Goal: Communication & Community: Answer question/provide support

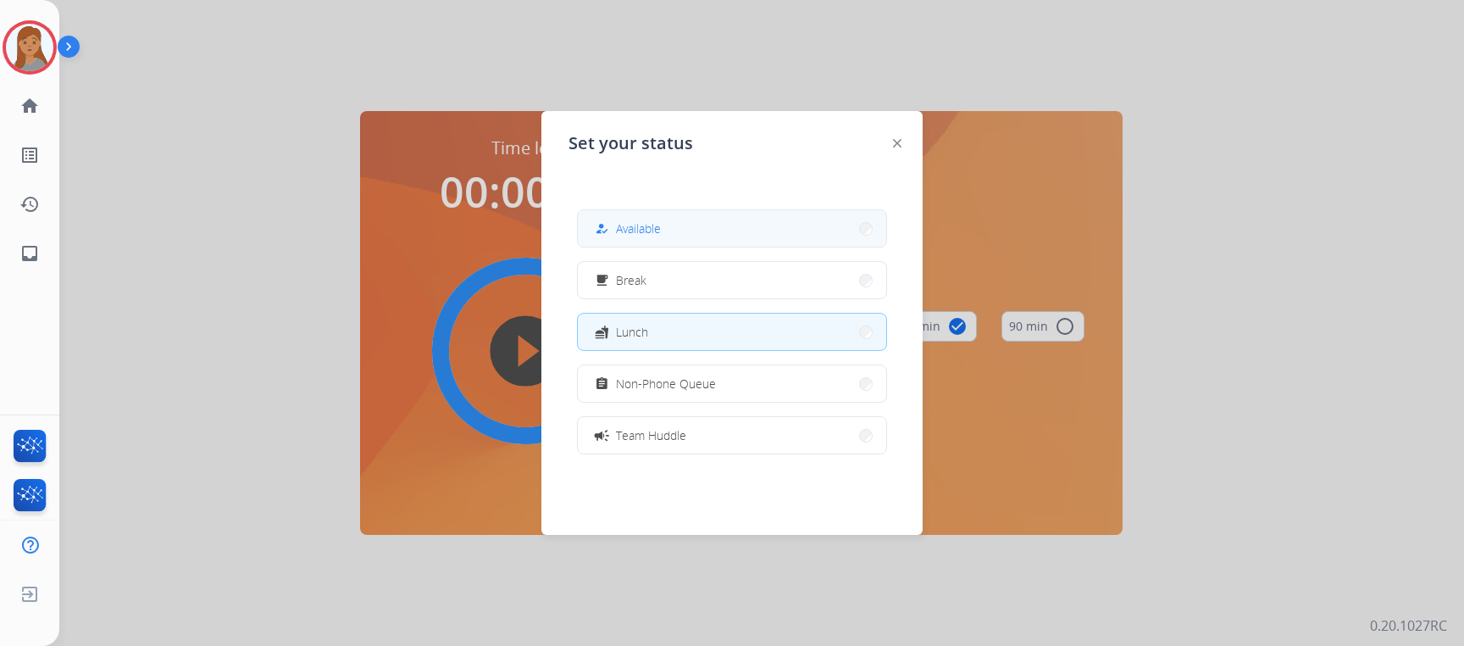
click at [807, 229] on button "how_to_reg Available" at bounding box center [732, 228] width 308 height 36
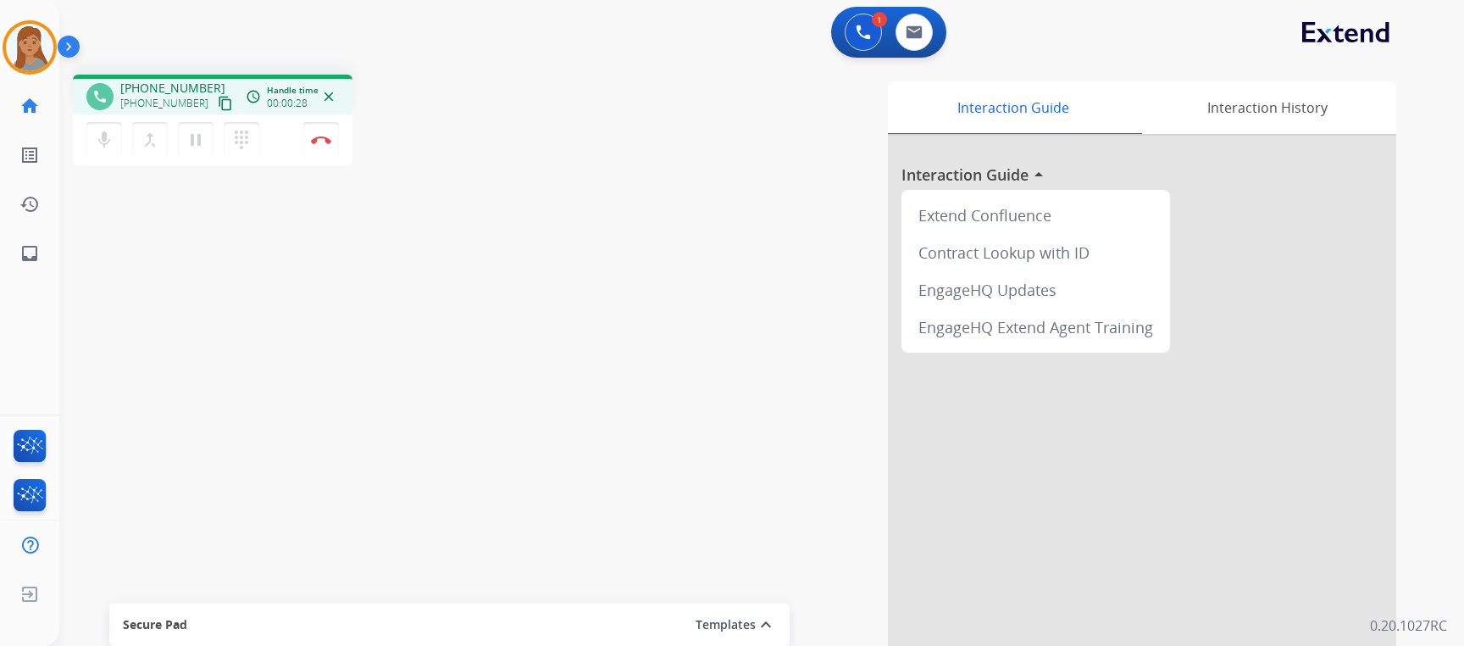
click at [218, 103] on mat-icon "content_copy" at bounding box center [225, 103] width 15 height 15
click at [215, 104] on button "content_copy" at bounding box center [225, 103] width 20 height 20
click at [330, 137] on img at bounding box center [321, 140] width 20 height 8
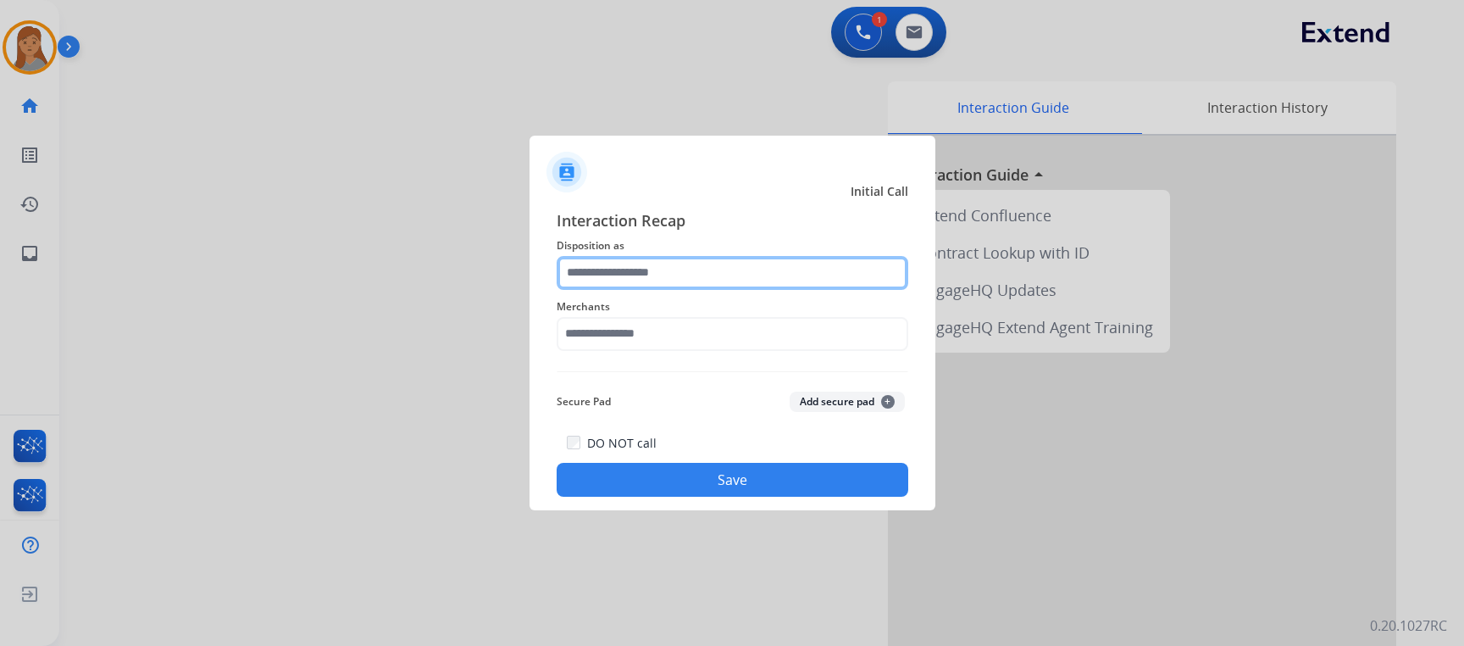
click at [625, 264] on input "text" at bounding box center [733, 273] width 352 height 34
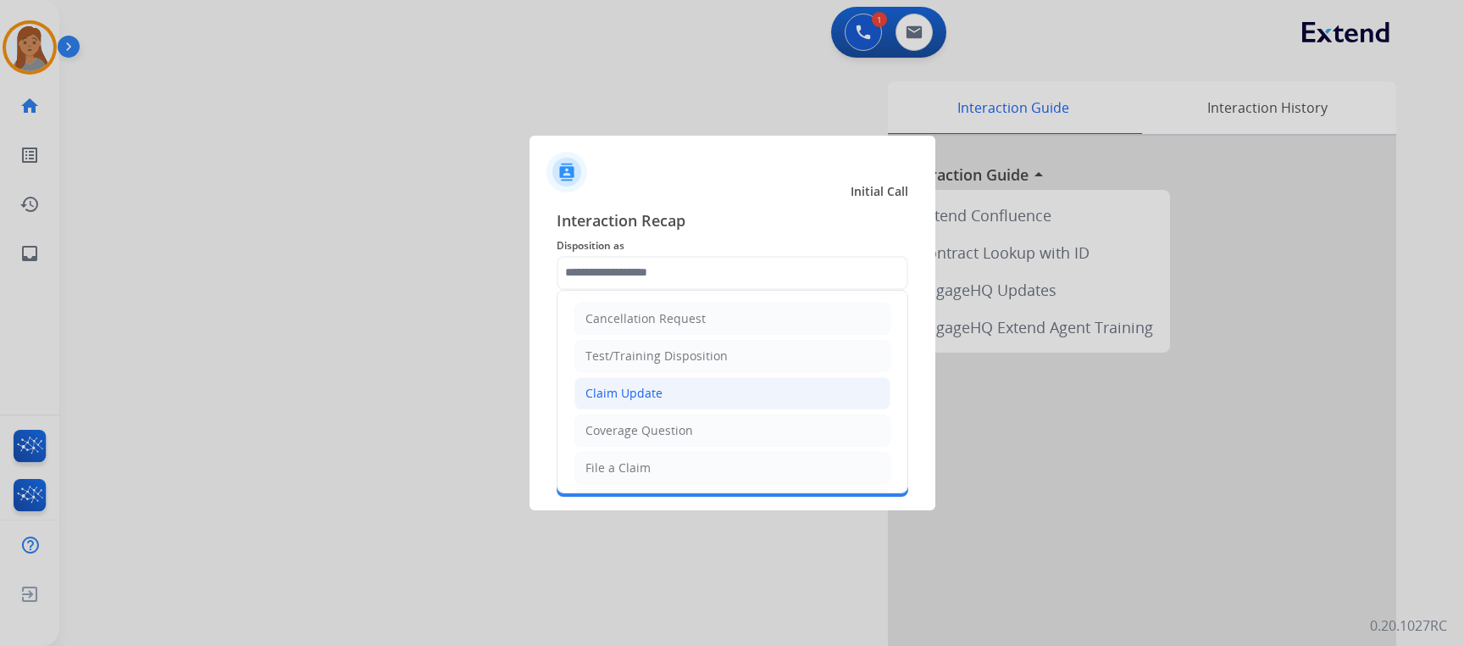
click at [661, 391] on li "Claim Update" at bounding box center [733, 393] width 316 height 32
type input "**********"
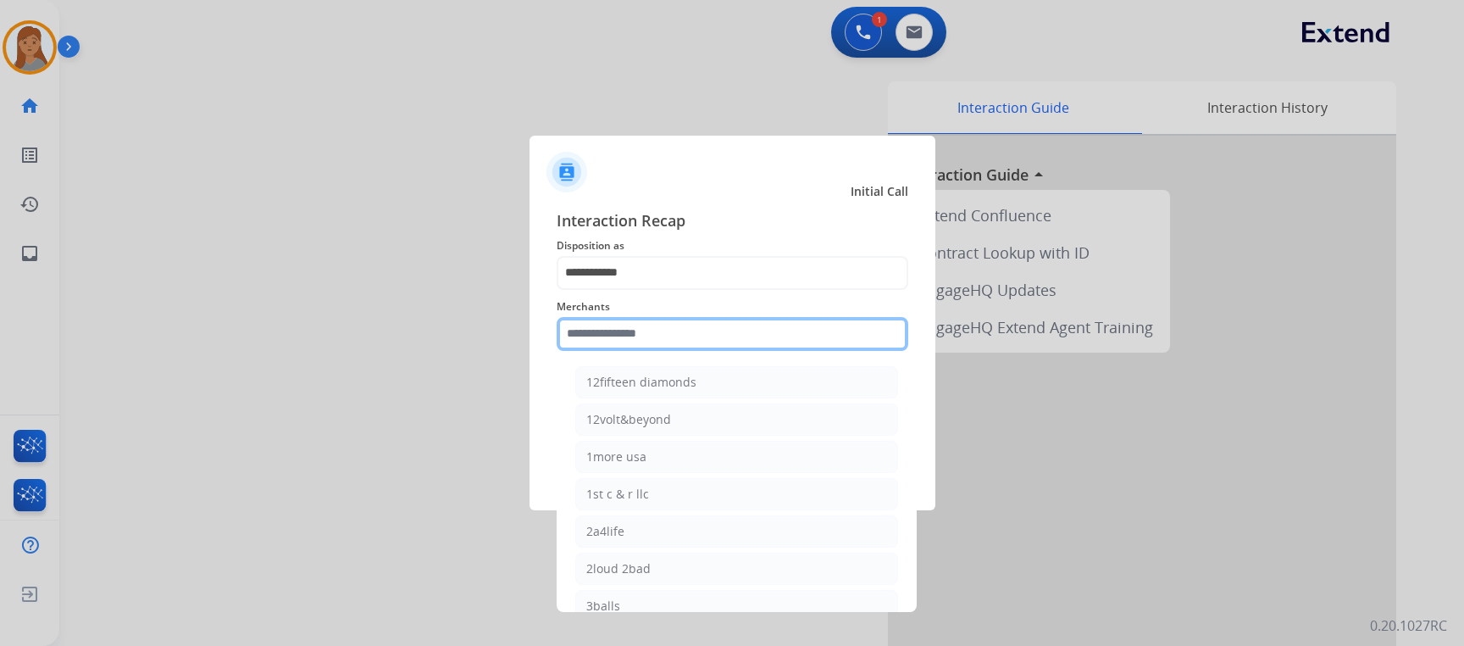
click at [638, 331] on input "text" at bounding box center [733, 334] width 352 height 34
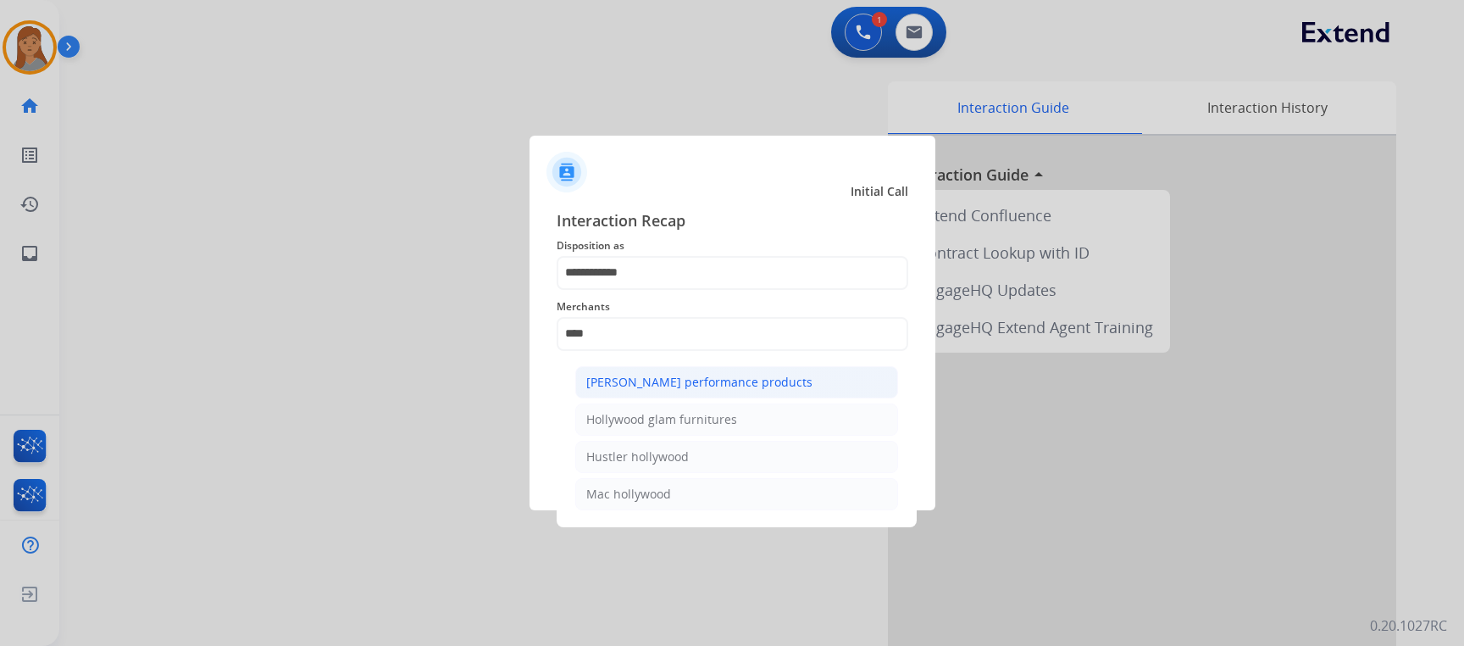
click at [652, 382] on div "[PERSON_NAME] performance products" at bounding box center [699, 382] width 226 height 17
type input "**********"
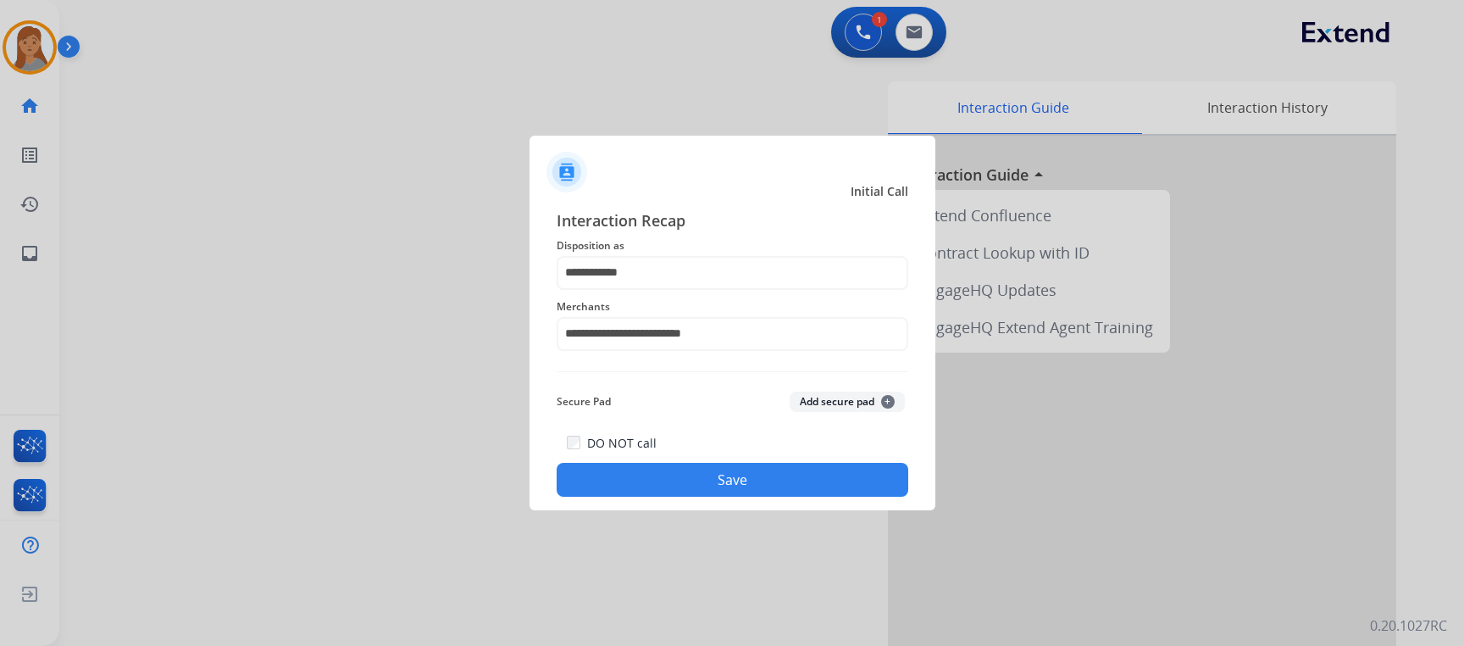
click at [740, 482] on button "Save" at bounding box center [733, 480] width 352 height 34
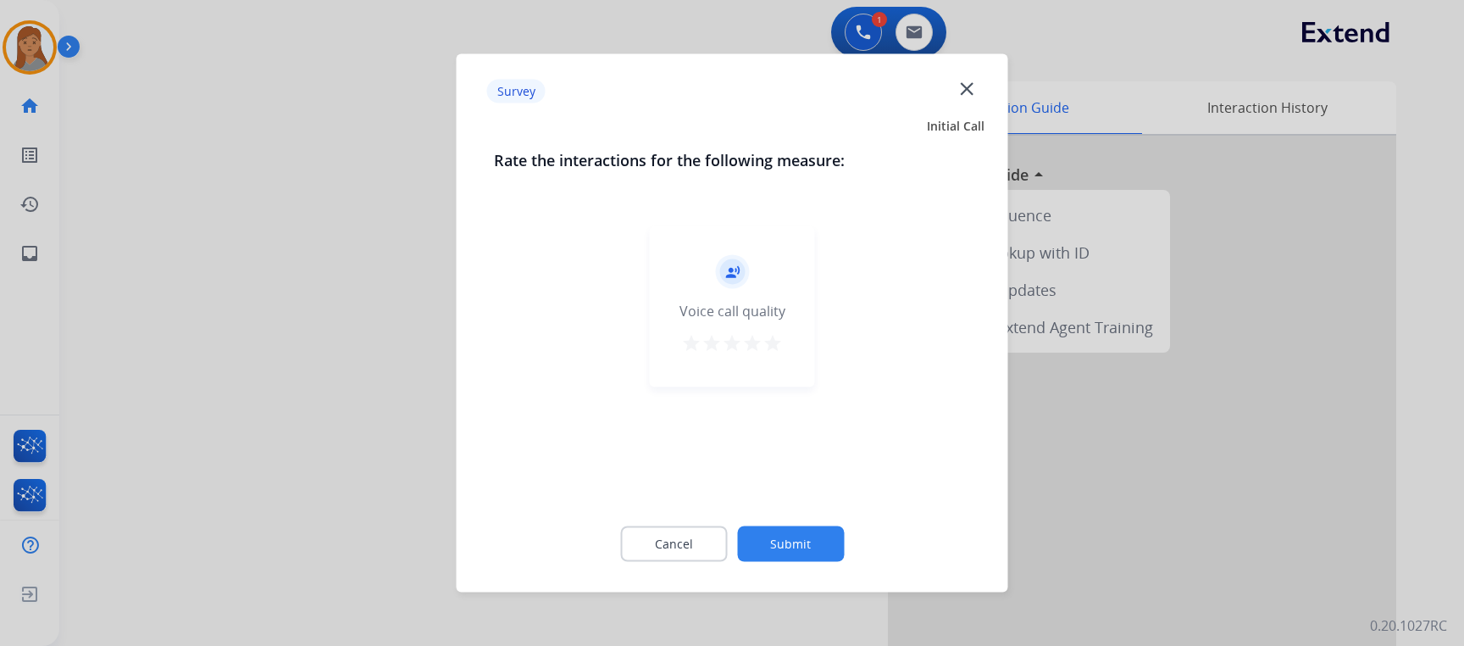
click at [774, 342] on mat-icon "star" at bounding box center [773, 343] width 20 height 20
click at [802, 543] on button "Submit" at bounding box center [790, 544] width 107 height 36
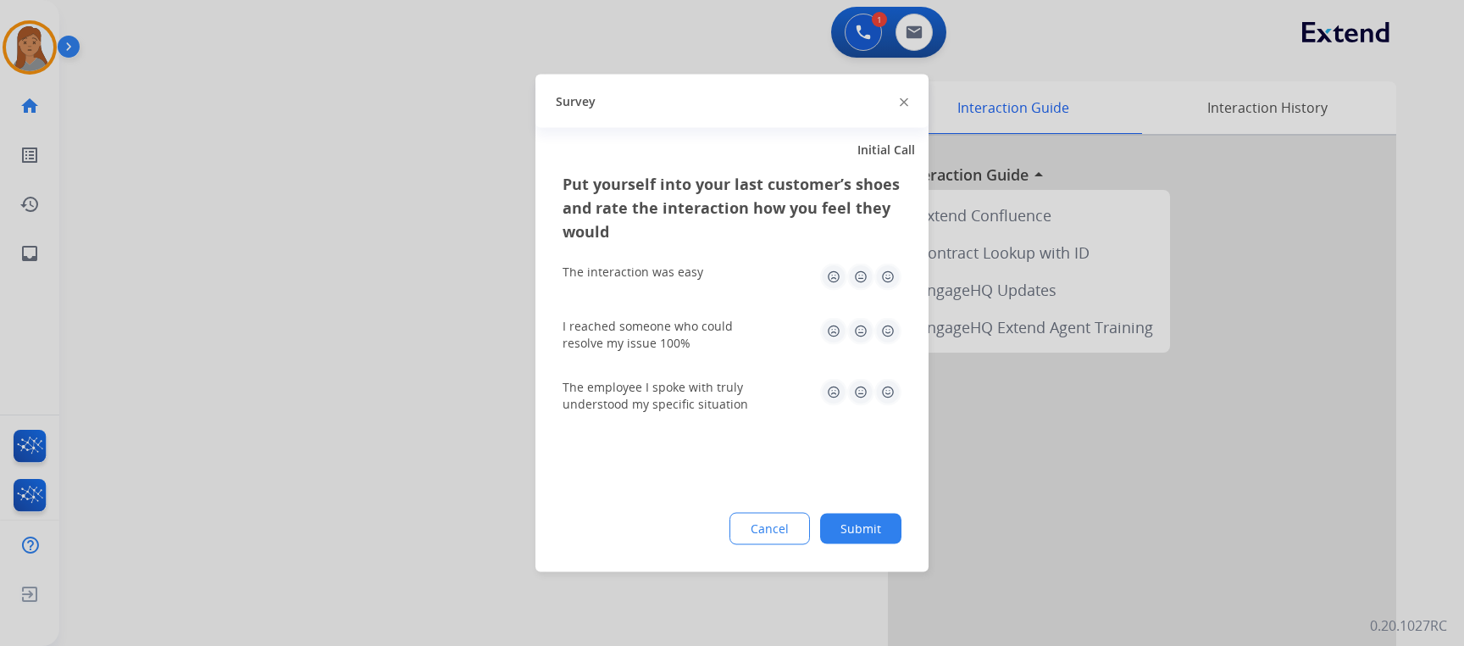
click at [885, 285] on img at bounding box center [887, 277] width 27 height 27
click at [879, 323] on img at bounding box center [887, 331] width 27 height 27
click at [885, 387] on img at bounding box center [887, 392] width 27 height 27
click at [859, 541] on button "Submit" at bounding box center [860, 529] width 81 height 31
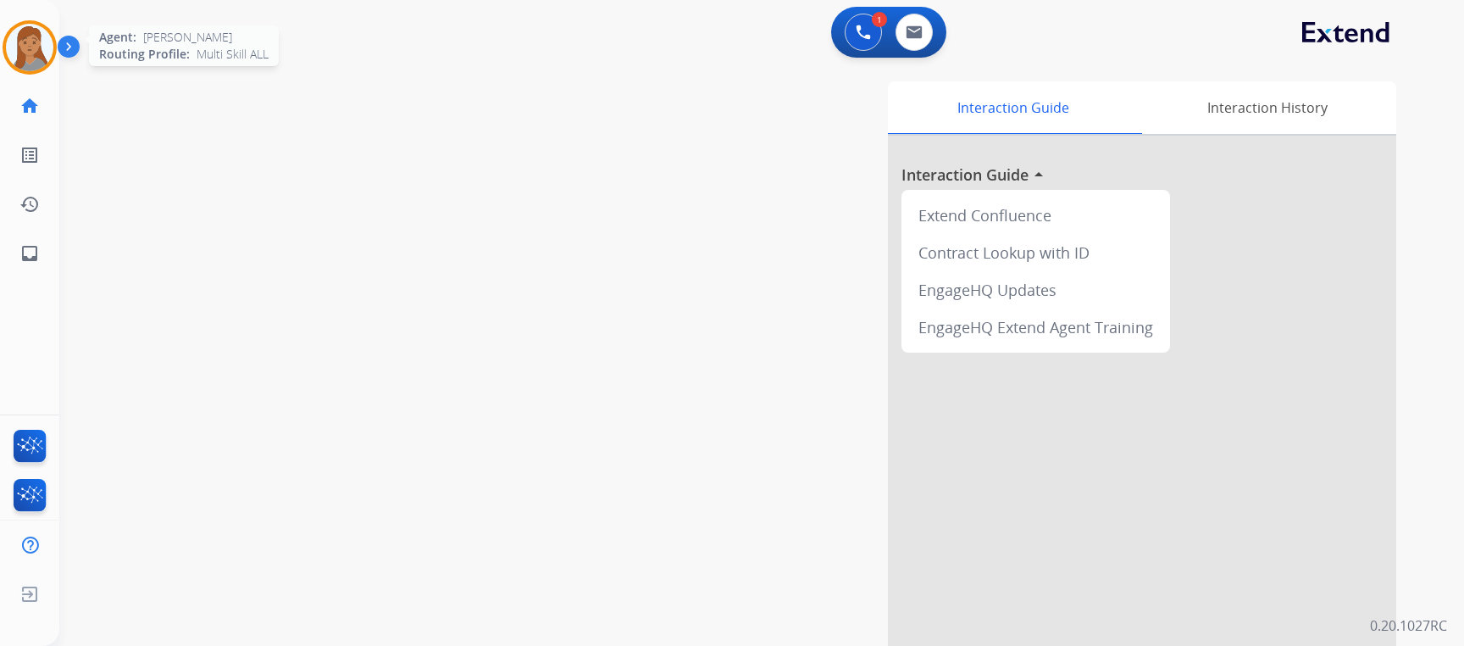
click at [36, 70] on img at bounding box center [29, 47] width 47 height 47
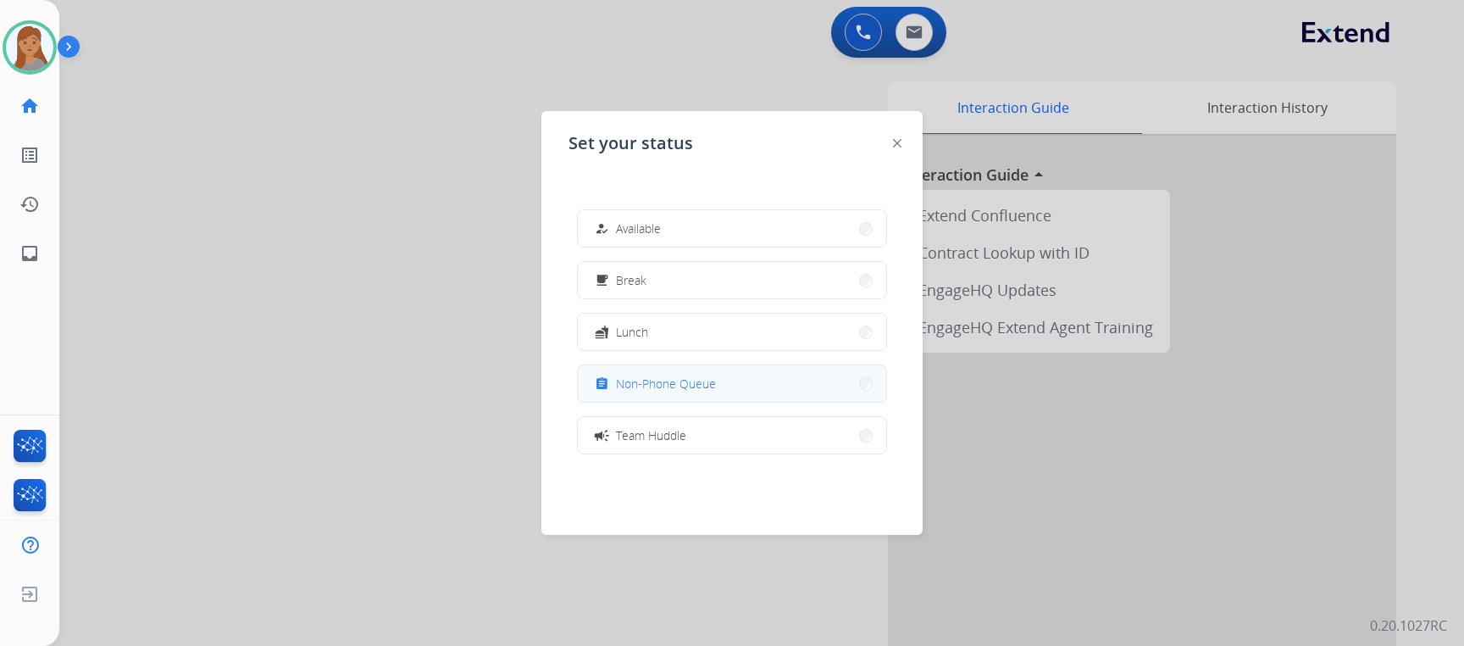
click at [730, 387] on button "assignment Non-Phone Queue" at bounding box center [732, 383] width 308 height 36
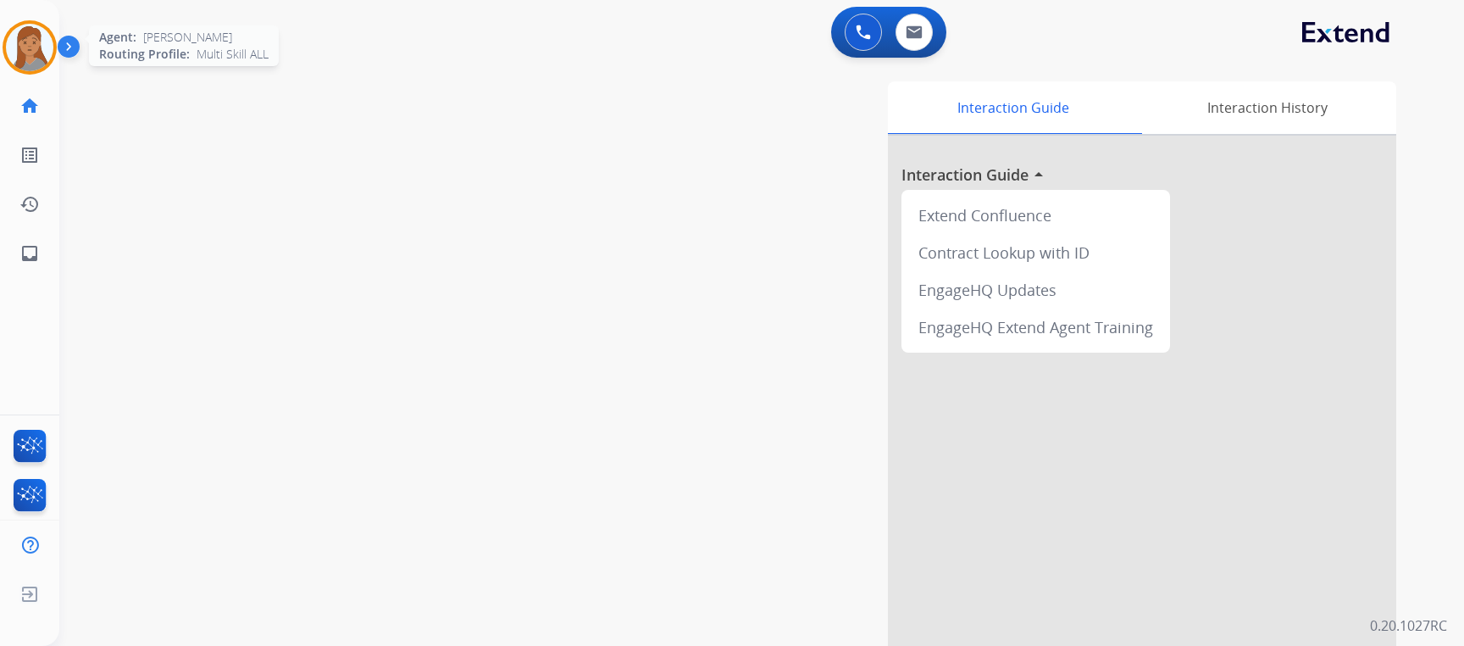
click at [38, 41] on img at bounding box center [29, 47] width 47 height 47
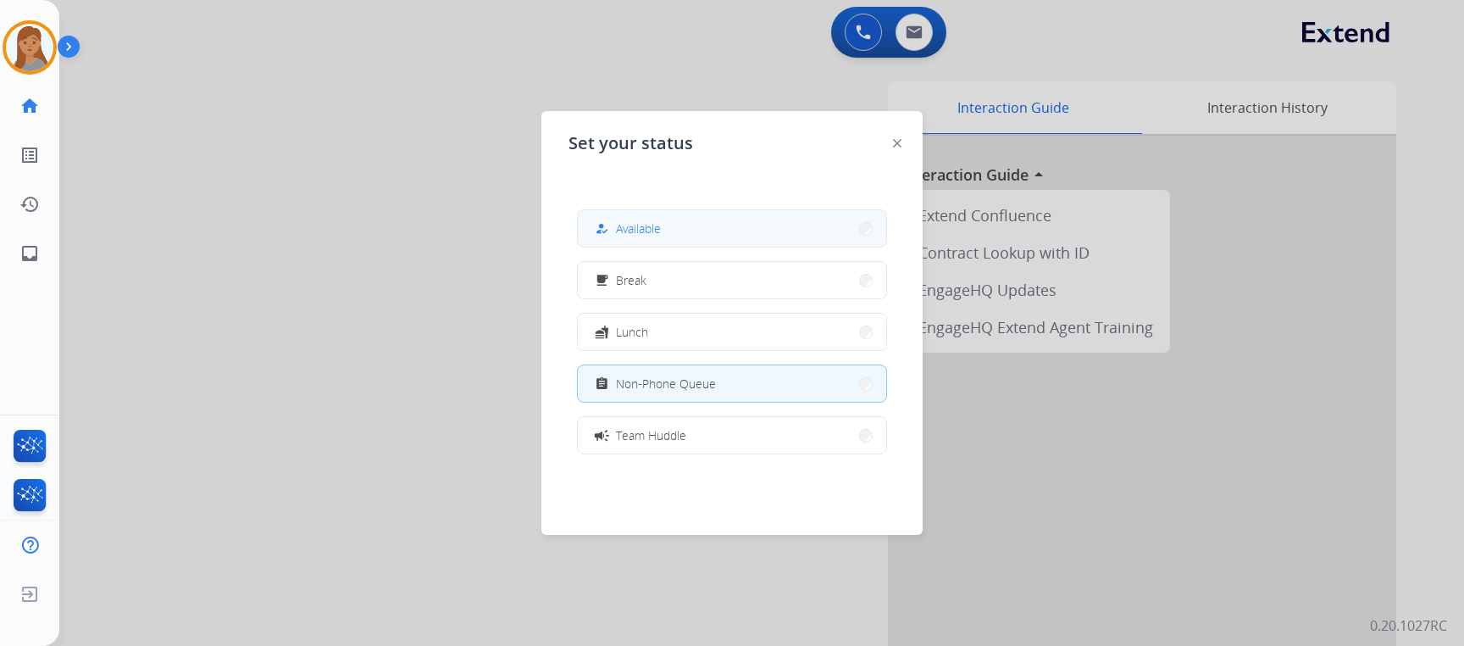
click at [780, 233] on button "how_to_reg Available" at bounding box center [732, 228] width 308 height 36
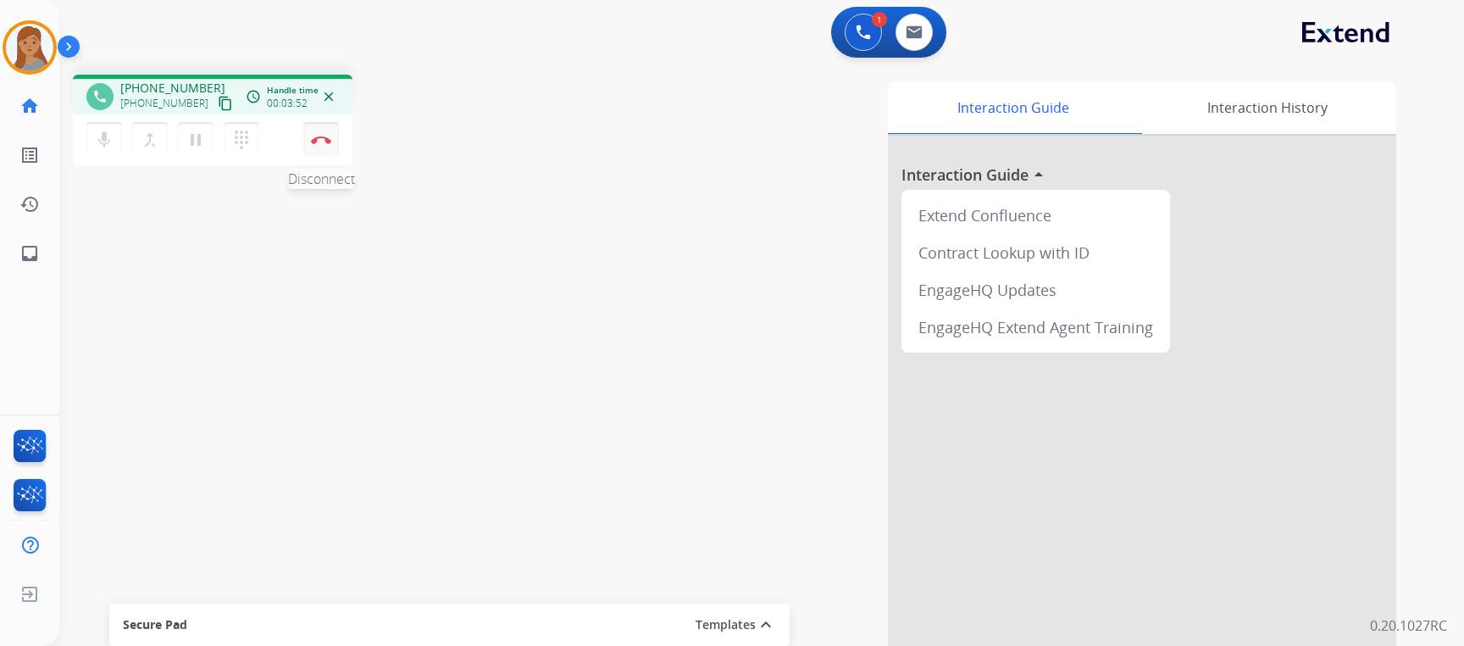
click at [319, 130] on button "Disconnect" at bounding box center [321, 140] width 36 height 36
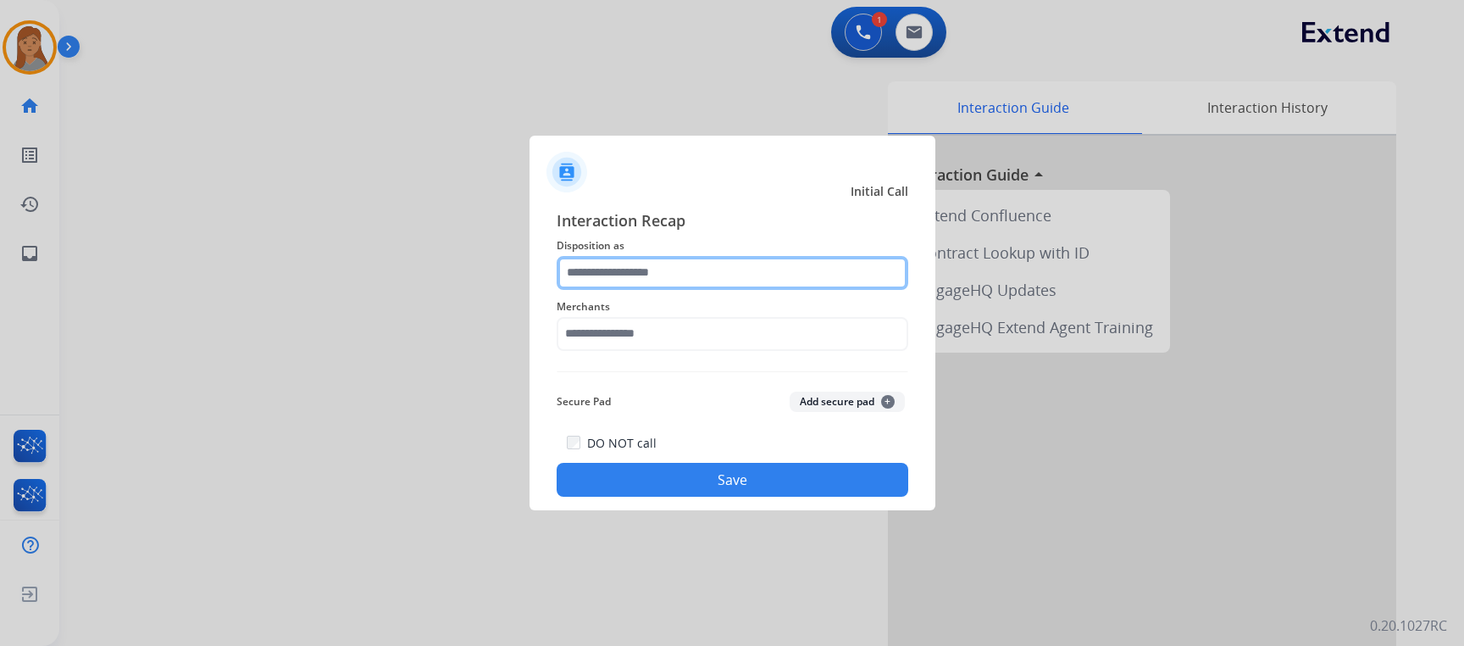
click at [730, 283] on input "text" at bounding box center [733, 273] width 352 height 34
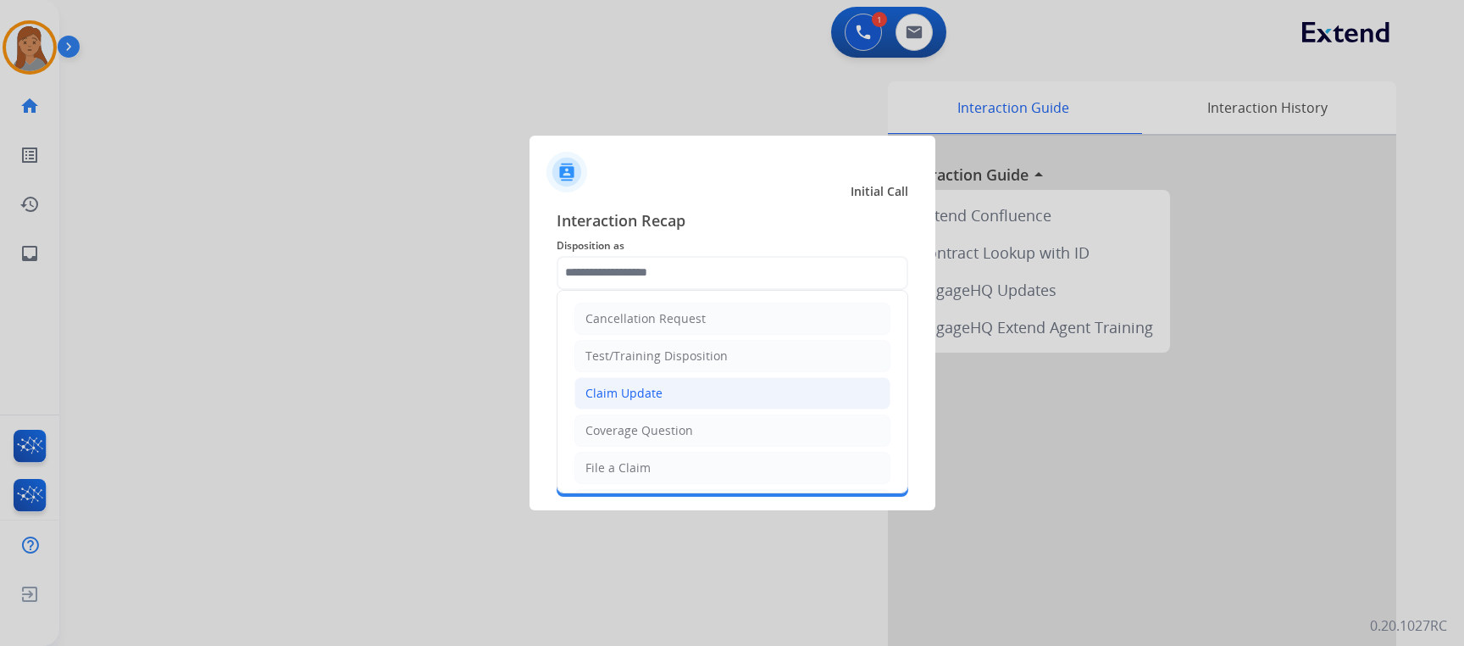
click at [675, 395] on li "Claim Update" at bounding box center [733, 393] width 316 height 32
type input "**********"
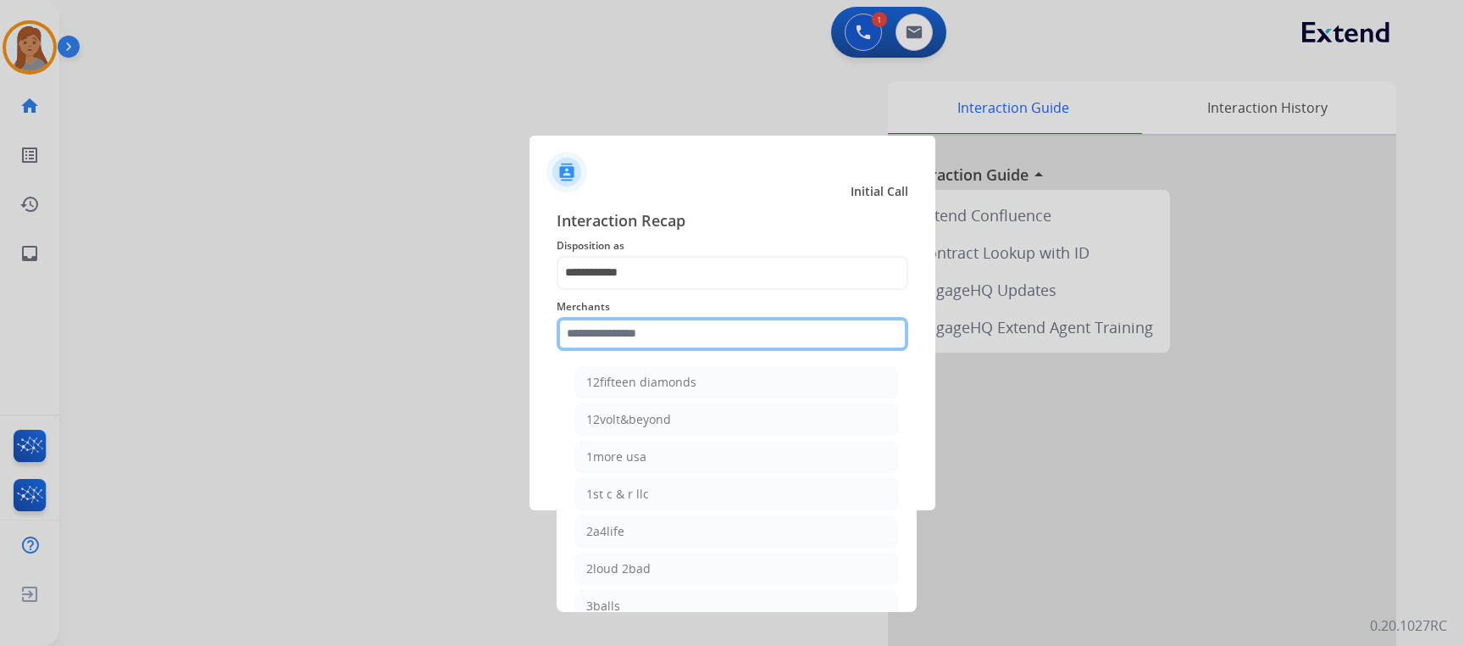
click at [651, 320] on input "text" at bounding box center [733, 334] width 352 height 34
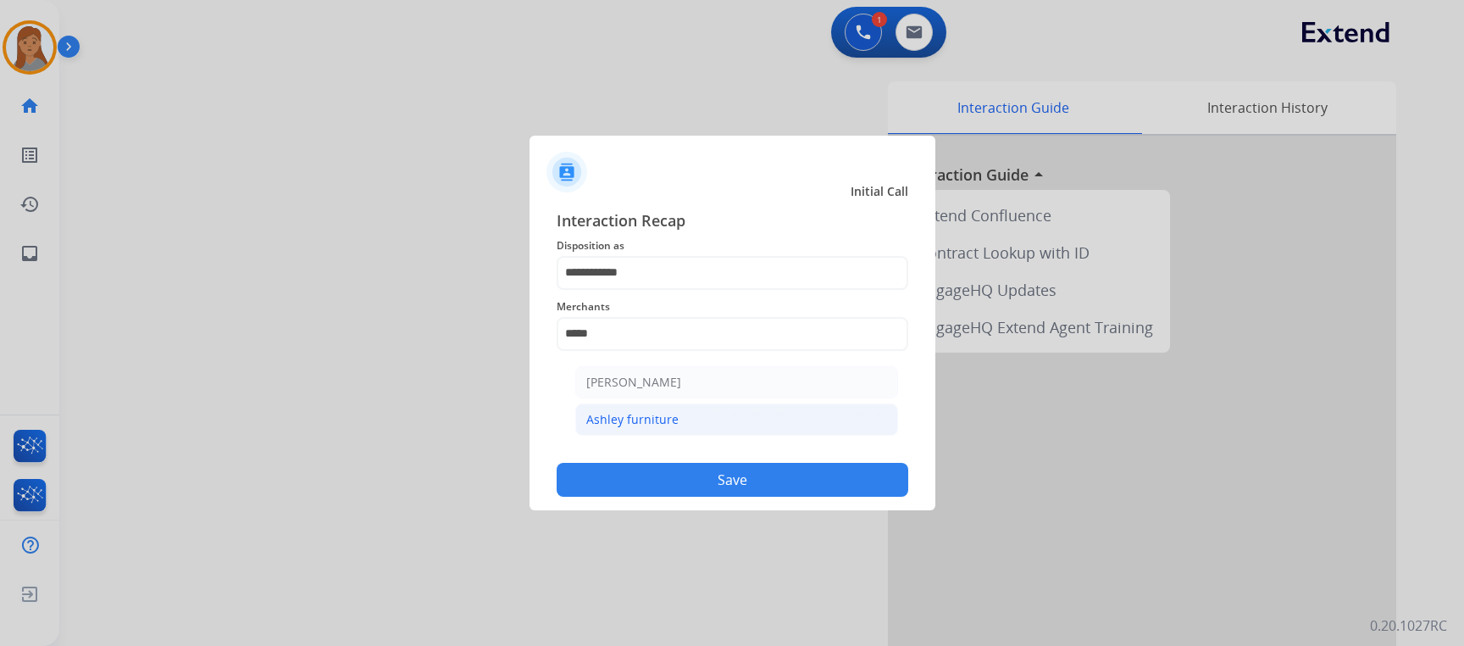
click at [662, 411] on div "Ashley furniture" at bounding box center [632, 419] width 92 height 17
type input "**********"
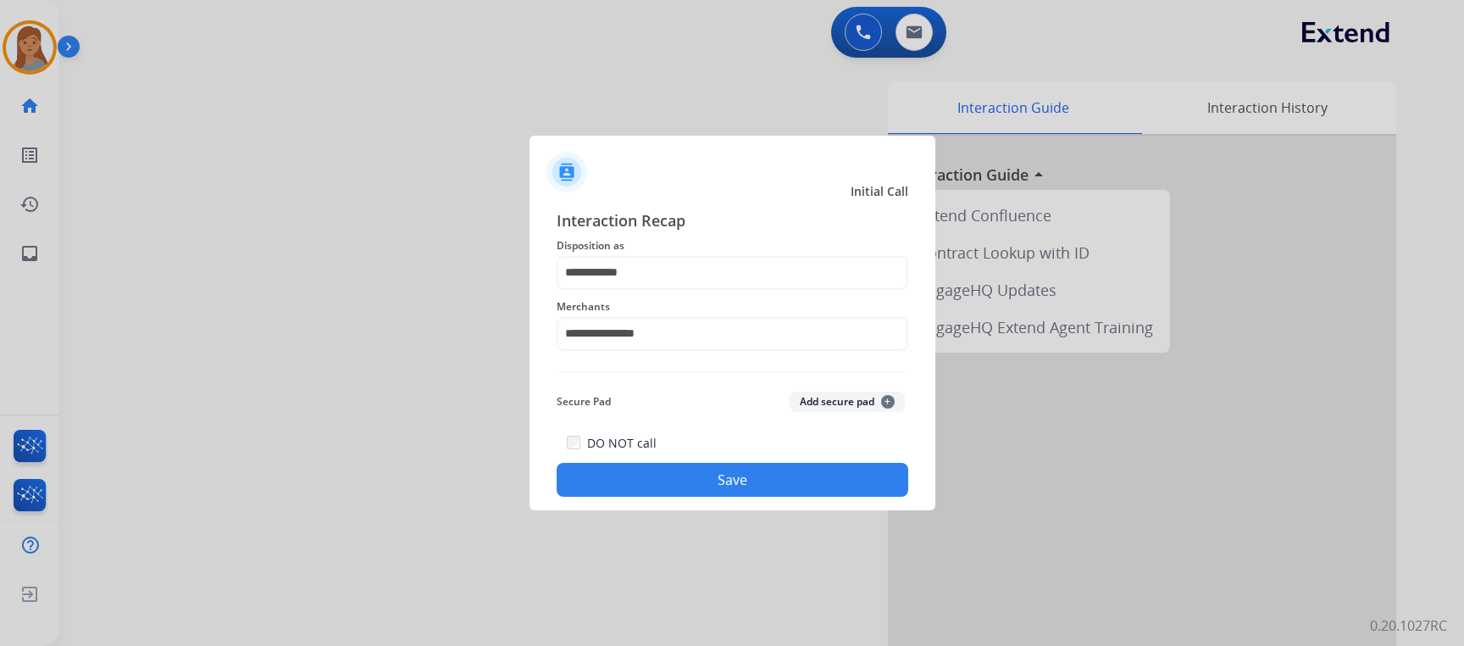
click at [675, 486] on button "Save" at bounding box center [733, 480] width 352 height 34
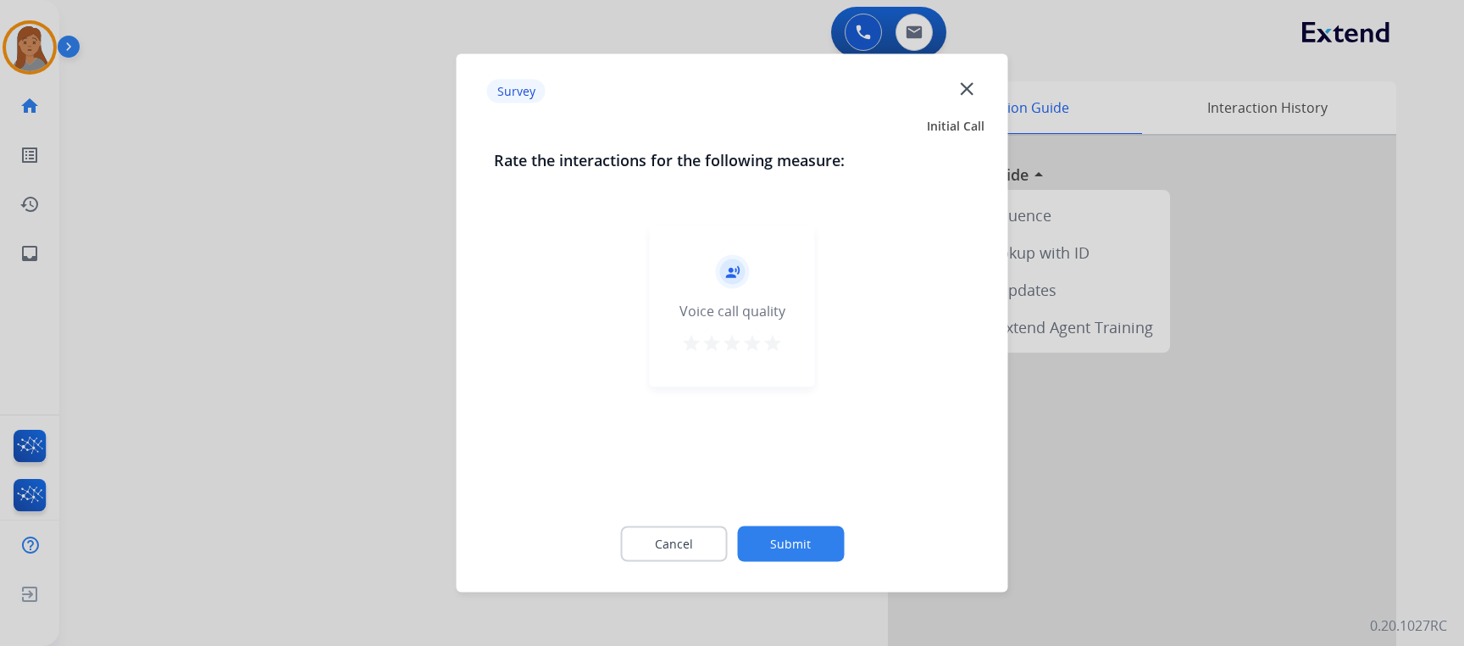
click at [787, 538] on button "Submit" at bounding box center [790, 544] width 107 height 36
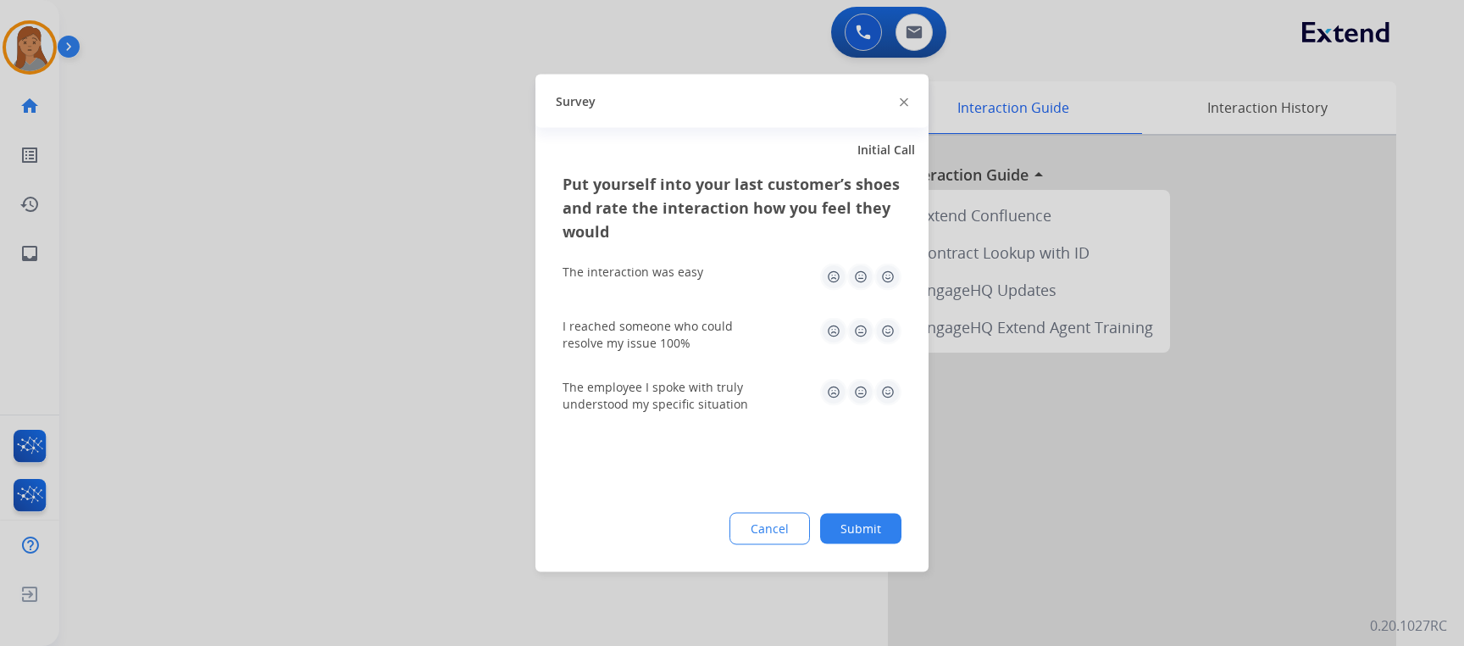
click at [889, 276] on img at bounding box center [887, 277] width 27 height 27
click at [893, 347] on div "I reached someone who could resolve my issue 100%" at bounding box center [732, 335] width 339 height 34
click at [893, 334] on img at bounding box center [887, 331] width 27 height 27
click at [892, 386] on img at bounding box center [887, 392] width 27 height 27
click at [855, 541] on button "Submit" at bounding box center [860, 529] width 81 height 31
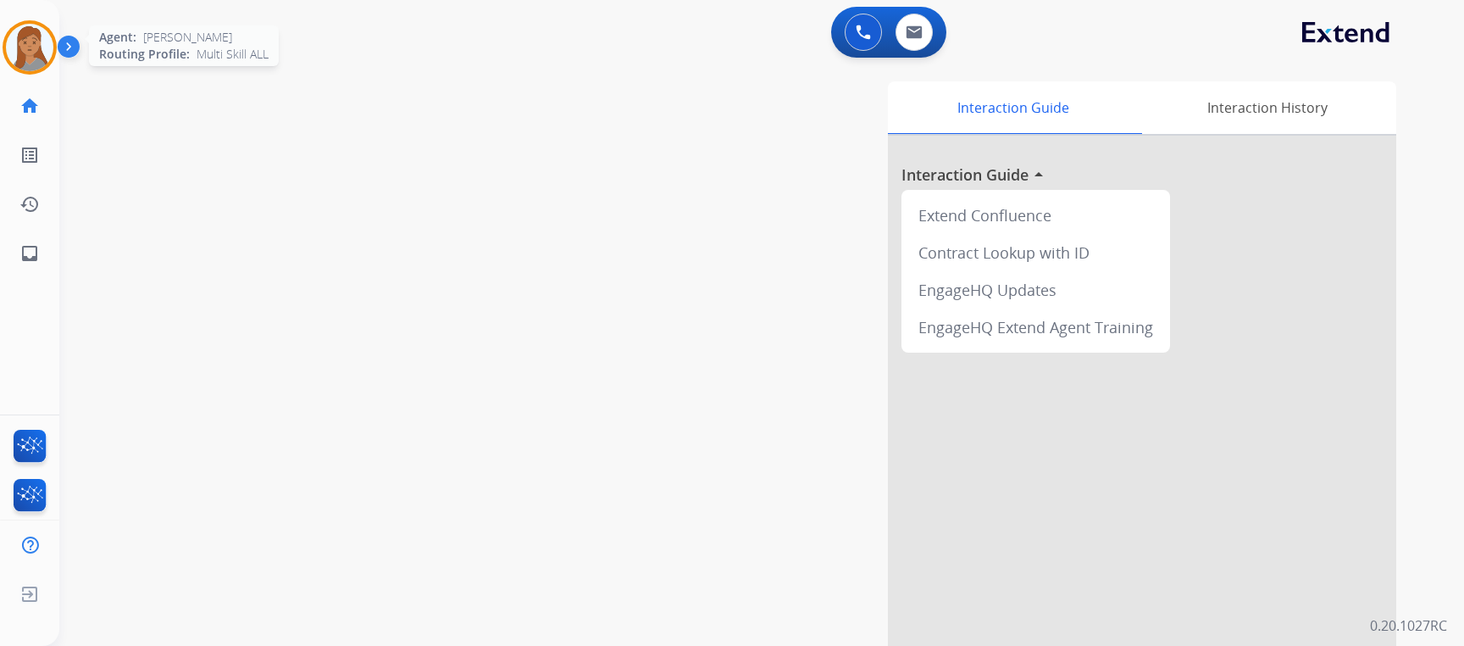
click at [31, 41] on img at bounding box center [29, 47] width 47 height 47
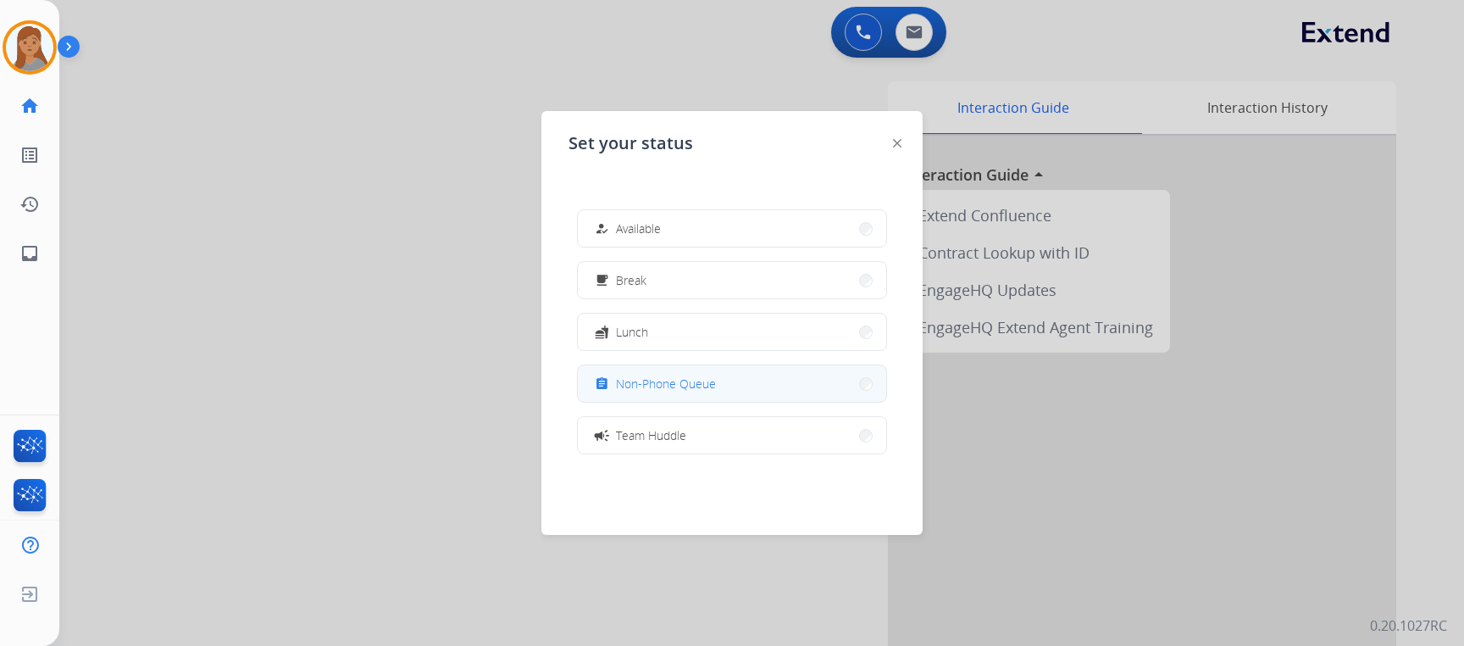
click at [715, 376] on span "Non-Phone Queue" at bounding box center [666, 384] width 100 height 18
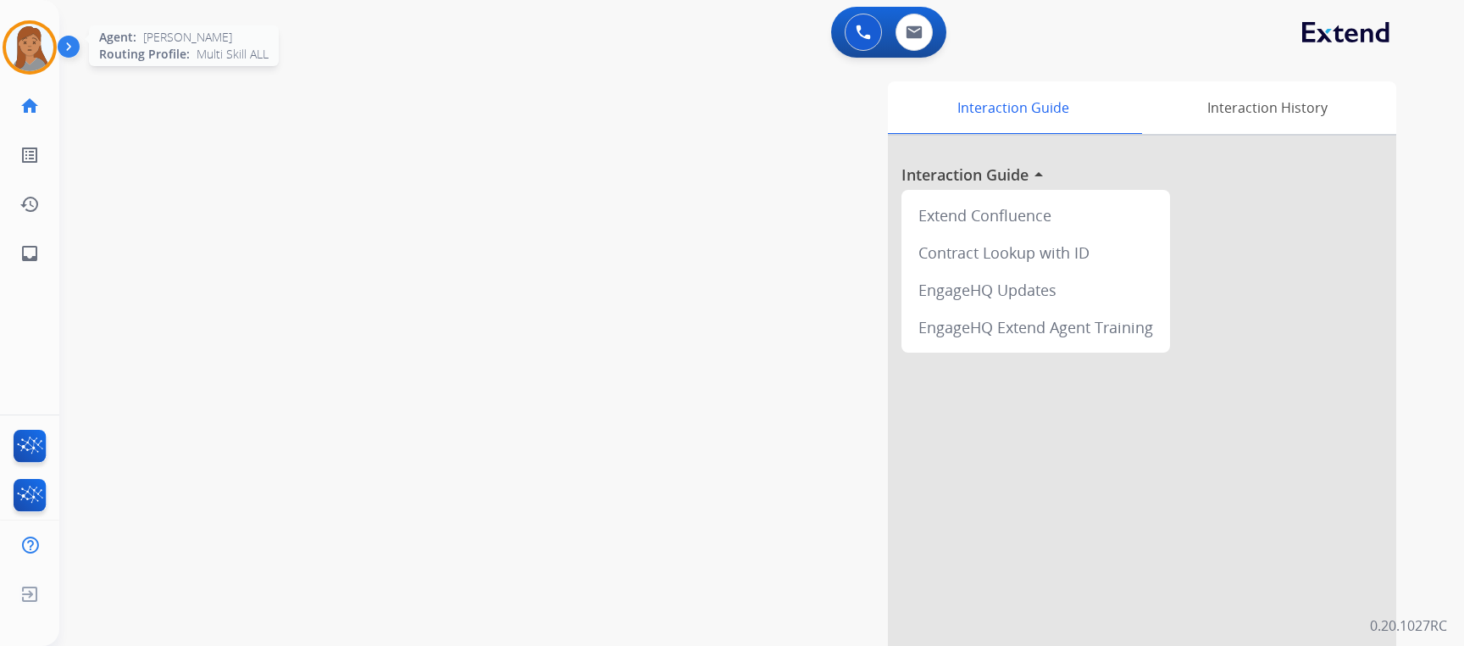
click at [39, 50] on img at bounding box center [29, 47] width 47 height 47
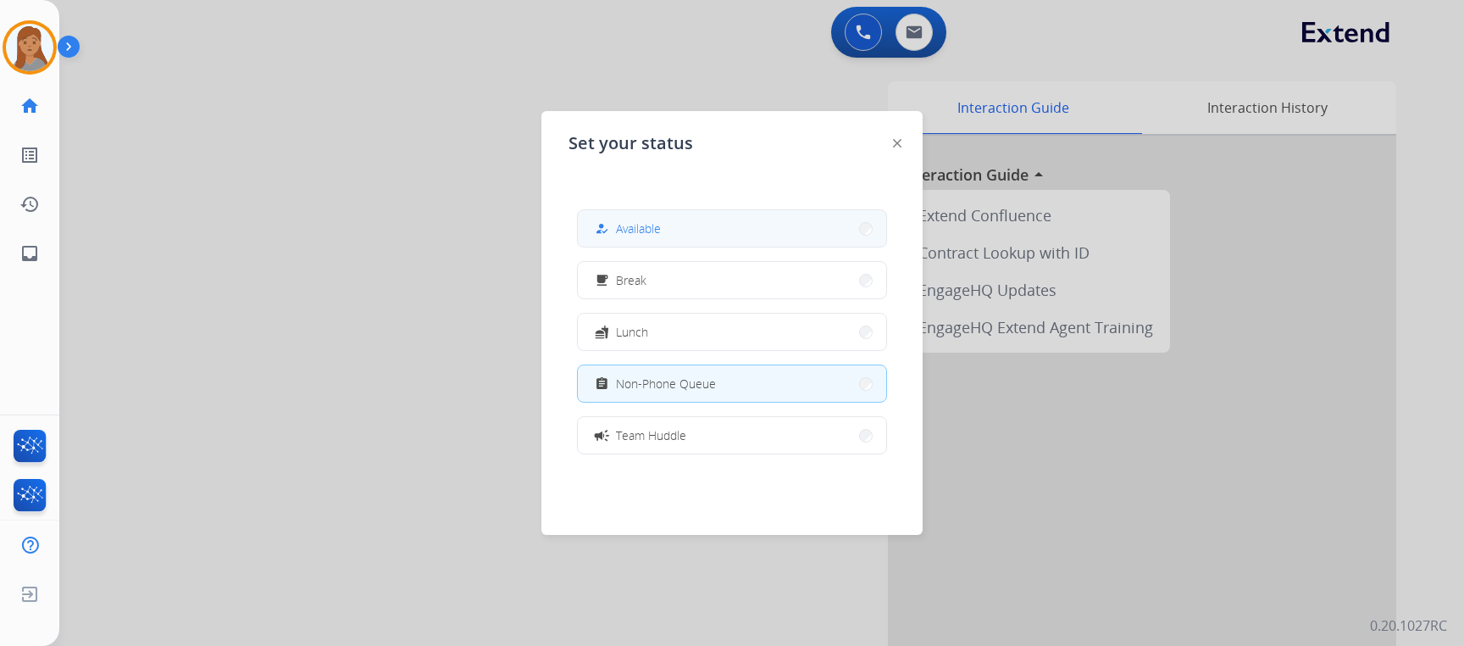
click at [753, 232] on button "how_to_reg Available" at bounding box center [732, 228] width 308 height 36
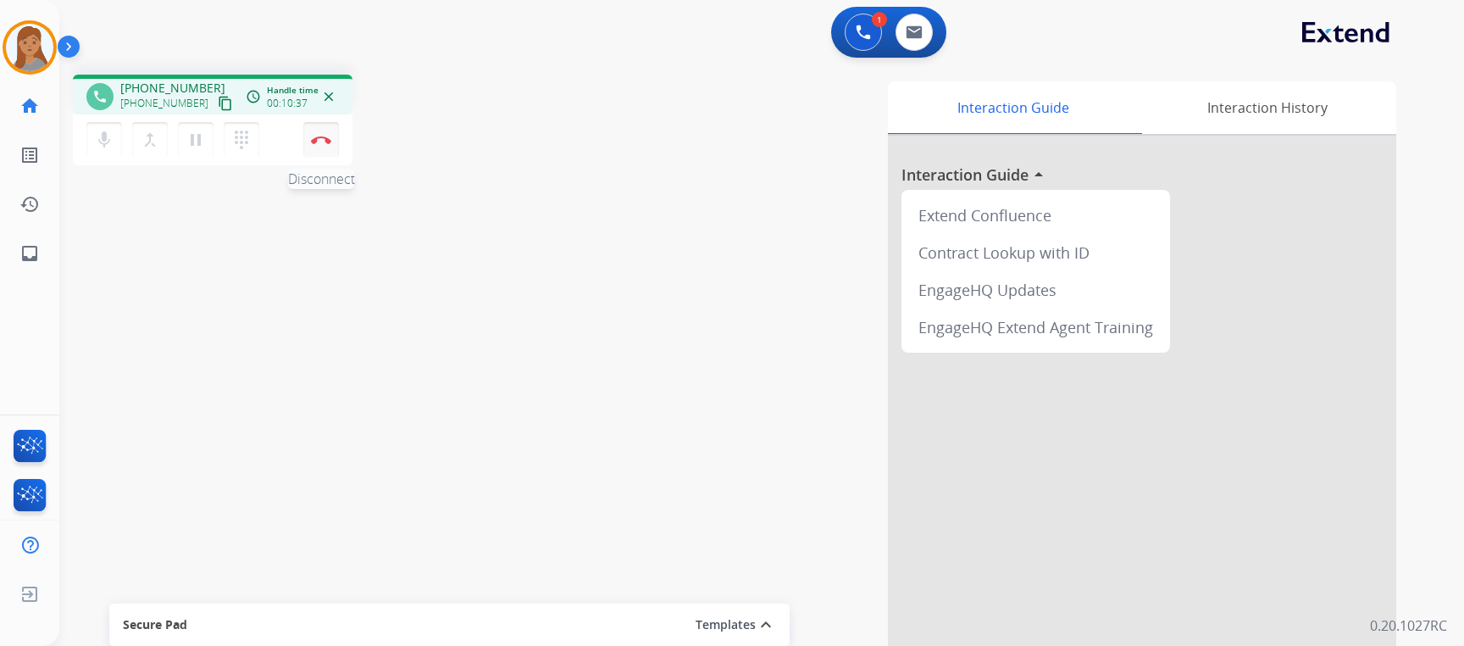
click at [318, 136] on img at bounding box center [321, 140] width 20 height 8
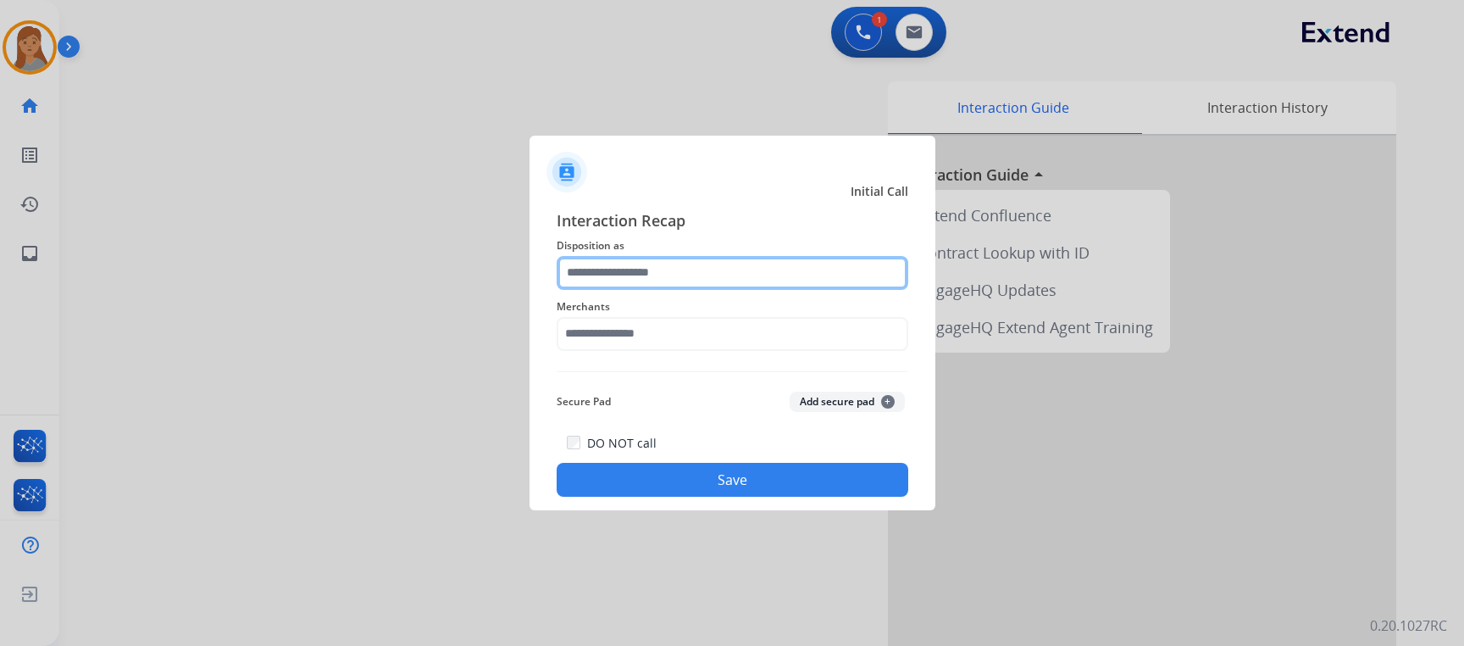
click at [748, 256] on input "text" at bounding box center [733, 273] width 352 height 34
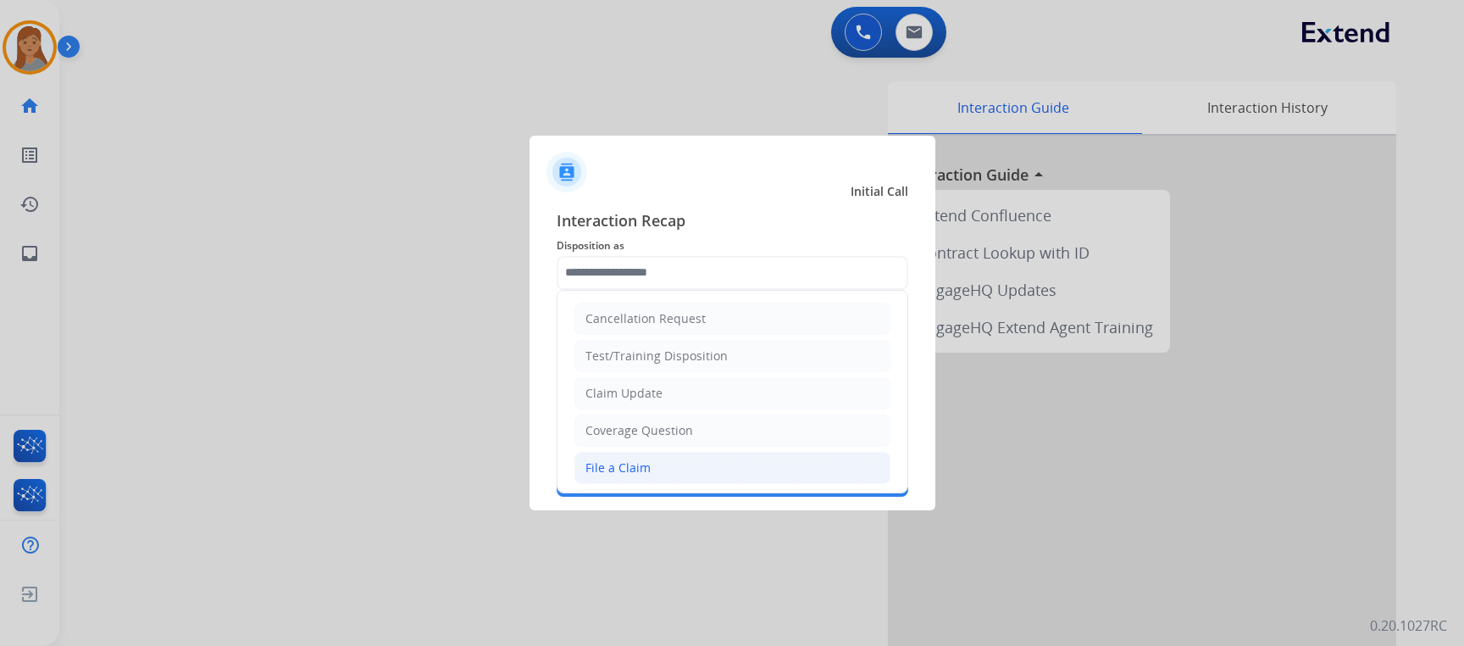
click at [643, 462] on div "File a Claim" at bounding box center [618, 467] width 65 height 17
type input "**********"
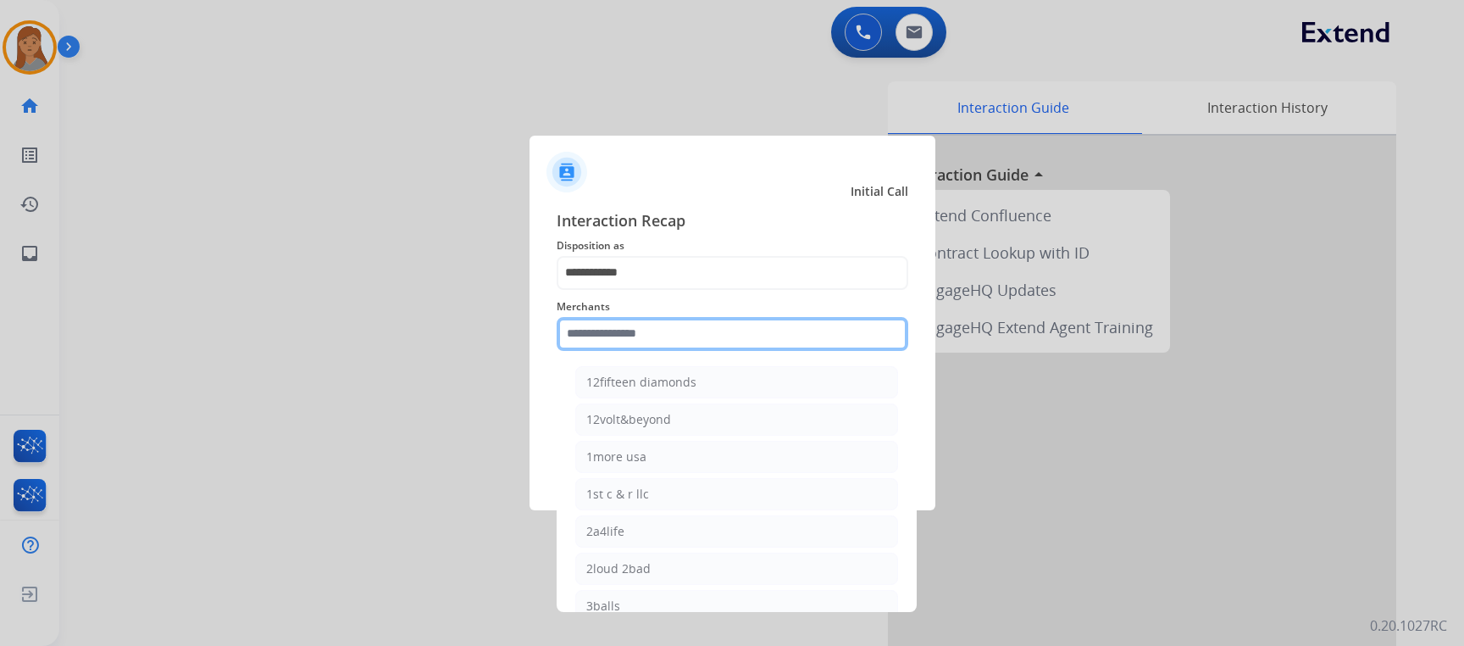
click at [636, 330] on input "text" at bounding box center [733, 334] width 352 height 34
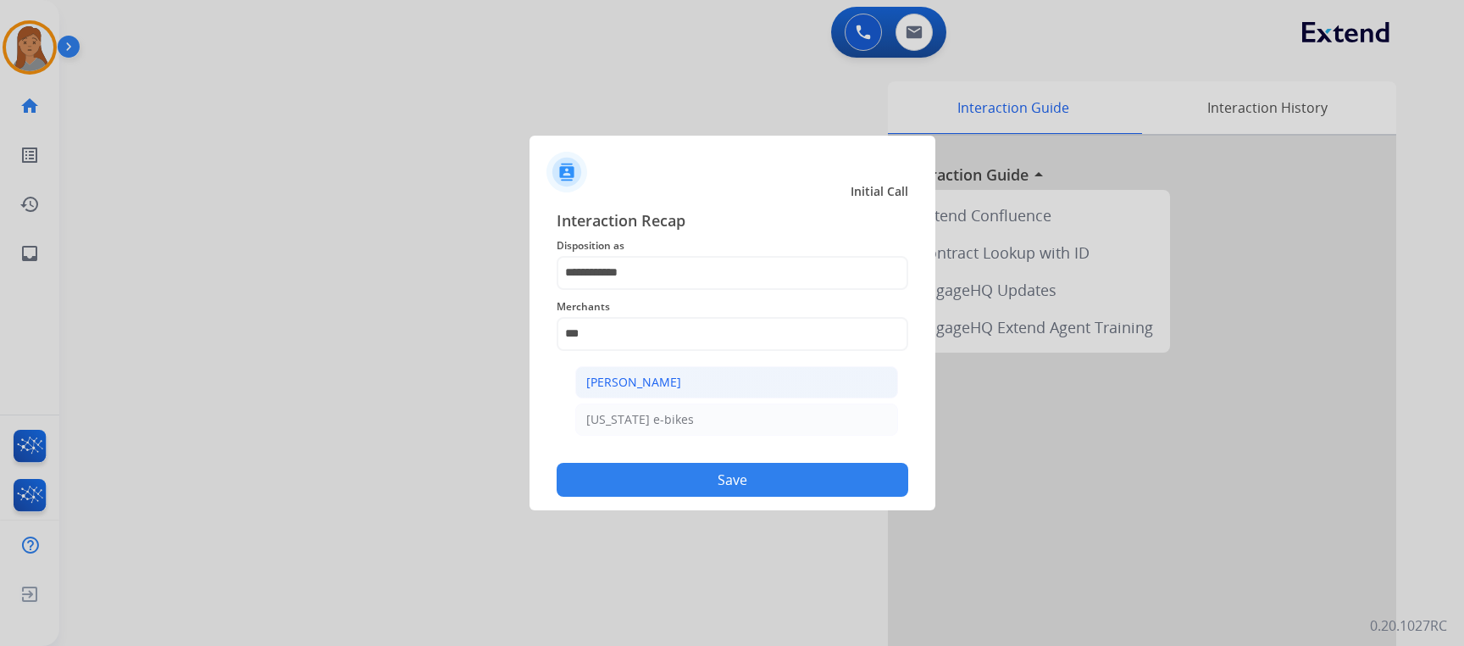
click at [666, 380] on div "[PERSON_NAME]" at bounding box center [633, 382] width 95 height 17
type input "**********"
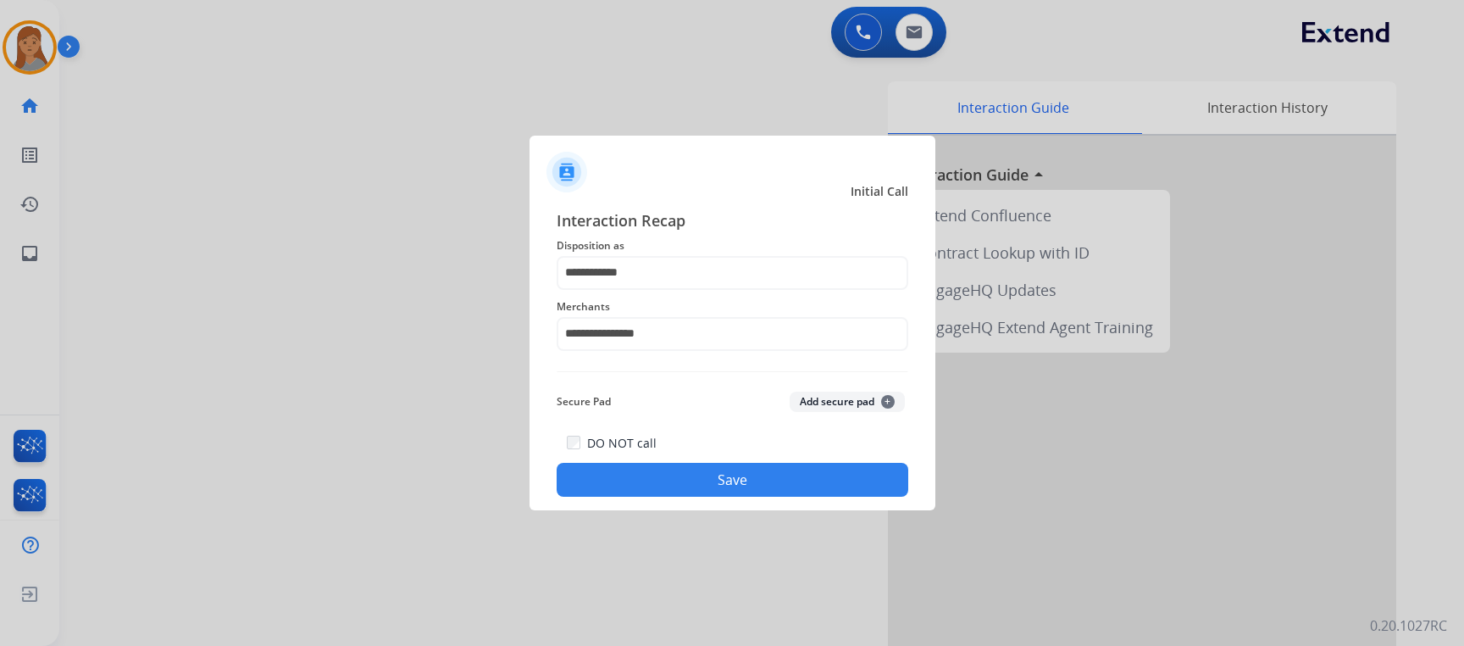
click at [691, 469] on button "Save" at bounding box center [733, 480] width 352 height 34
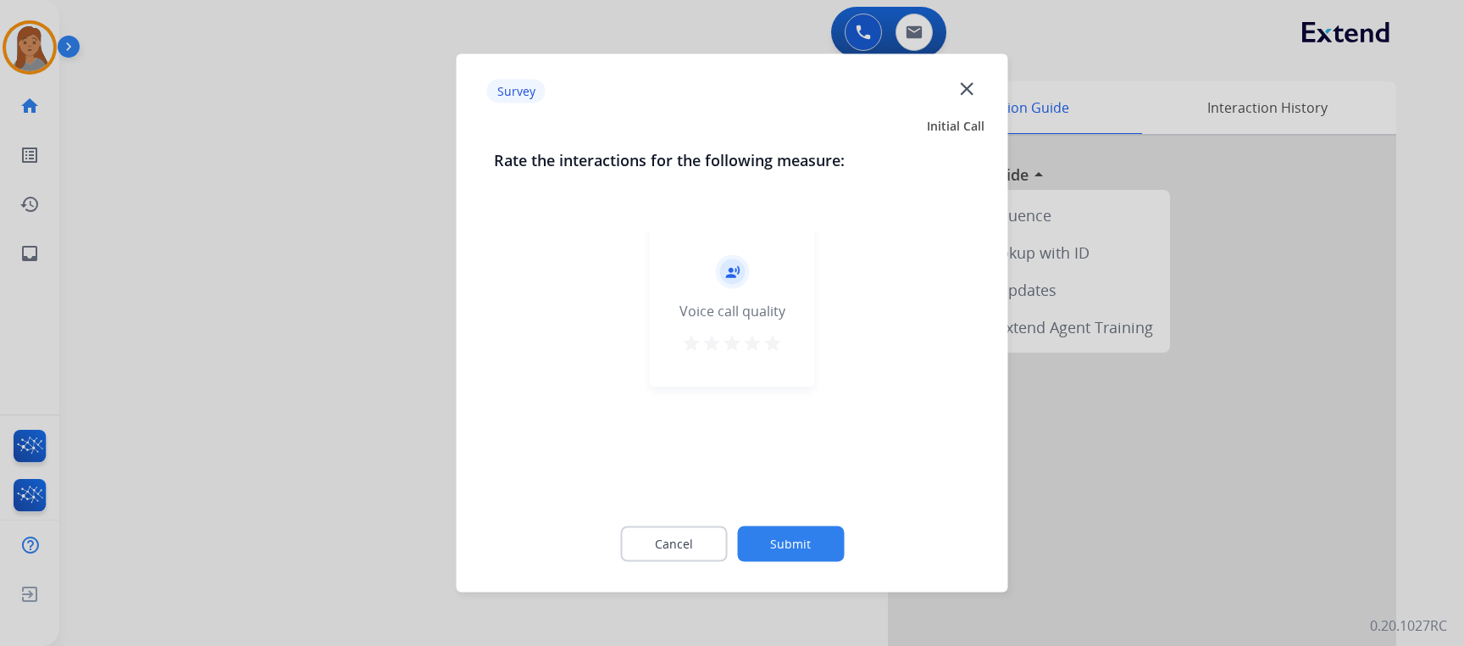
click at [776, 344] on mat-icon "star" at bounding box center [773, 343] width 20 height 20
click at [815, 541] on button "Submit" at bounding box center [790, 544] width 107 height 36
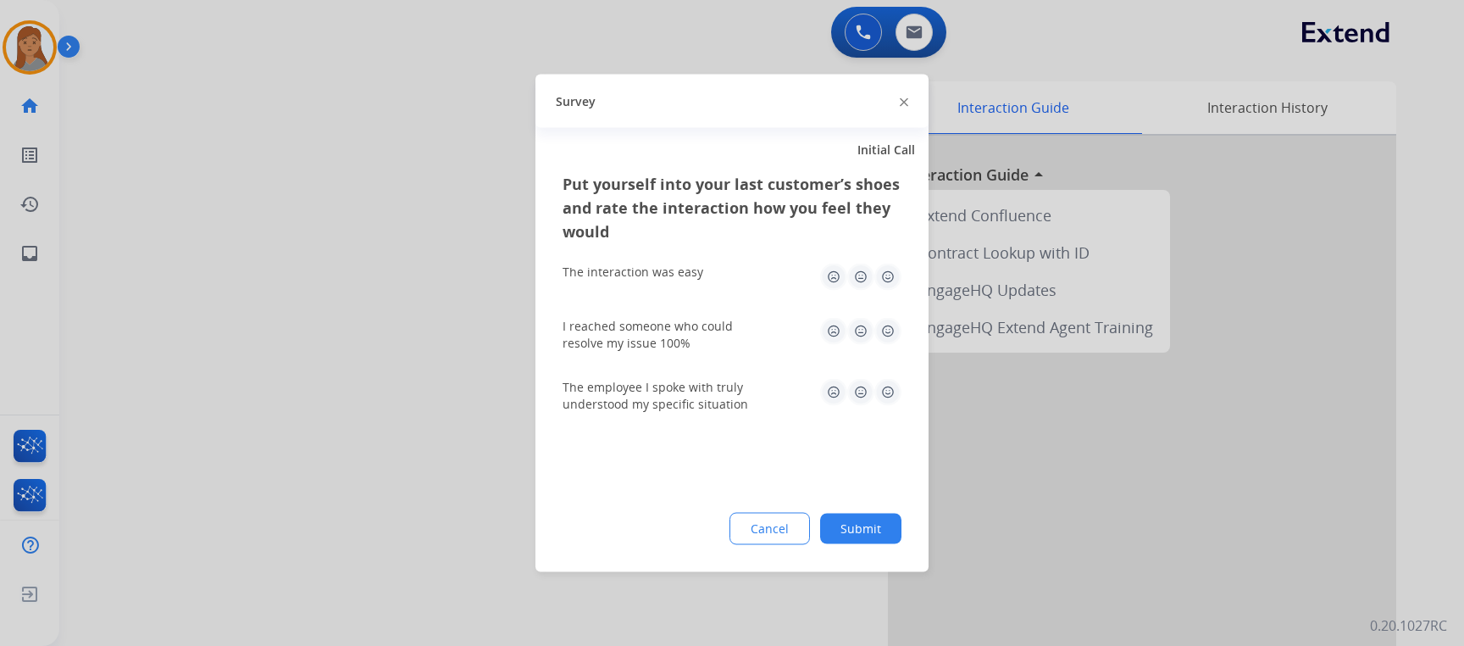
click at [884, 272] on img at bounding box center [887, 277] width 27 height 27
click at [884, 326] on img at bounding box center [887, 331] width 27 height 27
click at [887, 397] on img at bounding box center [887, 392] width 27 height 27
click at [873, 519] on button "Submit" at bounding box center [860, 529] width 81 height 31
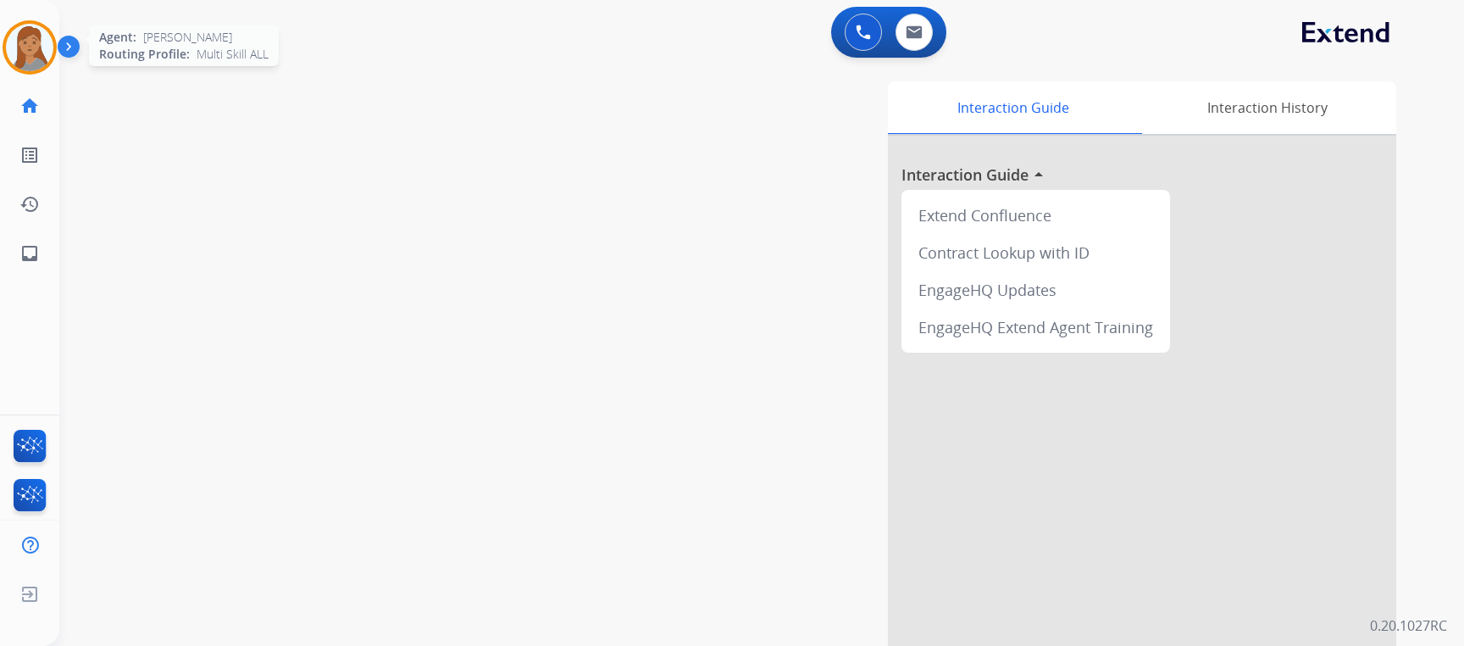
click at [26, 41] on img at bounding box center [29, 47] width 47 height 47
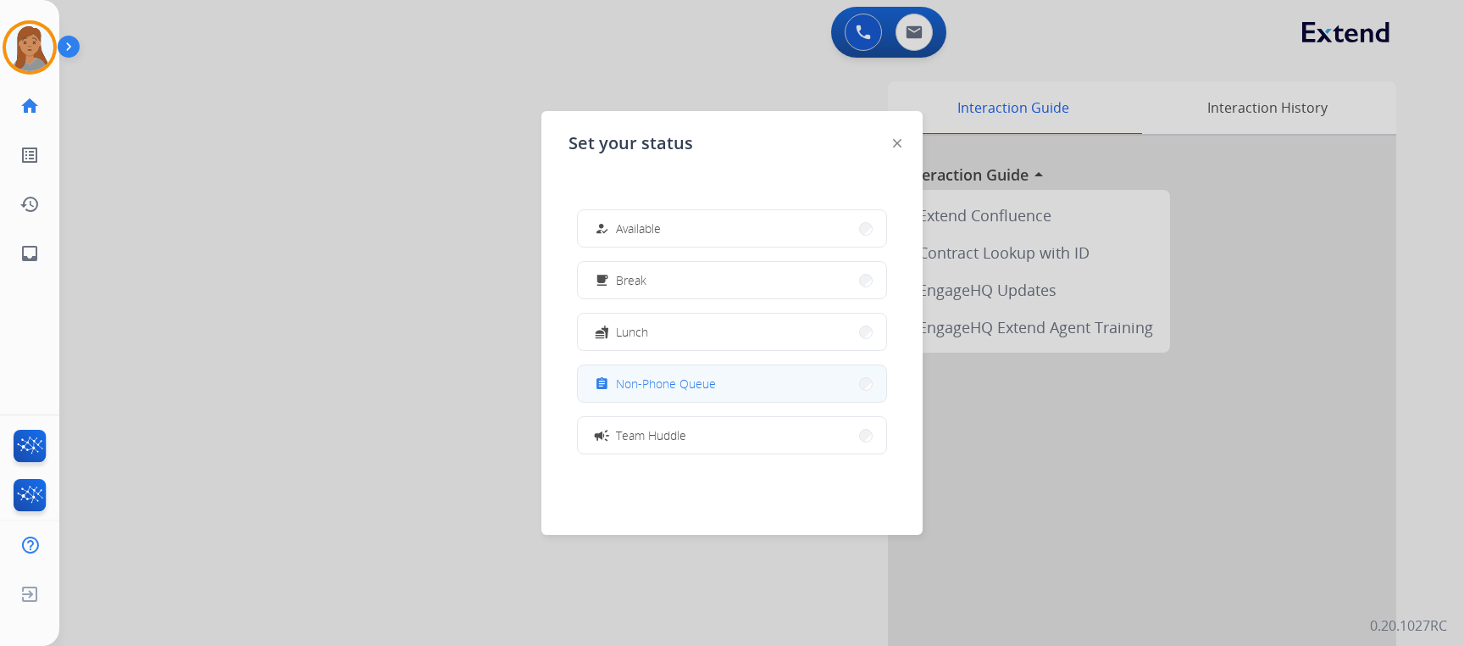
click at [736, 372] on button "assignment Non-Phone Queue" at bounding box center [732, 383] width 308 height 36
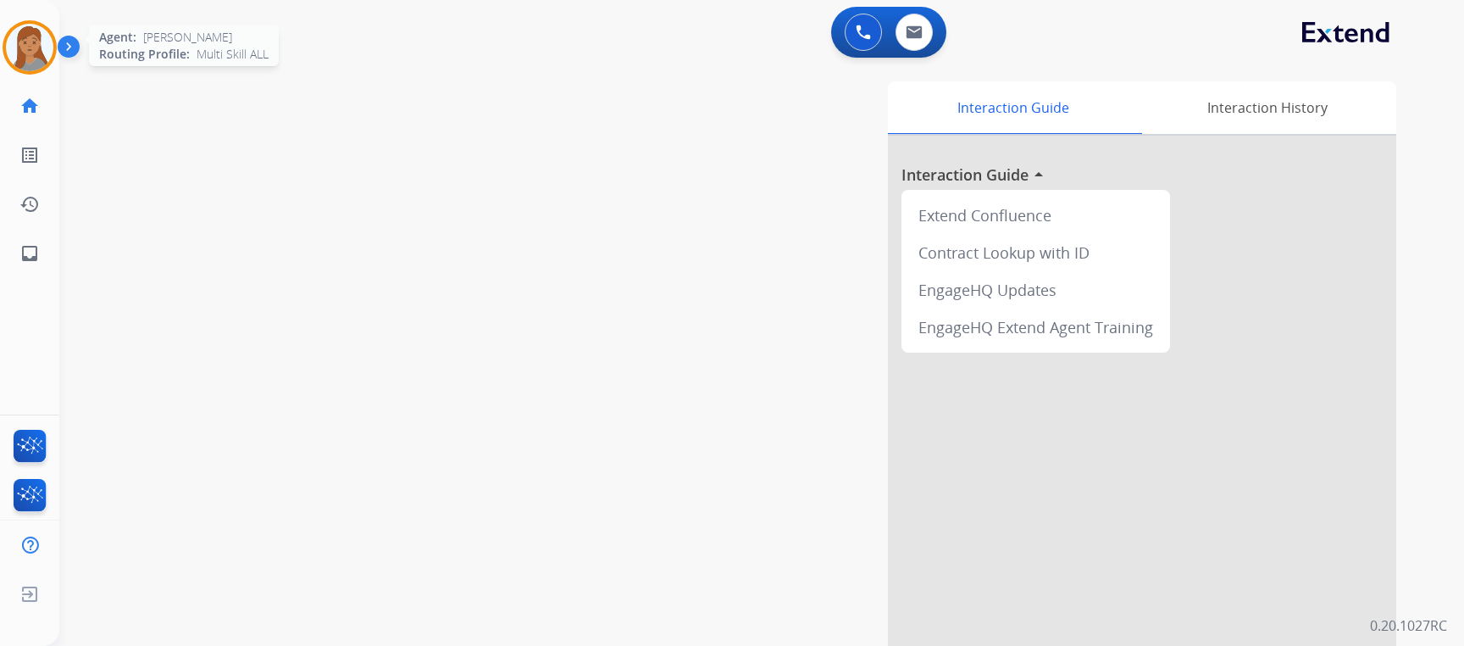
click at [42, 57] on img at bounding box center [29, 47] width 47 height 47
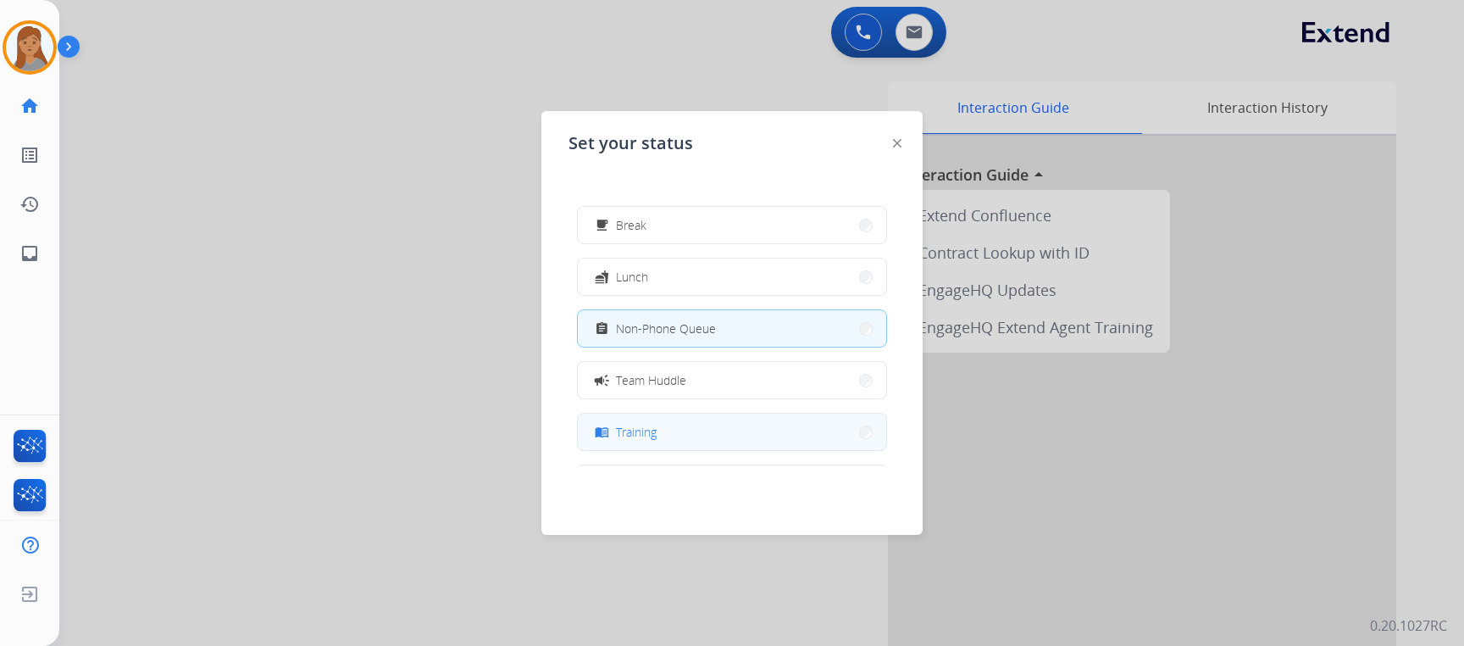
scroll to position [85, 0]
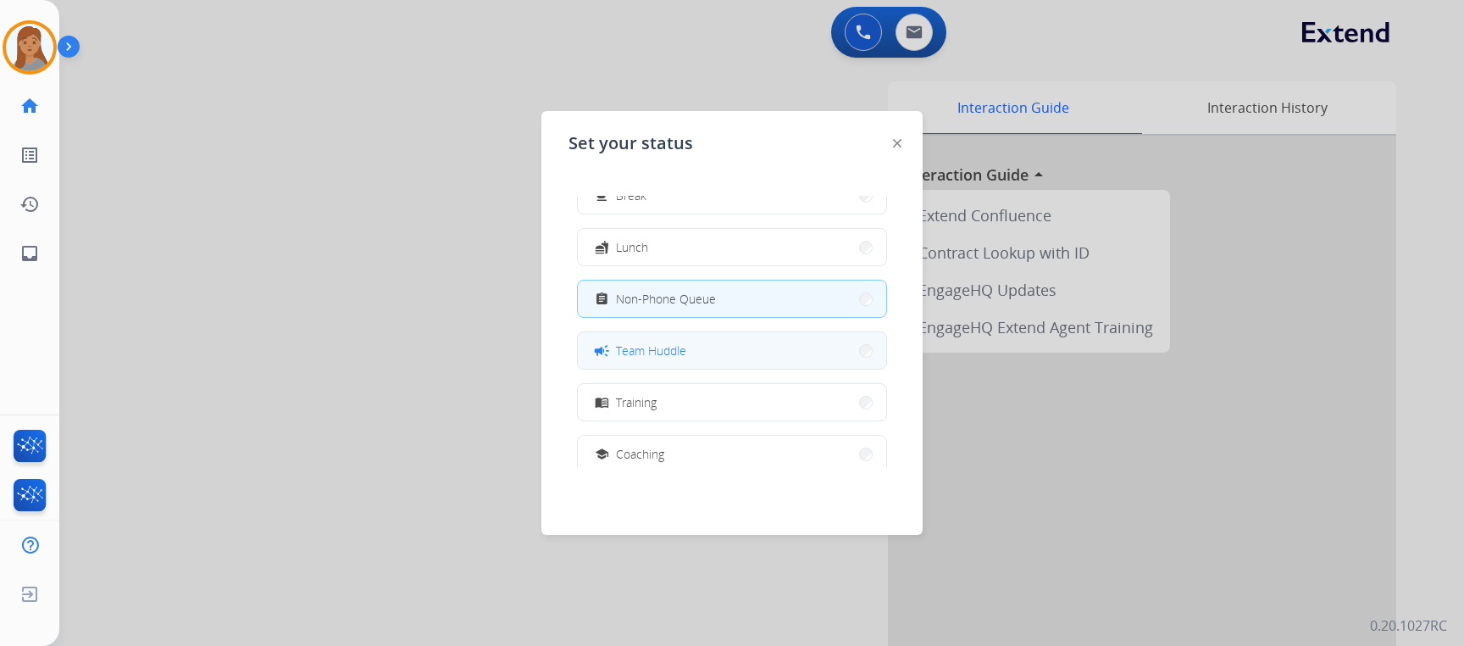
click at [752, 351] on button "campaign Team Huddle" at bounding box center [732, 350] width 308 height 36
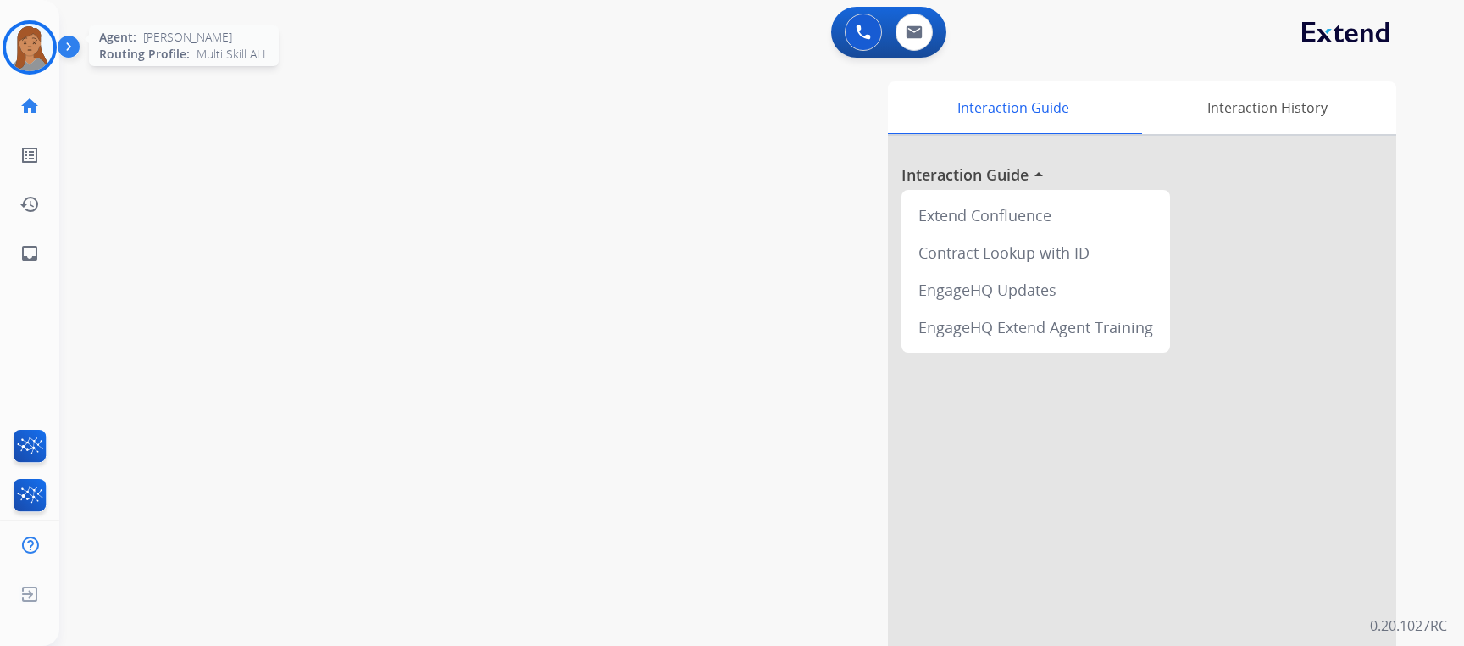
click at [41, 42] on img at bounding box center [29, 47] width 47 height 47
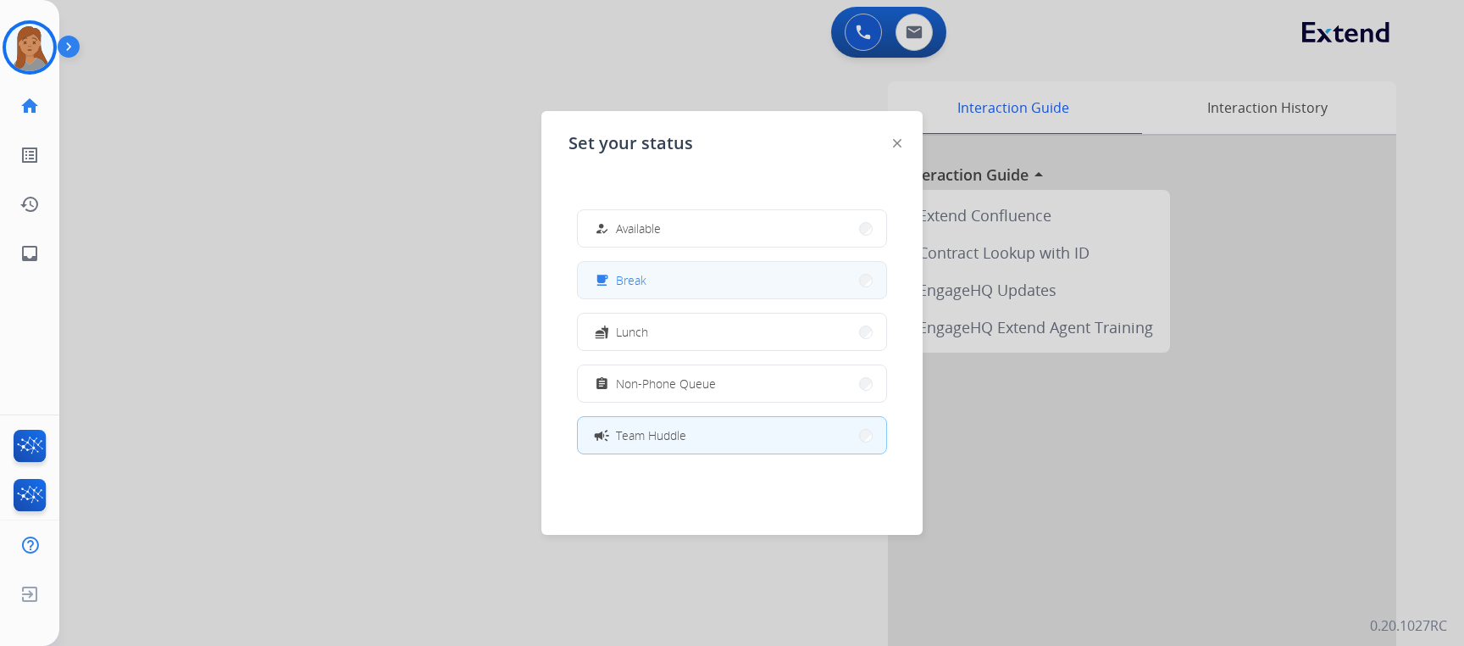
click at [789, 284] on button "free_breakfast Break" at bounding box center [732, 280] width 308 height 36
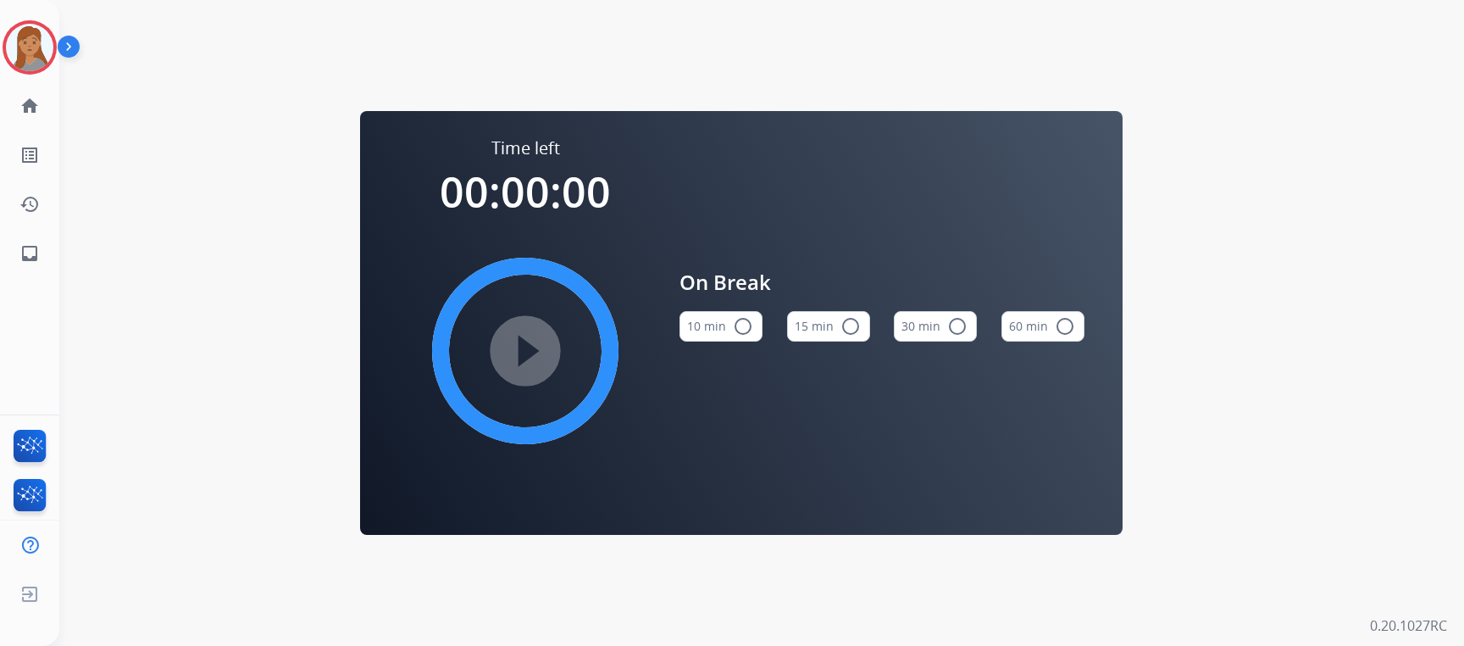
click at [720, 320] on button "10 min radio_button_unchecked" at bounding box center [721, 326] width 83 height 31
click at [521, 342] on mat-icon "play_circle_filled" at bounding box center [525, 351] width 20 height 20
click at [38, 50] on img at bounding box center [29, 47] width 47 height 47
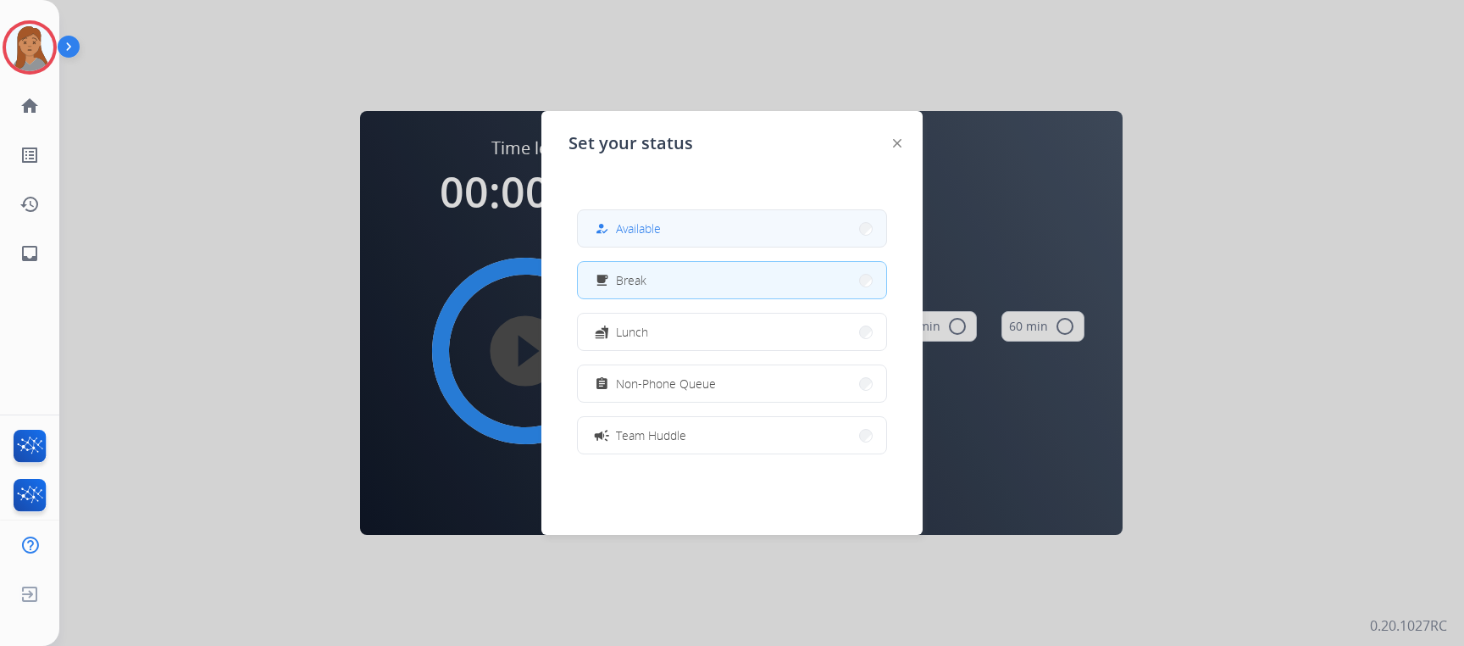
click at [768, 237] on button "how_to_reg Available" at bounding box center [732, 228] width 308 height 36
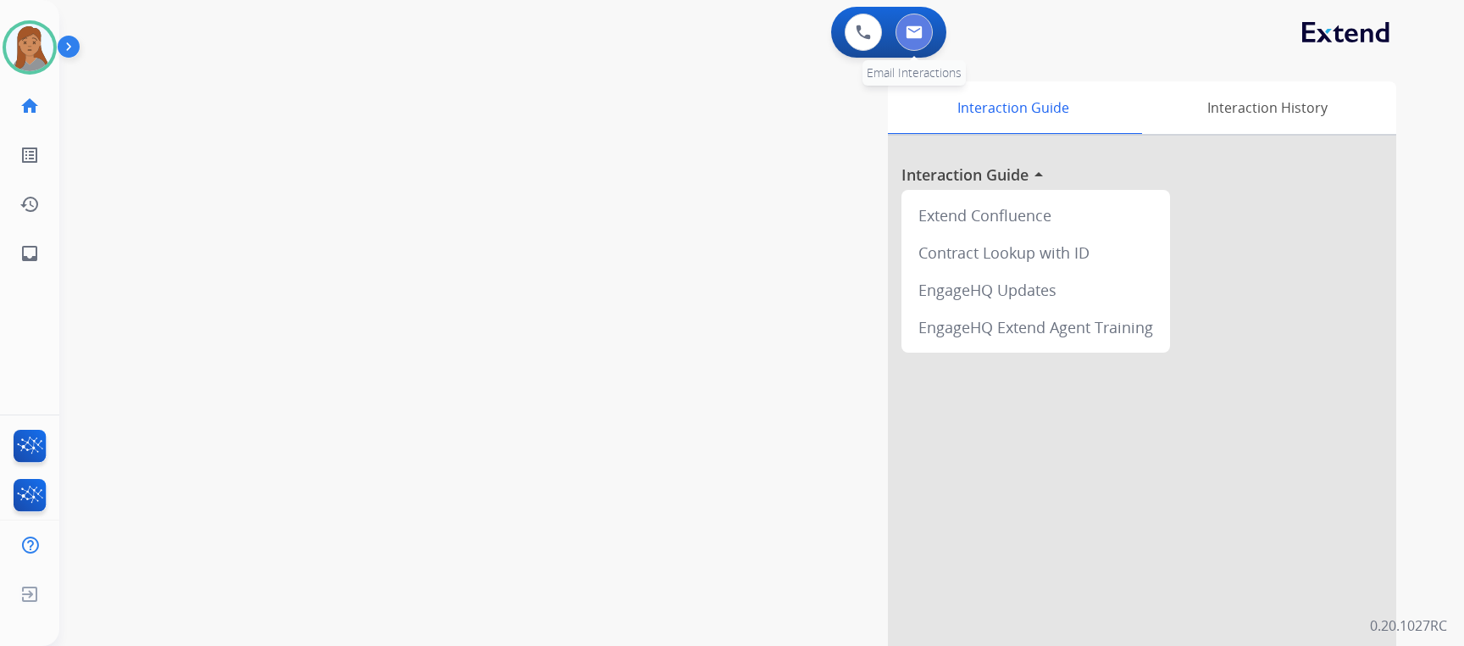
click at [916, 28] on img at bounding box center [914, 32] width 17 height 14
select select "**********"
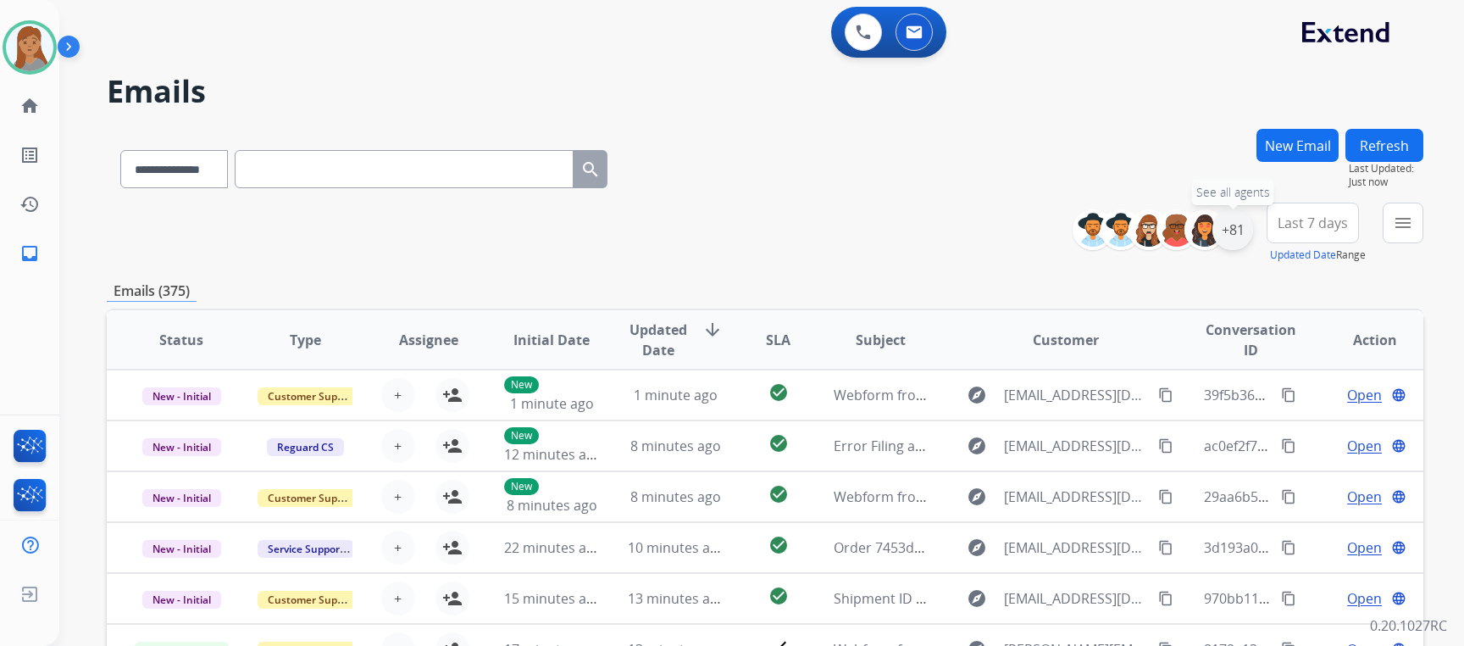
click at [1229, 233] on div "+81" at bounding box center [1233, 229] width 41 height 41
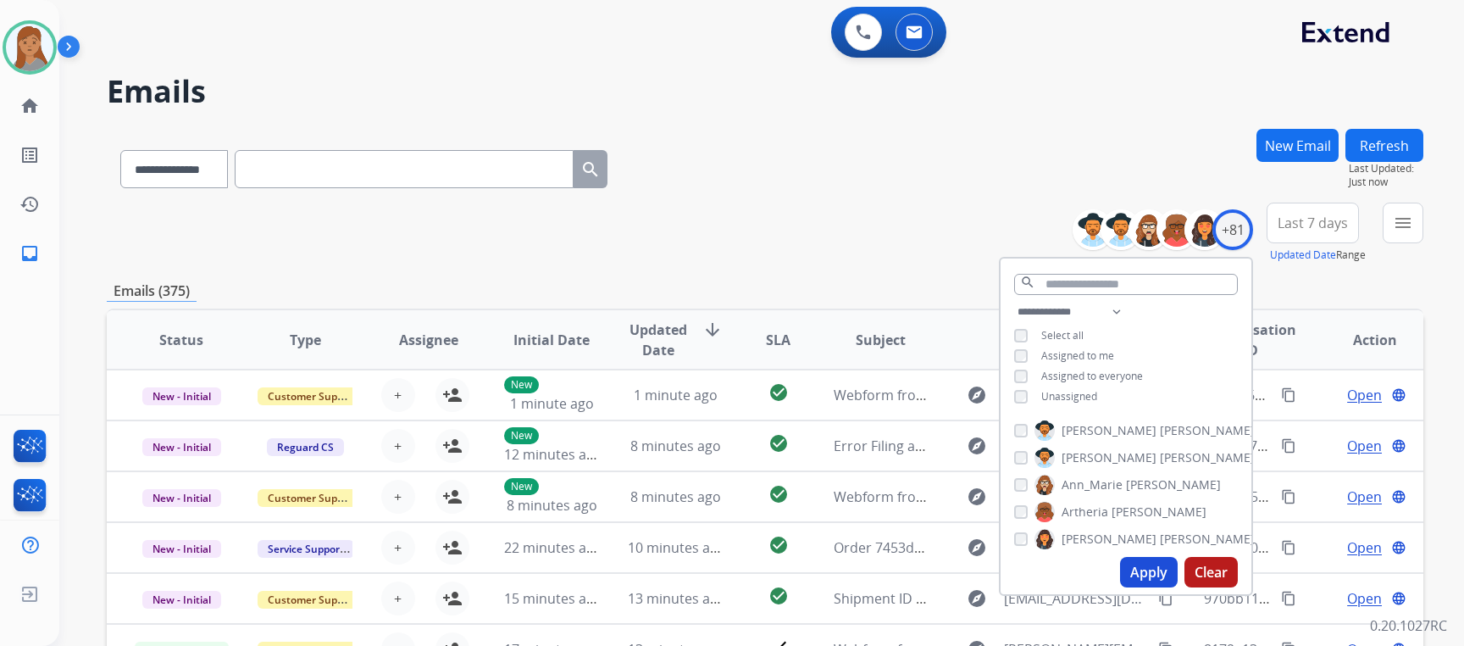
click at [1143, 562] on button "Apply" at bounding box center [1149, 572] width 58 height 31
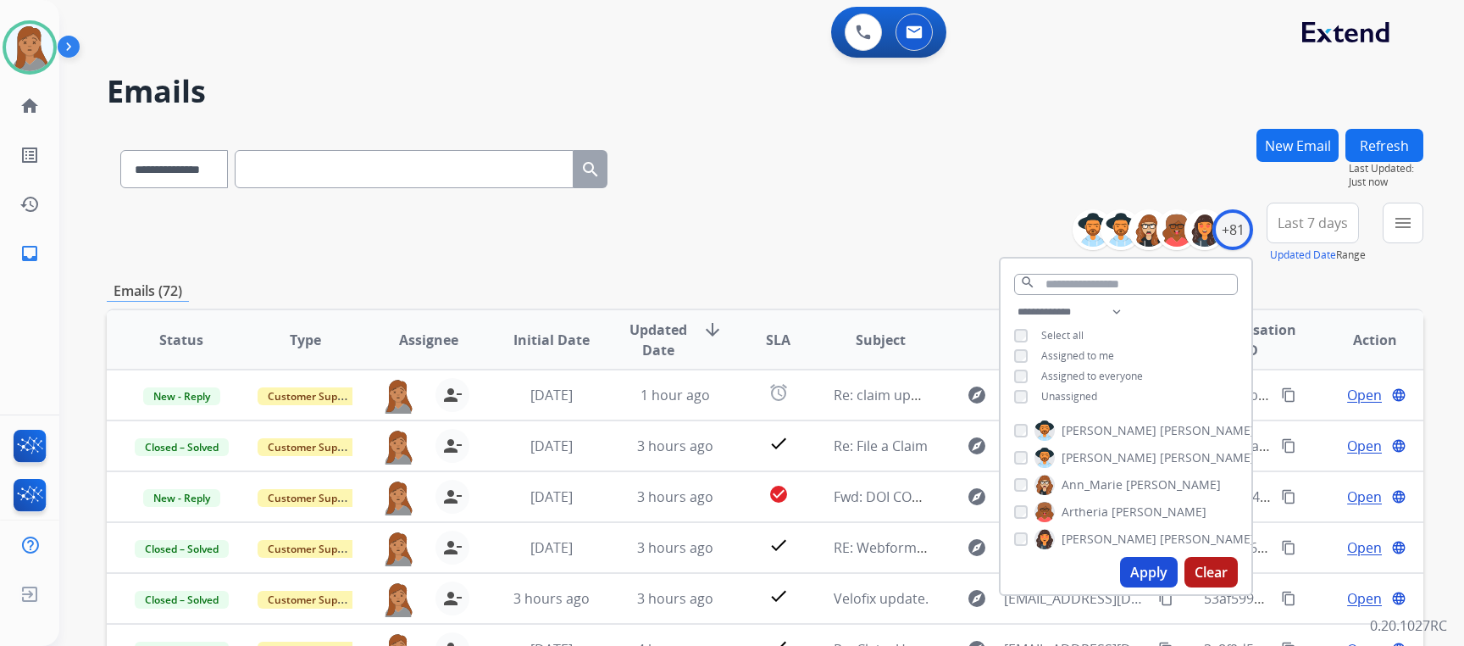
click at [789, 192] on div "**********" at bounding box center [765, 166] width 1317 height 74
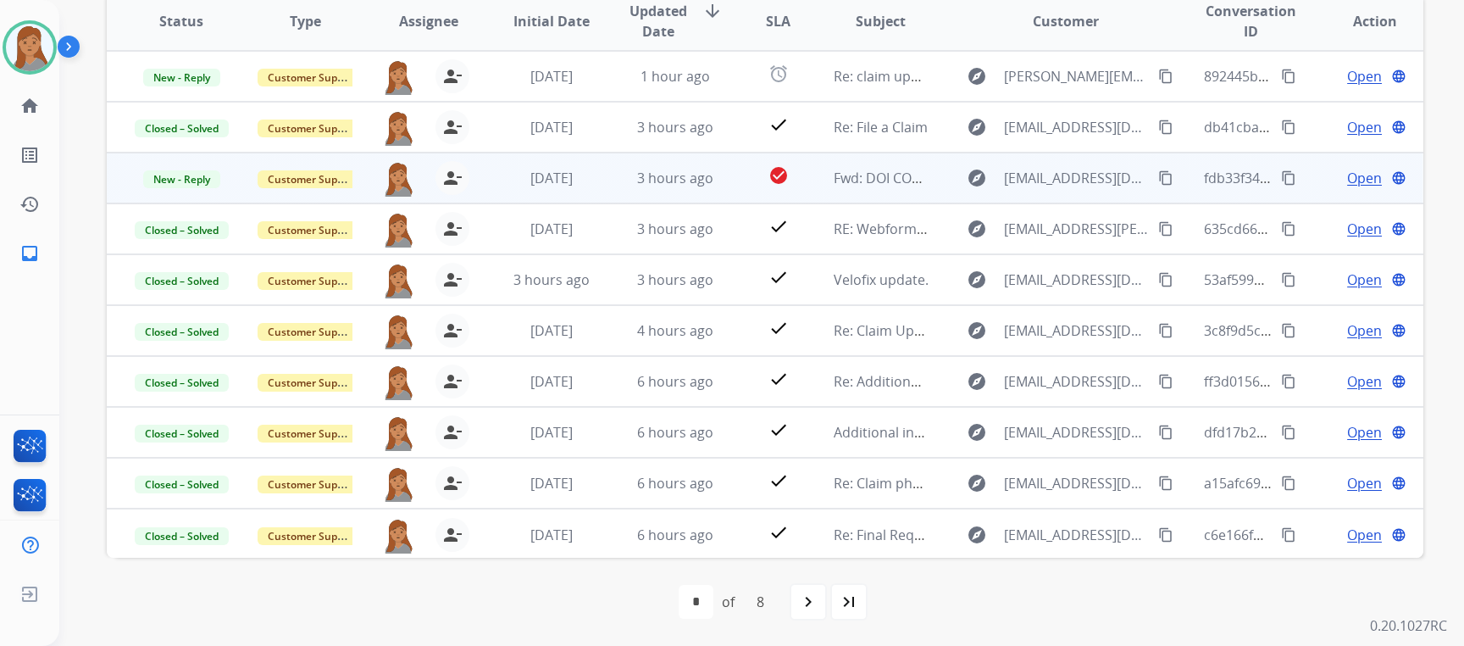
click at [1354, 177] on span "Open" at bounding box center [1364, 178] width 35 height 20
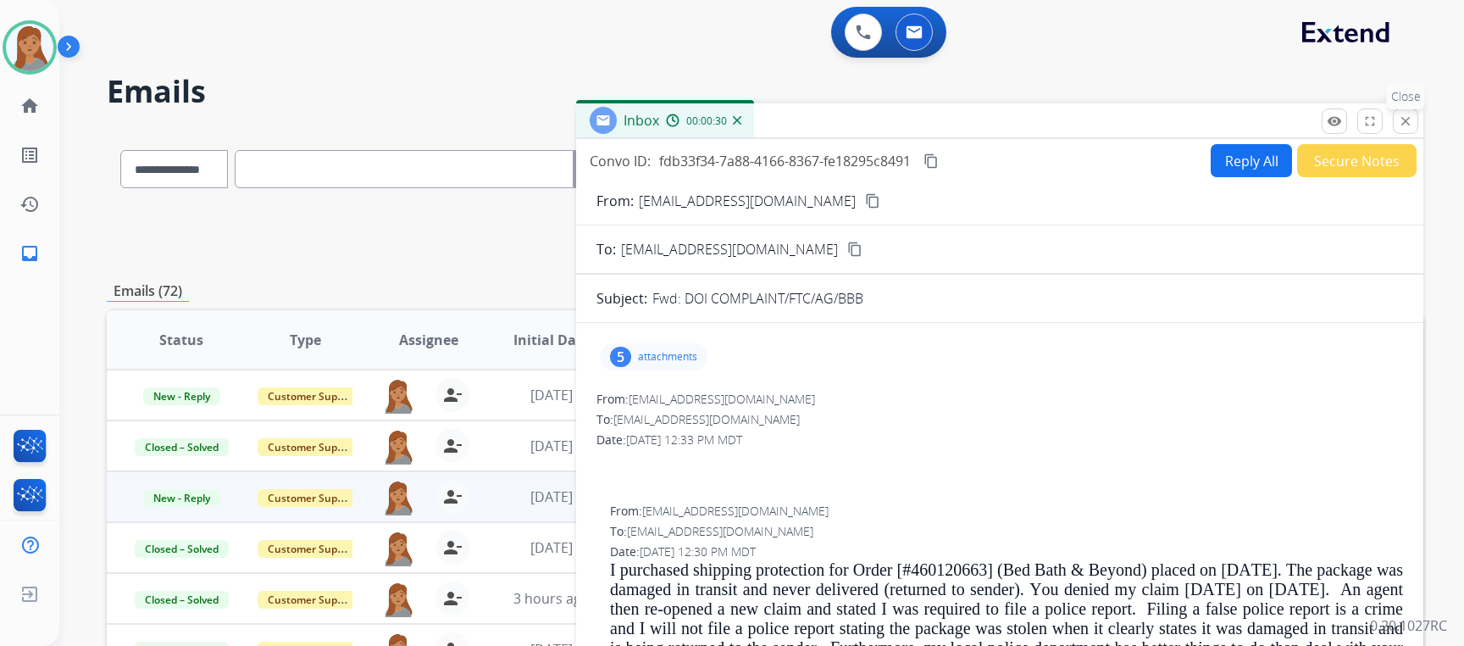
click at [1401, 119] on mat-icon "close" at bounding box center [1405, 121] width 15 height 15
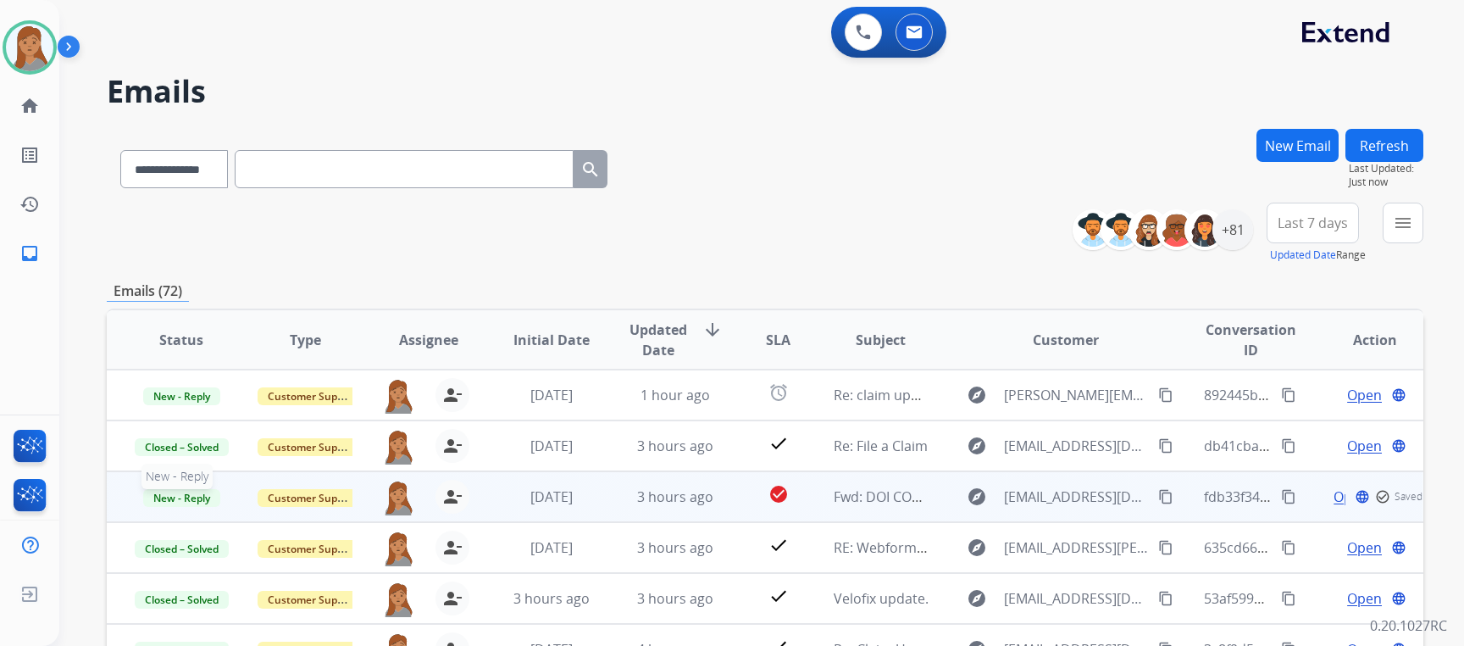
click at [170, 504] on span "New - Reply" at bounding box center [181, 498] width 77 height 18
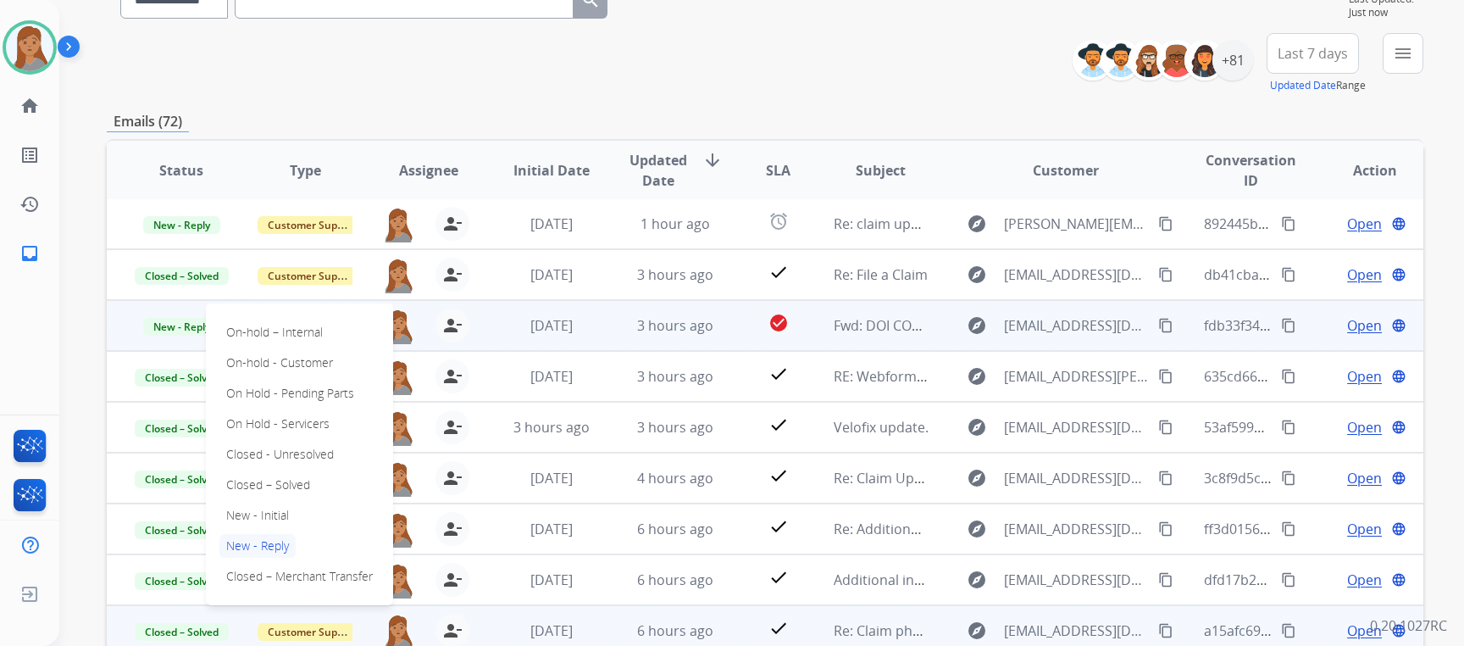
scroll to position [319, 0]
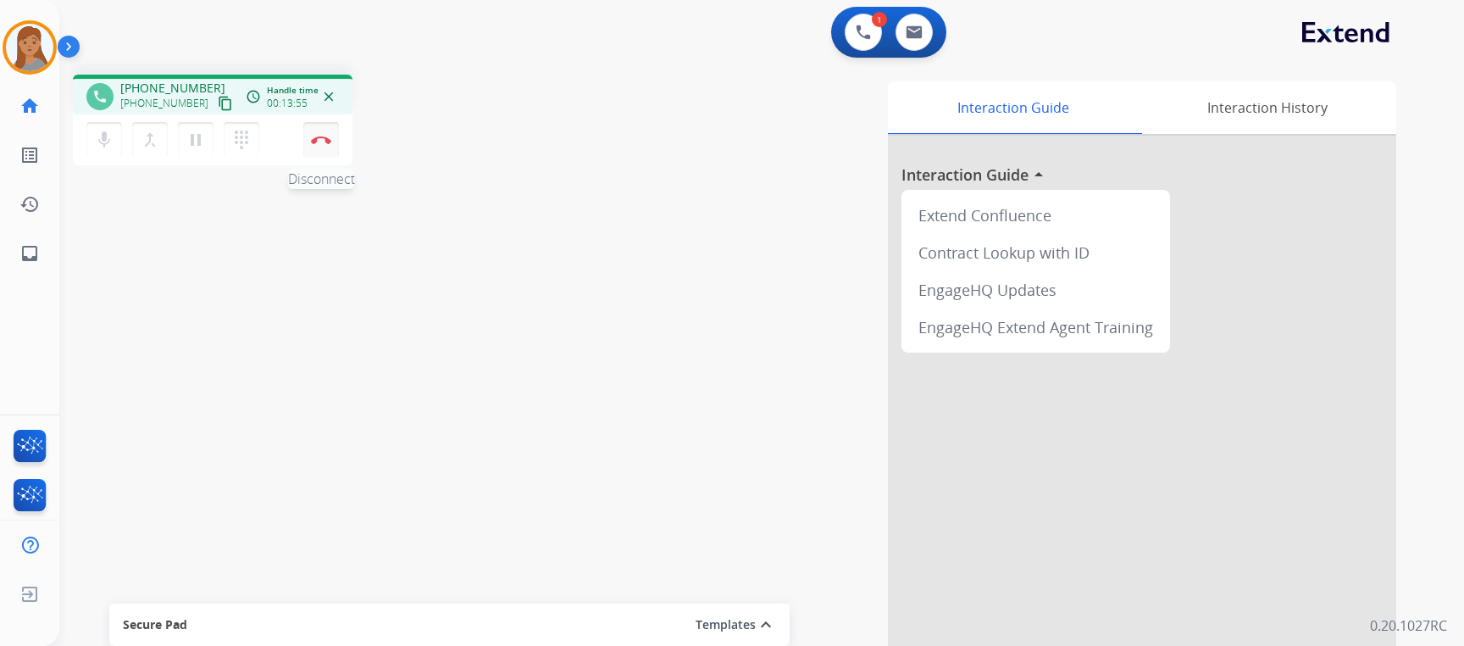
click at [327, 128] on button "Disconnect" at bounding box center [321, 140] width 36 height 36
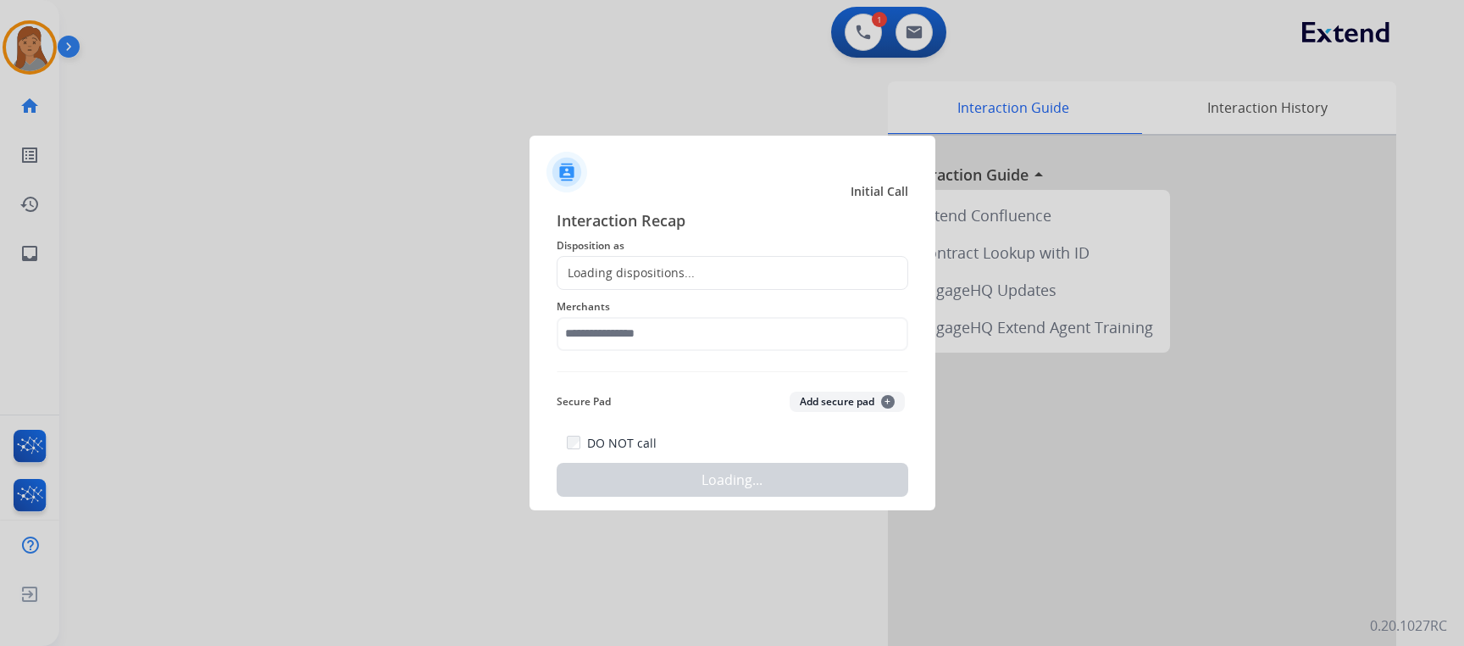
click at [580, 252] on span "Disposition as" at bounding box center [733, 246] width 352 height 20
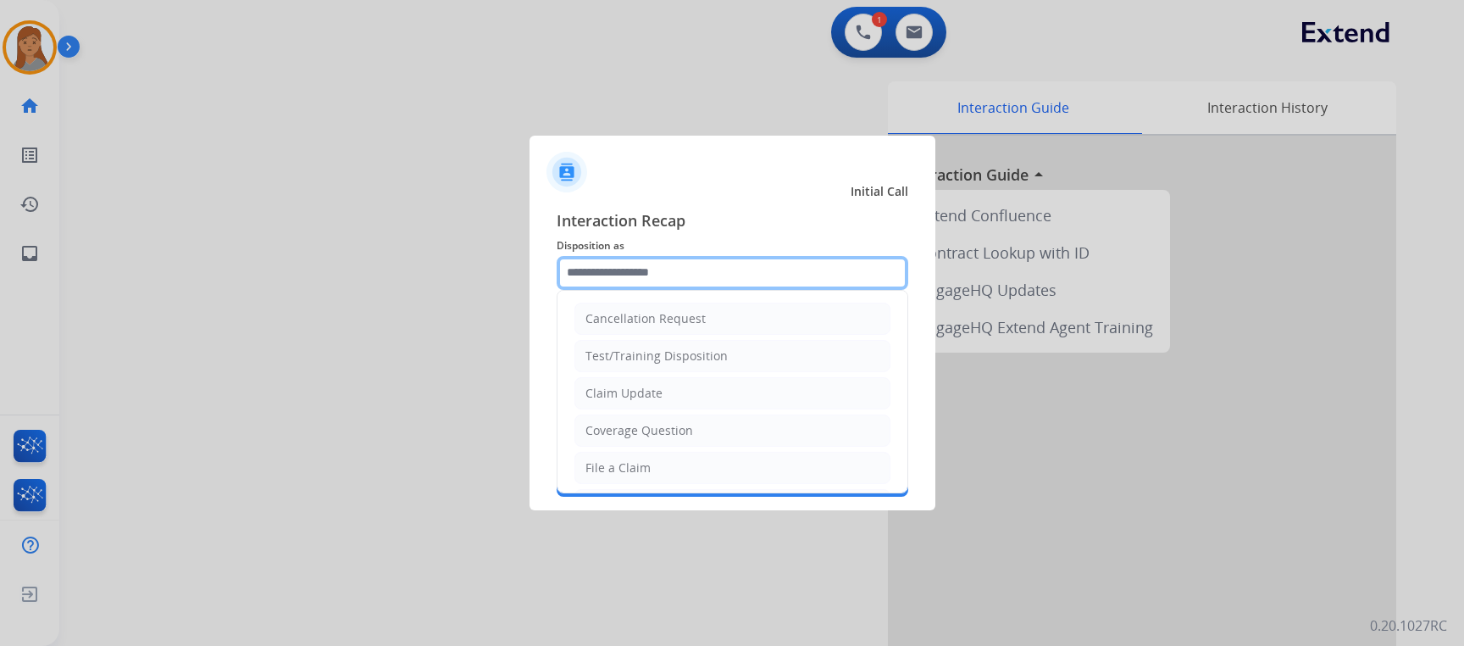
click at [579, 267] on input "text" at bounding box center [733, 273] width 352 height 34
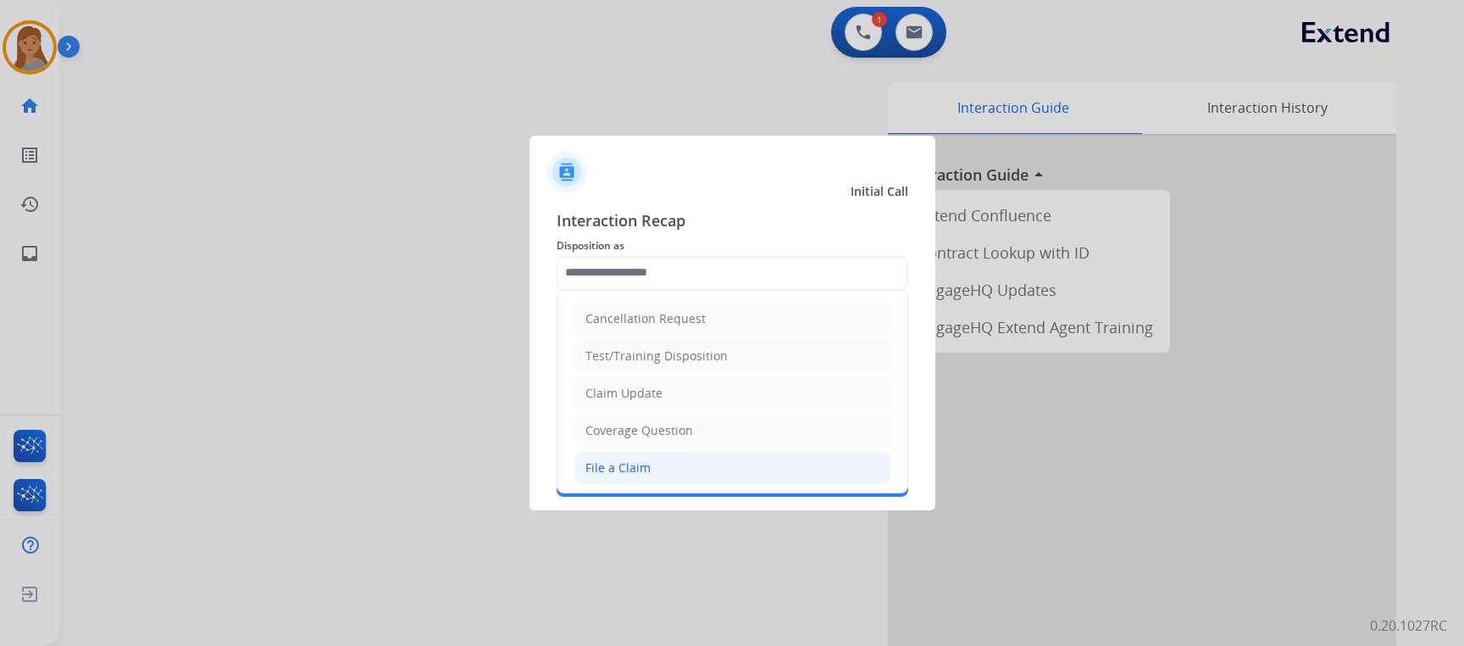
click at [646, 464] on div "File a Claim" at bounding box center [618, 467] width 65 height 17
type input "**********"
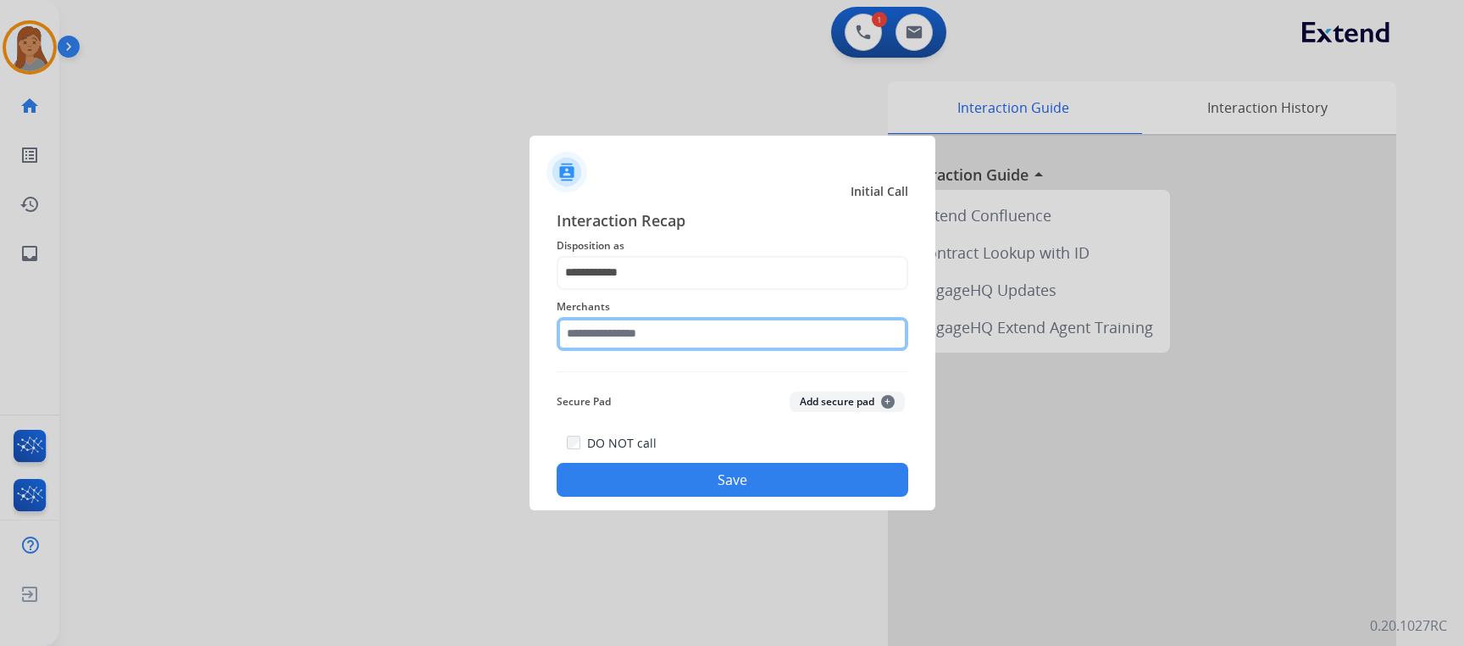
click at [654, 333] on input "text" at bounding box center [733, 334] width 352 height 34
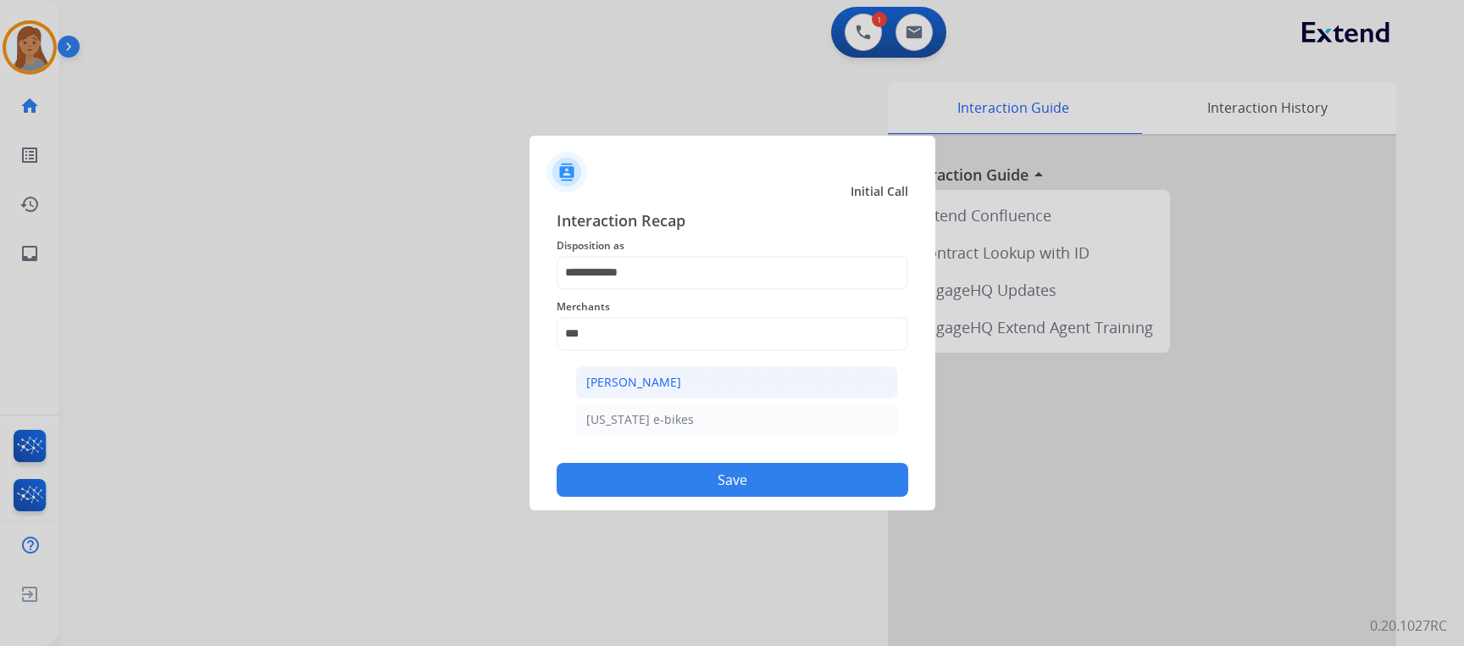
click at [646, 376] on div "[PERSON_NAME]" at bounding box center [633, 382] width 95 height 17
type input "**********"
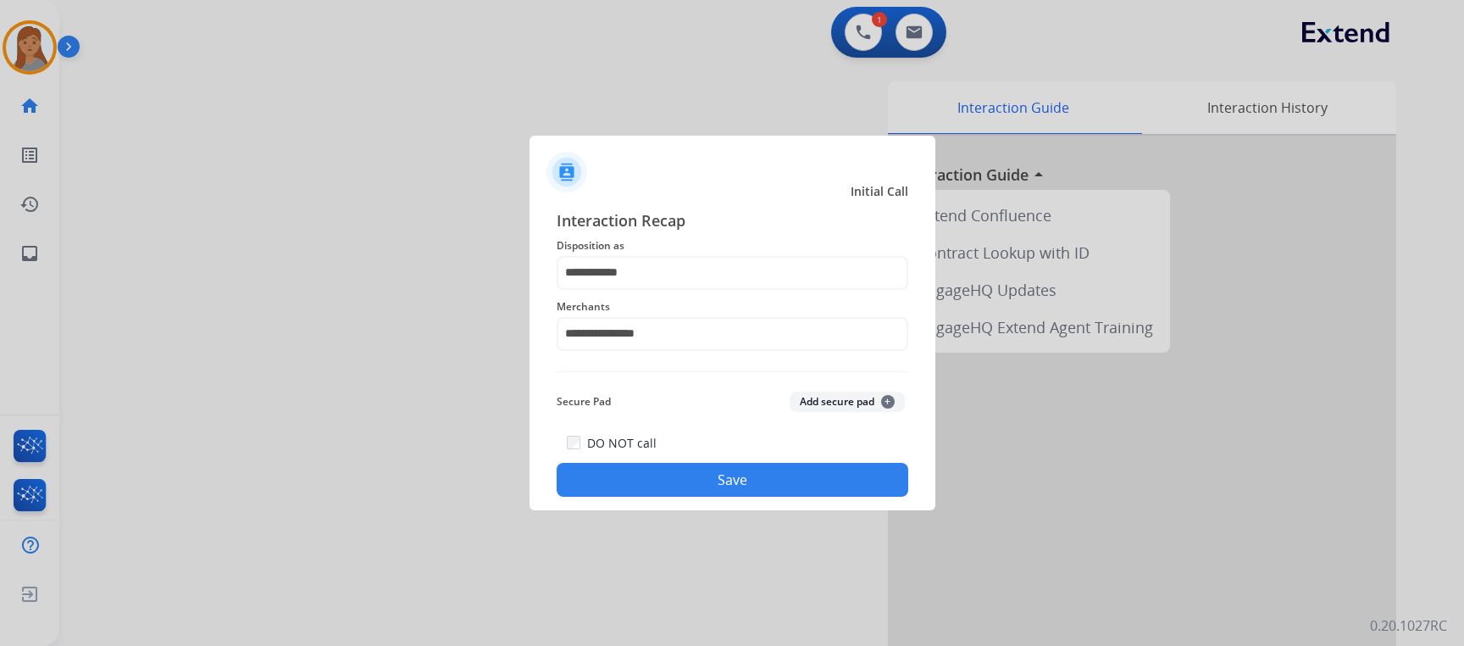
click at [688, 479] on button "Save" at bounding box center [733, 480] width 352 height 34
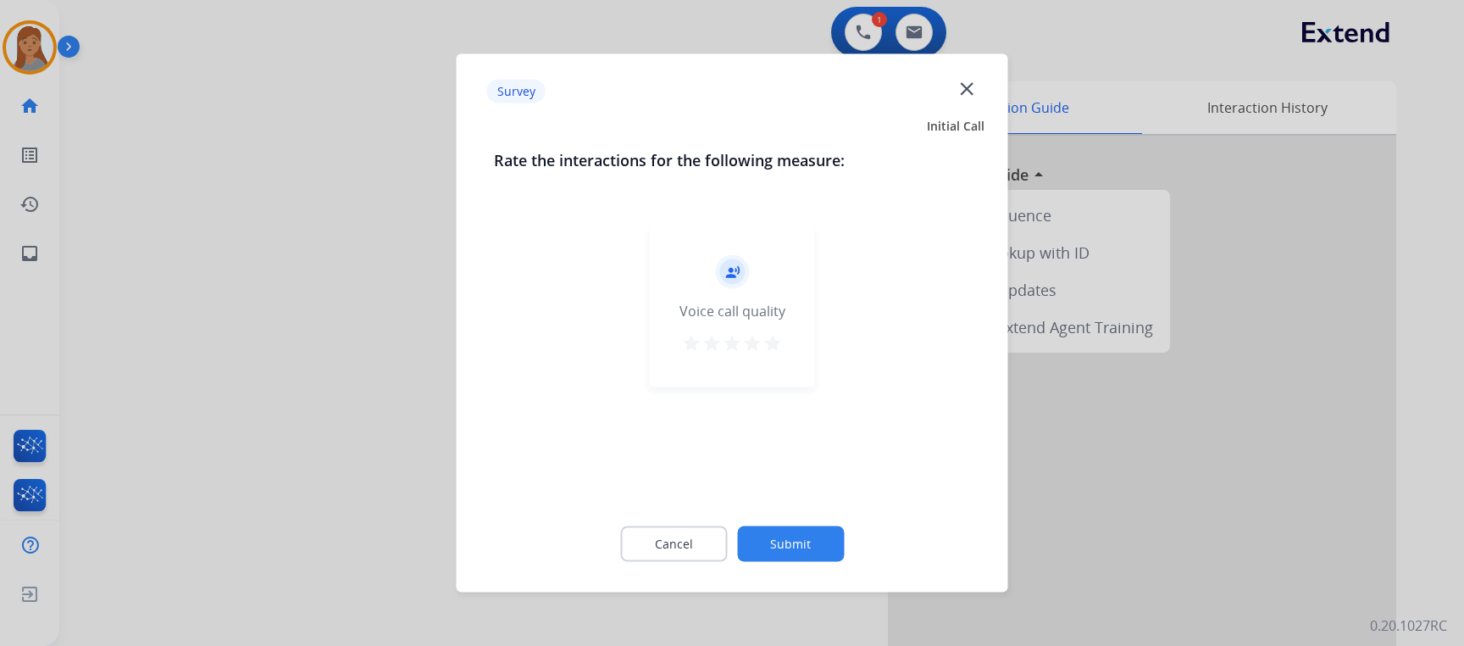
click at [791, 529] on button "Submit" at bounding box center [790, 544] width 107 height 36
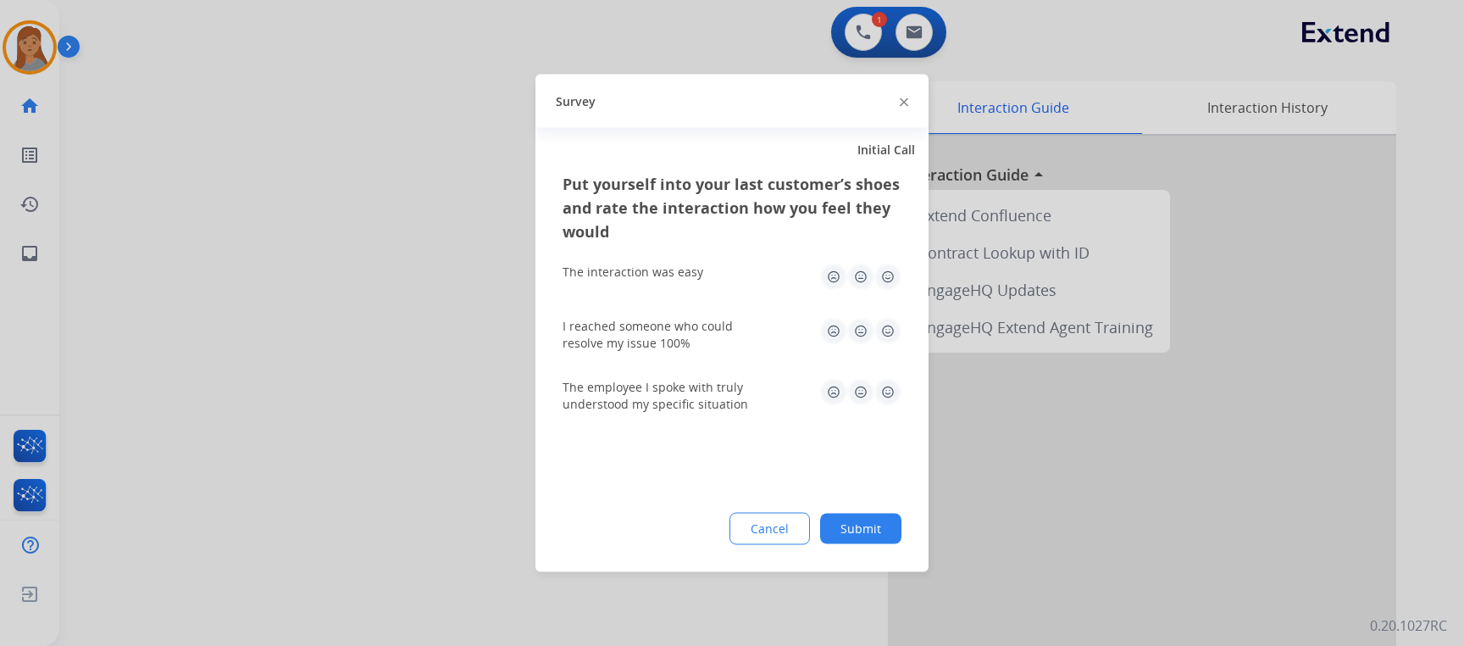
drag, startPoint x: 847, startPoint y: 535, endPoint x: 671, endPoint y: 381, distance: 233.0
click at [847, 534] on button "Submit" at bounding box center [860, 529] width 81 height 31
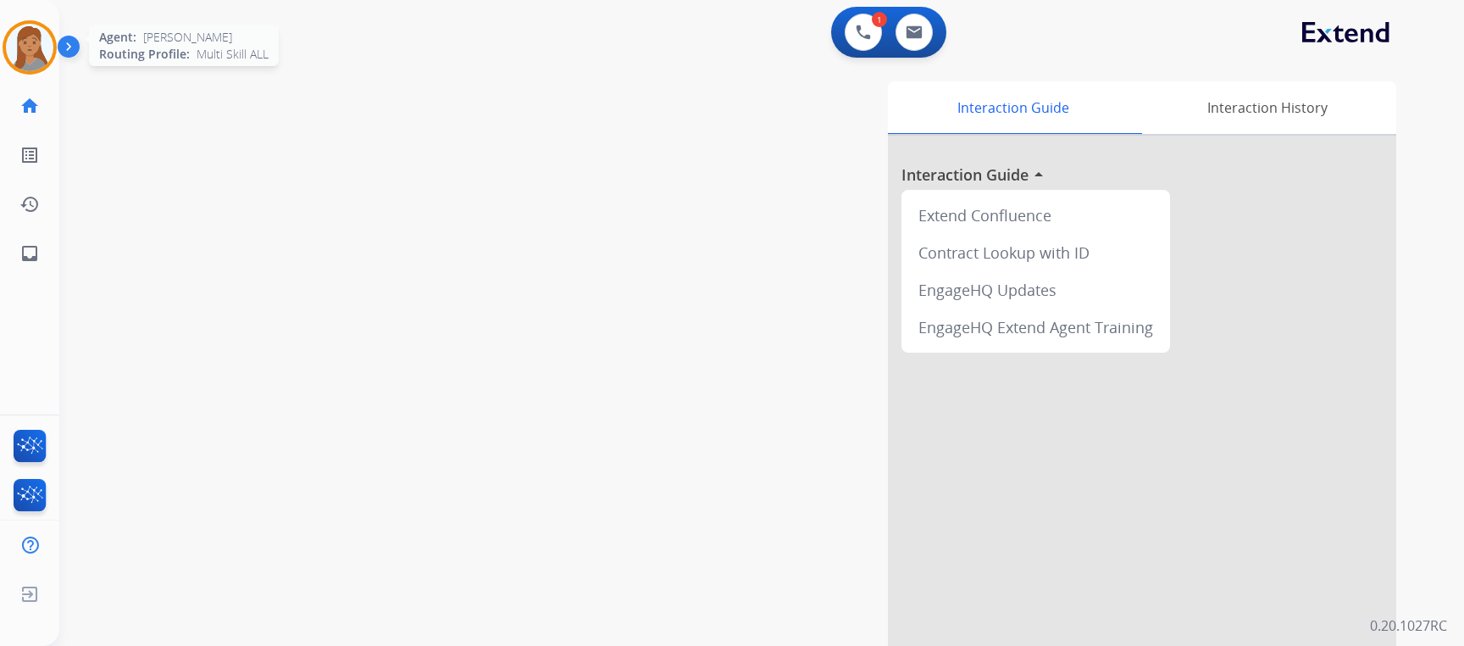
click at [34, 48] on img at bounding box center [29, 47] width 47 height 47
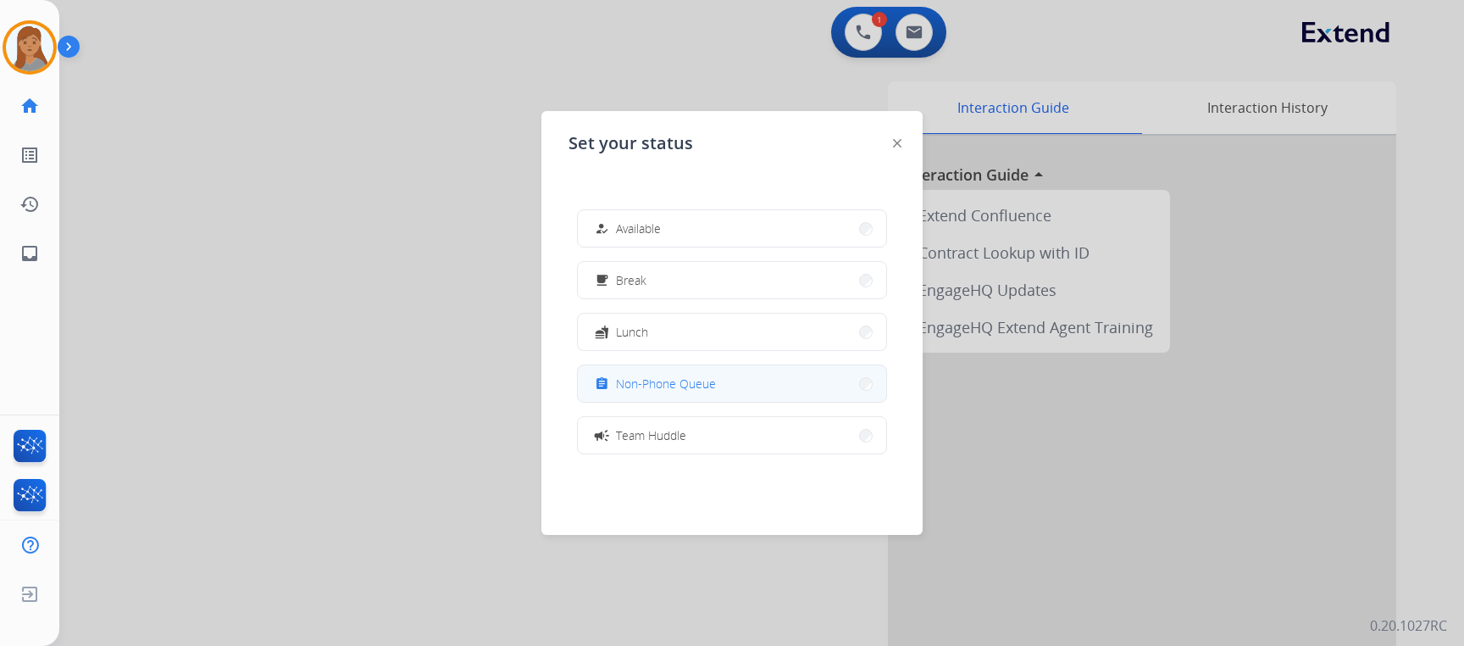
click at [654, 385] on span "Non-Phone Queue" at bounding box center [666, 384] width 100 height 18
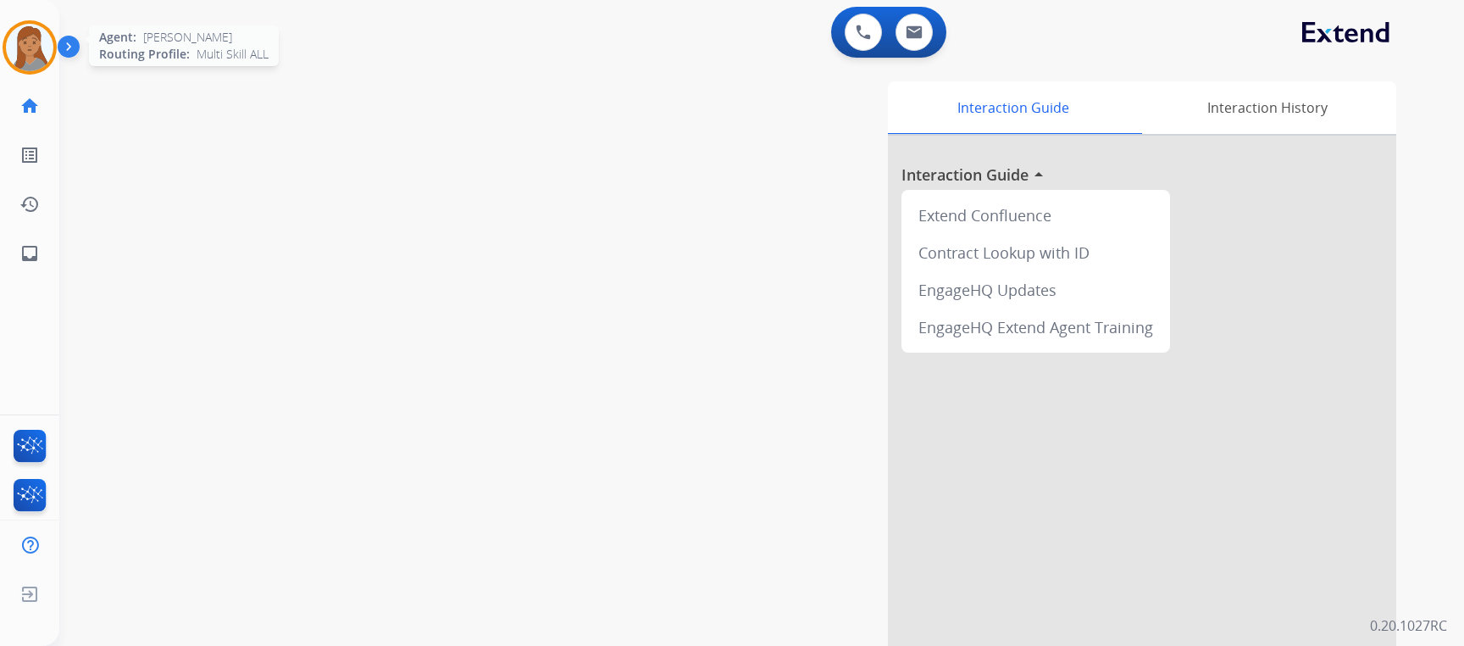
click at [10, 33] on img at bounding box center [29, 47] width 47 height 47
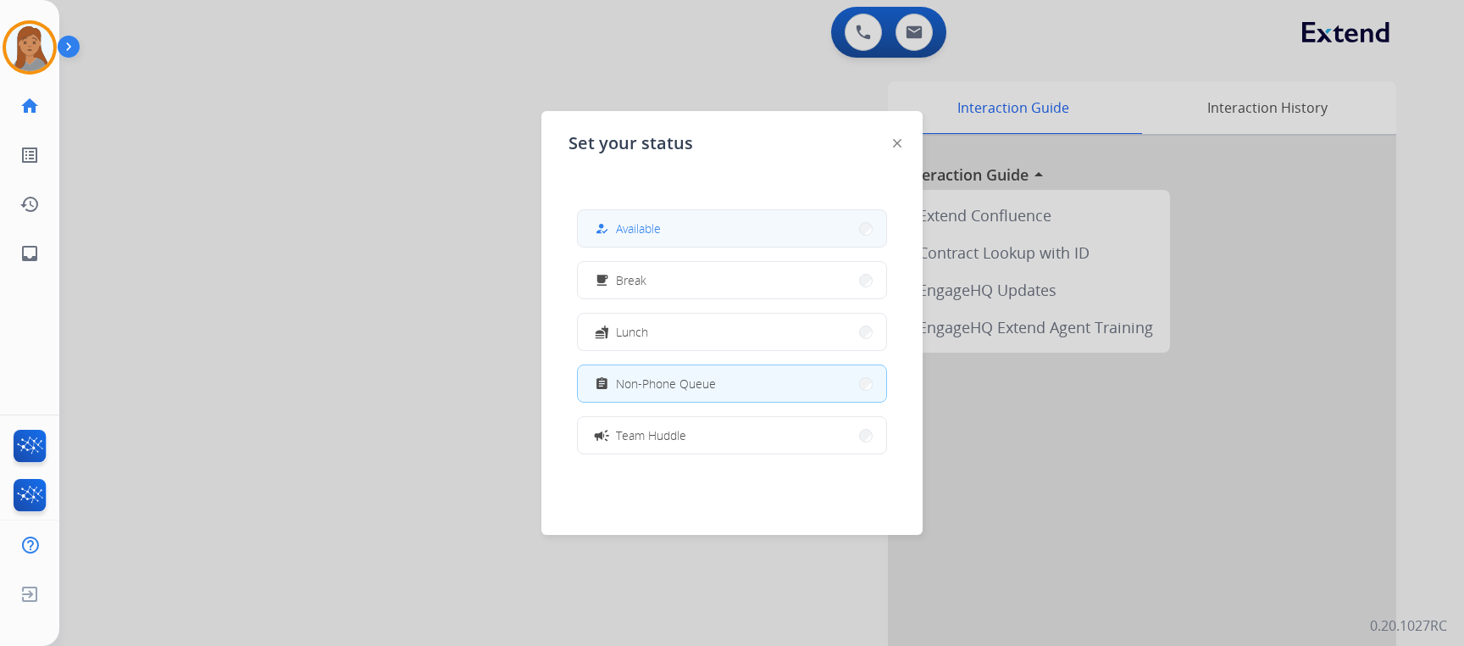
click at [737, 242] on button "how_to_reg Available" at bounding box center [732, 228] width 308 height 36
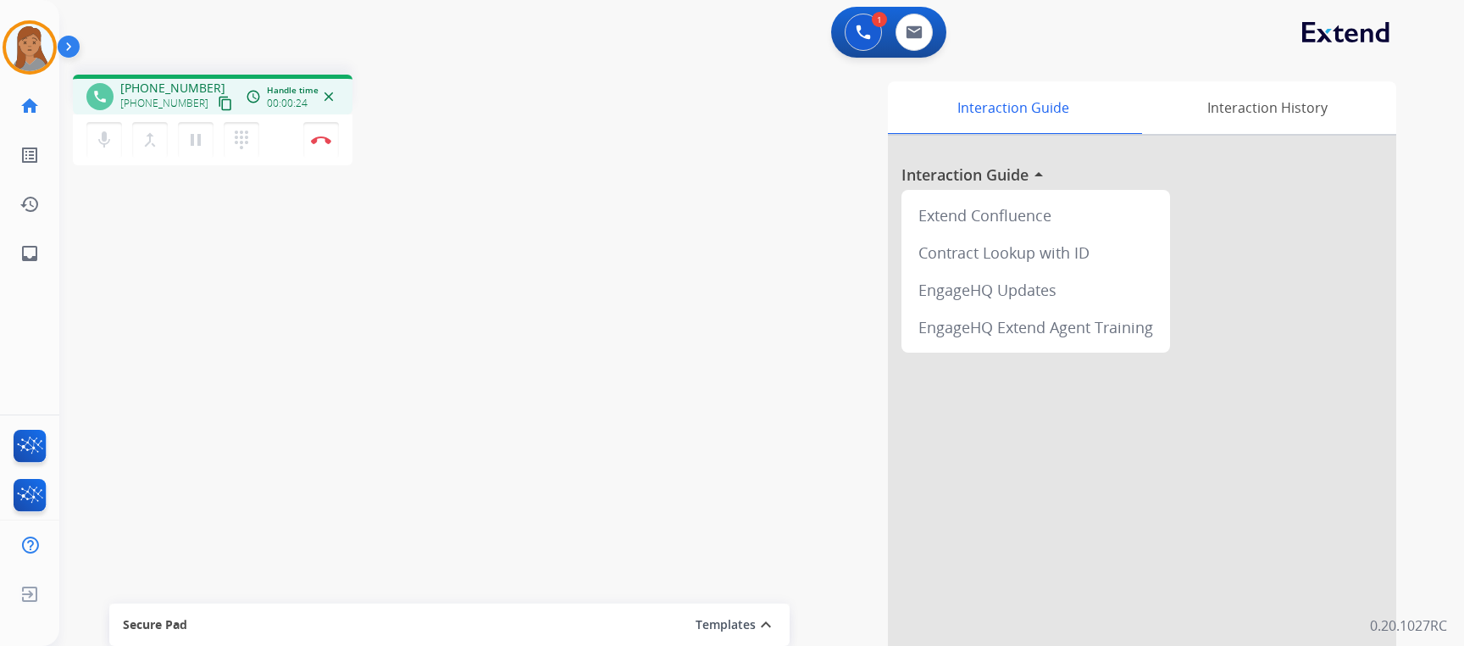
click at [218, 109] on mat-icon "content_copy" at bounding box center [225, 103] width 15 height 15
click at [187, 136] on mat-icon "pause" at bounding box center [196, 140] width 20 height 20
click at [106, 147] on mat-icon "mic" at bounding box center [104, 140] width 20 height 20
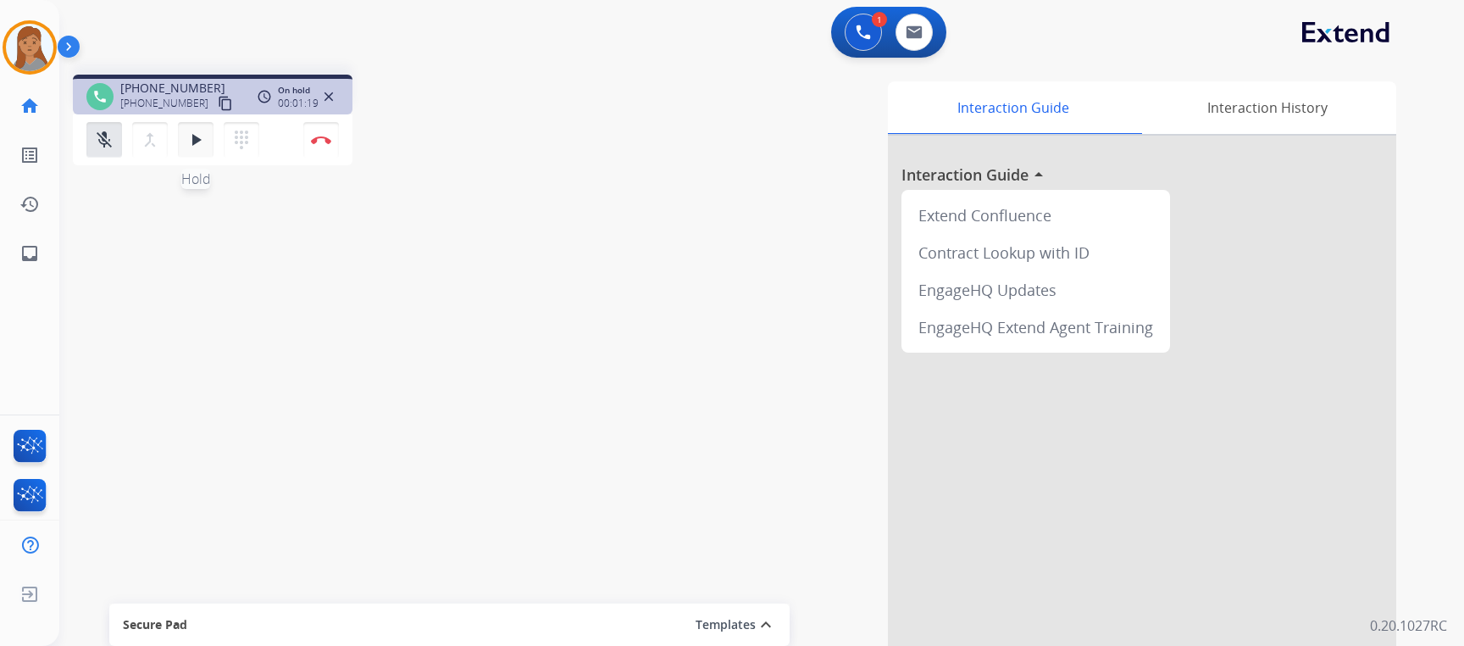
drag, startPoint x: 107, startPoint y: 145, endPoint x: 203, endPoint y: 139, distance: 95.9
click at [107, 143] on mat-icon "mic_off" at bounding box center [104, 140] width 20 height 20
click at [203, 139] on mat-icon "play_arrow" at bounding box center [196, 140] width 20 height 20
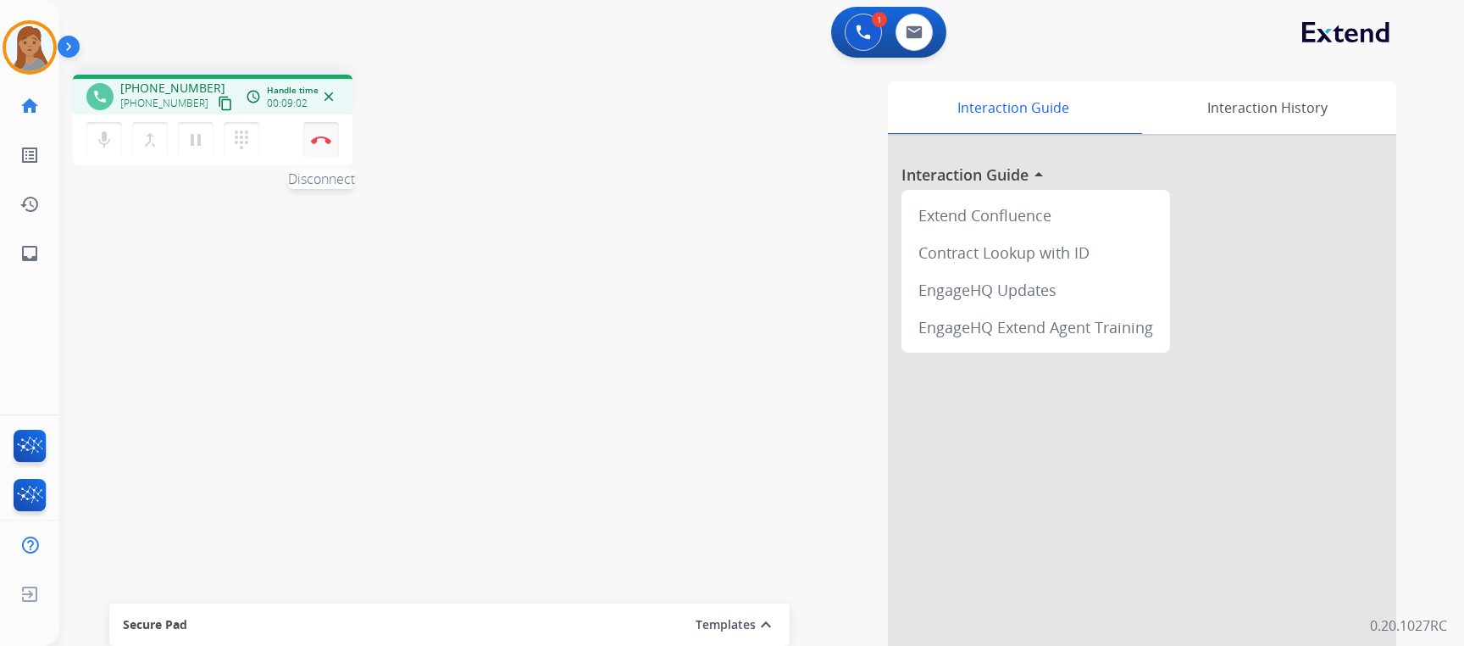
click at [315, 145] on button "Disconnect" at bounding box center [321, 140] width 36 height 36
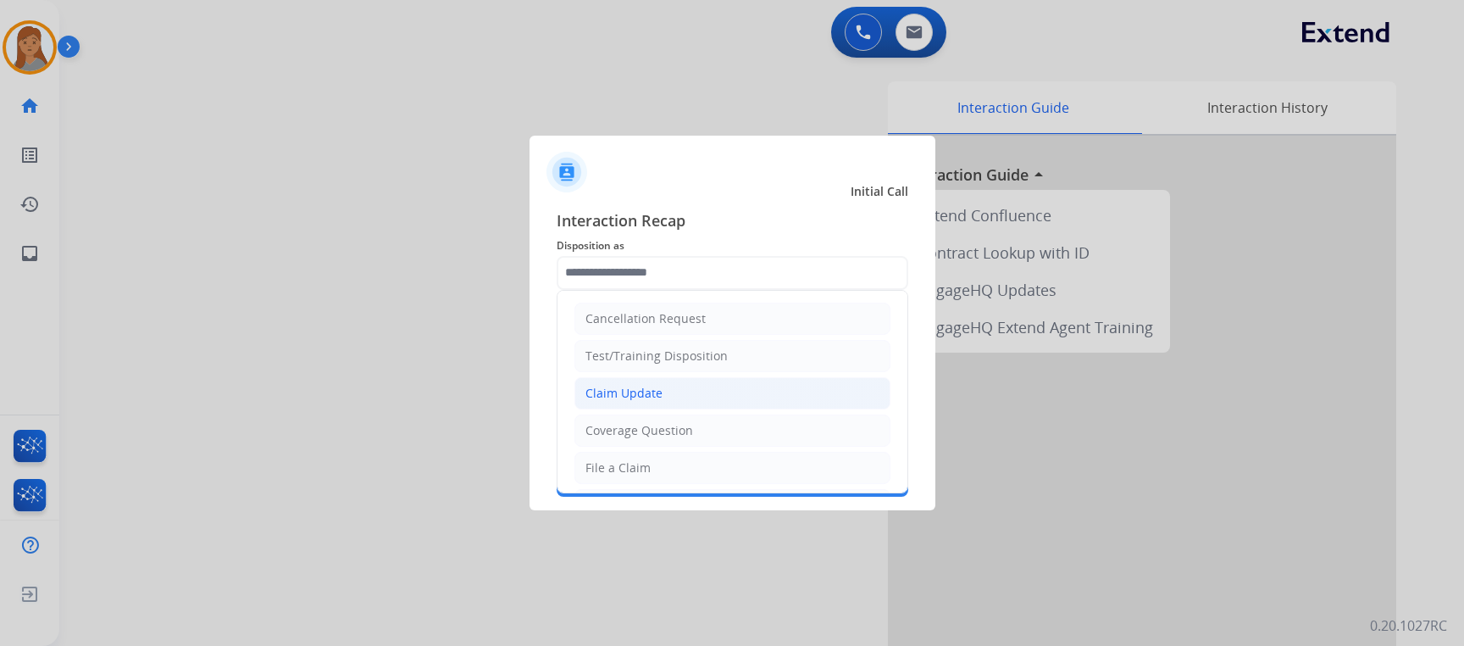
click at [633, 390] on div "Claim Update" at bounding box center [624, 393] width 77 height 17
type input "**********"
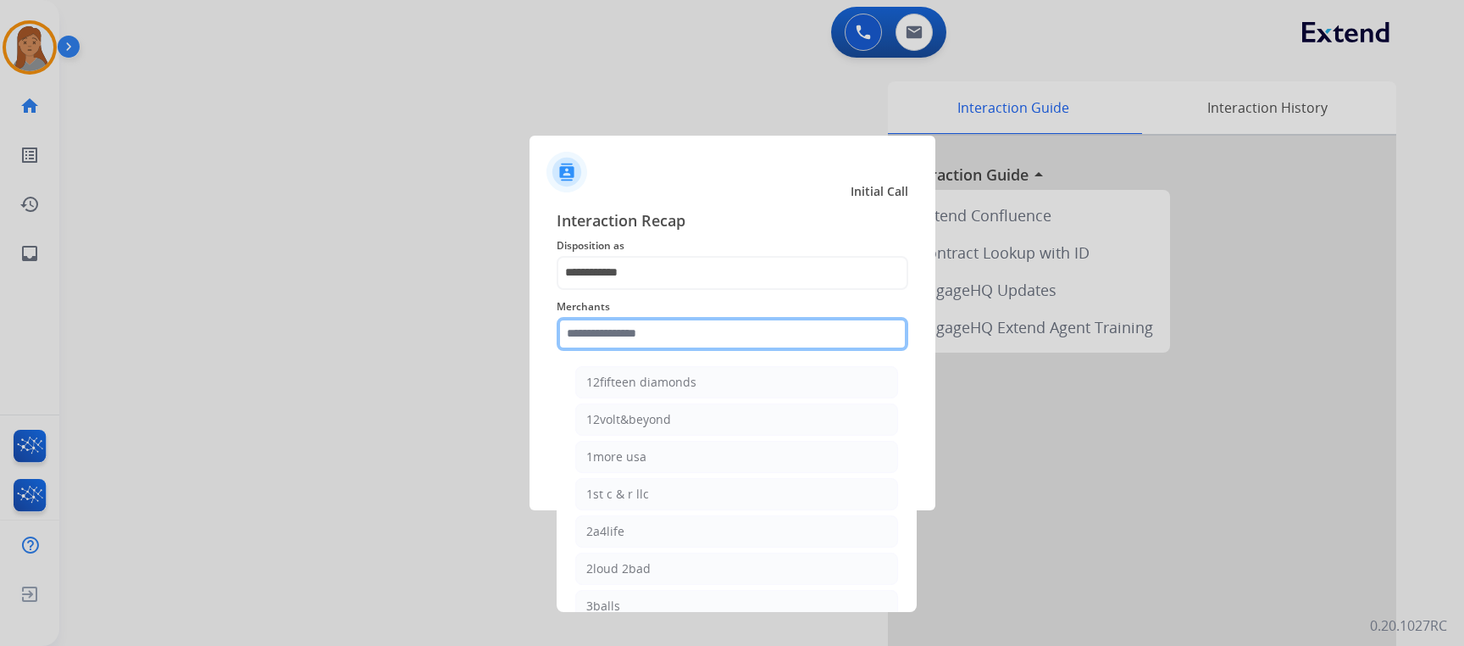
click at [635, 336] on input "text" at bounding box center [733, 334] width 352 height 34
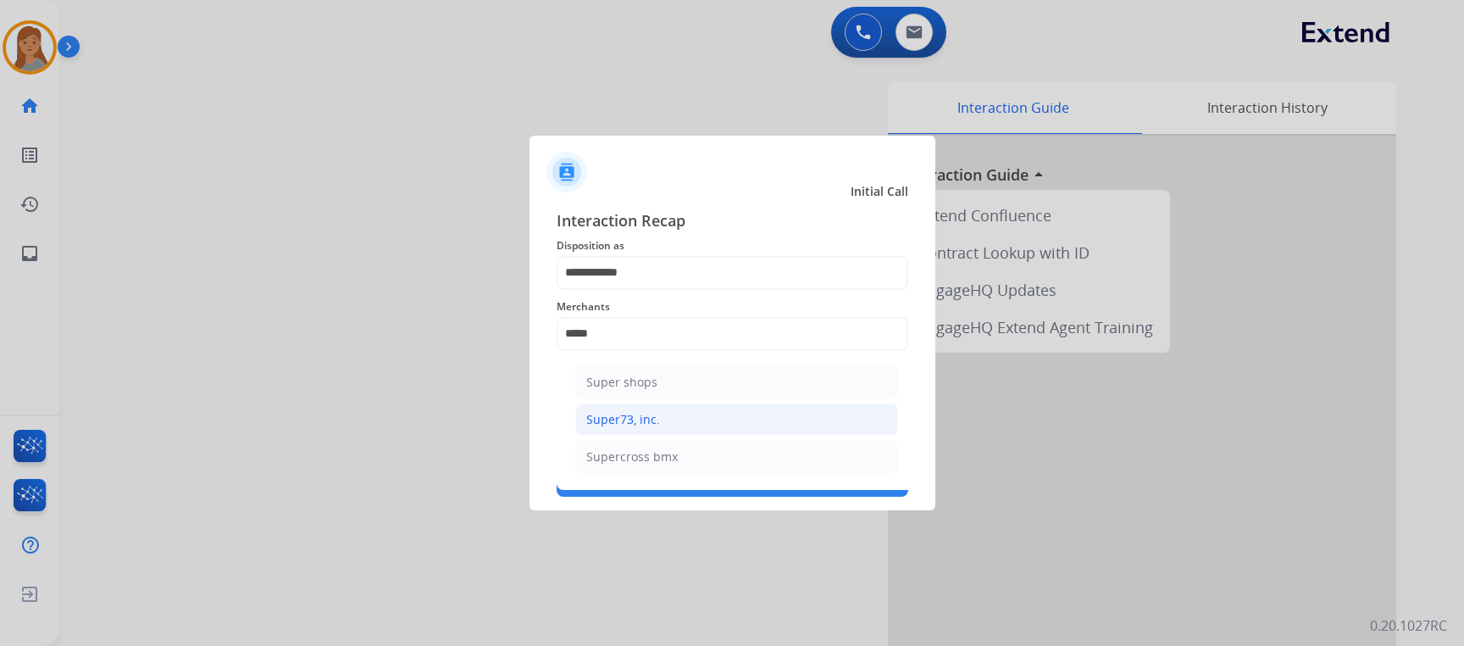
click at [630, 411] on div "Super73, inc." at bounding box center [623, 419] width 74 height 17
type input "**********"
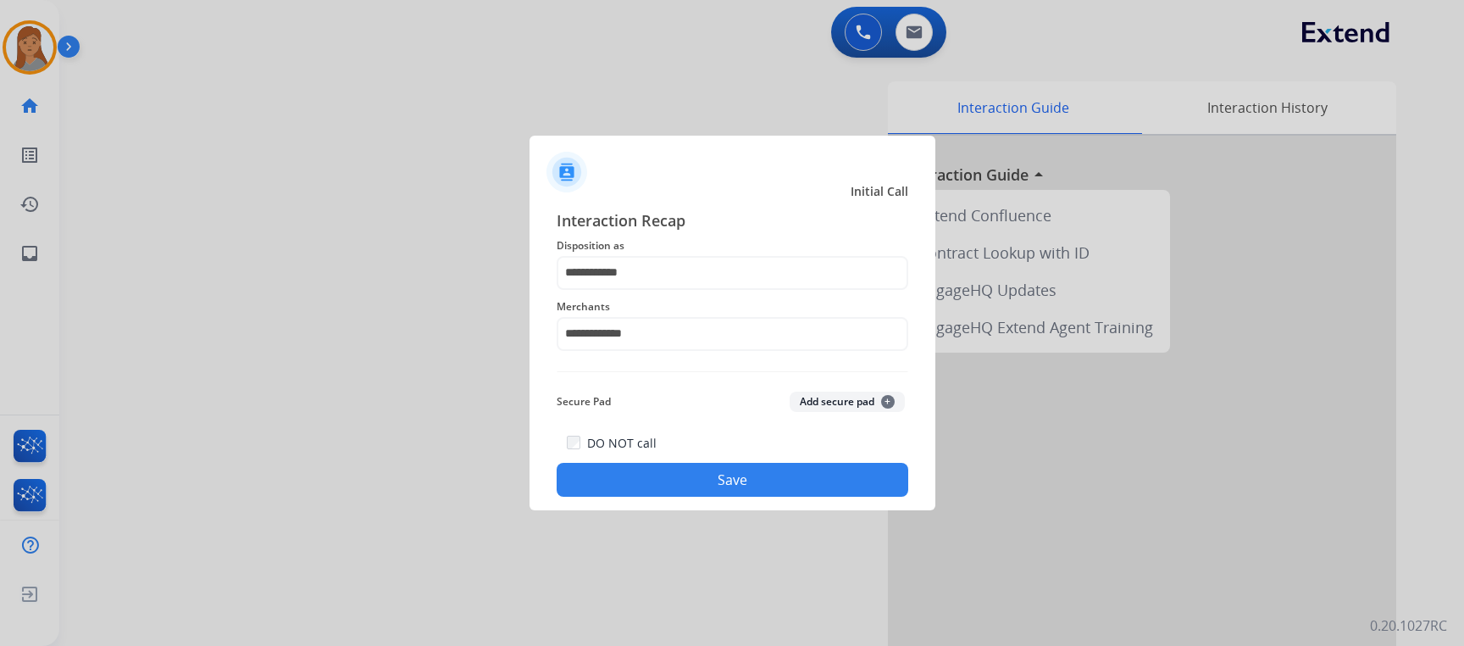
click at [644, 472] on button "Save" at bounding box center [733, 480] width 352 height 34
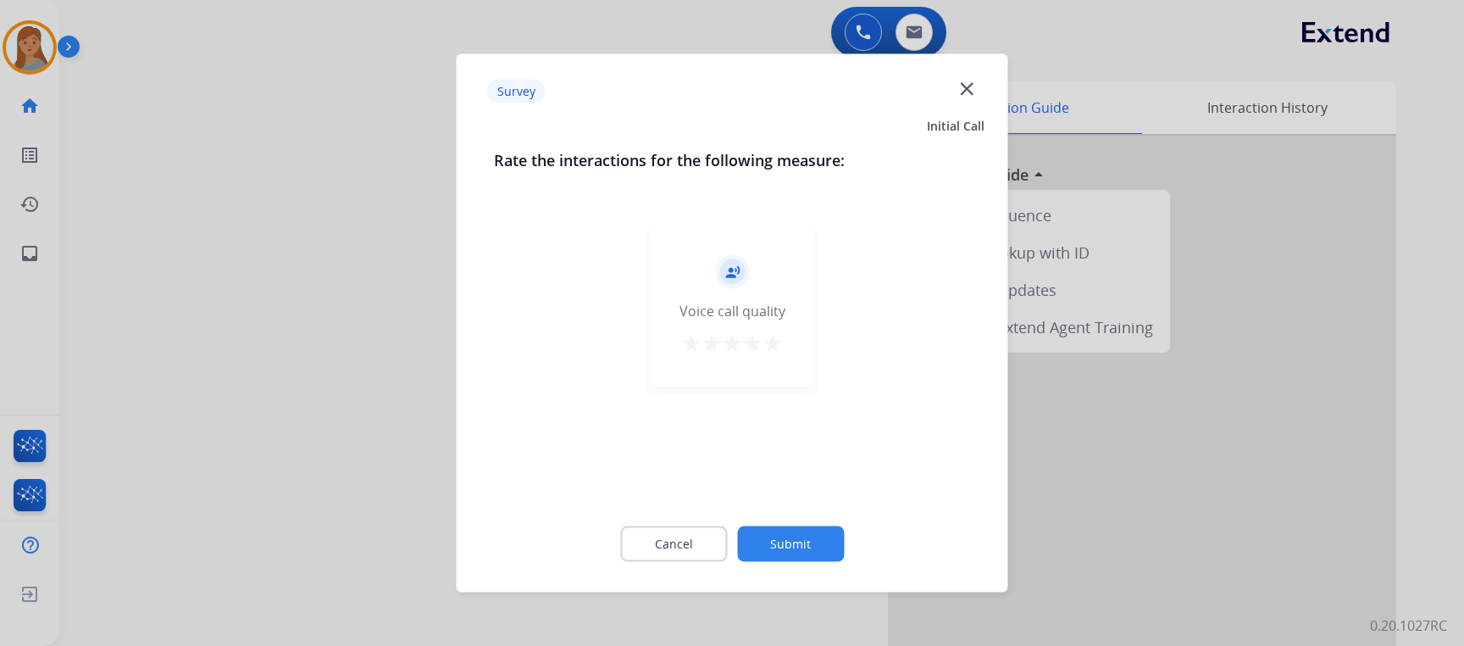
click at [775, 347] on mat-icon "star" at bounding box center [773, 343] width 20 height 20
click at [786, 543] on button "Submit" at bounding box center [790, 544] width 107 height 36
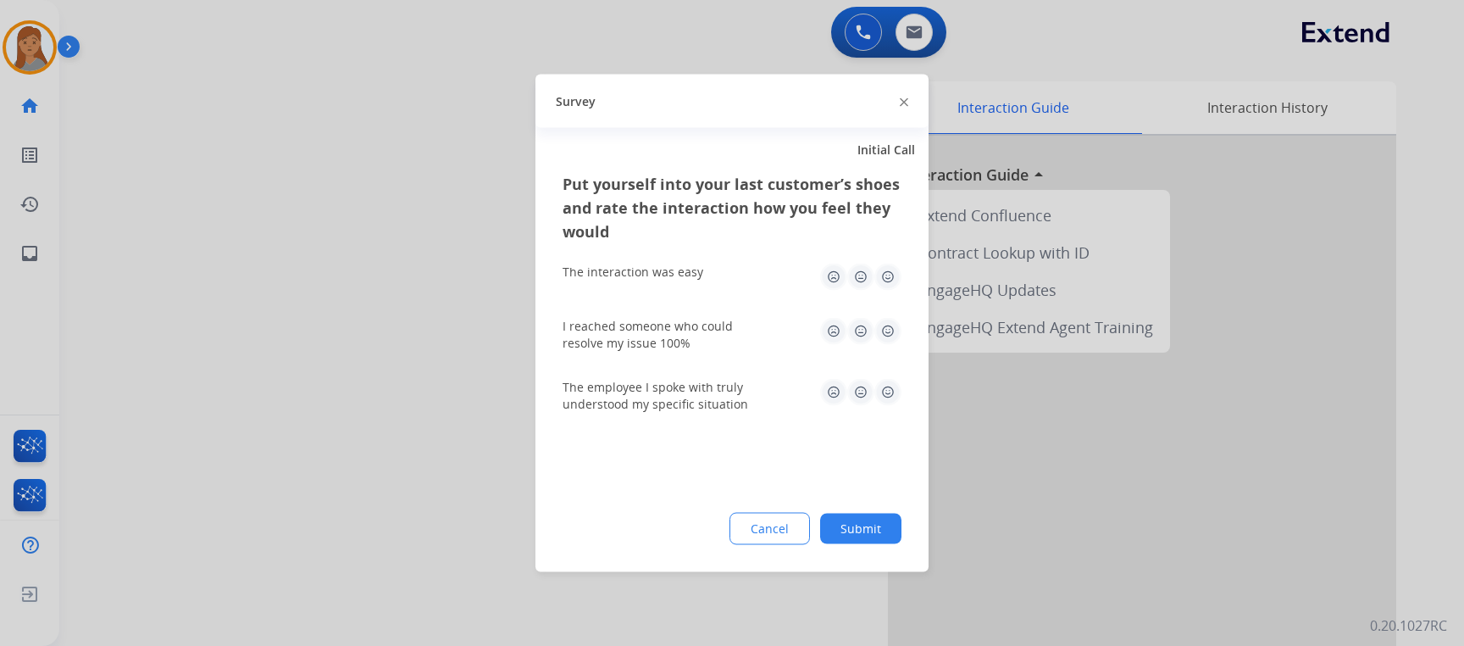
click at [878, 499] on div "Put yourself into your last customer’s shoes and rate the interaction how you f…" at bounding box center [732, 372] width 393 height 400
click at [886, 527] on button "Submit" at bounding box center [860, 529] width 81 height 31
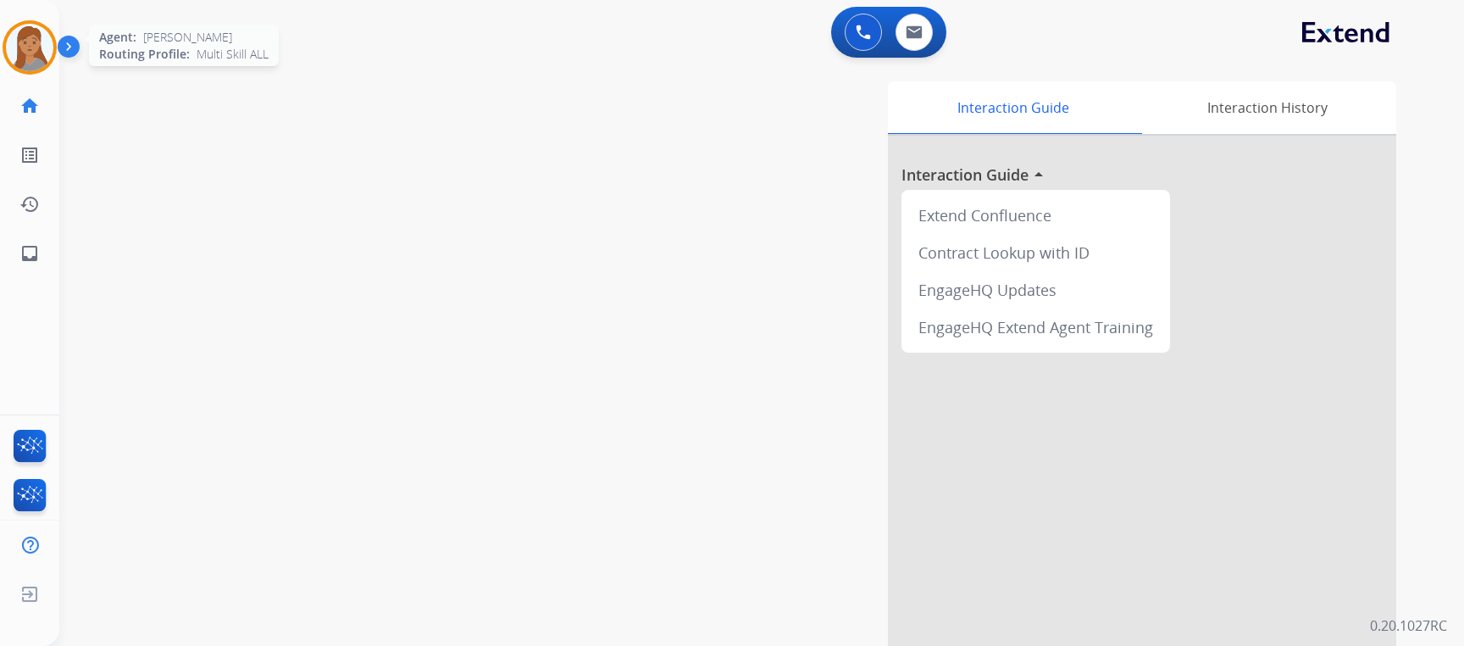
click at [42, 47] on img at bounding box center [29, 47] width 47 height 47
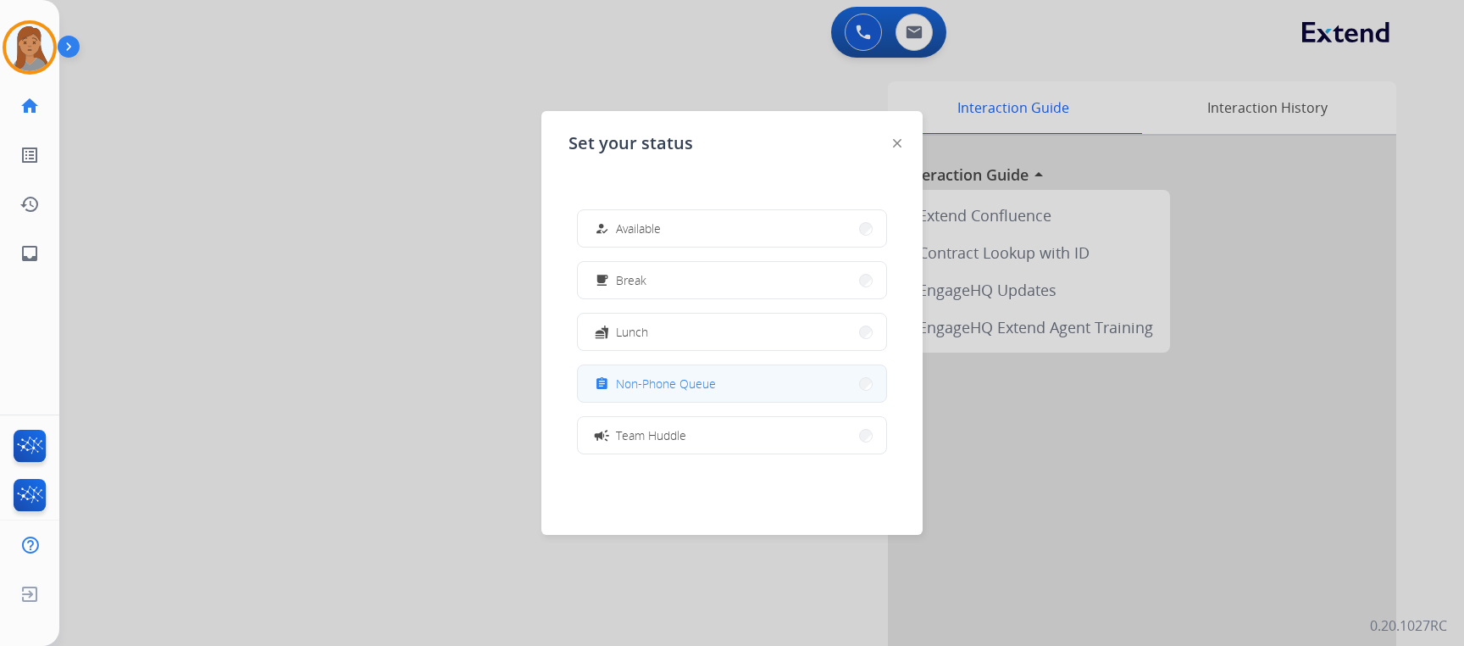
click at [717, 380] on button "assignment Non-Phone Queue" at bounding box center [732, 383] width 308 height 36
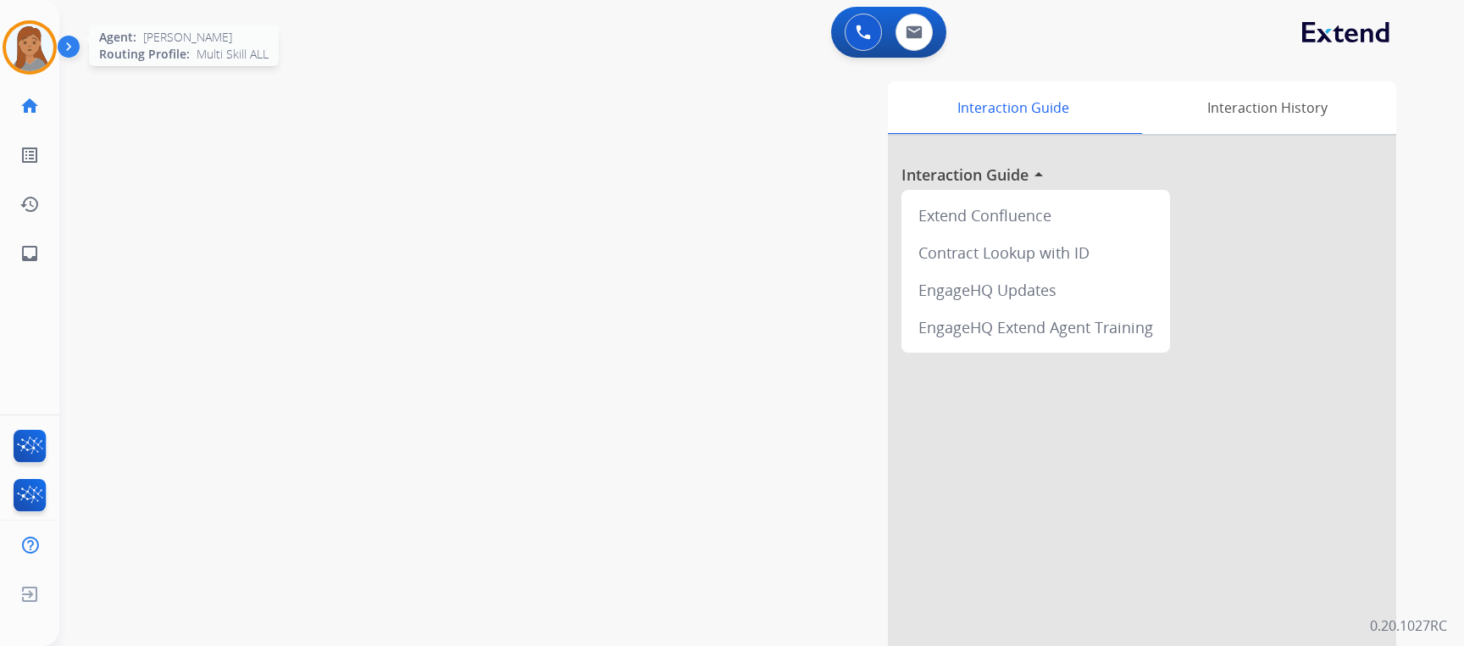
click at [40, 63] on img at bounding box center [29, 47] width 47 height 47
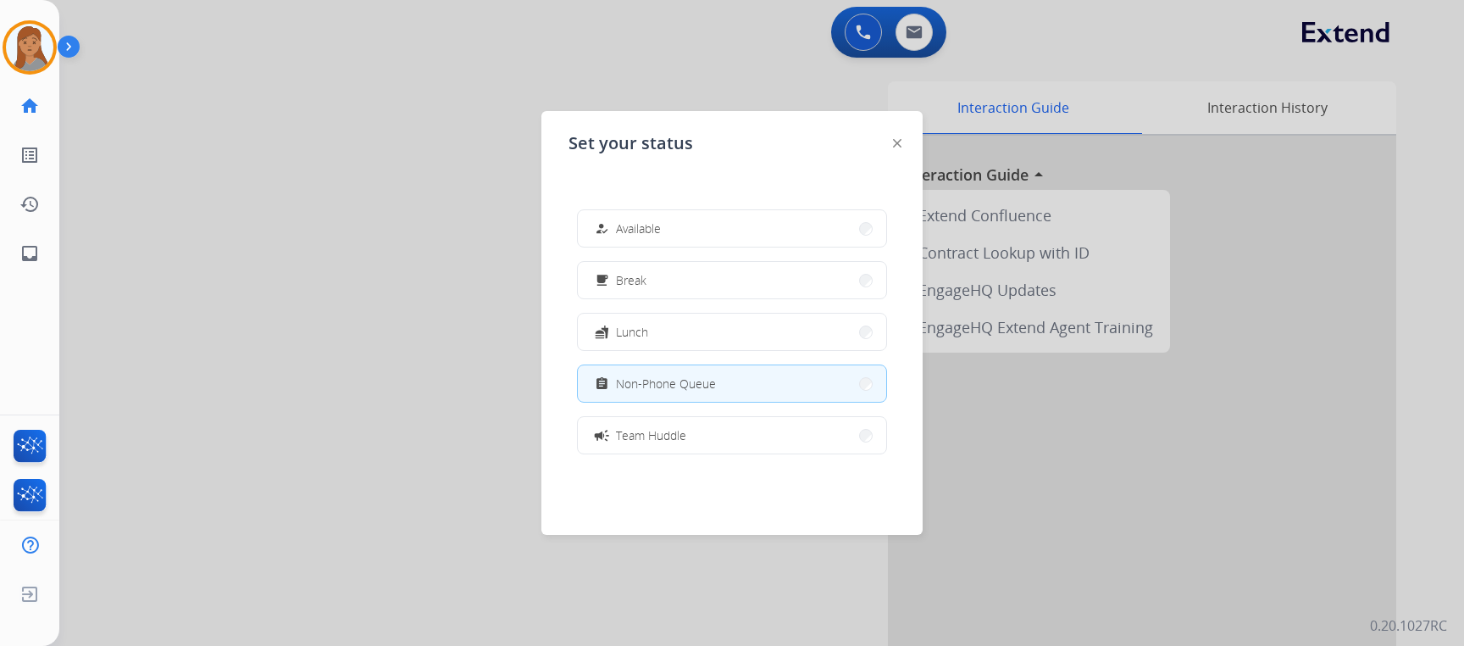
click at [932, 30] on div at bounding box center [732, 323] width 1464 height 646
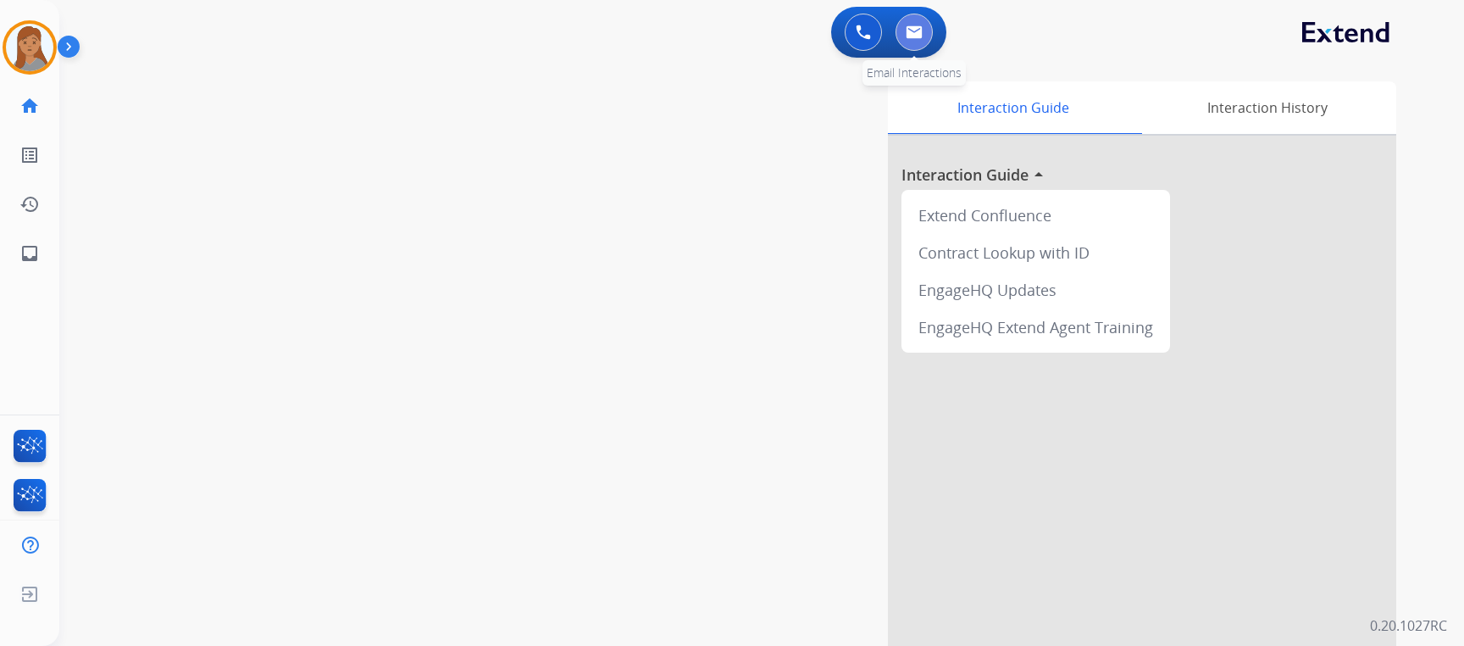
click at [909, 31] on img at bounding box center [914, 32] width 17 height 14
select select "**********"
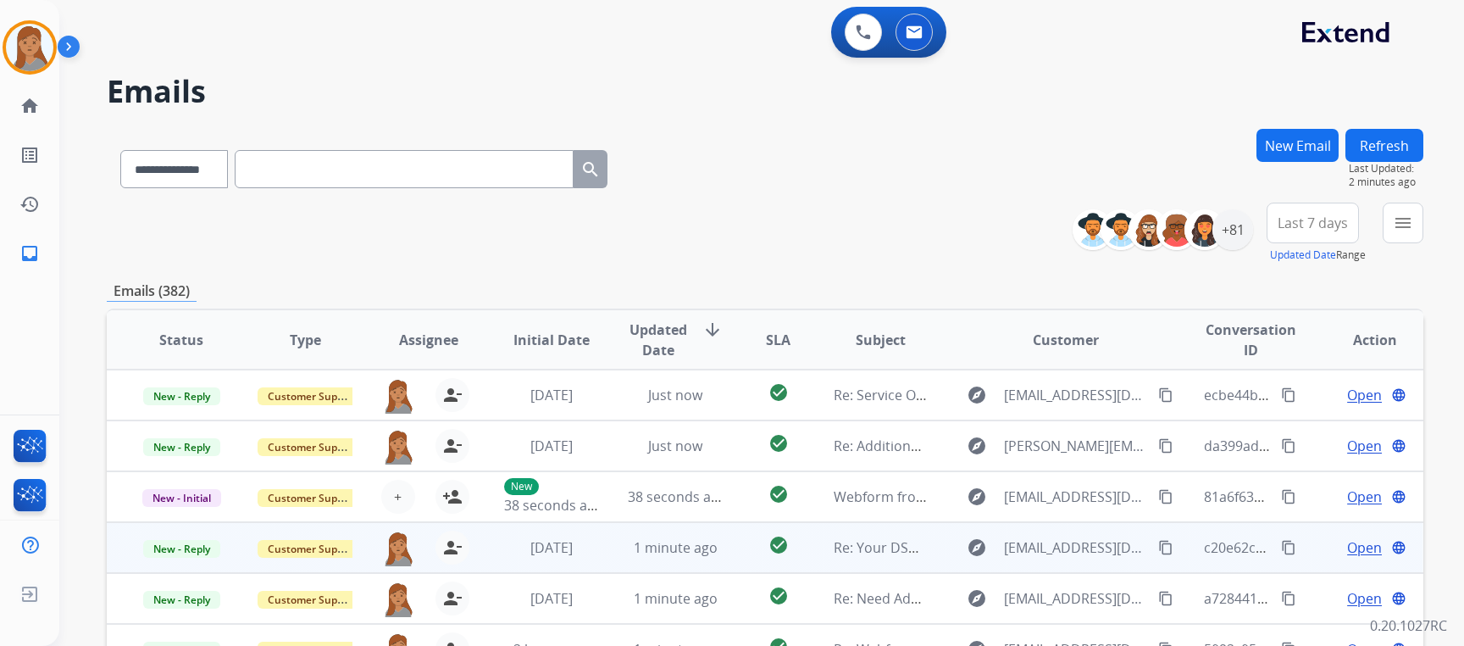
scroll to position [2, 0]
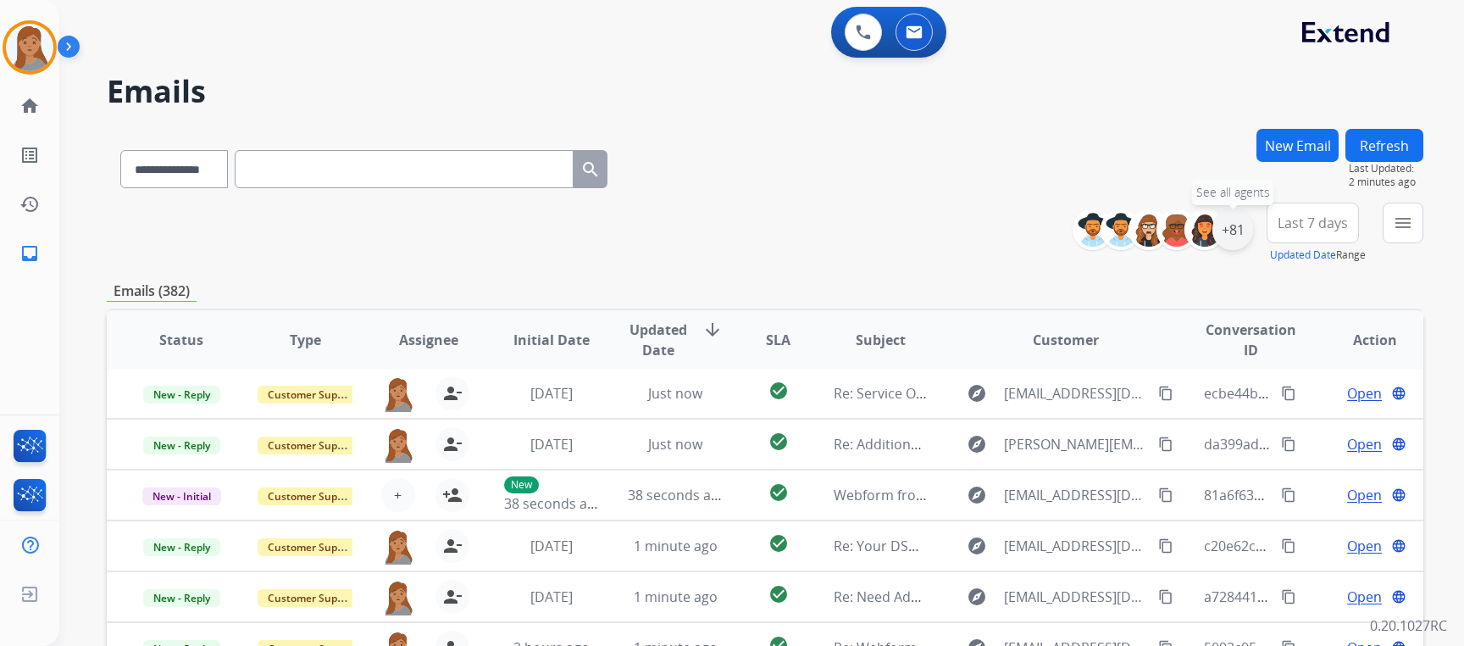
click at [1241, 231] on div "+81" at bounding box center [1233, 229] width 41 height 41
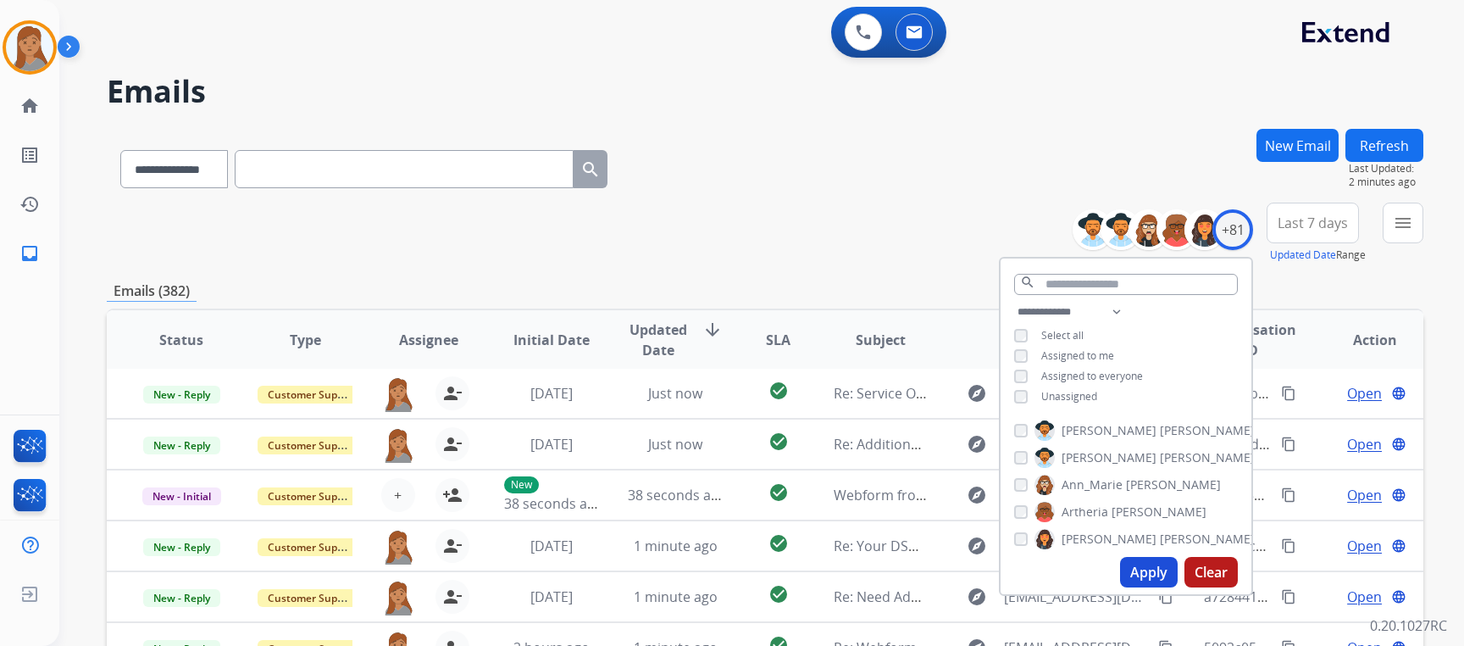
click at [1015, 384] on div "**********" at bounding box center [1126, 356] width 251 height 108
click at [1131, 558] on button "Apply" at bounding box center [1149, 572] width 58 height 31
click at [914, 158] on div "**********" at bounding box center [765, 166] width 1317 height 74
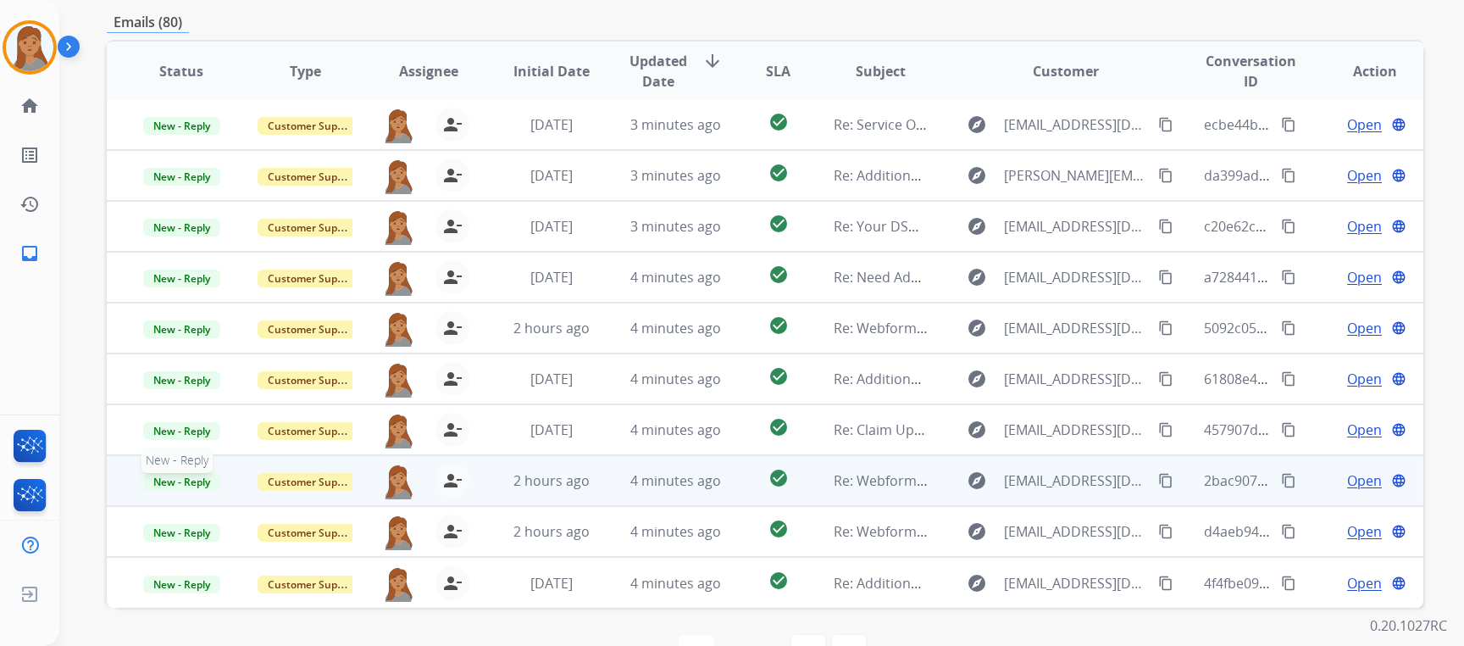
scroll to position [319, 0]
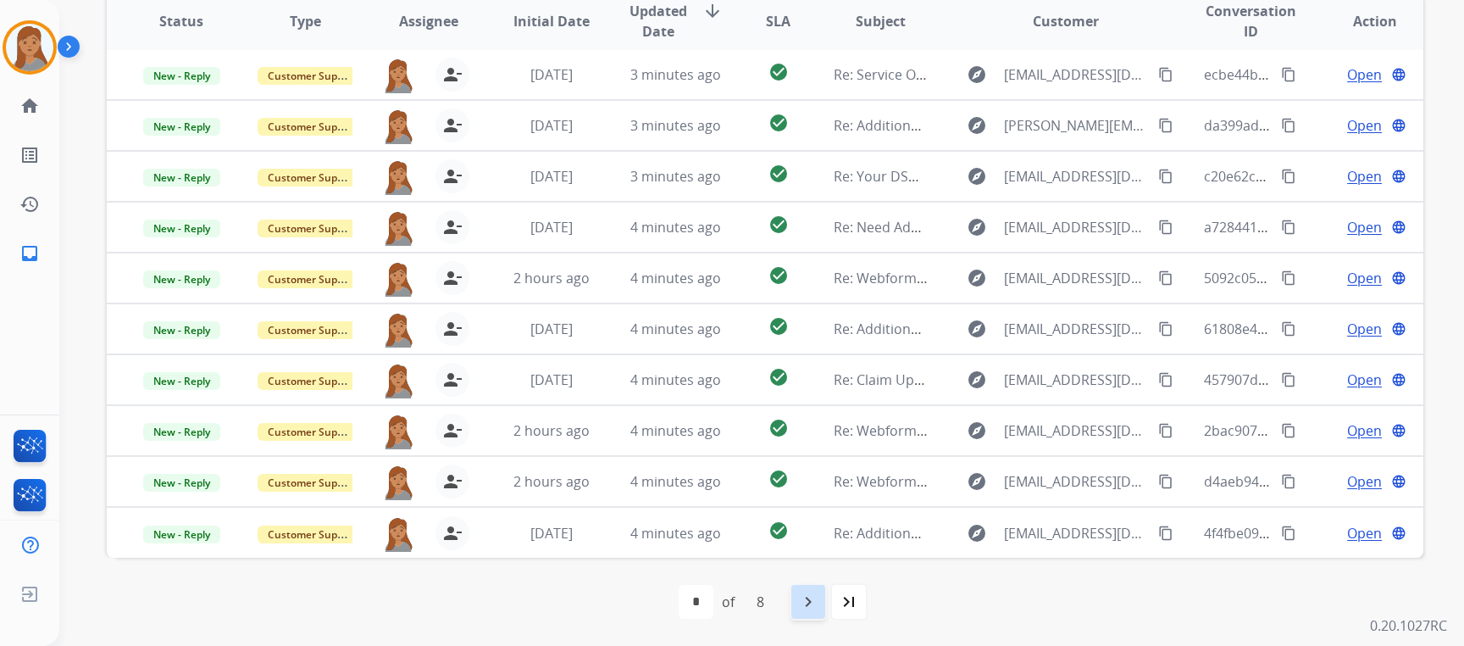
click at [814, 601] on mat-icon "navigate_next" at bounding box center [808, 601] width 20 height 20
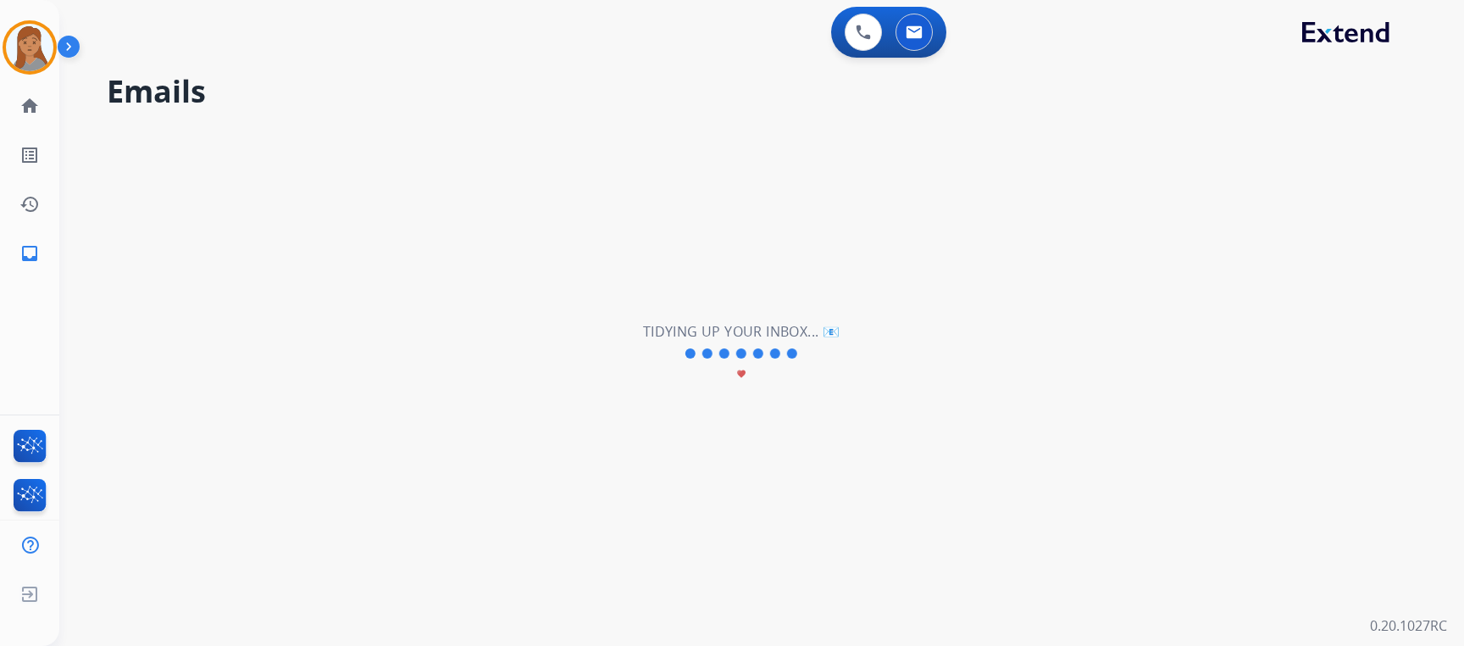
select select "*"
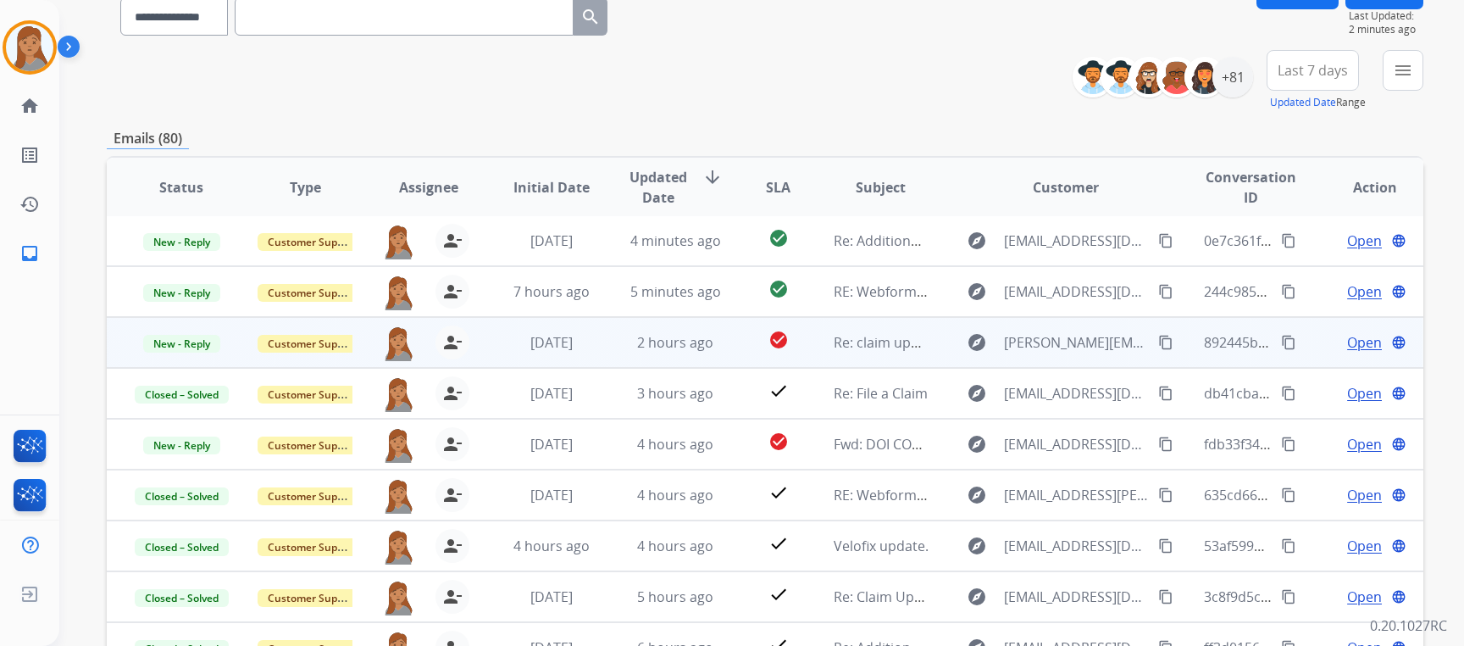
scroll to position [254, 0]
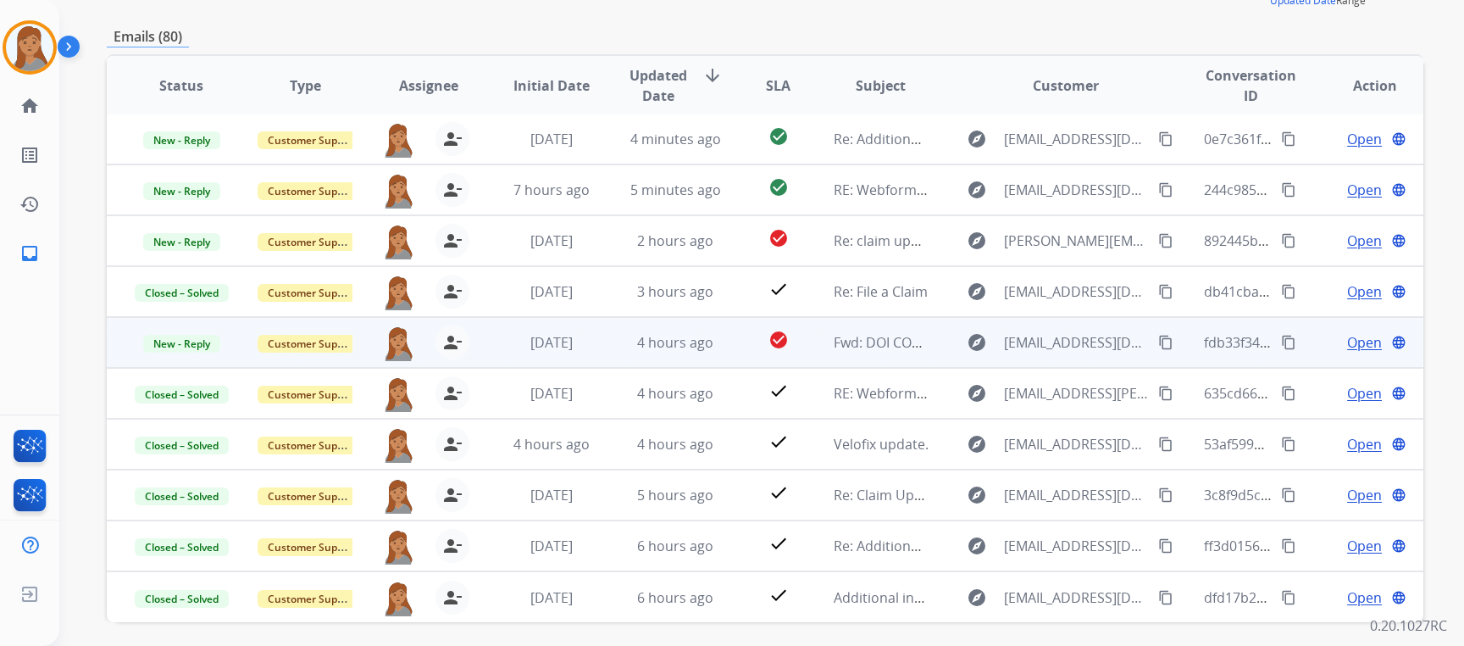
click at [1347, 337] on span "Open" at bounding box center [1364, 342] width 35 height 20
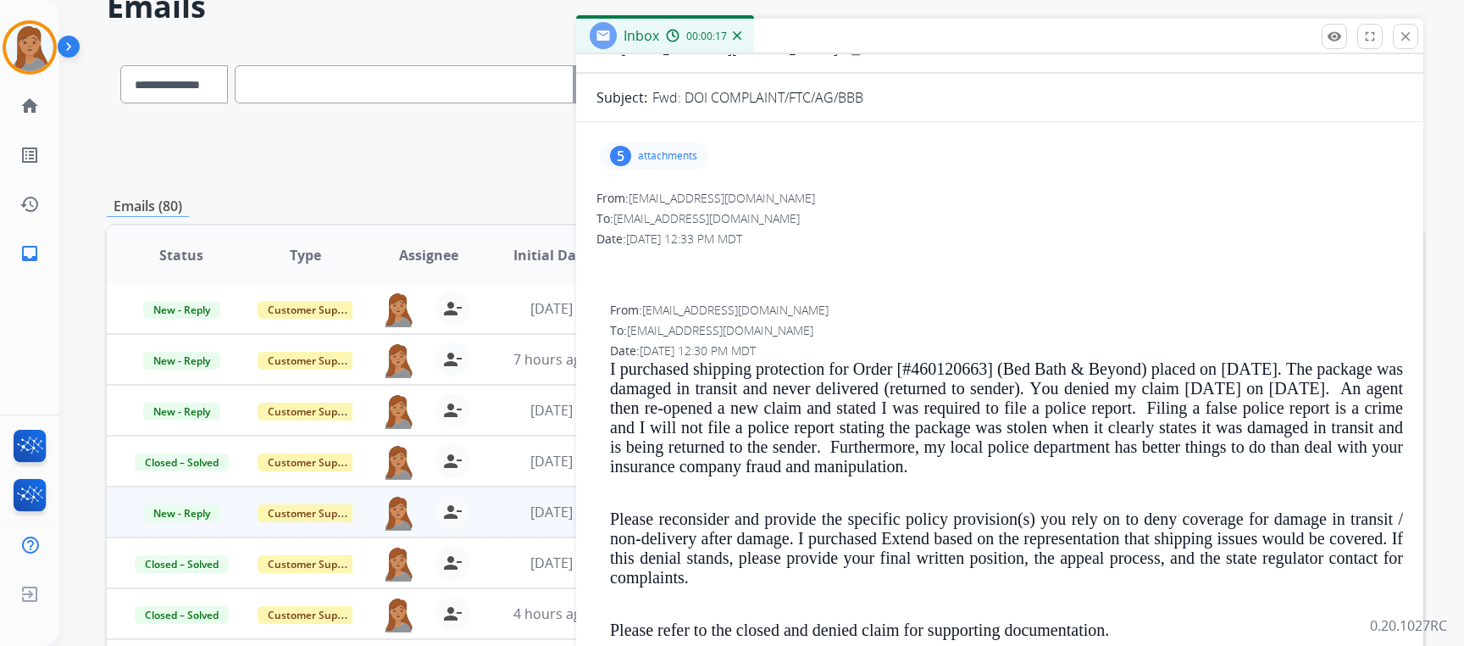
scroll to position [0, 0]
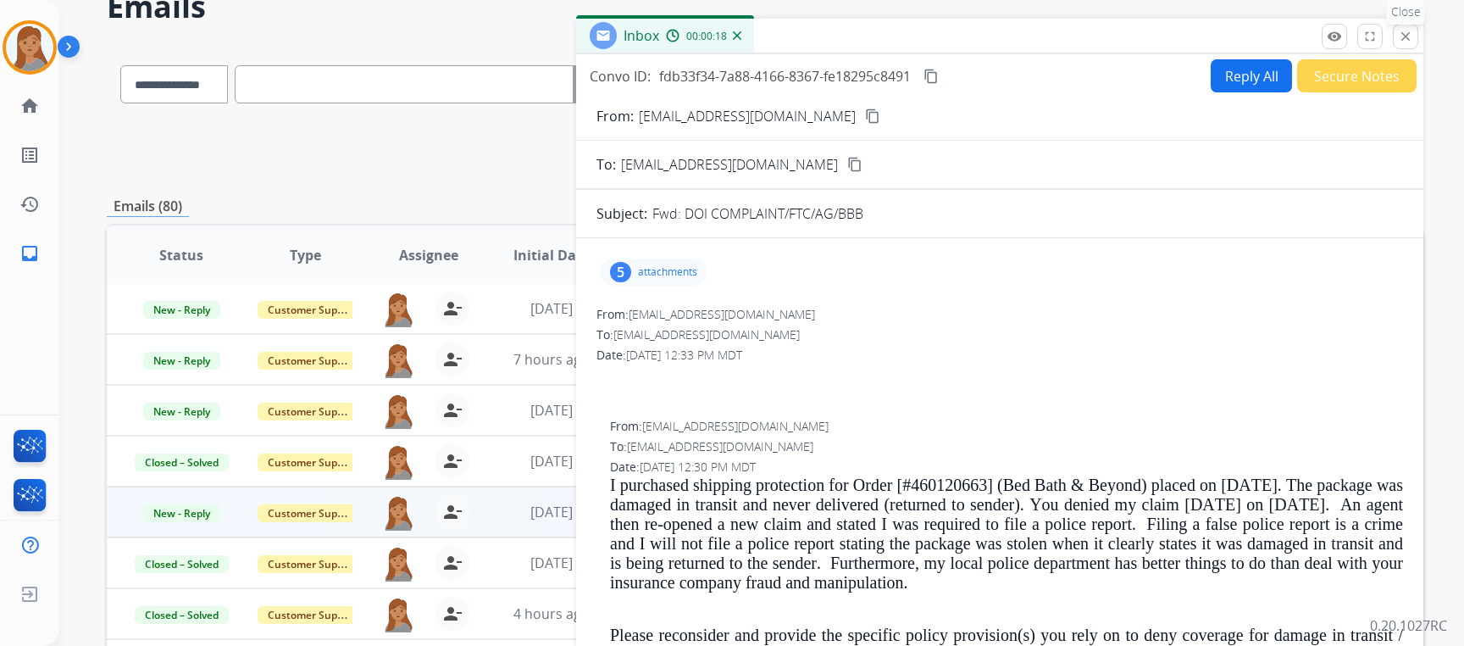
click at [1399, 33] on mat-icon "close" at bounding box center [1405, 36] width 15 height 15
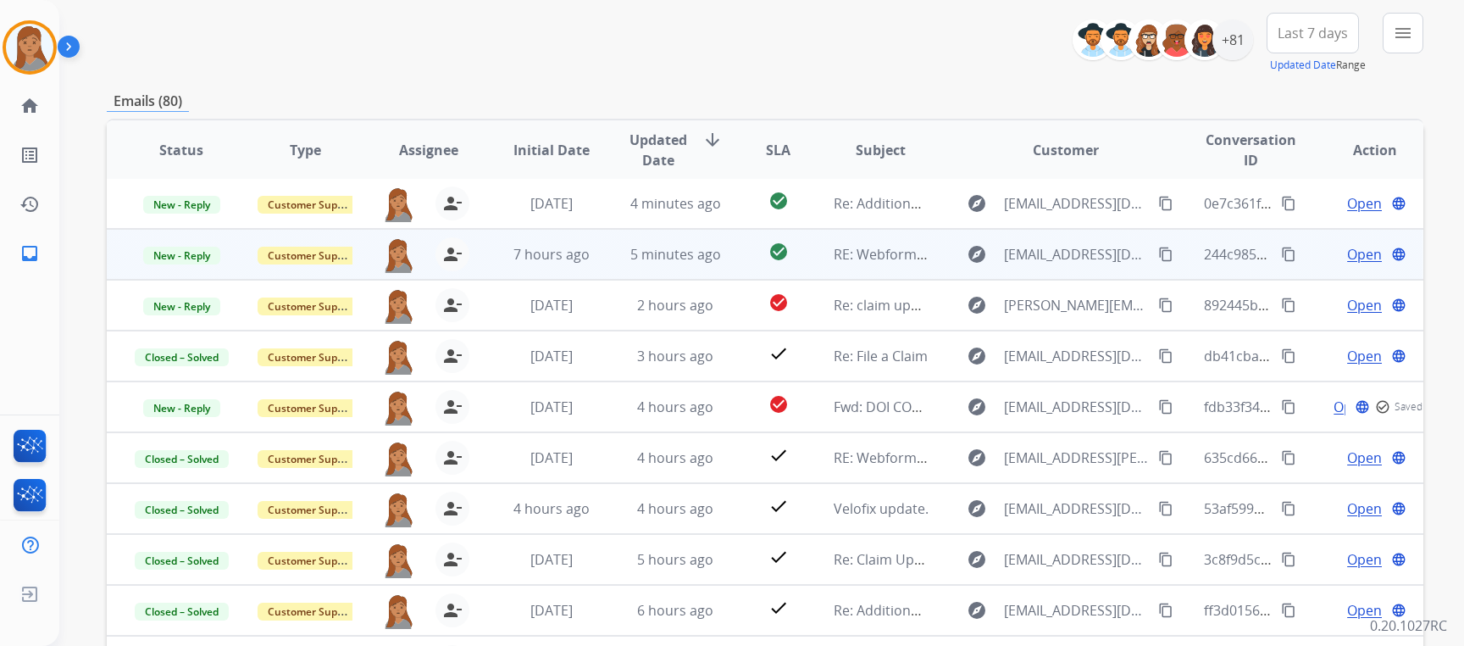
scroll to position [319, 0]
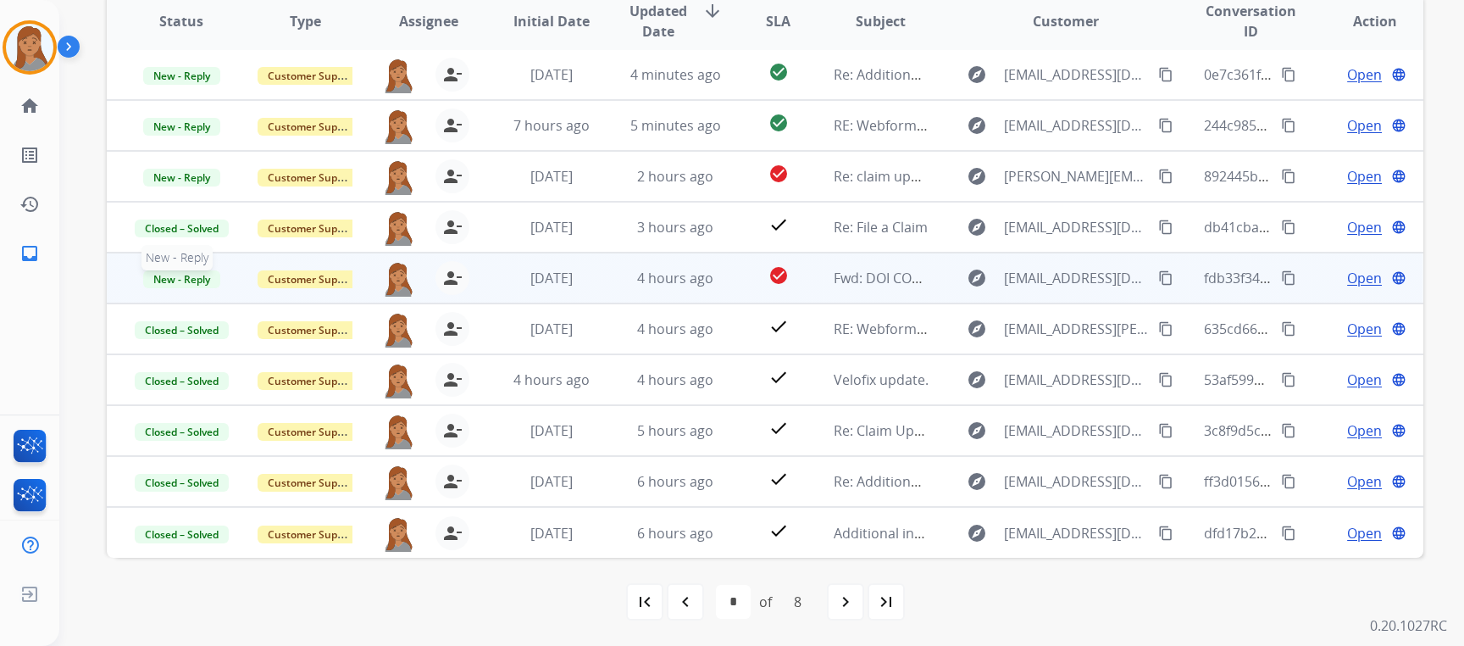
click at [190, 274] on span "New - Reply" at bounding box center [181, 279] width 77 height 18
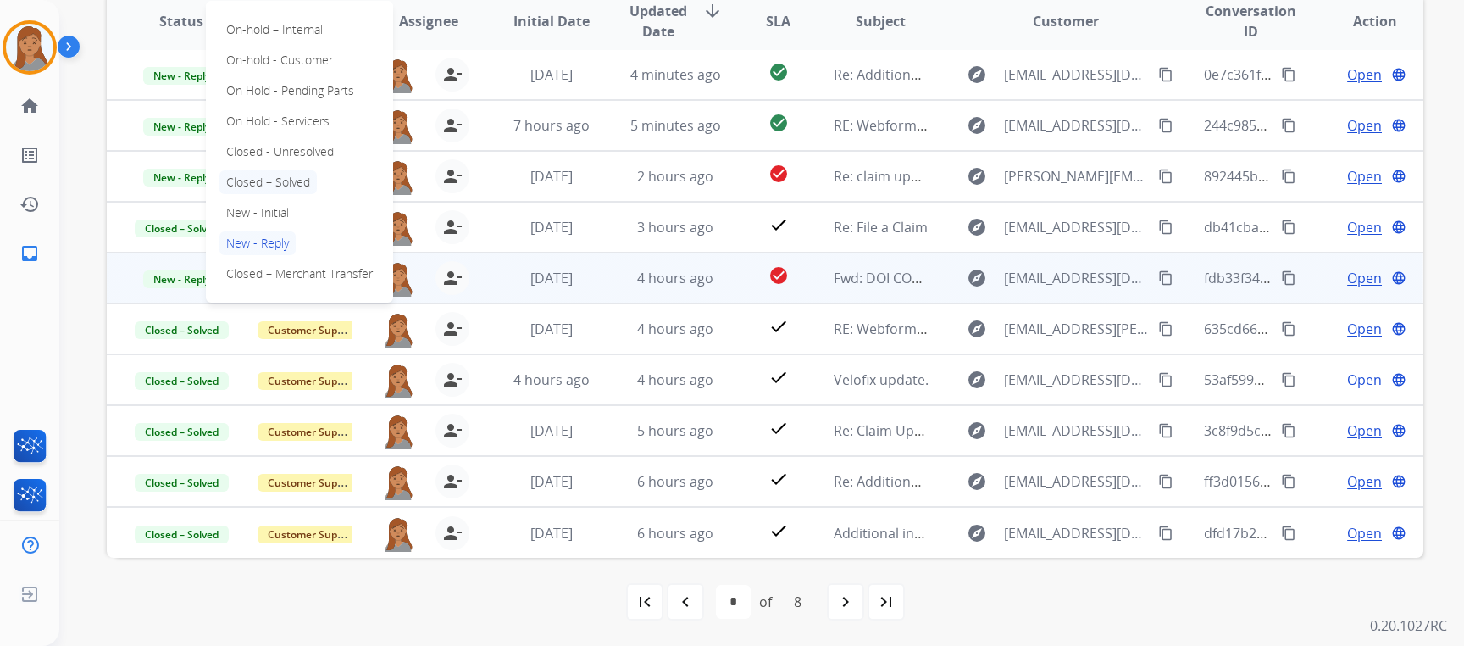
click at [299, 176] on p "Closed – Solved" at bounding box center [267, 182] width 97 height 24
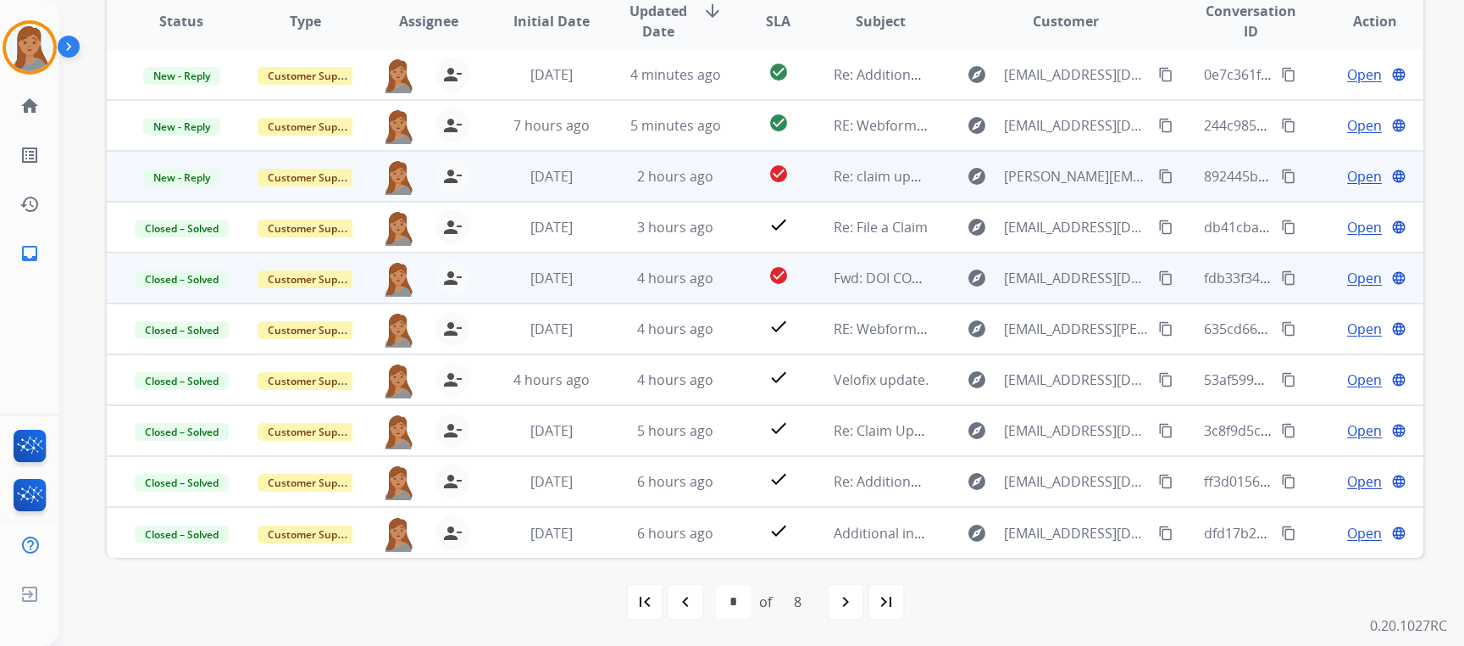
click at [1354, 169] on span "Open" at bounding box center [1364, 176] width 35 height 20
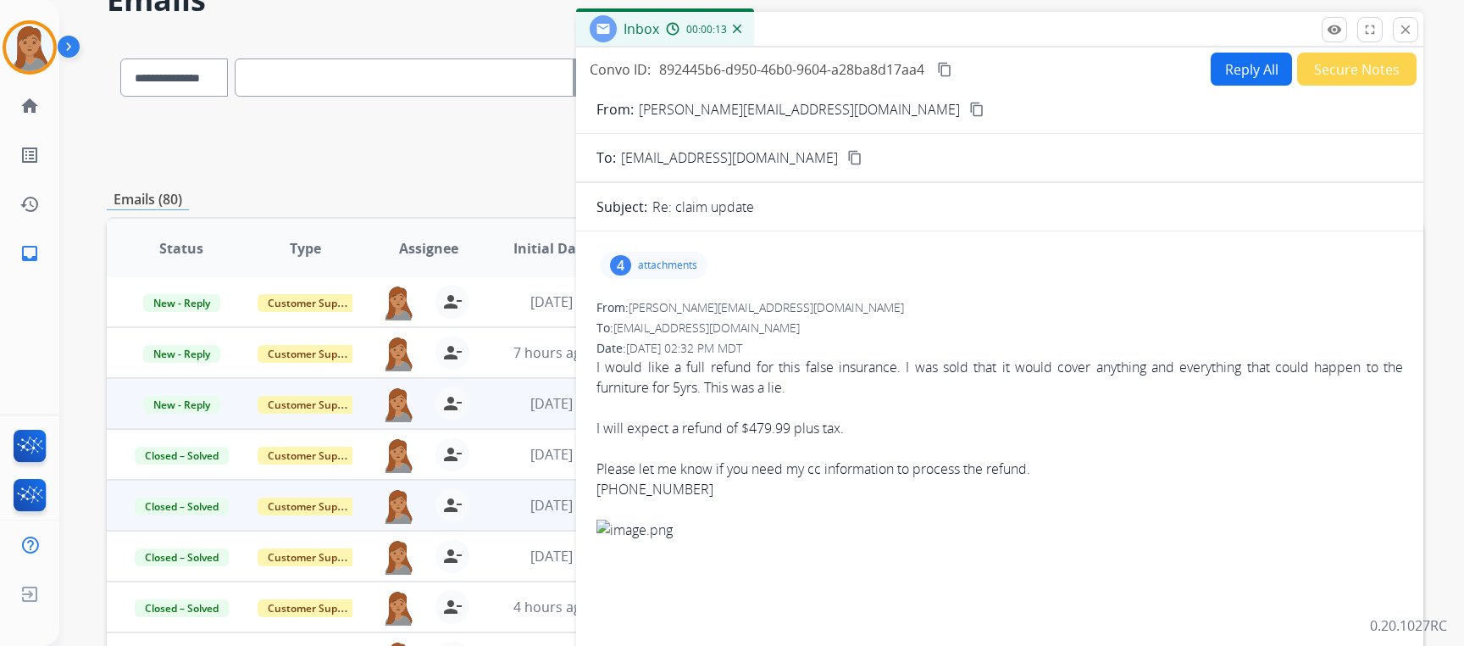
scroll to position [64, 0]
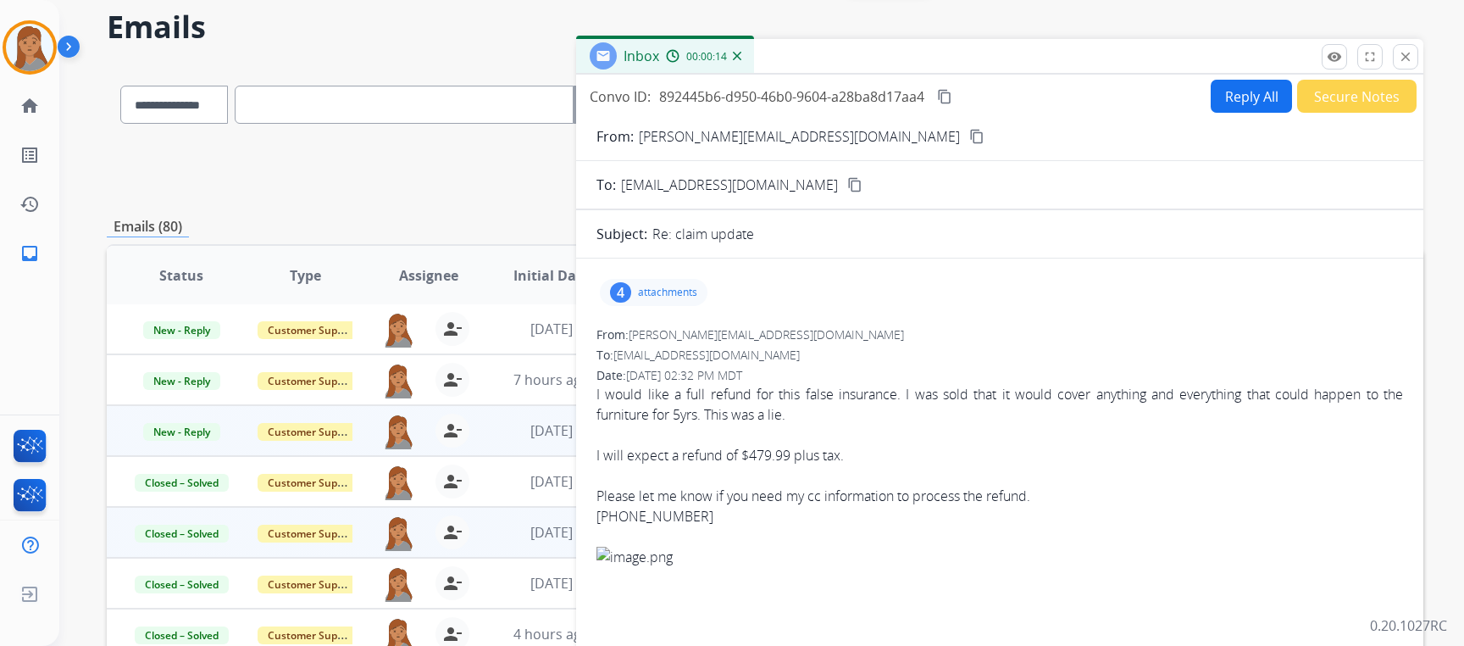
click at [969, 138] on mat-icon "content_copy" at bounding box center [976, 136] width 15 height 15
click at [969, 136] on mat-icon "content_copy" at bounding box center [976, 136] width 15 height 15
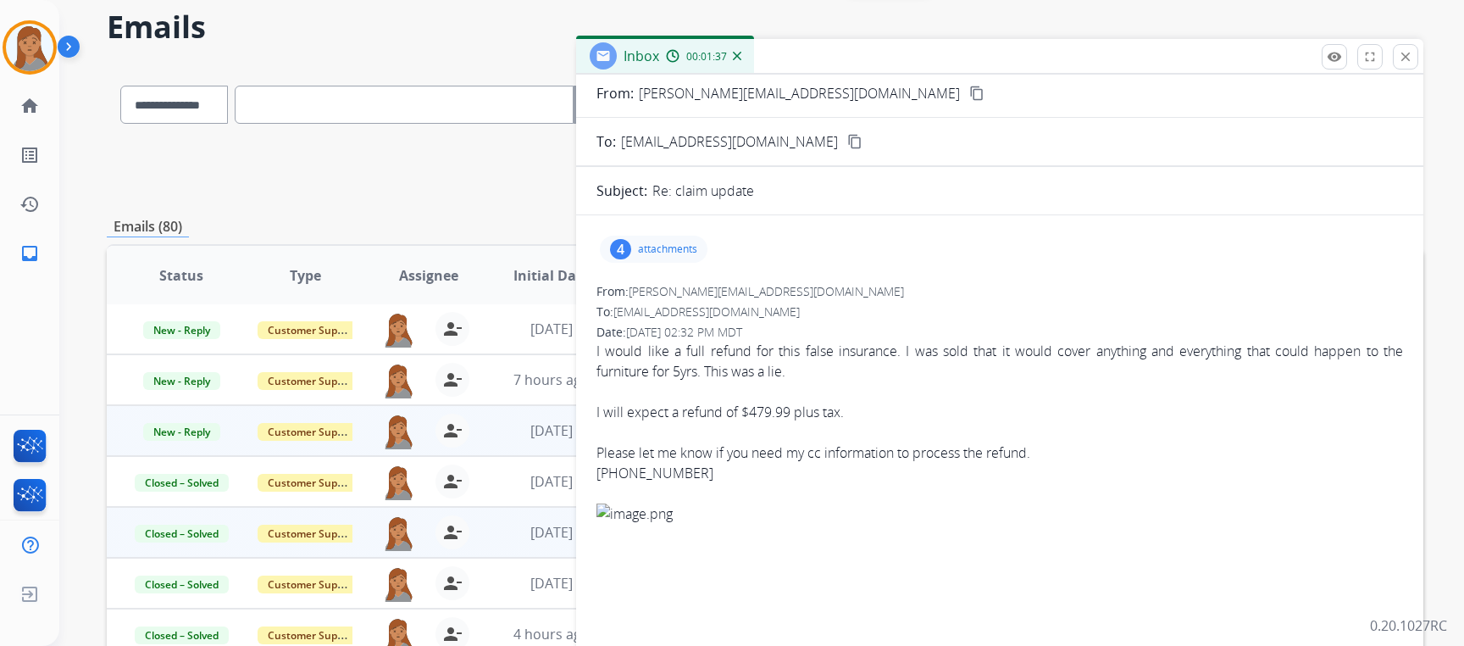
scroll to position [85, 0]
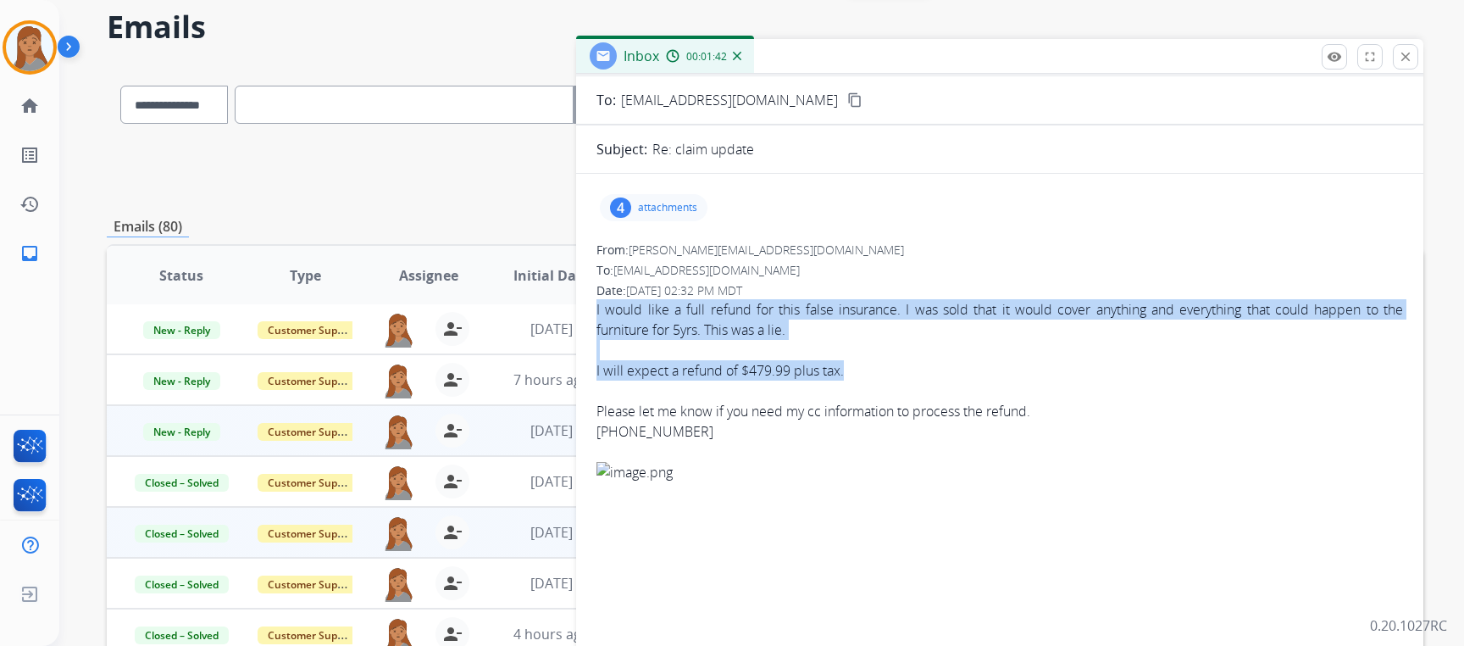
drag, startPoint x: 861, startPoint y: 363, endPoint x: 595, endPoint y: 309, distance: 271.4
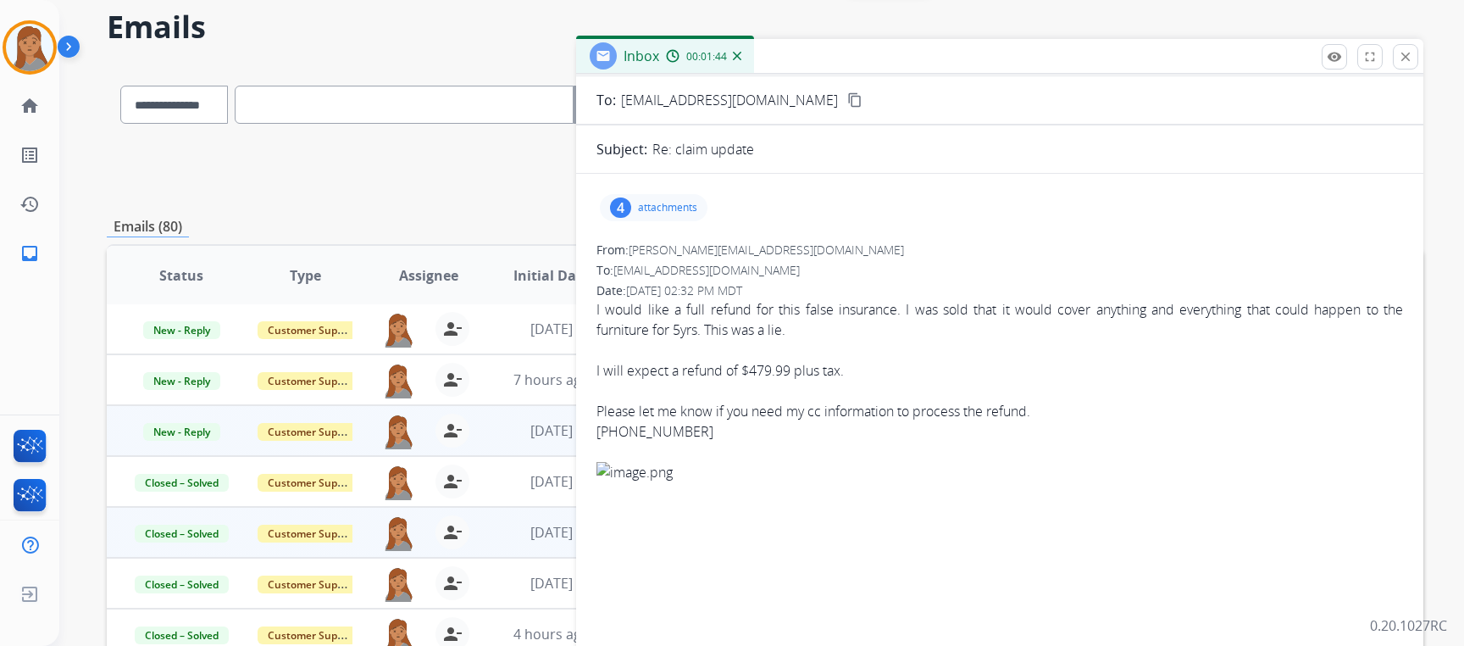
click at [1041, 422] on div "[PHONE_NUMBER]" at bounding box center [1000, 431] width 807 height 20
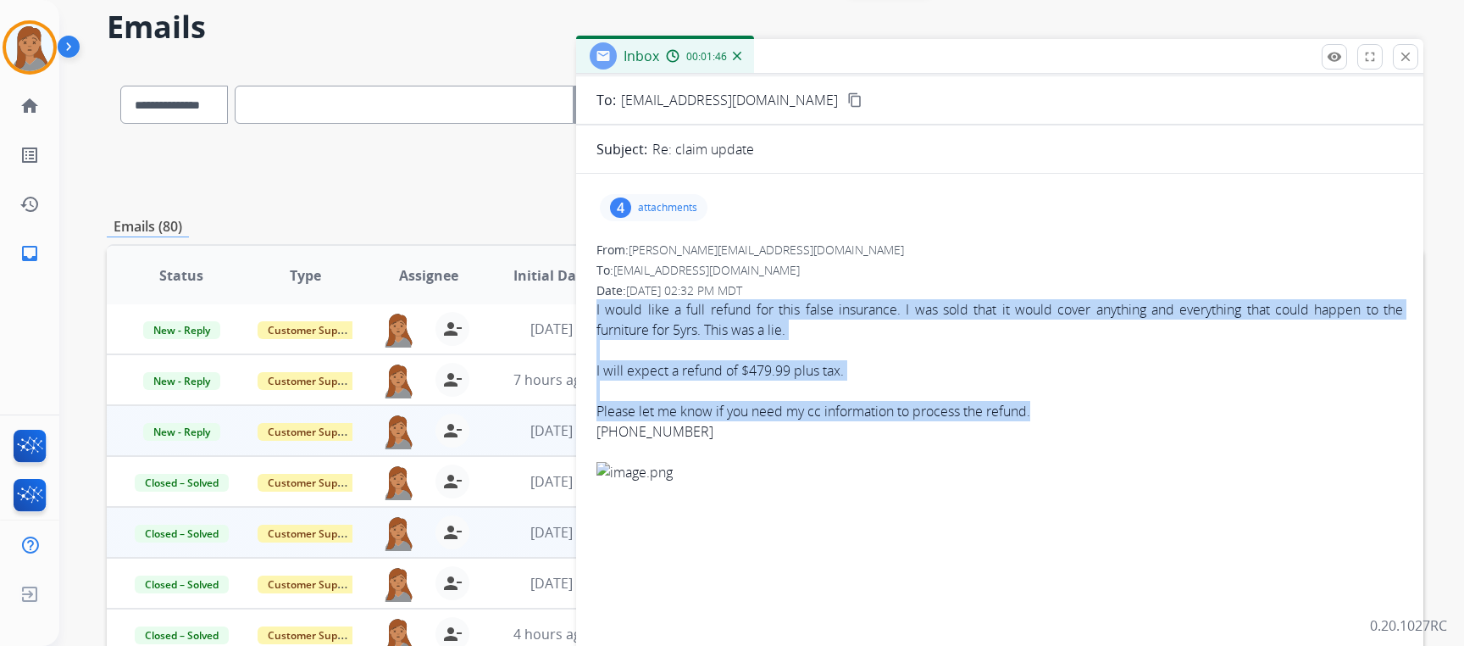
drag, startPoint x: 905, startPoint y: 406, endPoint x: 584, endPoint y: 314, distance: 334.2
drag, startPoint x: 584, startPoint y: 314, endPoint x: 674, endPoint y: 319, distance: 90.0
copy div "I would like a full refund for this false insurance. I was sold that it would c…"
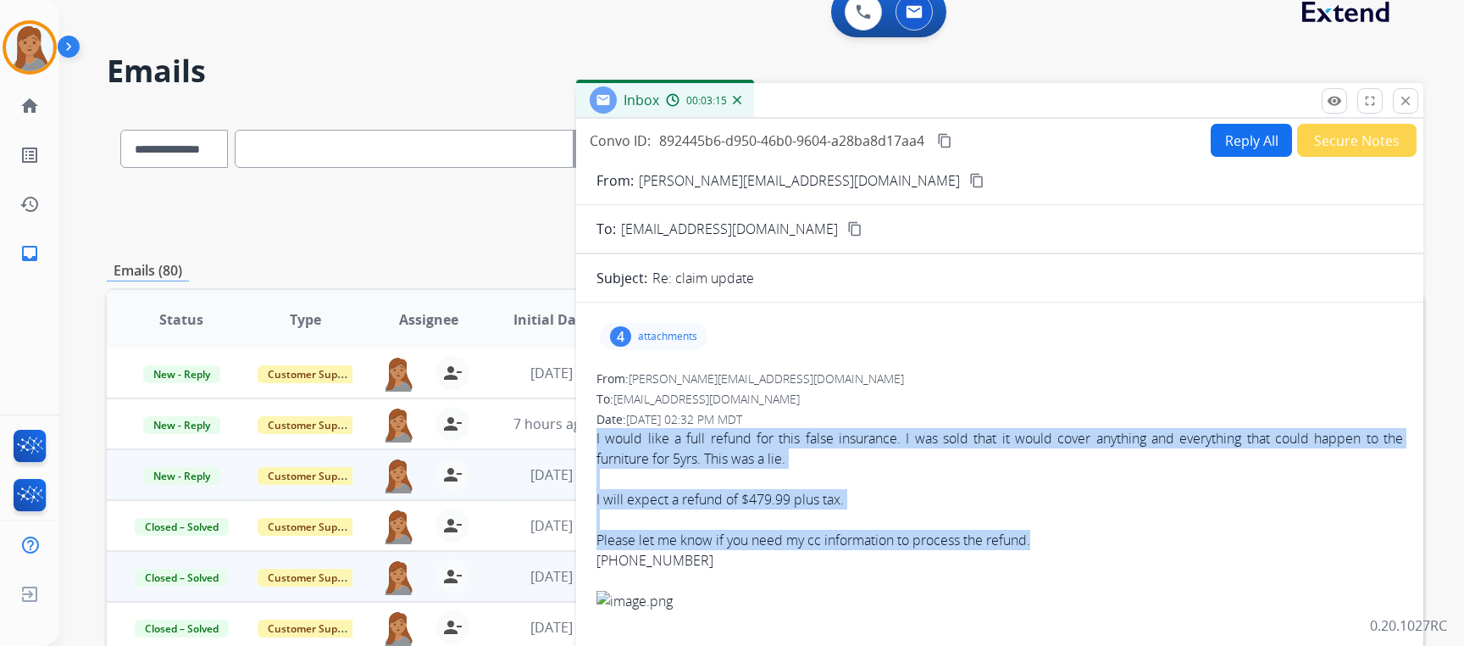
scroll to position [0, 0]
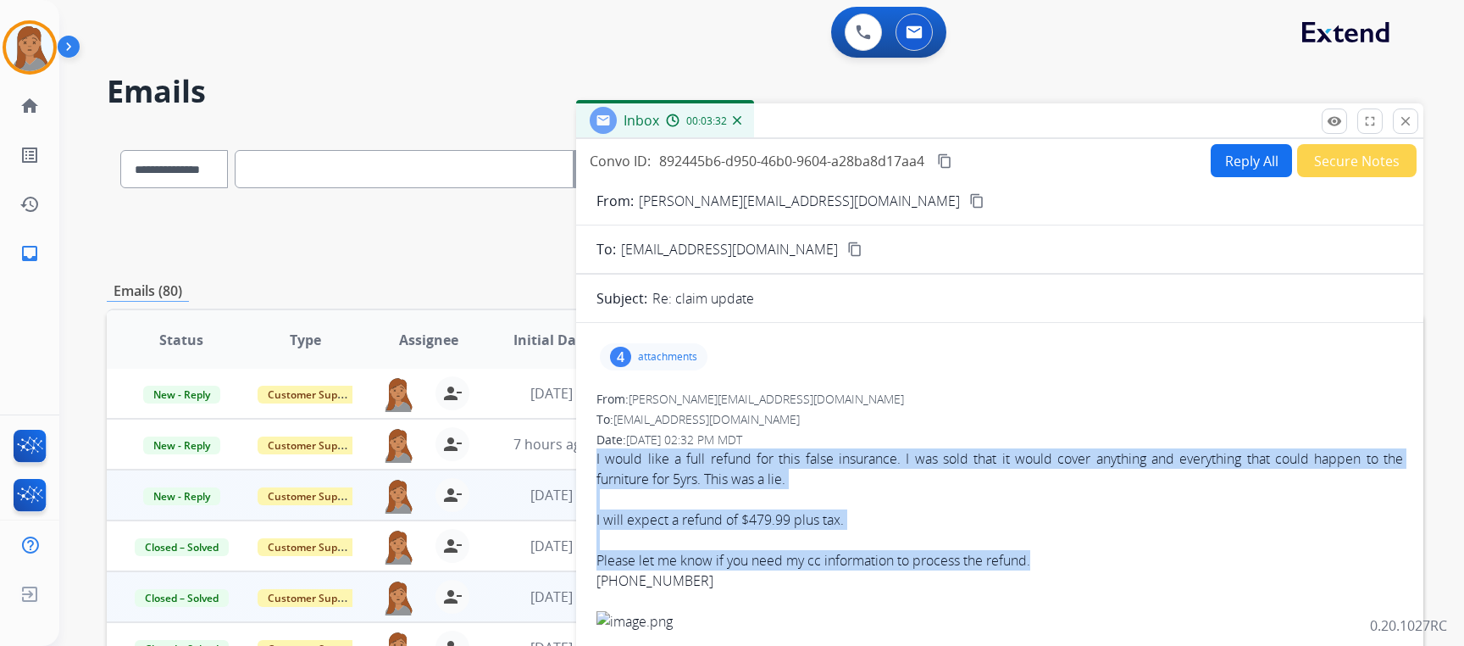
click at [942, 157] on mat-icon "content_copy" at bounding box center [944, 160] width 15 height 15
click at [1249, 162] on button "Reply All" at bounding box center [1251, 160] width 81 height 33
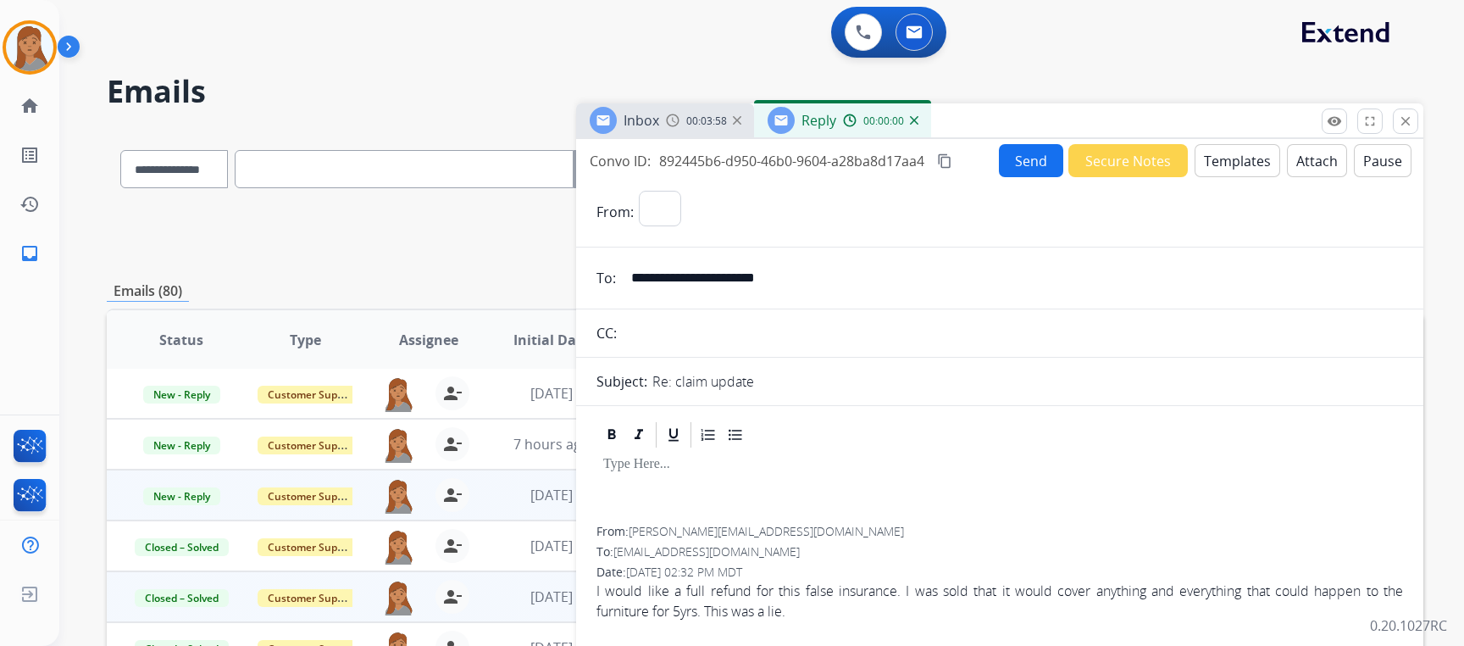
click at [1238, 159] on button "Templates" at bounding box center [1238, 160] width 86 height 33
select select "**********"
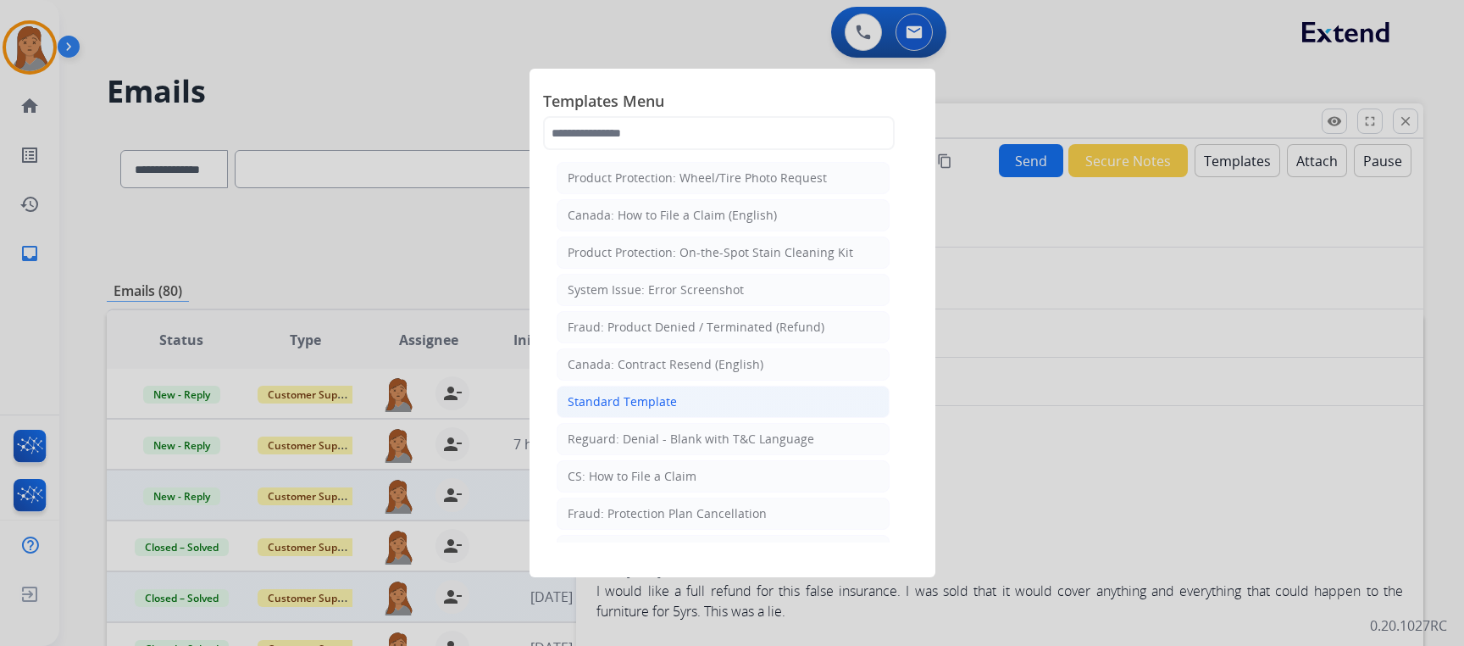
click at [649, 396] on div "Standard Template" at bounding box center [622, 401] width 109 height 17
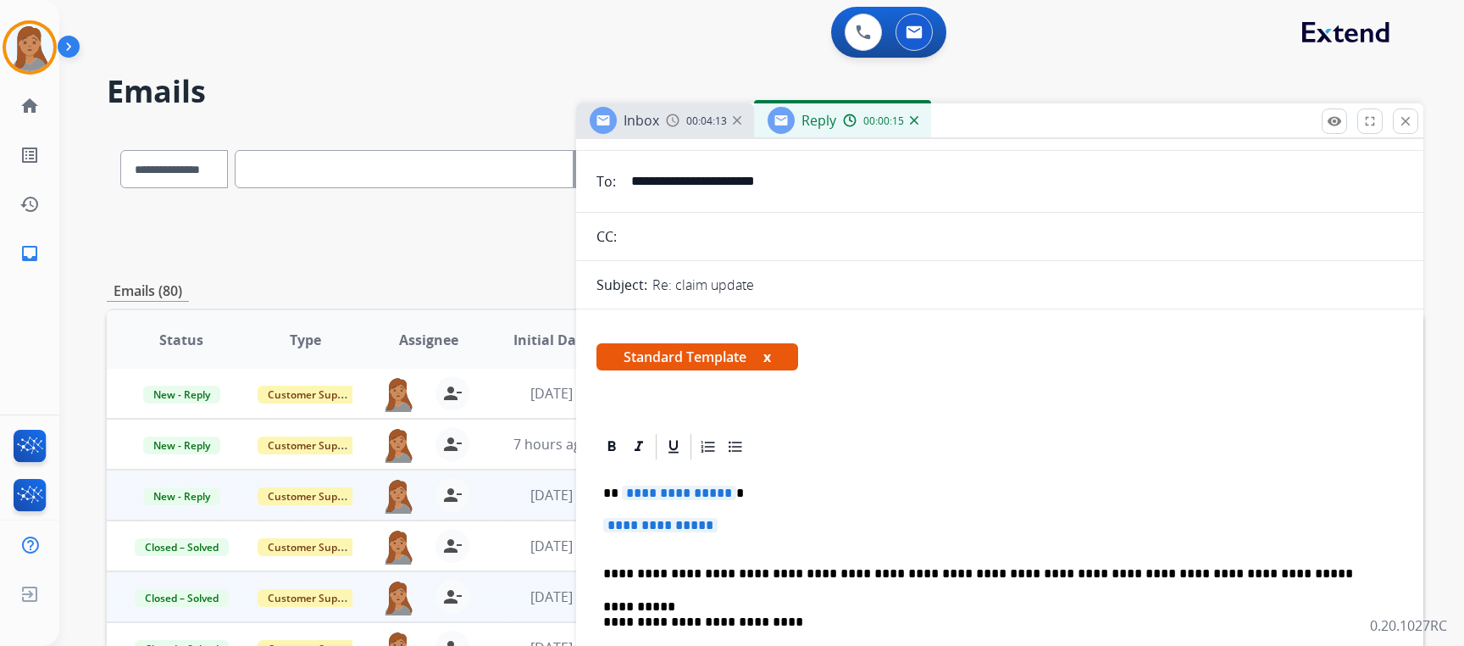
scroll to position [254, 0]
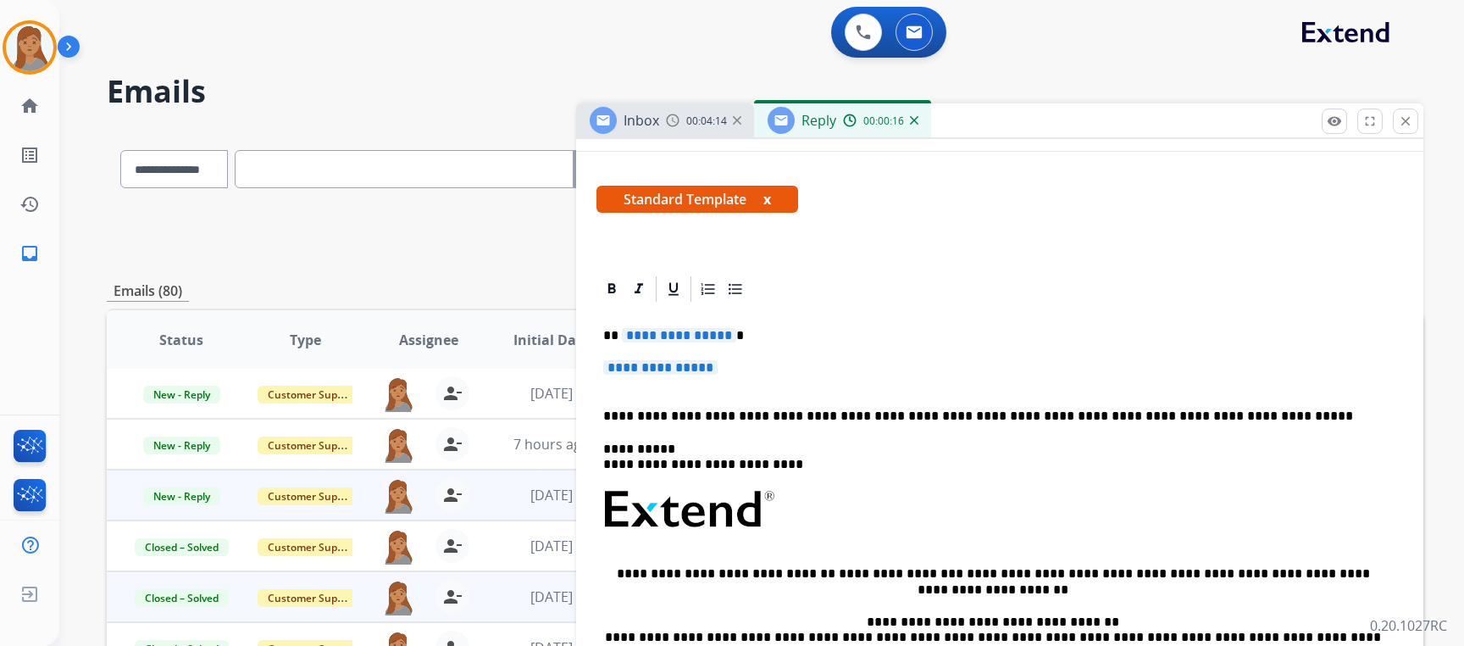
click at [750, 357] on div "**********" at bounding box center [1000, 549] width 807 height 491
drag, startPoint x: 749, startPoint y: 370, endPoint x: 622, endPoint y: 338, distance: 131.1
click at [622, 338] on div "**********" at bounding box center [1000, 549] width 807 height 491
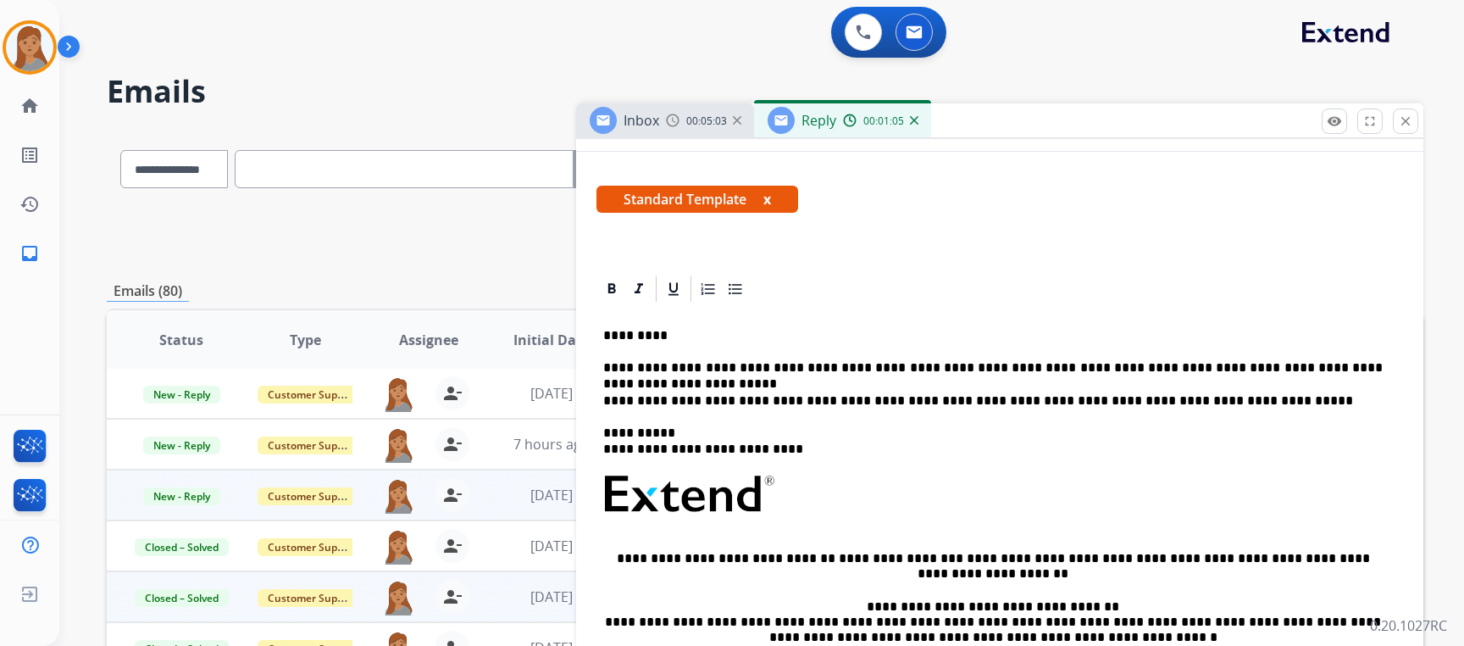
drag, startPoint x: 1136, startPoint y: 437, endPoint x: 947, endPoint y: 358, distance: 204.7
click at [1384, 378] on div "**********" at bounding box center [1000, 541] width 807 height 475
click at [1375, 371] on p "**********" at bounding box center [993, 367] width 780 height 15
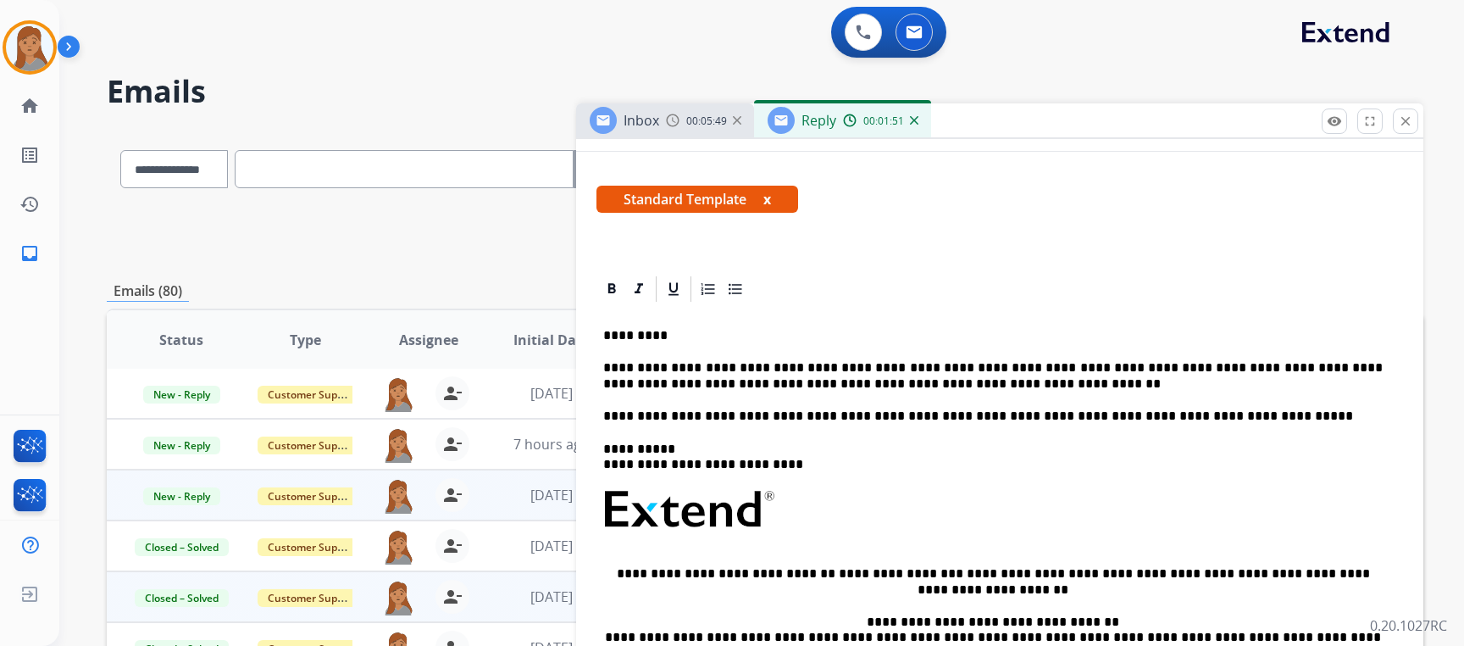
click at [611, 369] on p "**********" at bounding box center [993, 375] width 780 height 31
click at [816, 394] on div "**********" at bounding box center [1000, 549] width 807 height 491
click at [648, 385] on p "**********" at bounding box center [993, 375] width 780 height 31
click at [929, 384] on p "**********" at bounding box center [993, 375] width 780 height 31
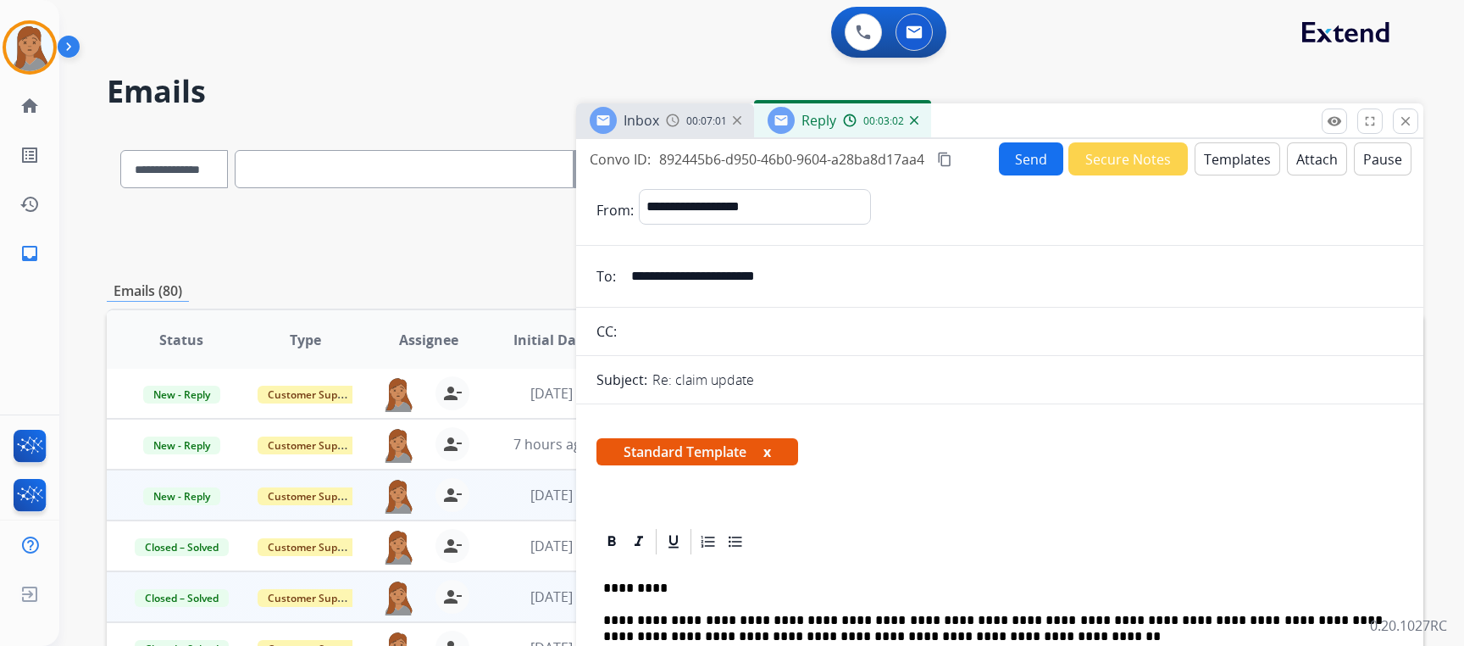
scroll to position [0, 0]
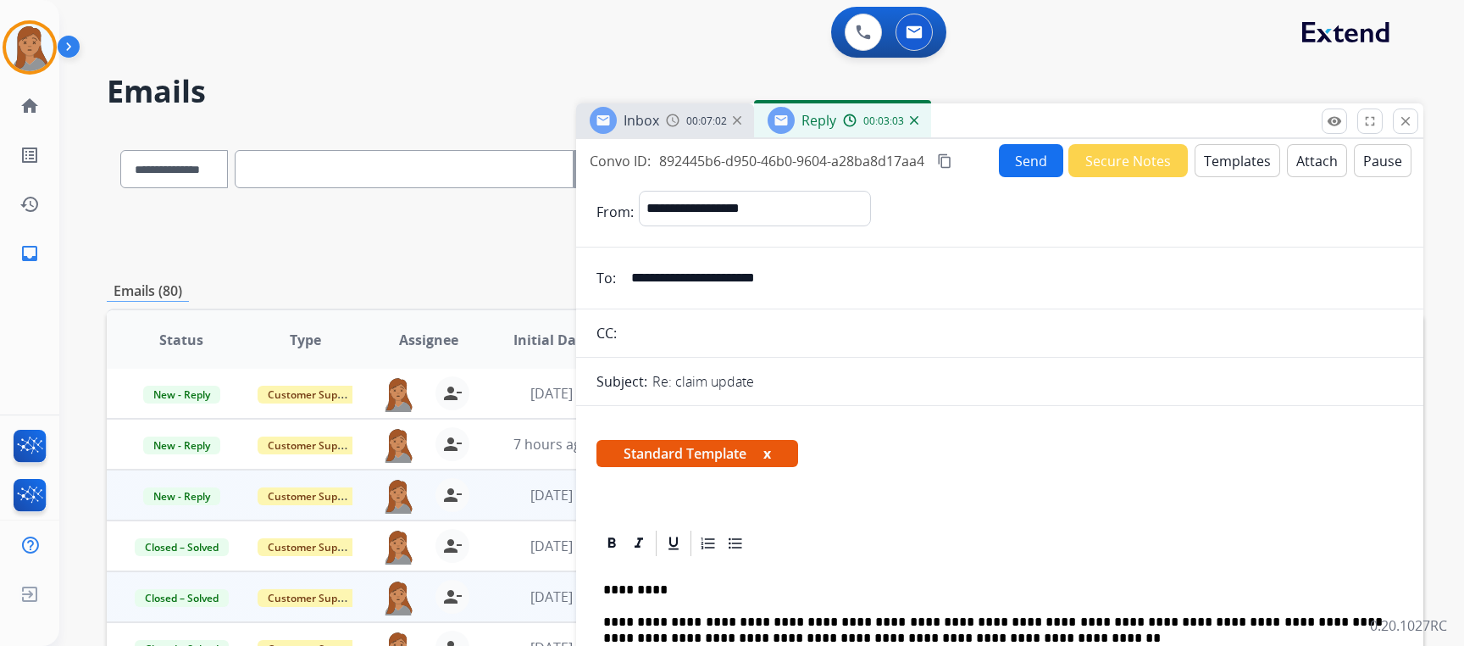
click at [1008, 149] on button "Send" at bounding box center [1031, 160] width 64 height 33
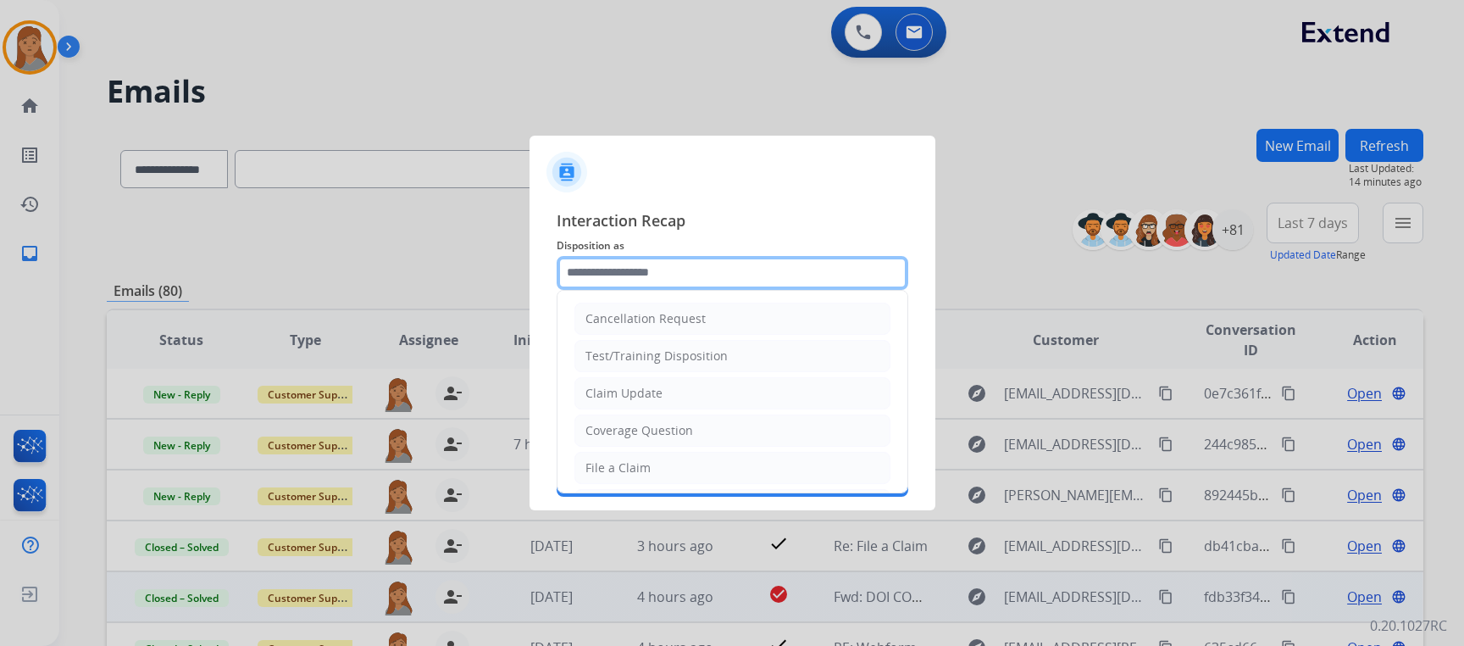
click at [645, 270] on input "text" at bounding box center [733, 273] width 352 height 34
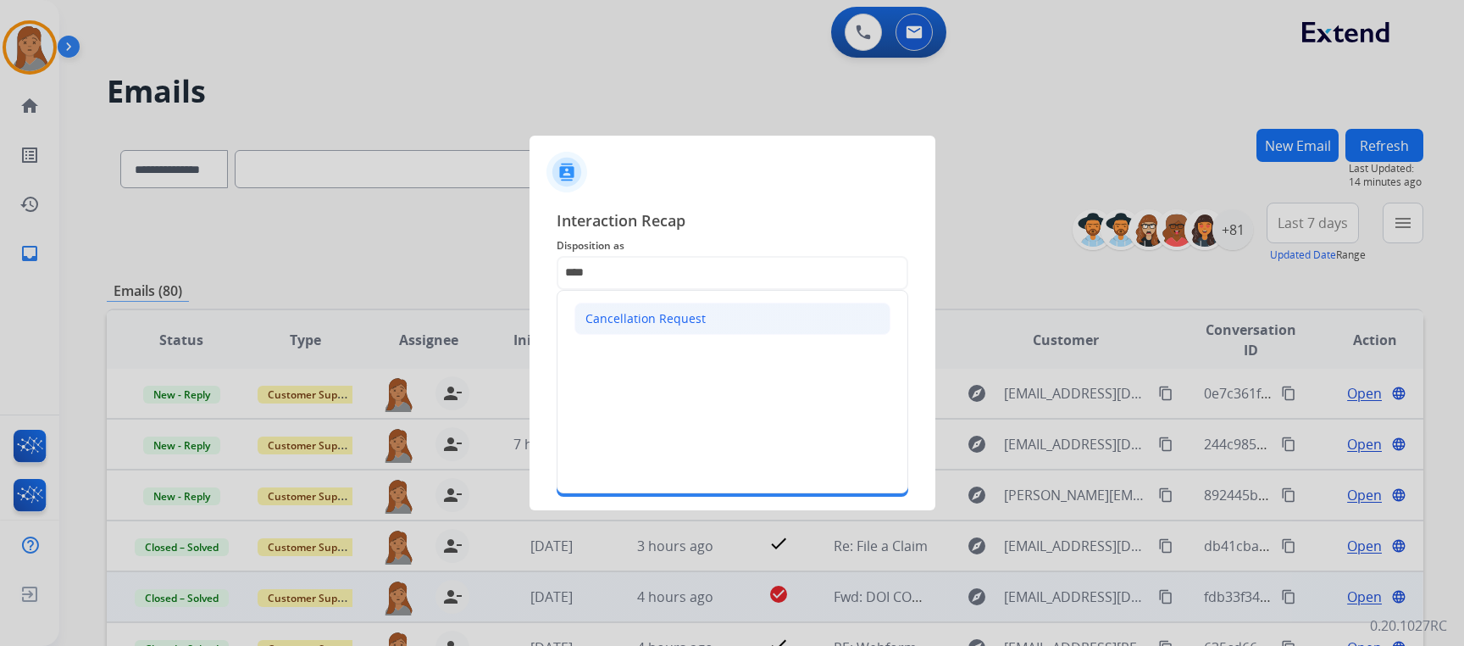
click at [638, 311] on div "Cancellation Request" at bounding box center [646, 318] width 120 height 17
type input "**********"
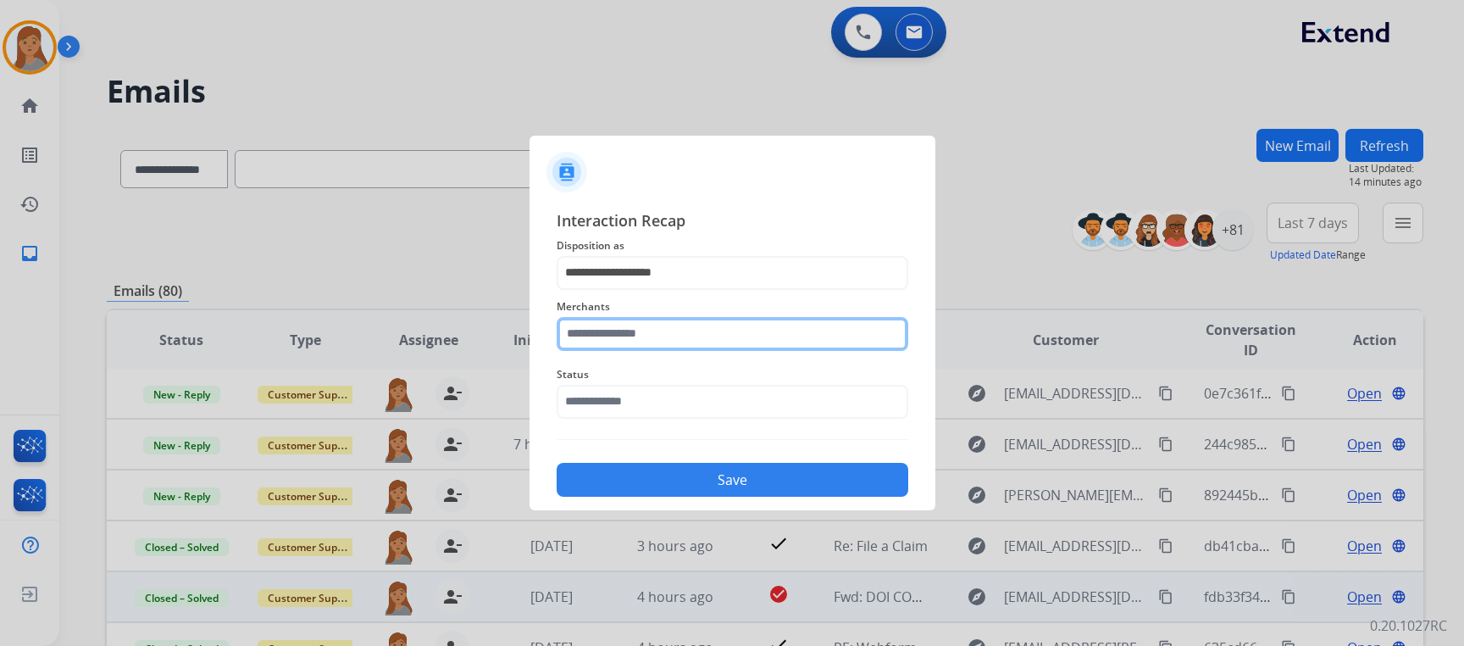
click at [634, 319] on input "text" at bounding box center [733, 334] width 352 height 34
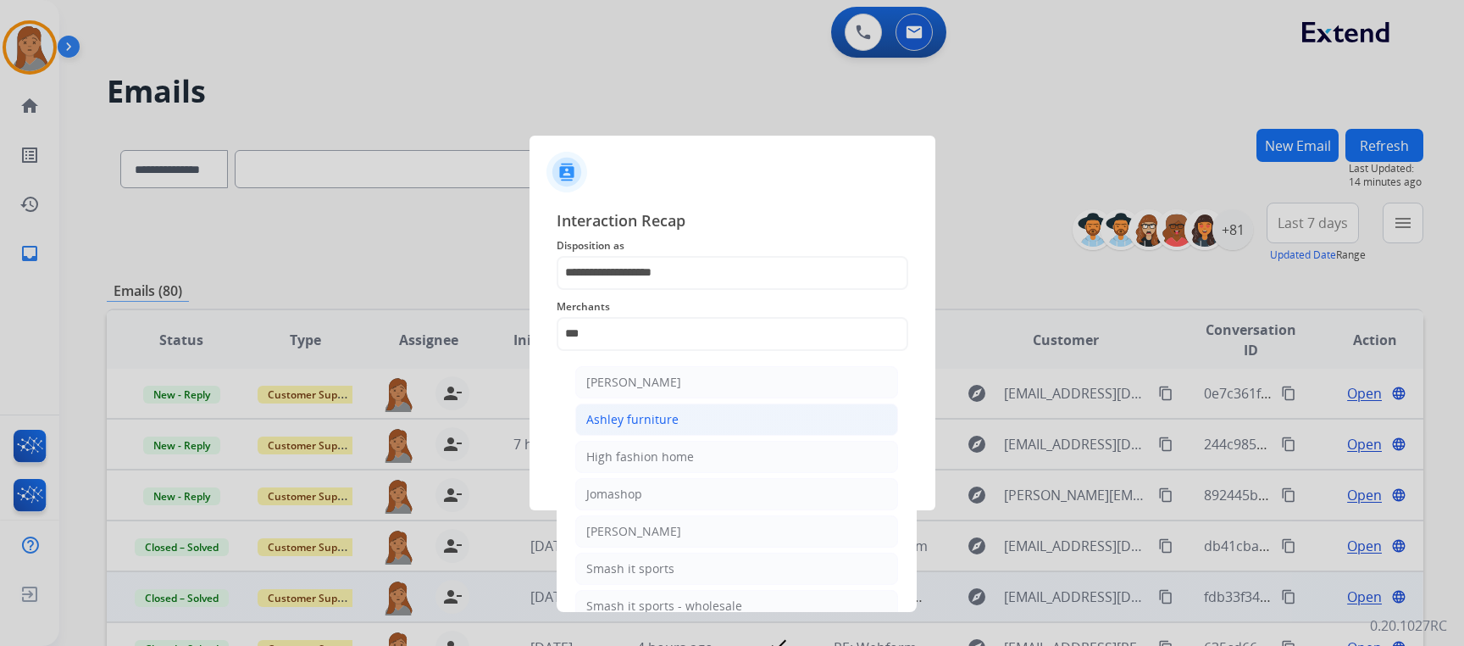
click at [652, 413] on div "Ashley furniture" at bounding box center [632, 419] width 92 height 17
type input "**********"
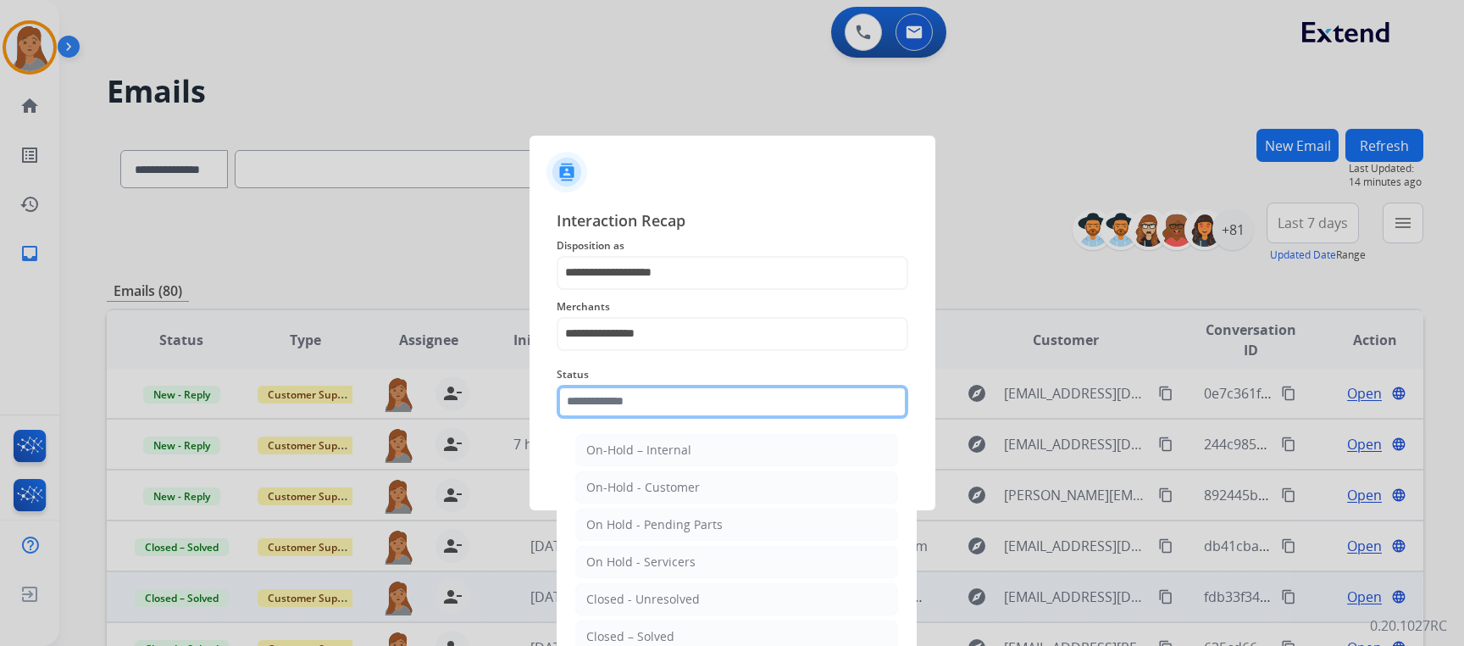
click at [642, 416] on div "Status On-Hold – Internal On-Hold - Customer On Hold - Pending Parts On Hold - …" at bounding box center [733, 392] width 352 height 68
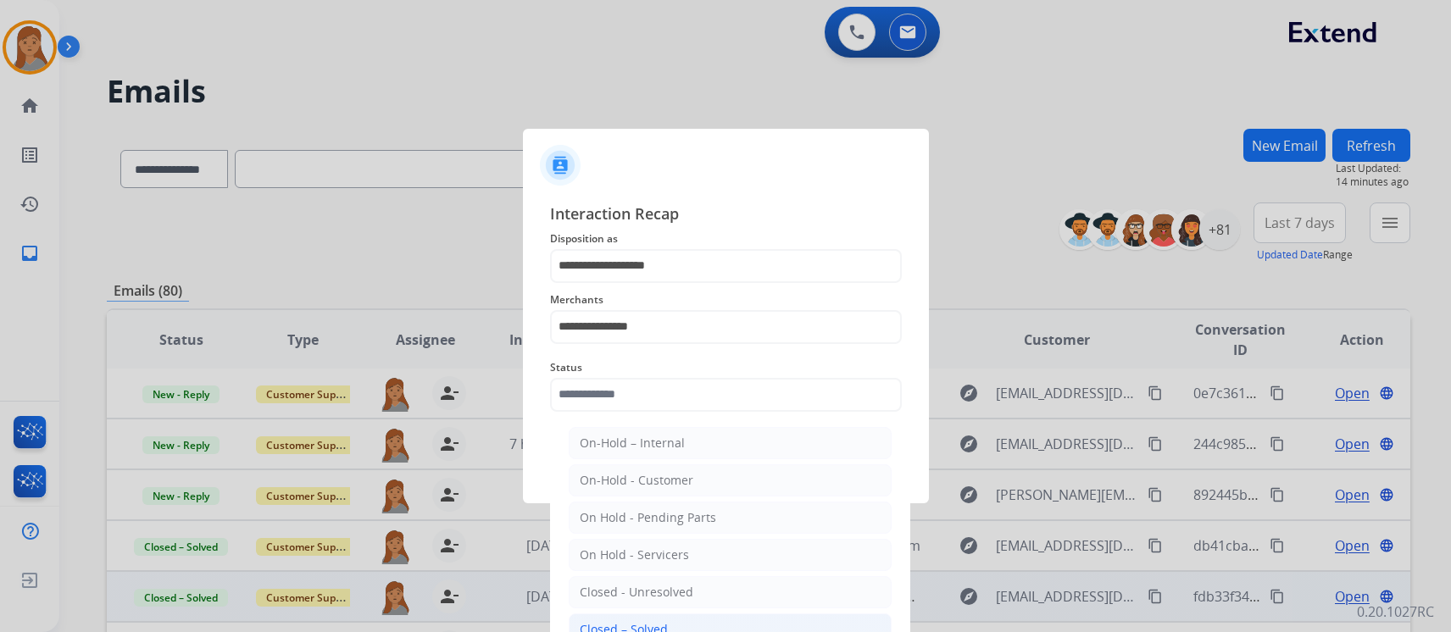
drag, startPoint x: 663, startPoint y: 627, endPoint x: 664, endPoint y: 583, distance: 44.1
click at [662, 627] on div "Closed – Solved" at bounding box center [624, 629] width 88 height 17
type input "**********"
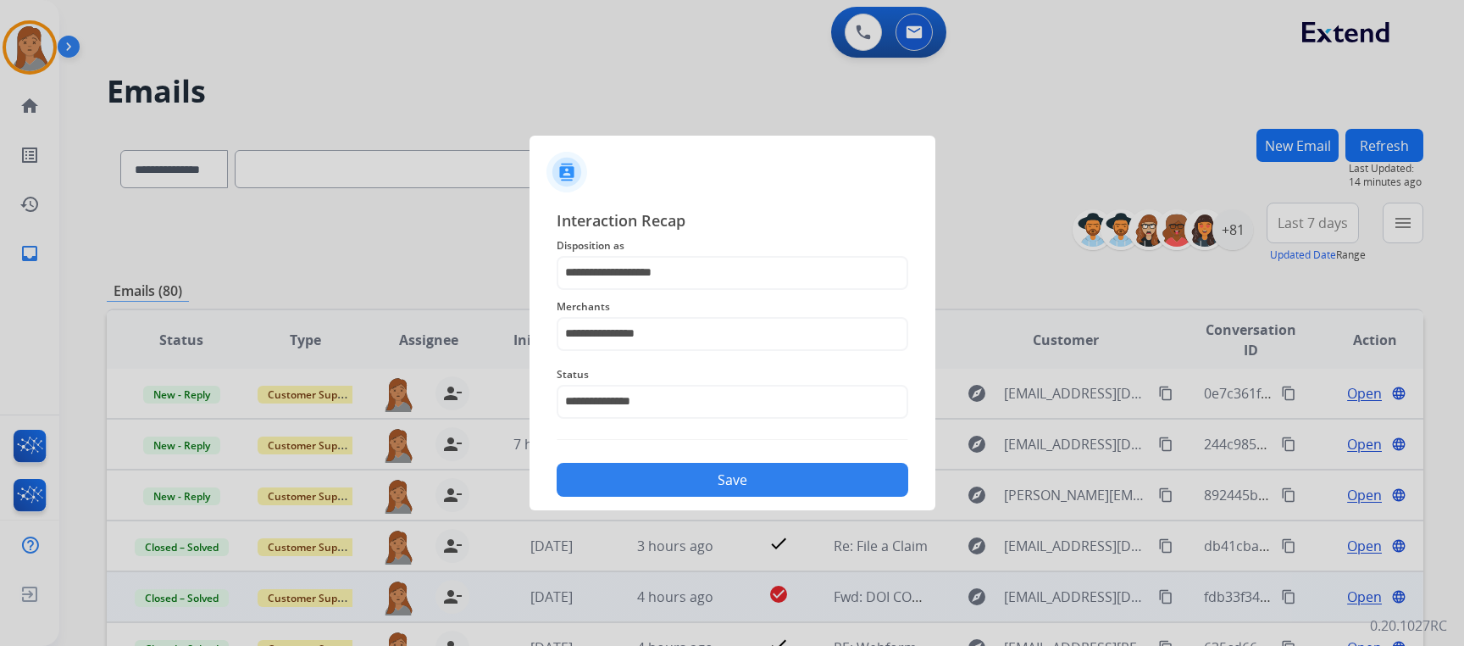
click at [654, 485] on button "Save" at bounding box center [733, 480] width 352 height 34
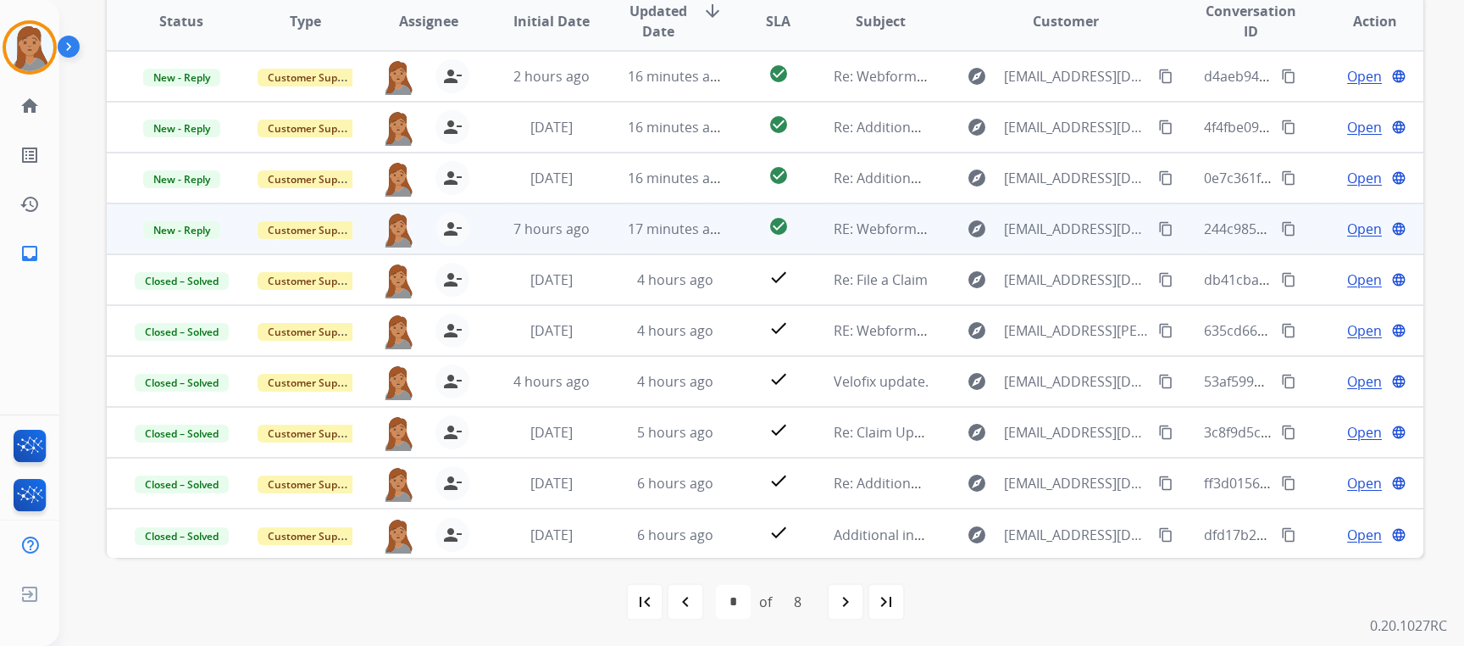
click at [1347, 227] on span "Open" at bounding box center [1364, 229] width 35 height 20
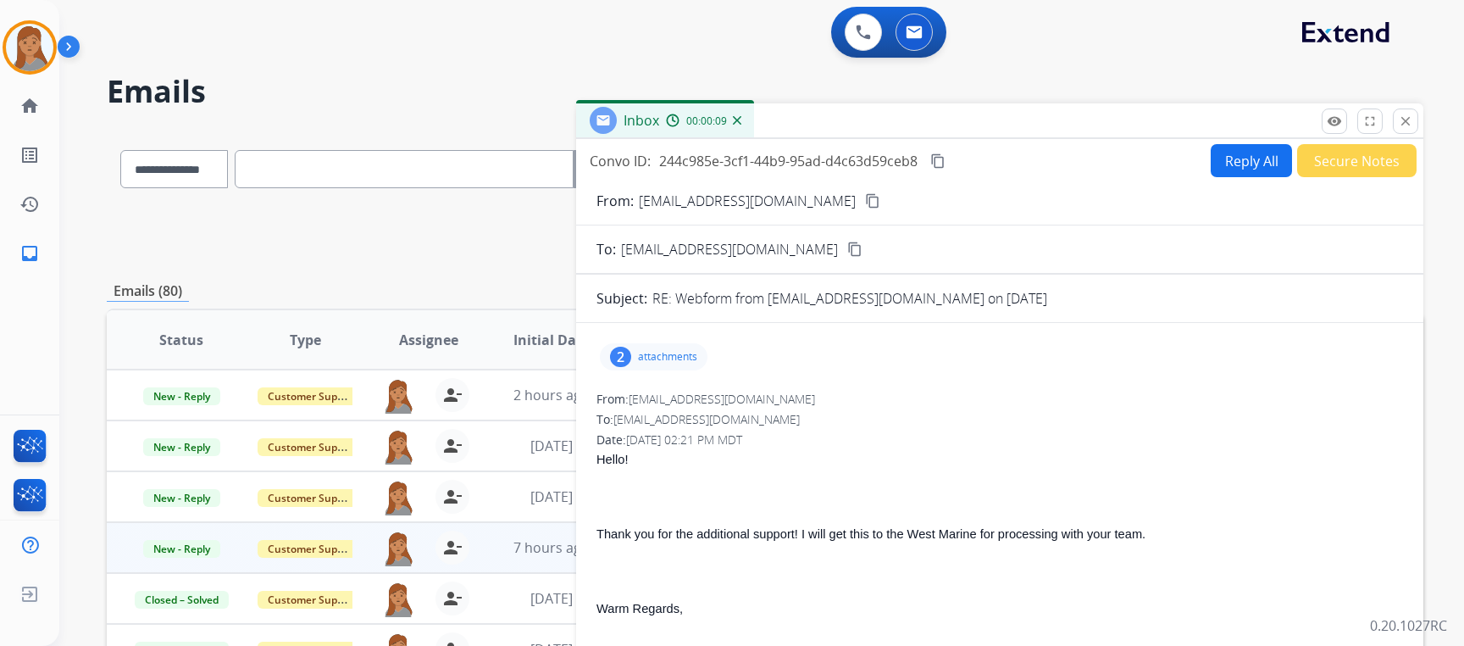
click at [865, 202] on mat-icon "content_copy" at bounding box center [872, 200] width 15 height 15
click at [1241, 146] on button "Reply All" at bounding box center [1251, 160] width 81 height 33
select select "**********"
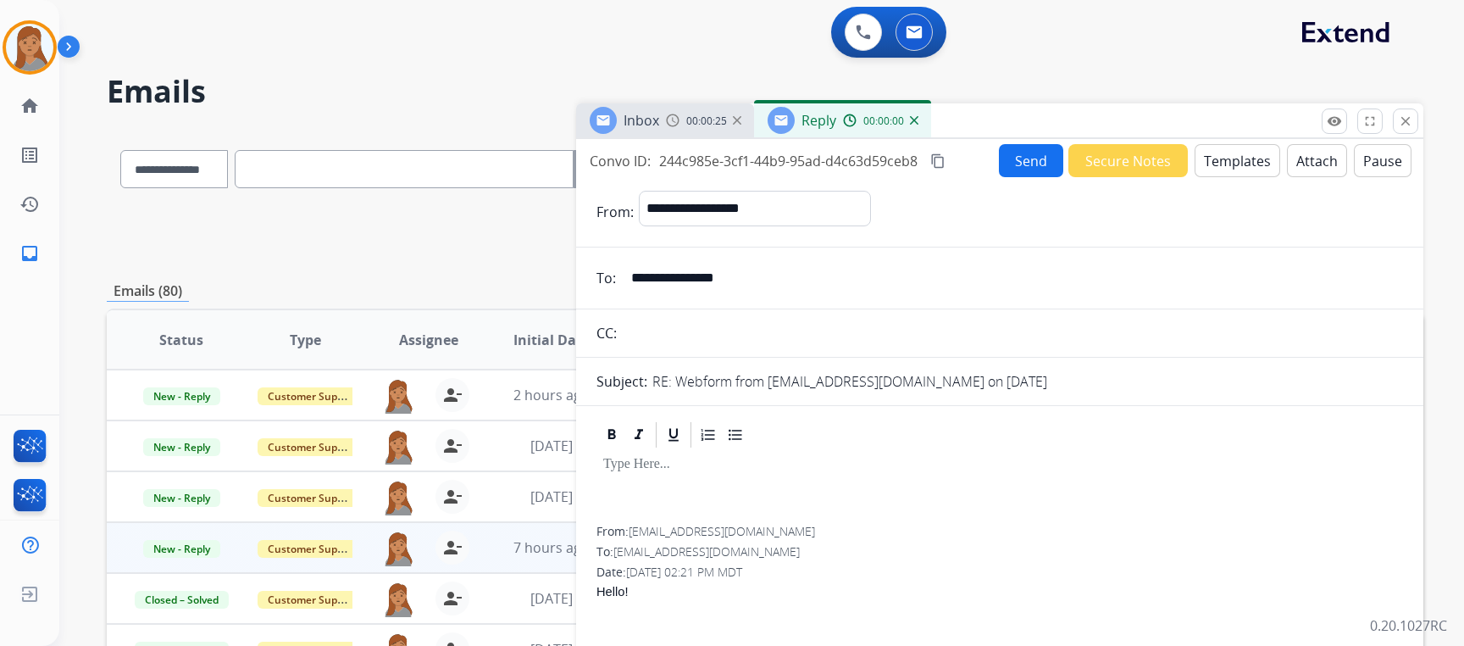
click at [1224, 150] on button "Templates" at bounding box center [1238, 160] width 86 height 33
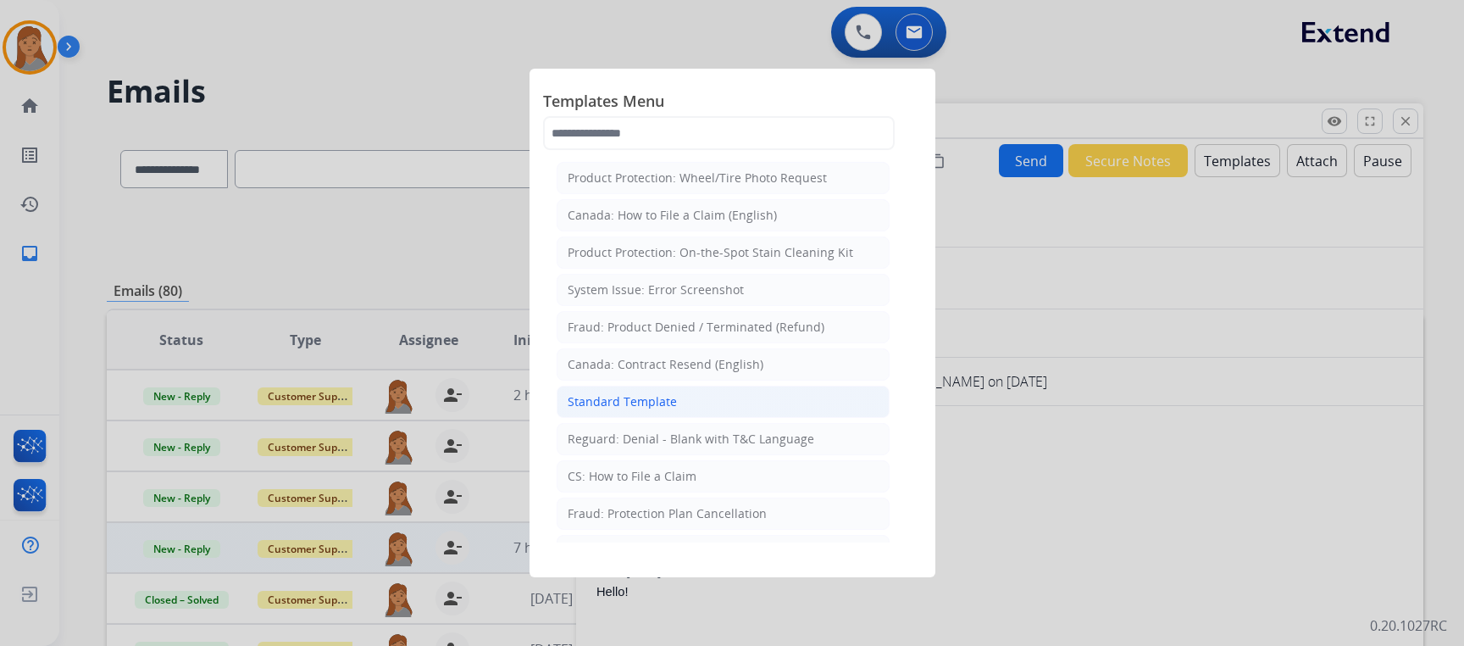
click at [630, 404] on div "Standard Template" at bounding box center [622, 401] width 109 height 17
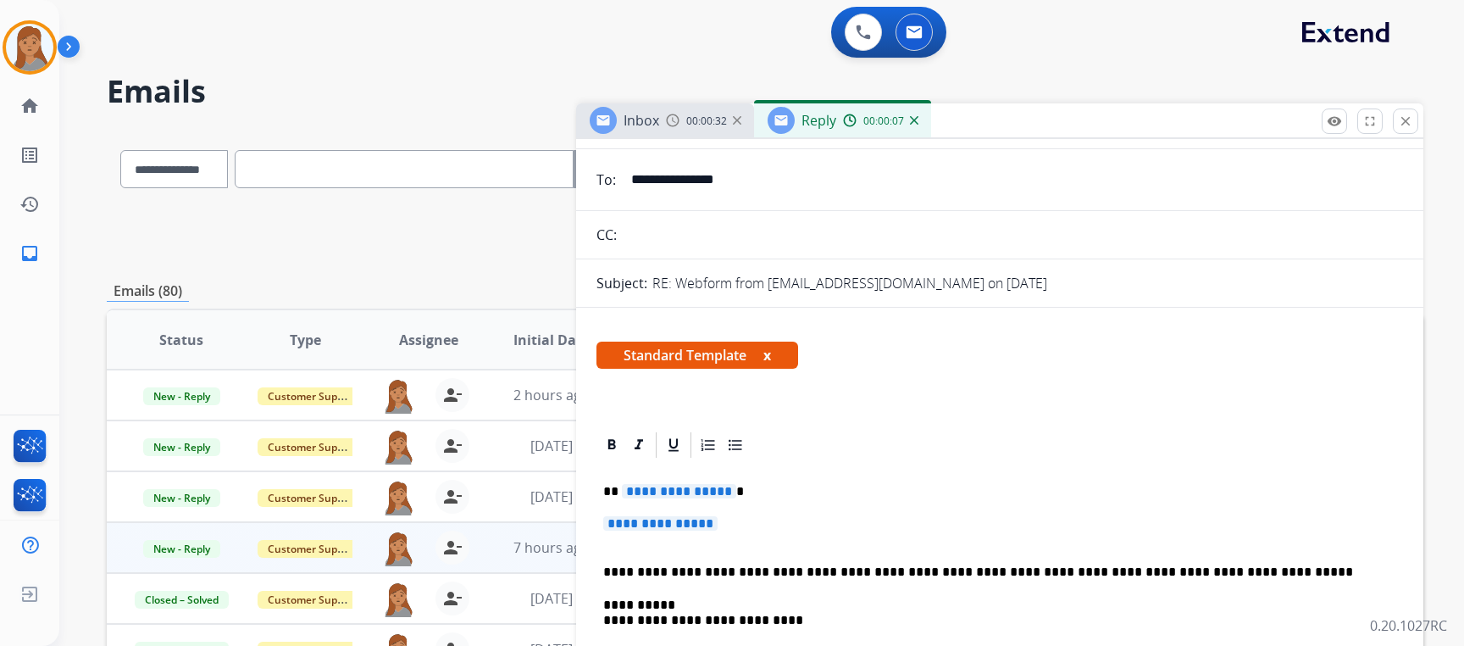
scroll to position [85, 0]
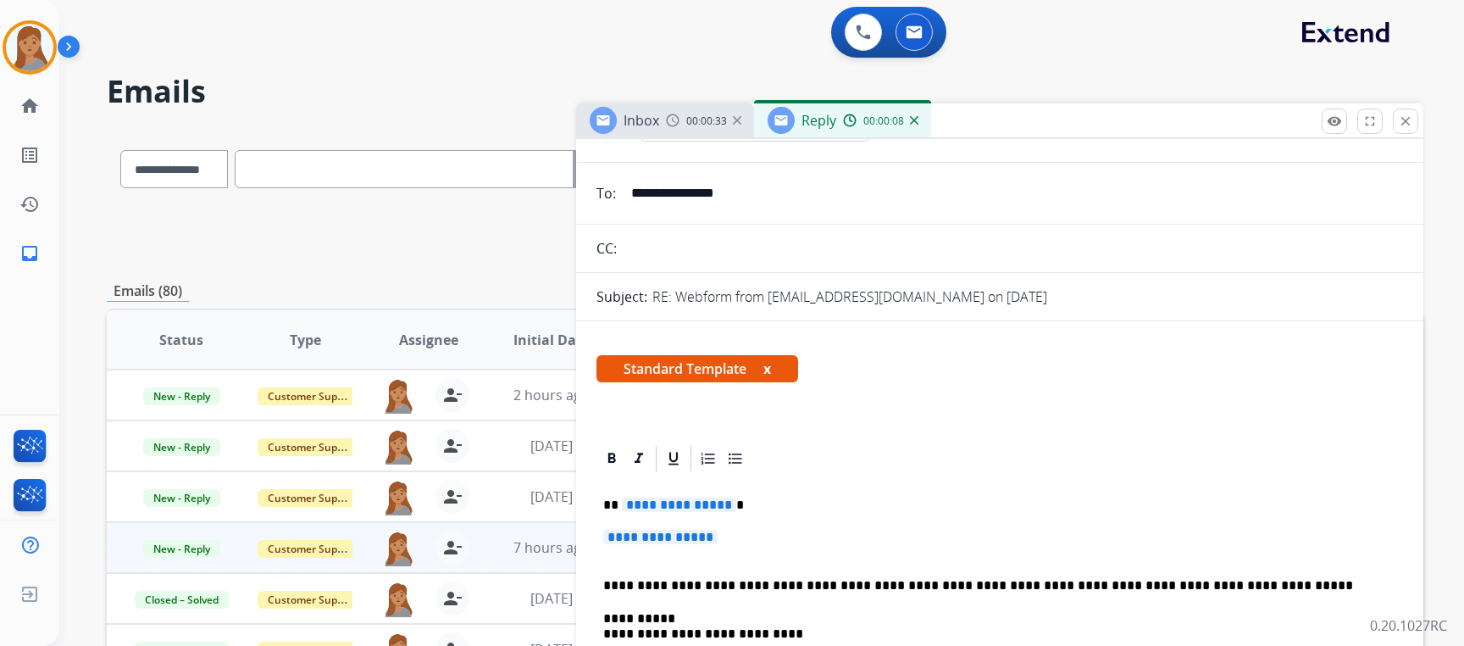
drag, startPoint x: 736, startPoint y: 536, endPoint x: 601, endPoint y: 518, distance: 135.9
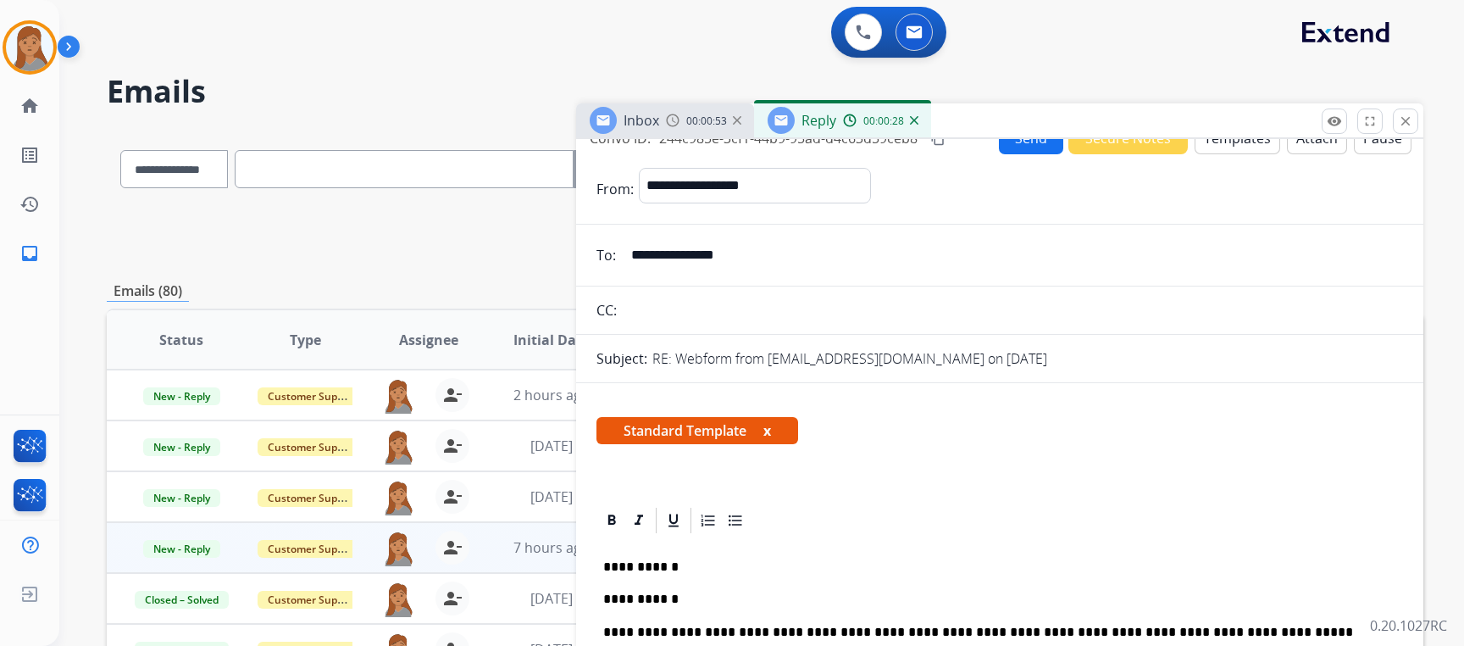
scroll to position [0, 0]
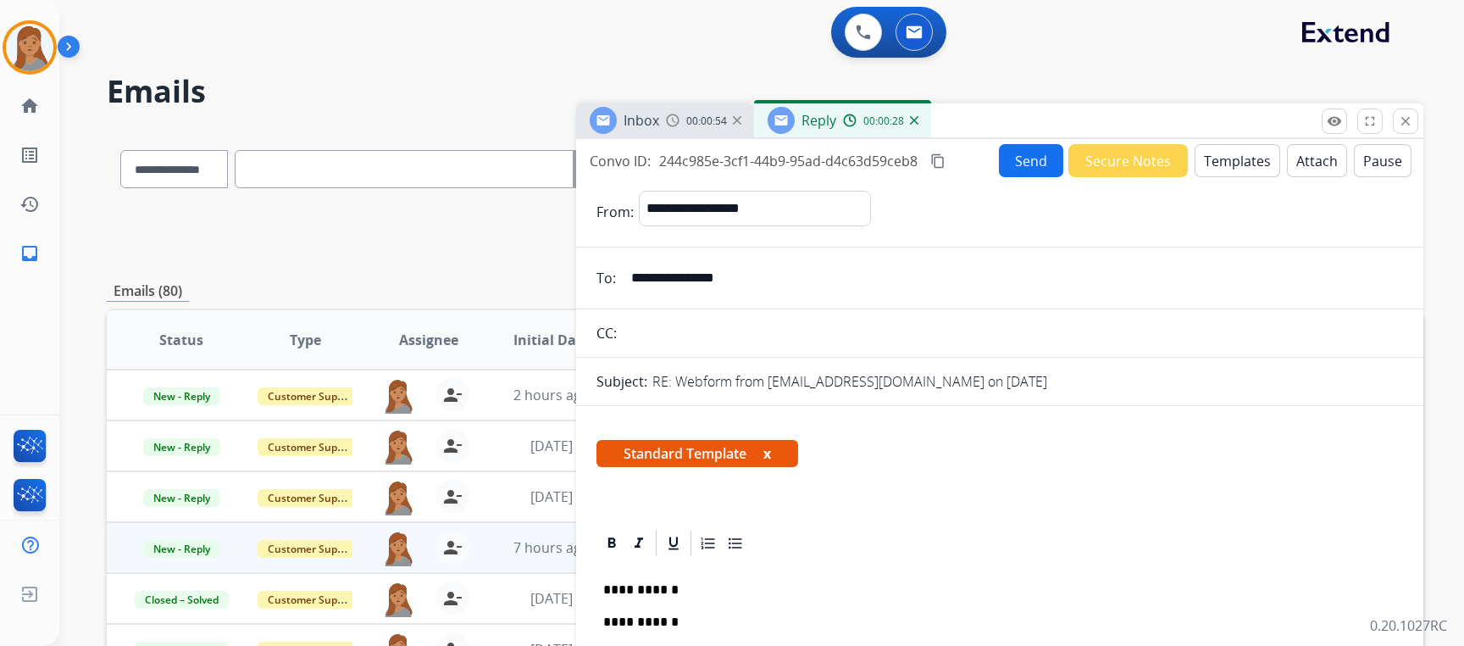
click at [1013, 169] on button "Send" at bounding box center [1031, 160] width 64 height 33
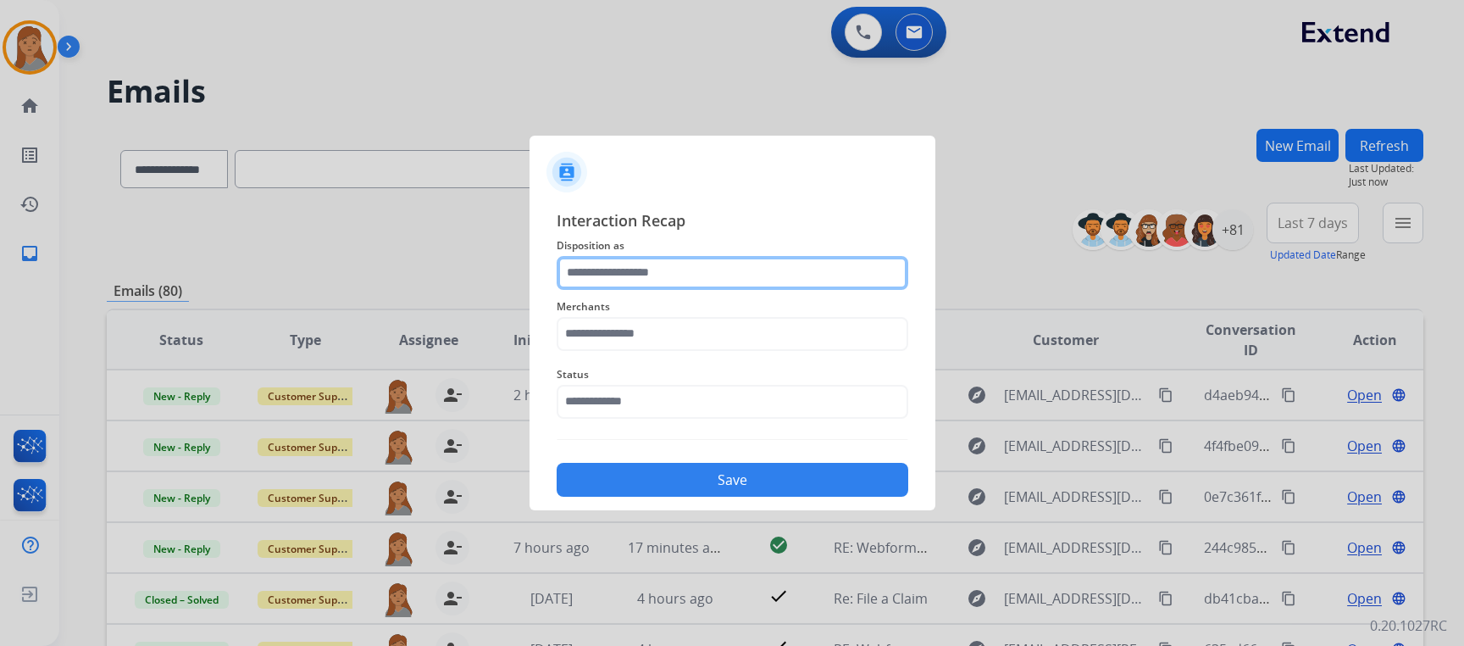
drag, startPoint x: 646, startPoint y: 265, endPoint x: 632, endPoint y: 269, distance: 14.2
click at [636, 268] on input "text" at bounding box center [733, 273] width 352 height 34
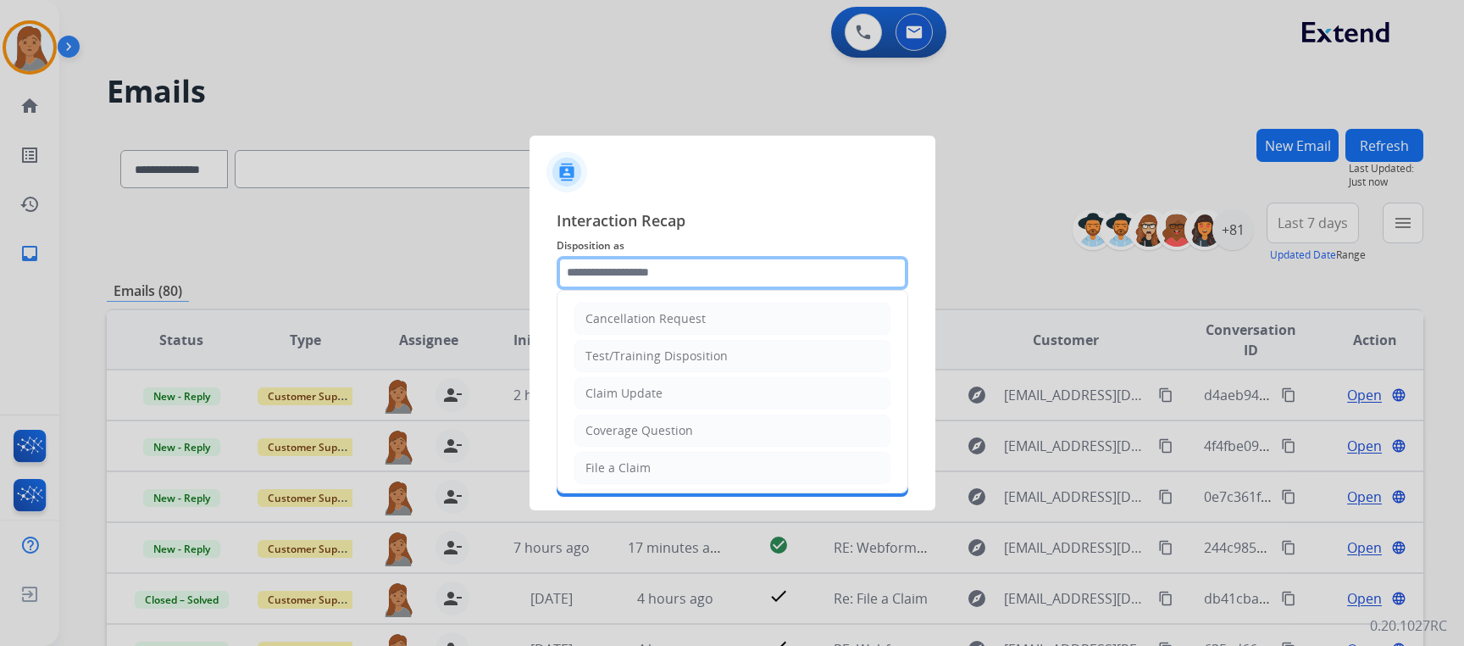
type input "**********"
type input "***"
type input "**********"
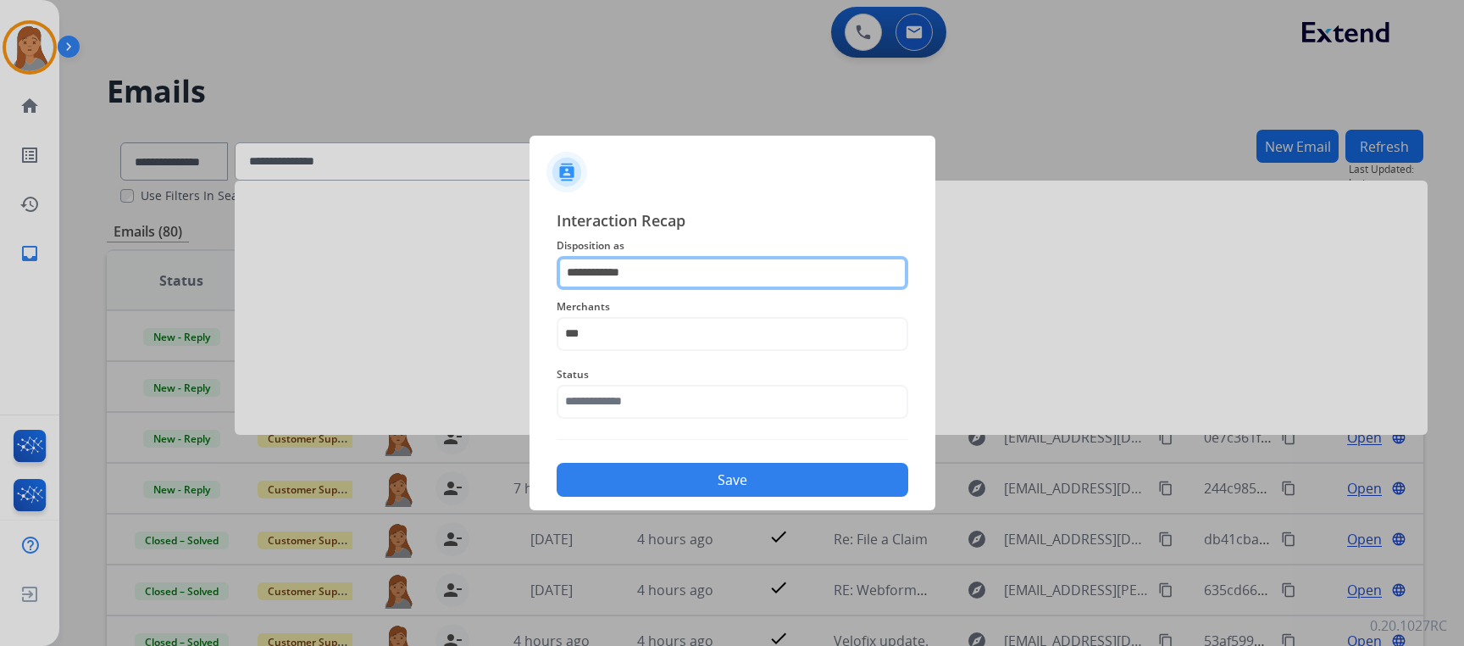
click at [654, 256] on input "**********" at bounding box center [733, 273] width 352 height 34
drag, startPoint x: 448, startPoint y: 262, endPoint x: 416, endPoint y: 258, distance: 32.5
click at [0, 258] on app-contact-recap-modal "**********" at bounding box center [0, 323] width 0 height 646
type input "******"
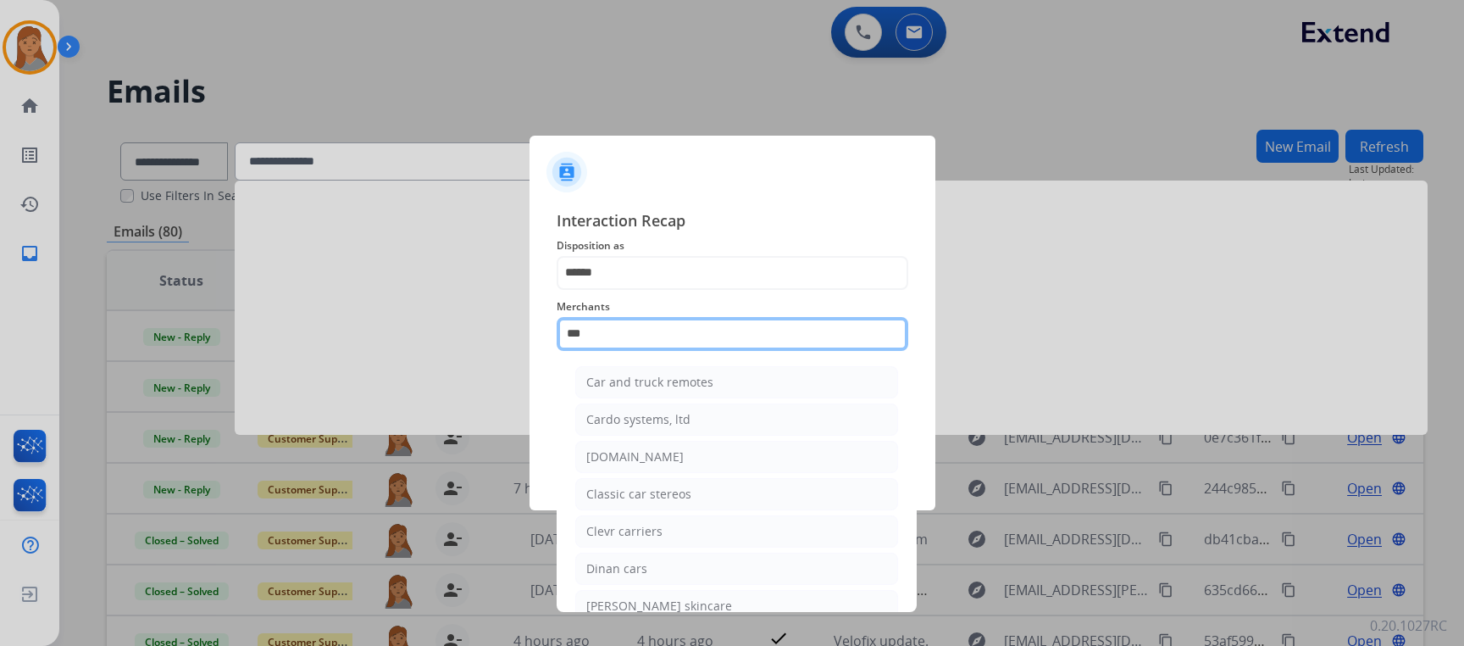
drag, startPoint x: 613, startPoint y: 347, endPoint x: 523, endPoint y: 342, distance: 89.9
click at [0, 344] on app-contact-recap-modal "Interaction Recap Disposition as ****** Merchants *** Car and truck remotes Car…" at bounding box center [0, 323] width 0 height 646
type input "*"
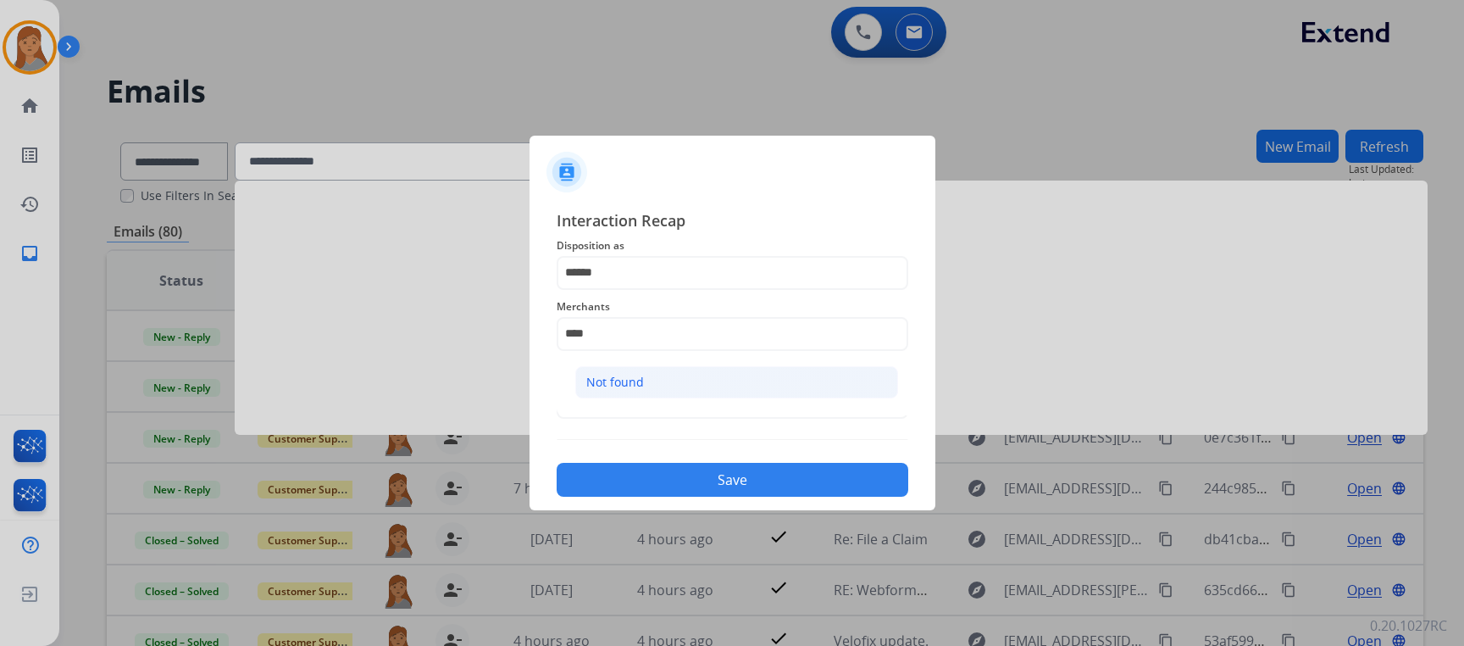
click at [606, 380] on div "Not found" at bounding box center [615, 382] width 58 height 17
type input "*********"
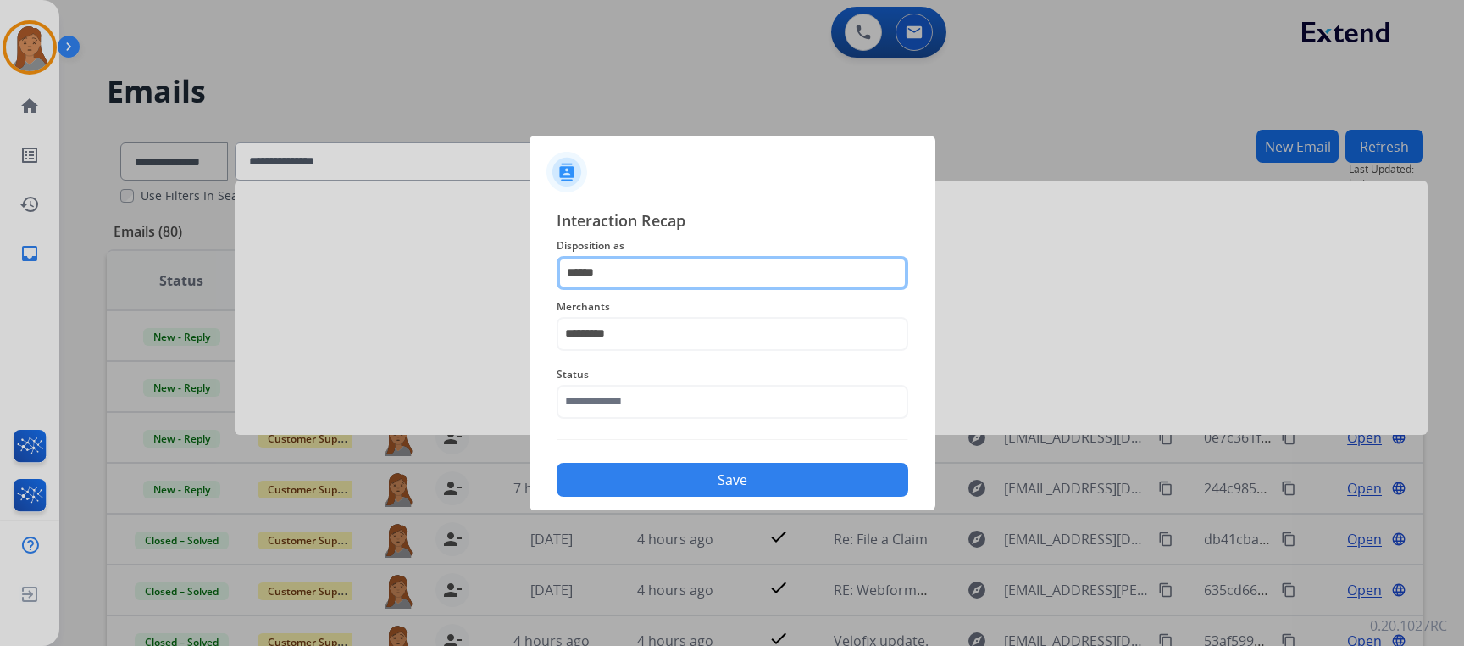
click at [635, 277] on input "******" at bounding box center [733, 273] width 352 height 34
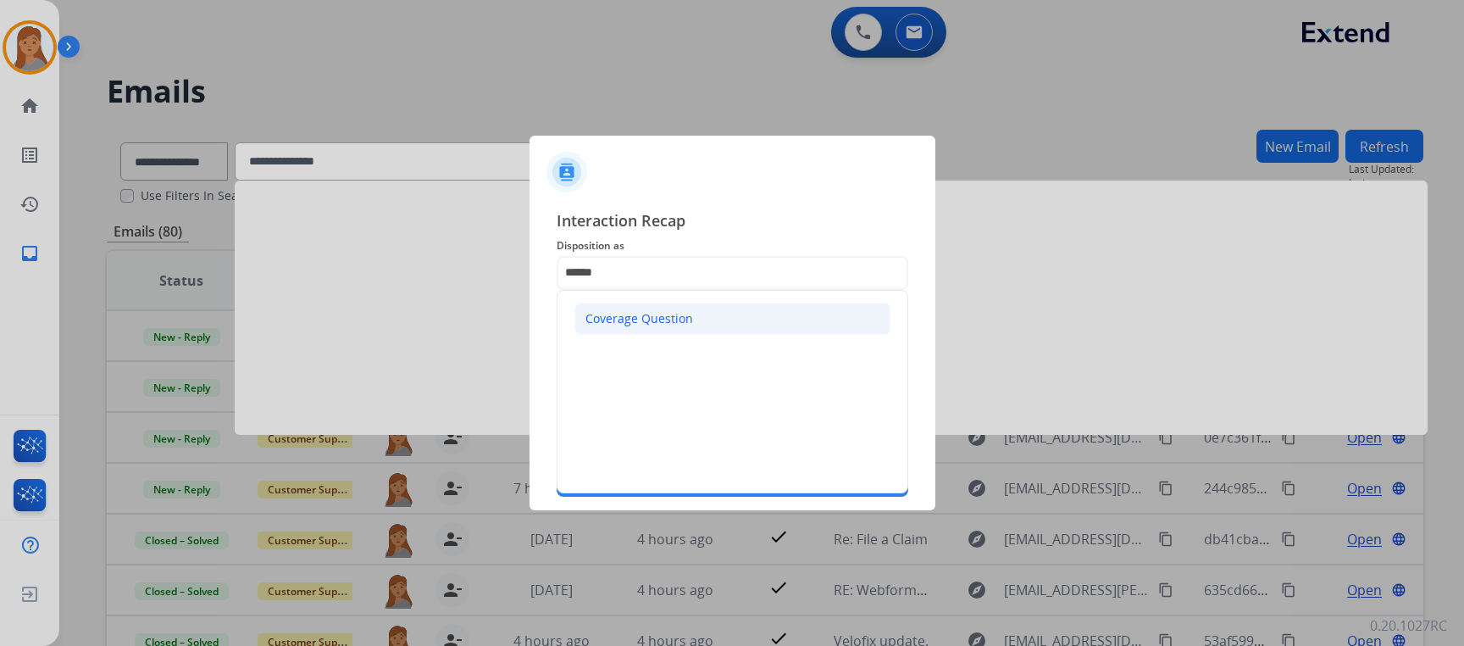
click at [646, 321] on div "Coverage Question" at bounding box center [640, 318] width 108 height 17
type input "**********"
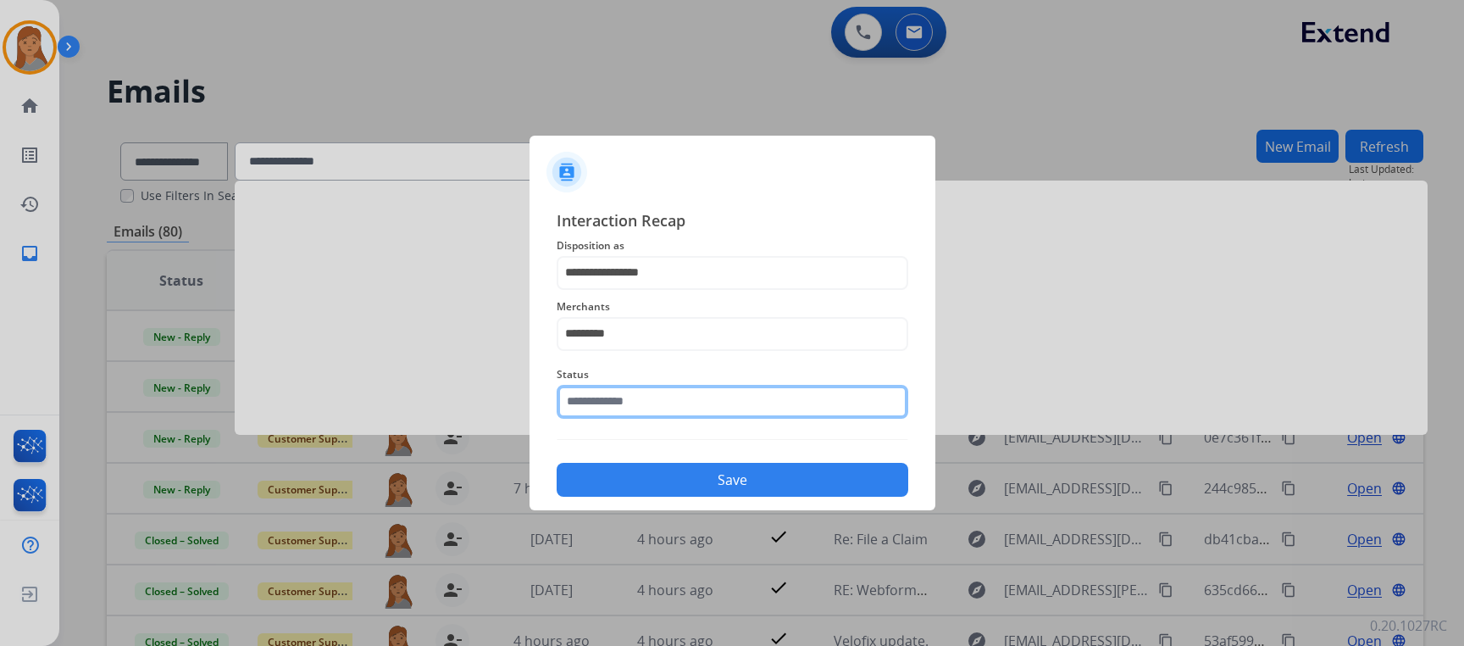
click at [633, 408] on input "text" at bounding box center [733, 402] width 352 height 34
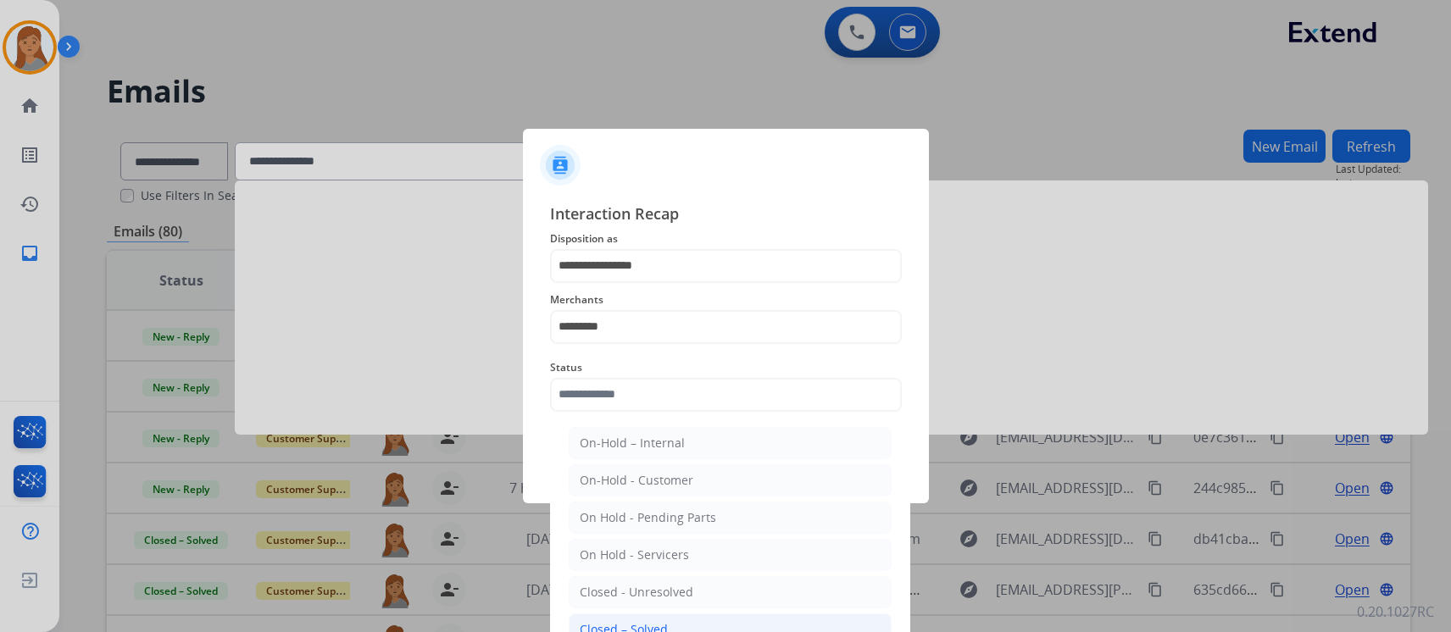
click at [689, 627] on li "Closed – Solved" at bounding box center [730, 630] width 323 height 32
type input "**********"
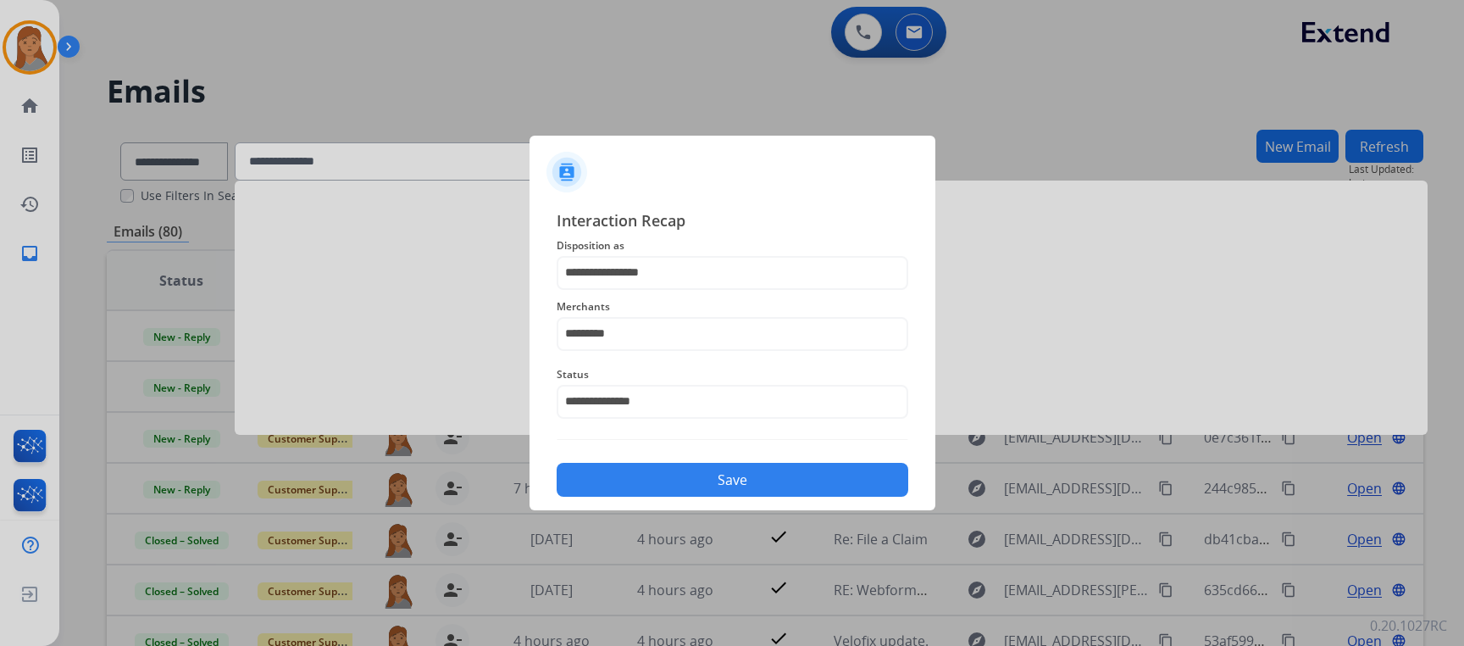
click at [654, 482] on button "Save" at bounding box center [733, 480] width 352 height 34
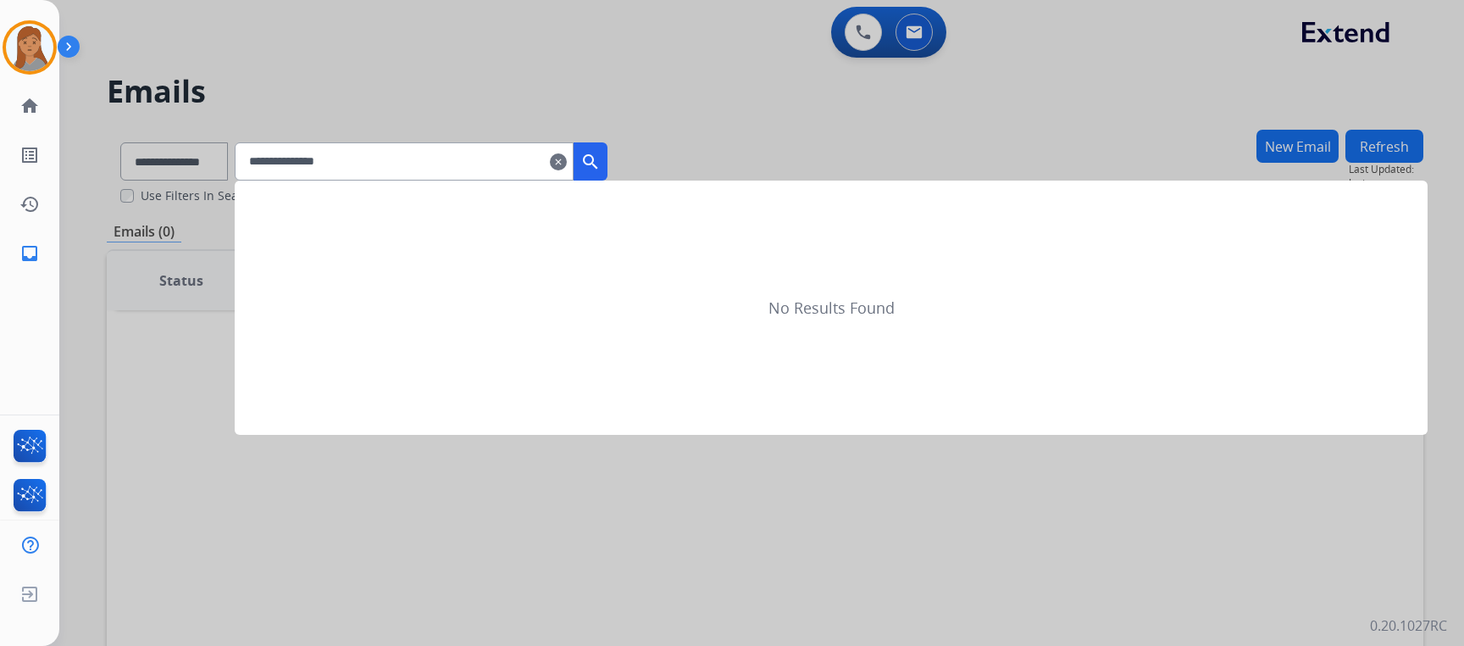
drag, startPoint x: 788, startPoint y: 142, endPoint x: 765, endPoint y: 149, distance: 23.9
click at [786, 142] on div at bounding box center [732, 323] width 1464 height 646
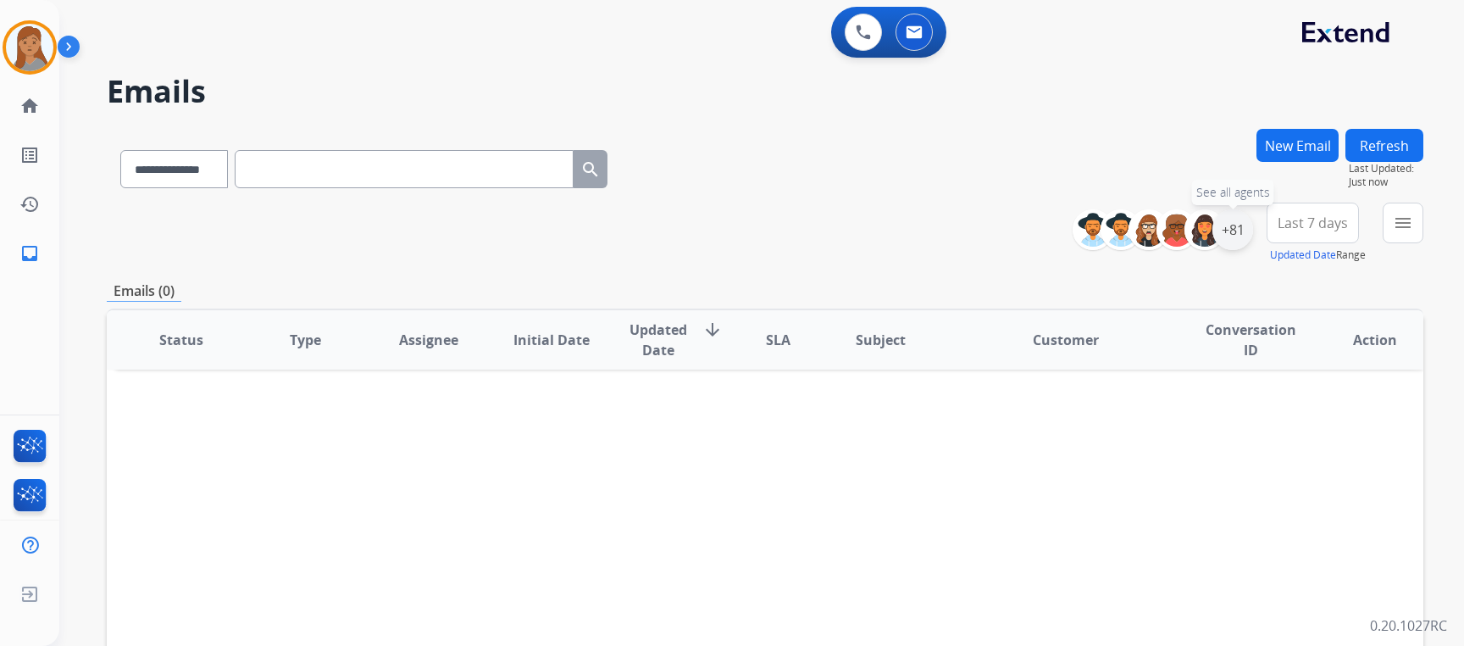
click at [1237, 229] on div "+81" at bounding box center [1233, 229] width 41 height 41
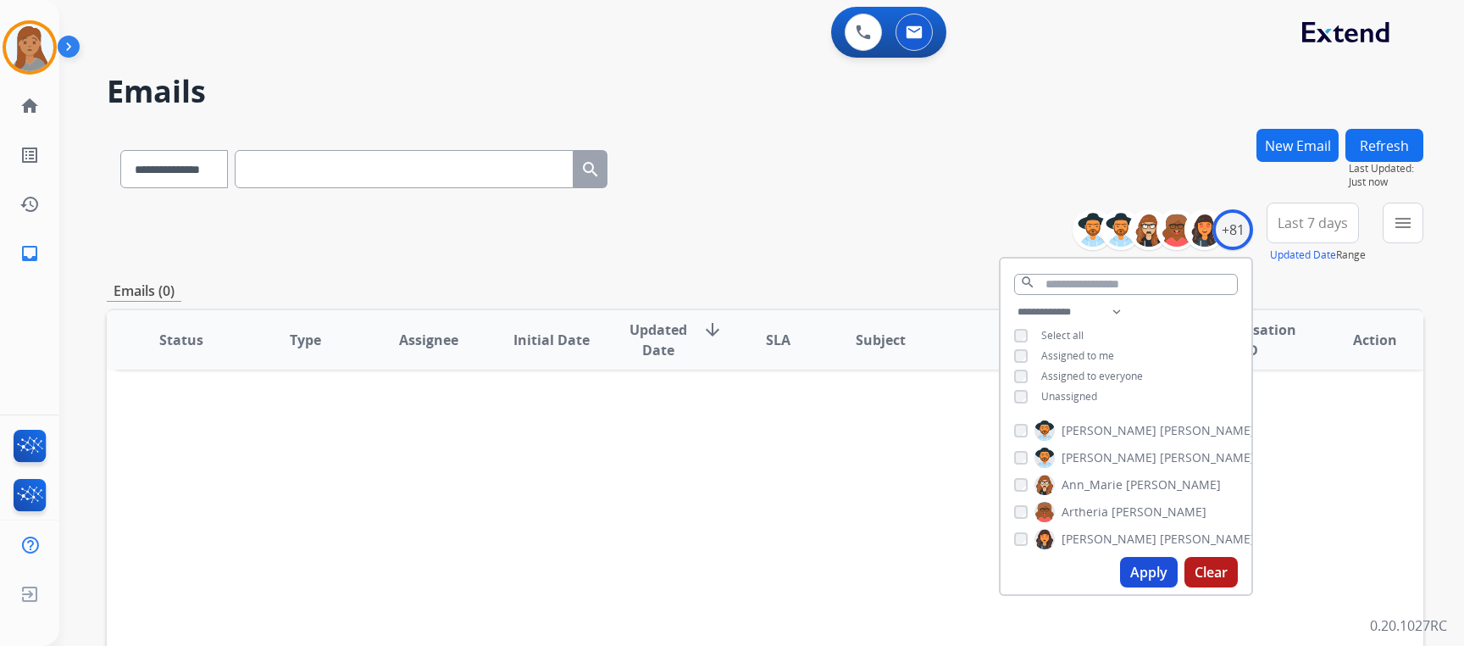
click at [1151, 570] on button "Apply" at bounding box center [1149, 572] width 58 height 31
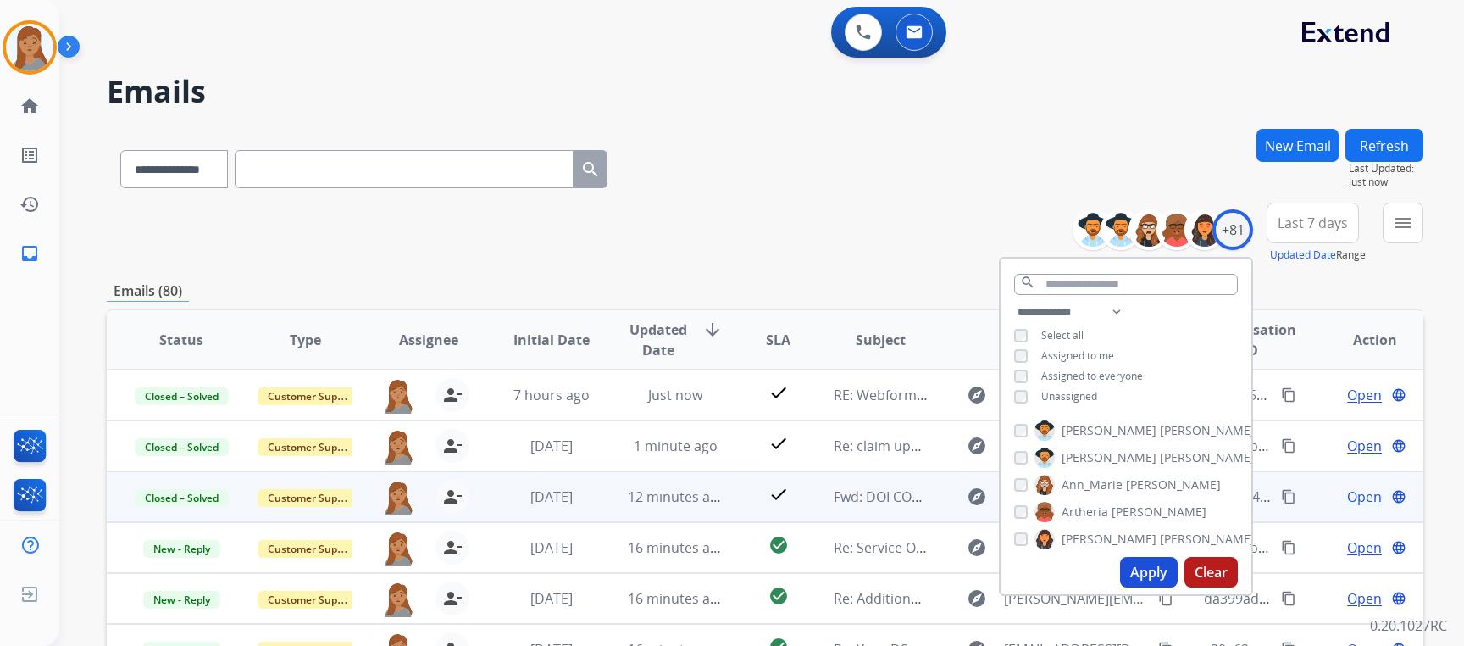
click at [742, 164] on div "**********" at bounding box center [765, 166] width 1317 height 74
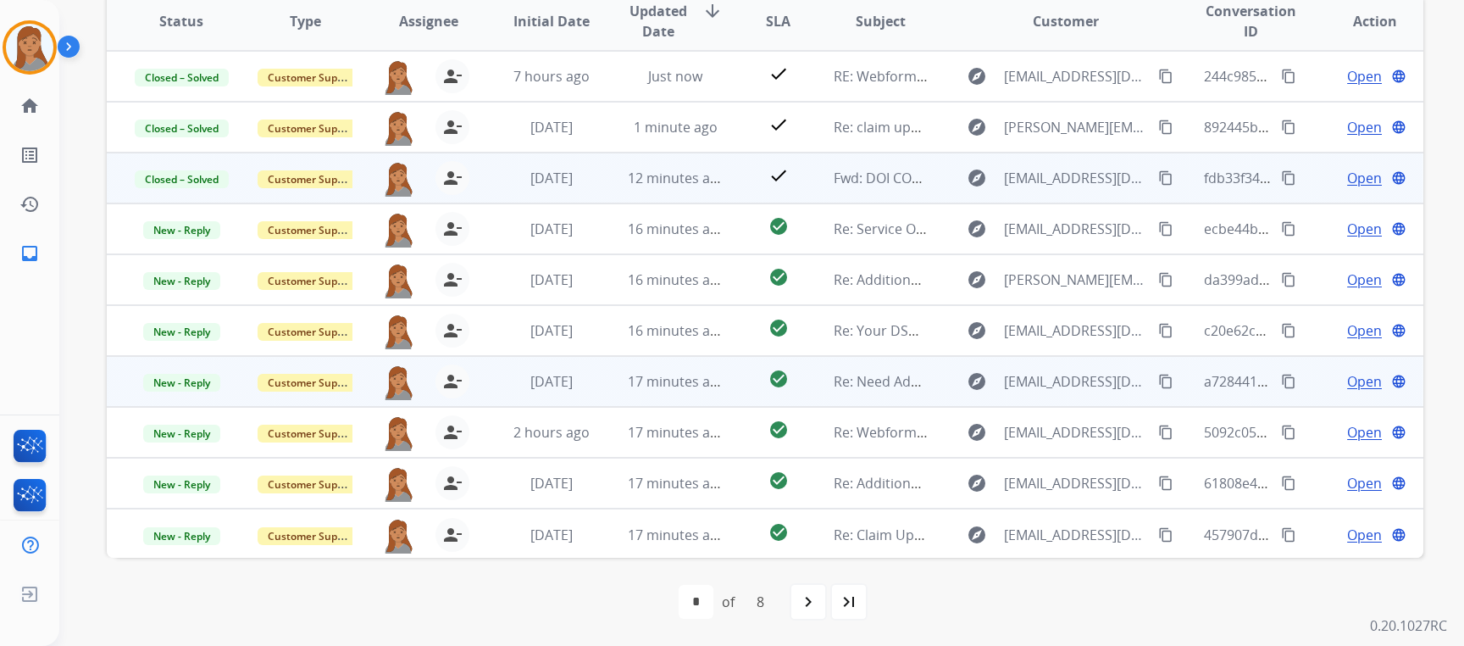
scroll to position [2, 0]
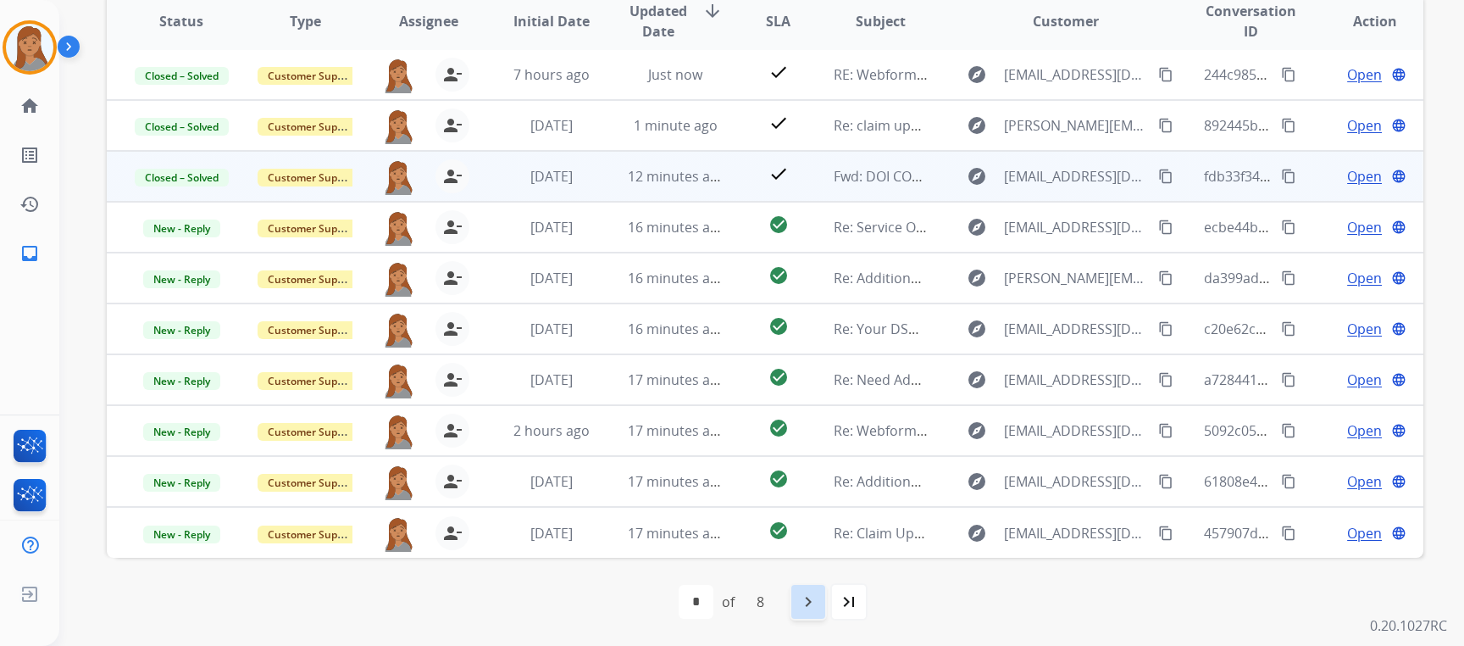
click at [818, 605] on mat-icon "navigate_next" at bounding box center [808, 601] width 20 height 20
select select "*"
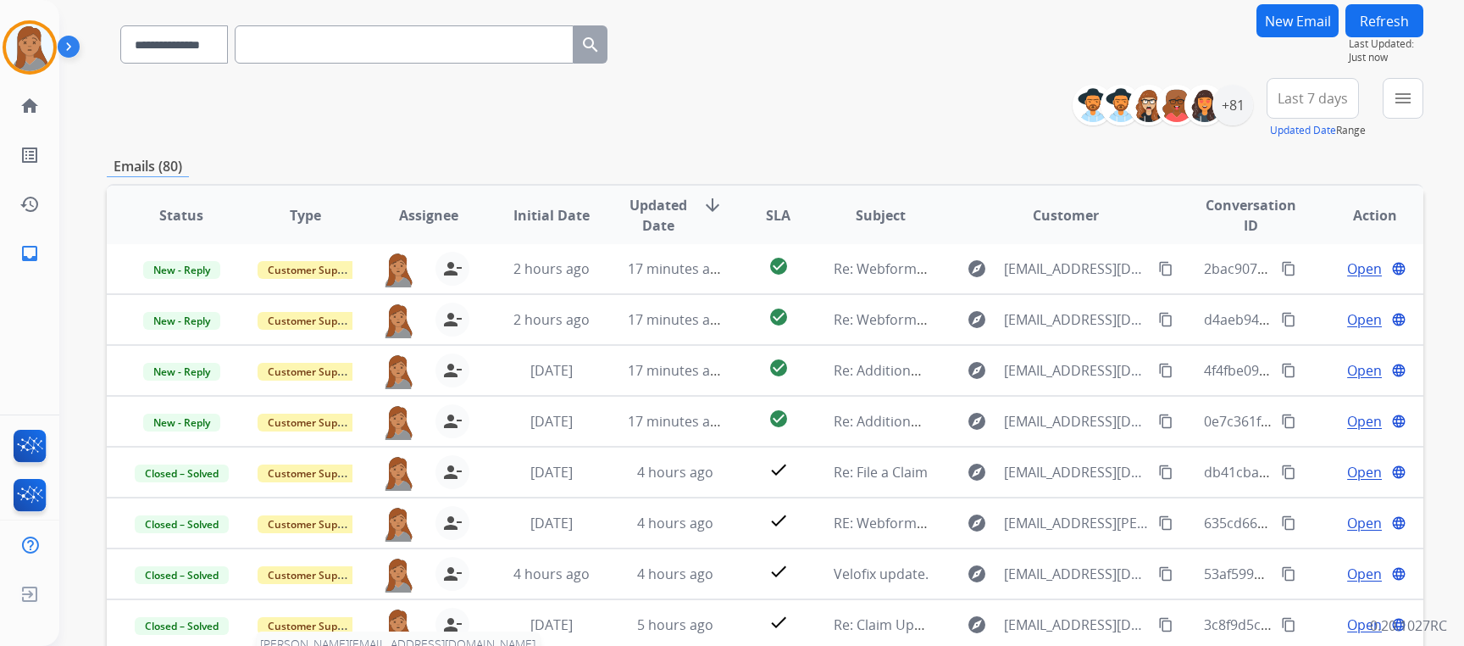
scroll to position [319, 0]
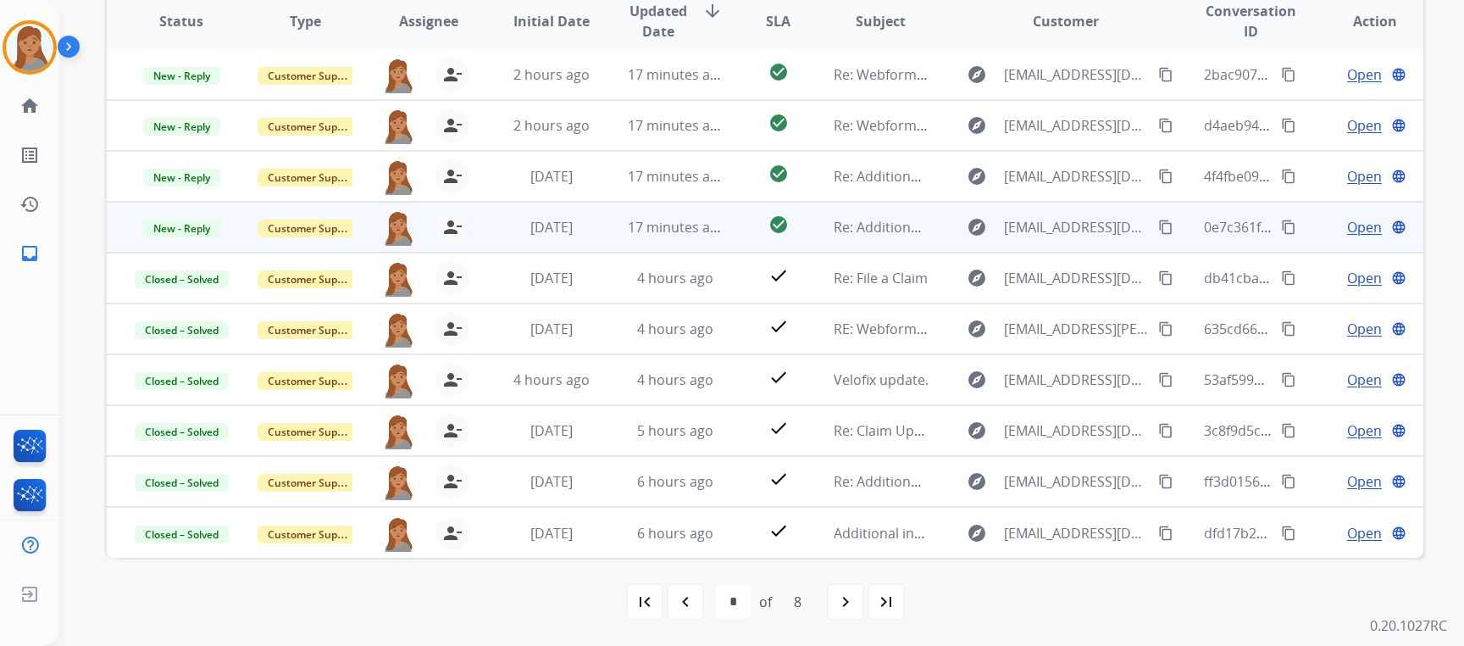
click at [1347, 220] on span "Open" at bounding box center [1364, 227] width 35 height 20
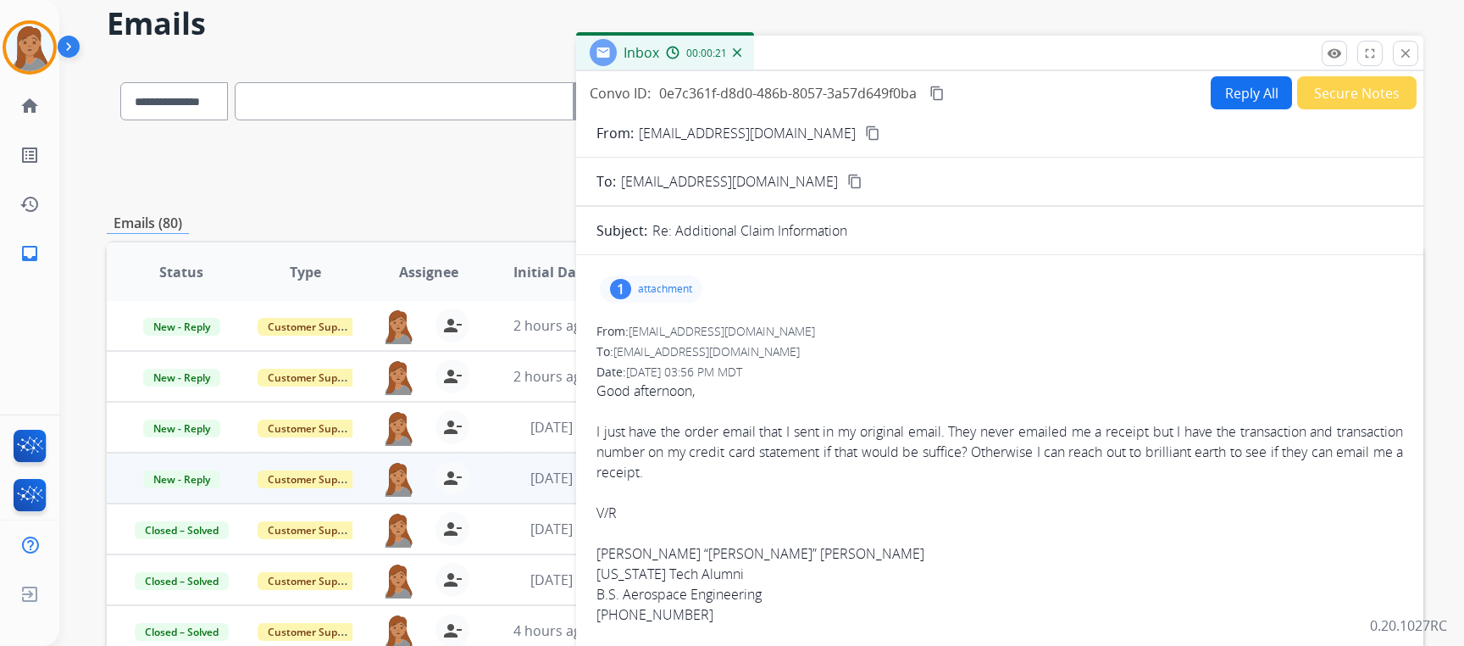
scroll to position [0, 0]
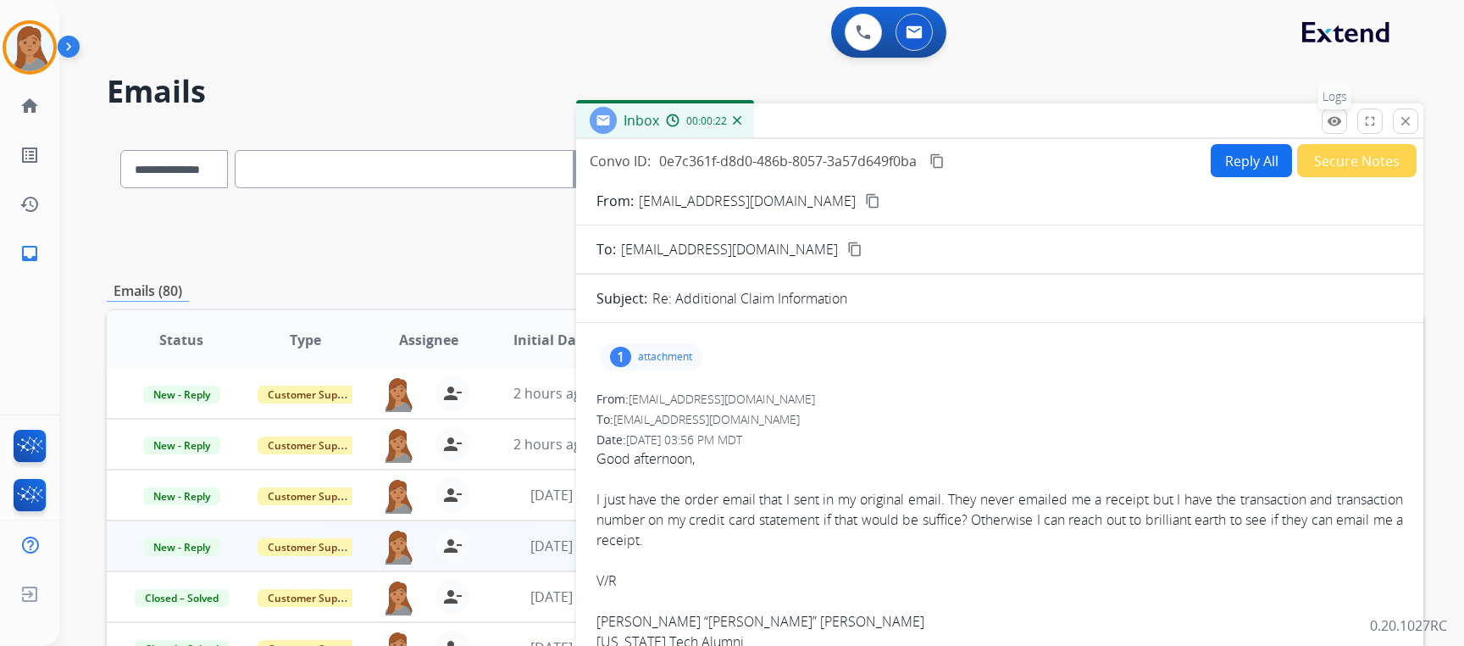
click at [1339, 125] on mat-icon "remove_red_eye" at bounding box center [1334, 121] width 15 height 15
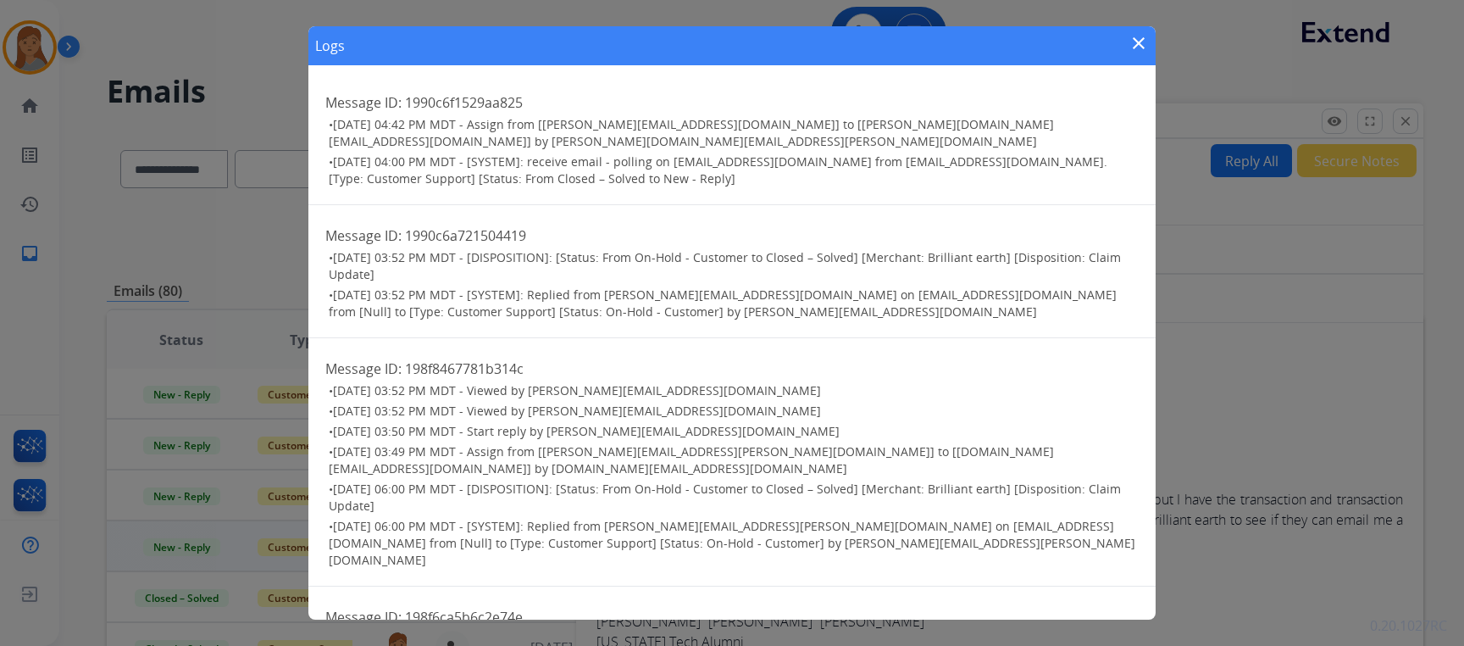
click at [1139, 40] on mat-icon "close" at bounding box center [1139, 43] width 20 height 20
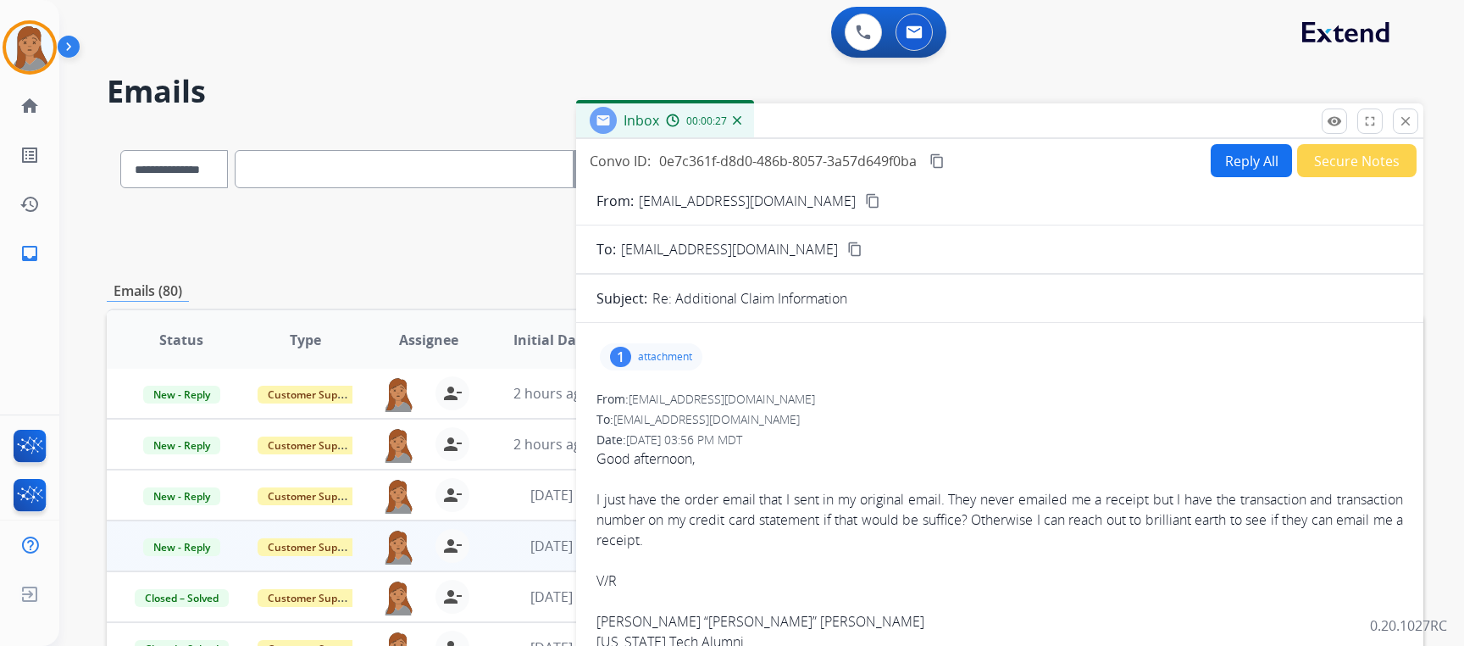
click at [865, 195] on mat-icon "content_copy" at bounding box center [872, 200] width 15 height 15
click at [616, 349] on div "1" at bounding box center [620, 357] width 21 height 20
click at [639, 397] on p "Your Brilliant Earth order confirmation.pdf" at bounding box center [750, 400] width 272 height 20
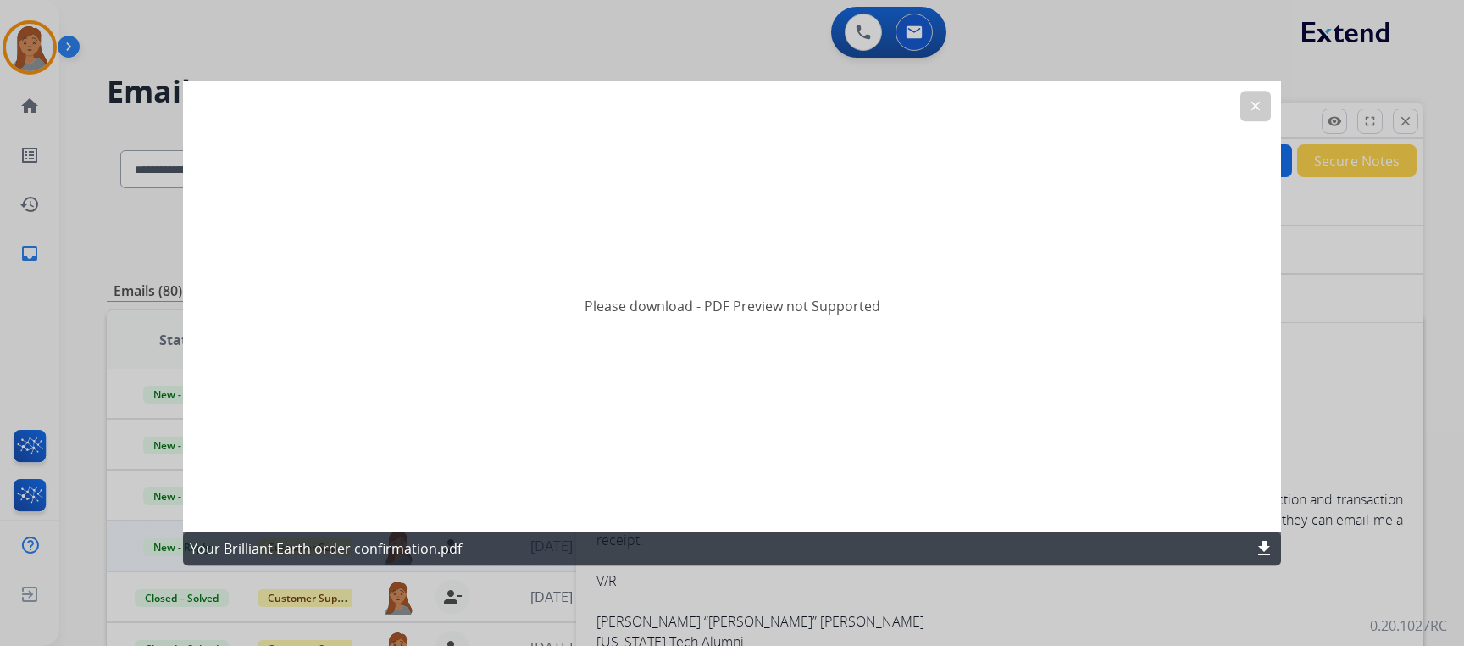
click at [1262, 546] on mat-icon "download" at bounding box center [1264, 548] width 20 height 20
click at [1263, 107] on button "clear" at bounding box center [1256, 106] width 31 height 31
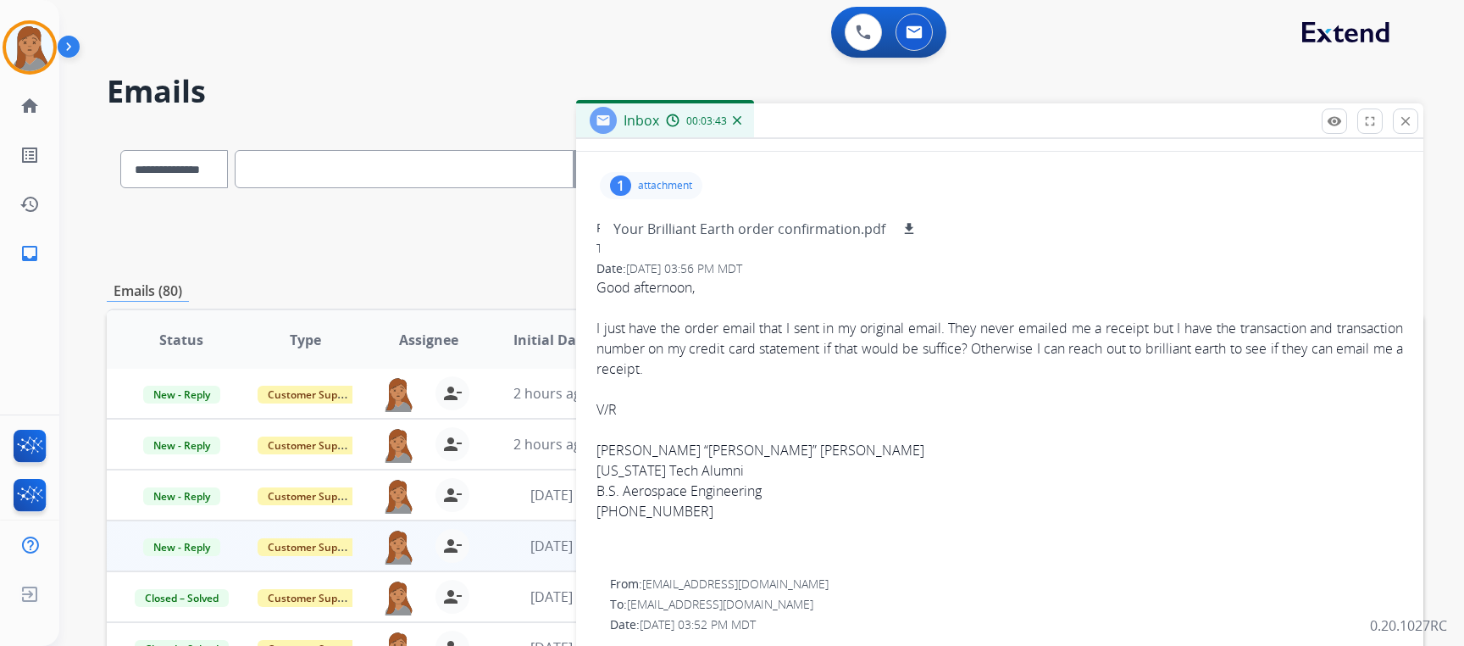
scroll to position [169, 0]
click at [629, 189] on div "1" at bounding box center [620, 187] width 21 height 20
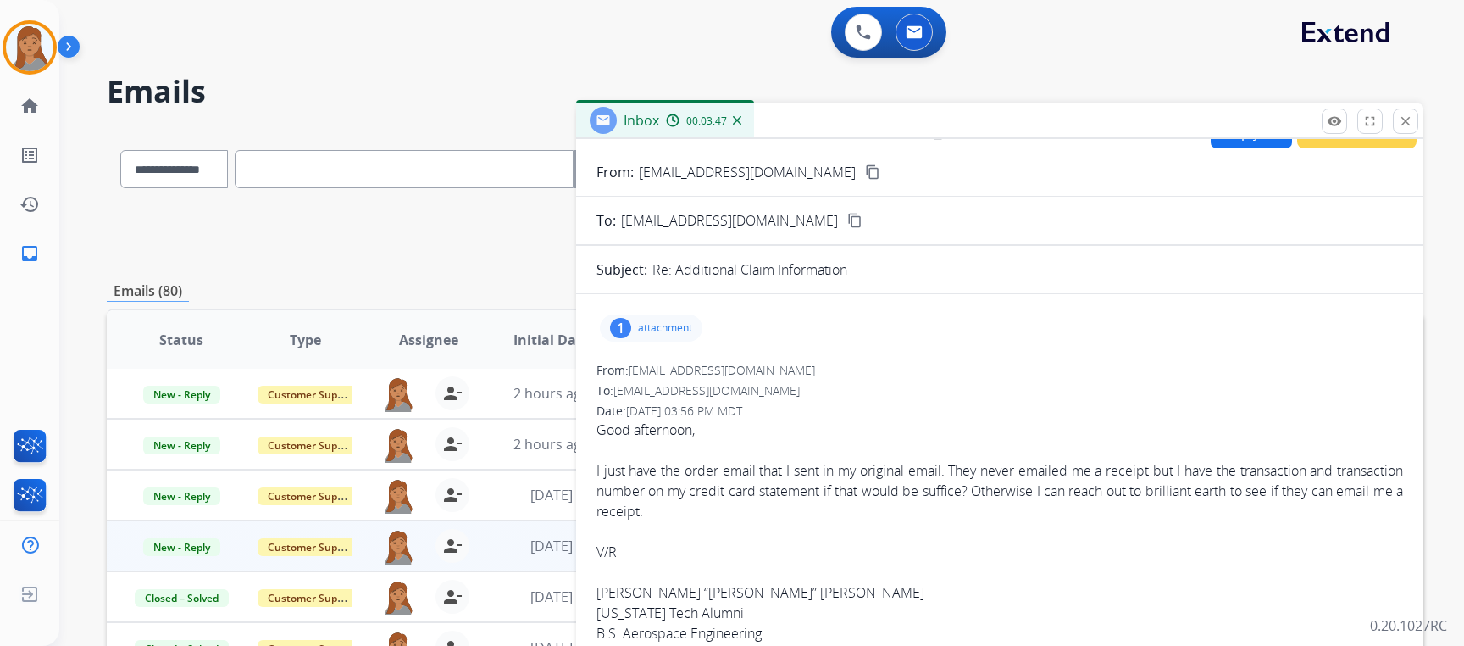
scroll to position [0, 0]
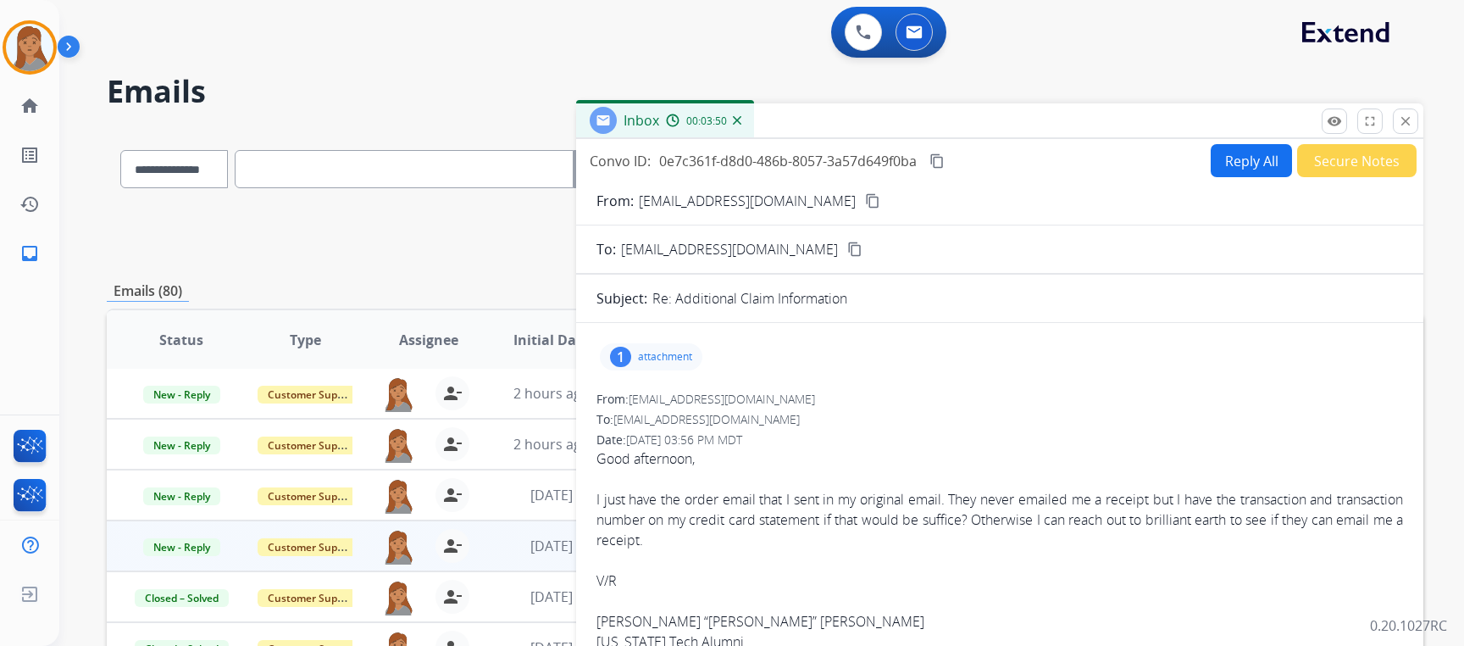
click at [1215, 163] on button "Reply All" at bounding box center [1251, 160] width 81 height 33
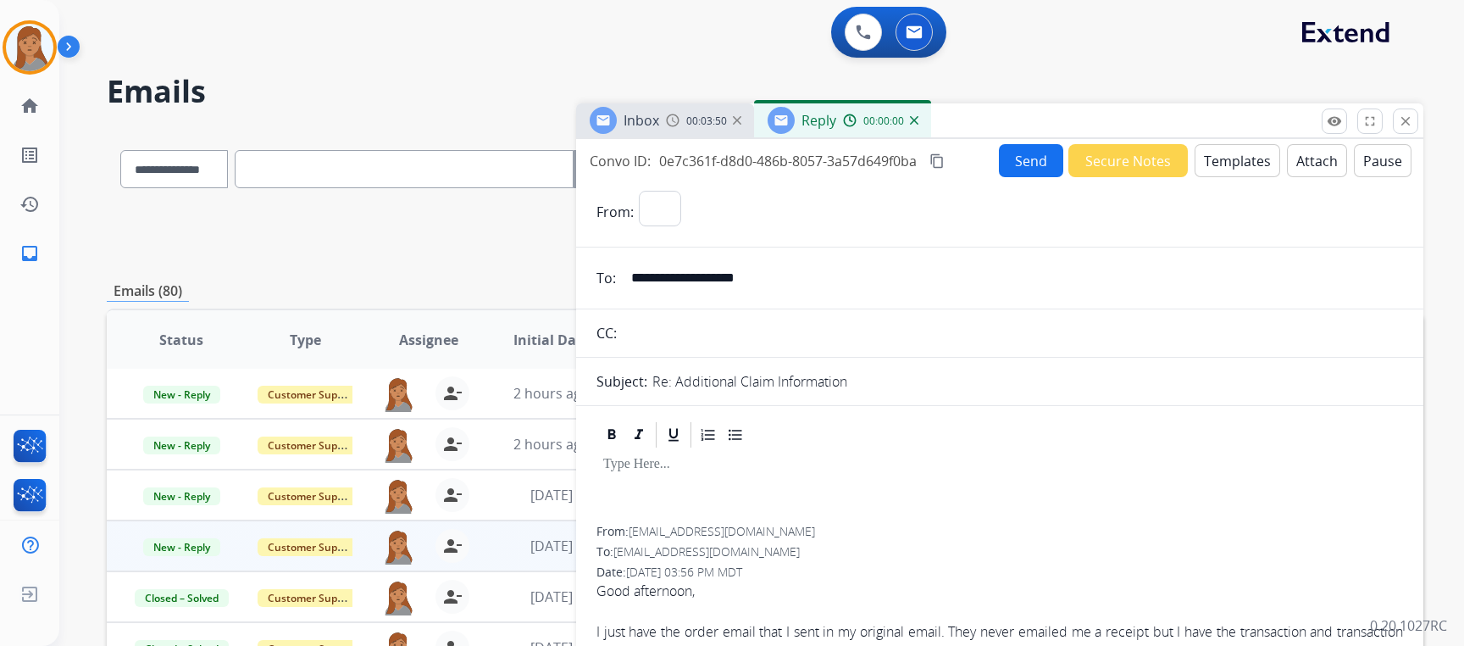
select select "**********"
click at [1215, 163] on button "Templates" at bounding box center [1238, 160] width 86 height 33
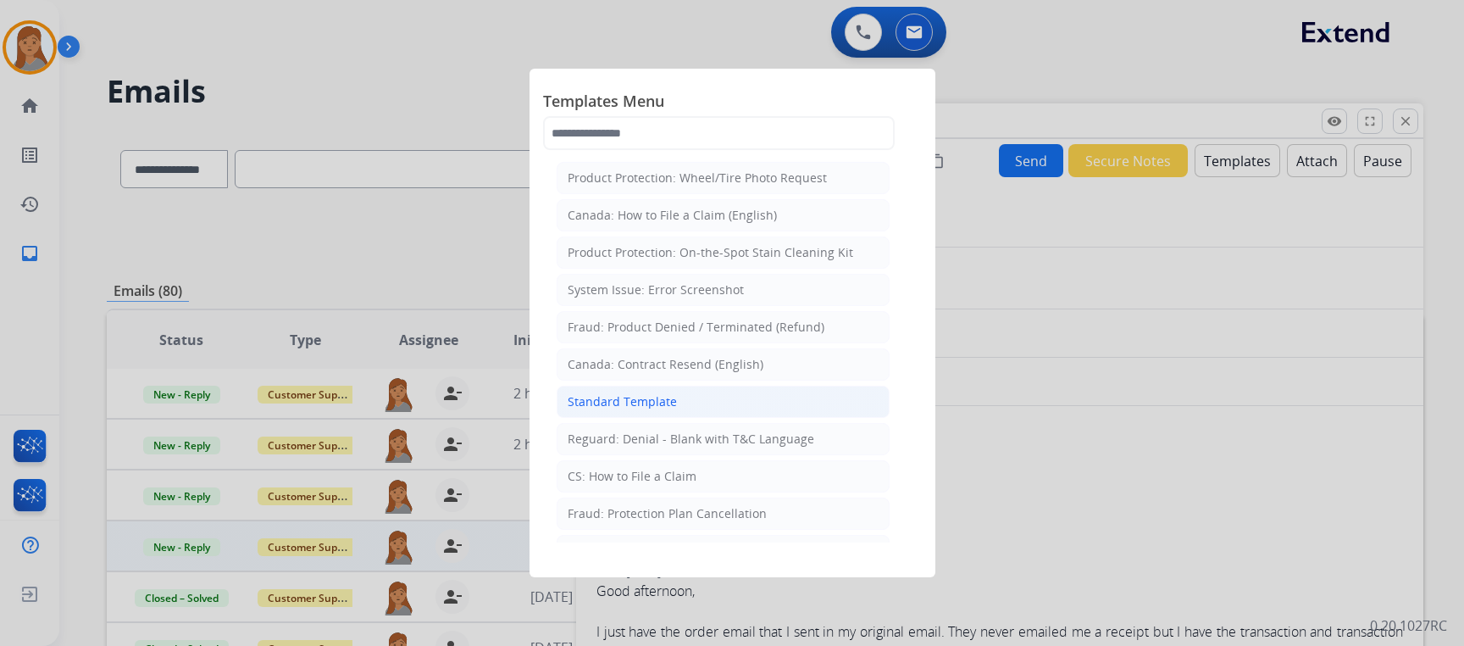
click at [646, 394] on div "Standard Template" at bounding box center [622, 401] width 109 height 17
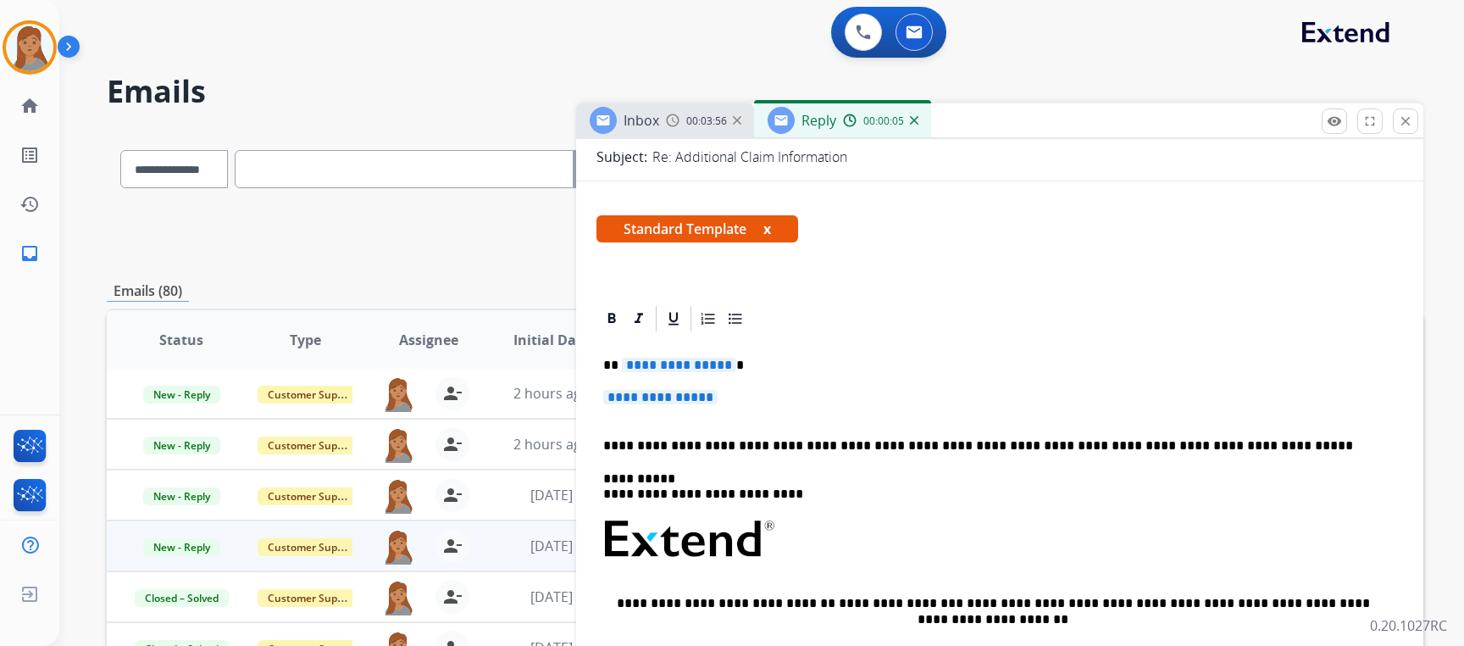
scroll to position [254, 0]
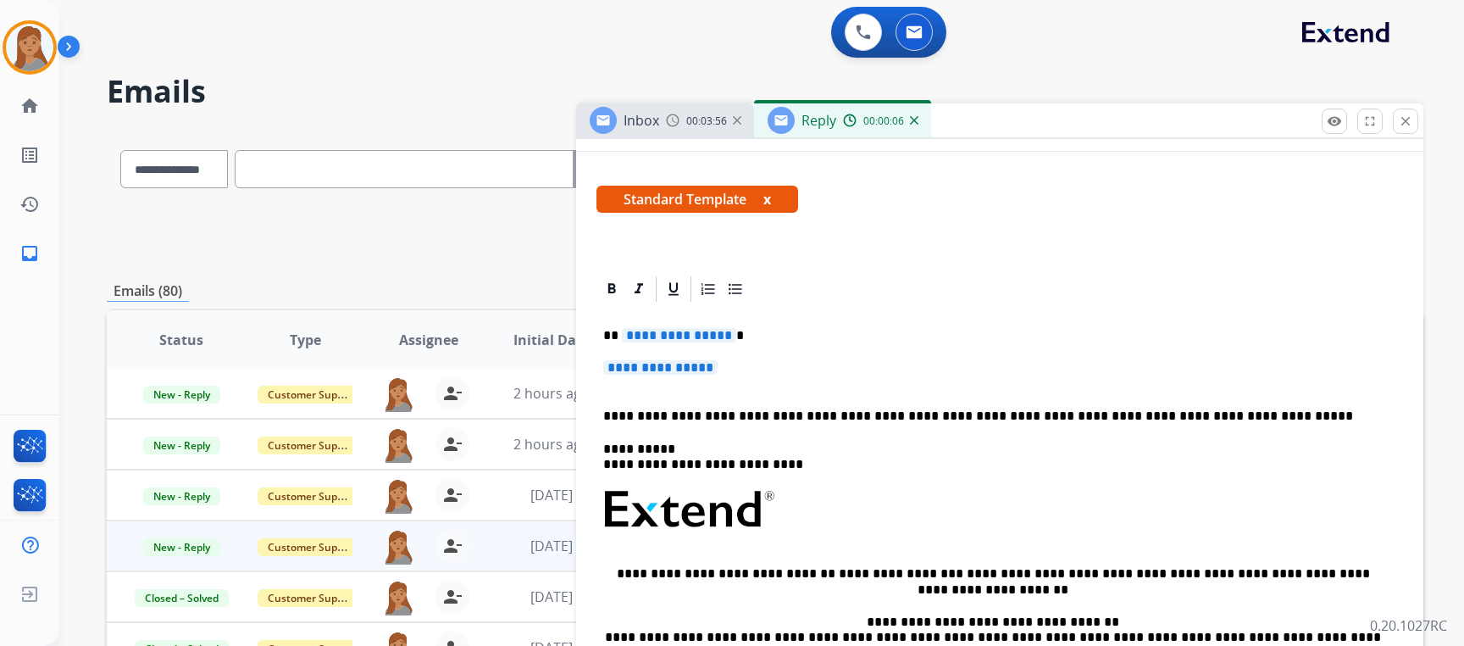
click at [751, 364] on p "**********" at bounding box center [999, 375] width 793 height 31
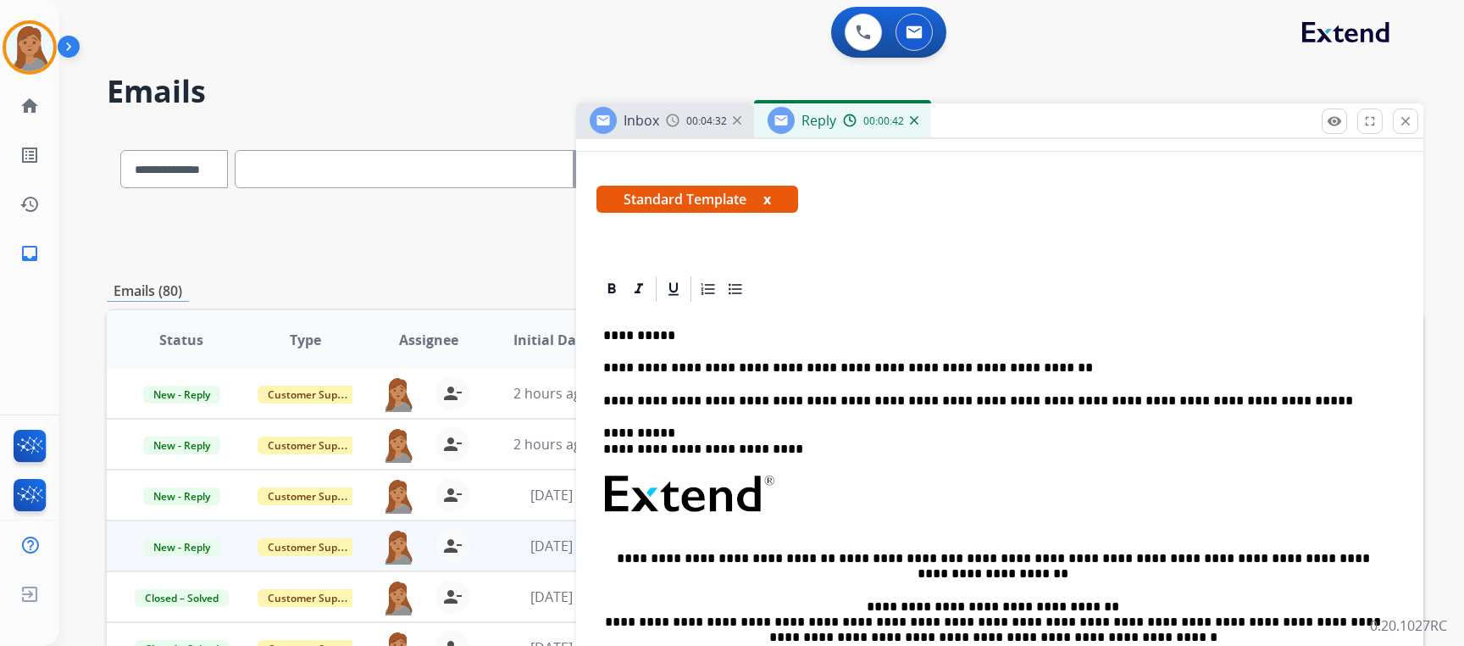
click at [715, 366] on p "**********" at bounding box center [993, 367] width 780 height 15
click at [732, 367] on p "**********" at bounding box center [993, 367] width 780 height 15
click at [676, 362] on p "**********" at bounding box center [993, 367] width 780 height 15
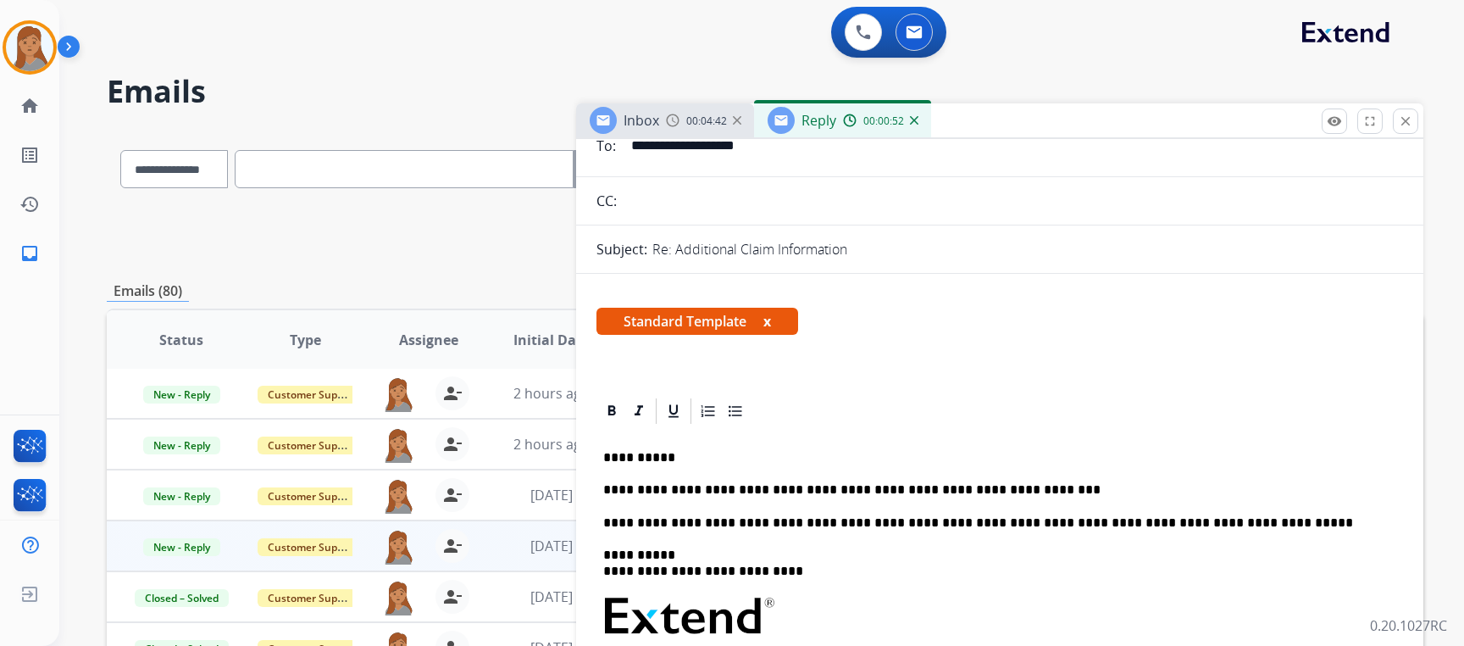
scroll to position [0, 0]
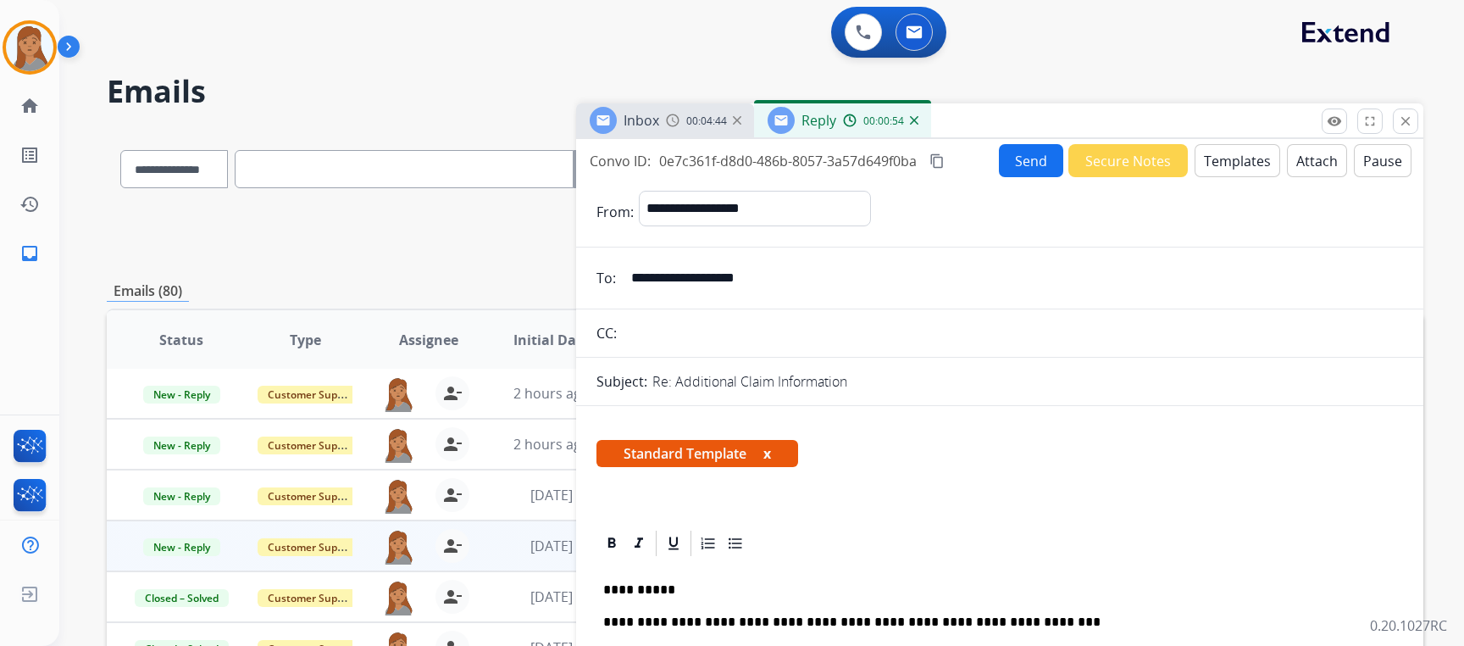
click at [1017, 160] on button "Send" at bounding box center [1031, 160] width 64 height 33
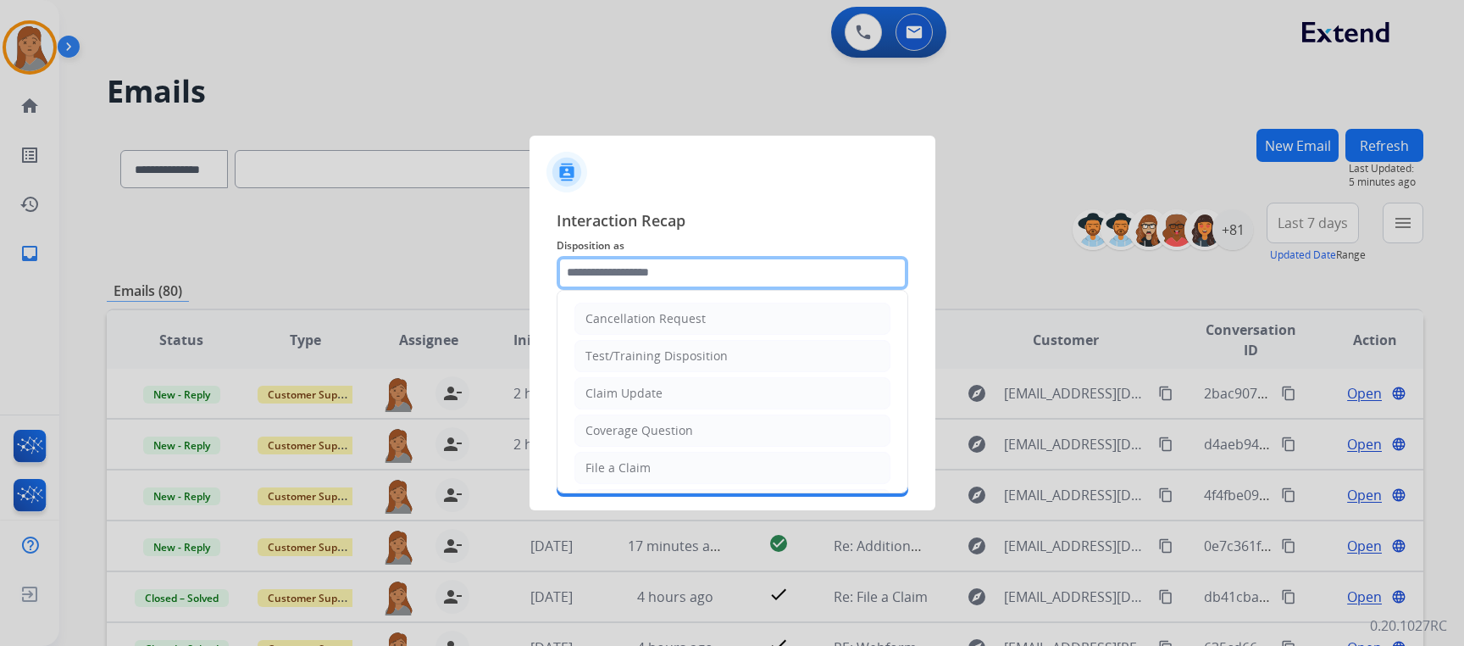
click at [621, 269] on input "text" at bounding box center [733, 273] width 352 height 34
type input "**********"
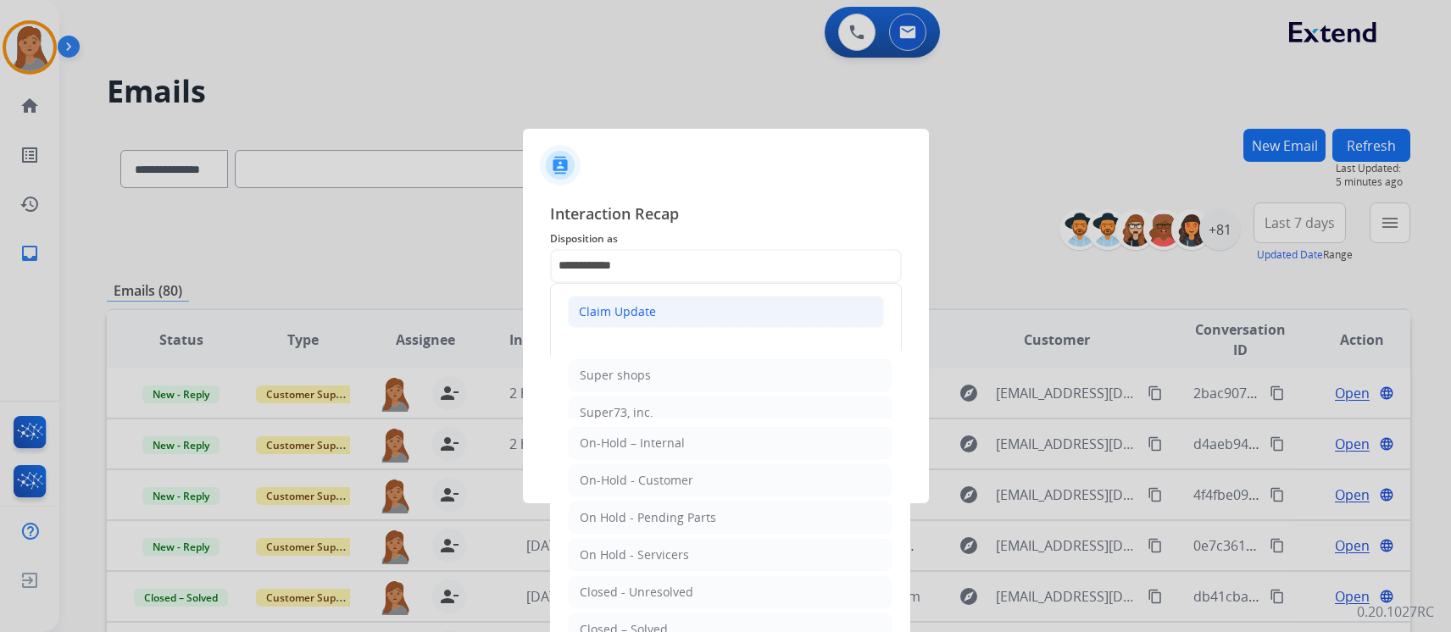
click at [627, 312] on div "Claim Update" at bounding box center [617, 311] width 77 height 17
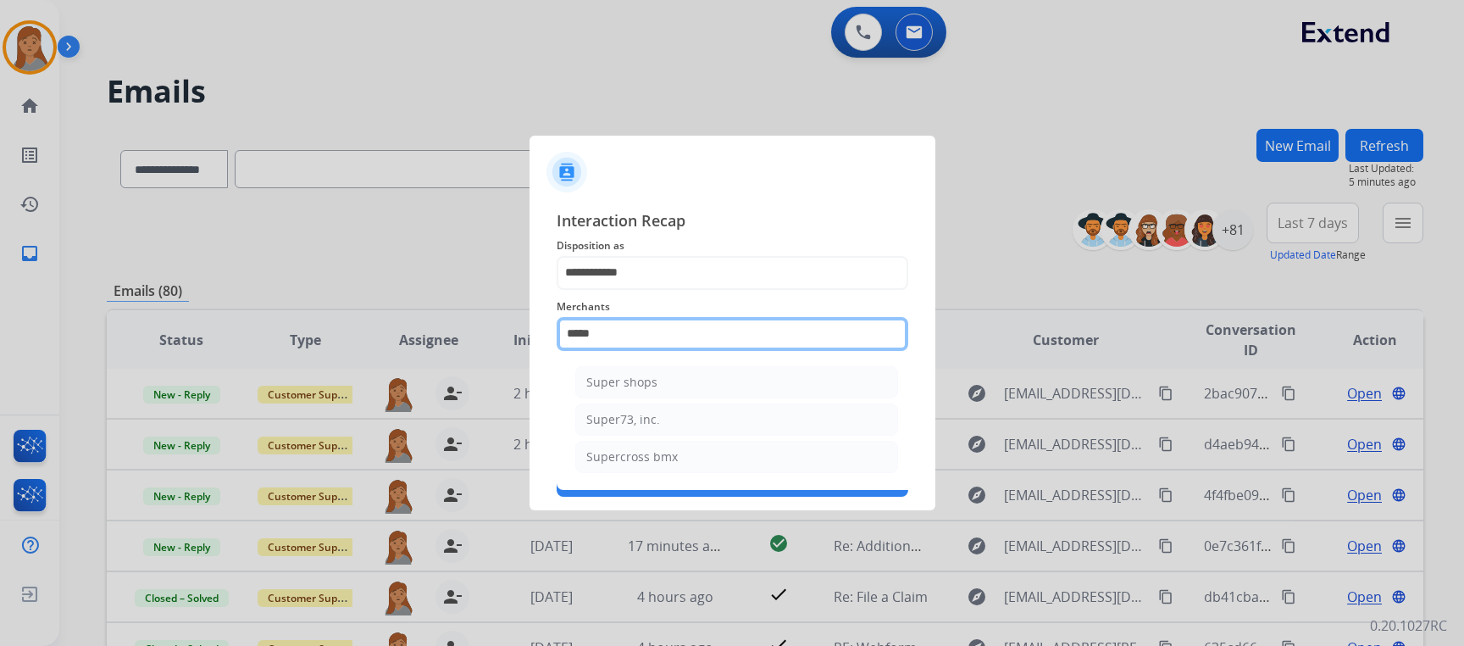
drag, startPoint x: 614, startPoint y: 334, endPoint x: 525, endPoint y: 330, distance: 88.2
click at [0, 330] on app-contact-recap-modal "**********" at bounding box center [0, 323] width 0 height 646
type input "*"
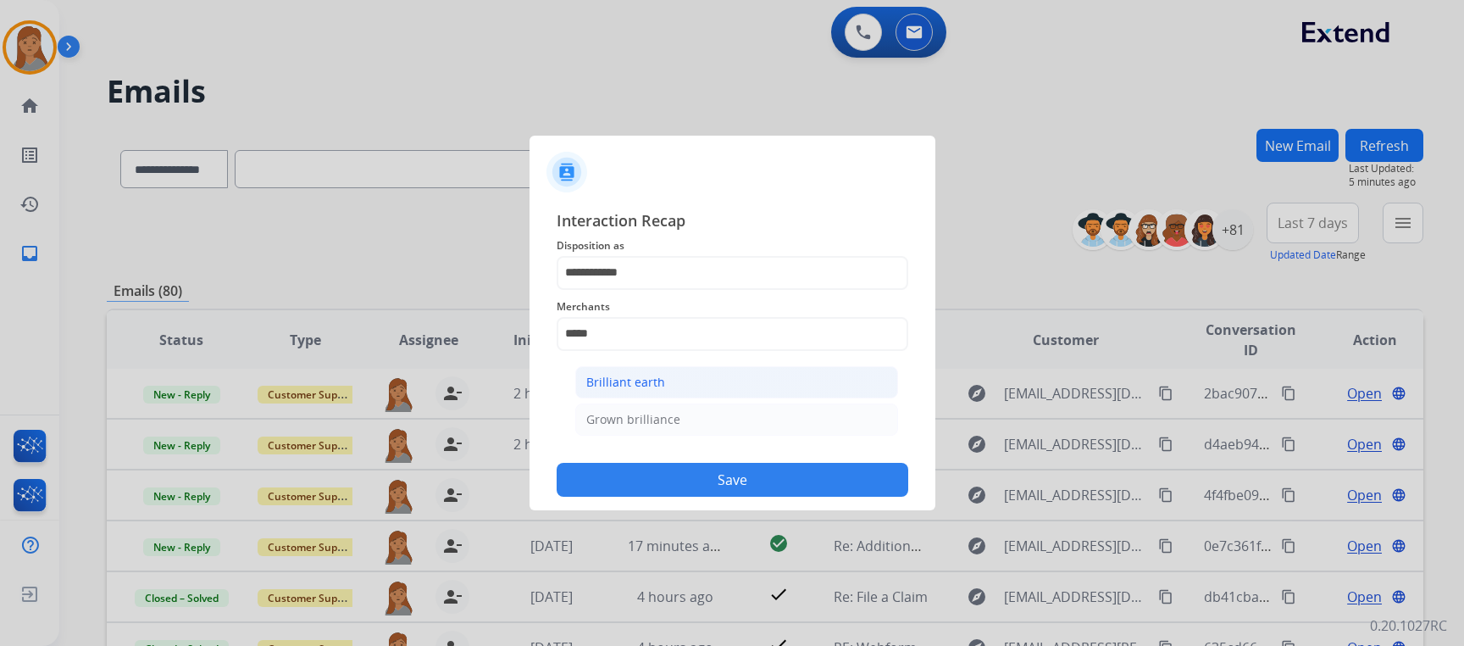
click at [608, 366] on ul "Brilliant earth Grown brilliance" at bounding box center [736, 405] width 333 height 95
click at [607, 369] on li "Brilliant earth" at bounding box center [736, 382] width 323 height 32
type input "**********"
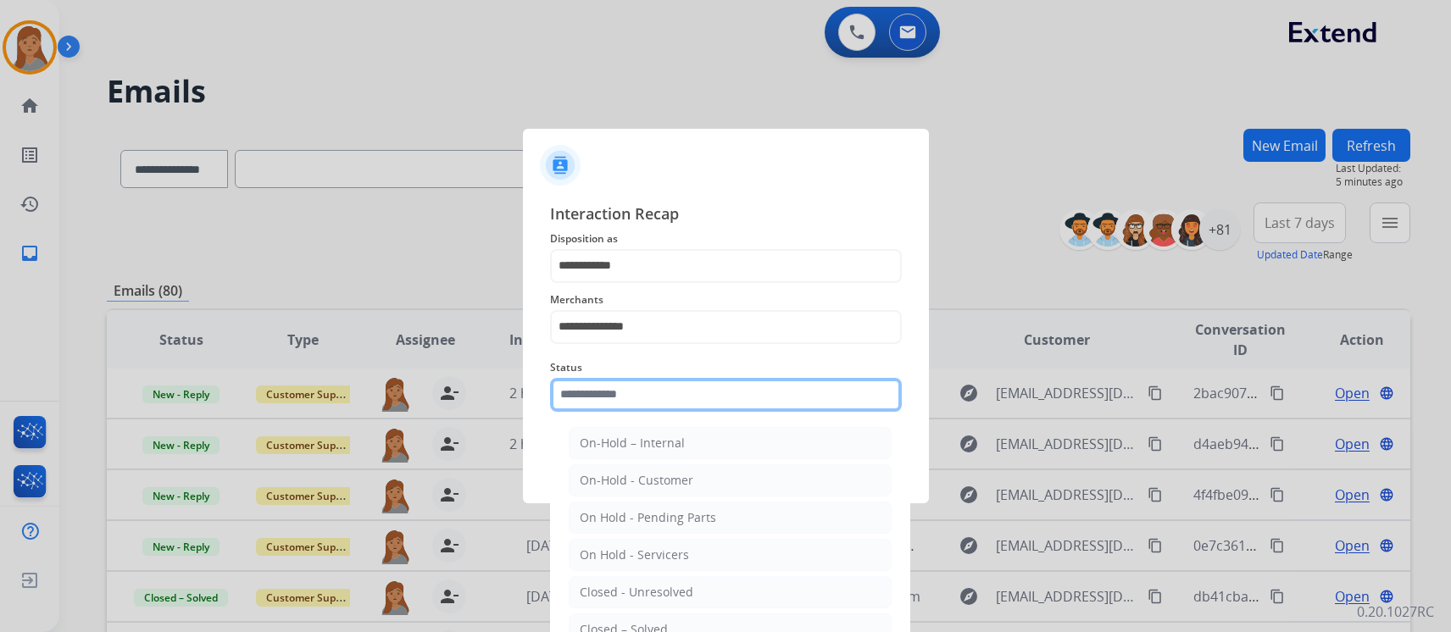
click at [625, 406] on input "text" at bounding box center [726, 395] width 352 height 34
click at [685, 625] on li "Closed – Solved" at bounding box center [730, 630] width 323 height 32
type input "**********"
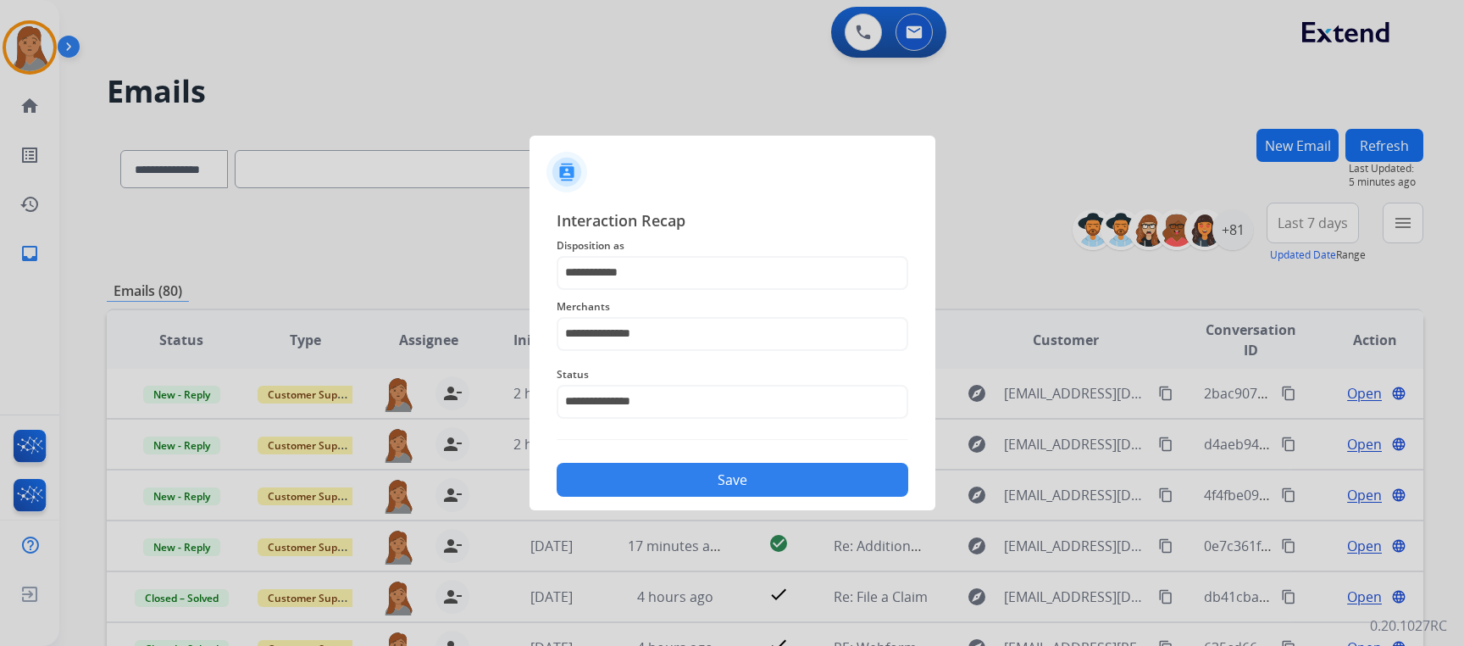
click at [673, 494] on button "Save" at bounding box center [733, 480] width 352 height 34
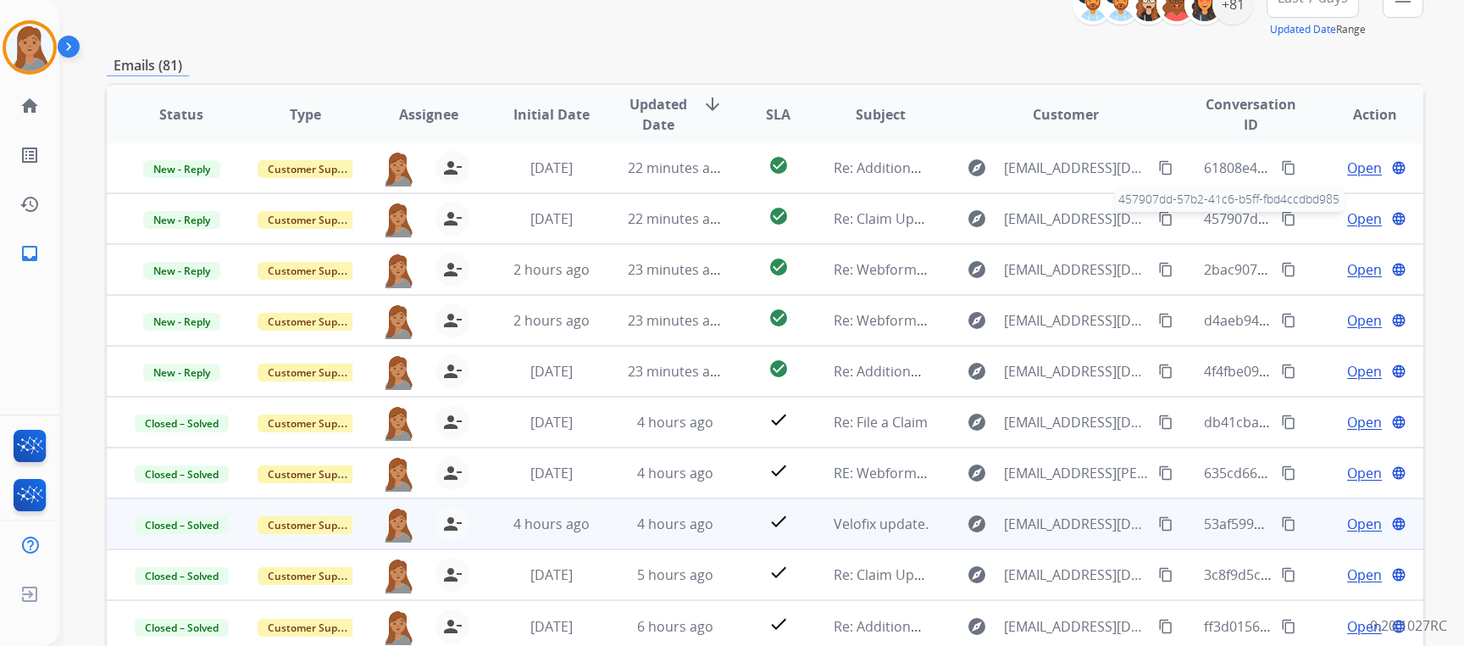
scroll to position [319, 0]
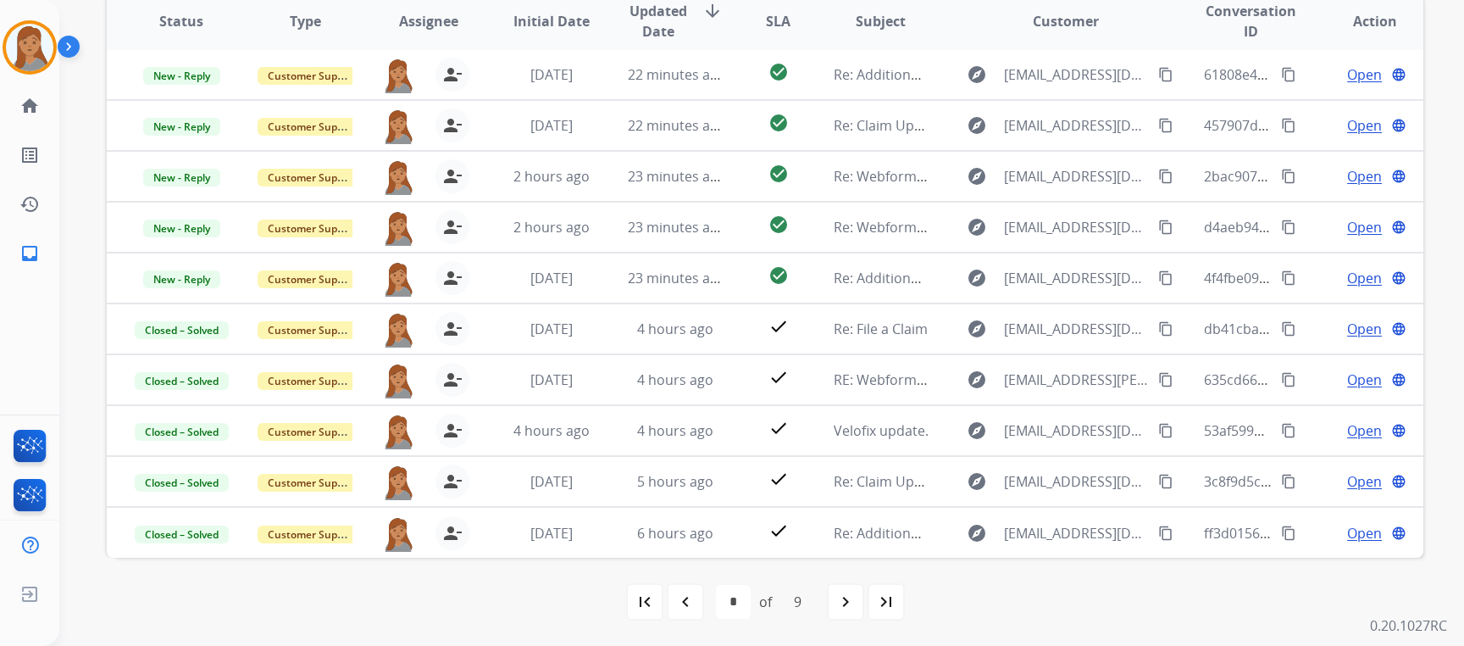
click at [647, 602] on mat-icon "first_page" at bounding box center [645, 601] width 20 height 20
select select "*"
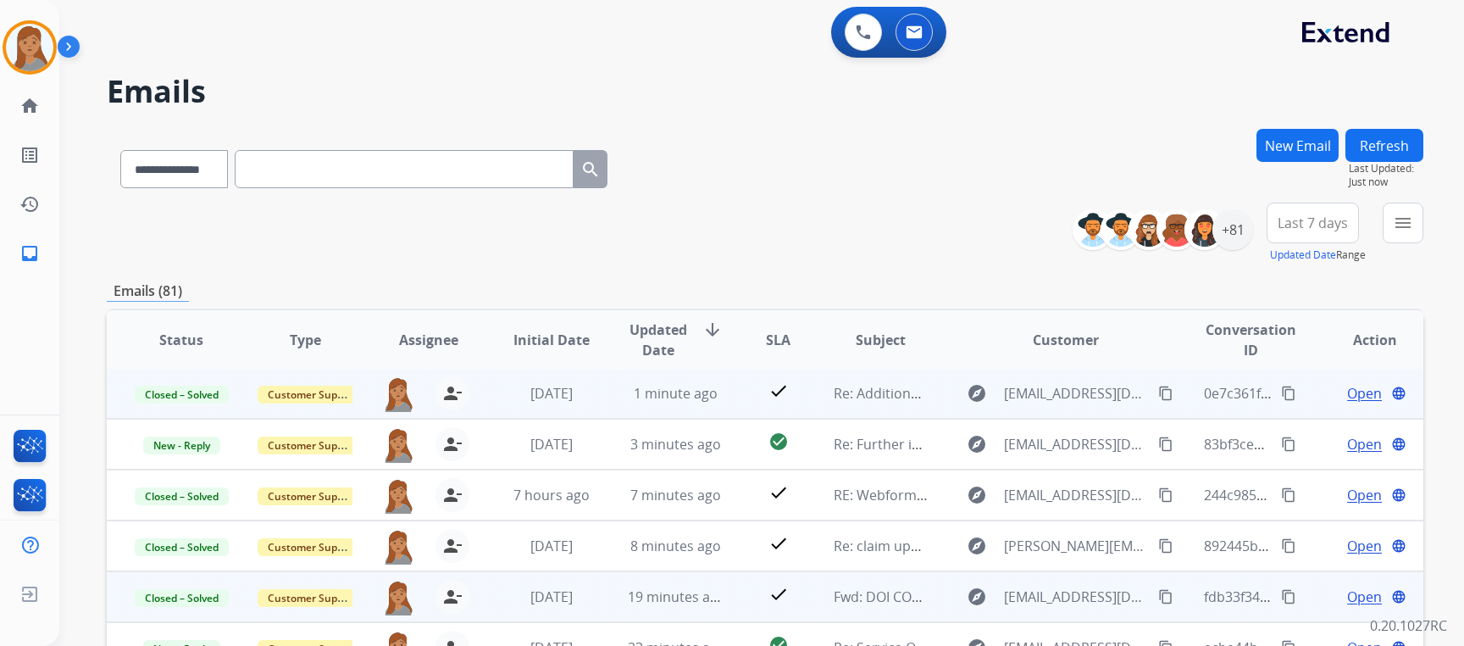
click at [1158, 392] on mat-icon "content_copy" at bounding box center [1165, 393] width 15 height 15
click at [1281, 390] on mat-icon "content_copy" at bounding box center [1288, 393] width 15 height 15
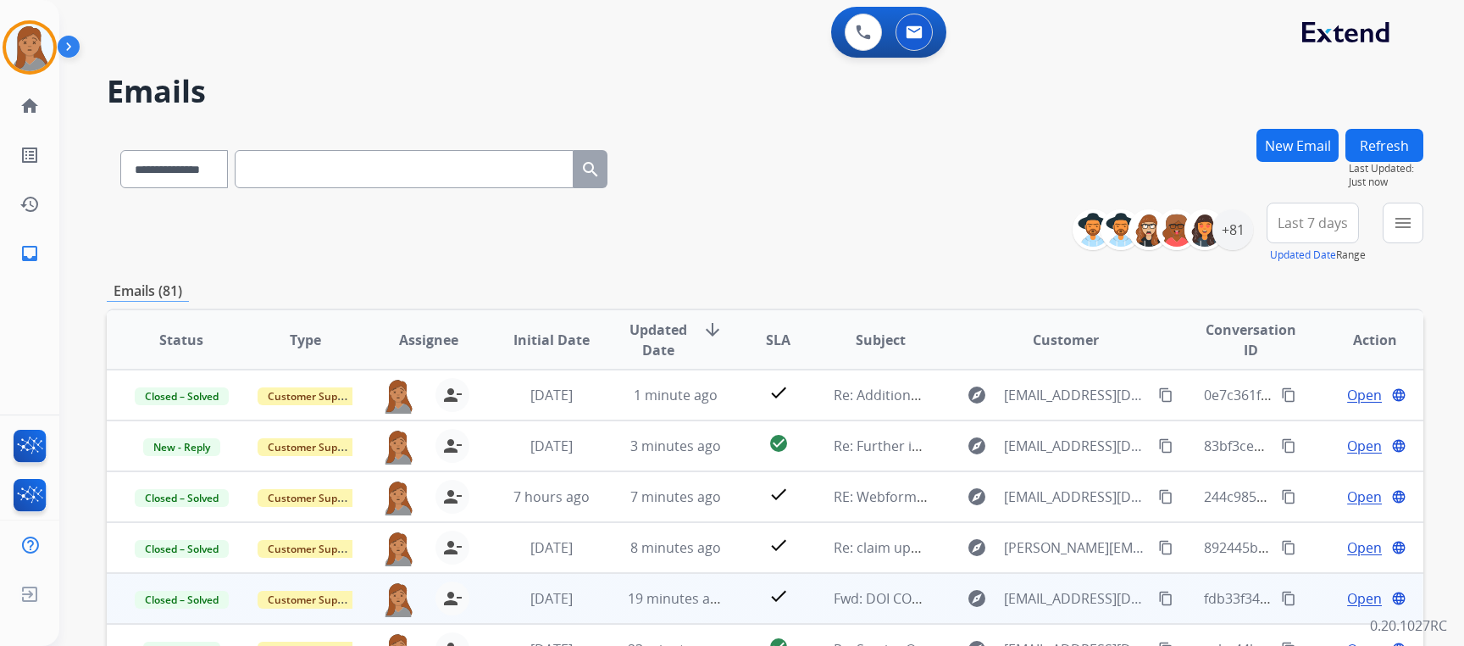
select select "**********"
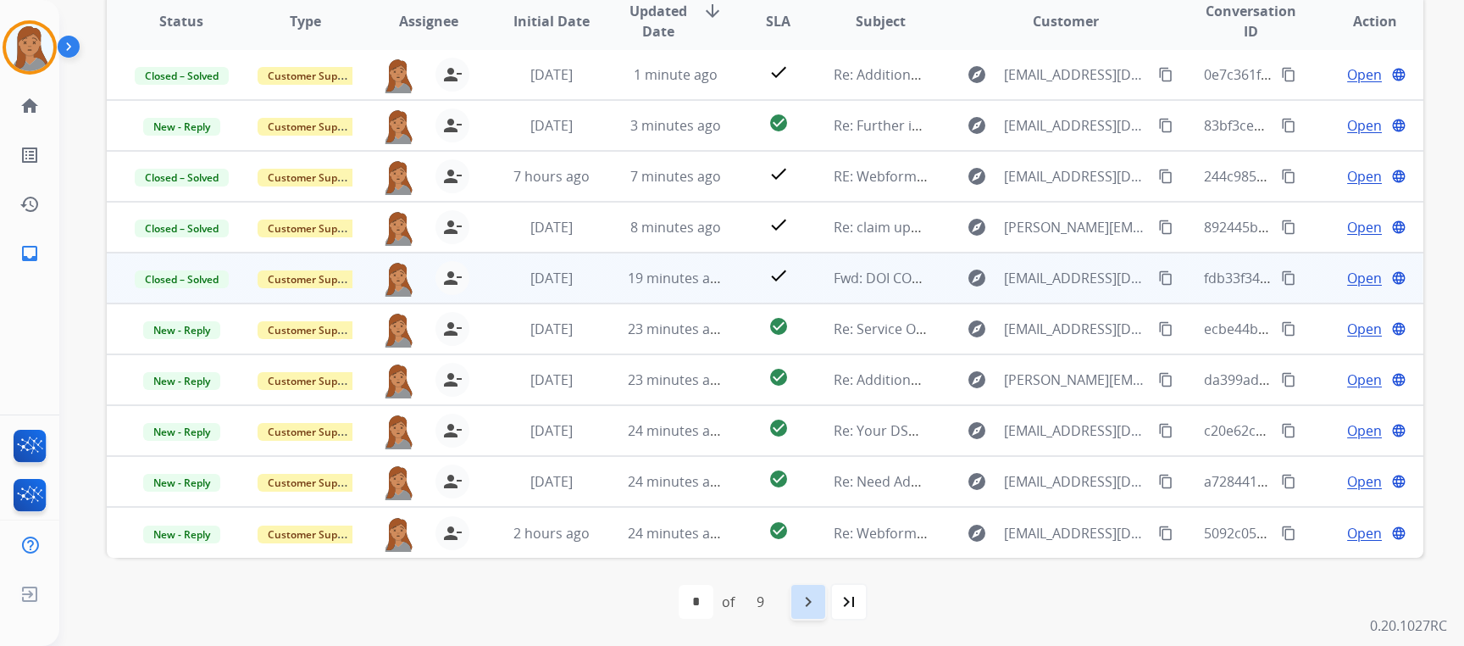
click at [795, 597] on div "navigate_next" at bounding box center [808, 601] width 37 height 37
select select "*"
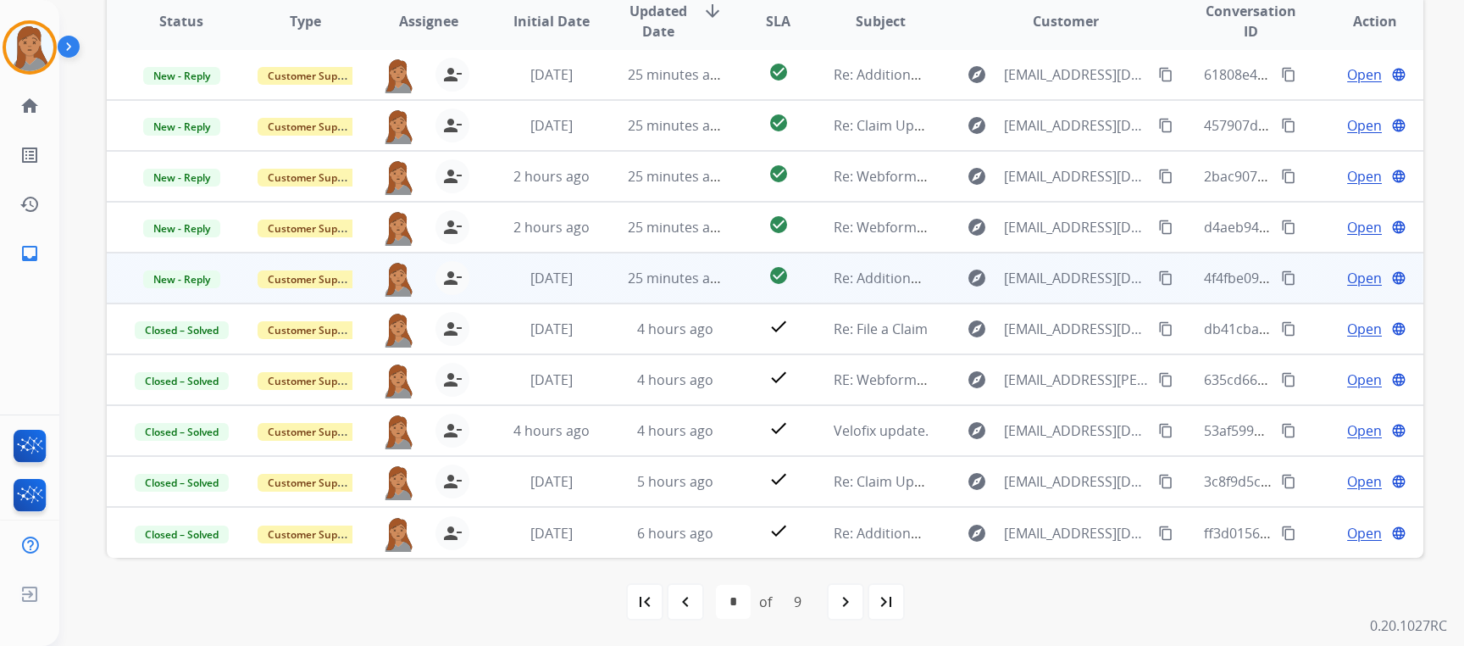
click at [1347, 280] on span "Open" at bounding box center [1364, 278] width 35 height 20
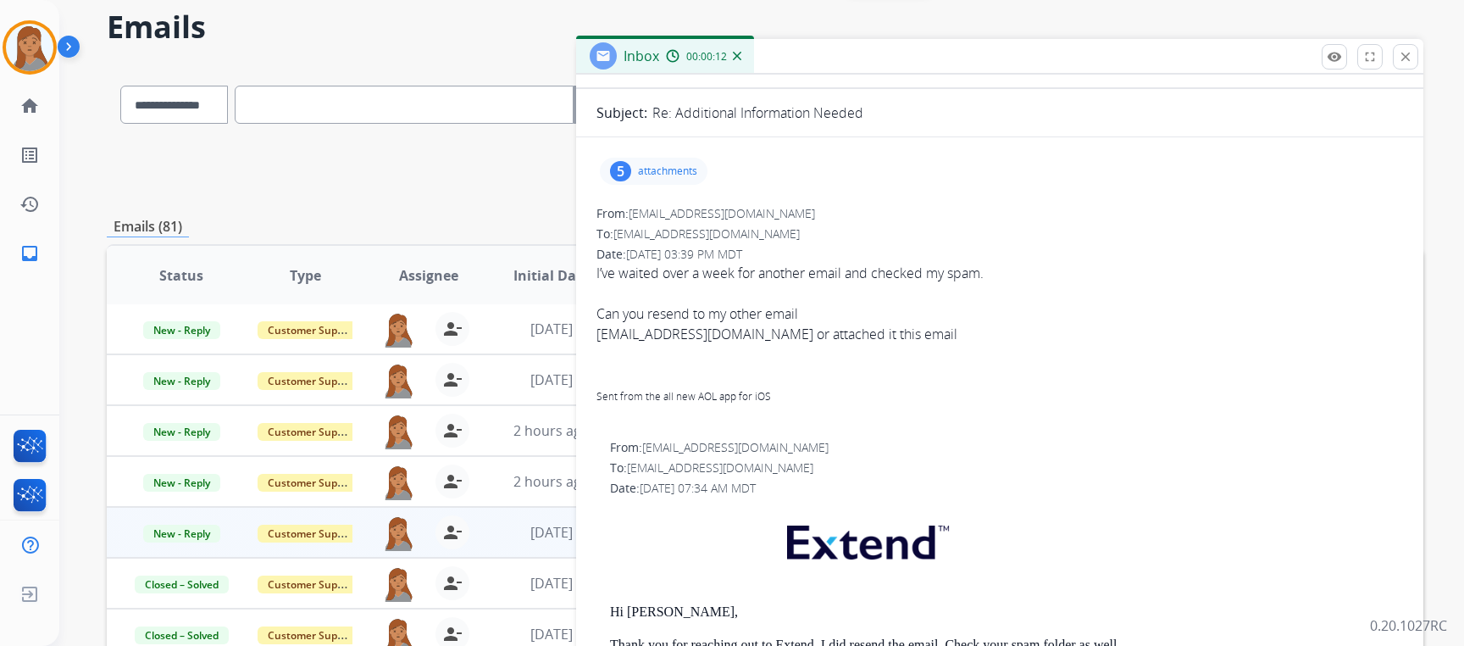
scroll to position [0, 0]
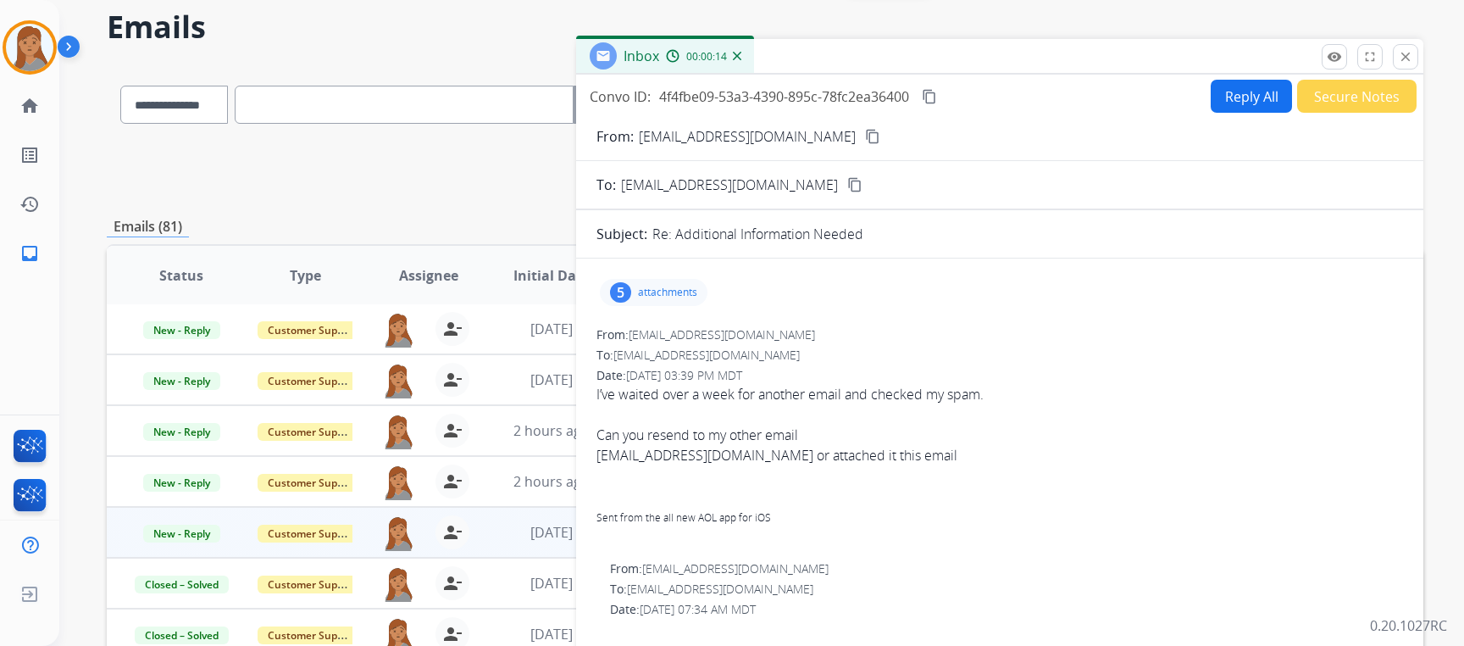
click at [865, 135] on mat-icon "content_copy" at bounding box center [872, 136] width 15 height 15
click at [1224, 94] on button "Reply All" at bounding box center [1251, 96] width 81 height 33
select select "**********"
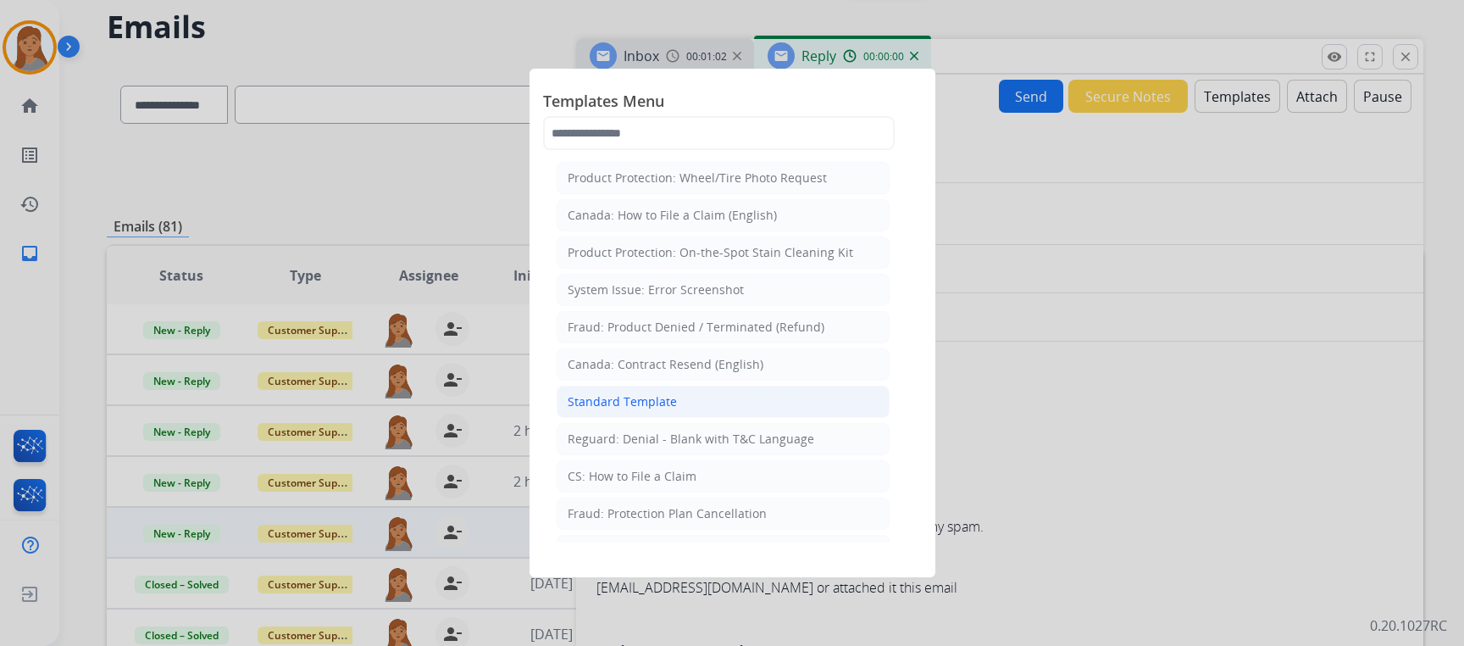
click at [645, 402] on div "Standard Template" at bounding box center [622, 401] width 109 height 17
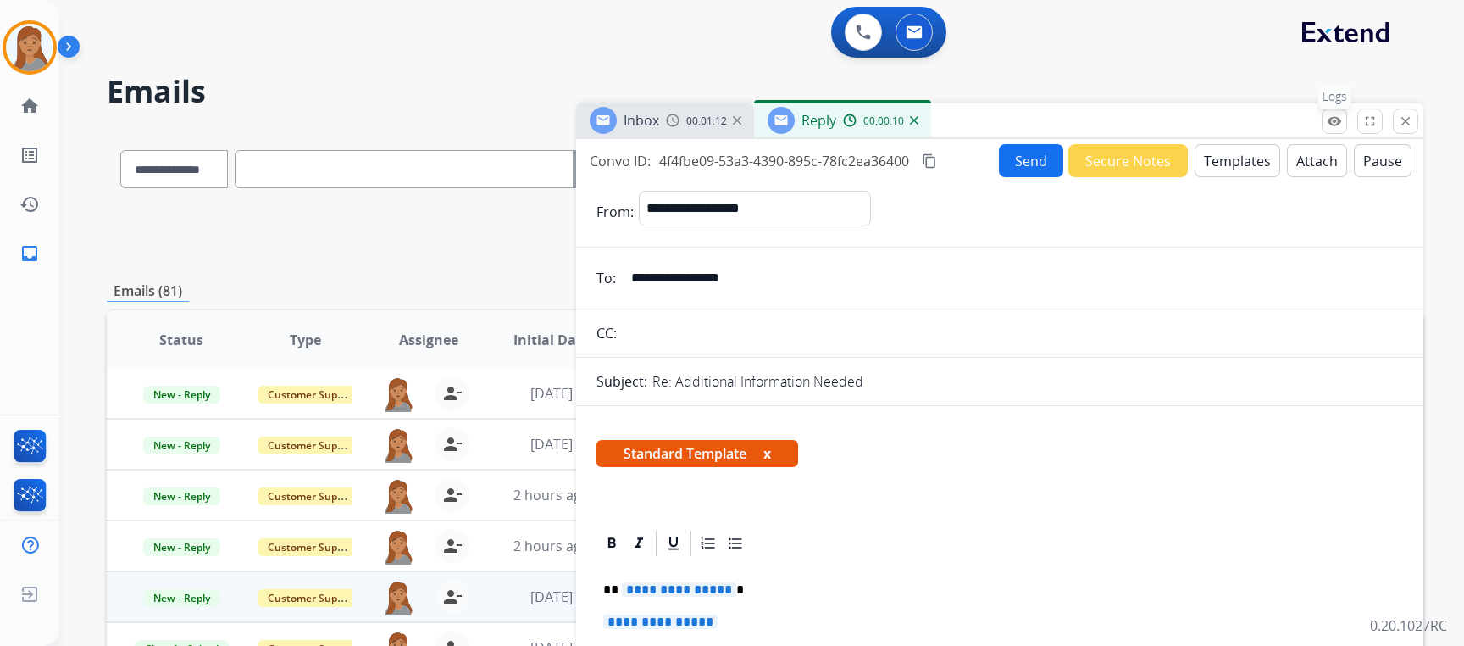
click at [1341, 120] on mat-icon "remove_red_eye" at bounding box center [1334, 121] width 15 height 15
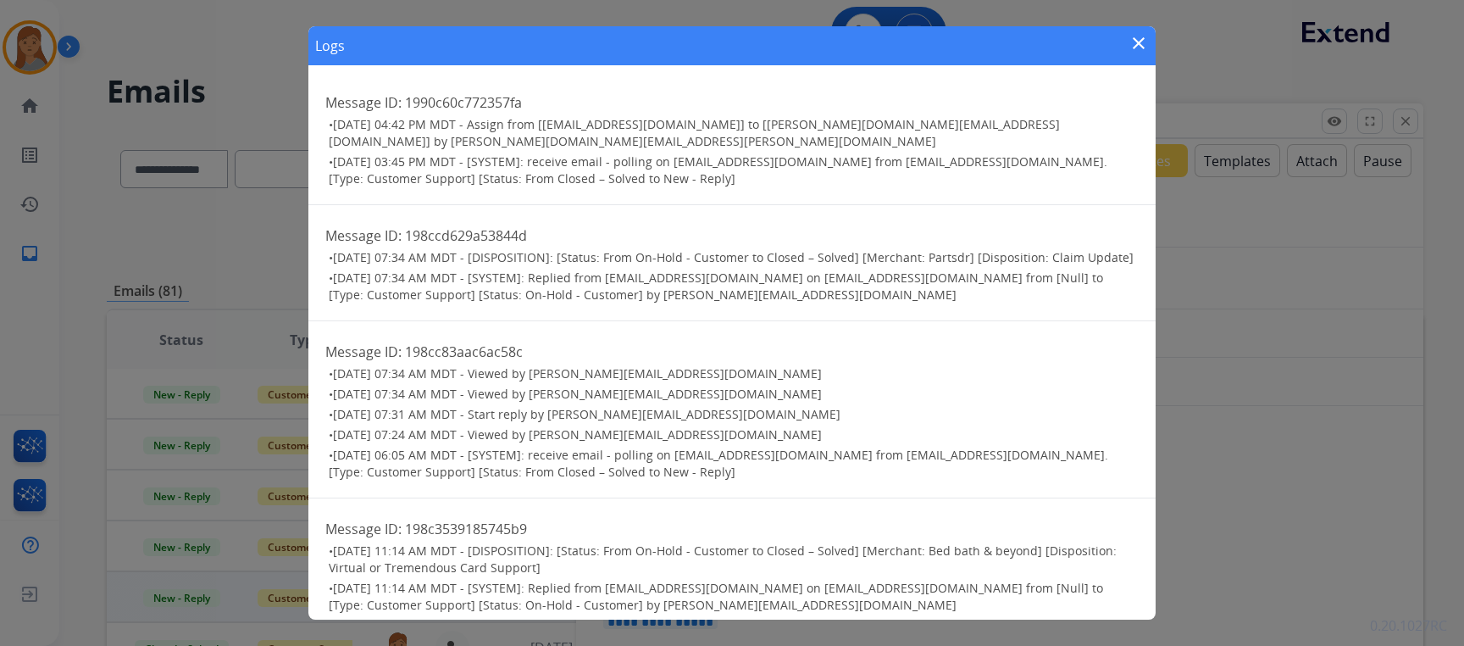
click at [1136, 39] on mat-icon "close" at bounding box center [1139, 43] width 20 height 20
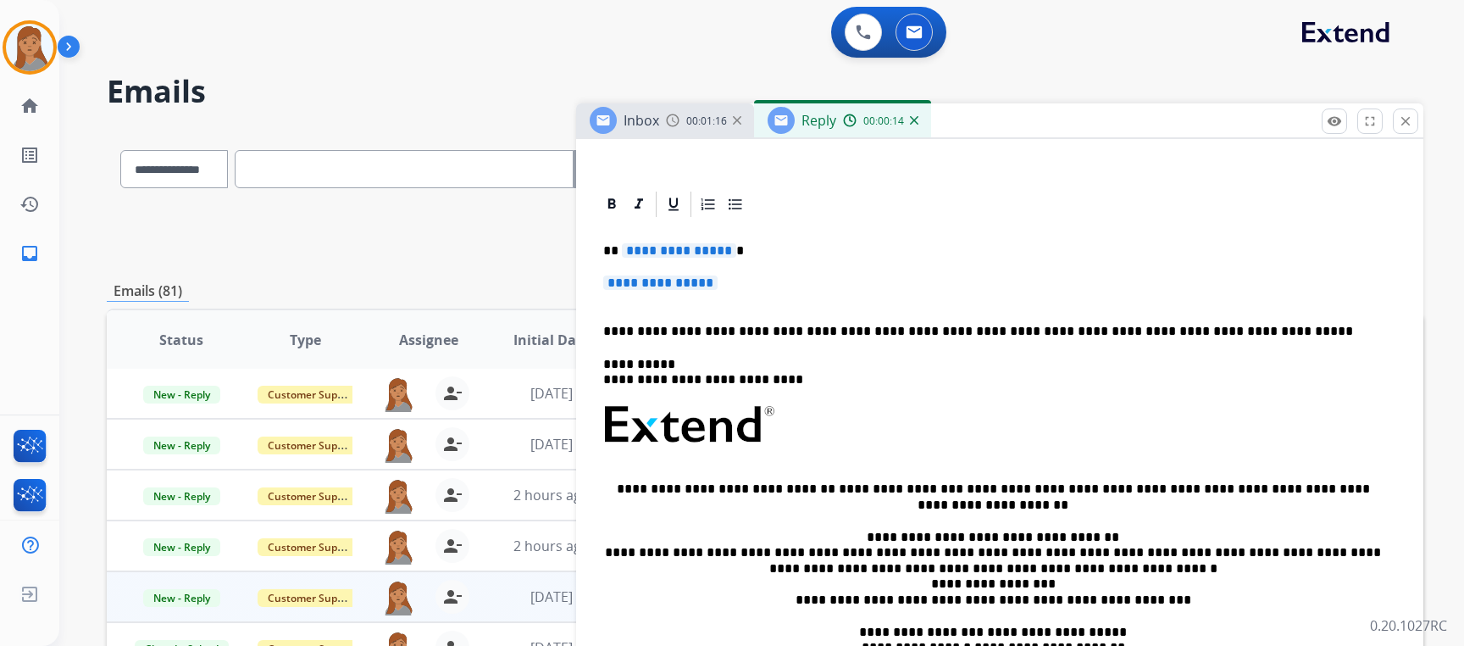
scroll to position [85, 0]
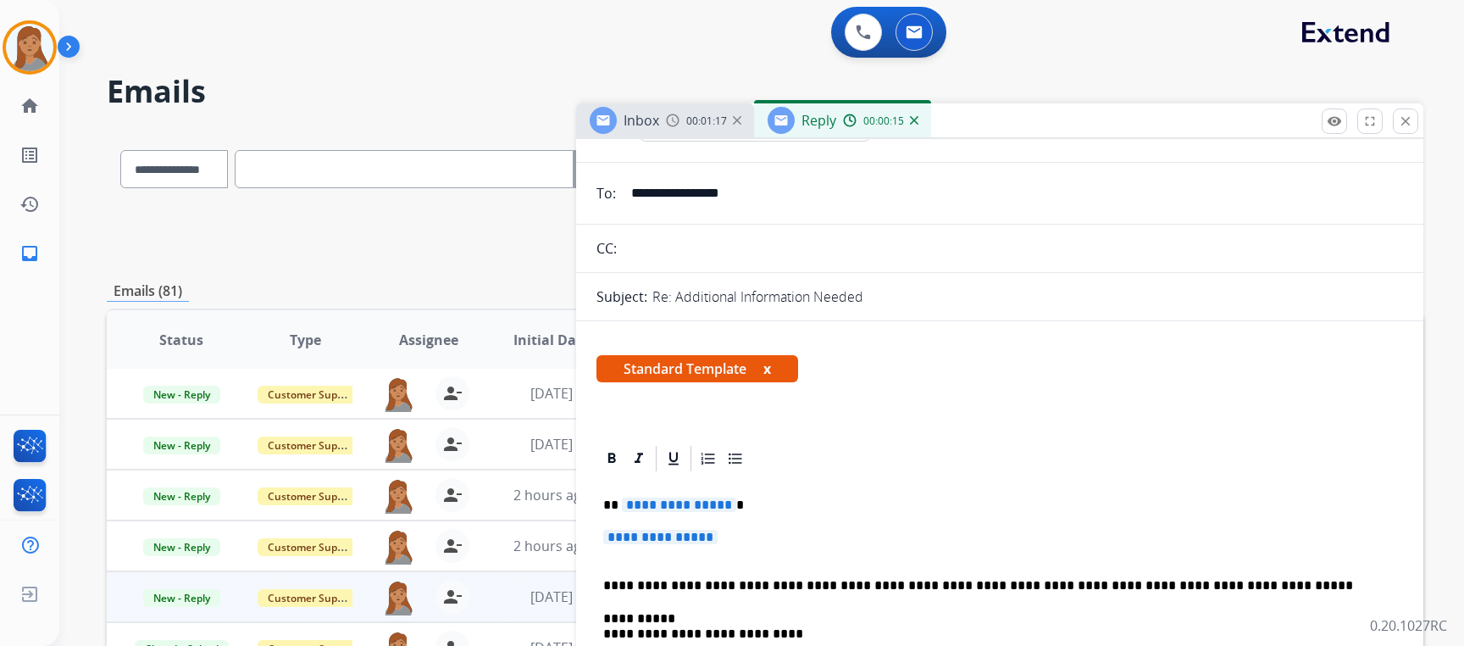
click at [718, 538] on span "**********" at bounding box center [660, 537] width 114 height 14
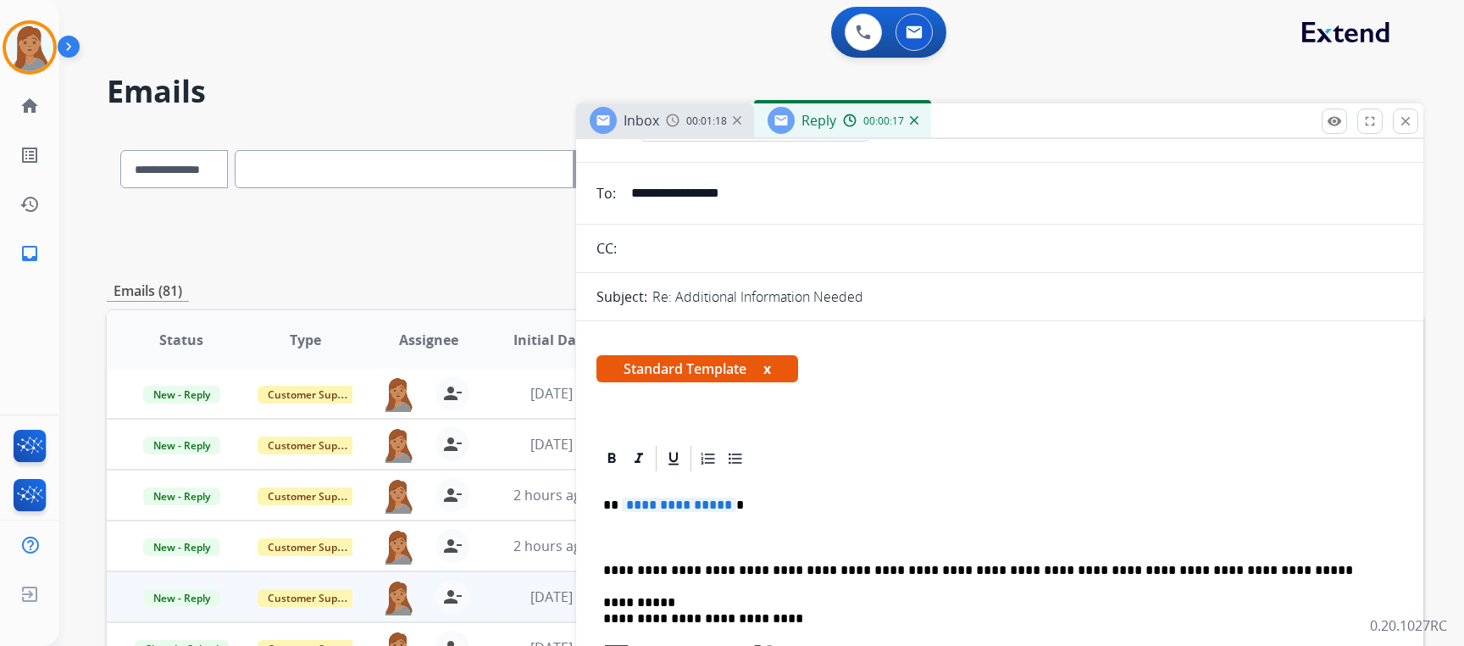
click at [735, 500] on p "**********" at bounding box center [993, 504] width 780 height 15
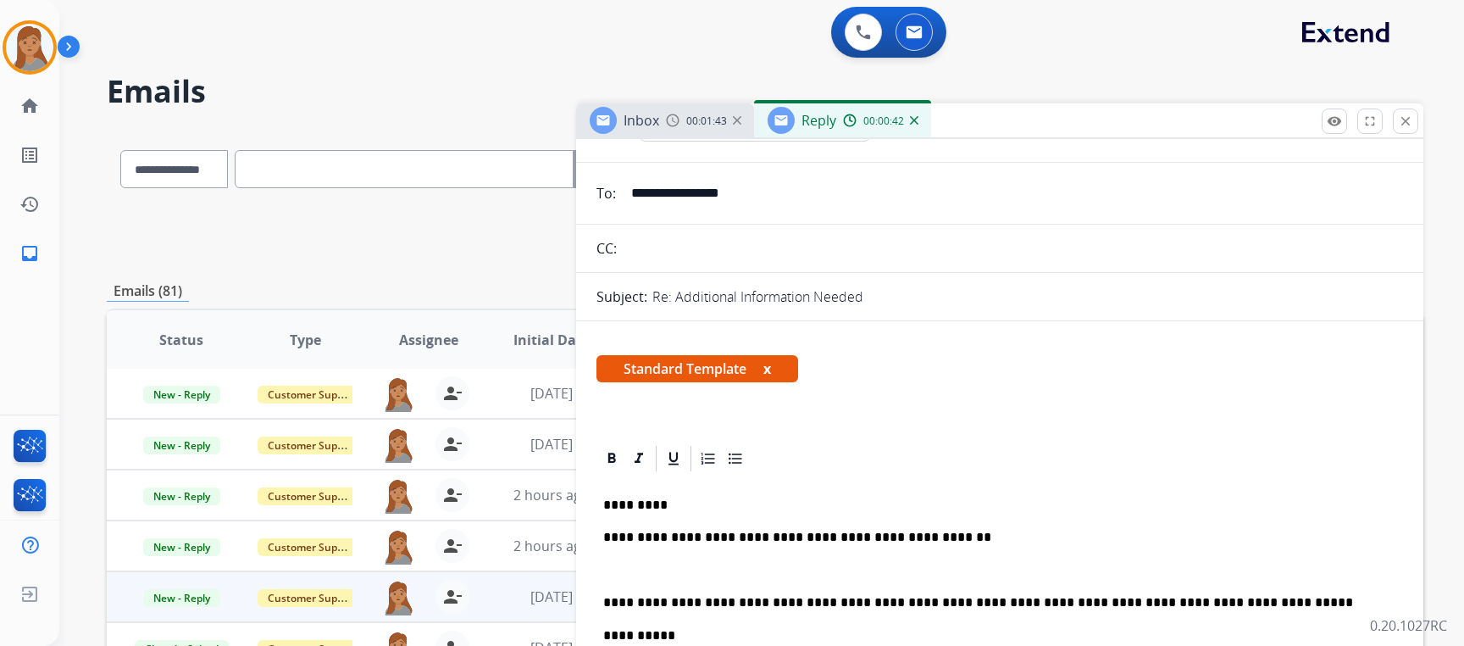
drag, startPoint x: 938, startPoint y: 537, endPoint x: 625, endPoint y: 532, distance: 312.7
click at [625, 532] on p "**********" at bounding box center [993, 537] width 780 height 15
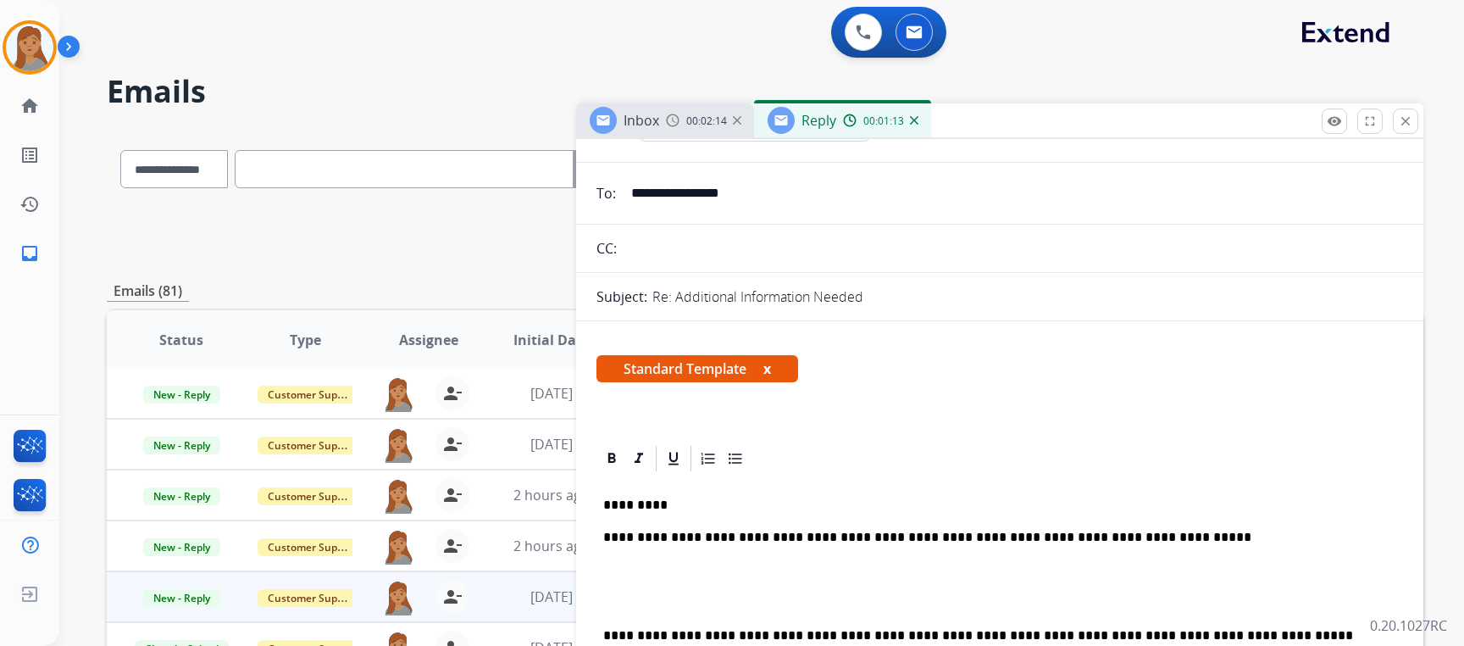
drag, startPoint x: 947, startPoint y: 532, endPoint x: 942, endPoint y: 543, distance: 12.1
click at [928, 531] on p "**********" at bounding box center [993, 537] width 780 height 15
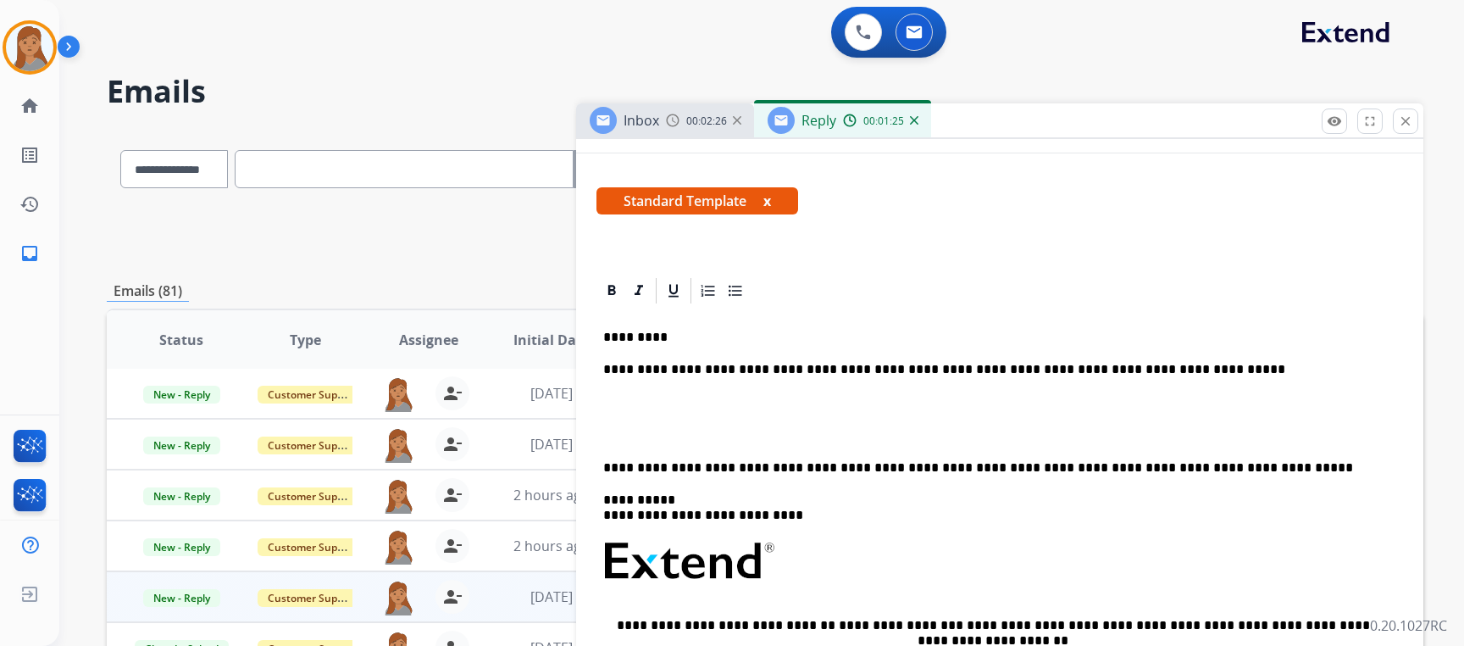
scroll to position [254, 0]
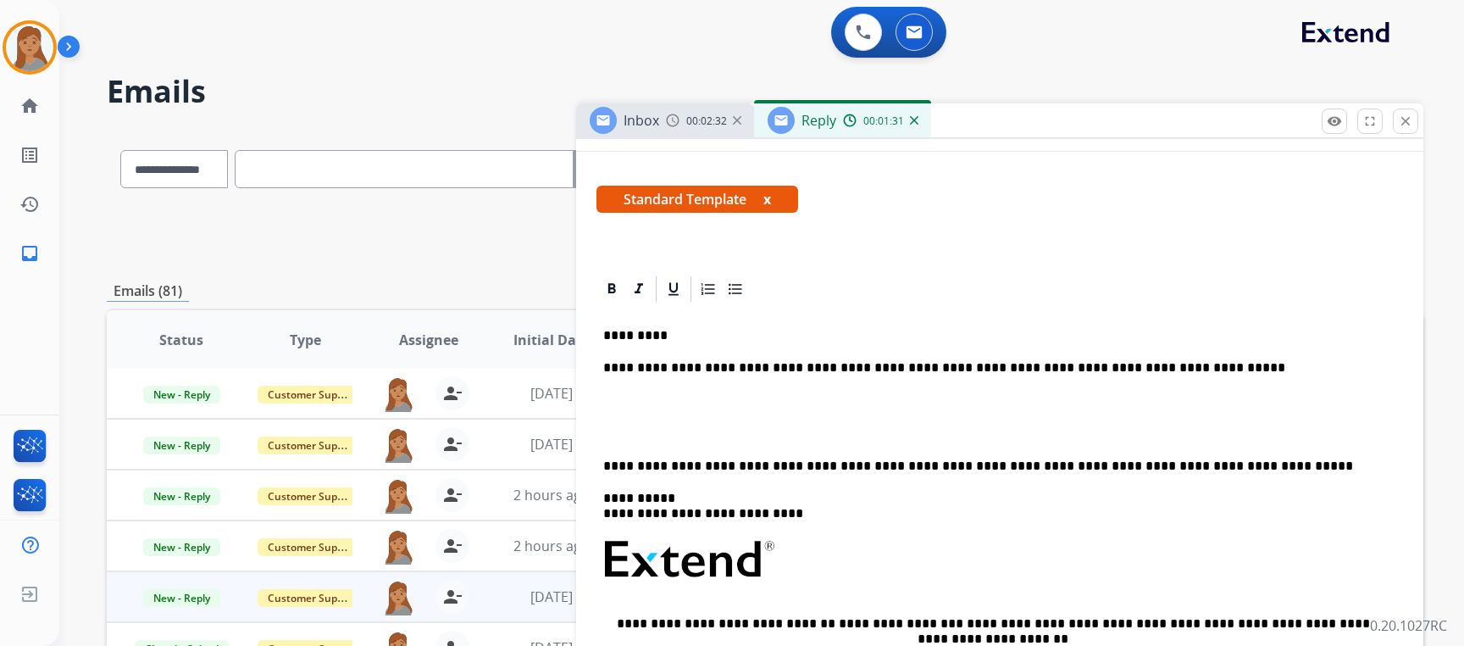
click at [1177, 368] on p "**********" at bounding box center [993, 367] width 780 height 15
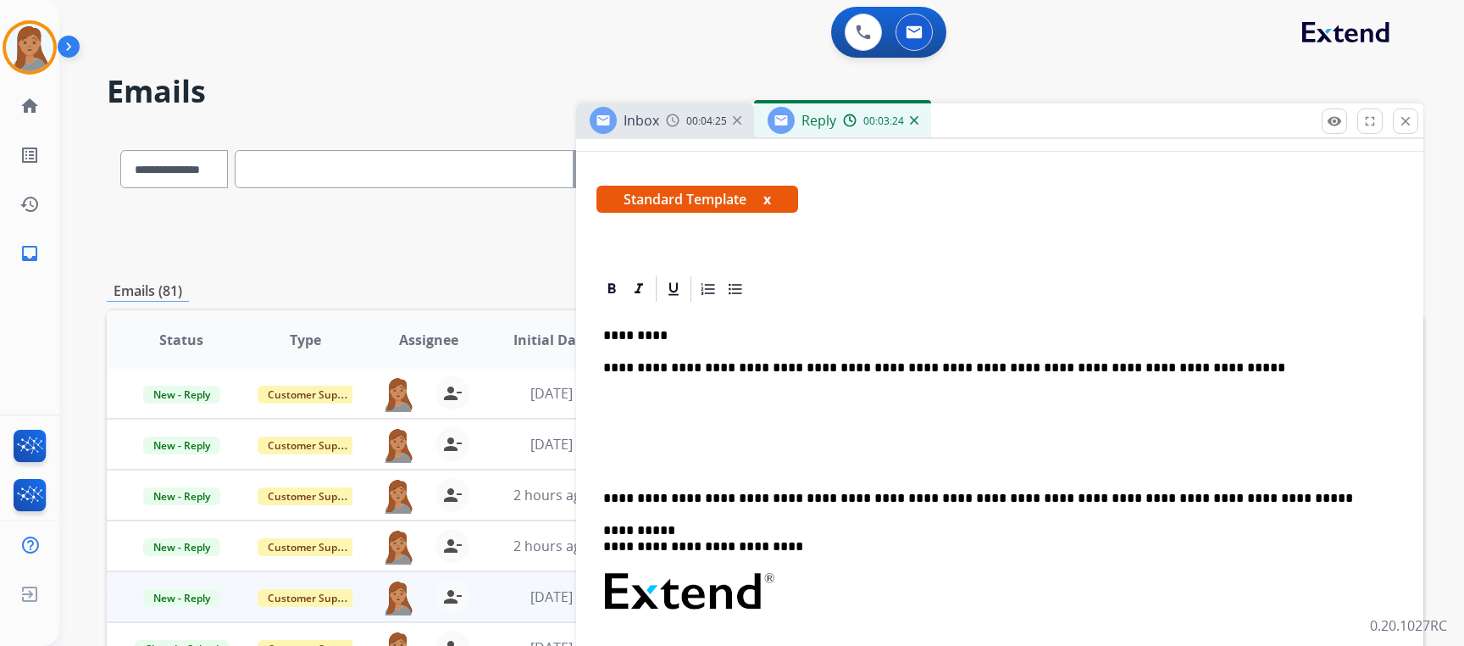
click at [1159, 360] on p "**********" at bounding box center [993, 367] width 780 height 15
click at [1298, 386] on div "**********" at bounding box center [1000, 590] width 807 height 573
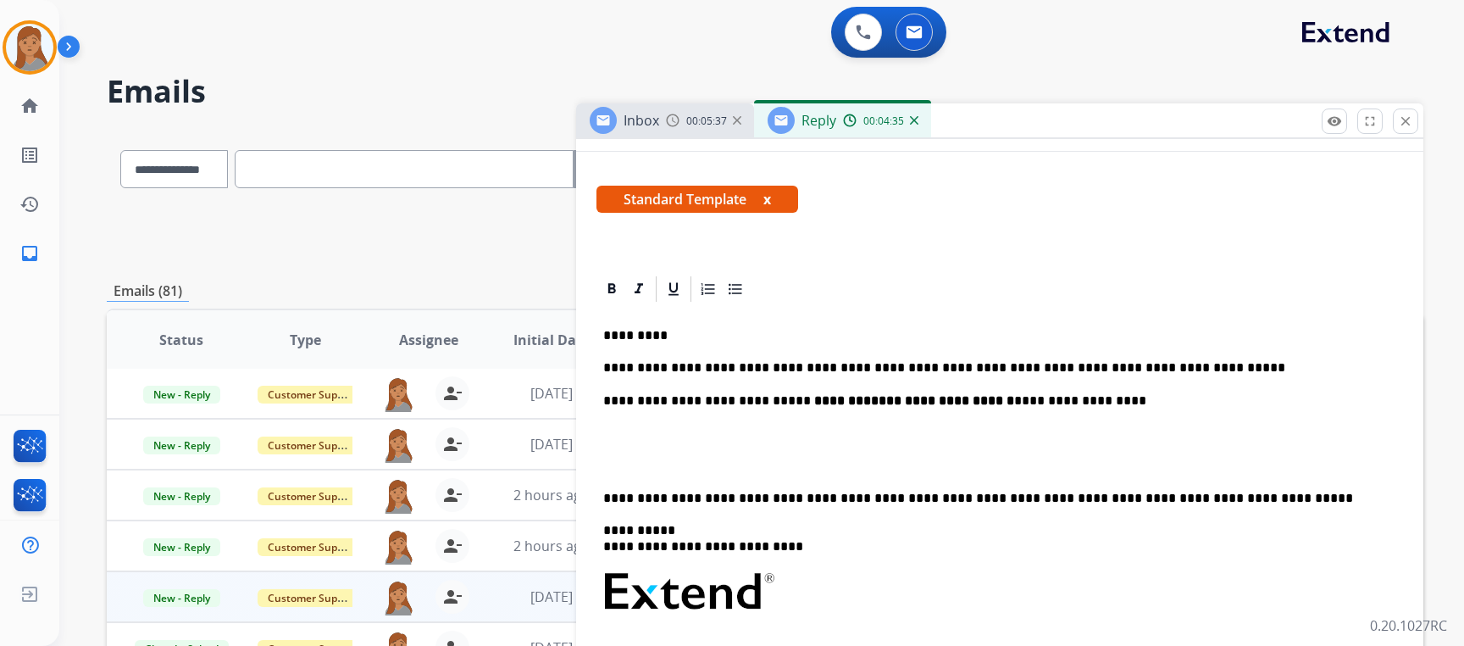
click at [597, 486] on div "**********" at bounding box center [1000, 590] width 807 height 573
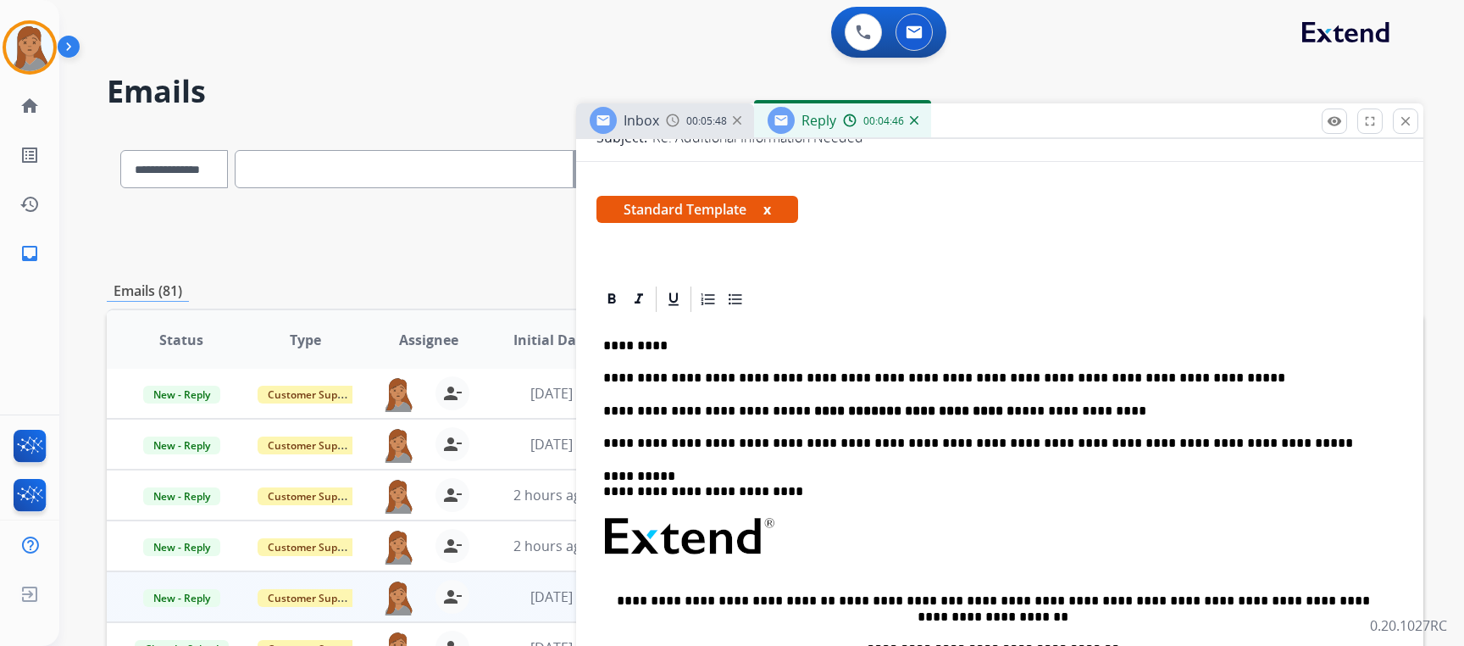
scroll to position [0, 0]
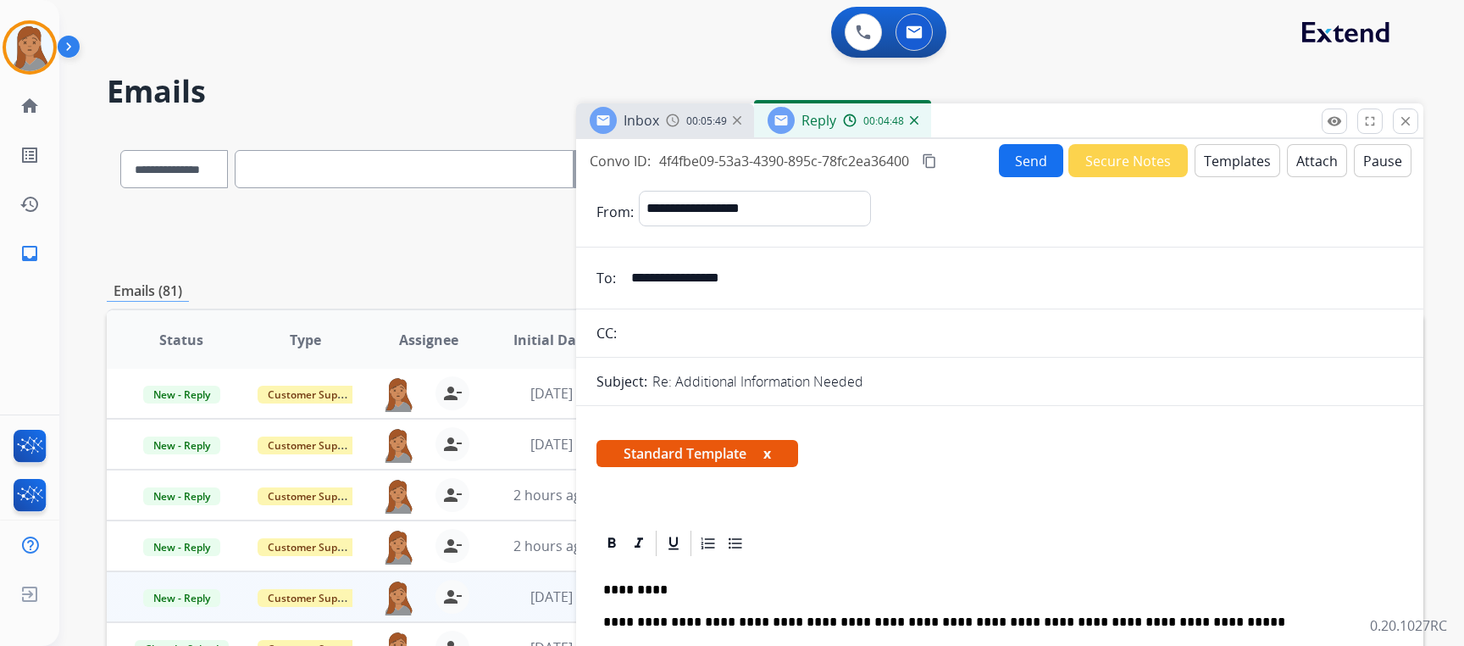
click at [1014, 159] on button "Send" at bounding box center [1031, 160] width 64 height 33
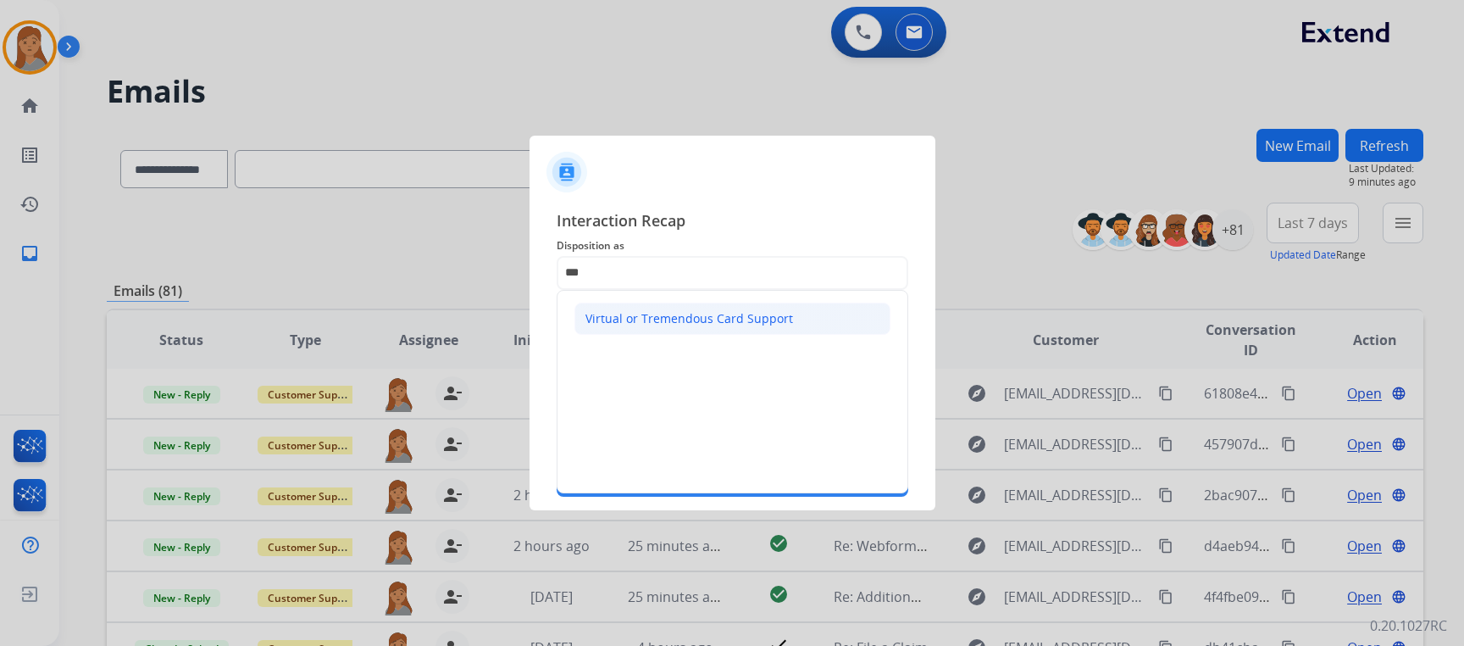
click at [683, 328] on li "Virtual or Tremendous Card Support" at bounding box center [733, 319] width 316 height 32
type input "**********"
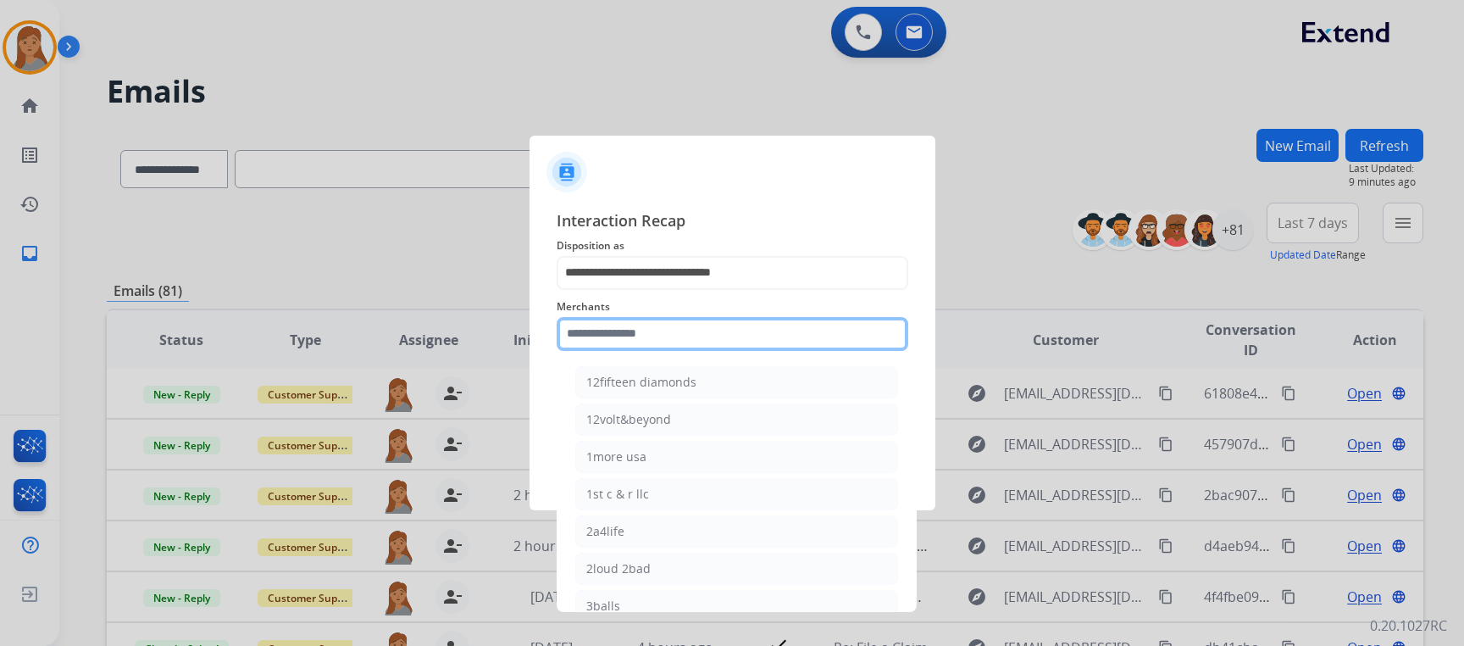
click at [622, 324] on input "text" at bounding box center [733, 334] width 352 height 34
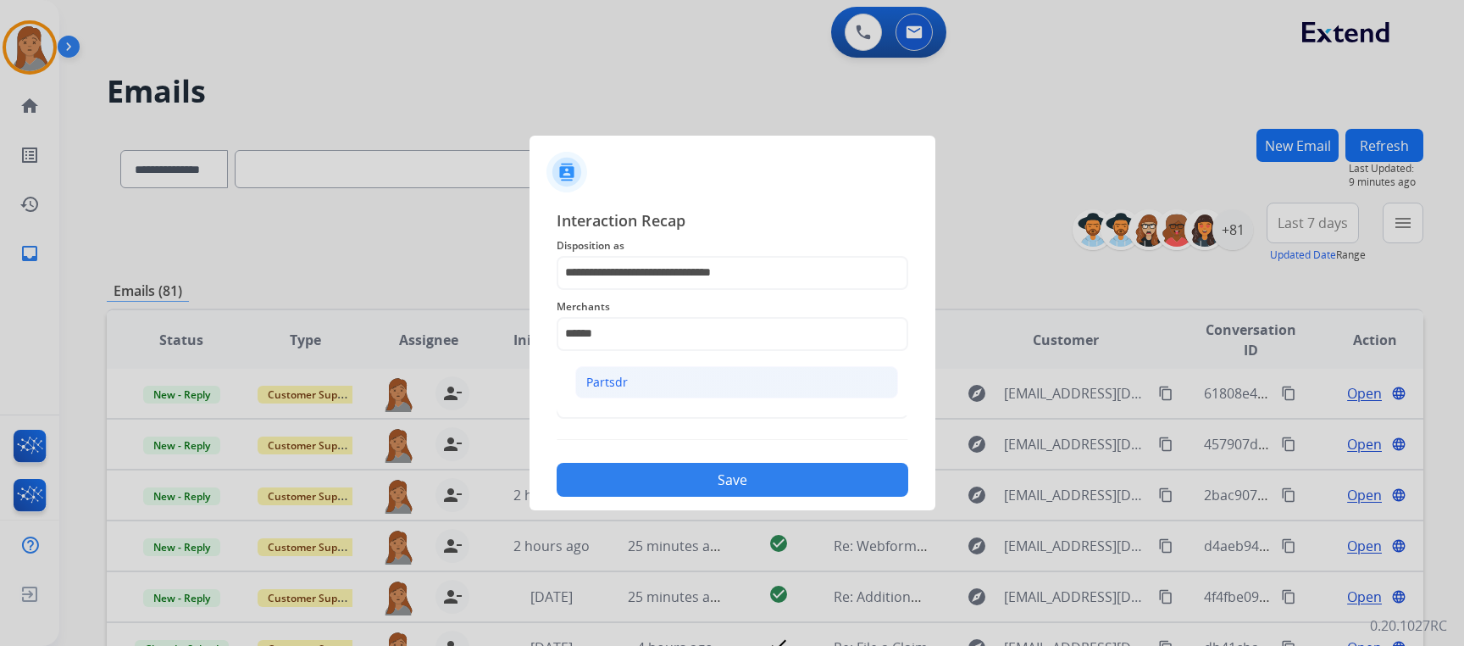
click at [645, 380] on li "Partsdr" at bounding box center [736, 382] width 323 height 32
type input "*******"
click at [632, 382] on span "Status" at bounding box center [733, 374] width 352 height 20
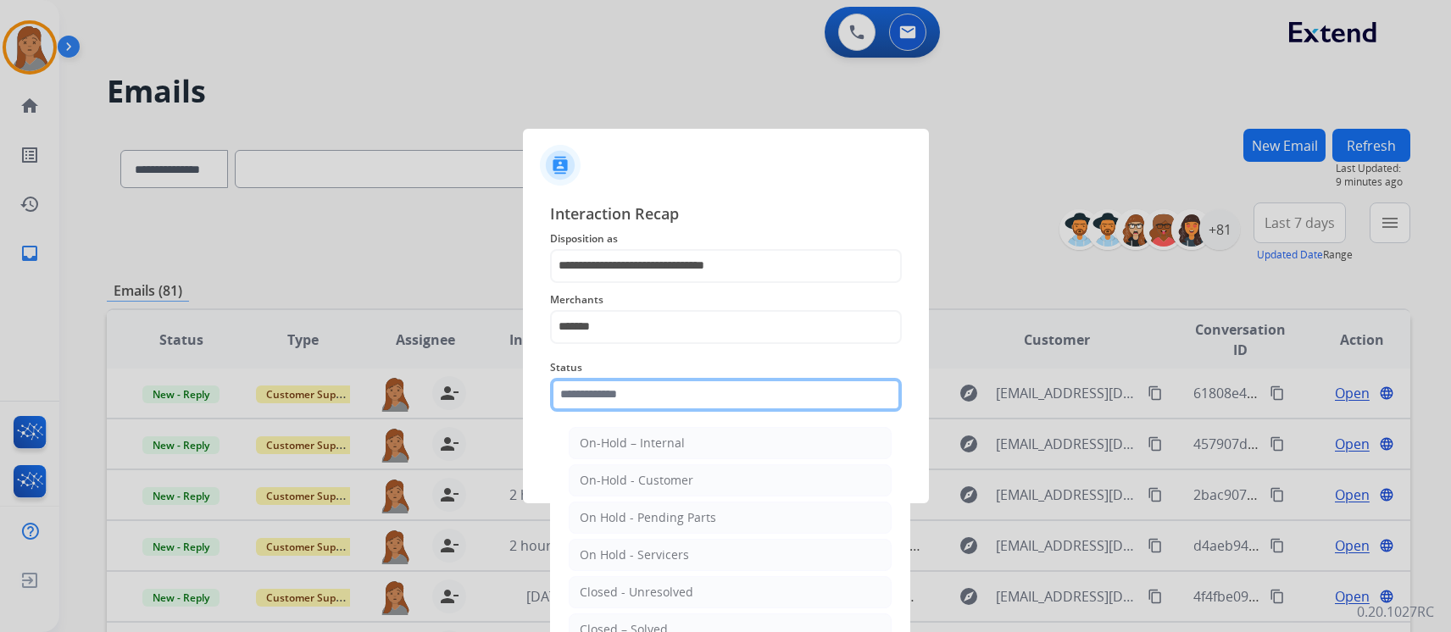
drag, startPoint x: 622, startPoint y: 399, endPoint x: 619, endPoint y: 435, distance: 35.8
click at [620, 401] on input "text" at bounding box center [726, 395] width 352 height 34
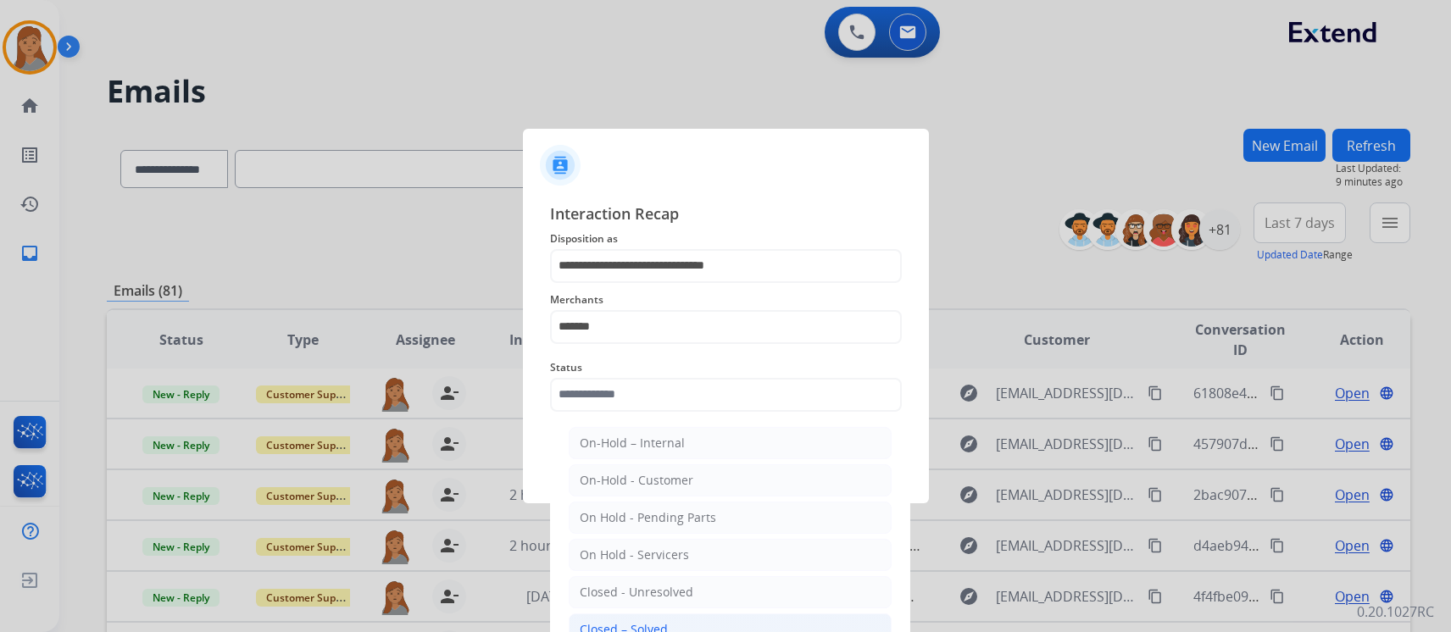
click at [653, 619] on li "Closed – Solved" at bounding box center [730, 630] width 323 height 32
type input "**********"
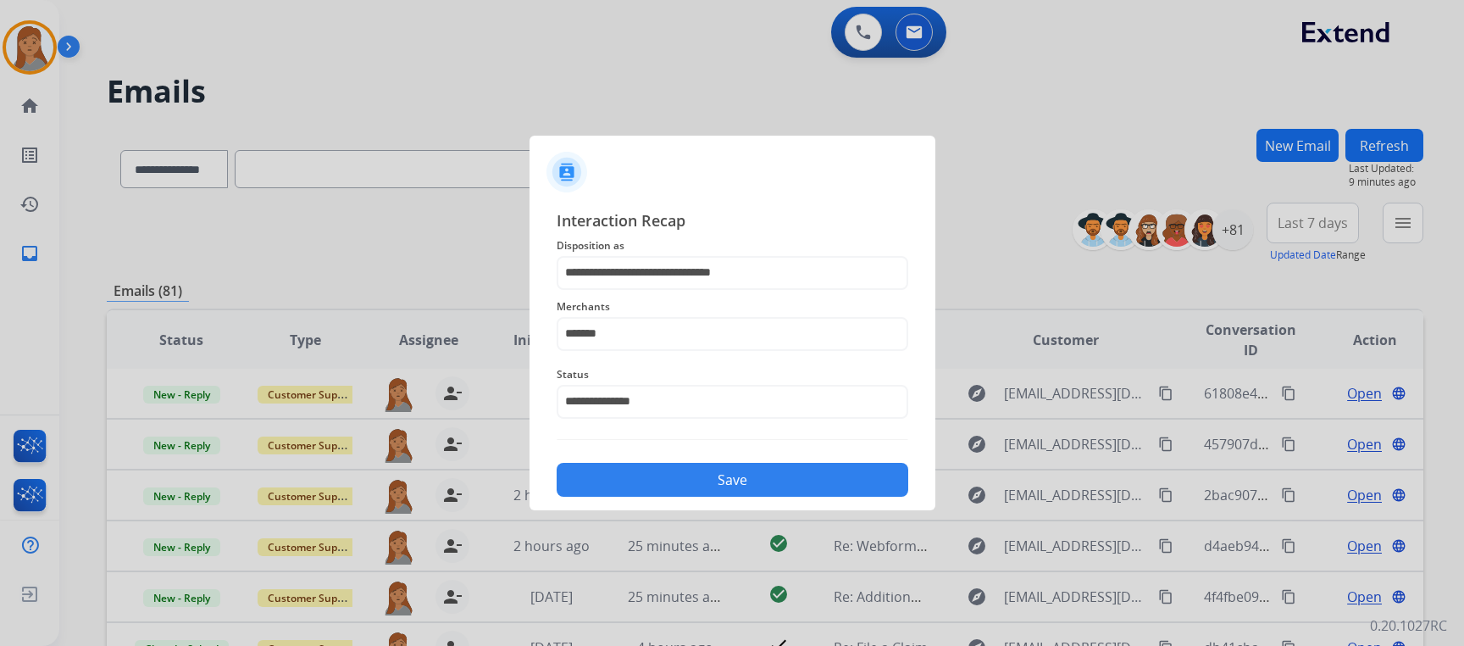
click at [656, 479] on button "Save" at bounding box center [733, 480] width 352 height 34
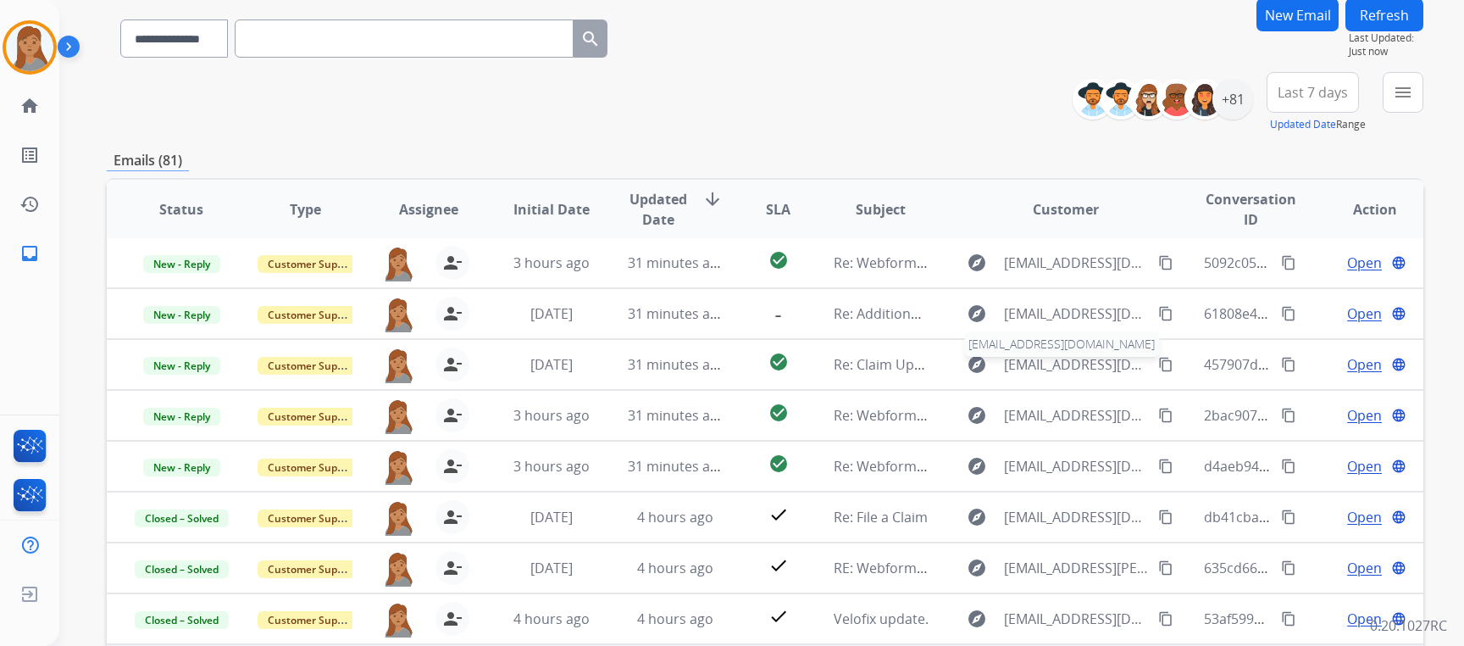
scroll to position [319, 0]
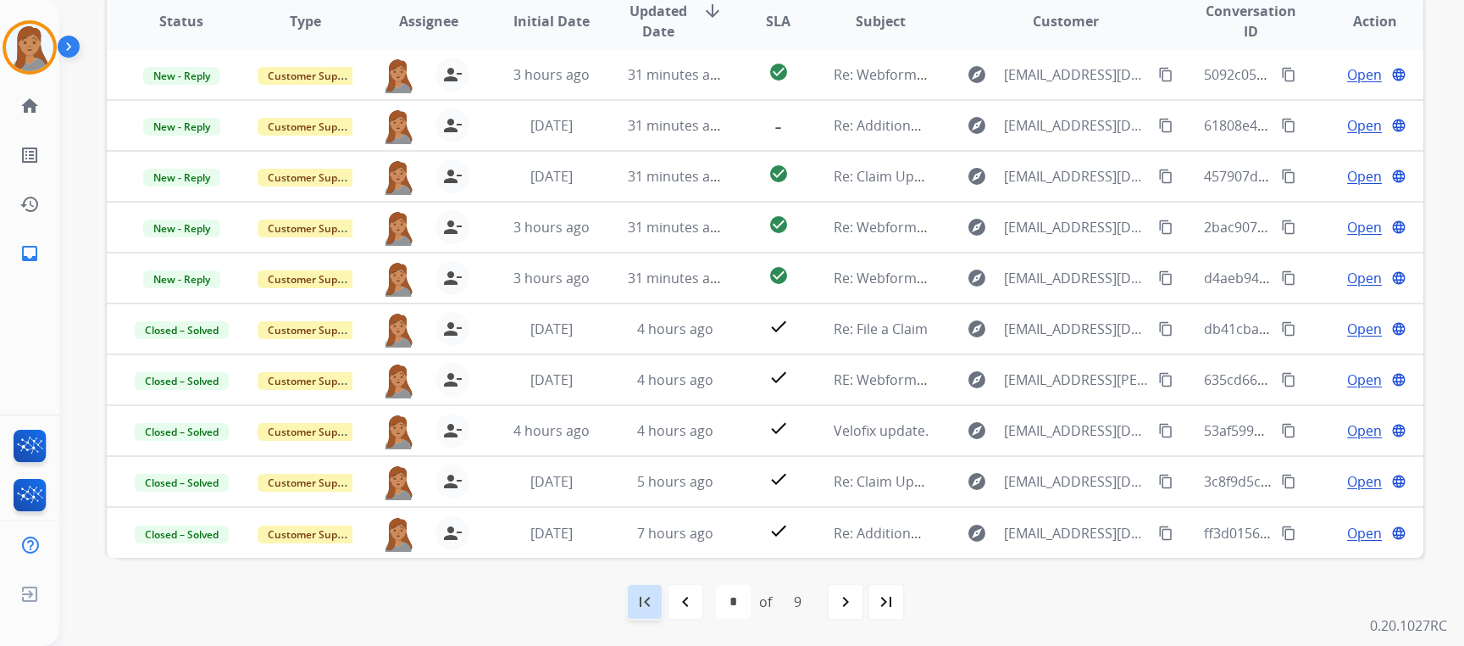
click at [647, 596] on mat-icon "first_page" at bounding box center [645, 601] width 20 height 20
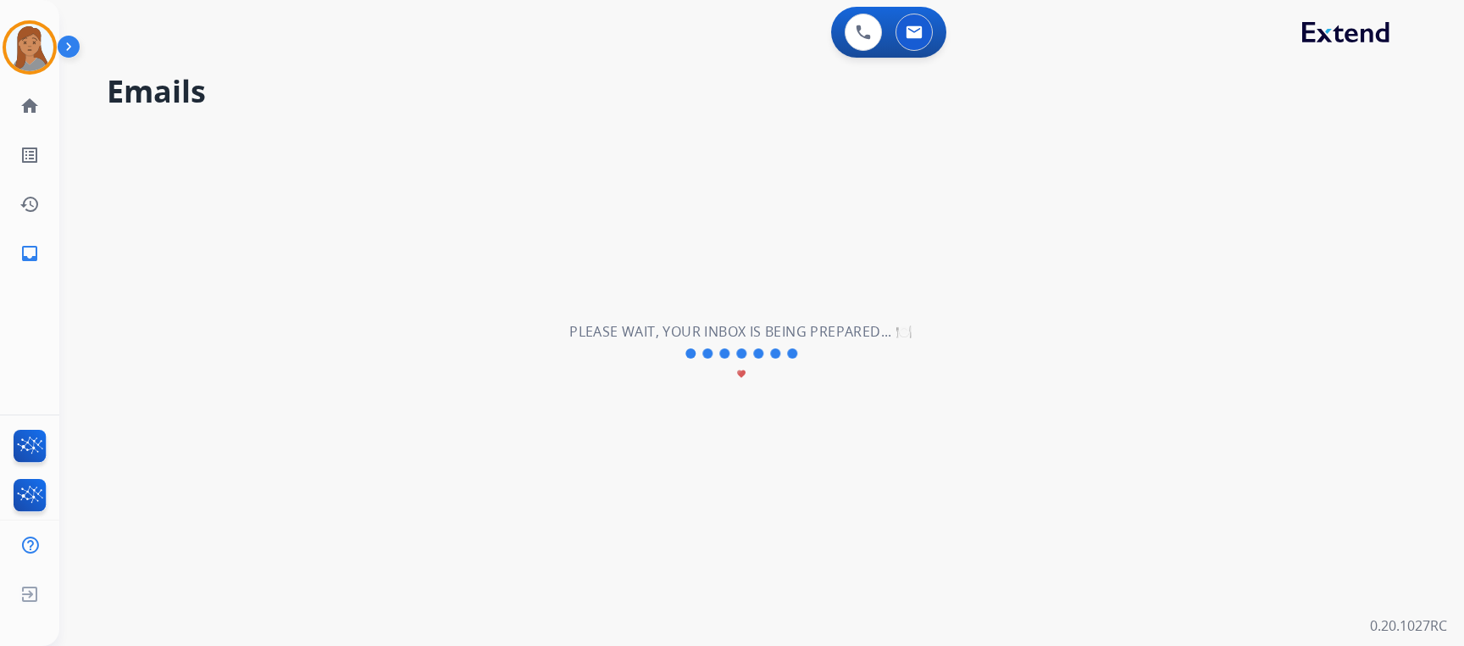
scroll to position [0, 0]
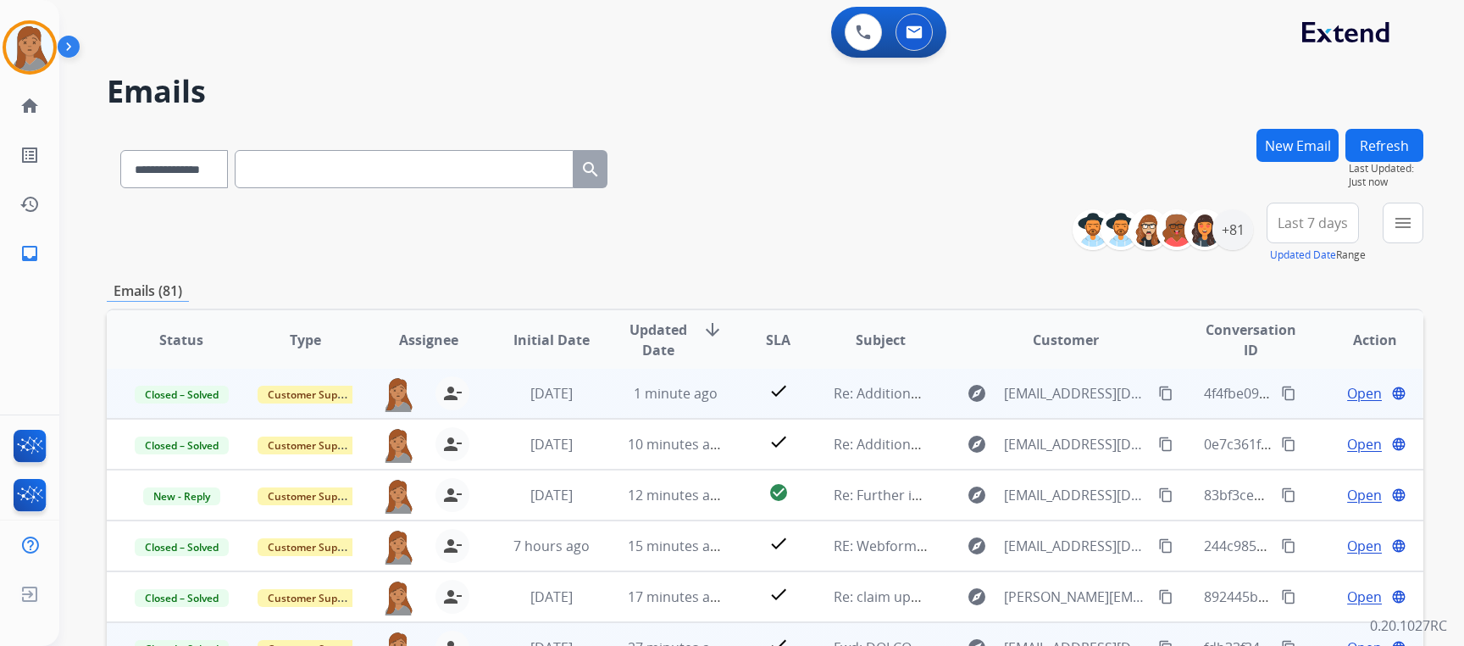
click at [1356, 388] on span "Open" at bounding box center [1364, 393] width 35 height 20
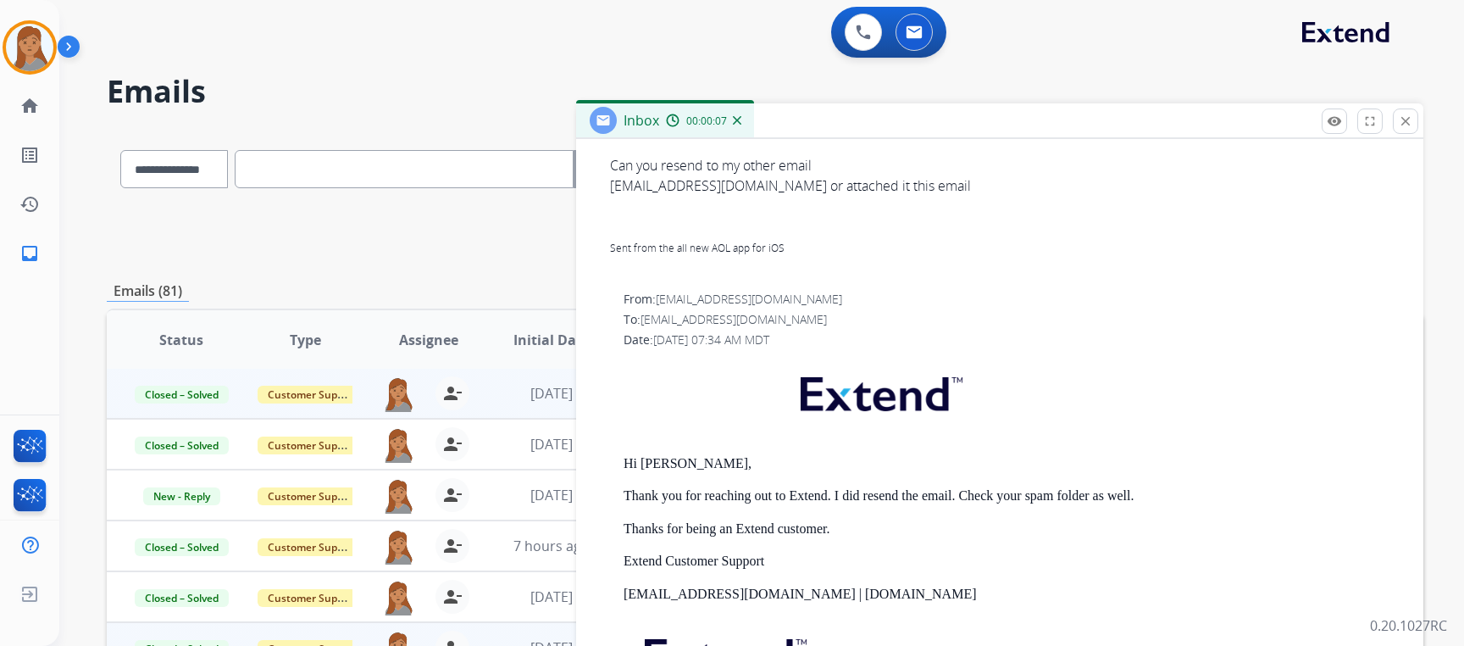
scroll to position [847, 0]
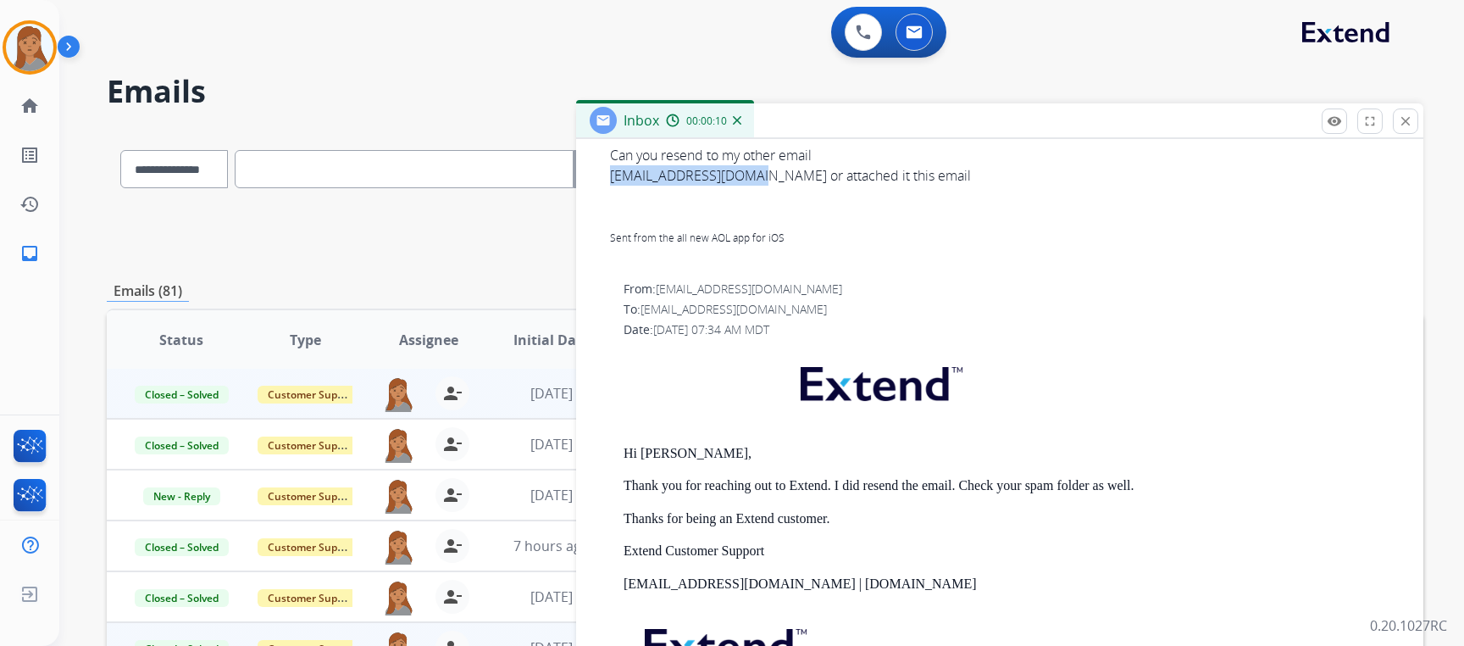
drag, startPoint x: 753, startPoint y: 184, endPoint x: 612, endPoint y: 180, distance: 141.6
click at [612, 180] on div "Stansel205@gmail.com or attached it this email Sent from the all new AOL app fo…" at bounding box center [1006, 216] width 793 height 102
copy div "Stansel205@gmail.com"
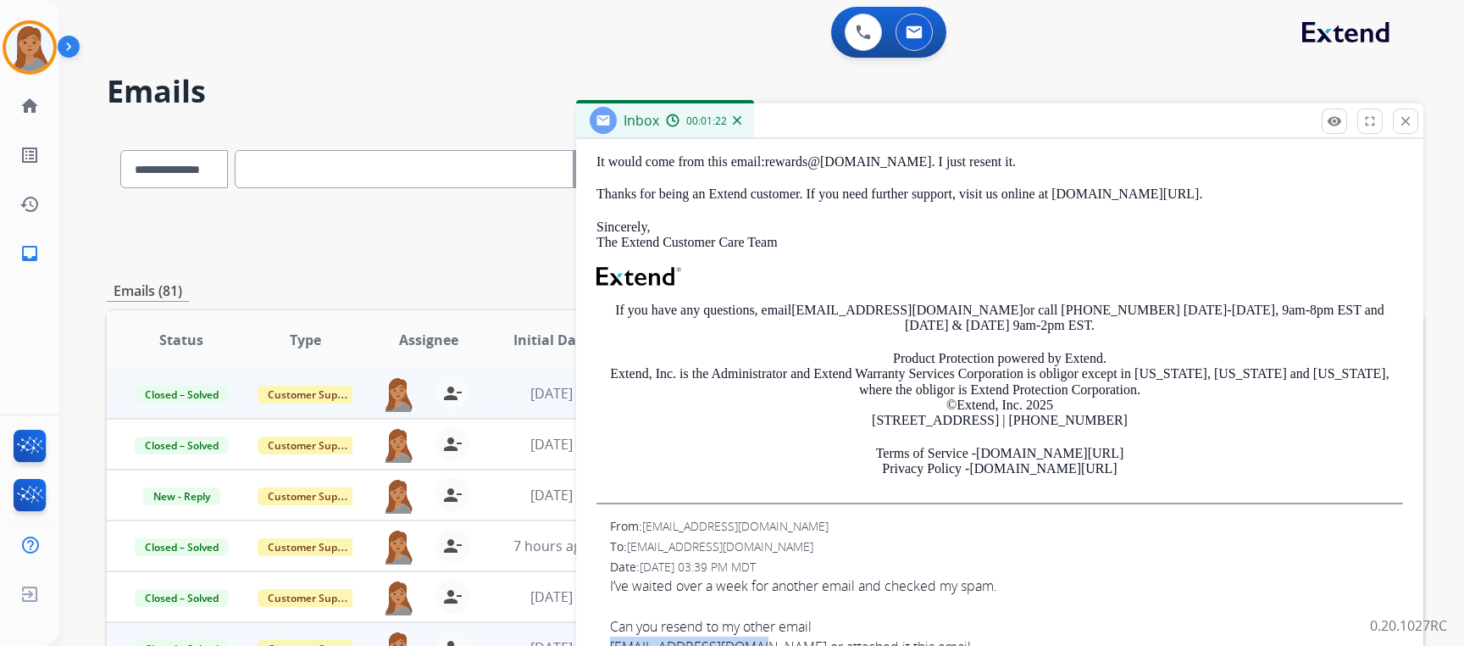
scroll to position [0, 0]
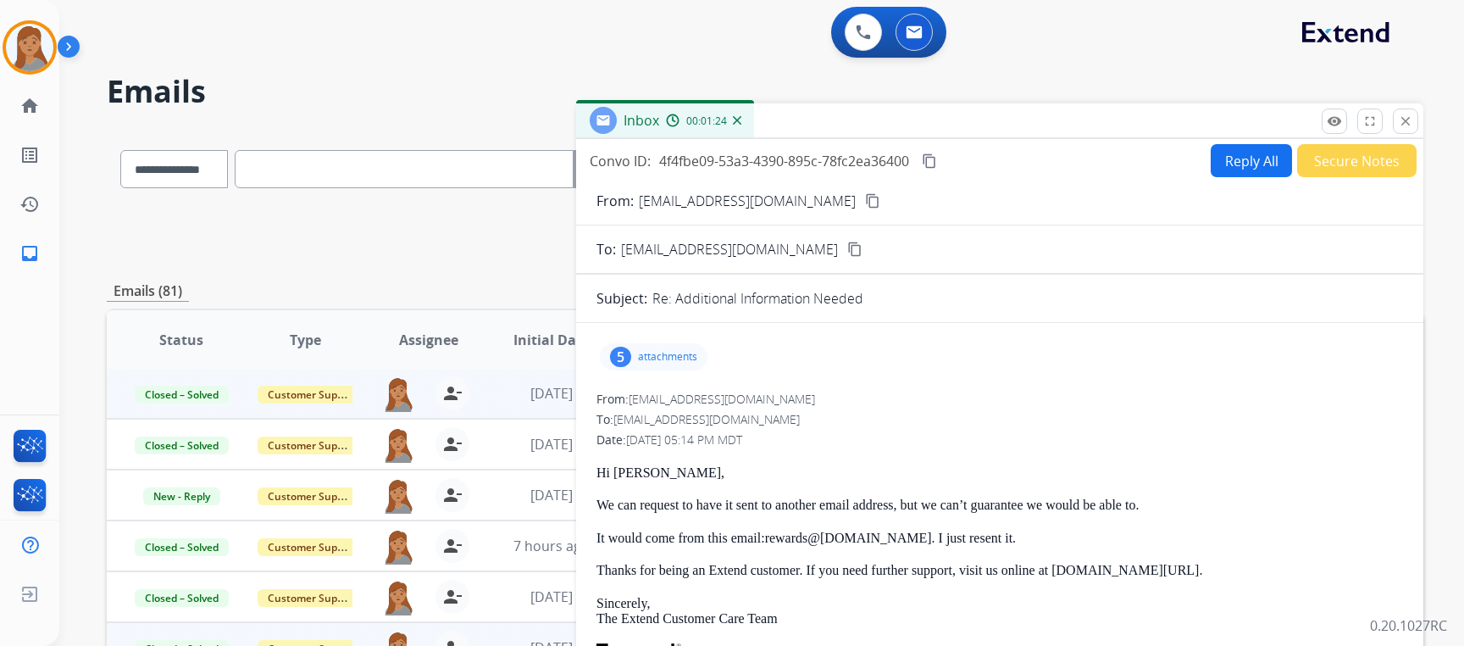
click at [932, 160] on mat-icon "content_copy" at bounding box center [929, 160] width 15 height 15
click at [1406, 125] on mat-icon "close" at bounding box center [1405, 121] width 15 height 15
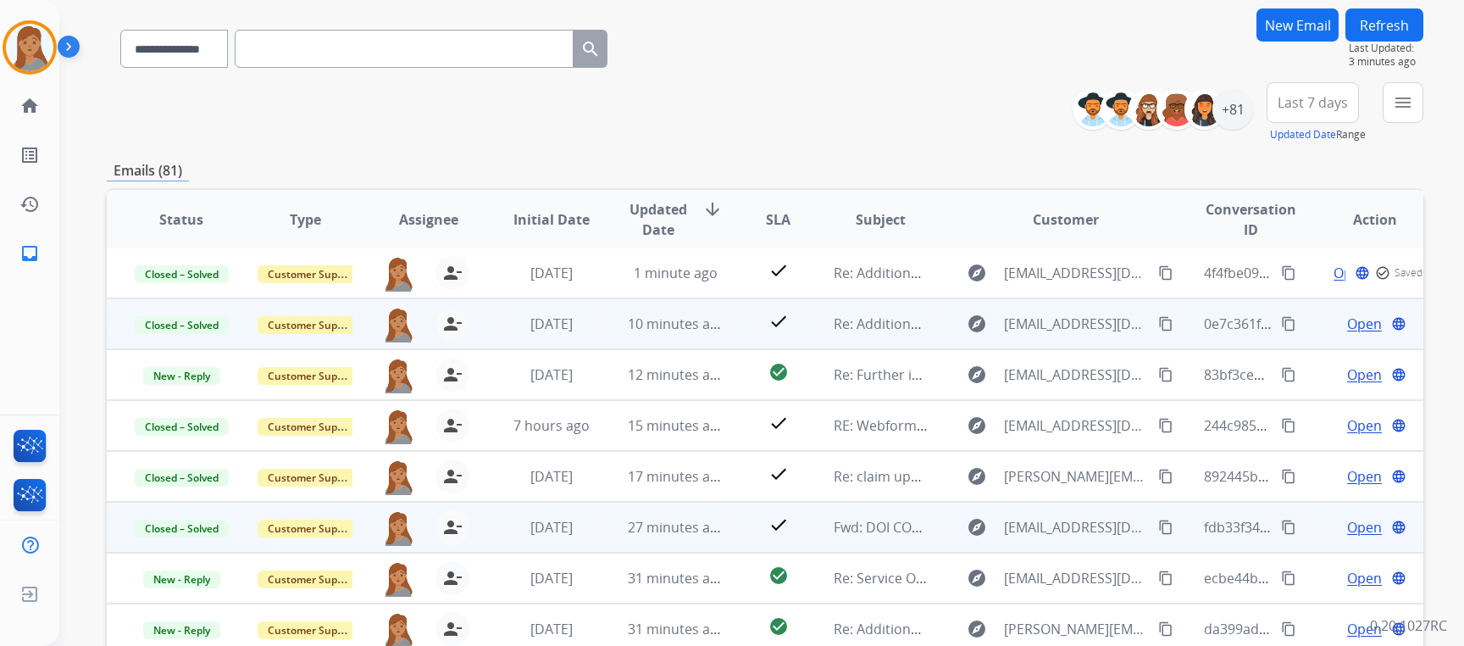
scroll to position [319, 0]
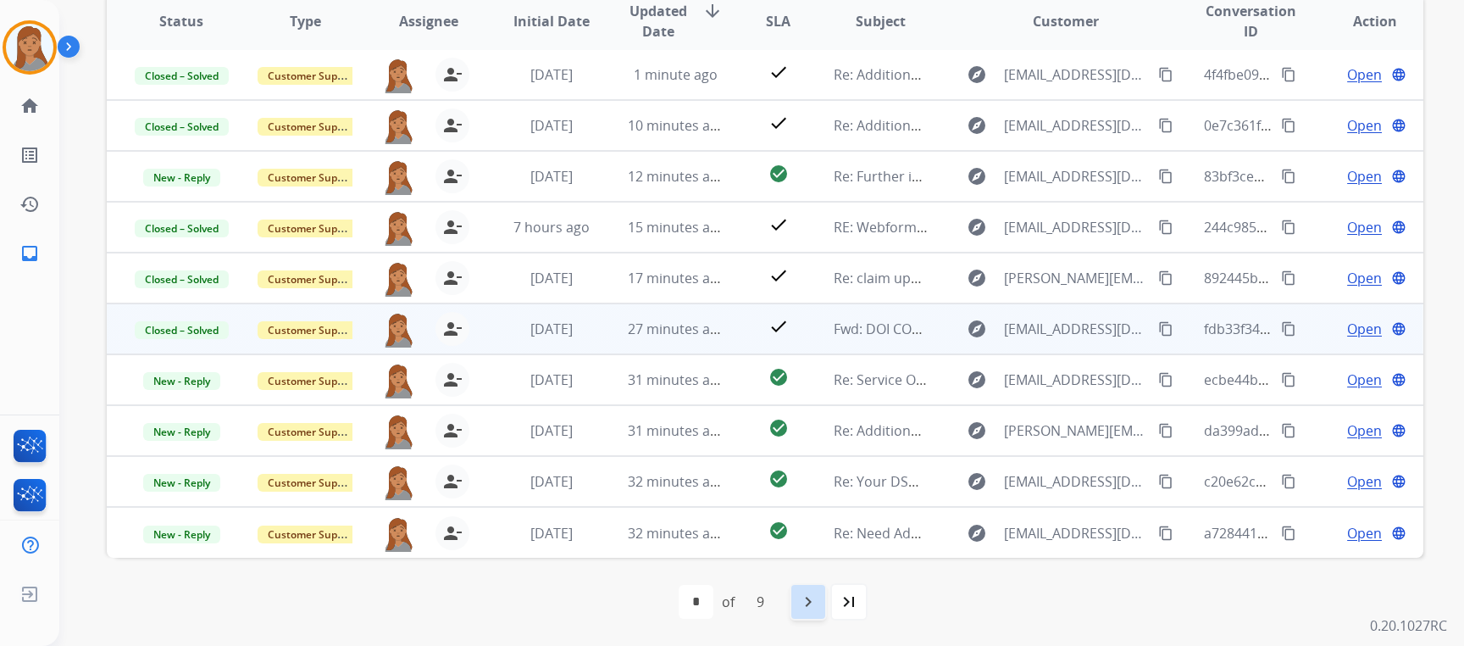
click at [807, 597] on mat-icon "navigate_next" at bounding box center [808, 601] width 20 height 20
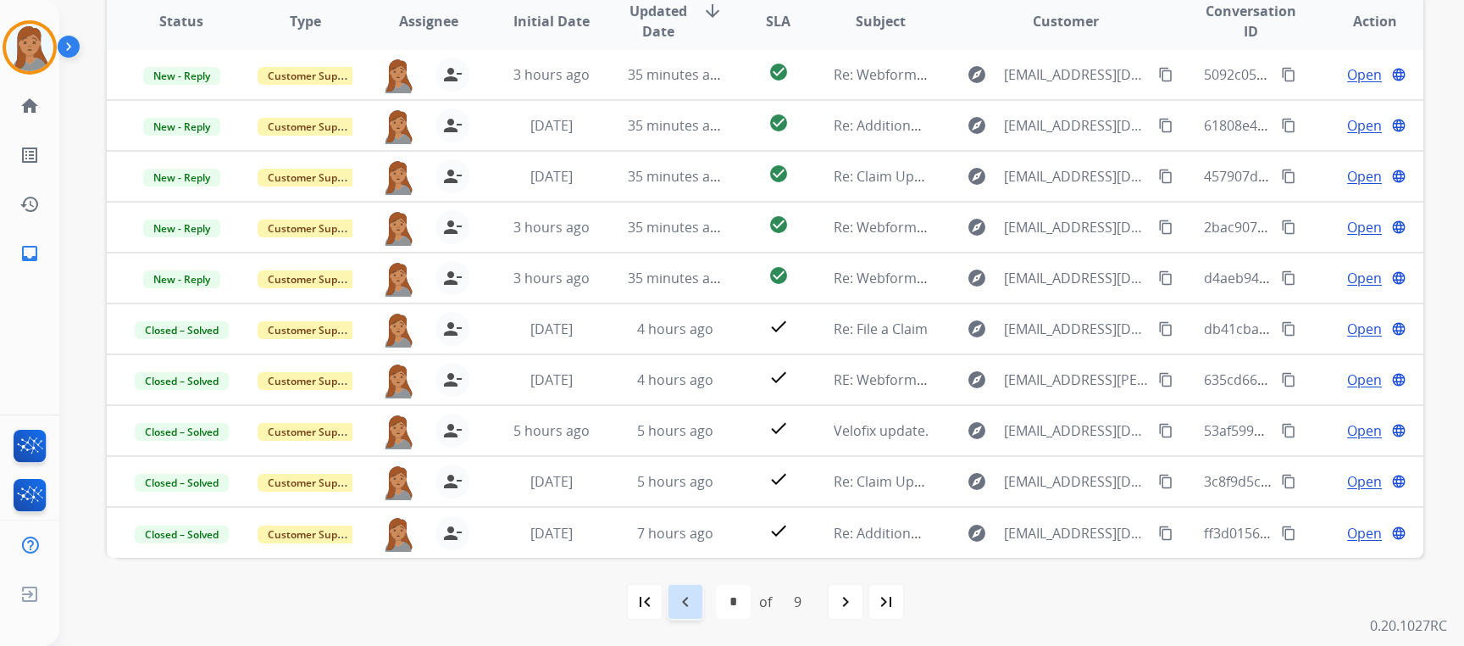
drag, startPoint x: 681, startPoint y: 610, endPoint x: 1111, endPoint y: 461, distance: 454.8
click at [680, 610] on mat-icon "navigate_before" at bounding box center [685, 601] width 20 height 20
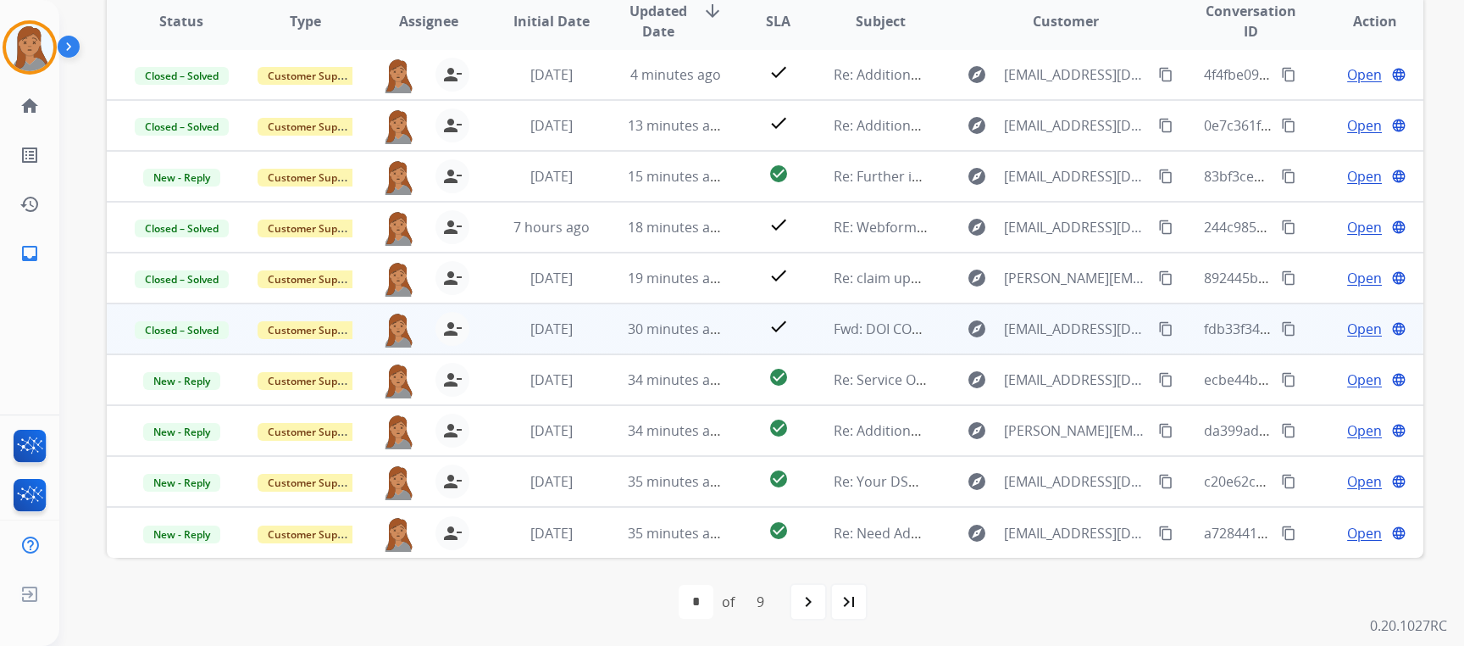
click at [802, 596] on mat-icon "navigate_next" at bounding box center [808, 601] width 20 height 20
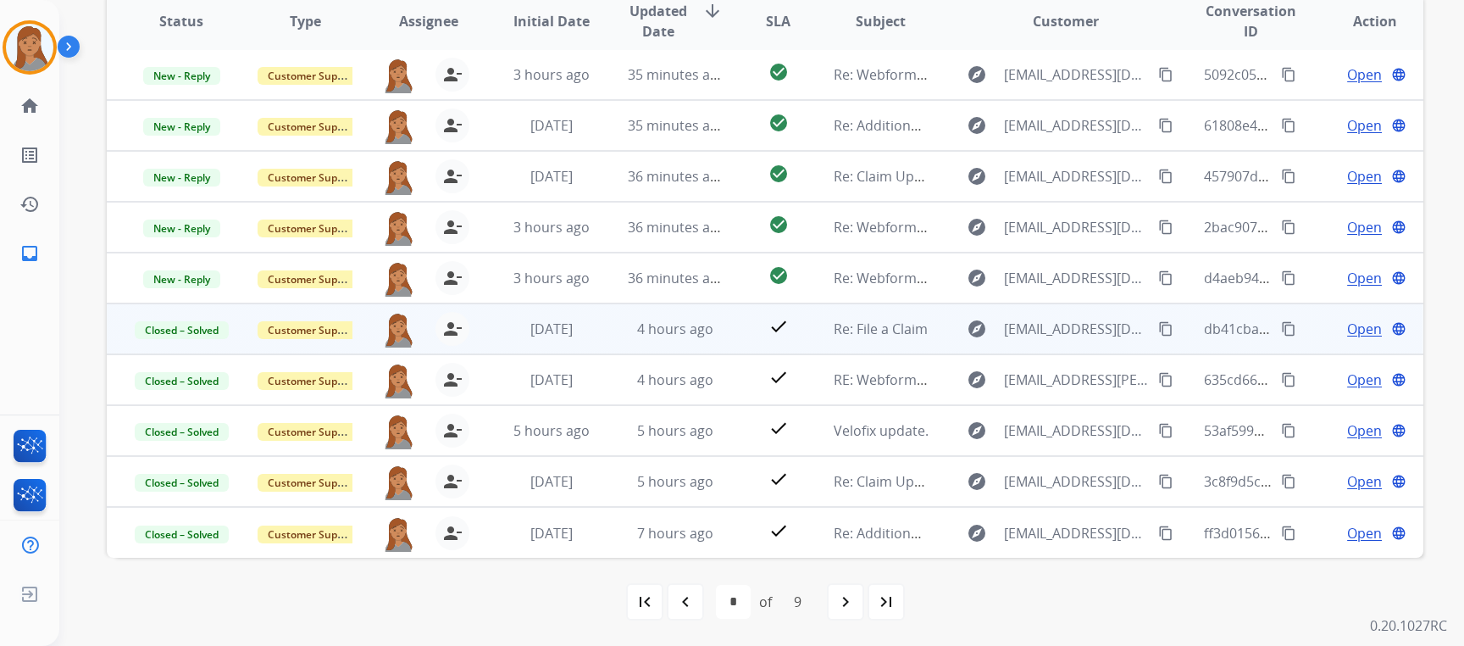
scroll to position [0, 0]
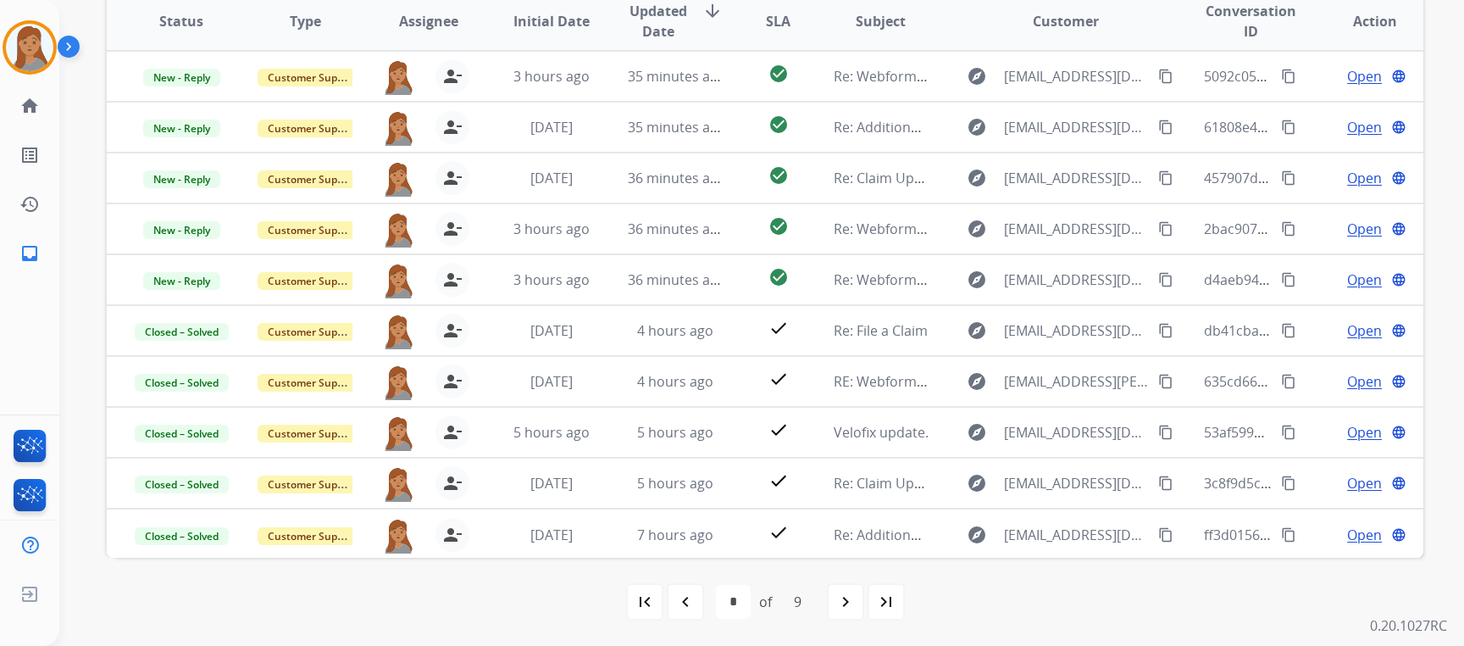
drag, startPoint x: 686, startPoint y: 596, endPoint x: 697, endPoint y: 587, distance: 14.6
click at [685, 597] on mat-icon "navigate_before" at bounding box center [685, 601] width 20 height 20
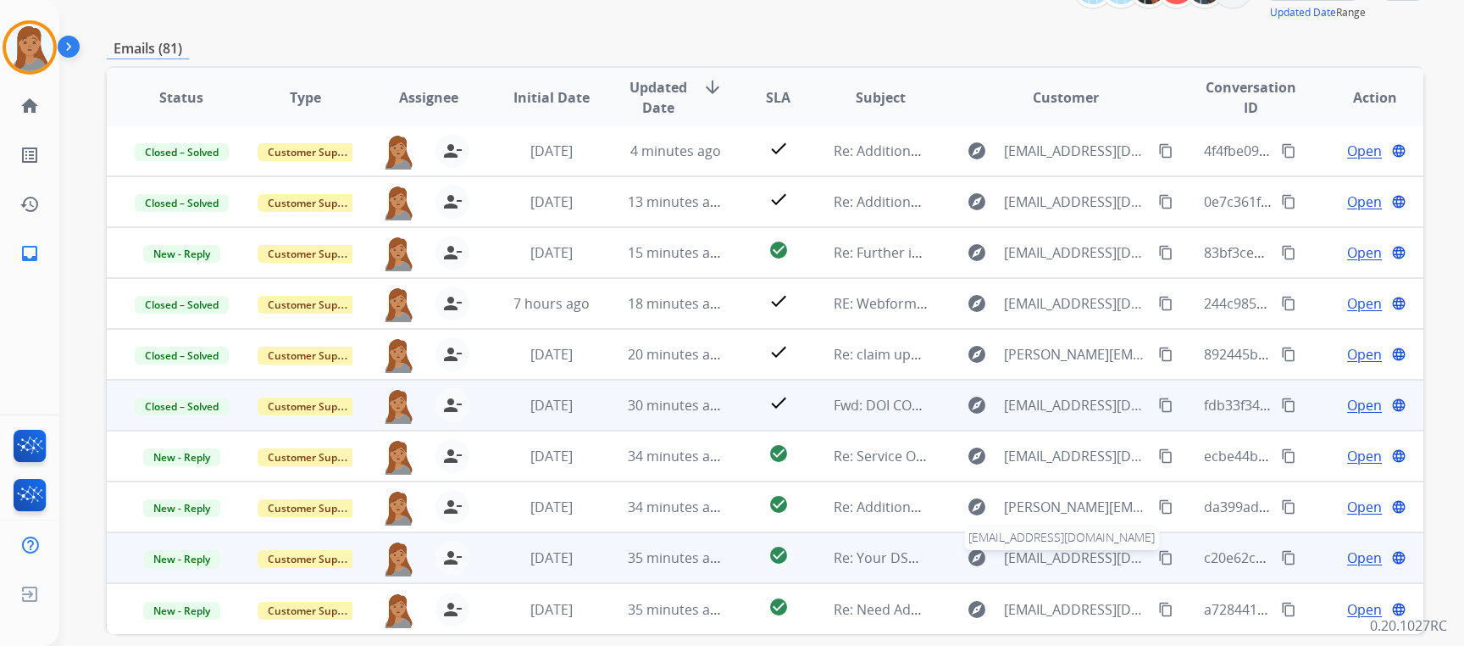
scroll to position [319, 0]
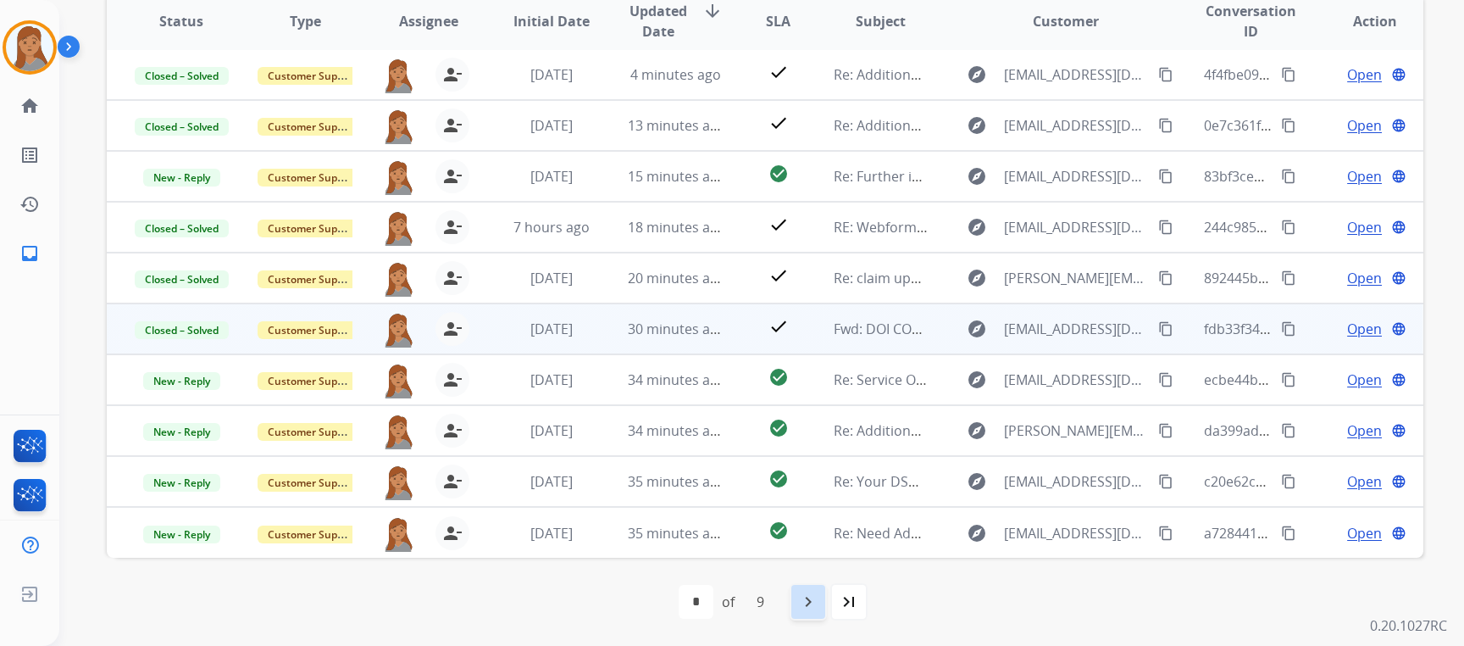
click at [808, 595] on mat-icon "navigate_next" at bounding box center [808, 601] width 20 height 20
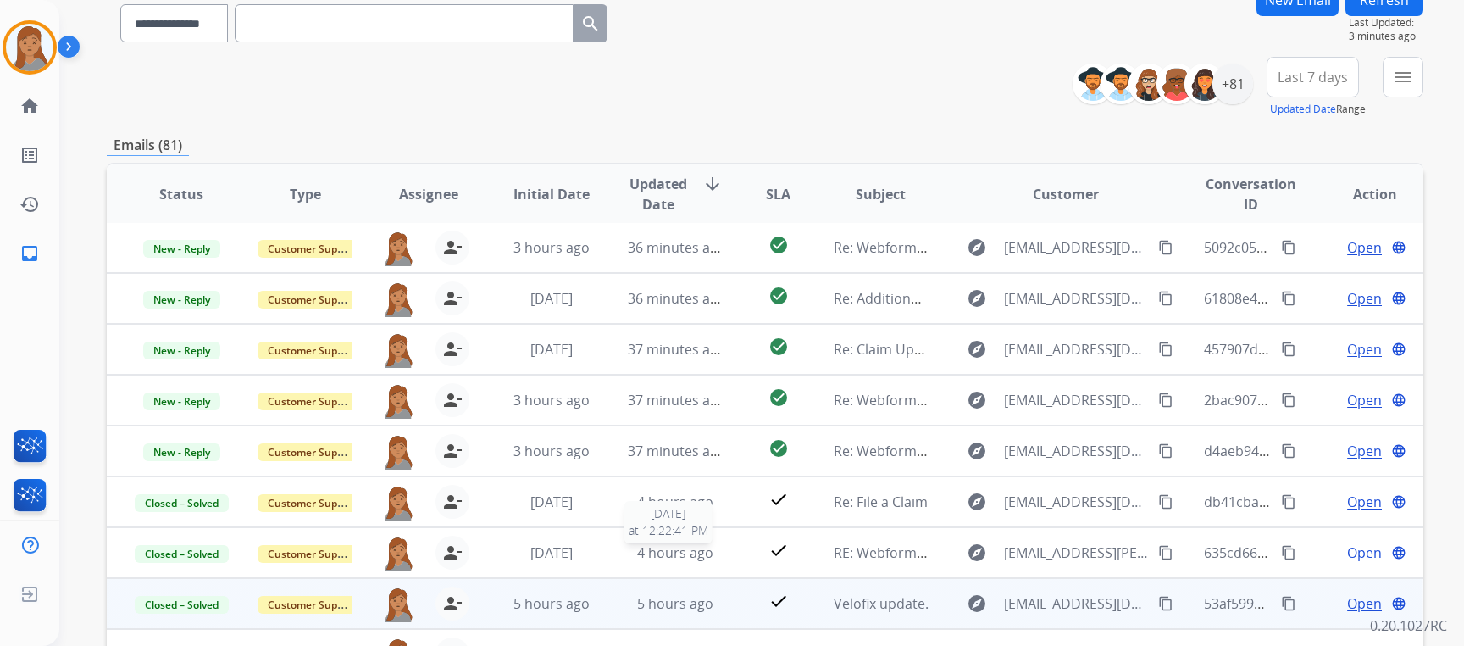
scroll to position [254, 0]
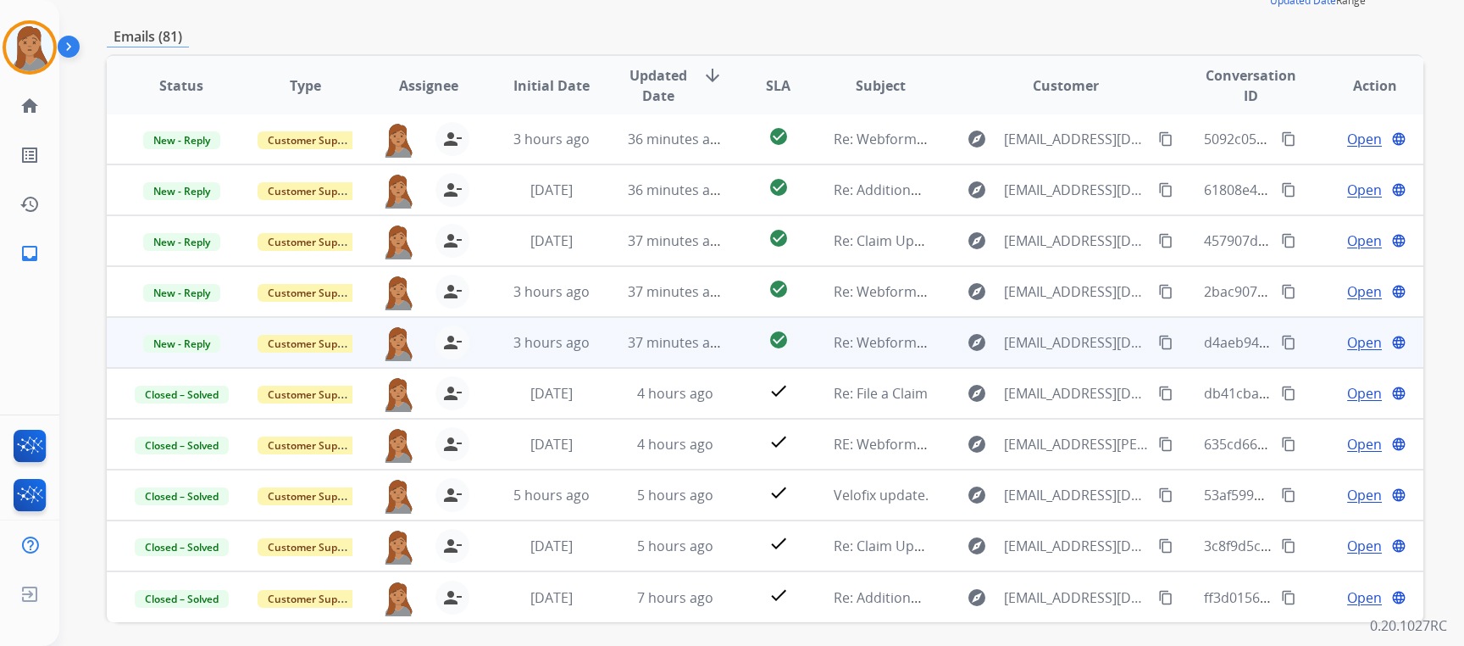
click at [1347, 337] on span "Open" at bounding box center [1364, 342] width 35 height 20
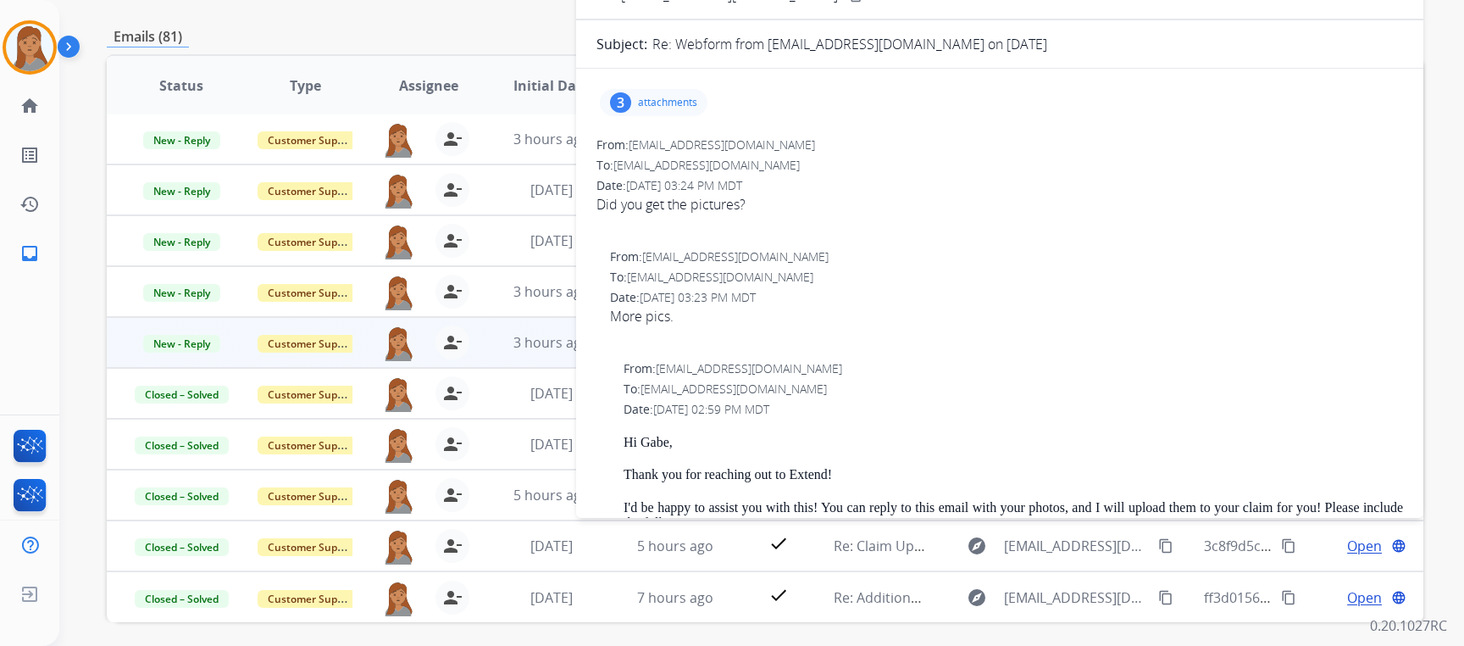
scroll to position [0, 0]
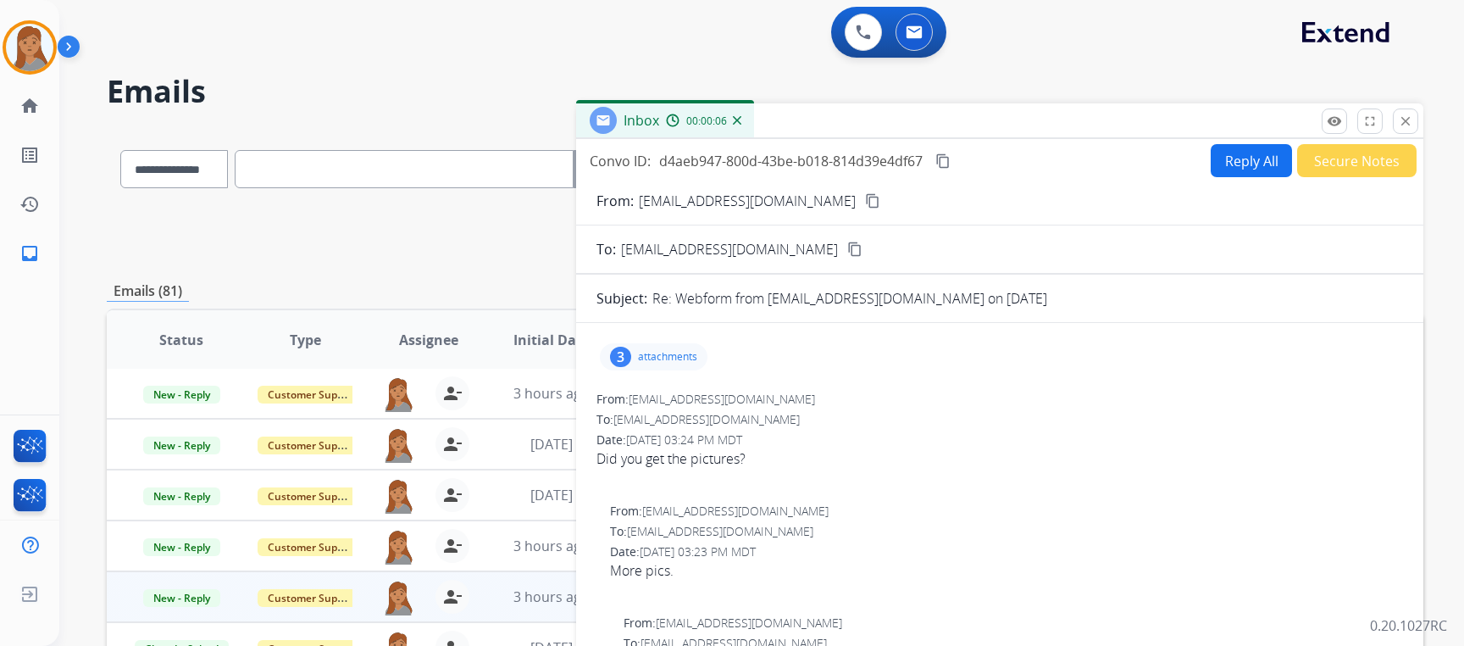
click at [863, 192] on button "content_copy" at bounding box center [873, 201] width 20 height 20
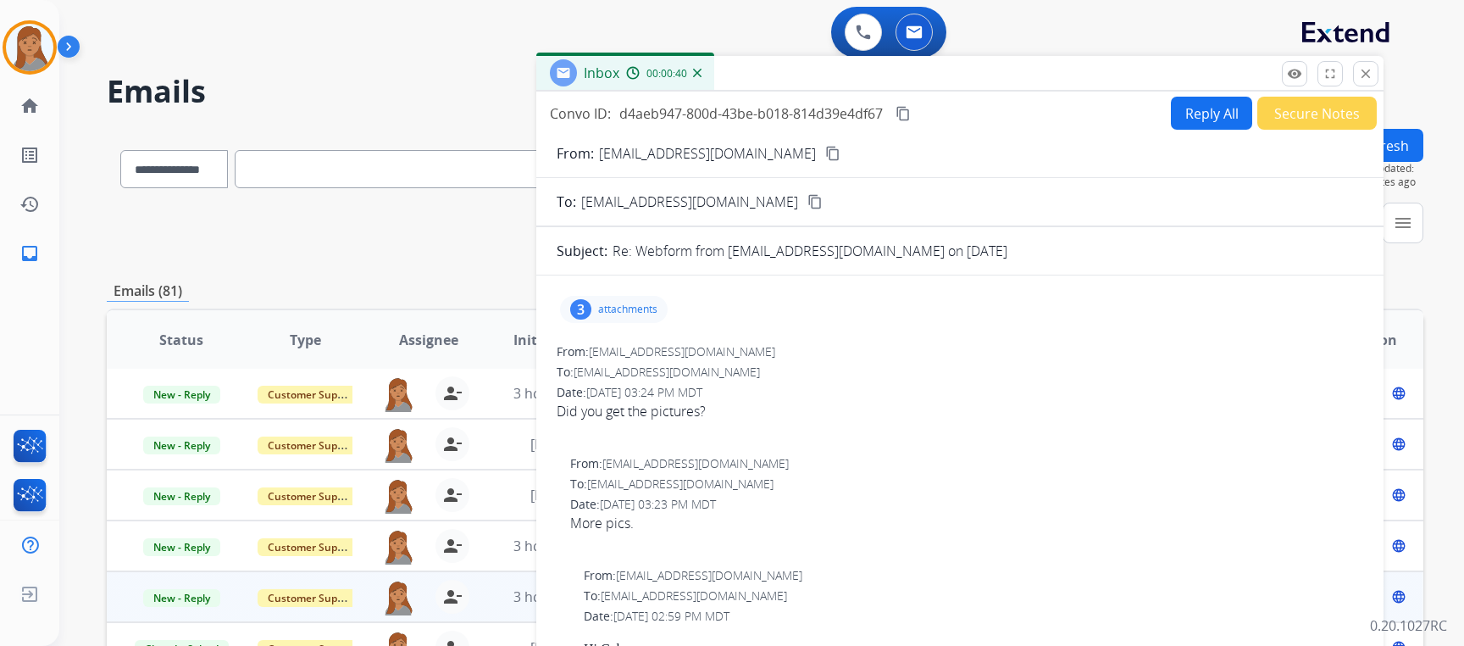
drag, startPoint x: 1087, startPoint y: 125, endPoint x: 1047, endPoint y: 77, distance: 62.6
click at [1047, 77] on div "Inbox 00:00:40" at bounding box center [959, 74] width 847 height 36
click at [618, 306] on p "attachments" at bounding box center [627, 309] width 59 height 14
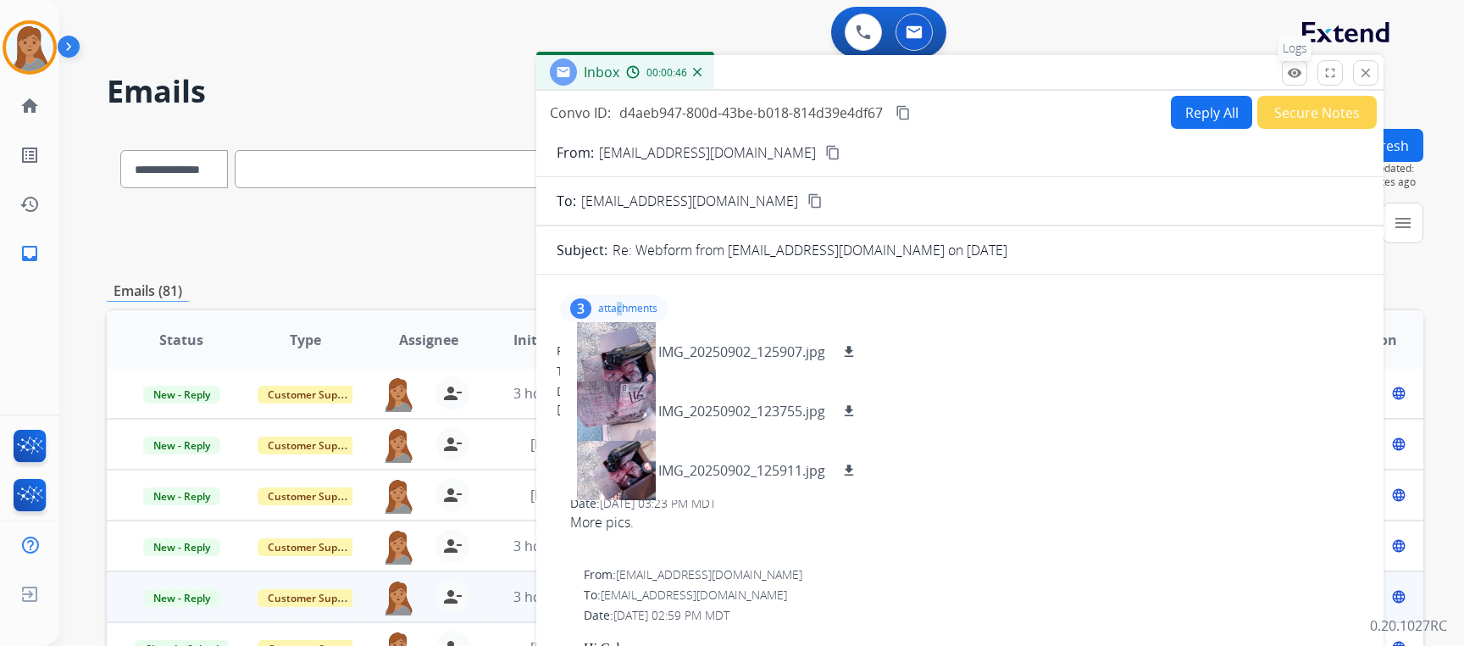
click at [1293, 73] on mat-icon "remove_red_eye" at bounding box center [1294, 72] width 15 height 15
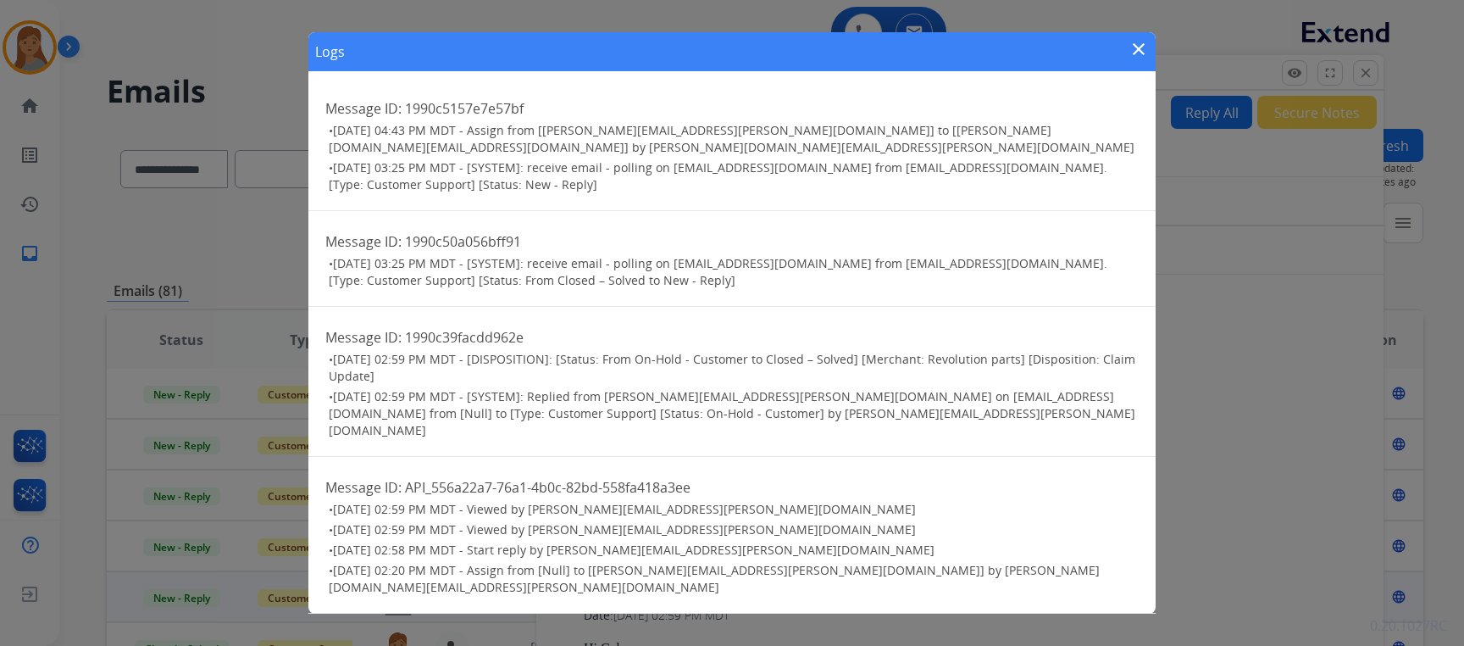
click at [1135, 59] on mat-icon "close" at bounding box center [1139, 49] width 20 height 20
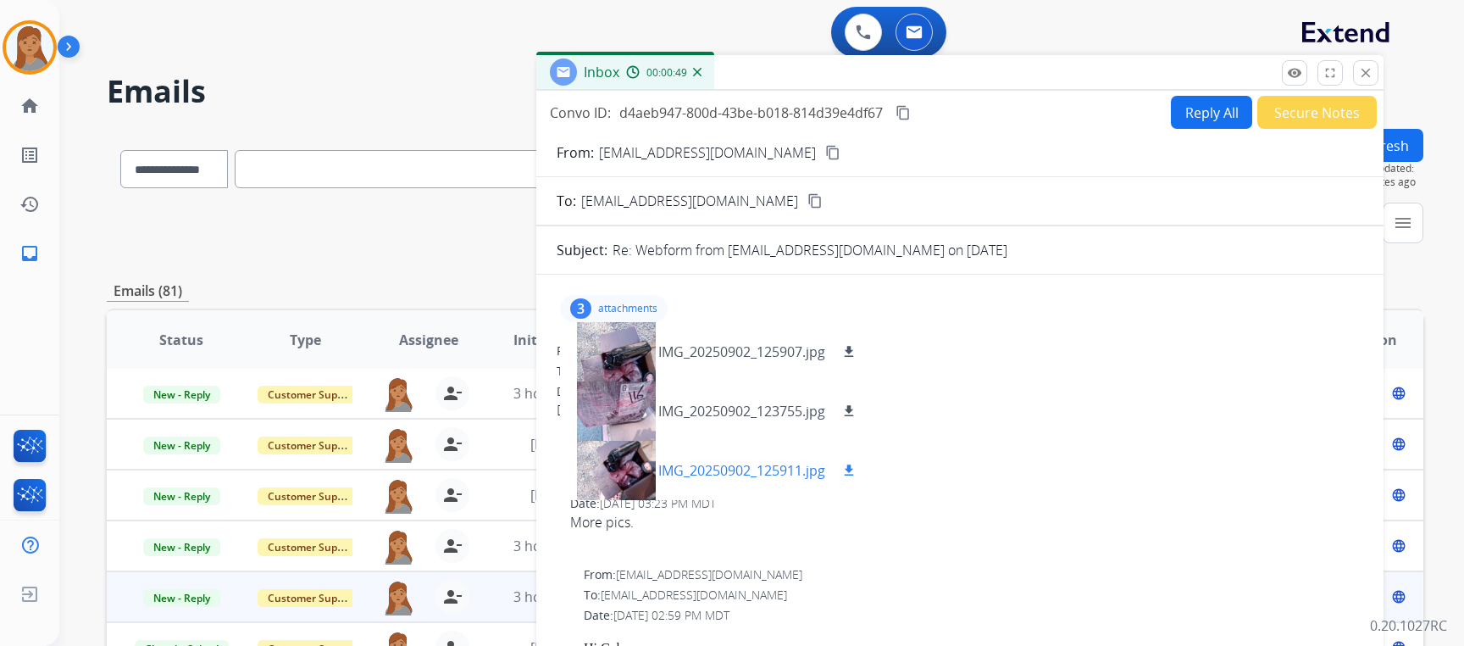
click at [624, 453] on div at bounding box center [616, 470] width 85 height 59
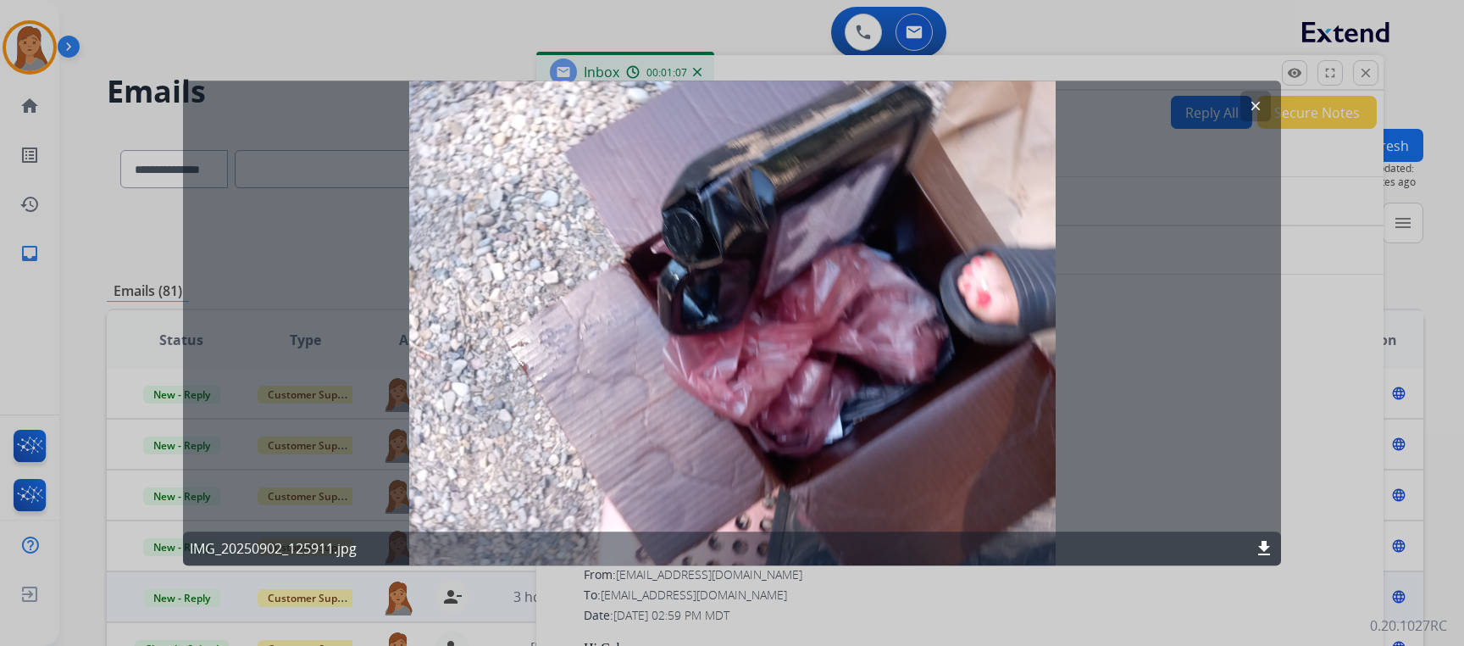
click at [1253, 105] on mat-icon "clear" at bounding box center [1255, 105] width 15 height 15
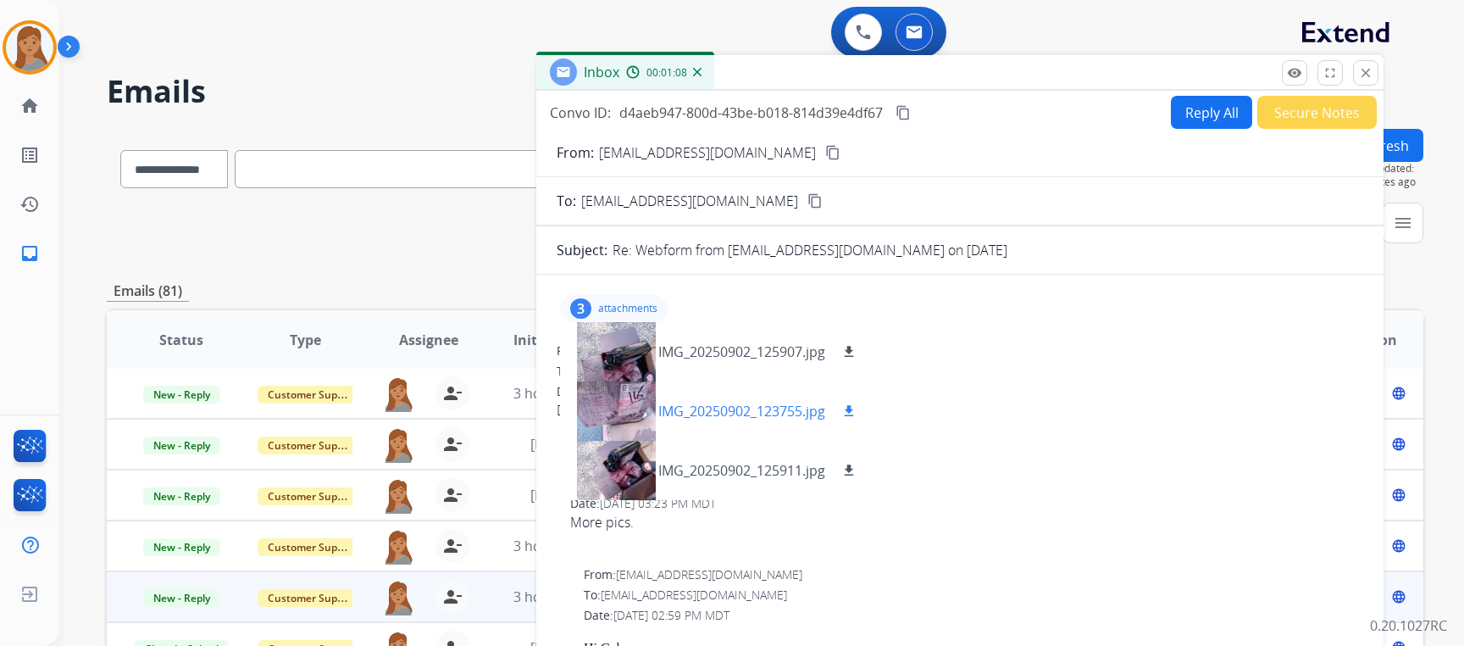
click at [615, 385] on div at bounding box center [616, 410] width 85 height 59
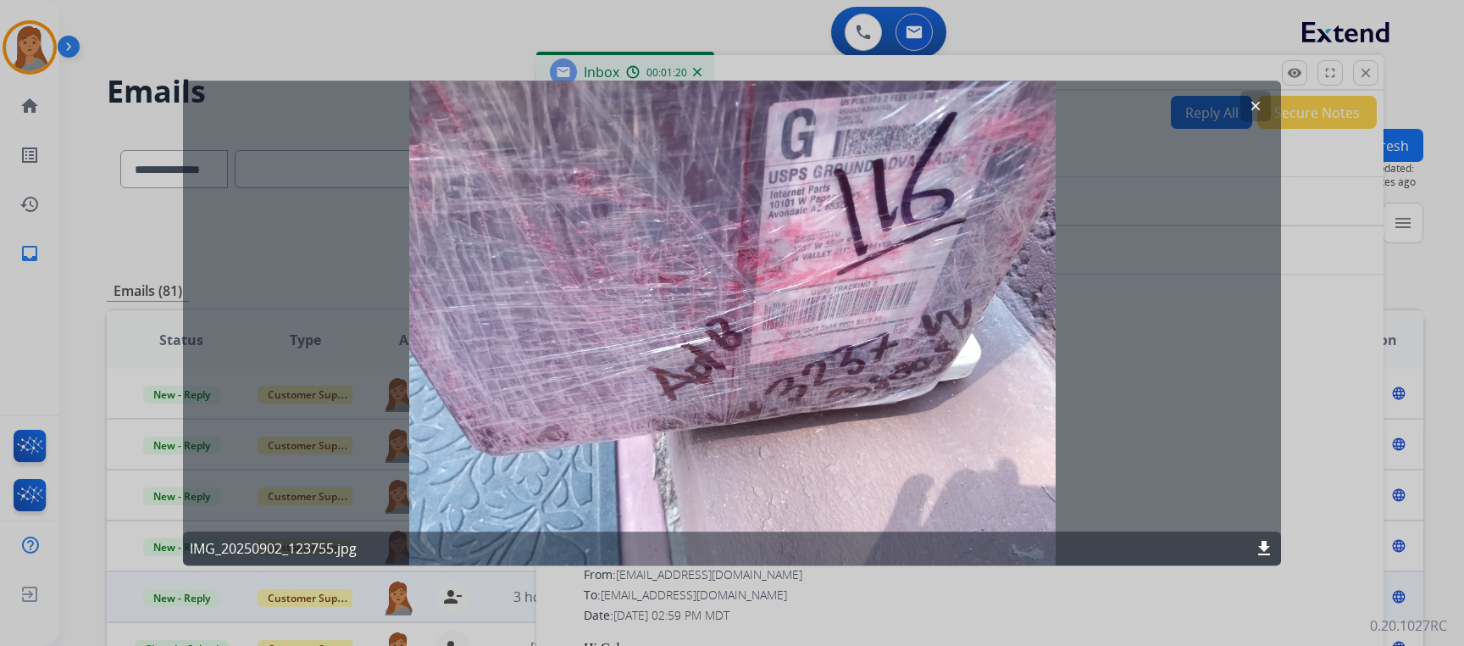
click at [1263, 103] on mat-icon "clear" at bounding box center [1255, 105] width 15 height 15
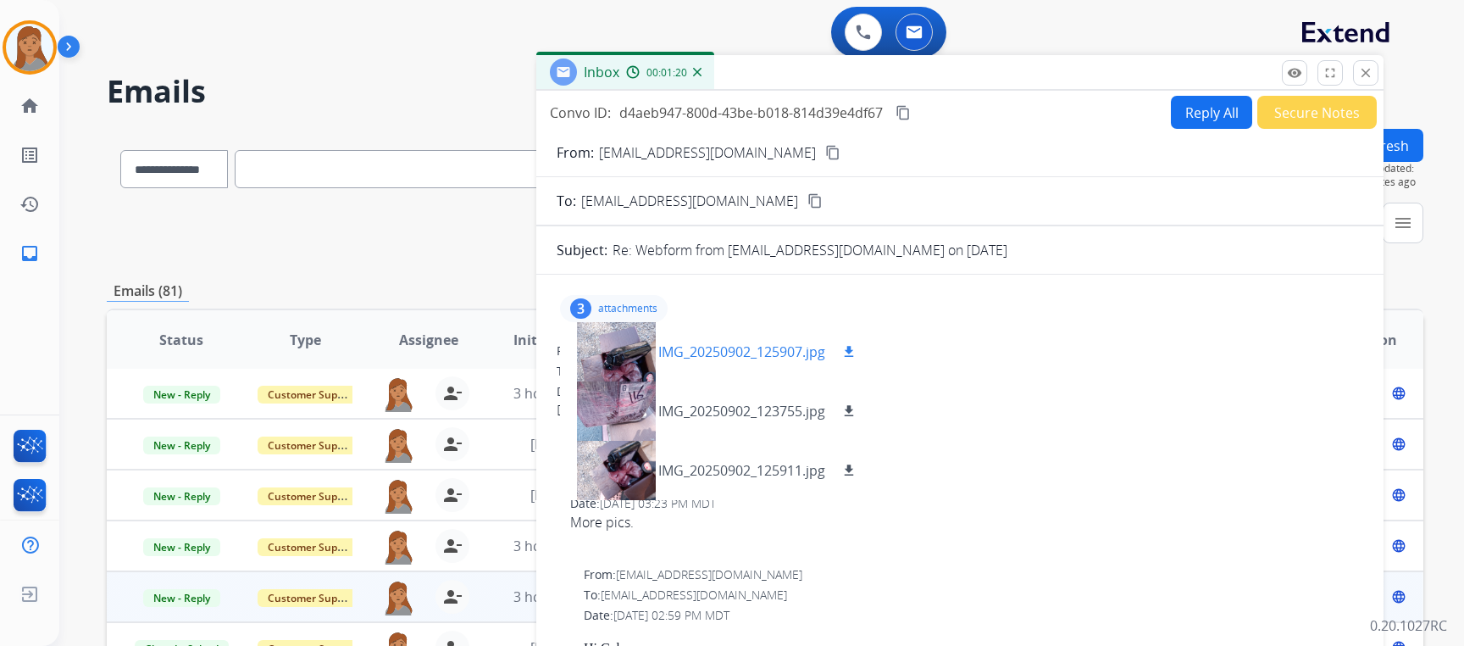
click at [604, 345] on div at bounding box center [616, 351] width 85 height 59
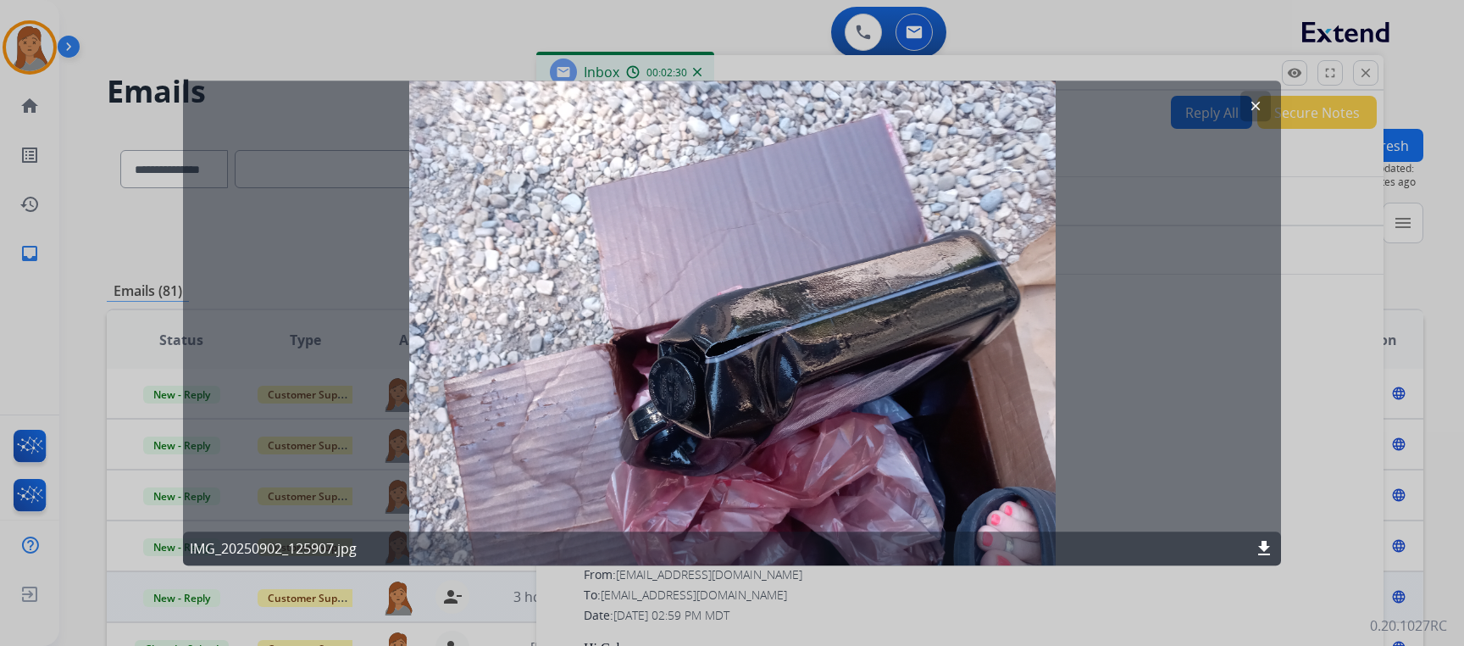
click at [1267, 99] on button "clear" at bounding box center [1256, 106] width 31 height 31
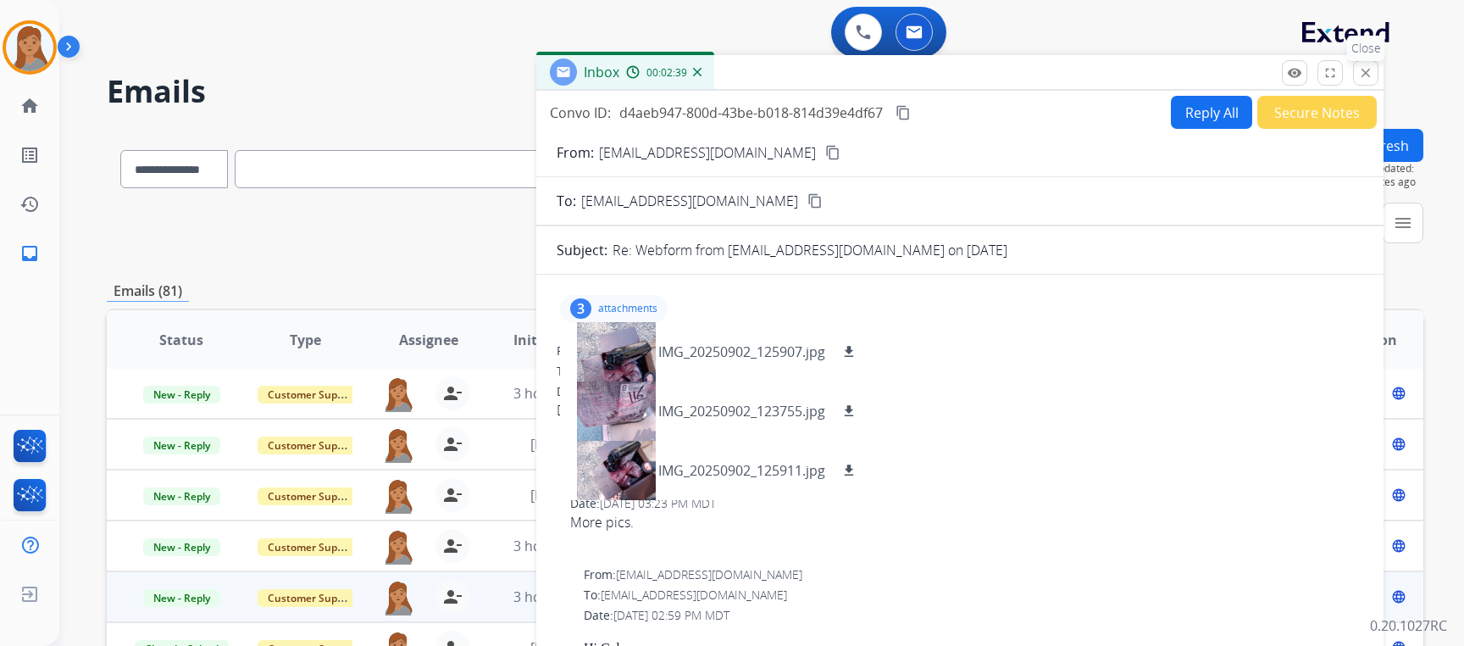
click at [1365, 72] on mat-icon "close" at bounding box center [1365, 72] width 15 height 15
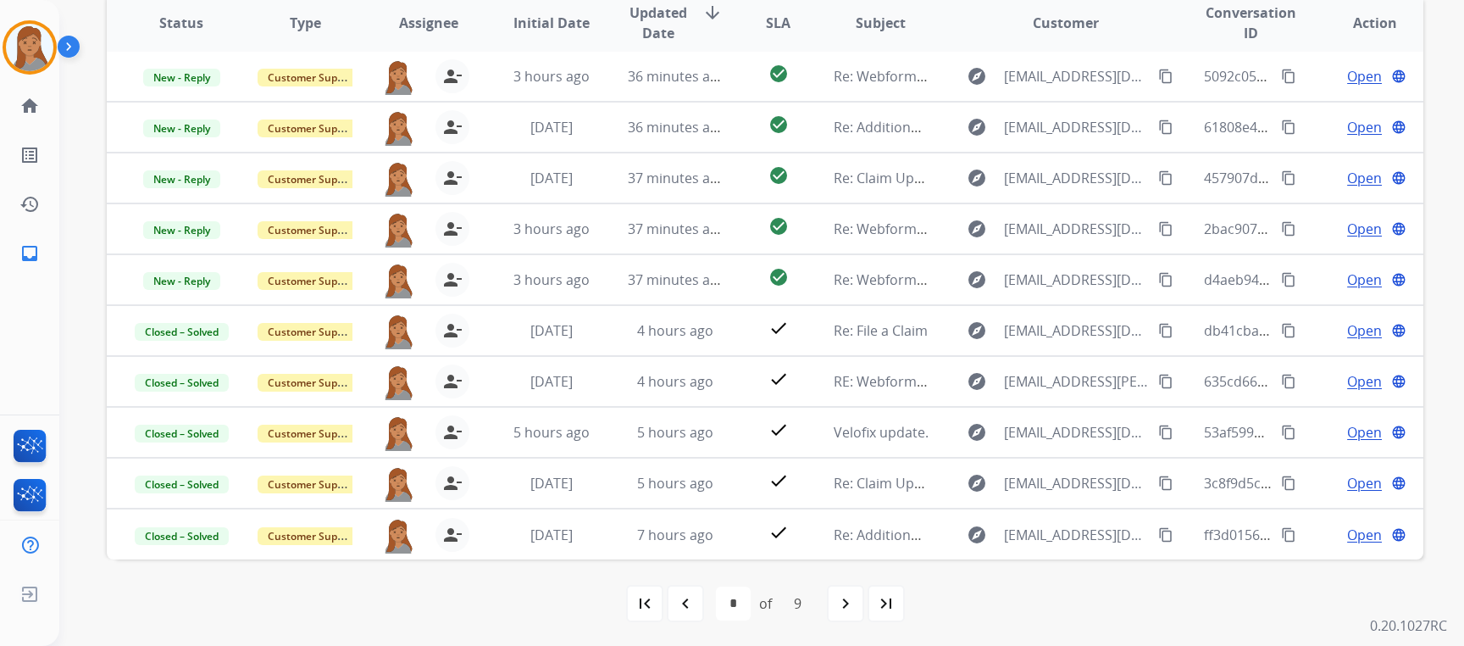
scroll to position [319, 0]
click at [686, 599] on mat-icon "navigate_before" at bounding box center [685, 601] width 20 height 20
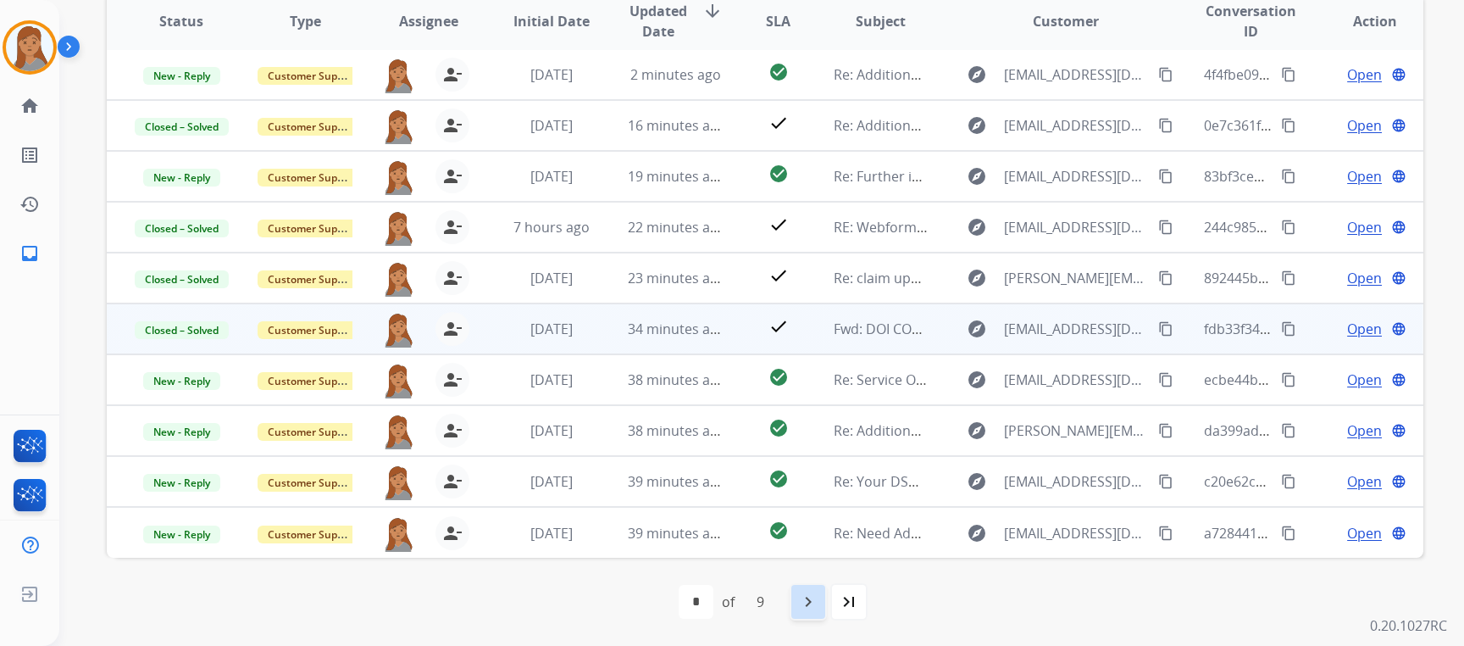
click at [803, 600] on mat-icon "navigate_next" at bounding box center [808, 601] width 20 height 20
select select "*"
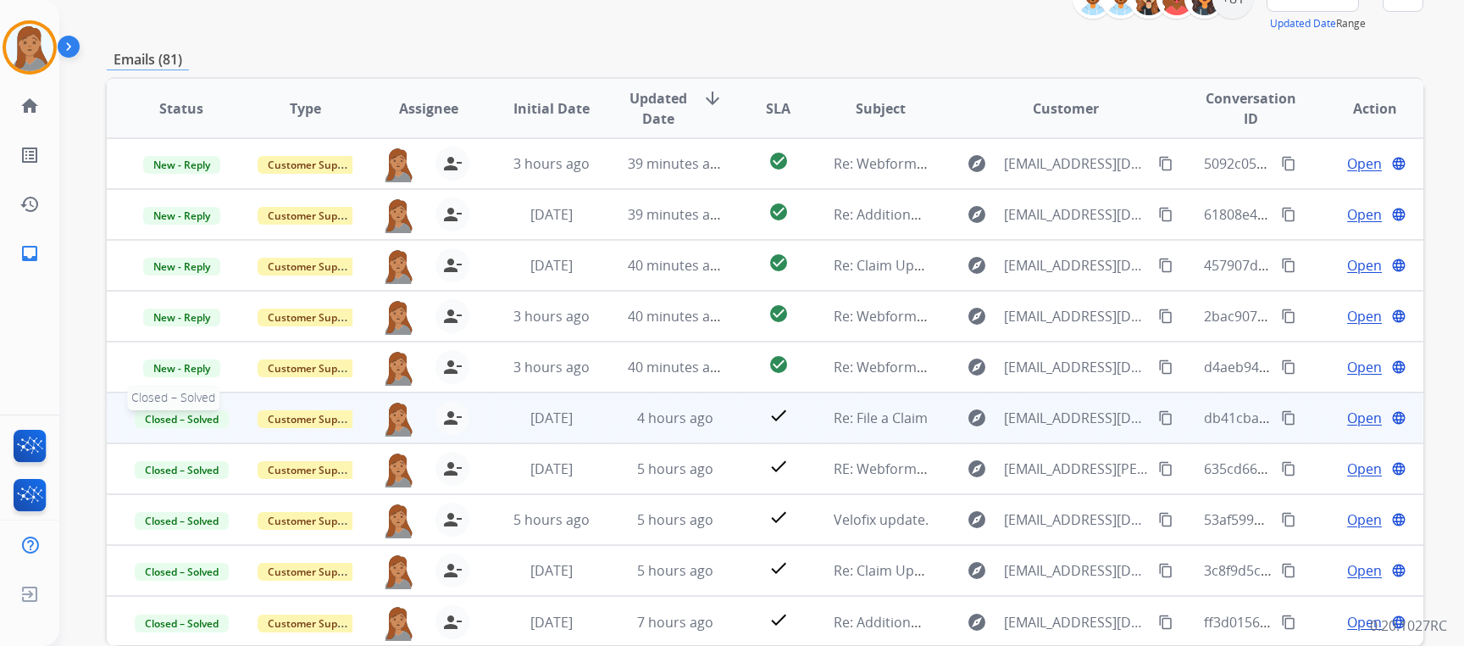
scroll to position [149, 0]
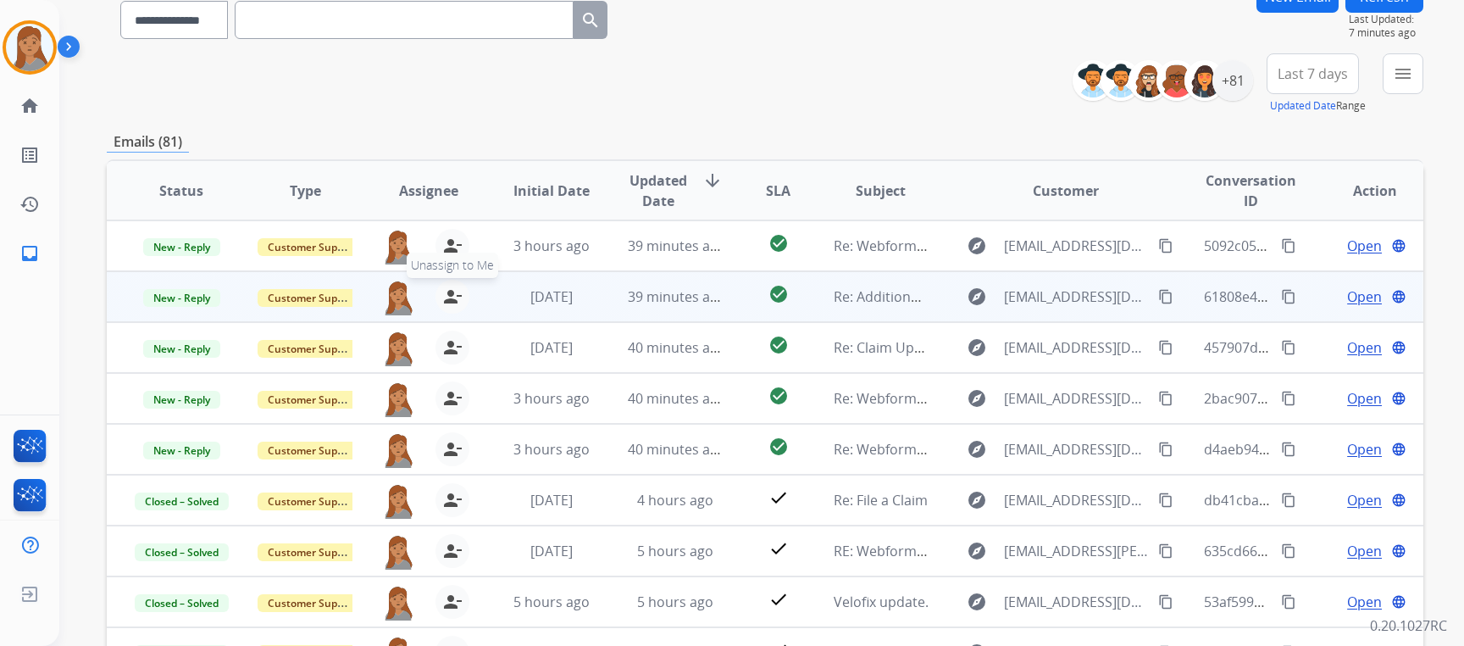
click at [442, 288] on mat-icon "person_remove" at bounding box center [452, 296] width 20 height 20
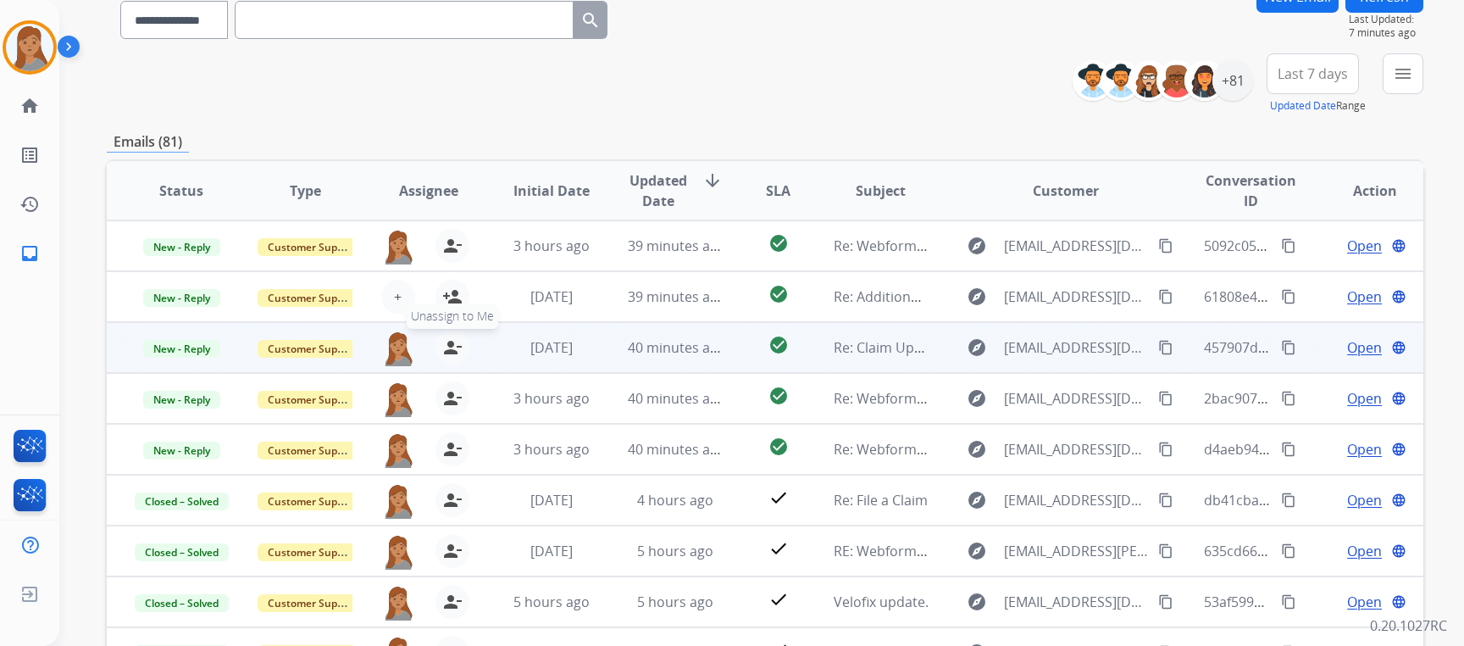
click at [447, 337] on mat-icon "person_remove" at bounding box center [452, 347] width 20 height 20
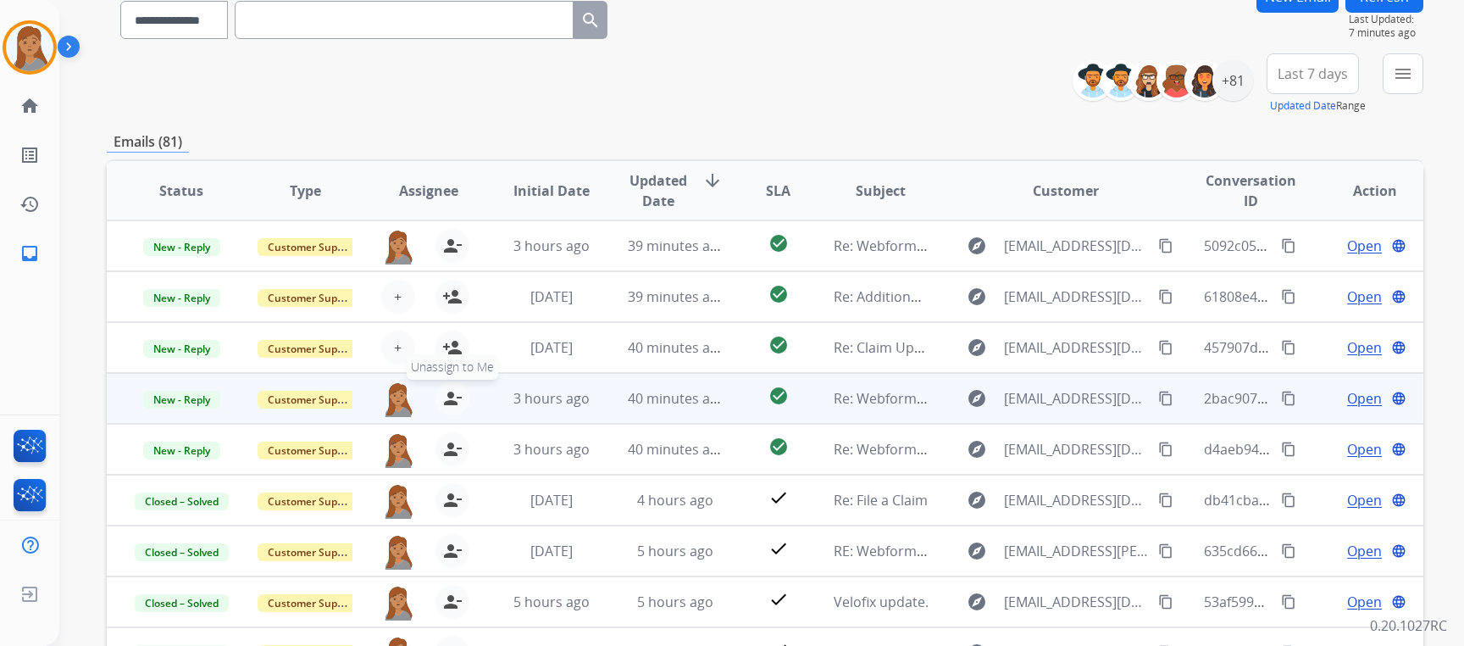
click at [452, 396] on mat-icon "person_remove" at bounding box center [452, 398] width 20 height 20
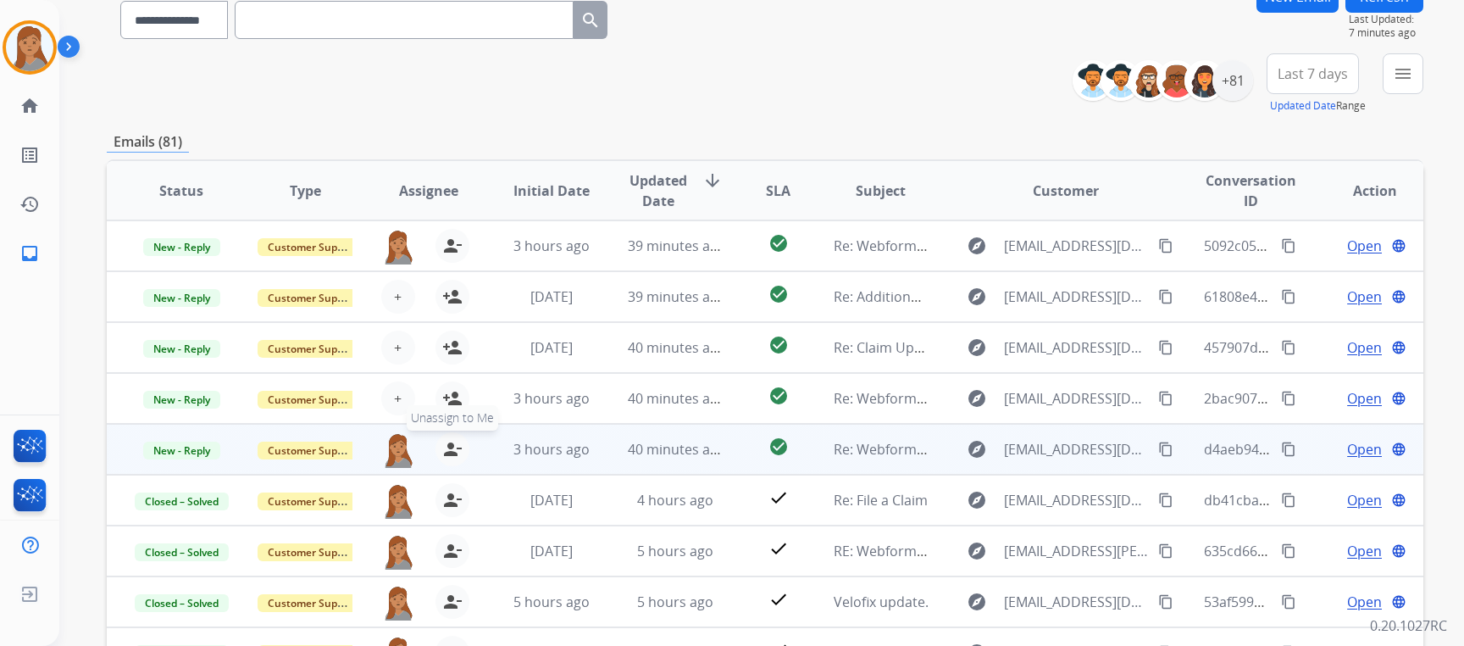
click at [452, 446] on mat-icon "person_remove" at bounding box center [452, 449] width 20 height 20
click at [395, 446] on span "+" at bounding box center [398, 449] width 8 height 20
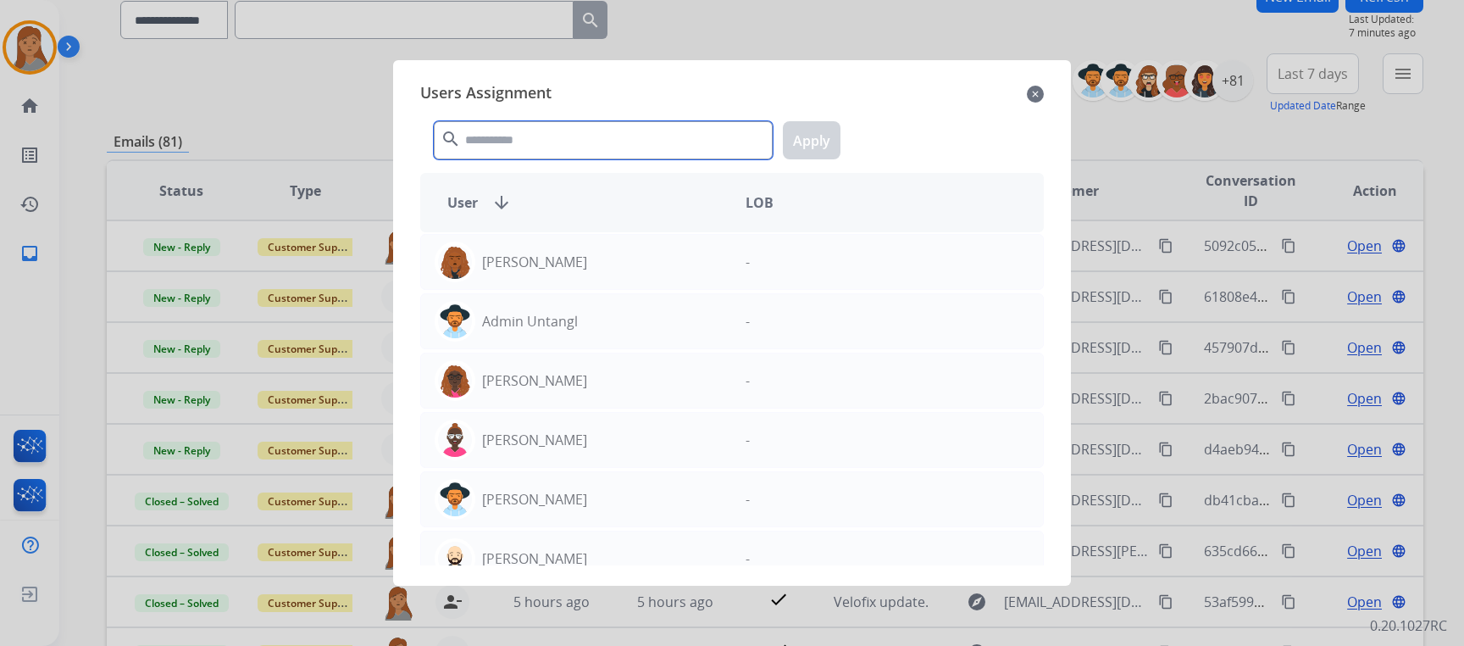
click at [625, 136] on input "text" at bounding box center [603, 140] width 339 height 38
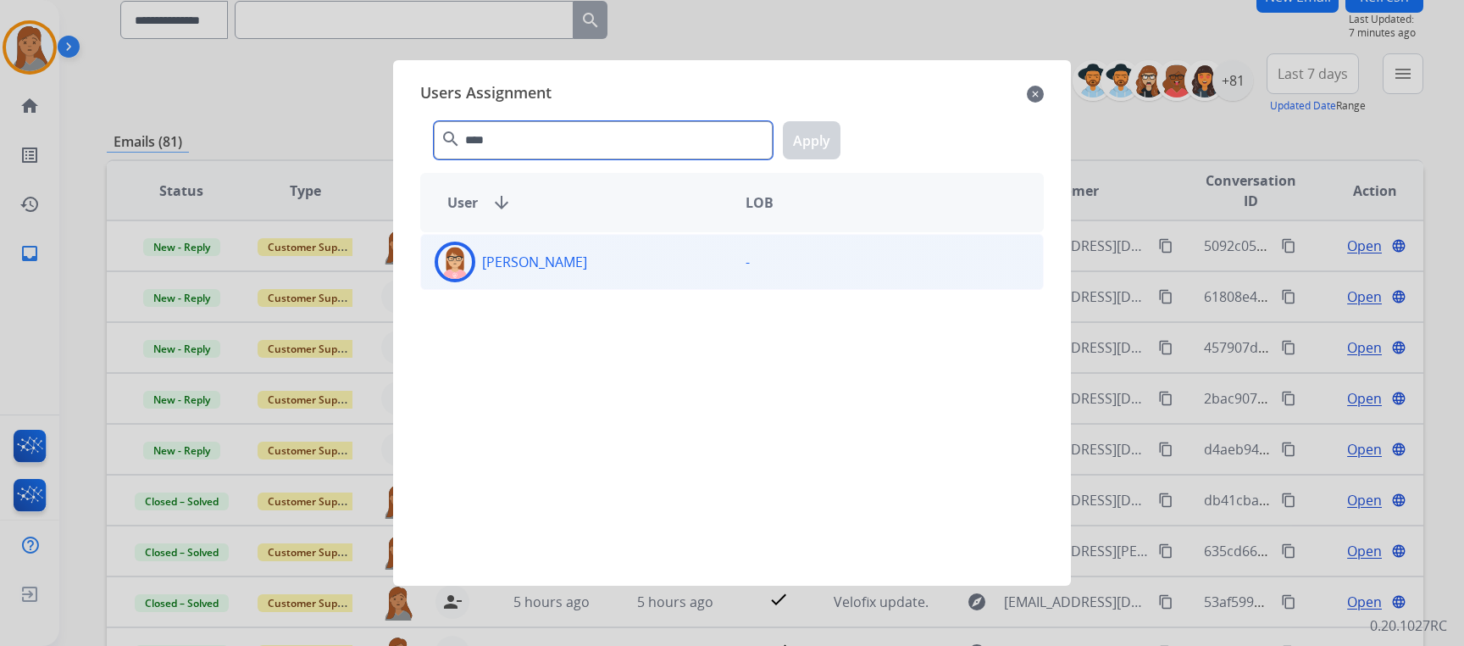
type input "****"
click at [597, 273] on div "Edith Evans" at bounding box center [576, 262] width 311 height 41
click at [793, 140] on button "Apply" at bounding box center [812, 140] width 58 height 38
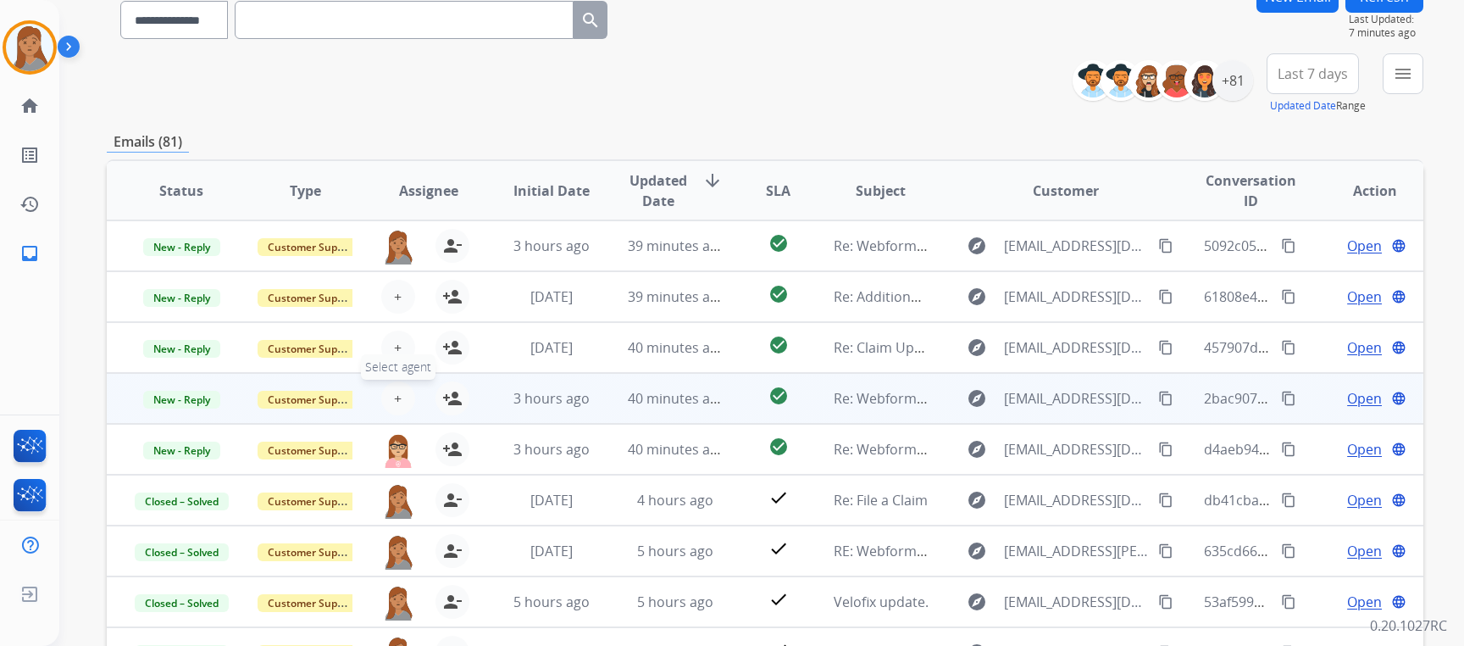
click at [406, 392] on button "+ Select agent" at bounding box center [398, 398] width 34 height 34
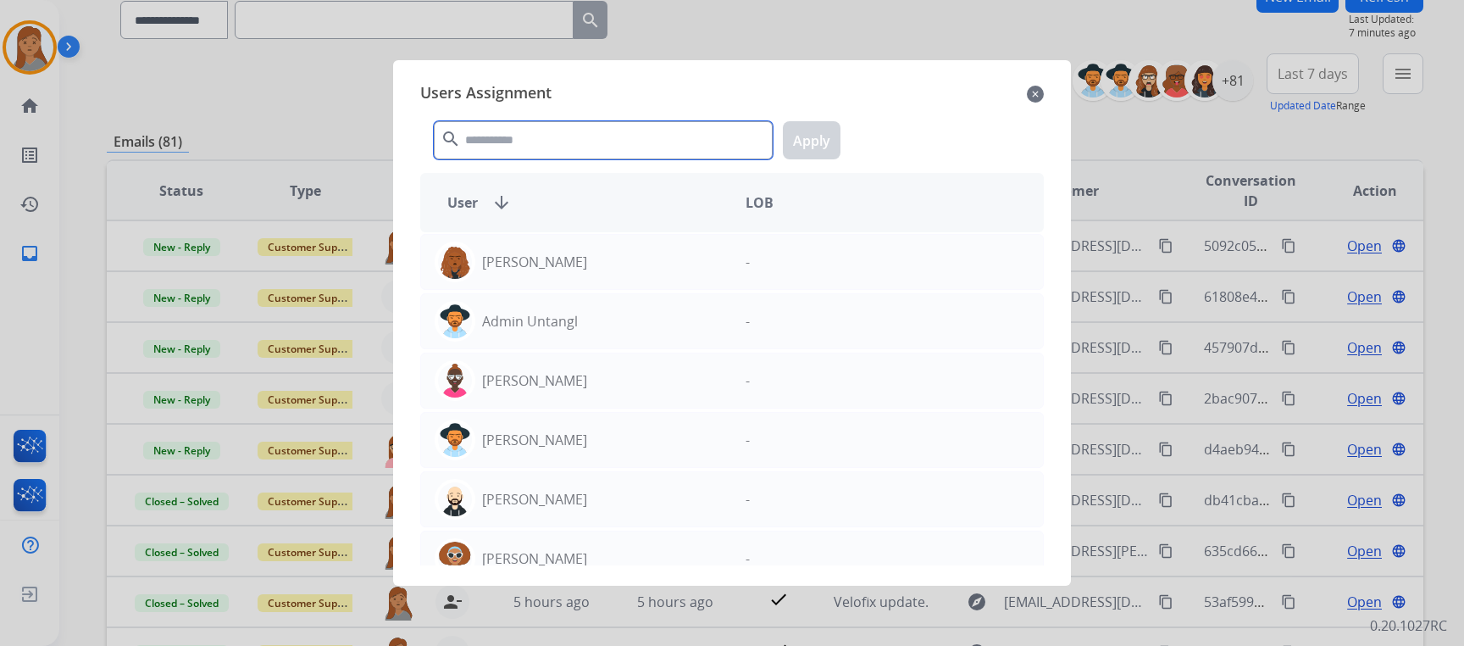
click at [575, 139] on input "text" at bounding box center [603, 140] width 339 height 38
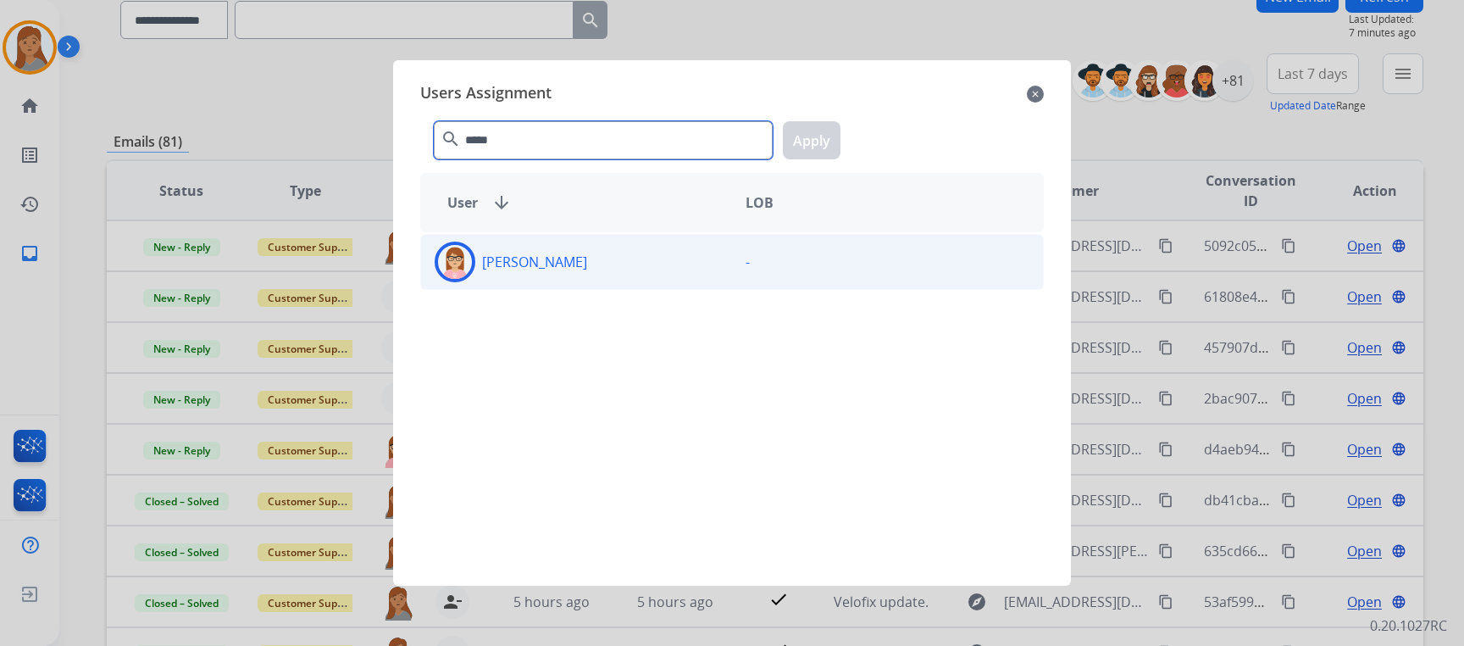
type input "*****"
click at [656, 263] on div "Edith Evans" at bounding box center [576, 262] width 311 height 41
click at [820, 132] on button "Apply" at bounding box center [812, 140] width 58 height 38
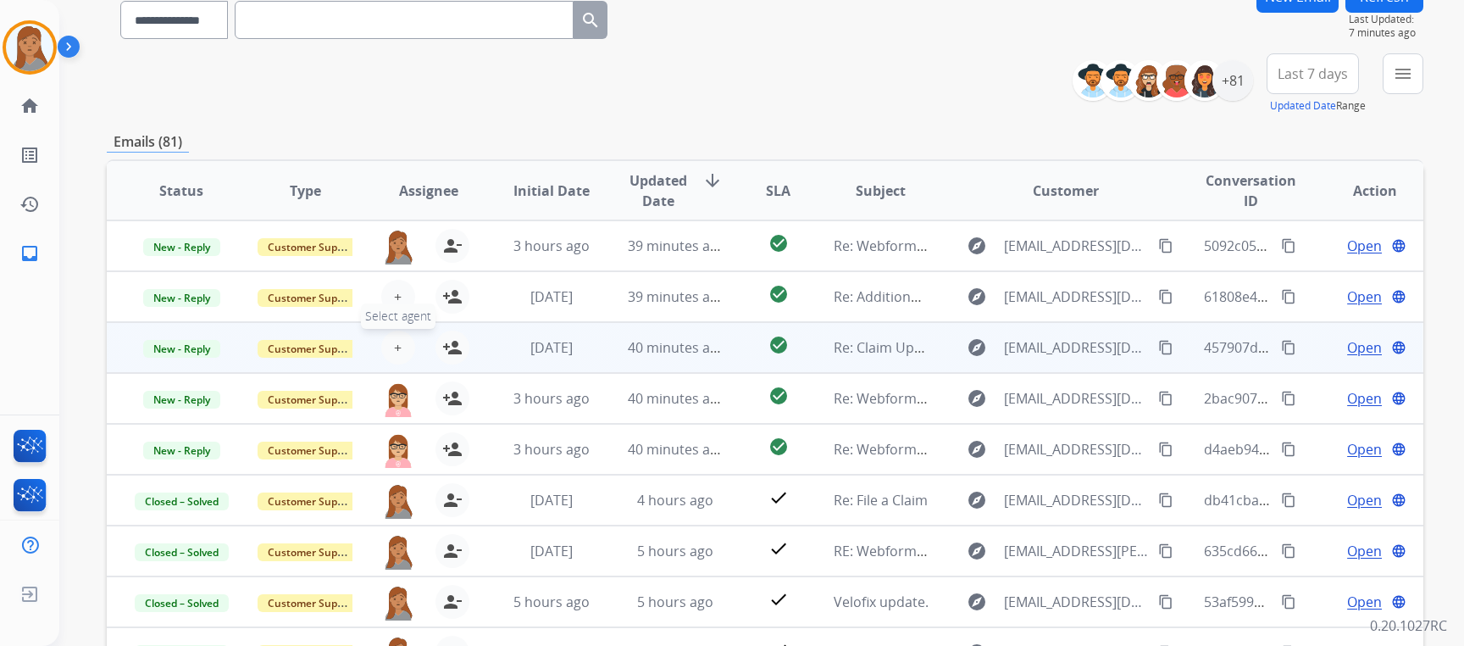
click at [394, 339] on span "+" at bounding box center [398, 347] width 8 height 20
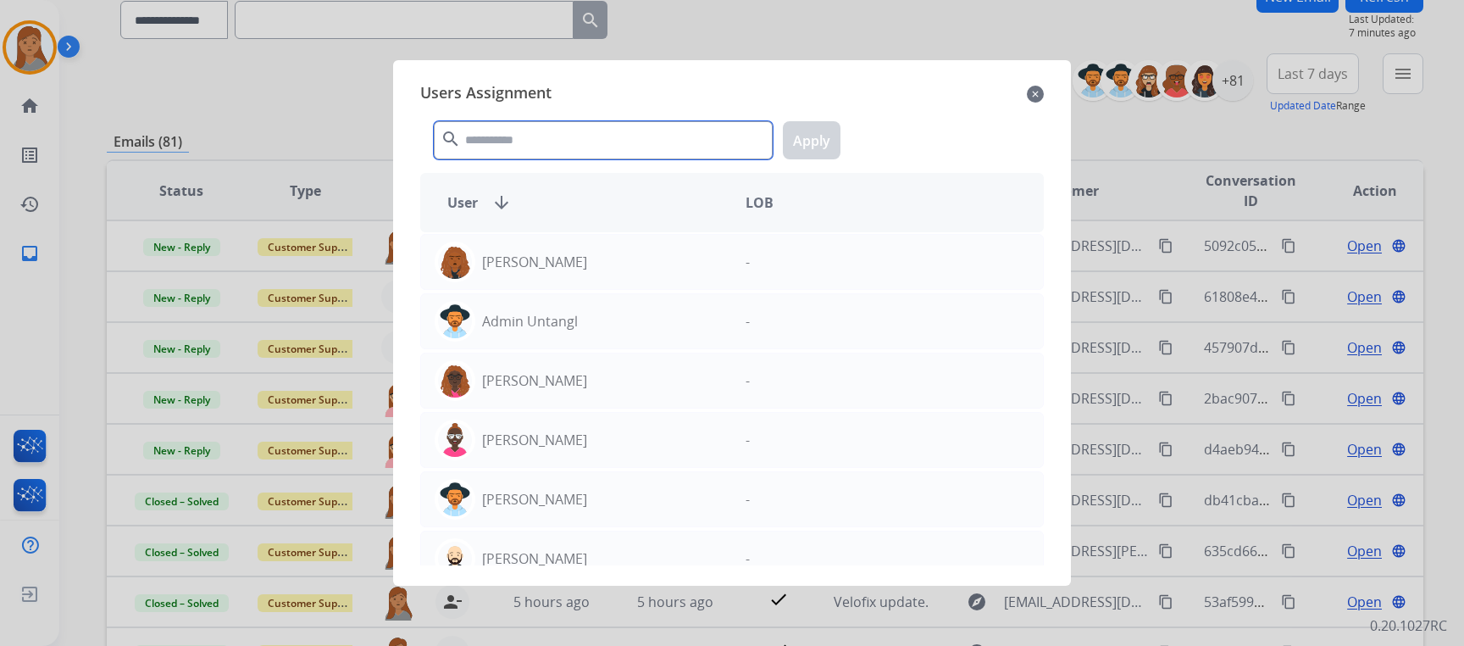
click at [567, 144] on input "text" at bounding box center [603, 140] width 339 height 38
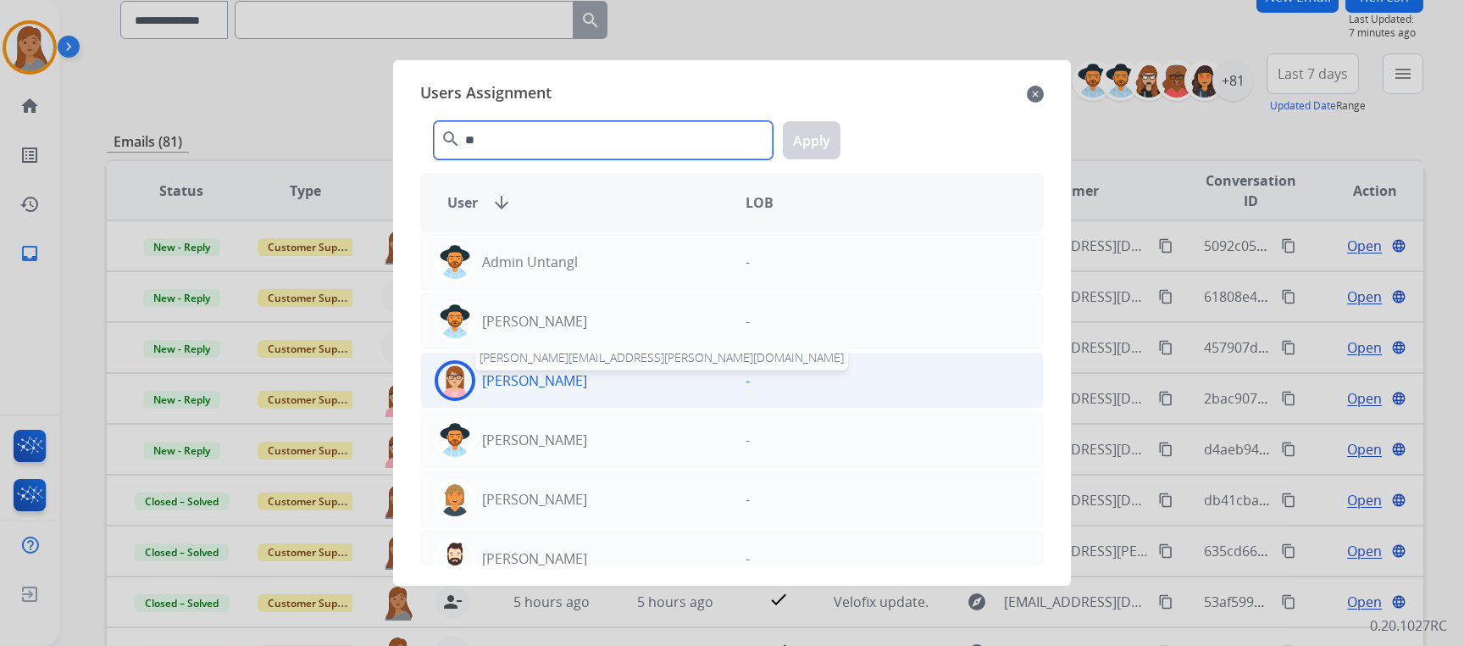
type input "**"
drag, startPoint x: 546, startPoint y: 371, endPoint x: 580, endPoint y: 344, distance: 43.4
click at [545, 372] on p "Edith Evans" at bounding box center [534, 380] width 105 height 20
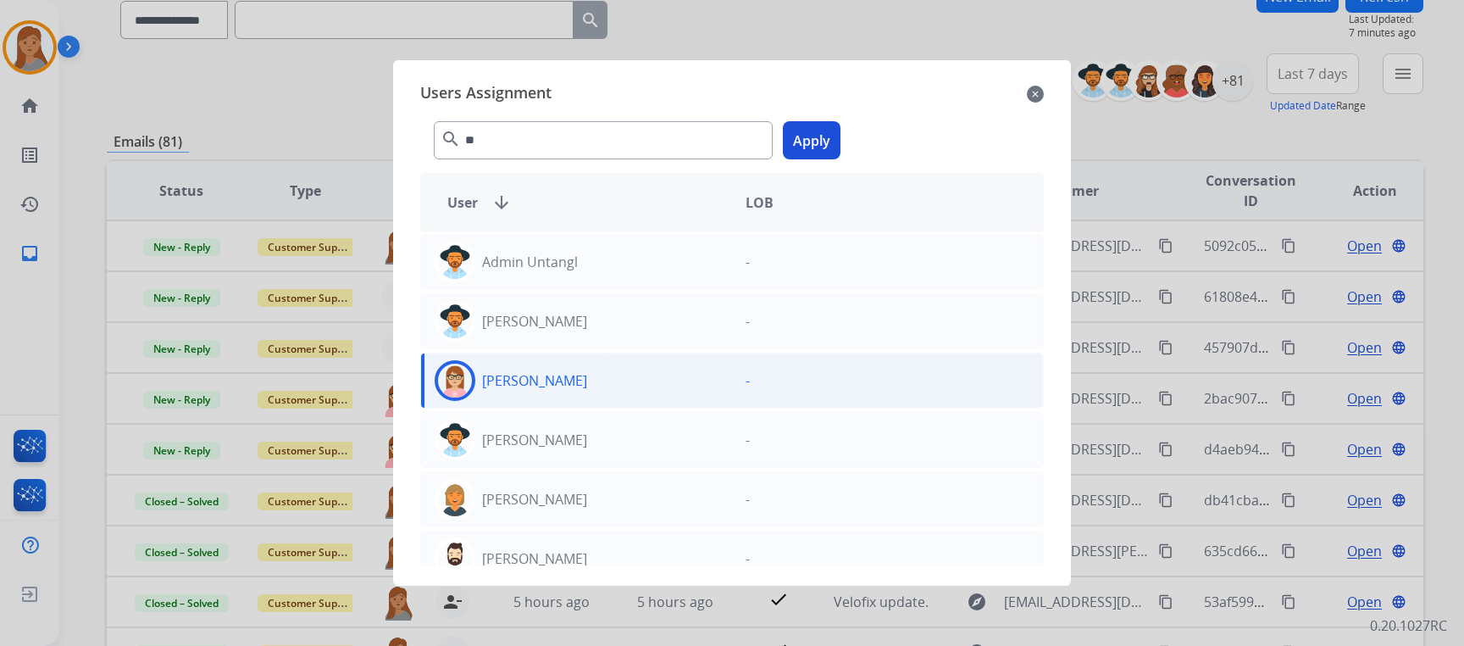
click at [801, 133] on button "Apply" at bounding box center [812, 140] width 58 height 38
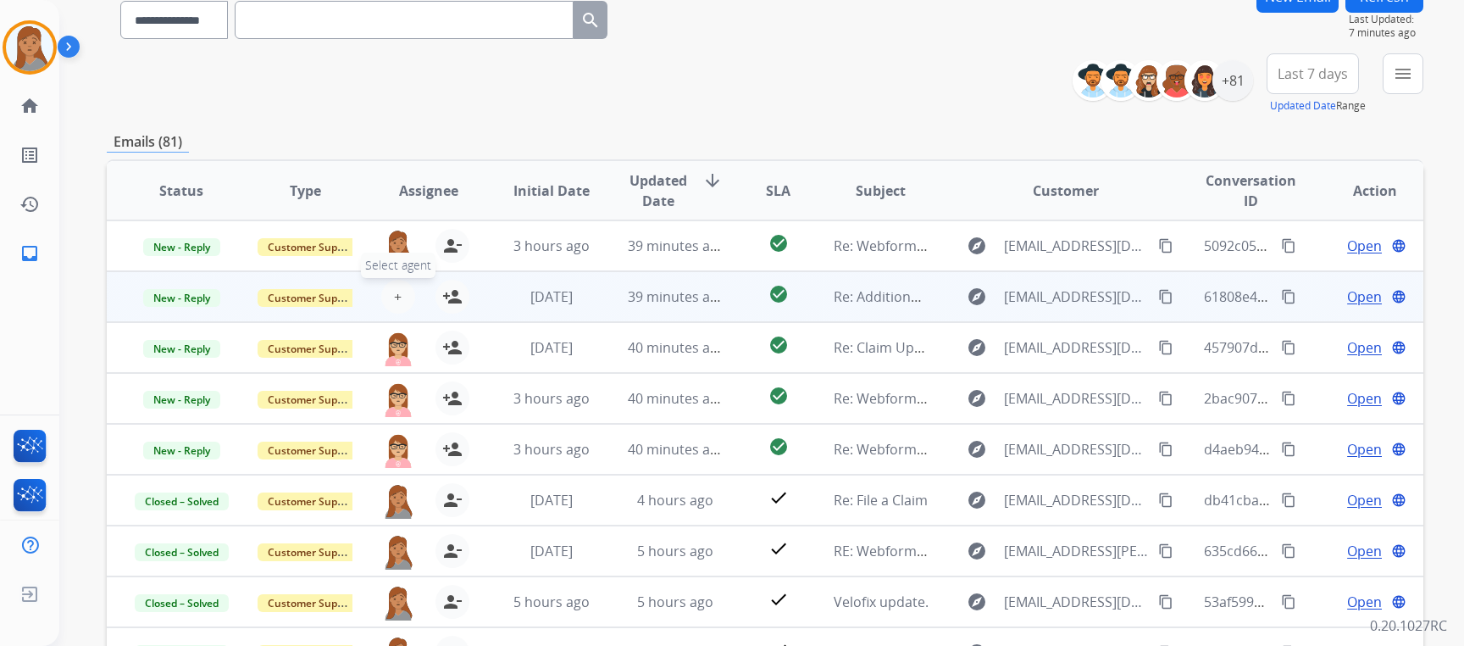
click at [394, 294] on span "+" at bounding box center [398, 296] width 8 height 20
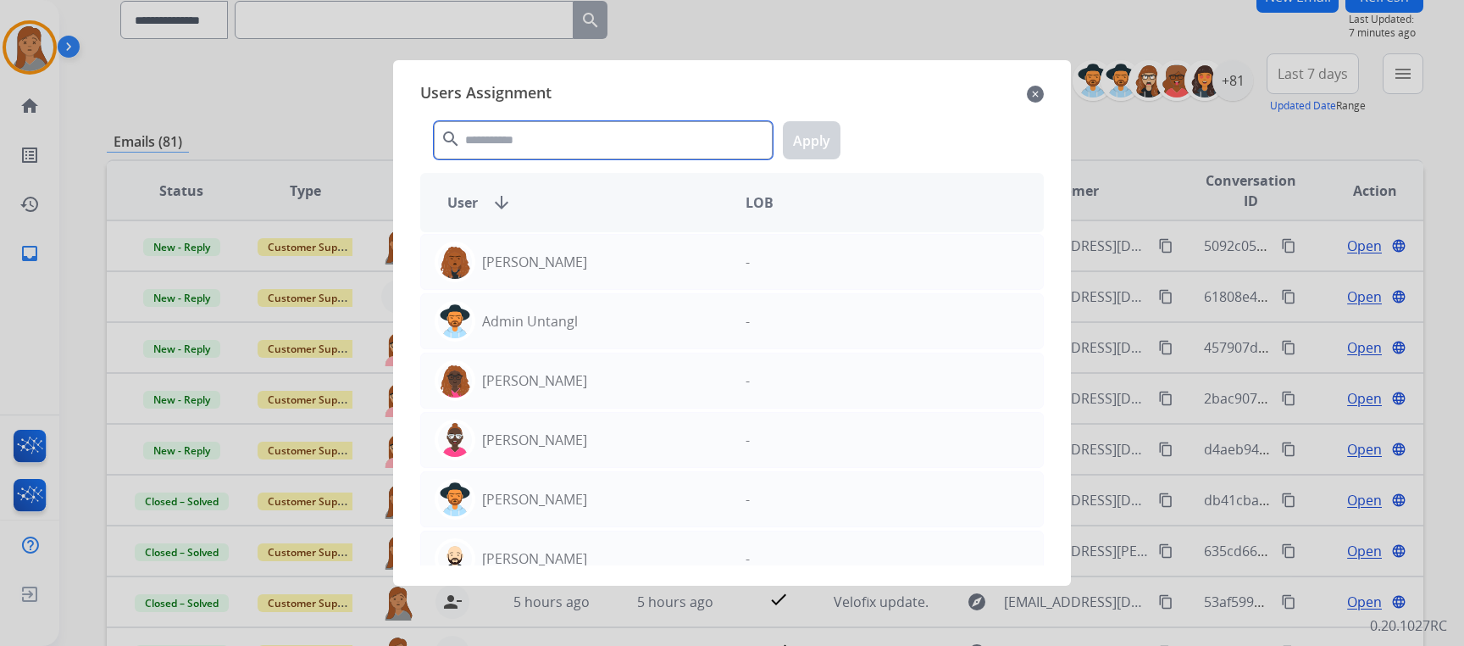
click at [509, 146] on input "text" at bounding box center [603, 140] width 339 height 38
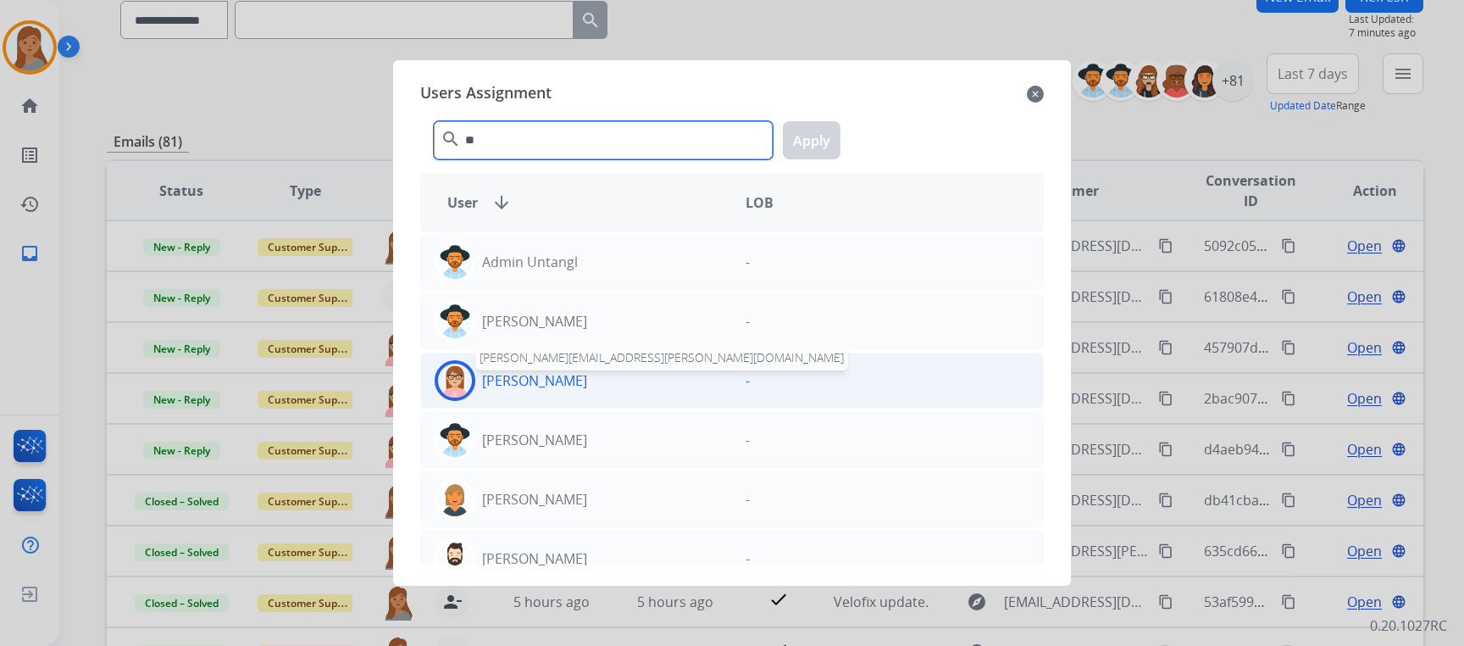
type input "**"
click at [535, 384] on p "Edith Evans" at bounding box center [534, 380] width 105 height 20
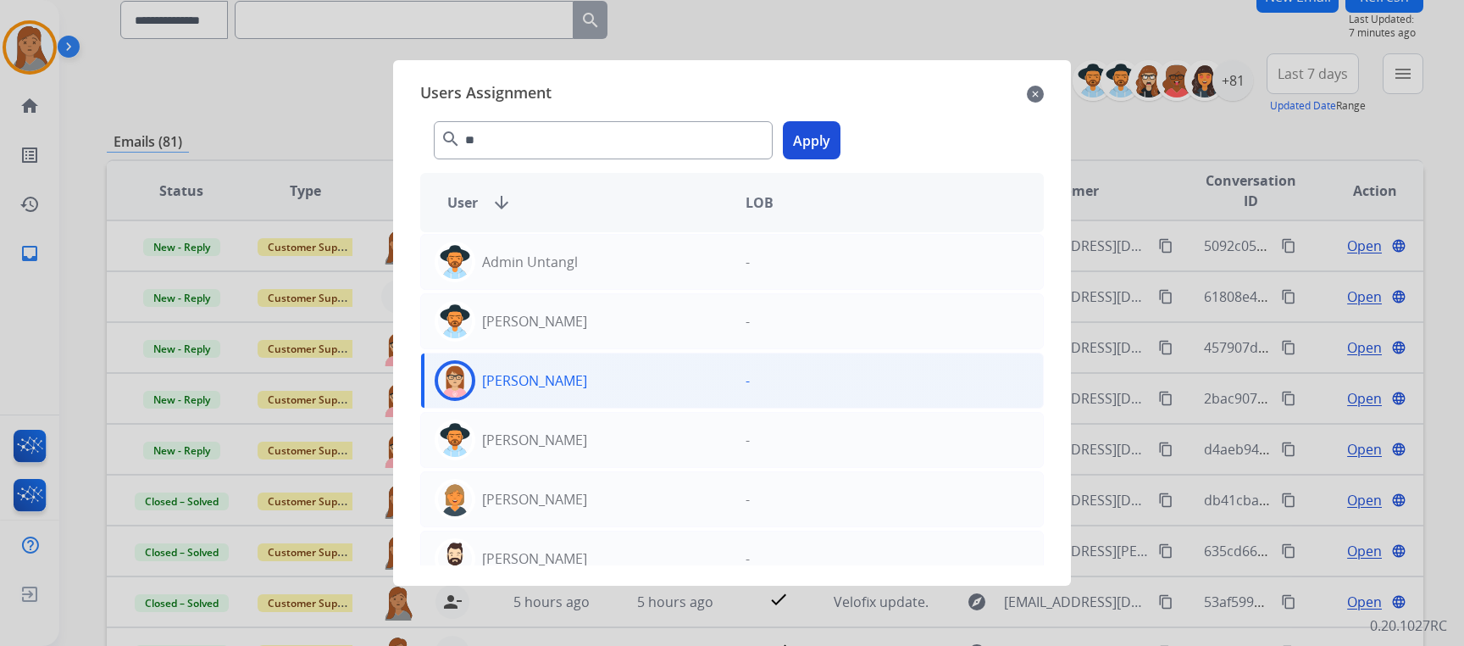
click at [822, 136] on button "Apply" at bounding box center [812, 140] width 58 height 38
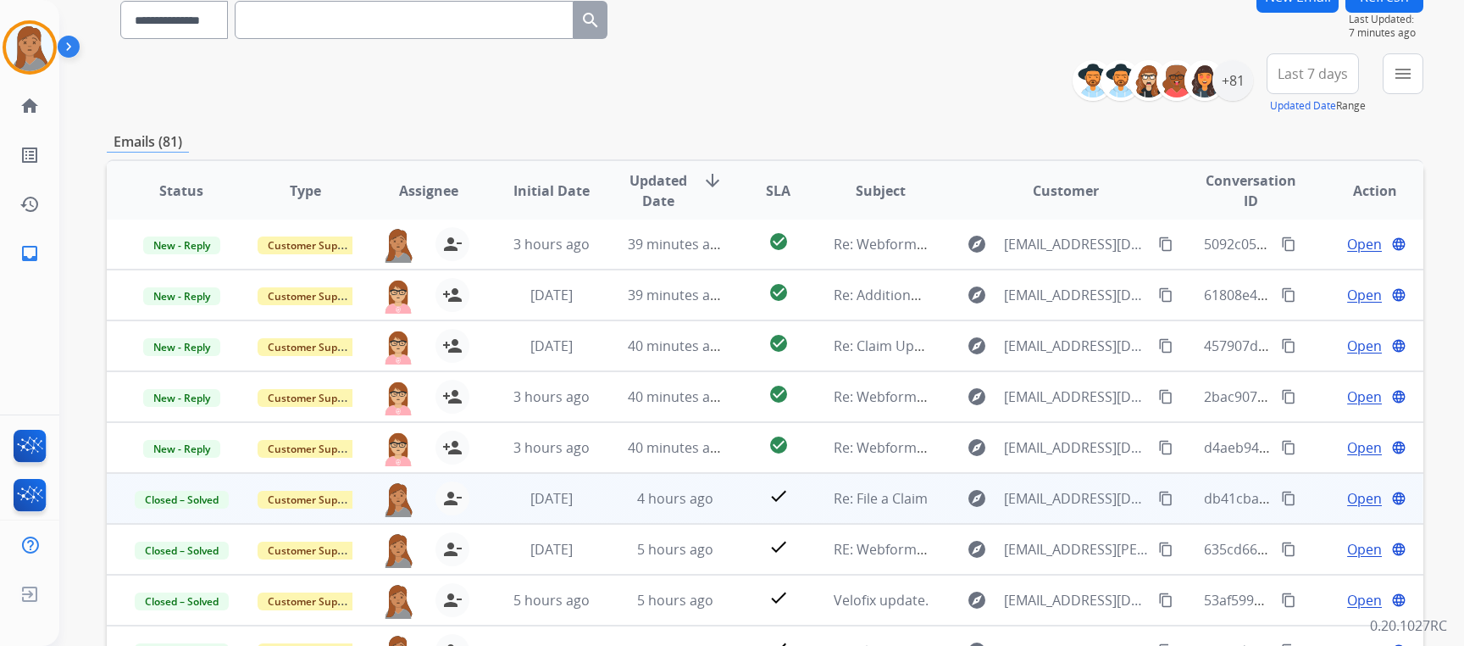
scroll to position [319, 0]
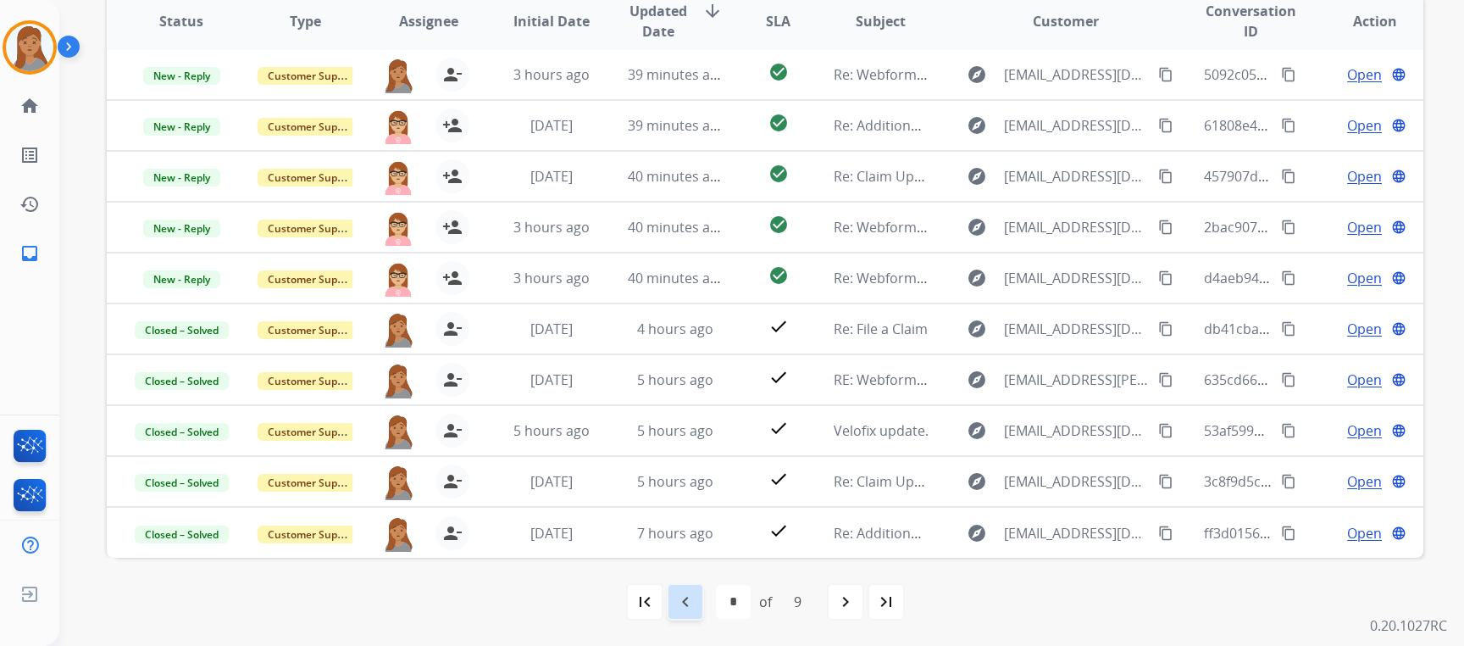
click at [691, 604] on mat-icon "navigate_before" at bounding box center [685, 601] width 20 height 20
select select "*"
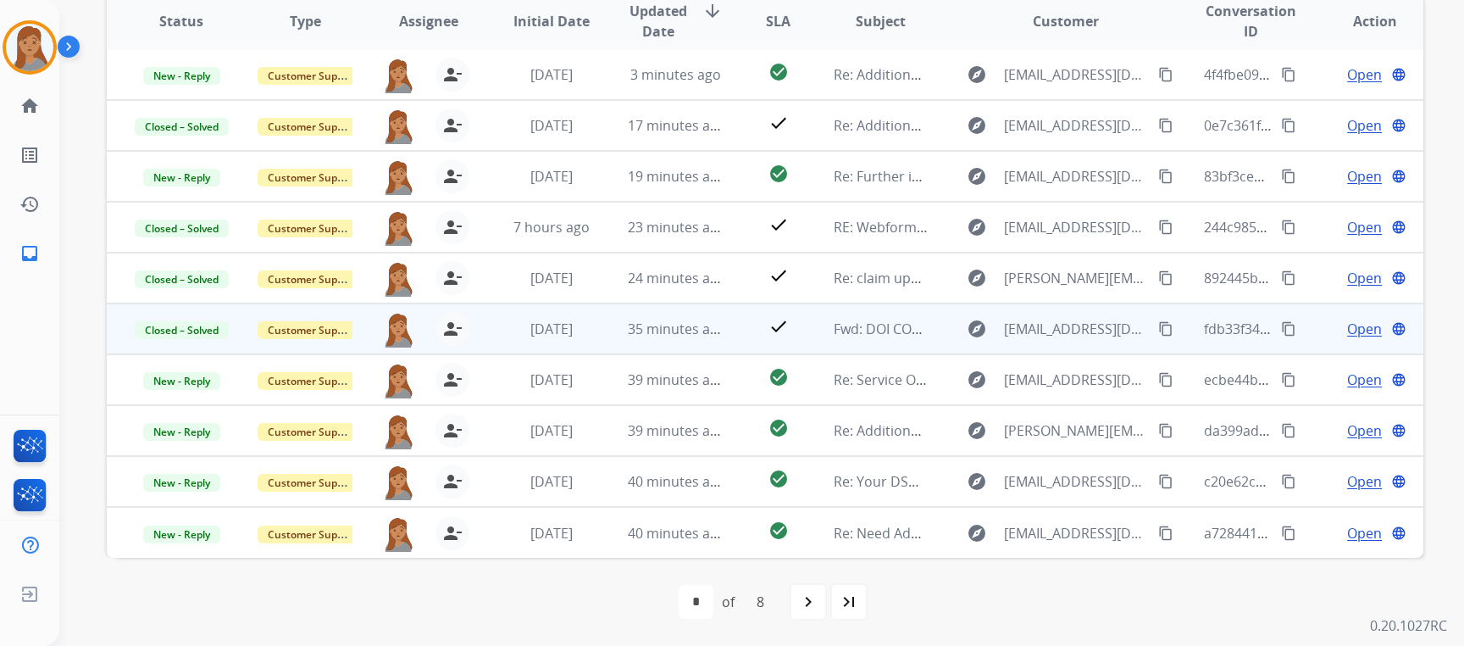
scroll to position [0, 0]
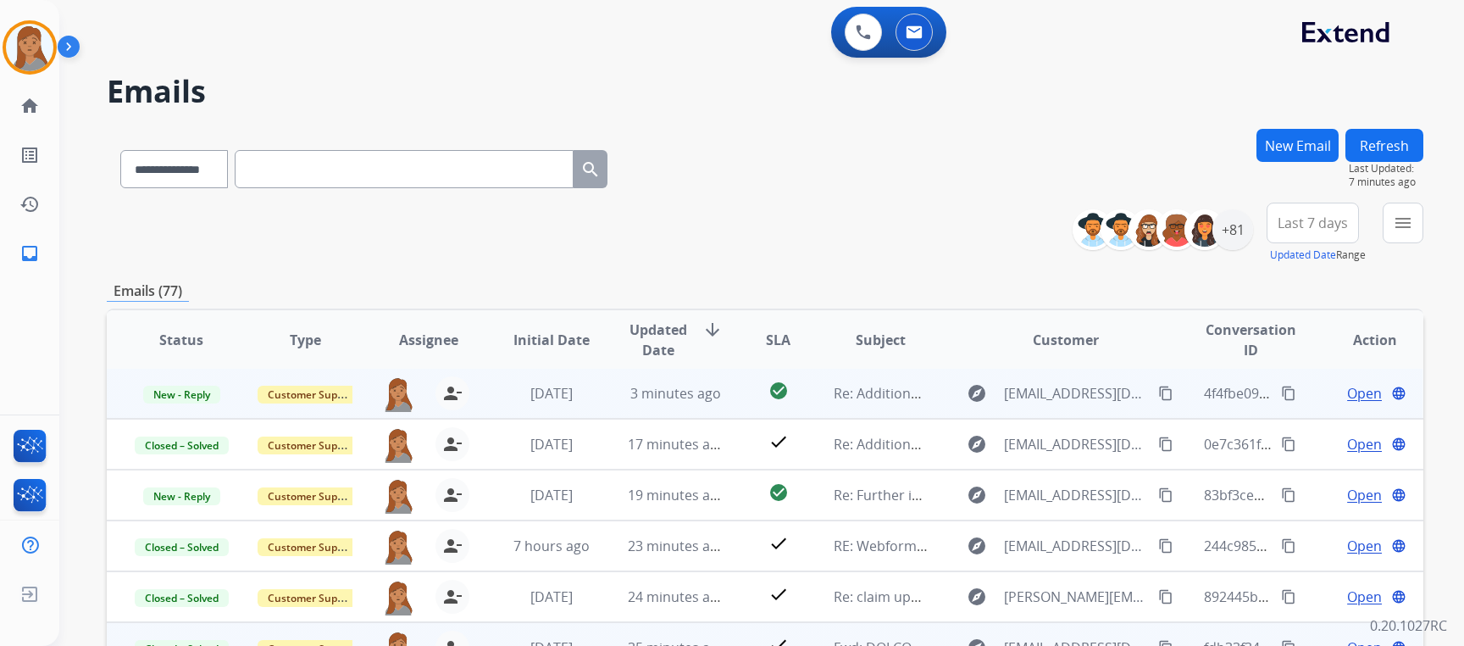
click at [1352, 393] on span "Open" at bounding box center [1364, 393] width 35 height 20
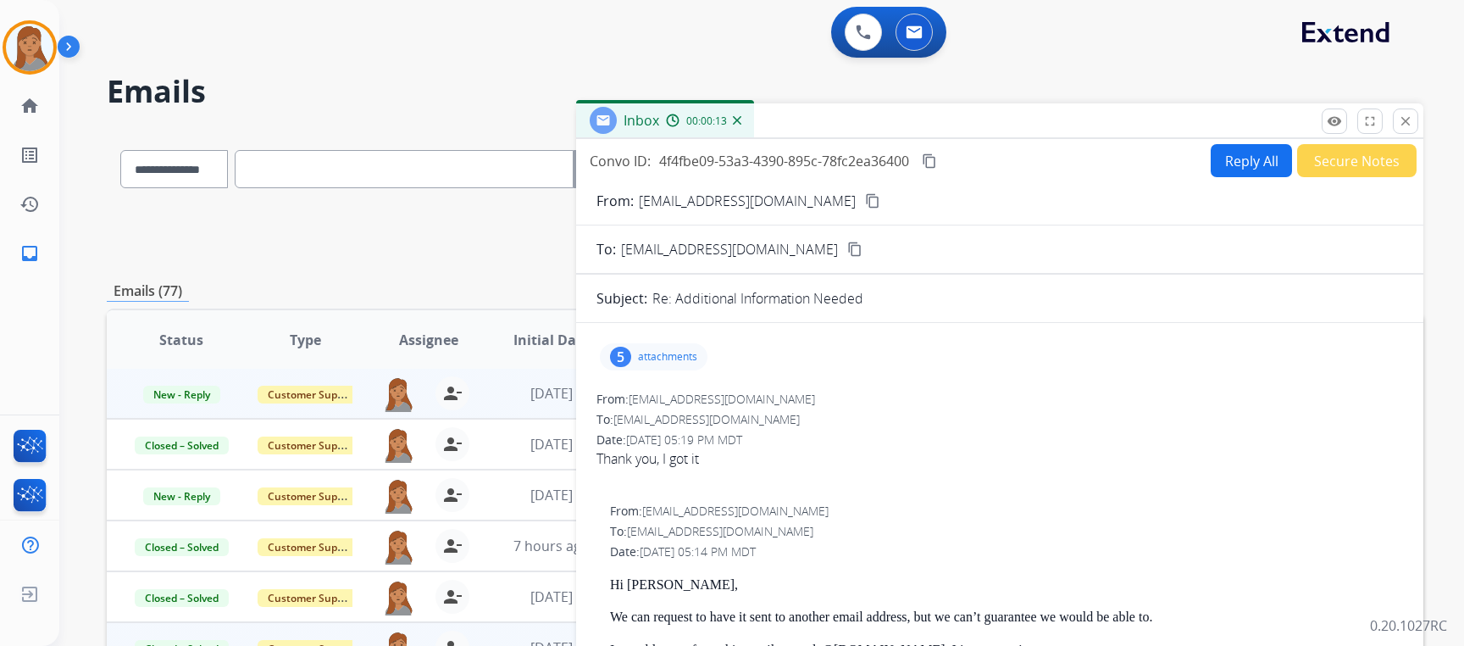
click at [1241, 160] on button "Reply All" at bounding box center [1251, 160] width 81 height 33
select select "**********"
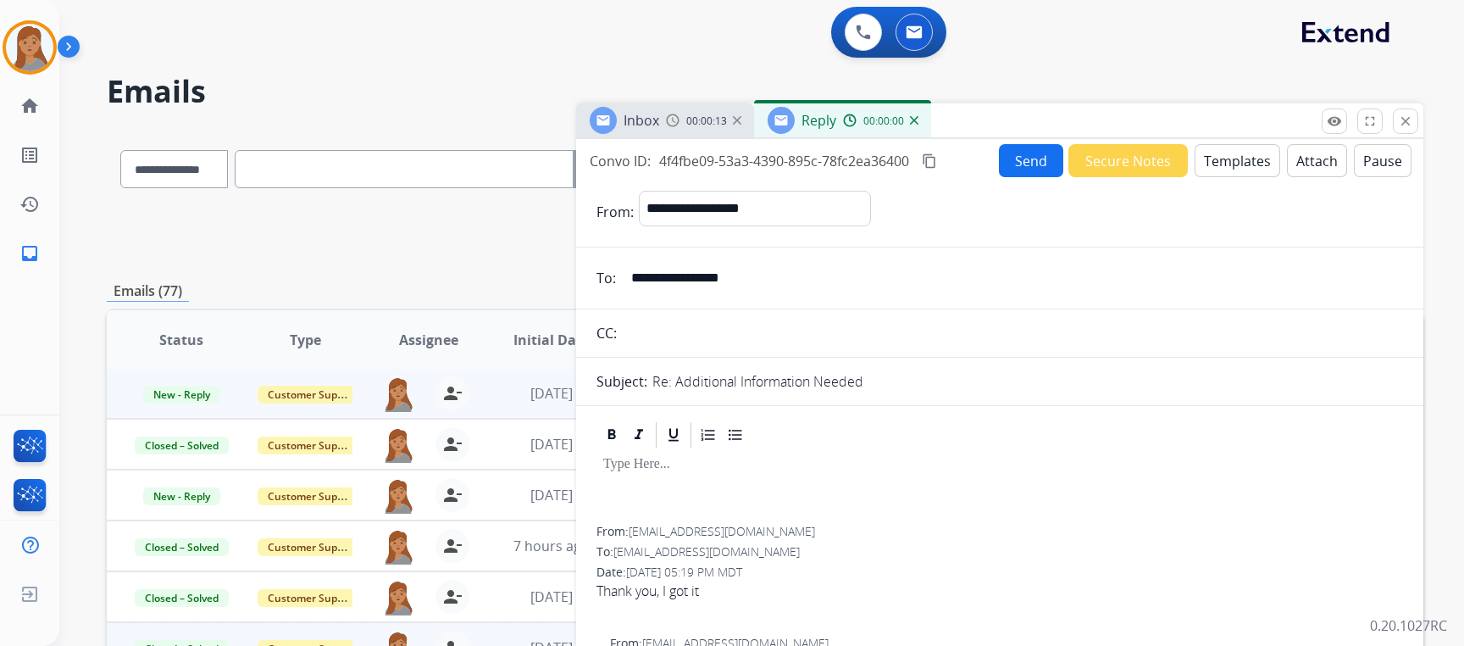
click at [1241, 160] on button "Templates" at bounding box center [1238, 160] width 86 height 33
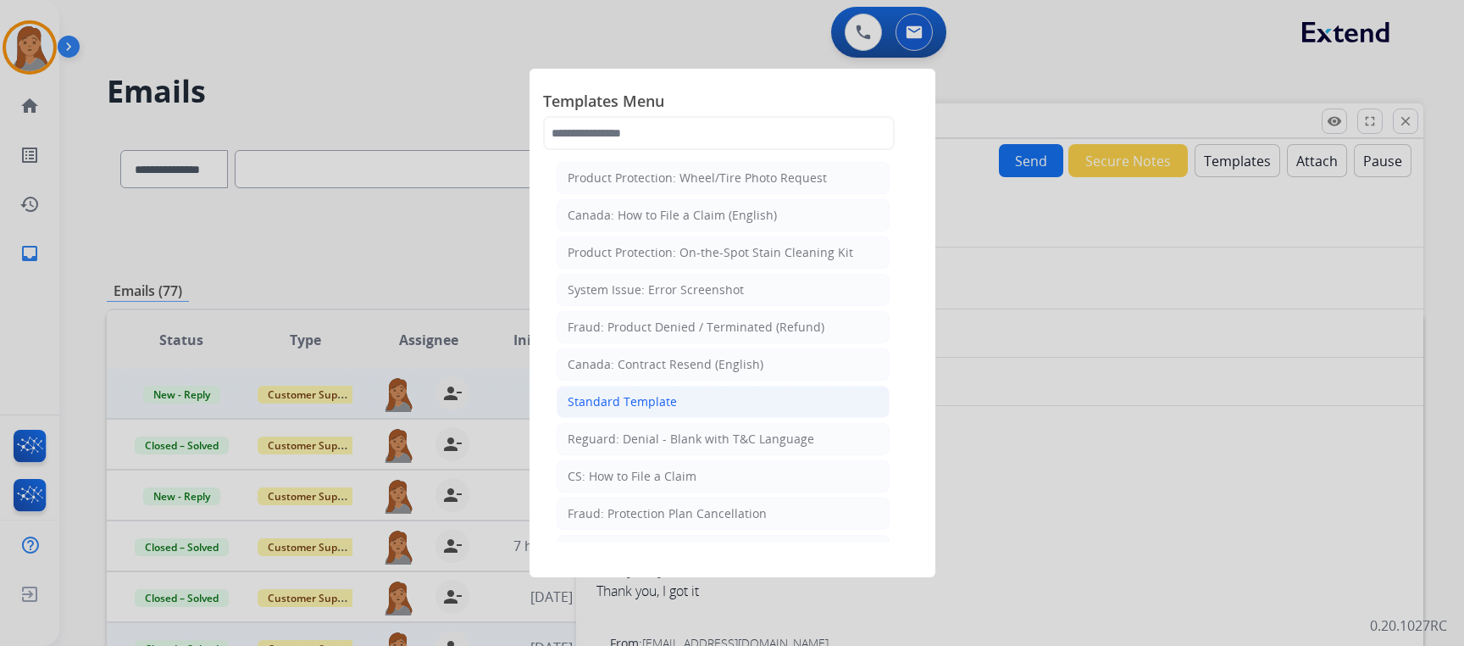
click at [615, 399] on div "Standard Template" at bounding box center [622, 401] width 109 height 17
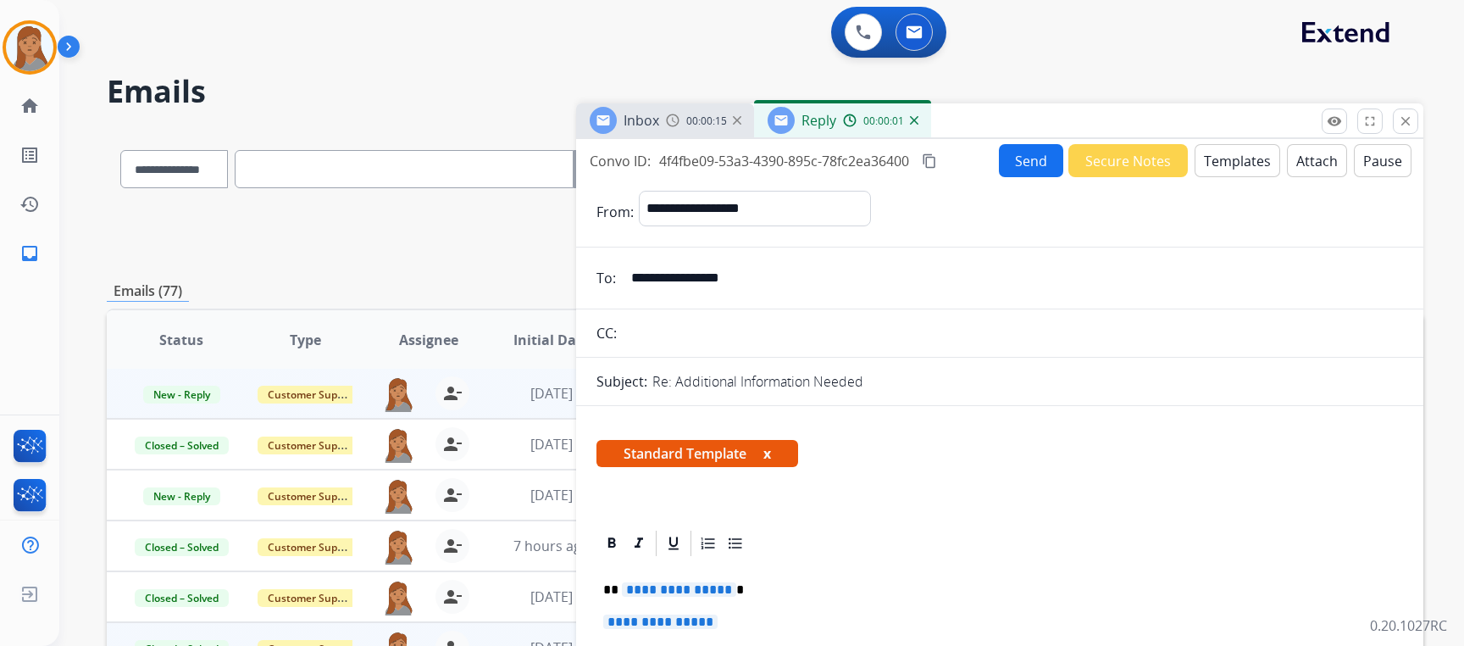
scroll to position [254, 0]
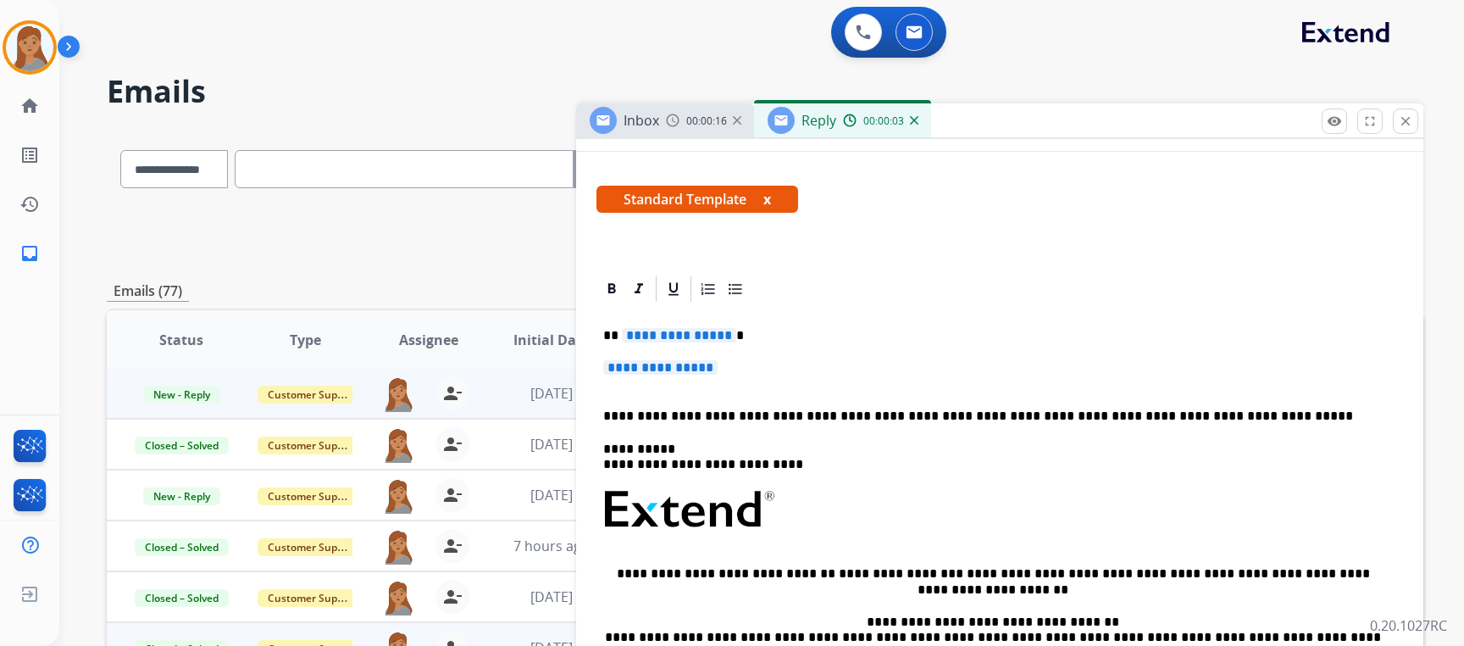
drag, startPoint x: 738, startPoint y: 365, endPoint x: 722, endPoint y: 360, distance: 16.9
click at [737, 365] on p "**********" at bounding box center [999, 375] width 793 height 31
drag, startPoint x: 747, startPoint y: 366, endPoint x: 623, endPoint y: 320, distance: 132.7
click at [623, 320] on div "**********" at bounding box center [1000, 549] width 807 height 491
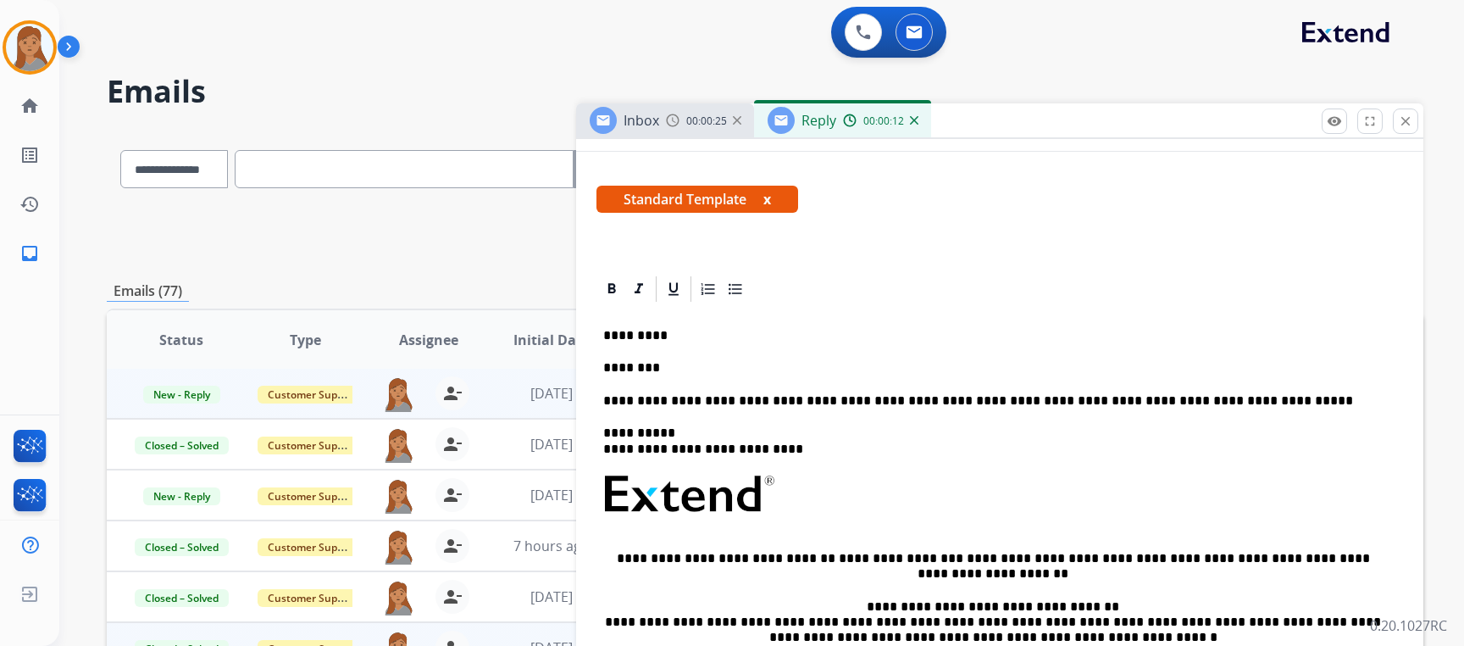
scroll to position [0, 0]
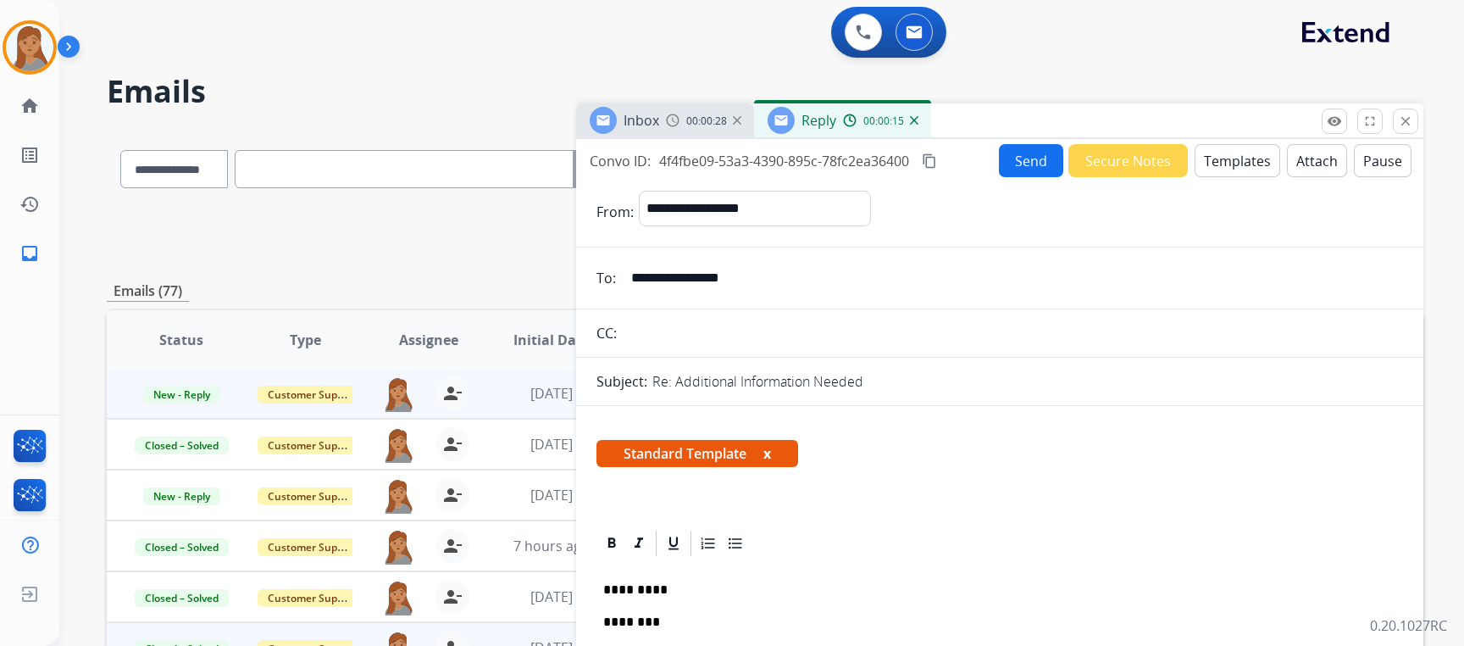
click at [1024, 169] on button "Send" at bounding box center [1031, 160] width 64 height 33
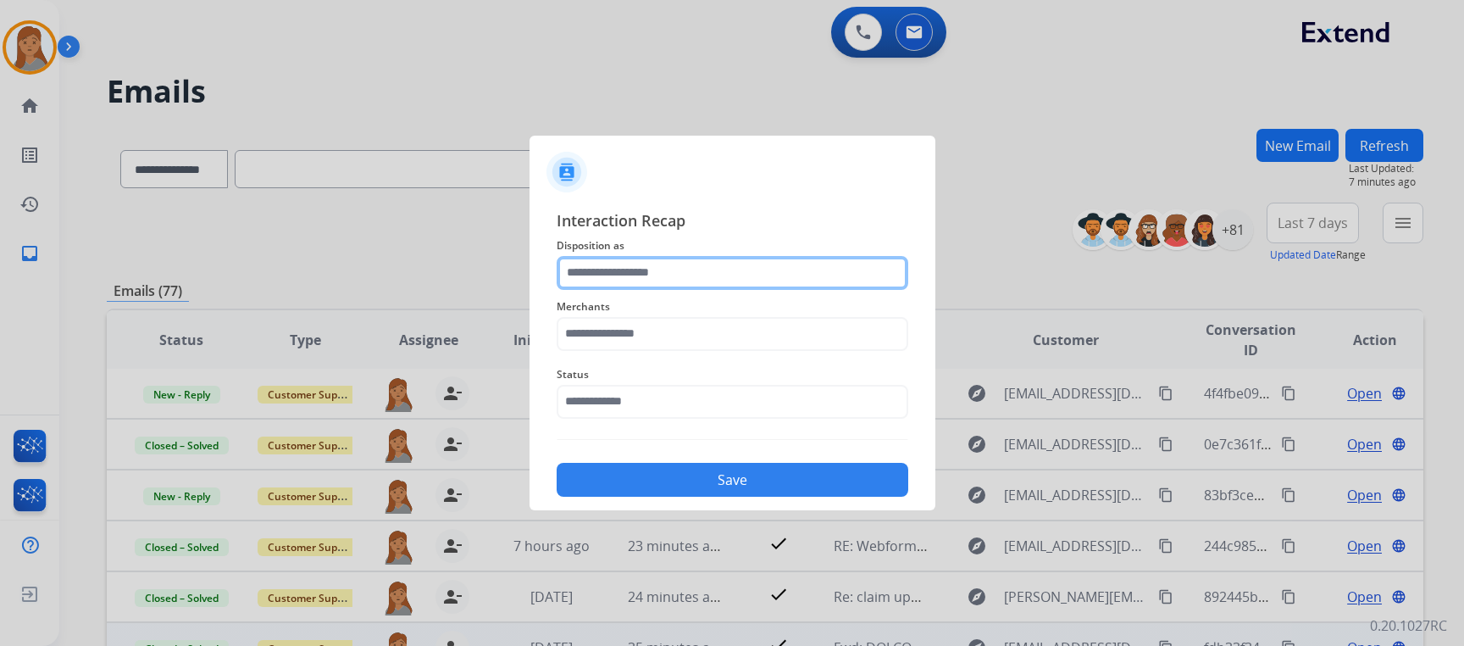
click at [647, 278] on input "text" at bounding box center [733, 273] width 352 height 34
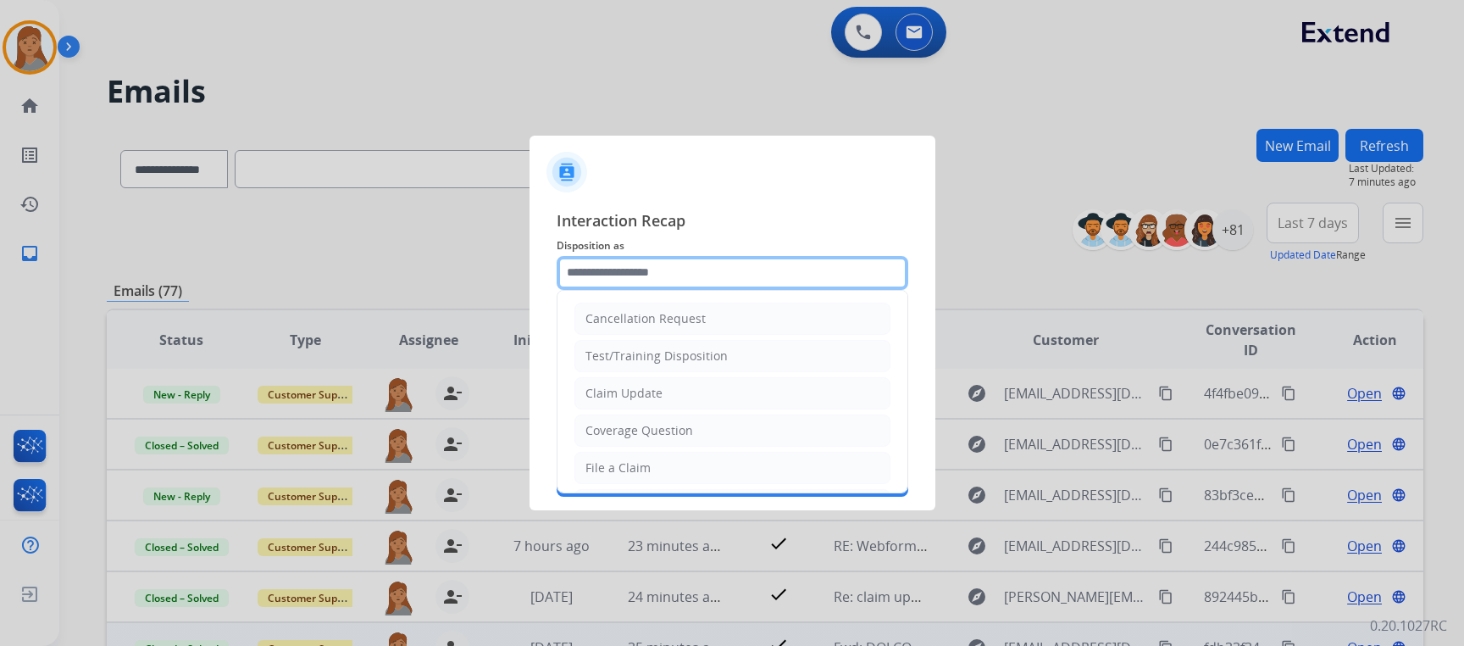
type input "**********"
type input "*****"
drag, startPoint x: 675, startPoint y: 273, endPoint x: 382, endPoint y: 304, distance: 294.0
click at [0, 304] on app-contact-recap-modal "**********" at bounding box center [0, 323] width 0 height 646
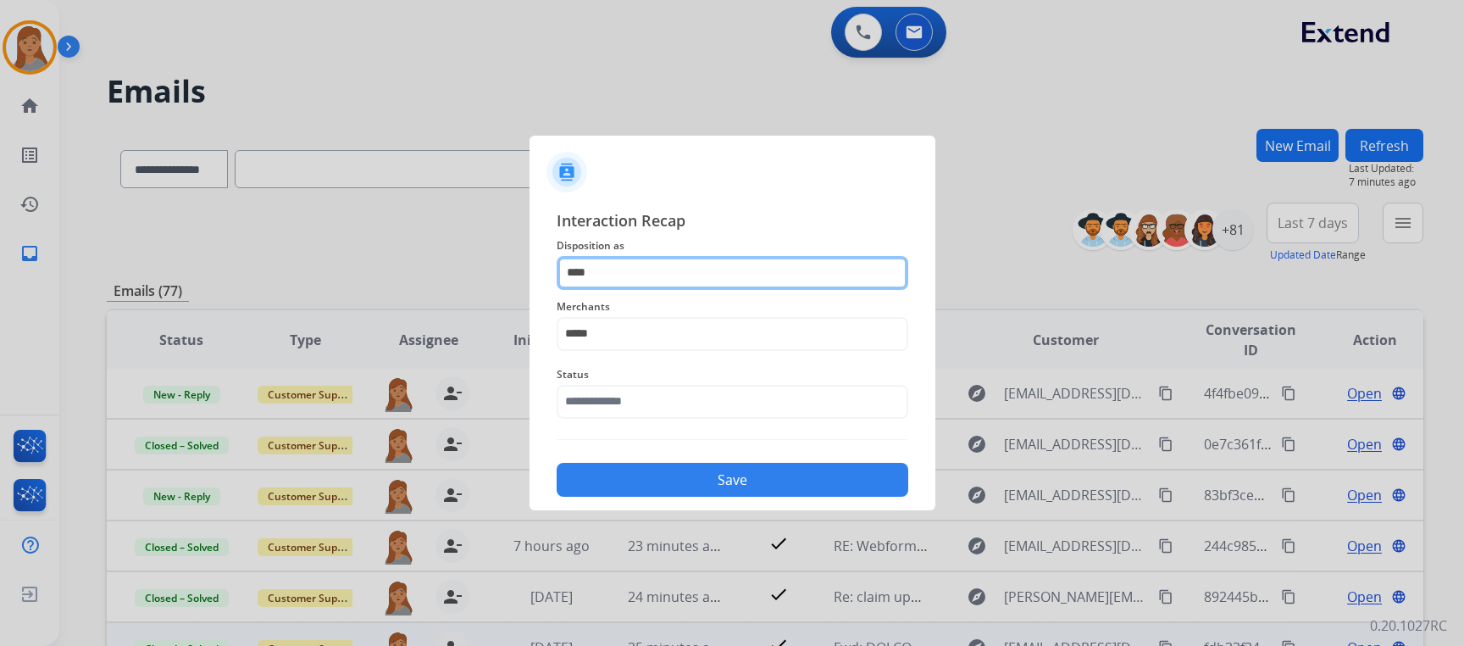
type input "****"
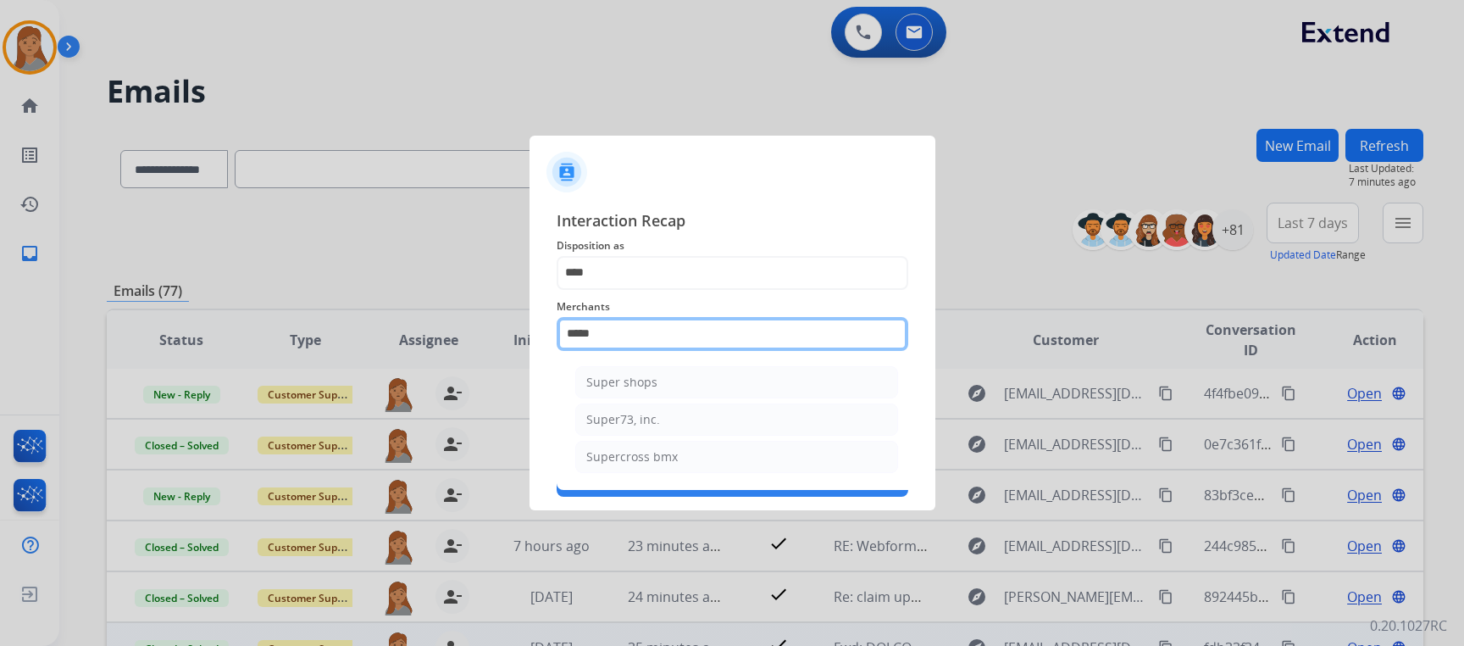
click at [773, 330] on input "*****" at bounding box center [733, 334] width 352 height 34
drag, startPoint x: 773, startPoint y: 330, endPoint x: 433, endPoint y: 358, distance: 340.9
click at [0, 358] on app-contact-recap-modal "Interaction Recap Disposition as **** Merchants ***** Super shops Super73, inc.…" at bounding box center [0, 323] width 0 height 646
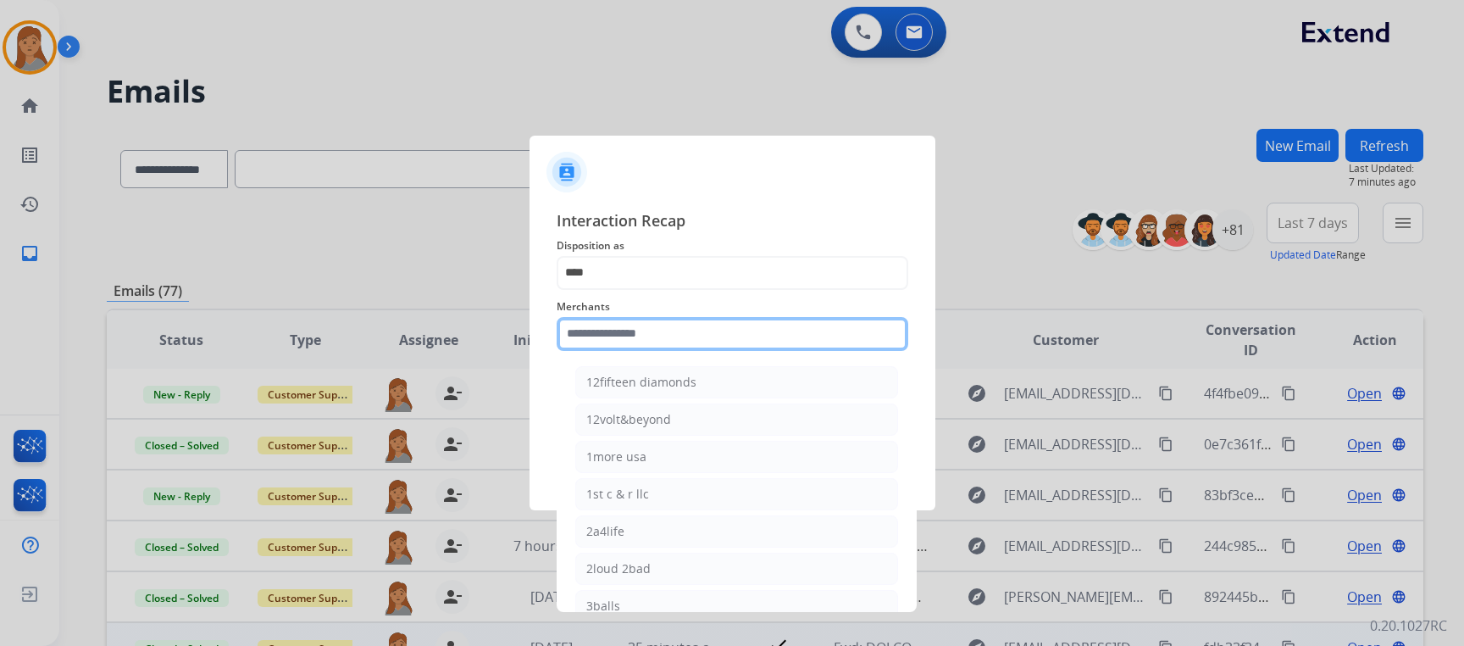
type input "*"
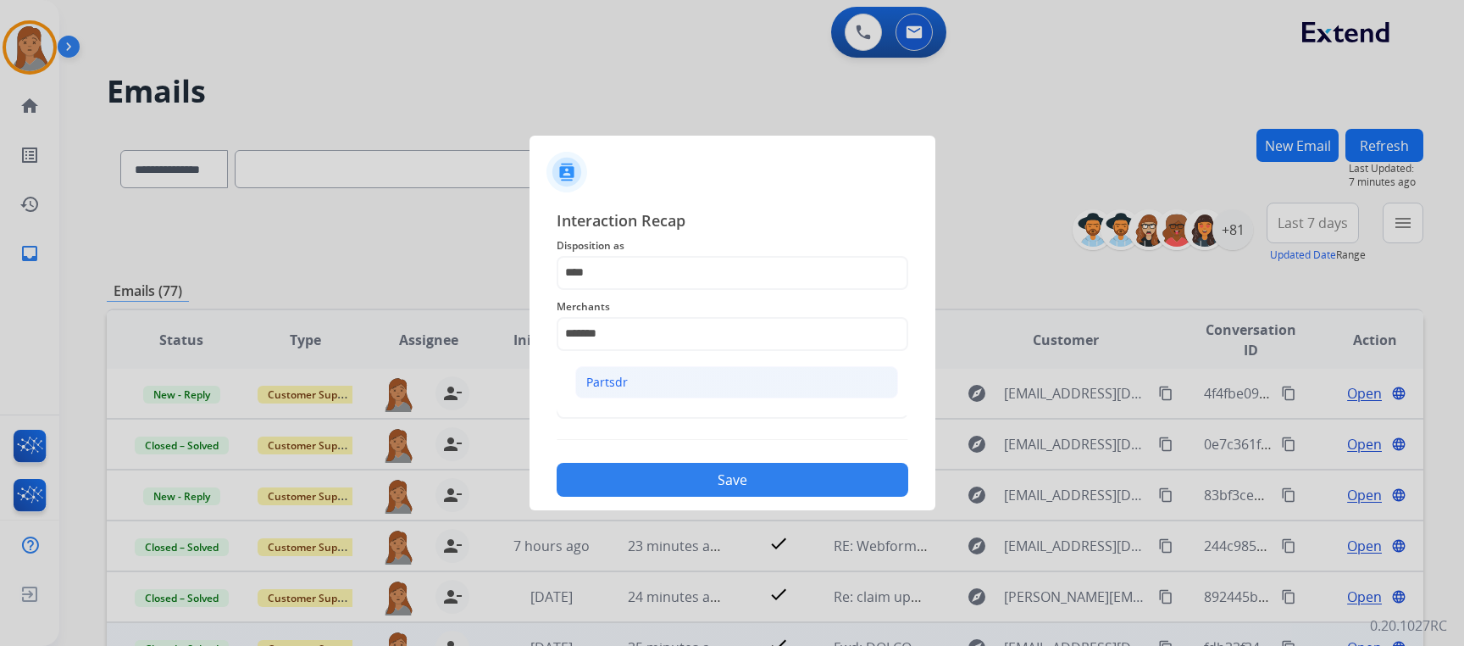
click at [607, 382] on div "Partsdr" at bounding box center [607, 382] width 42 height 17
type input "*******"
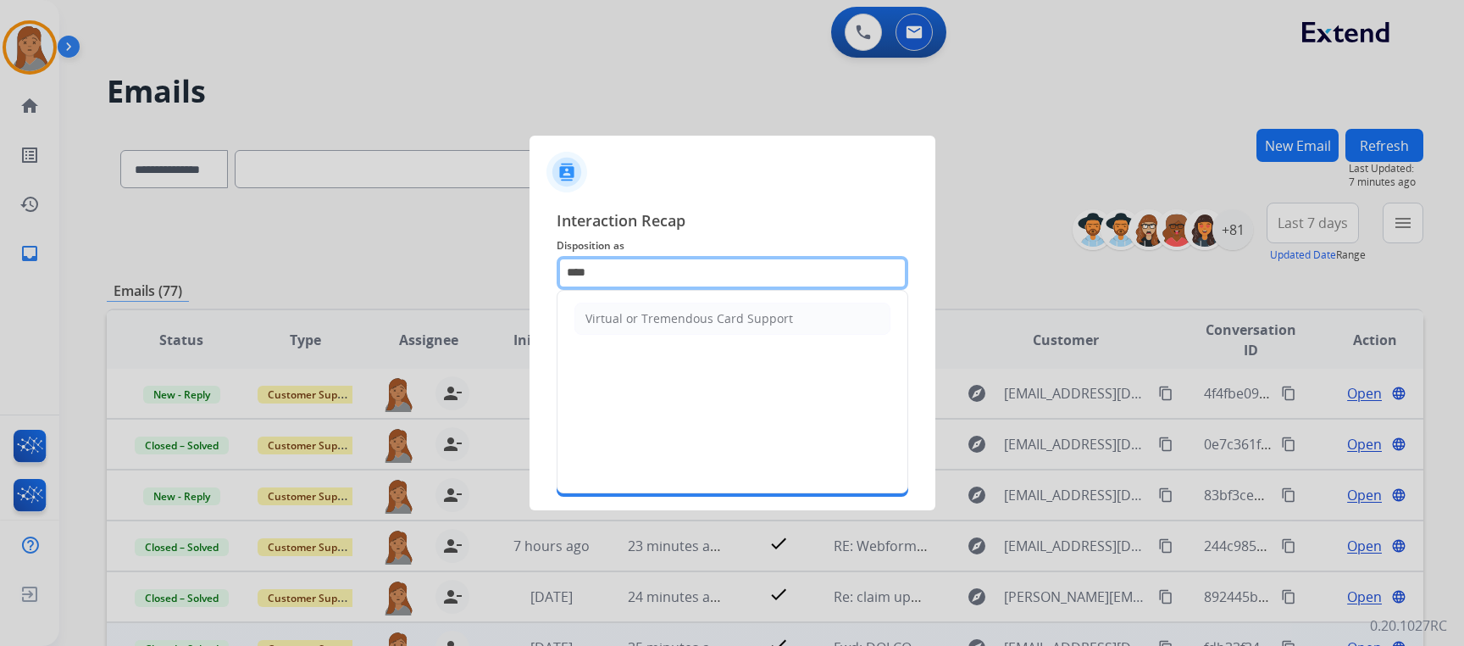
click at [613, 283] on input "****" at bounding box center [733, 273] width 352 height 34
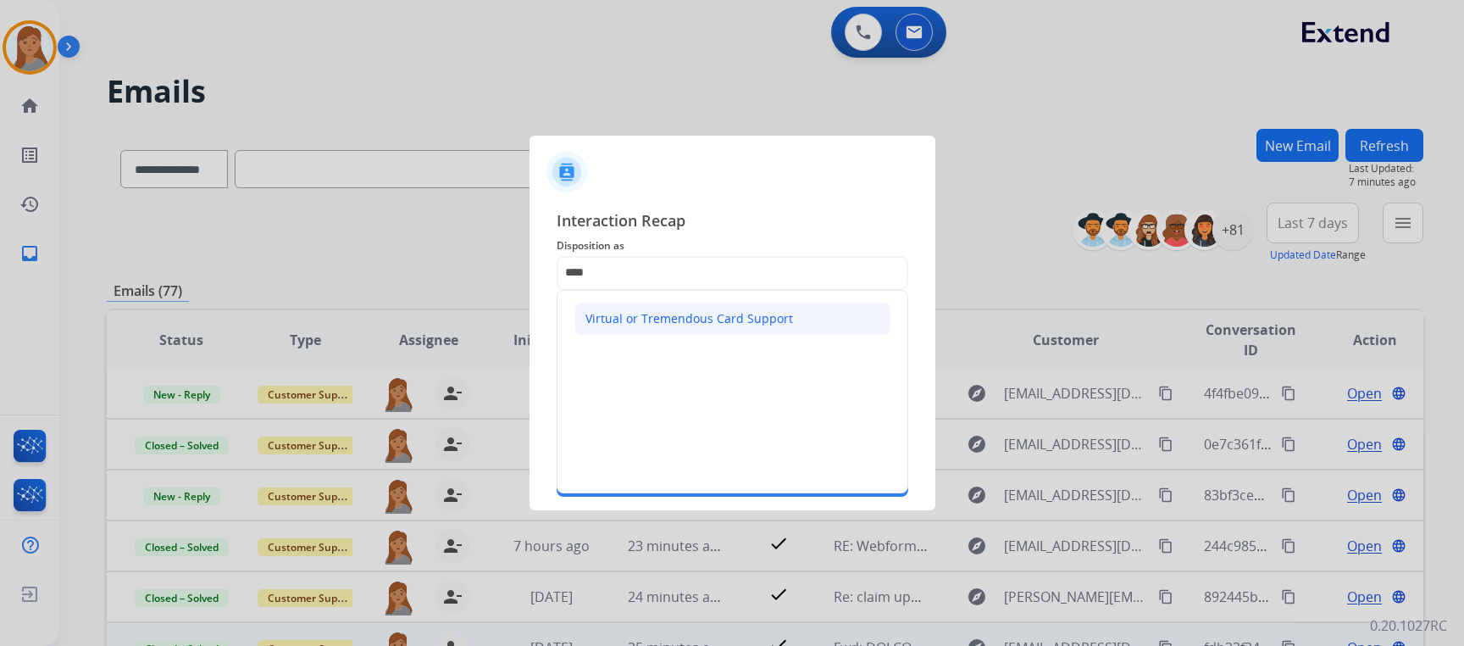
click at [640, 324] on div "Virtual or Tremendous Card Support" at bounding box center [690, 318] width 208 height 17
type input "**********"
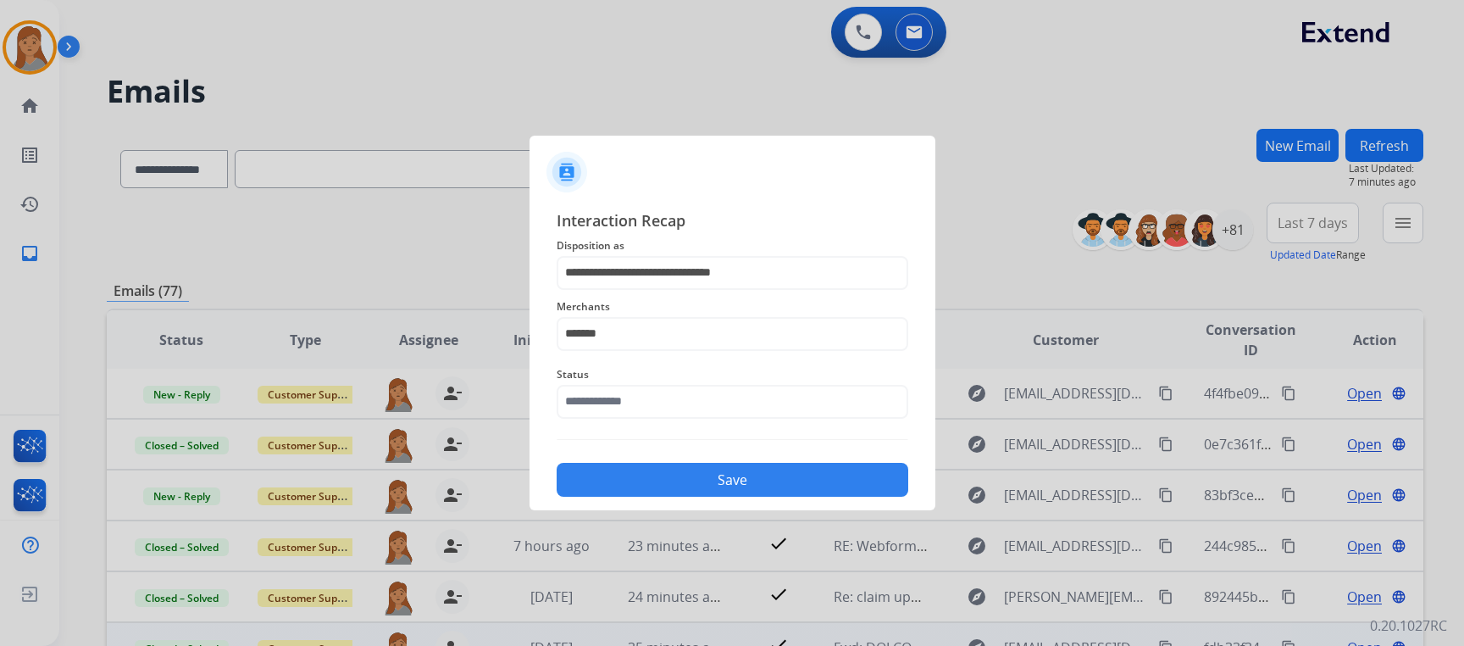
click at [665, 477] on button "Save" at bounding box center [733, 480] width 352 height 34
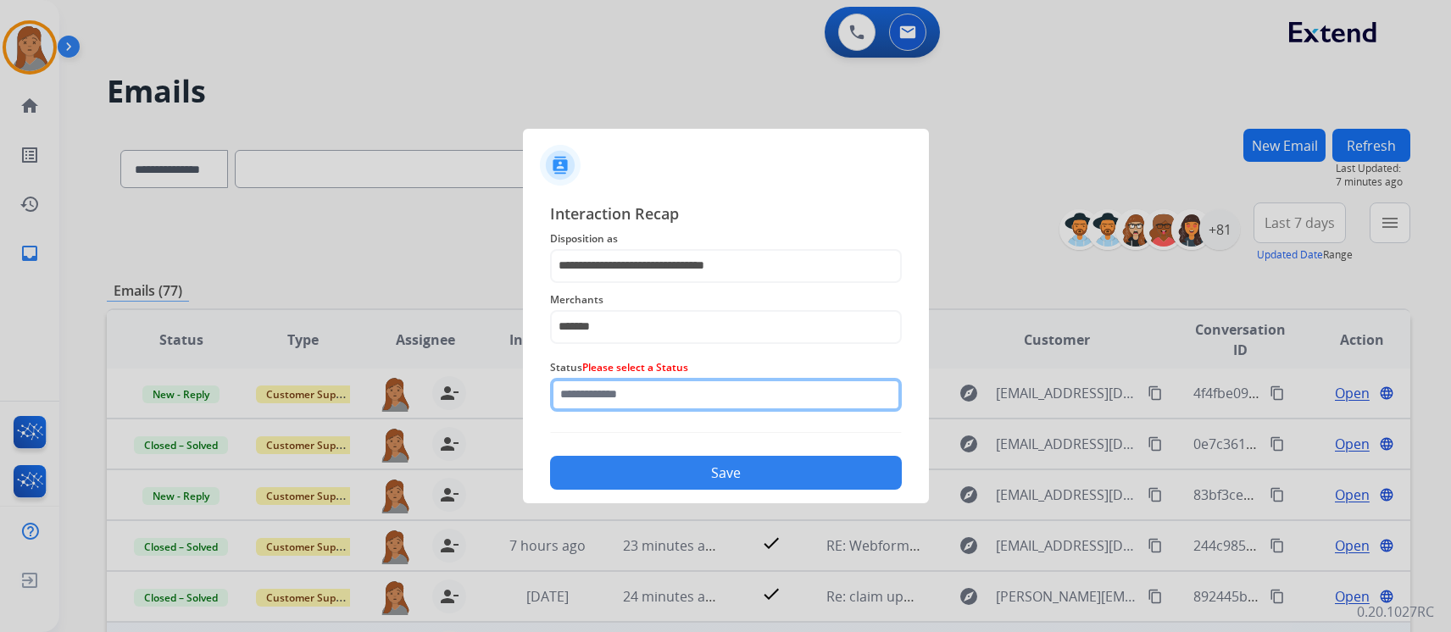
click at [681, 409] on input "text" at bounding box center [726, 395] width 352 height 34
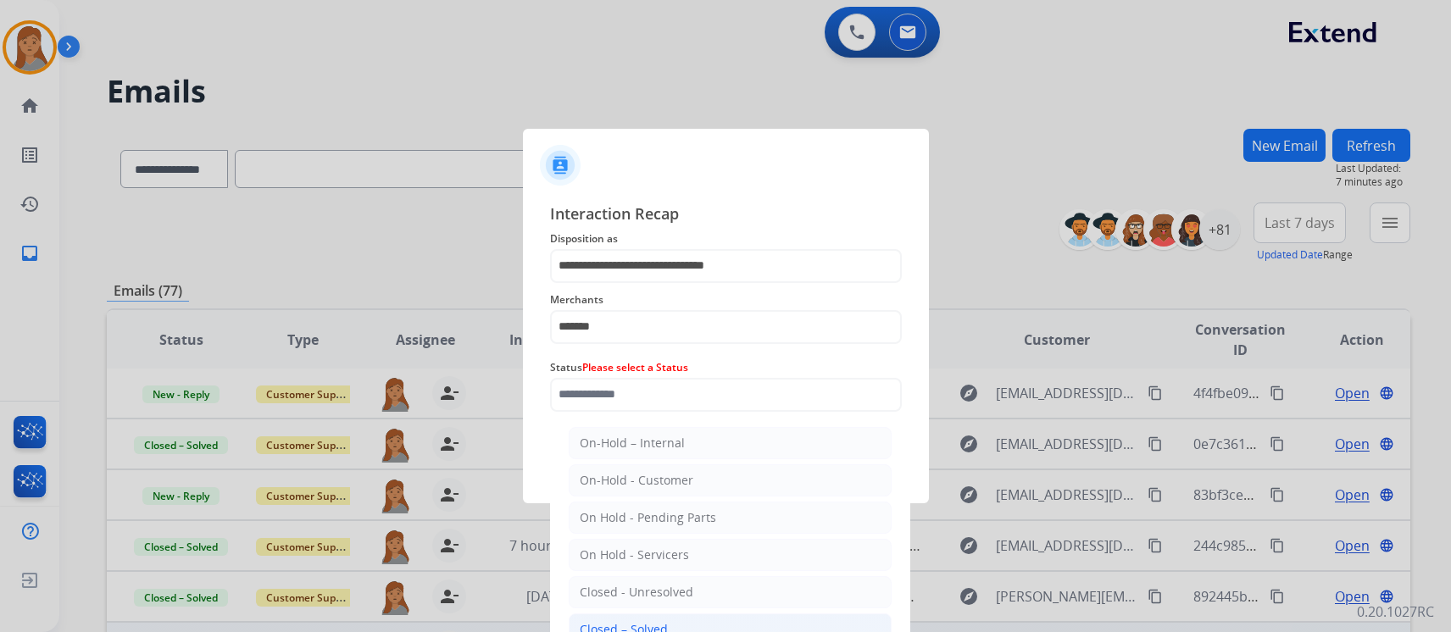
click at [702, 615] on li "Closed – Solved" at bounding box center [730, 630] width 323 height 32
type input "**********"
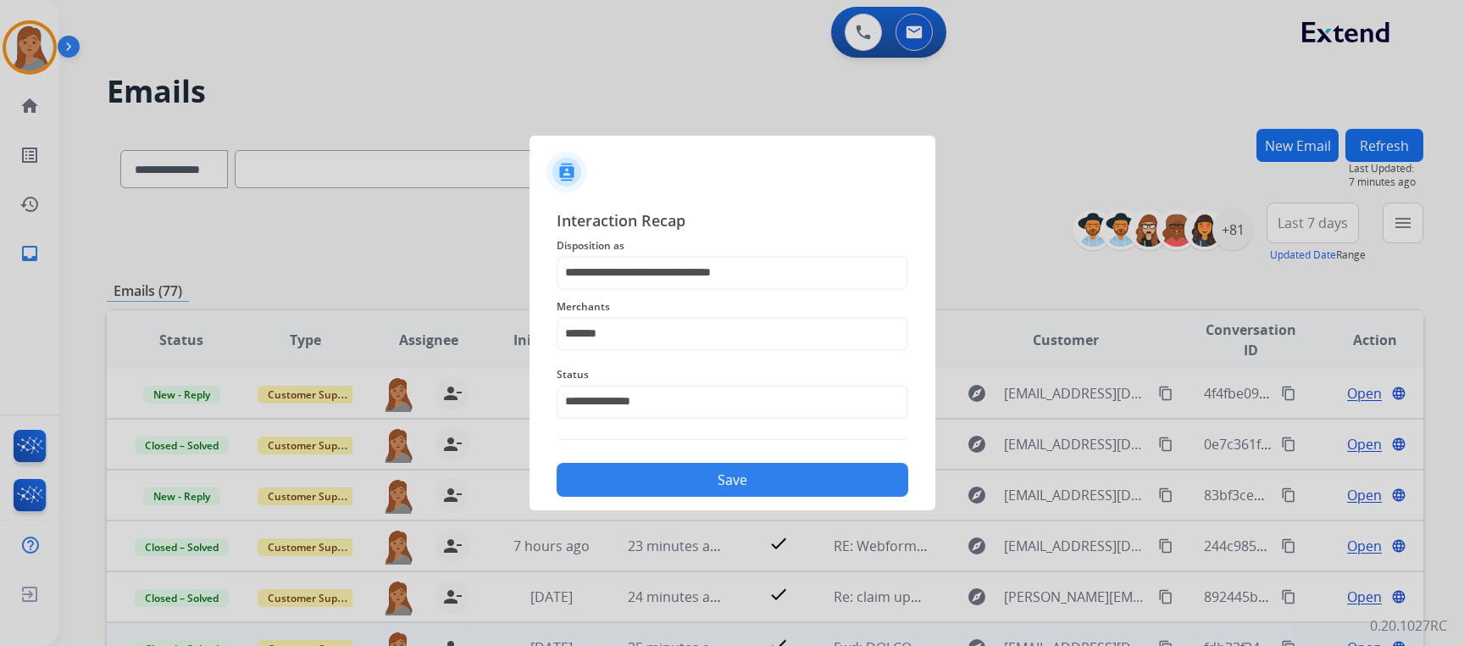
click at [723, 490] on button "Save" at bounding box center [733, 480] width 352 height 34
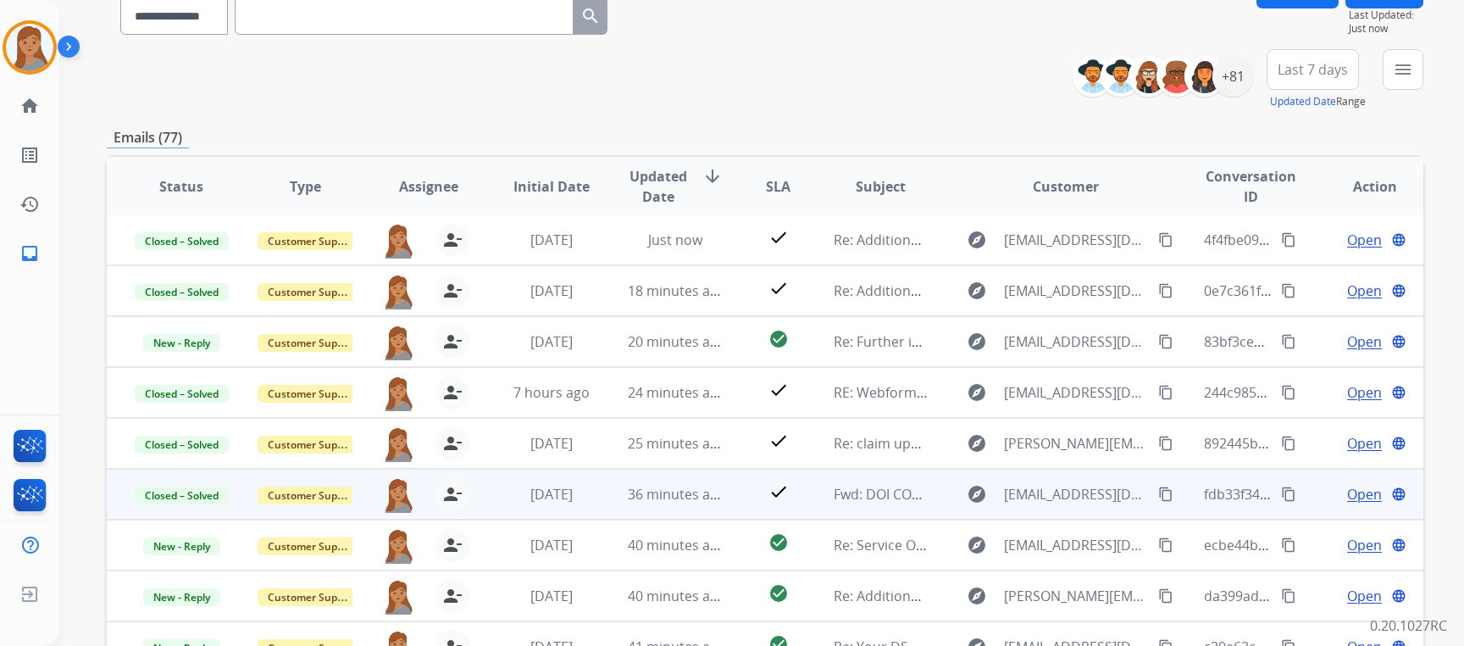
scroll to position [149, 0]
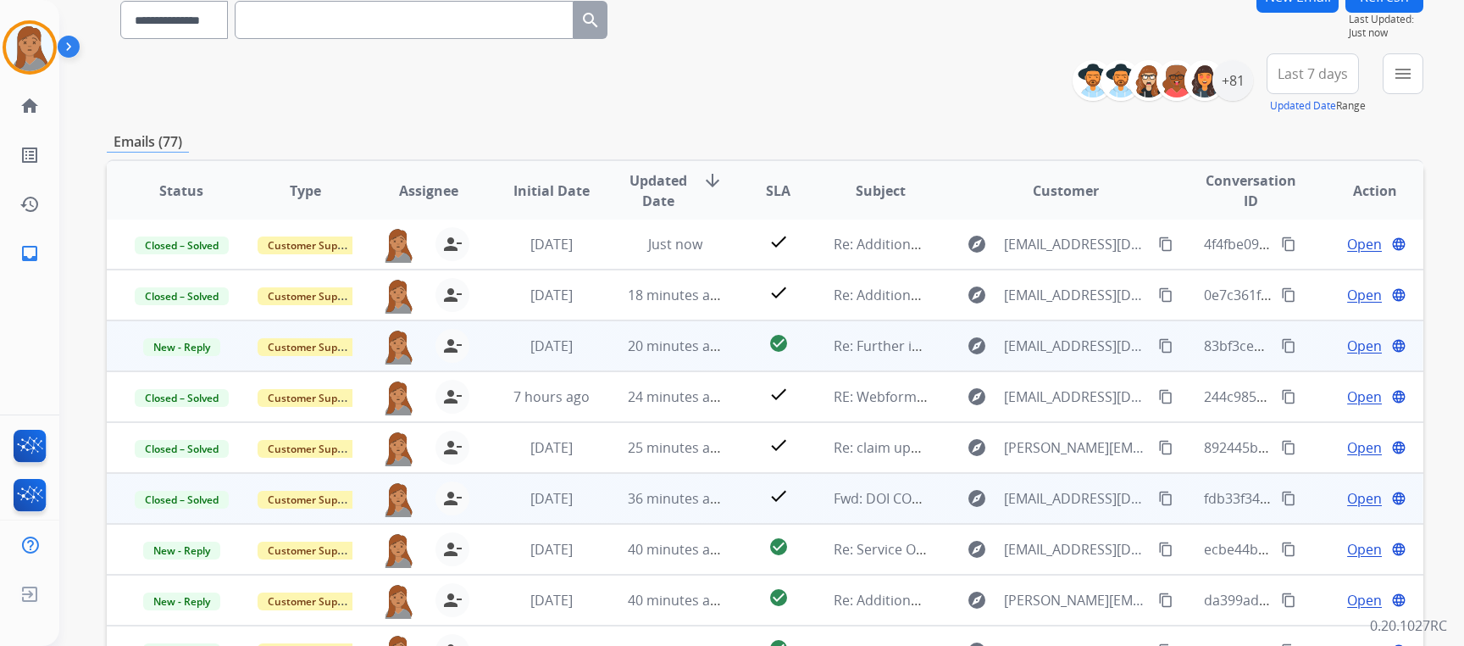
click at [1349, 344] on span "Open" at bounding box center [1364, 346] width 35 height 20
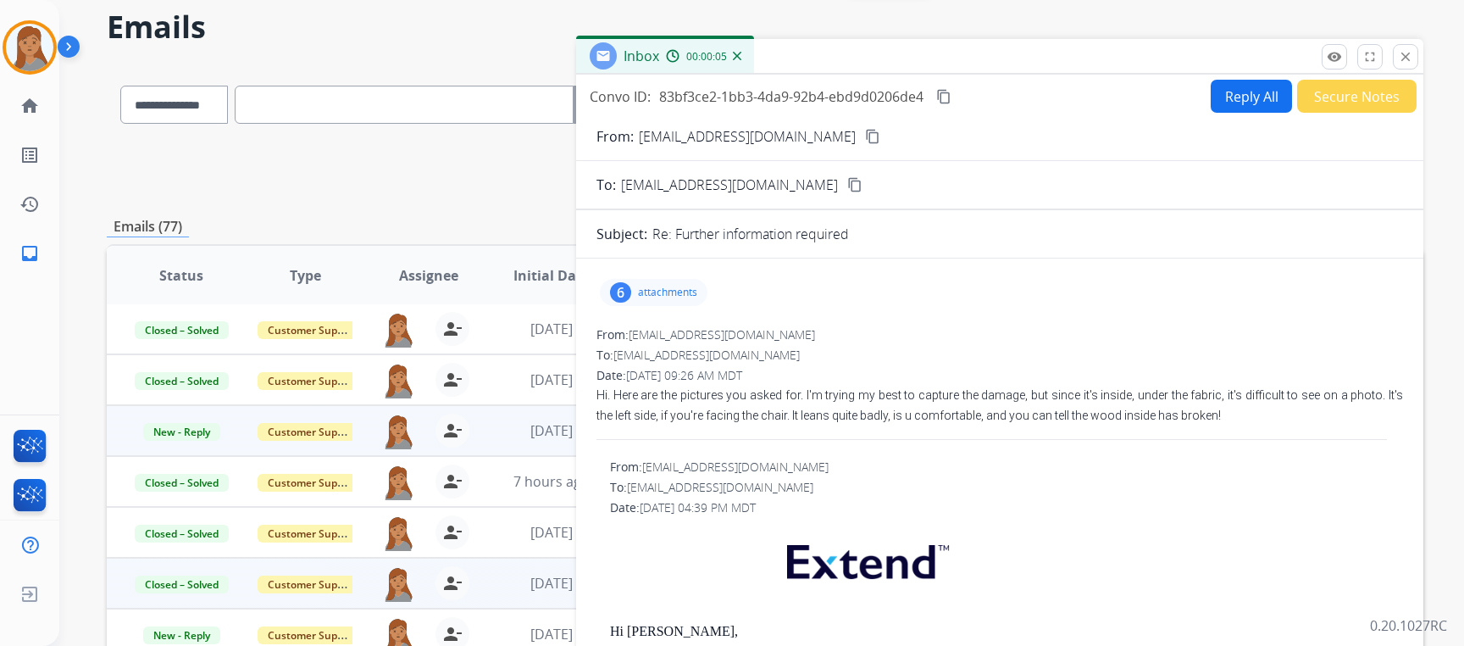
scroll to position [0, 0]
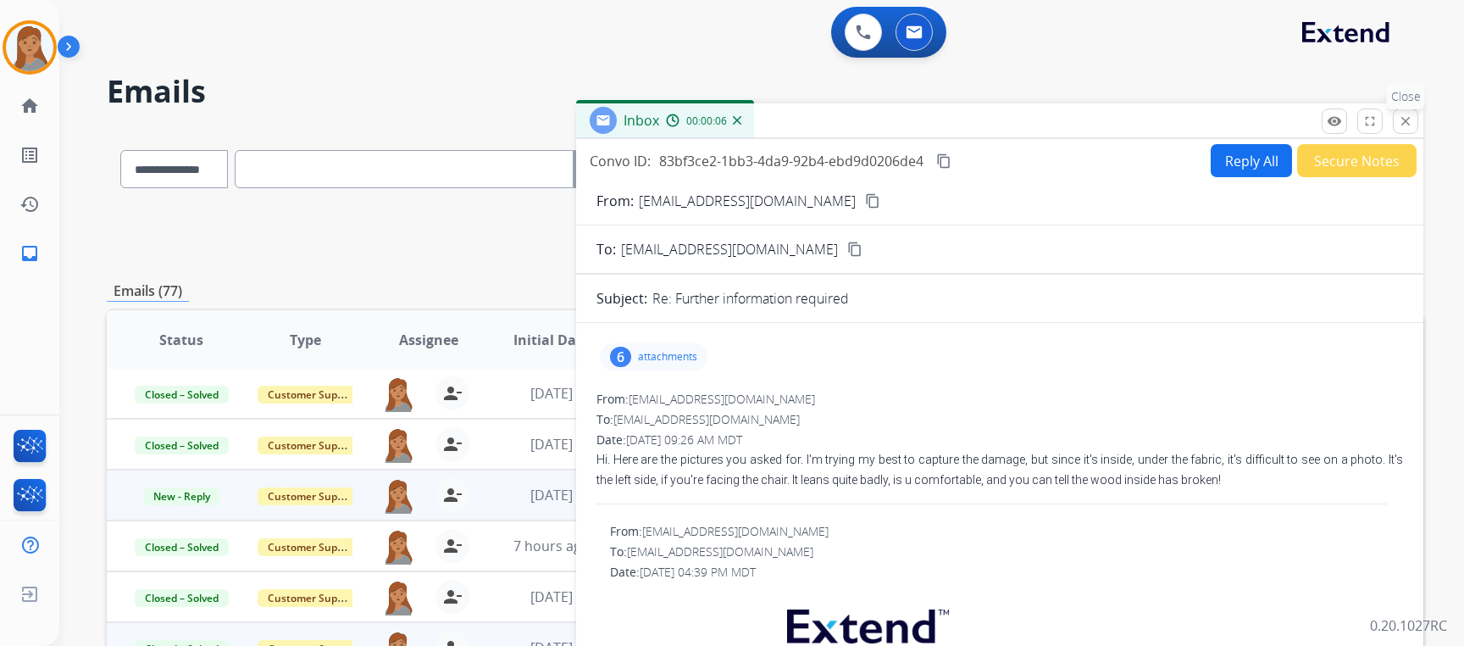
click at [1404, 119] on mat-icon "close" at bounding box center [1405, 121] width 15 height 15
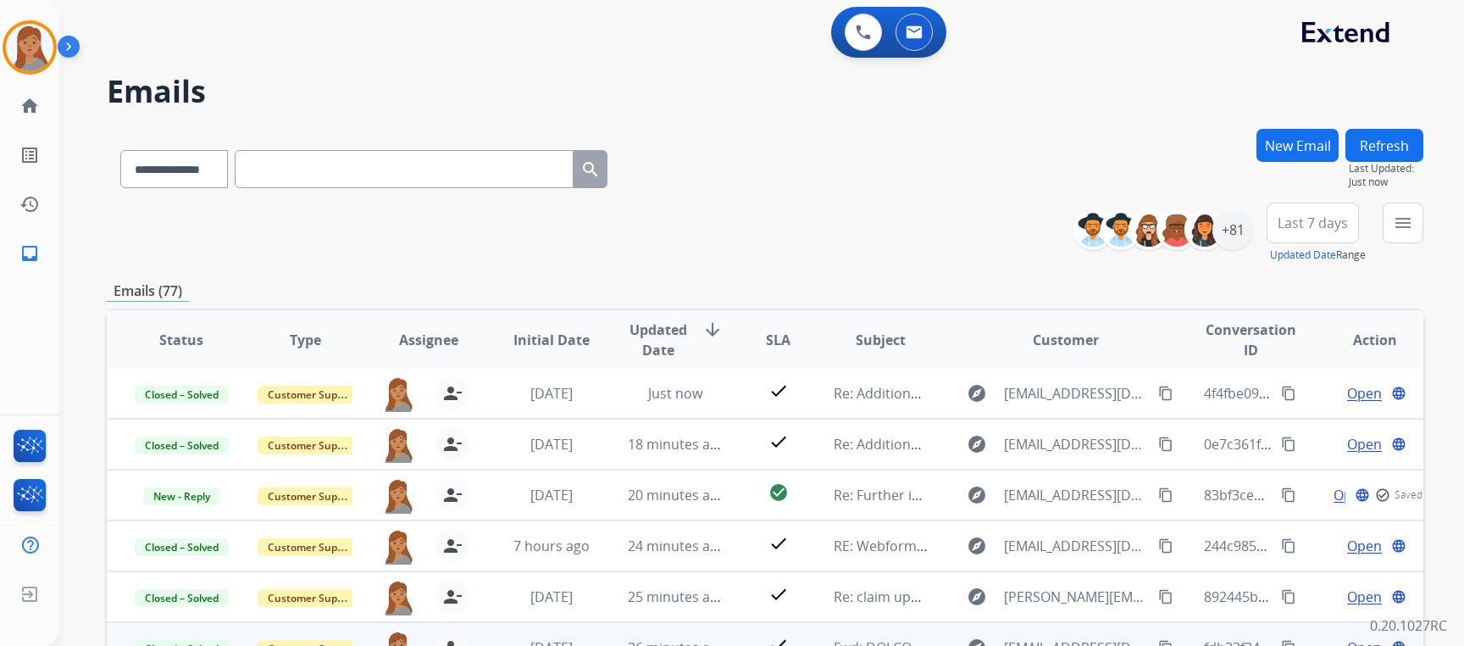
scroll to position [319, 0]
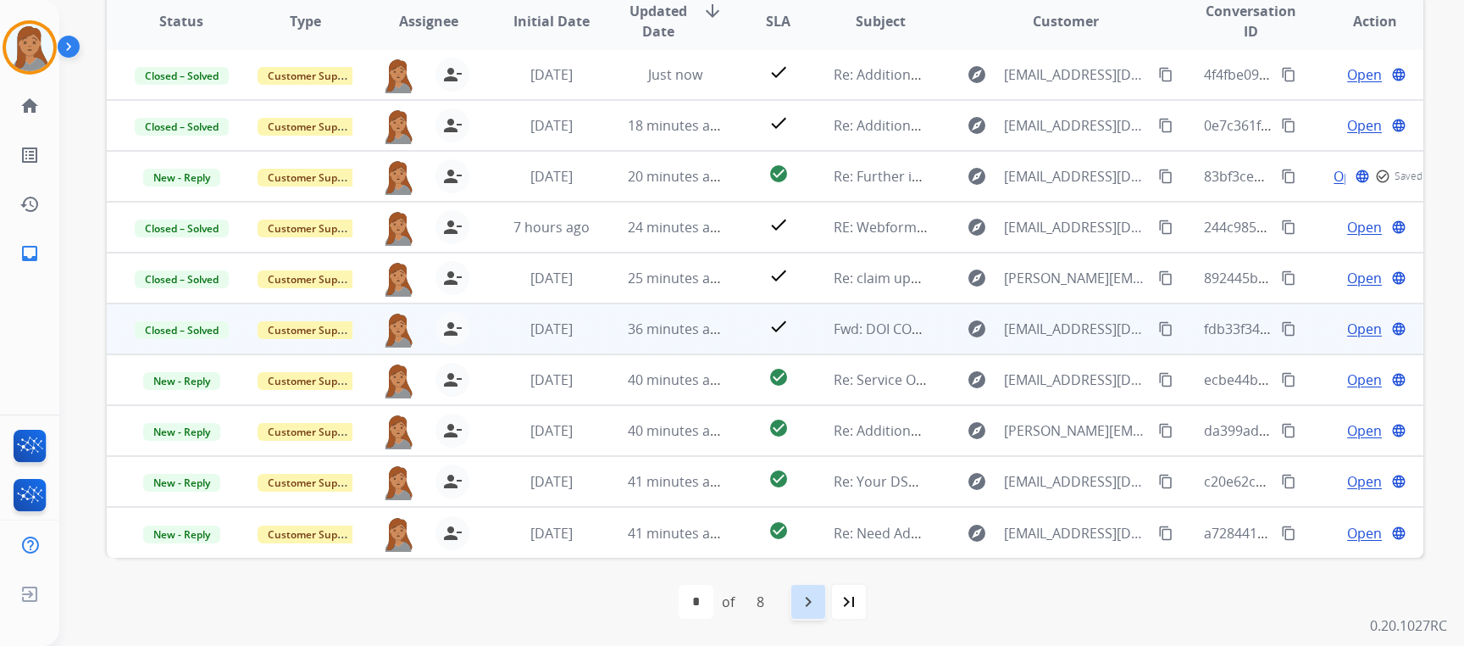
click at [797, 597] on div "navigate_next" at bounding box center [808, 601] width 37 height 37
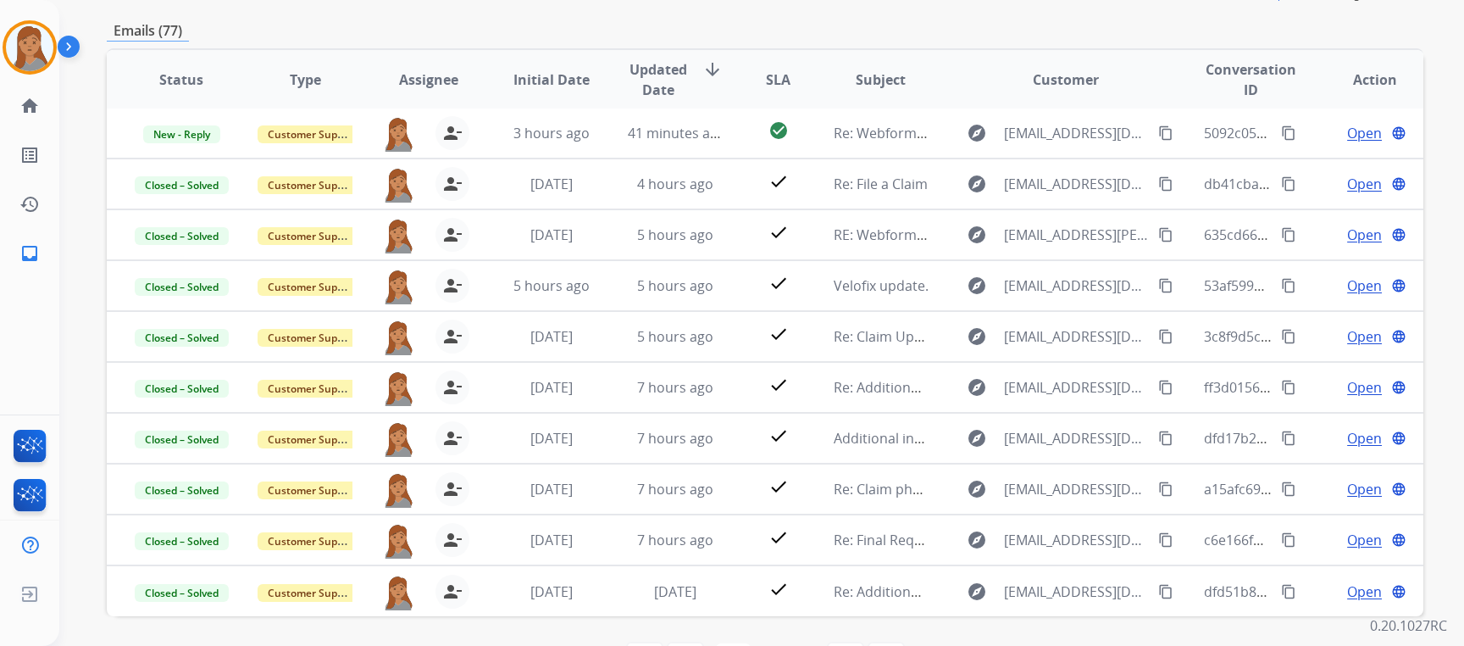
scroll to position [234, 0]
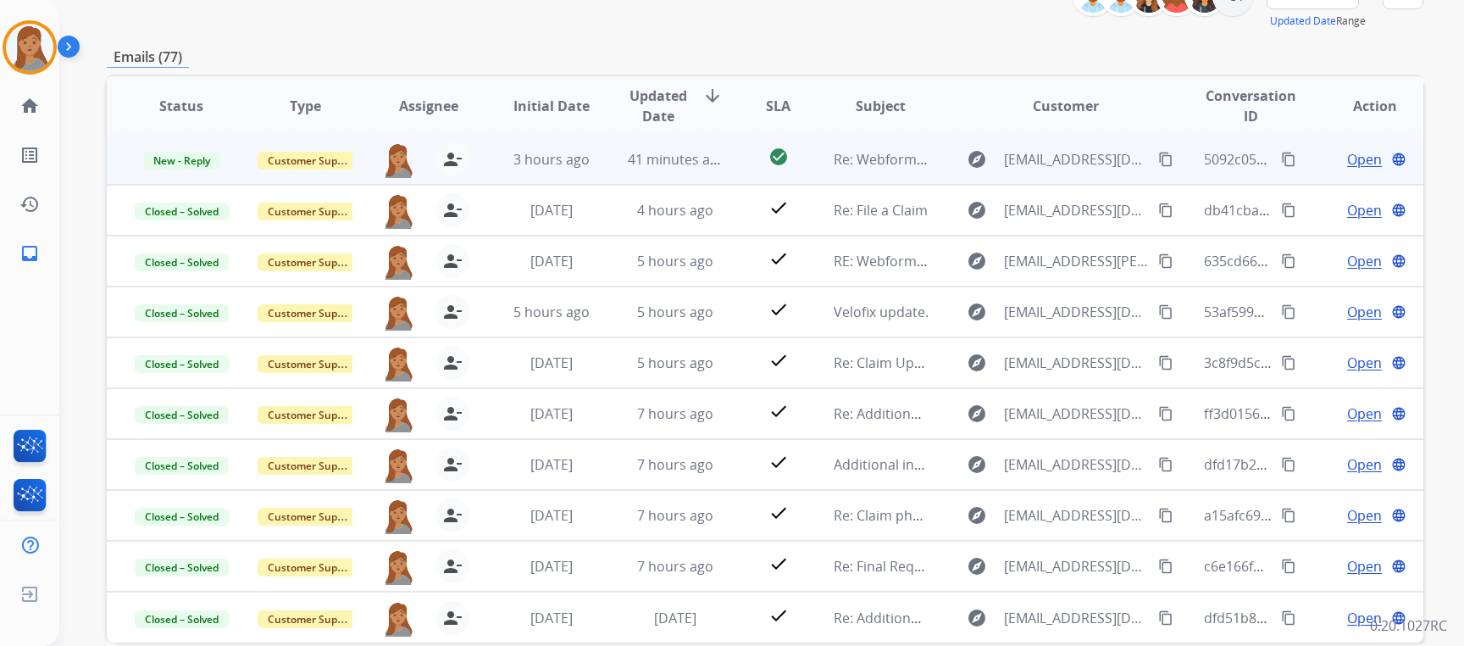
click at [1349, 159] on span "Open" at bounding box center [1364, 159] width 35 height 20
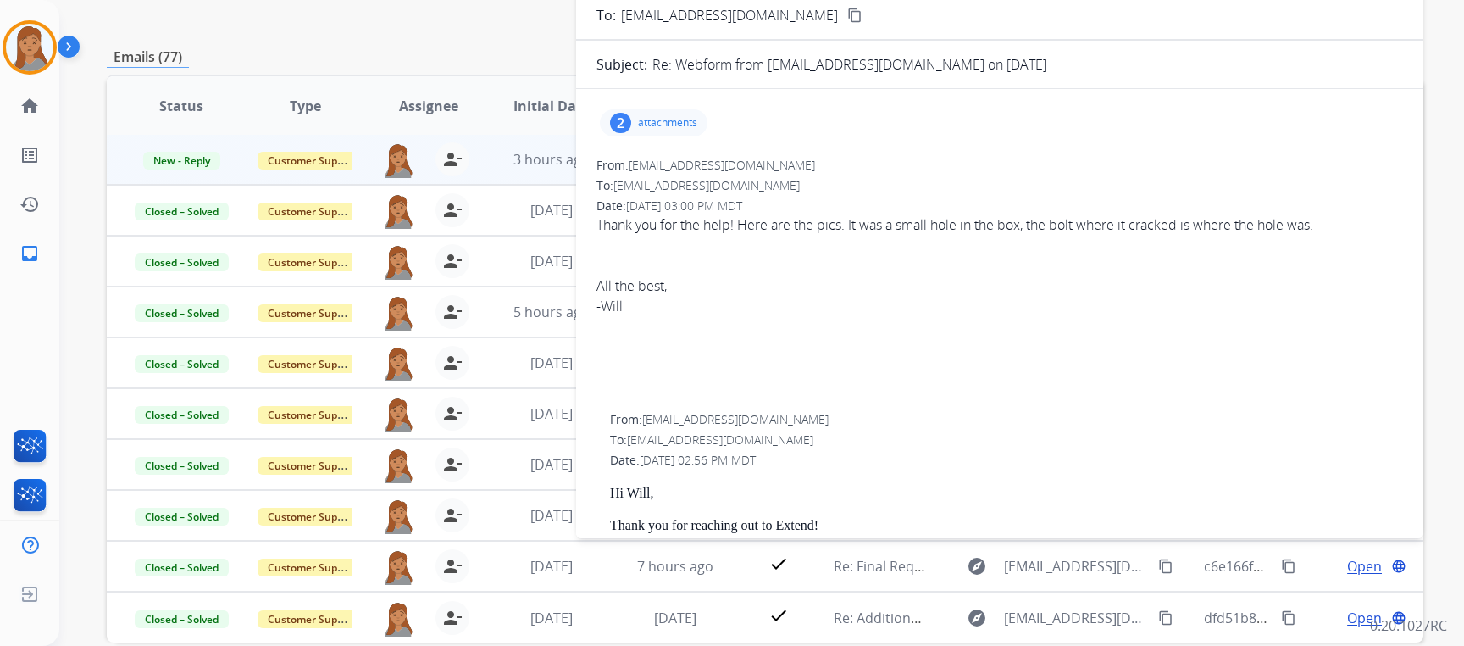
scroll to position [149, 0]
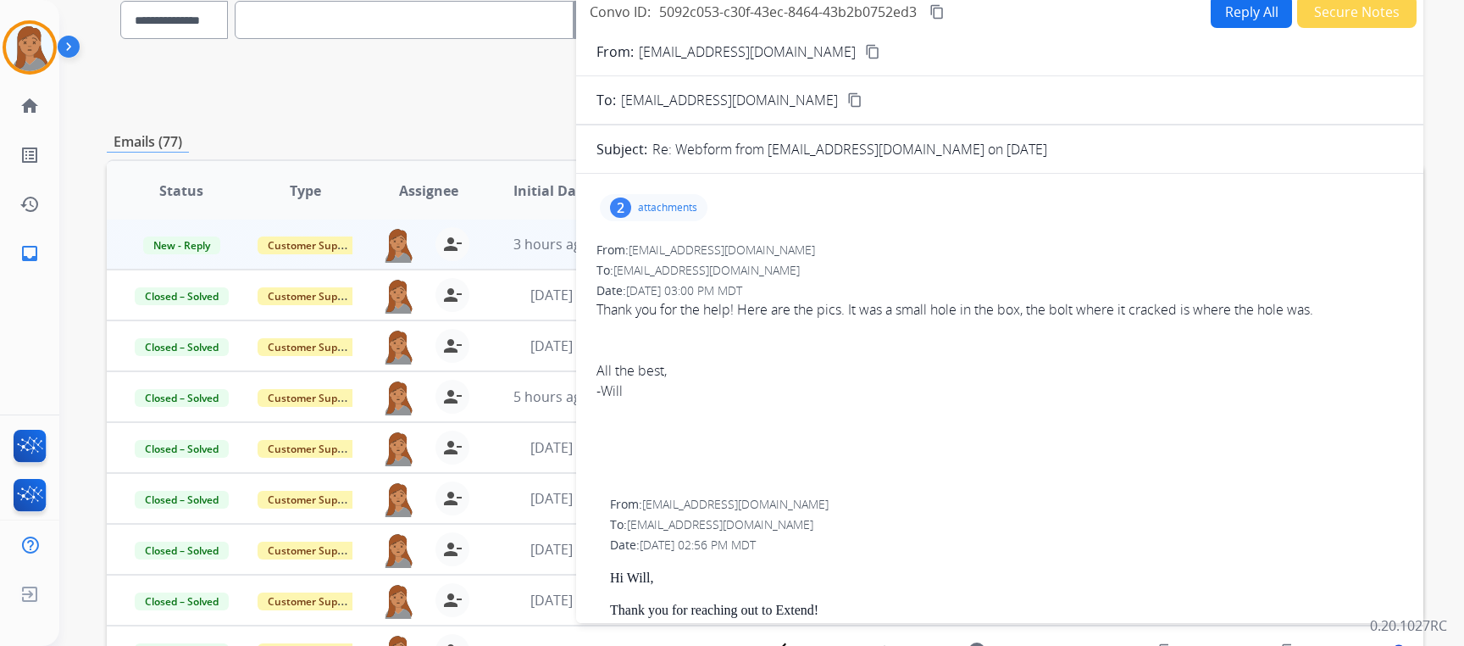
click at [402, 142] on div "Emails (77)" at bounding box center [765, 141] width 1317 height 21
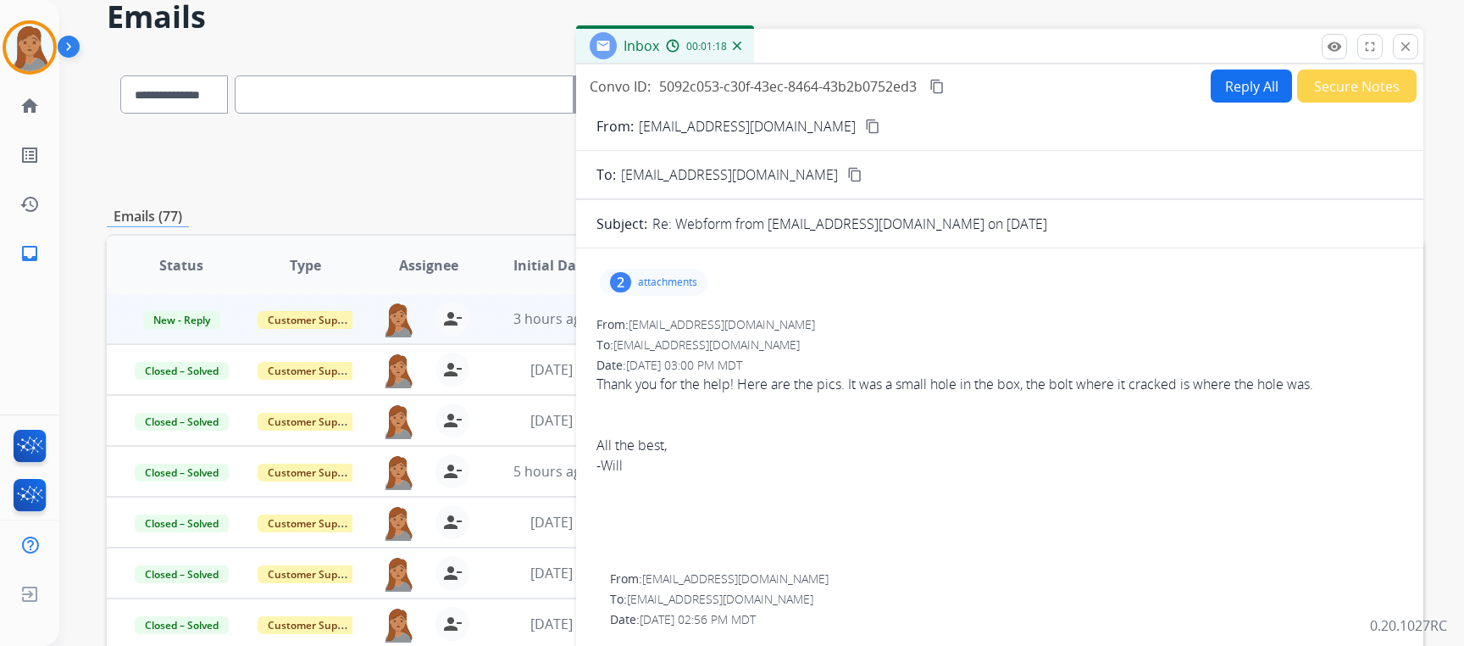
scroll to position [0, 0]
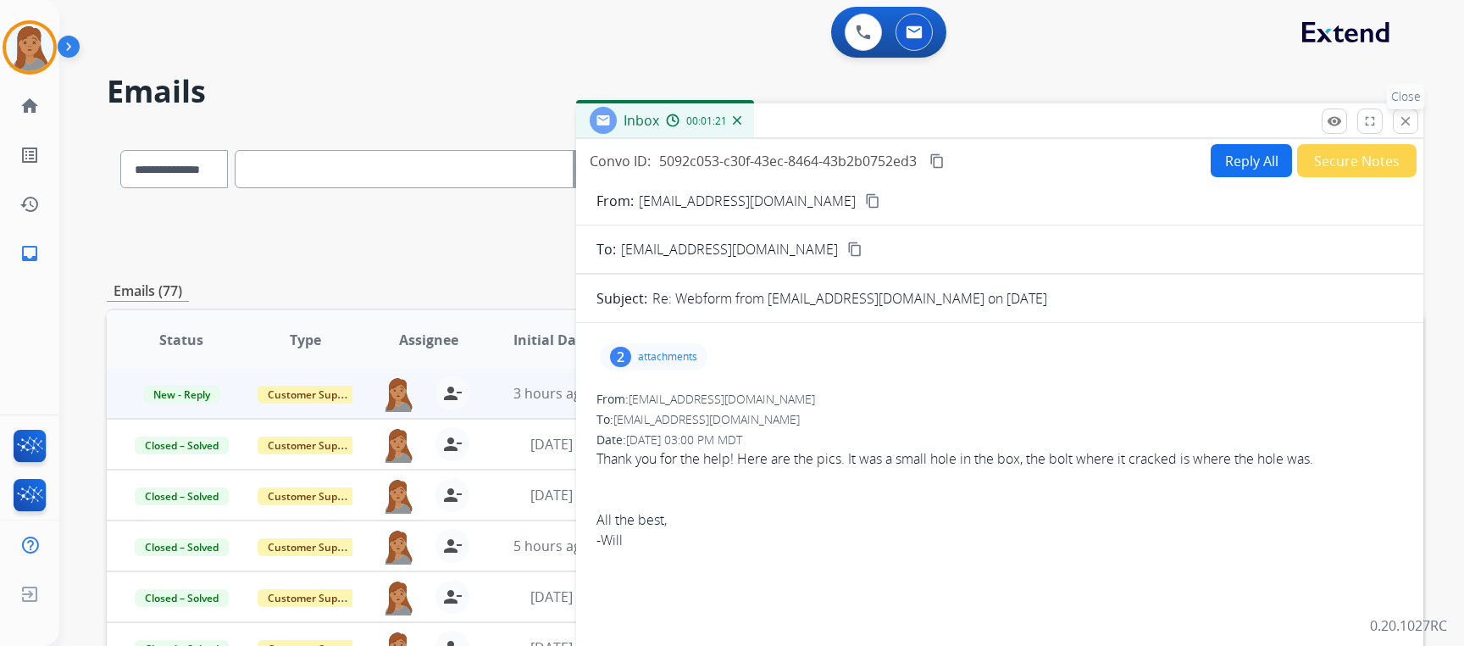
click at [1399, 119] on mat-icon "close" at bounding box center [1405, 121] width 15 height 15
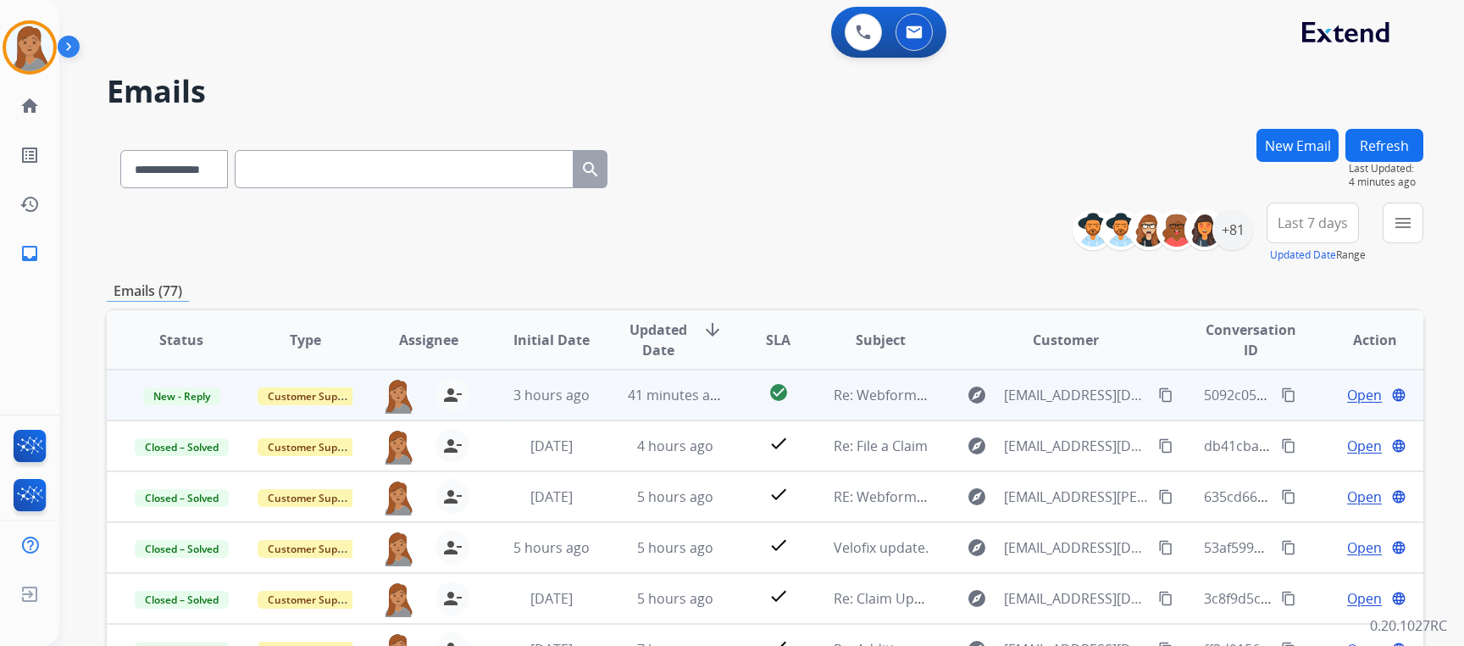
click at [1347, 395] on span "Open" at bounding box center [1364, 395] width 35 height 20
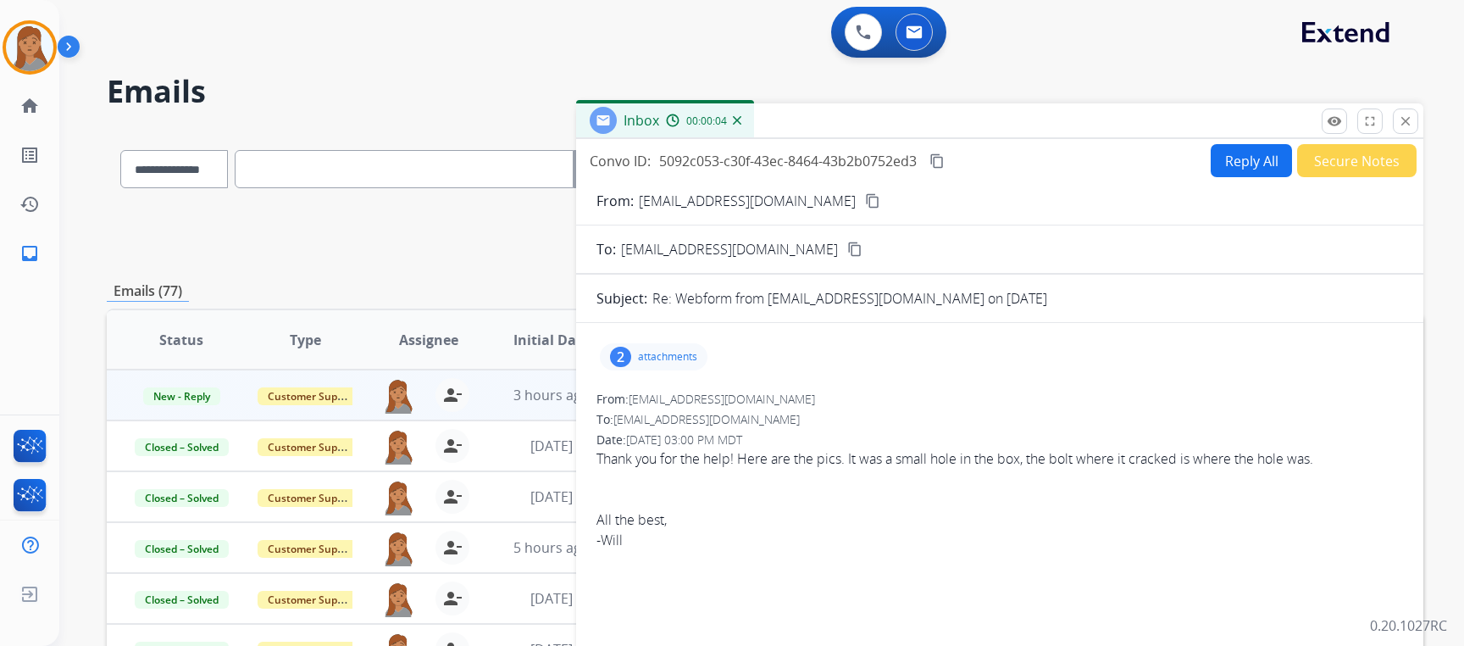
click at [865, 197] on mat-icon "content_copy" at bounding box center [872, 200] width 15 height 15
click at [626, 357] on div "2" at bounding box center [620, 357] width 21 height 20
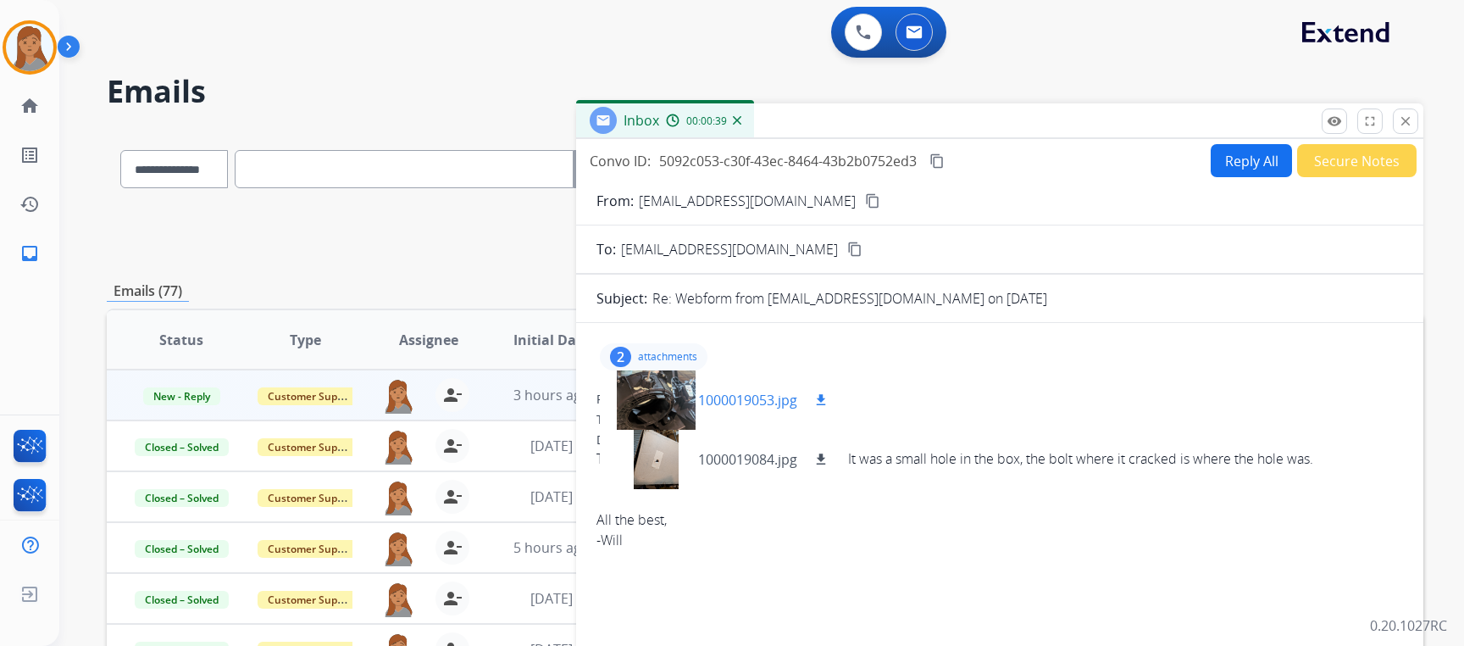
click at [670, 397] on div at bounding box center [656, 399] width 85 height 59
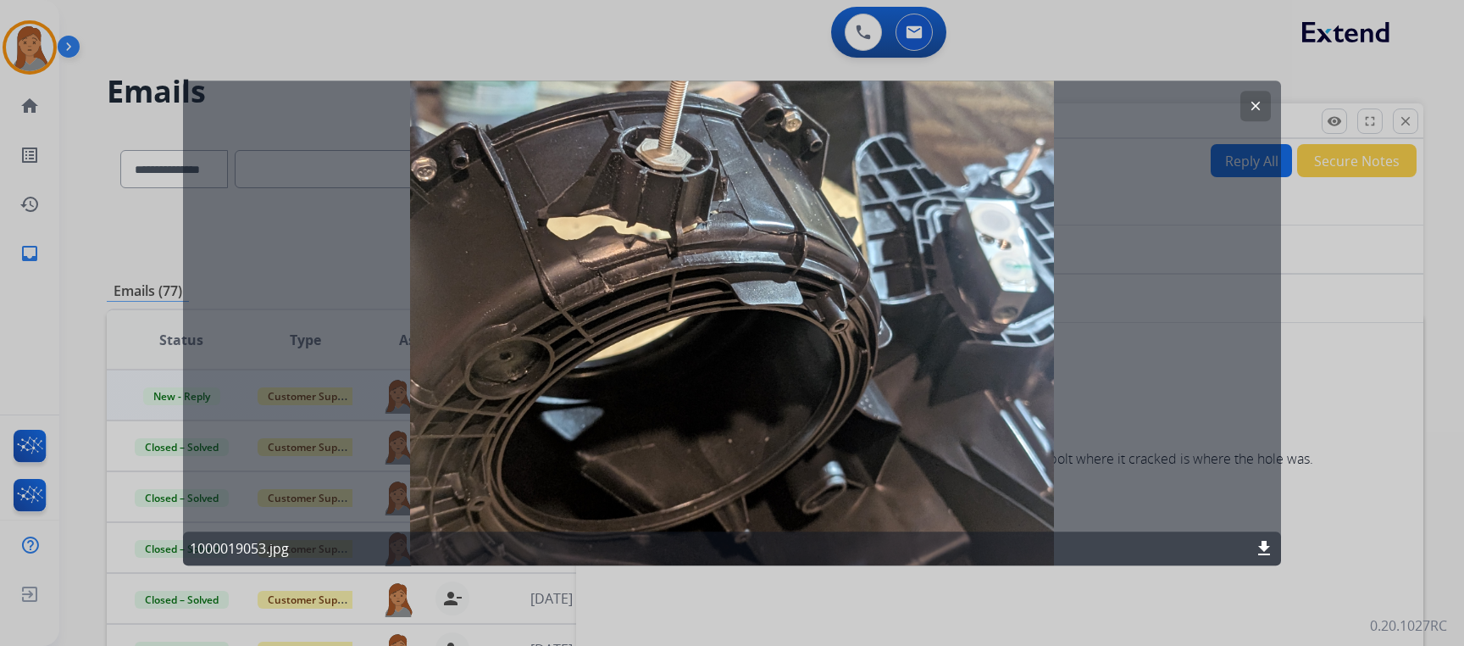
click at [1261, 98] on mat-icon "clear" at bounding box center [1255, 105] width 15 height 15
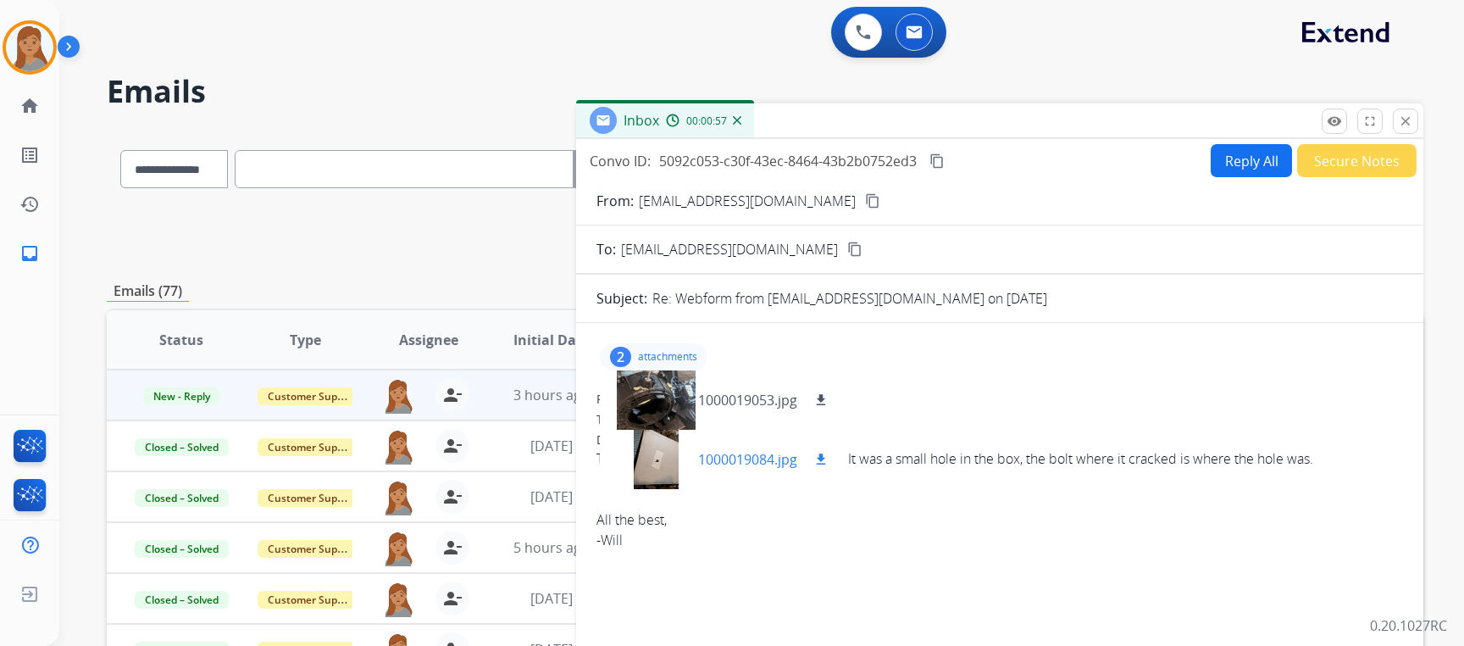
click at [657, 458] on div at bounding box center [656, 459] width 85 height 59
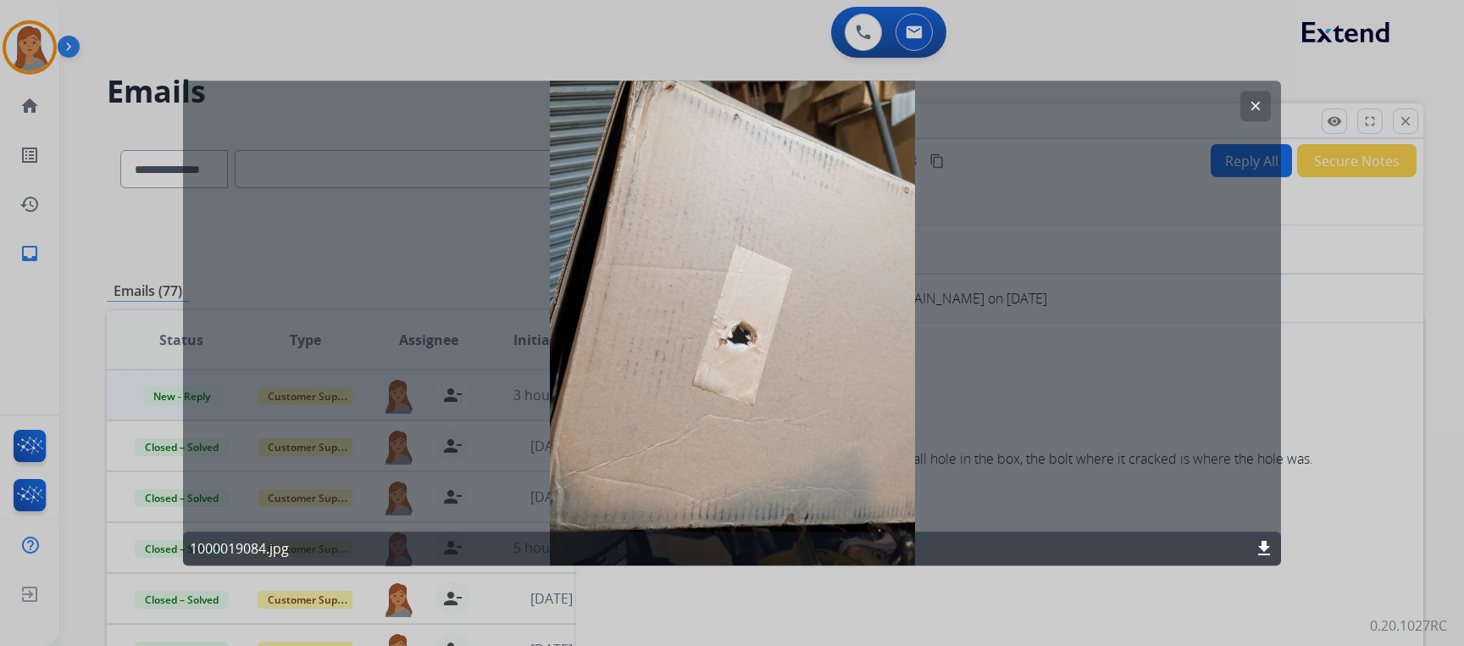
click at [1252, 107] on mat-icon "clear" at bounding box center [1255, 105] width 15 height 15
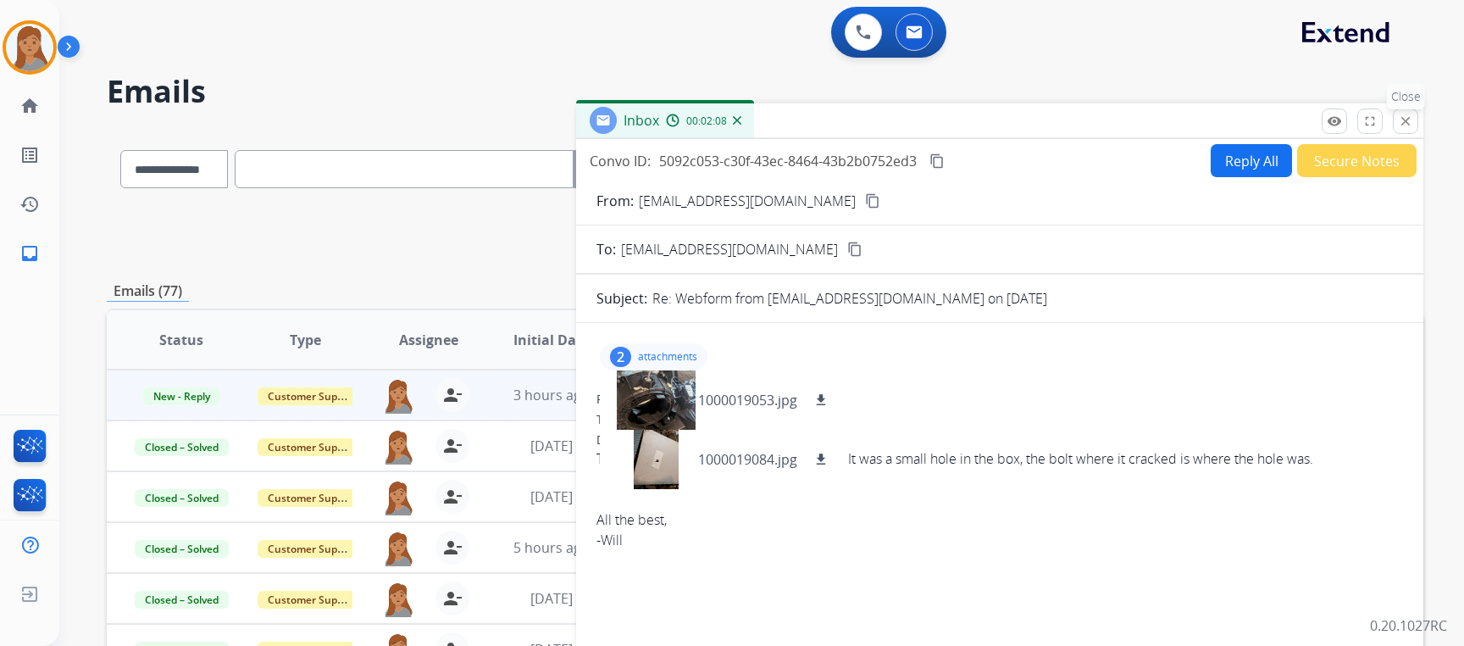
click at [1401, 114] on mat-icon "close" at bounding box center [1405, 121] width 15 height 15
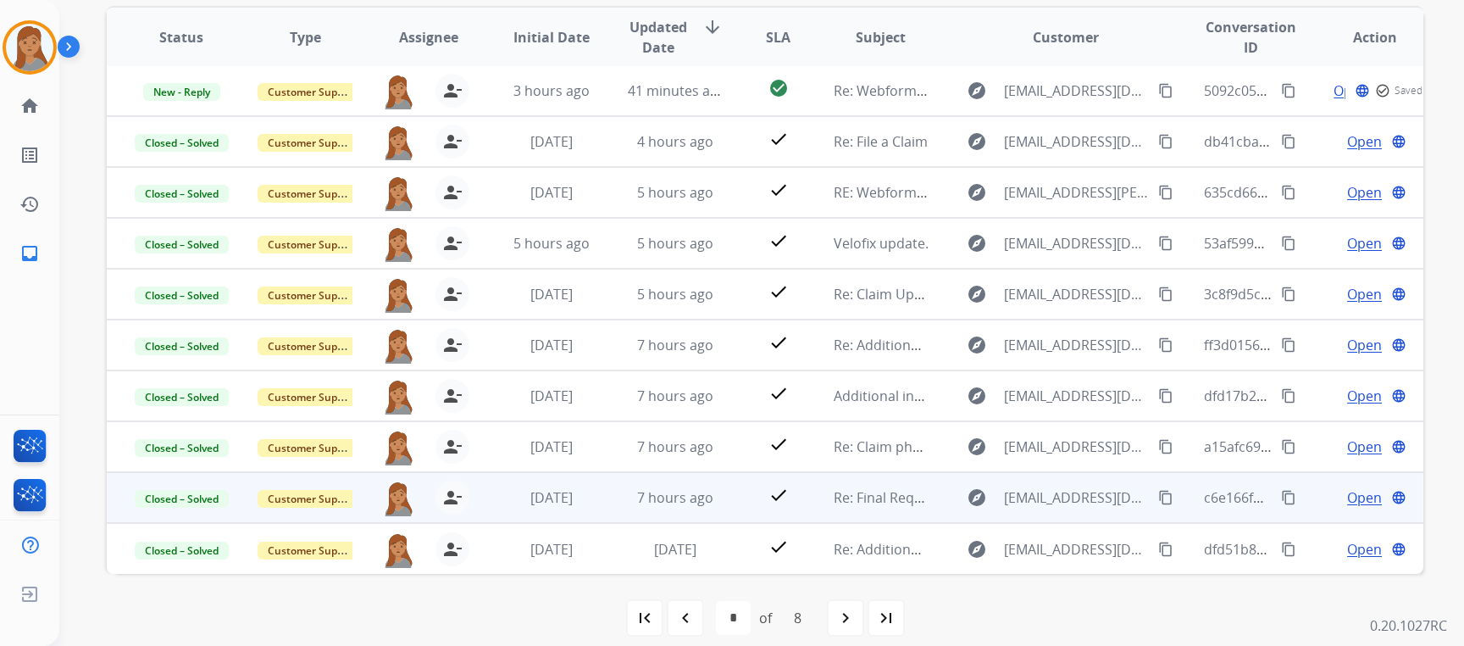
scroll to position [319, 0]
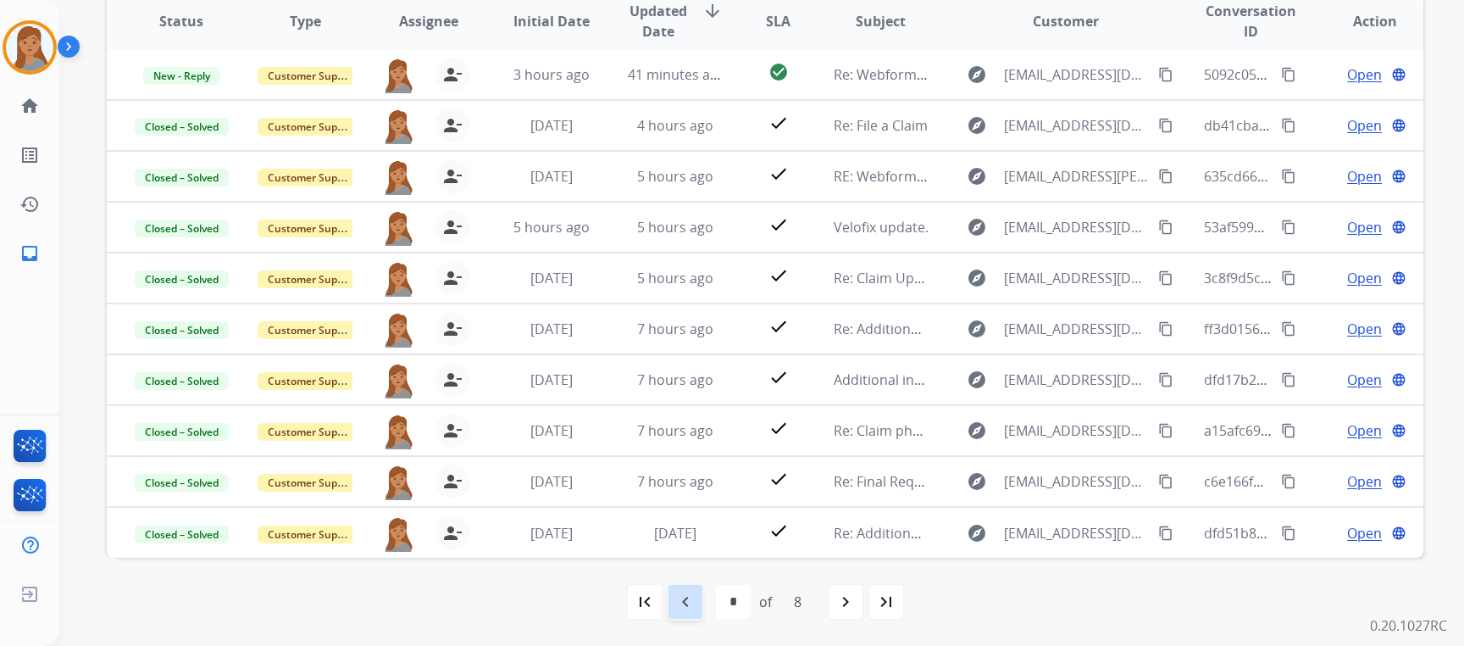
click at [686, 599] on mat-icon "navigate_before" at bounding box center [685, 601] width 20 height 20
select select "*"
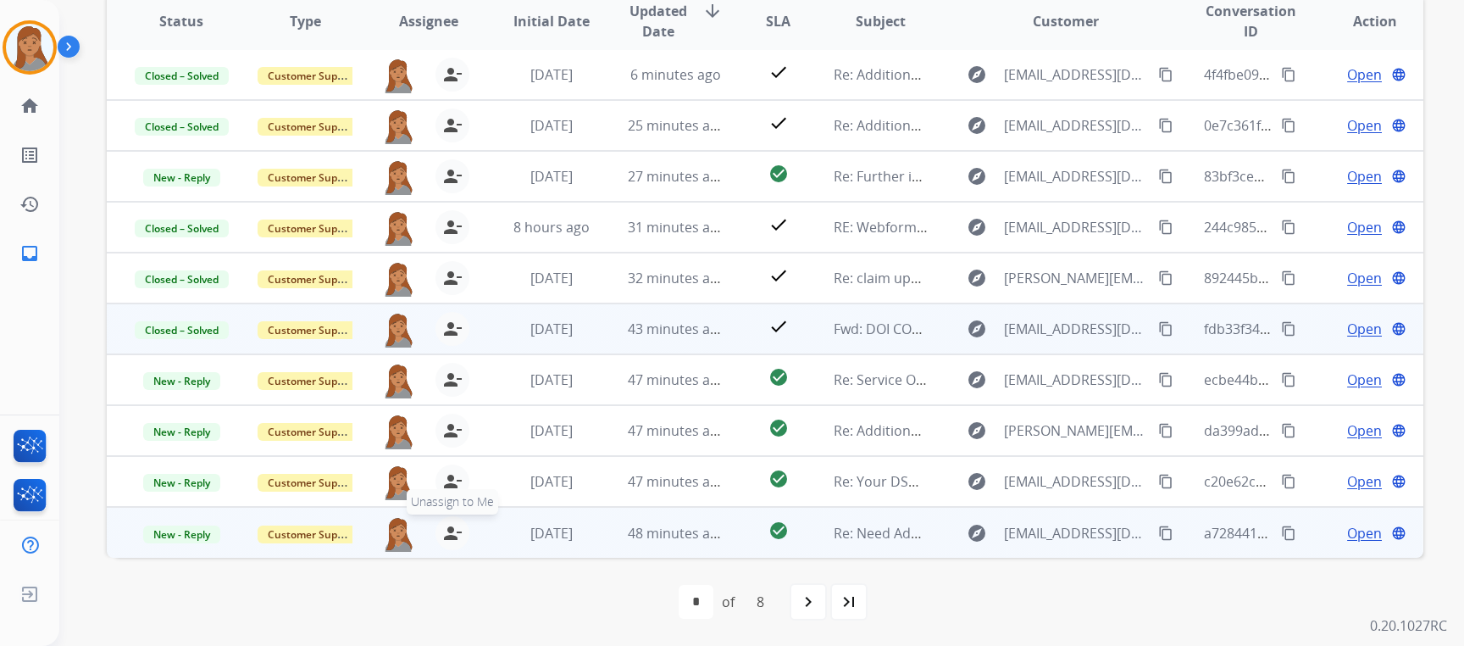
click at [454, 535] on mat-icon "person_remove" at bounding box center [452, 533] width 20 height 20
click at [397, 528] on span "+" at bounding box center [398, 533] width 8 height 20
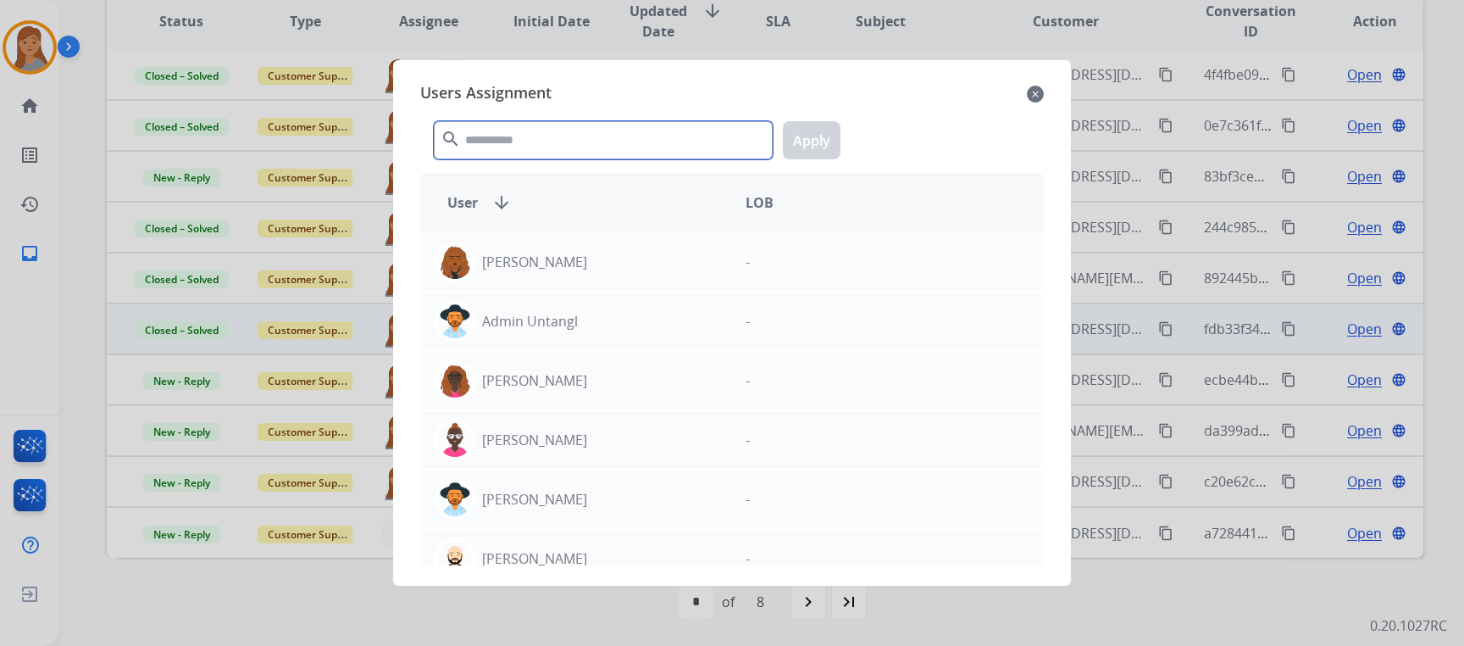
click at [609, 125] on input "text" at bounding box center [603, 140] width 339 height 38
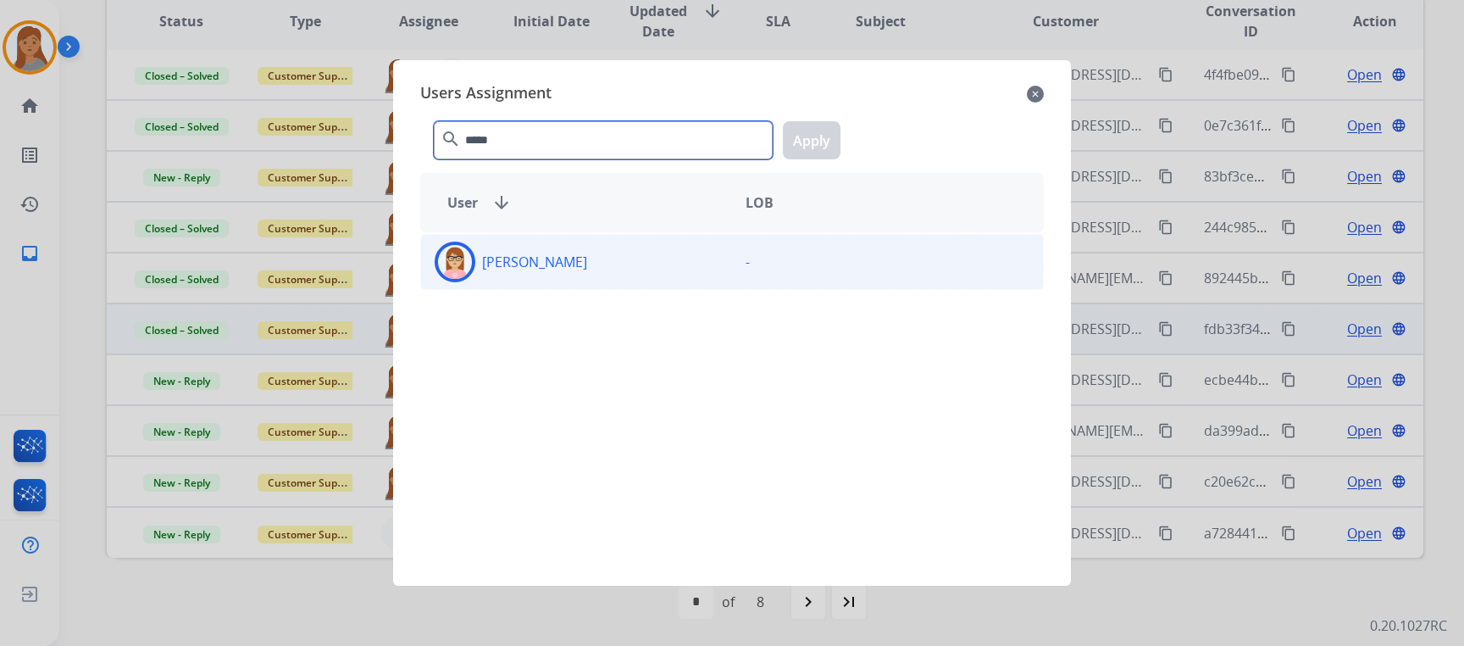
type input "*****"
click at [637, 266] on div "Edith Evans" at bounding box center [576, 262] width 311 height 41
click at [797, 142] on button "Apply" at bounding box center [812, 140] width 58 height 38
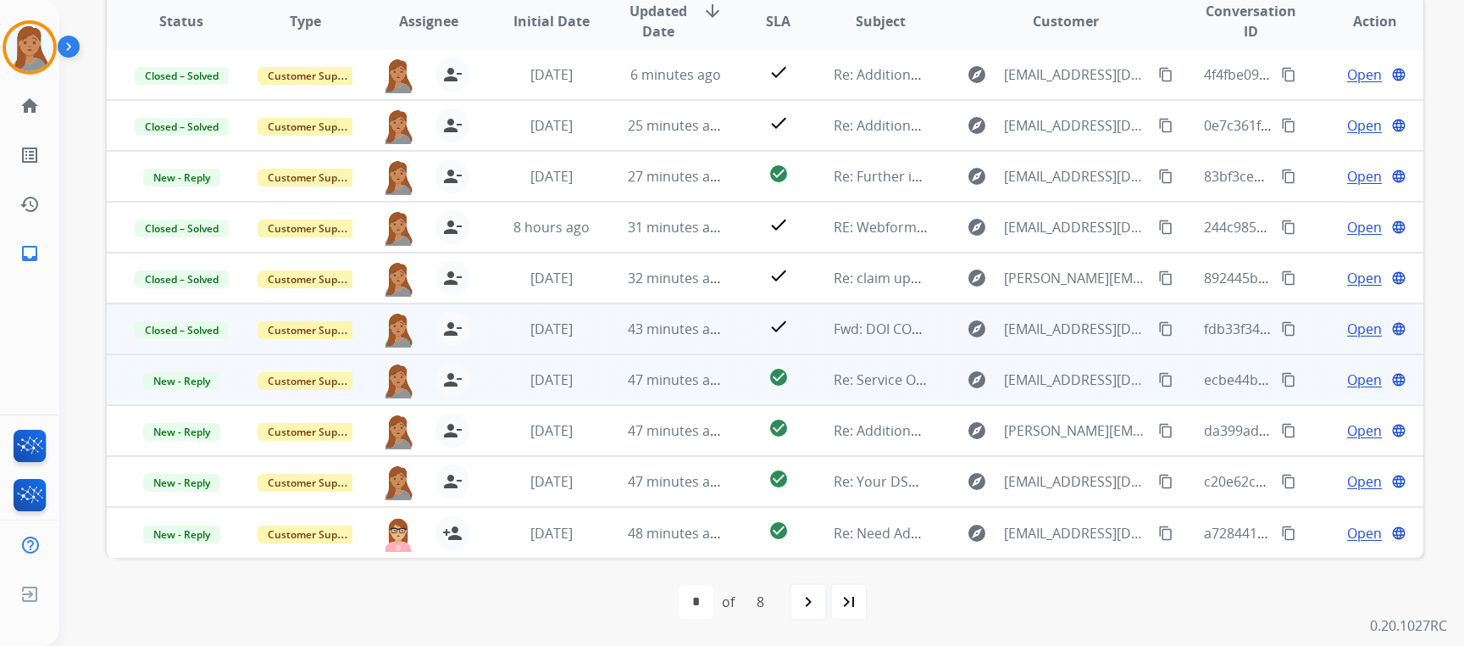
scroll to position [0, 0]
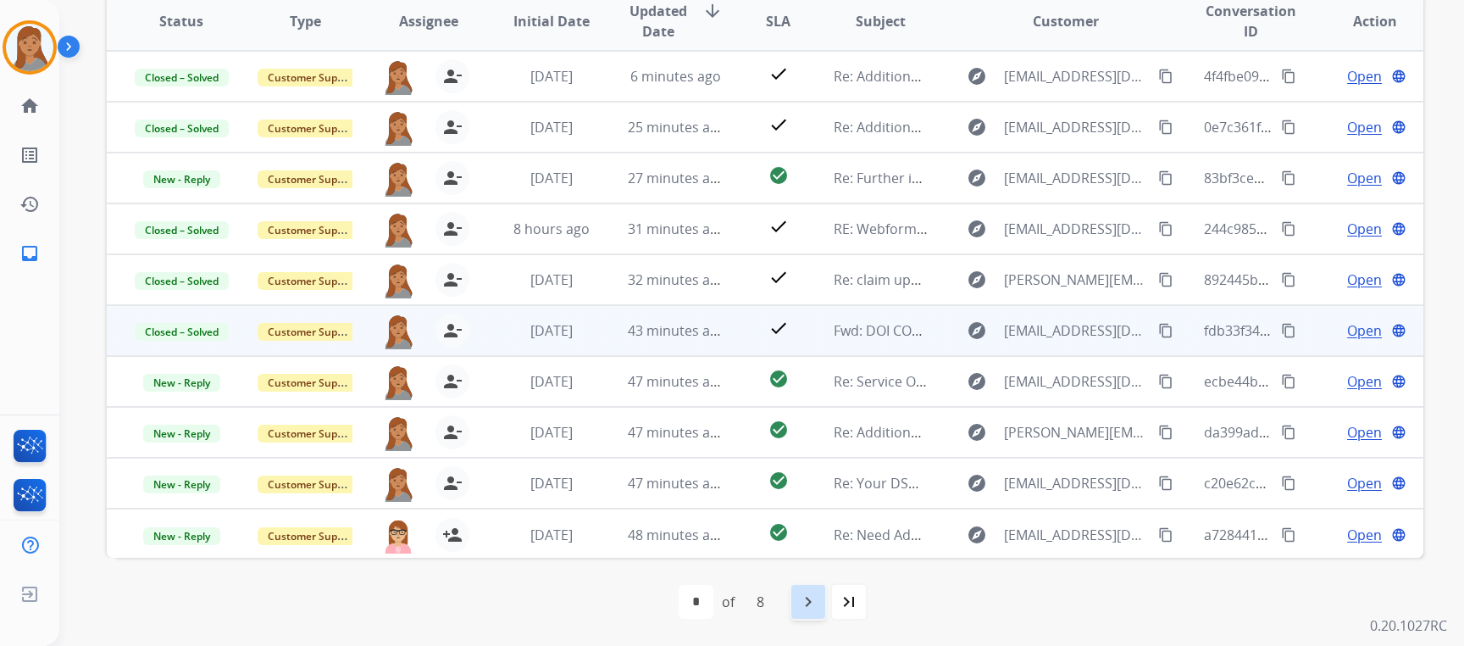
click at [797, 608] on div "navigate_next" at bounding box center [808, 601] width 37 height 37
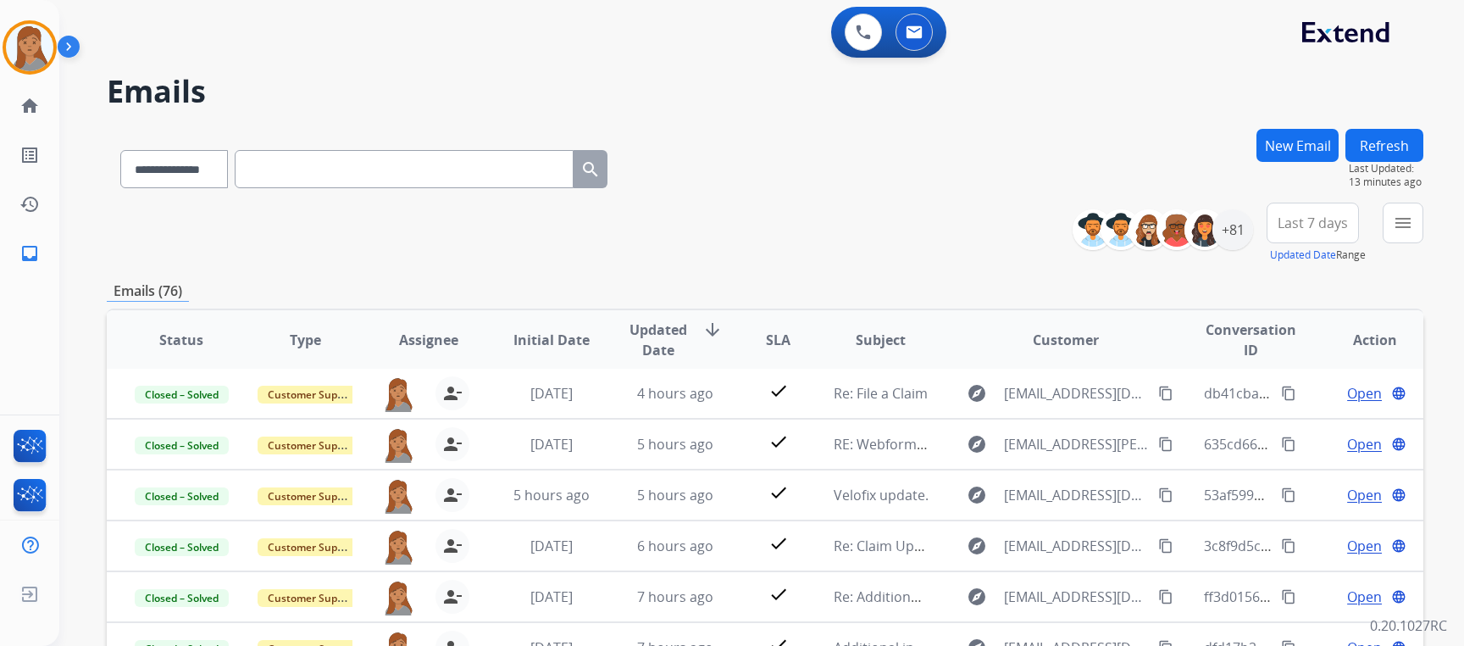
scroll to position [319, 0]
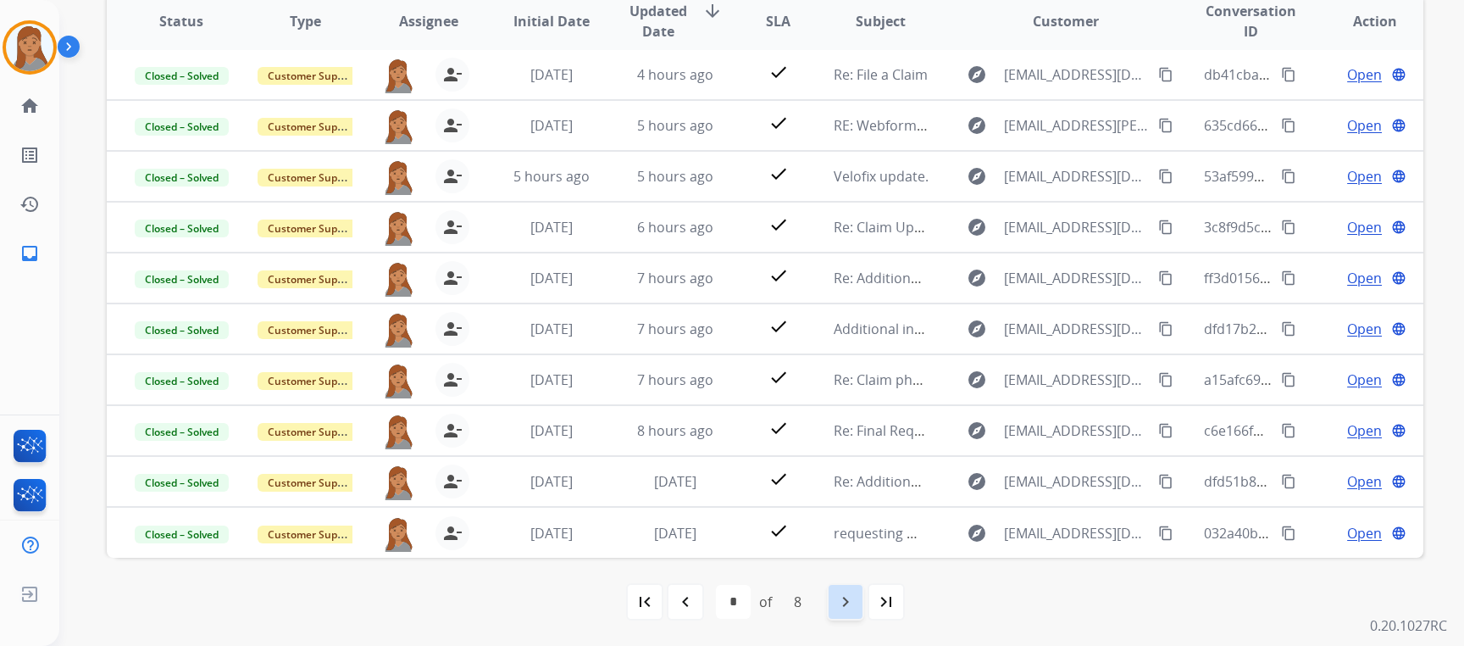
click at [841, 595] on mat-icon "navigate_next" at bounding box center [846, 601] width 20 height 20
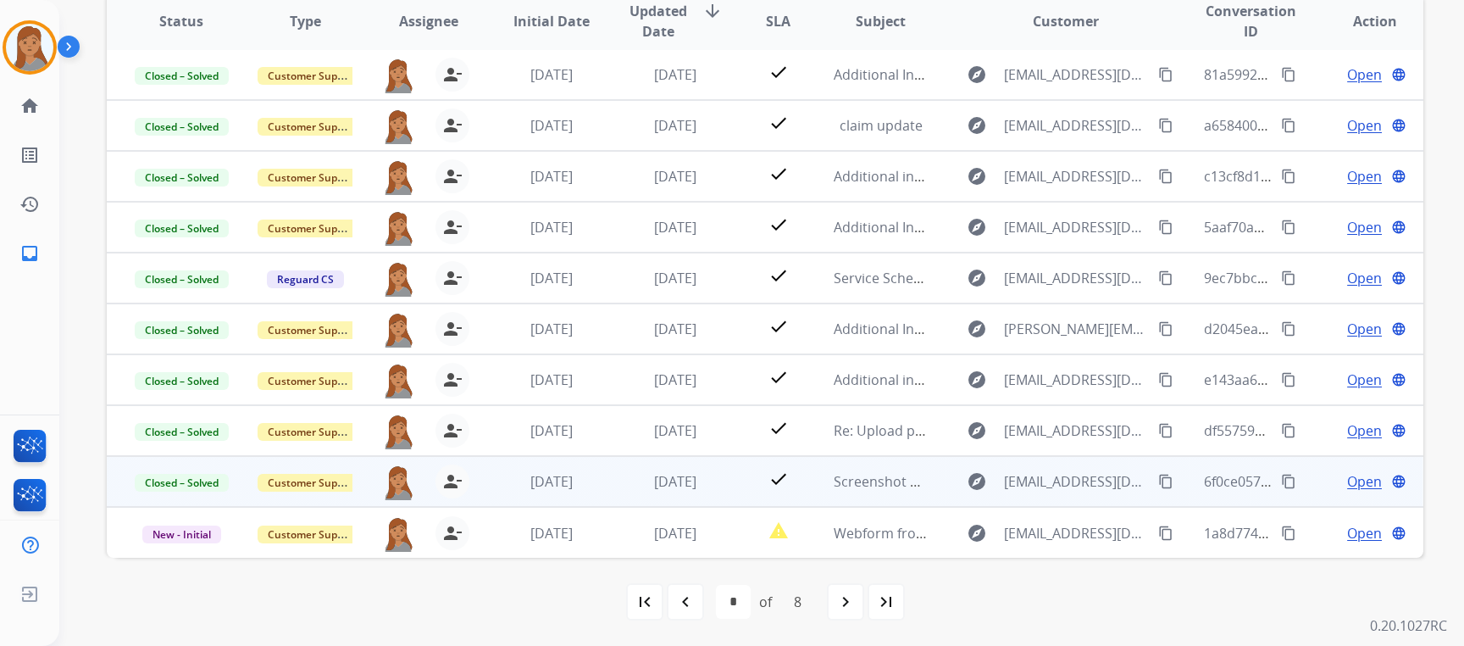
scroll to position [0, 0]
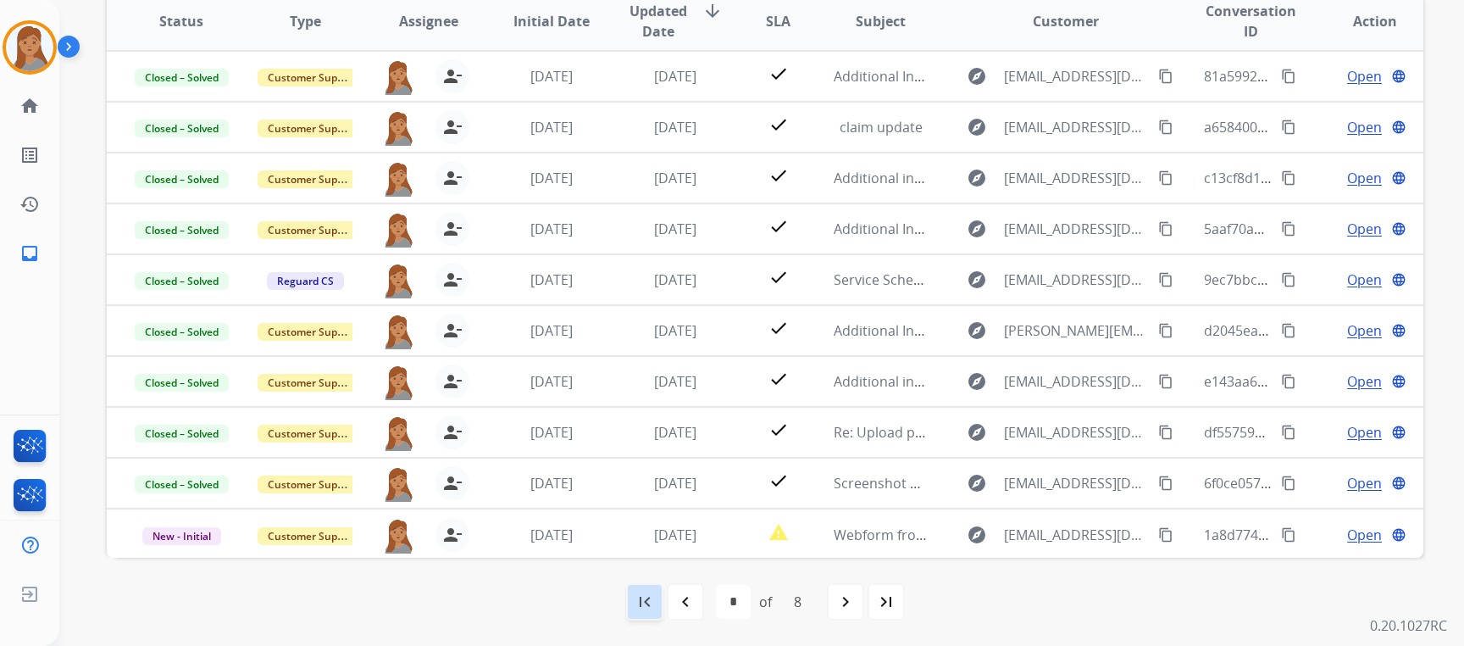
drag, startPoint x: 645, startPoint y: 604, endPoint x: 922, endPoint y: 457, distance: 313.9
click at [643, 604] on mat-icon "first_page" at bounding box center [645, 601] width 20 height 20
select select "*"
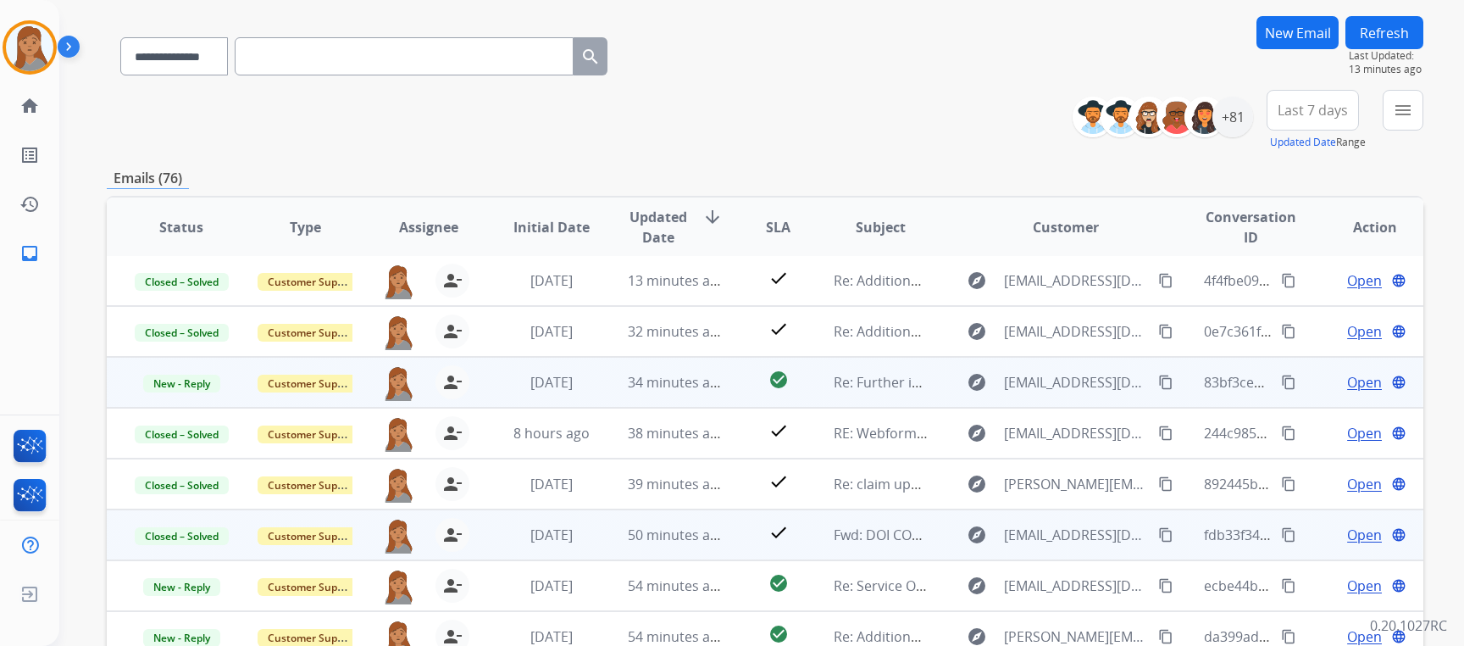
scroll to position [319, 0]
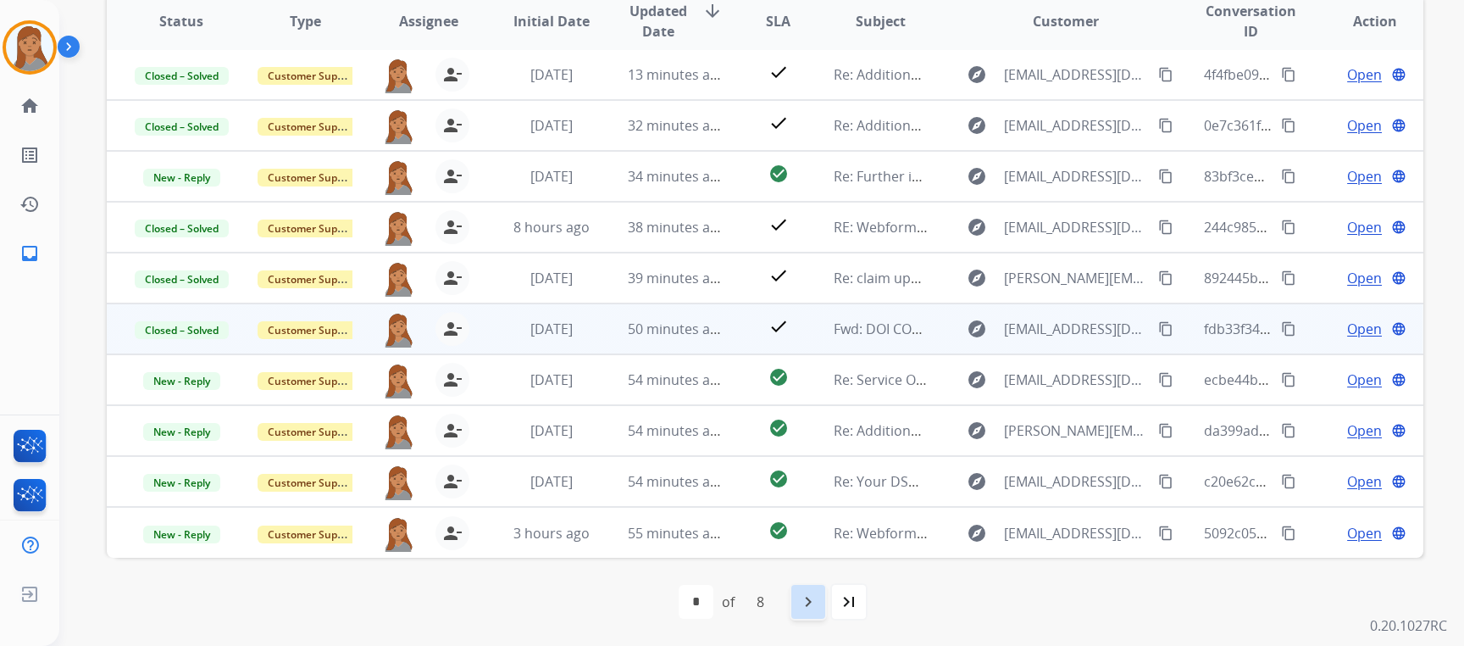
click at [804, 601] on mat-icon "navigate_next" at bounding box center [808, 601] width 20 height 20
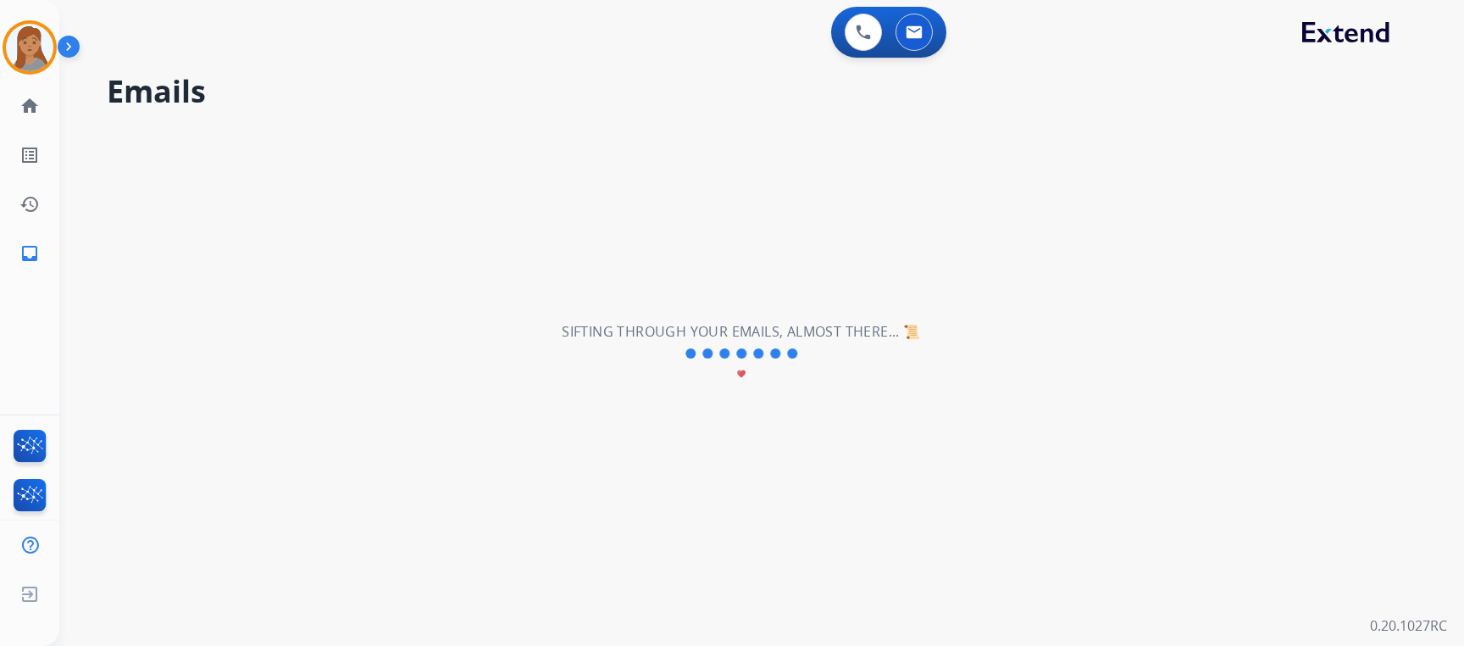
scroll to position [0, 0]
click at [112, 29] on div "0 Voice Interactions 0 Email Interactions" at bounding box center [752, 34] width 1344 height 54
click at [858, 24] on button at bounding box center [863, 32] width 37 height 37
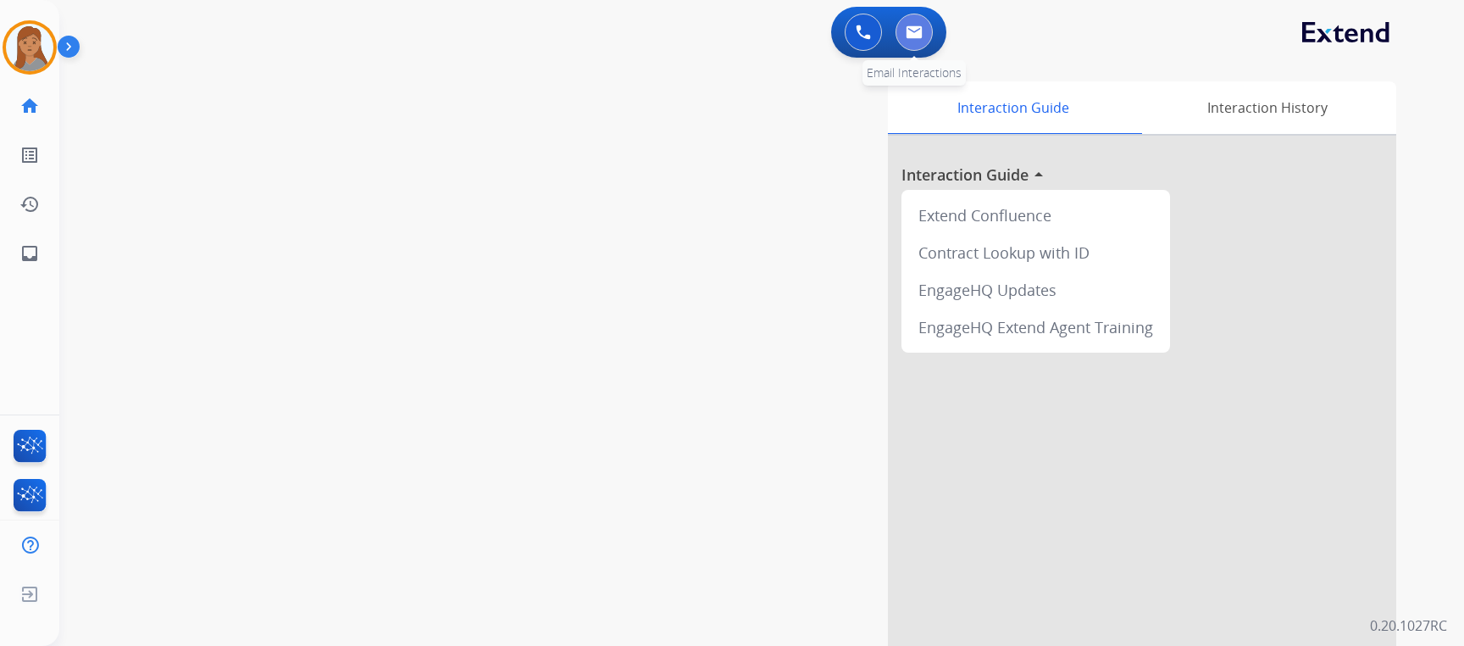
click at [908, 28] on img at bounding box center [914, 32] width 17 height 14
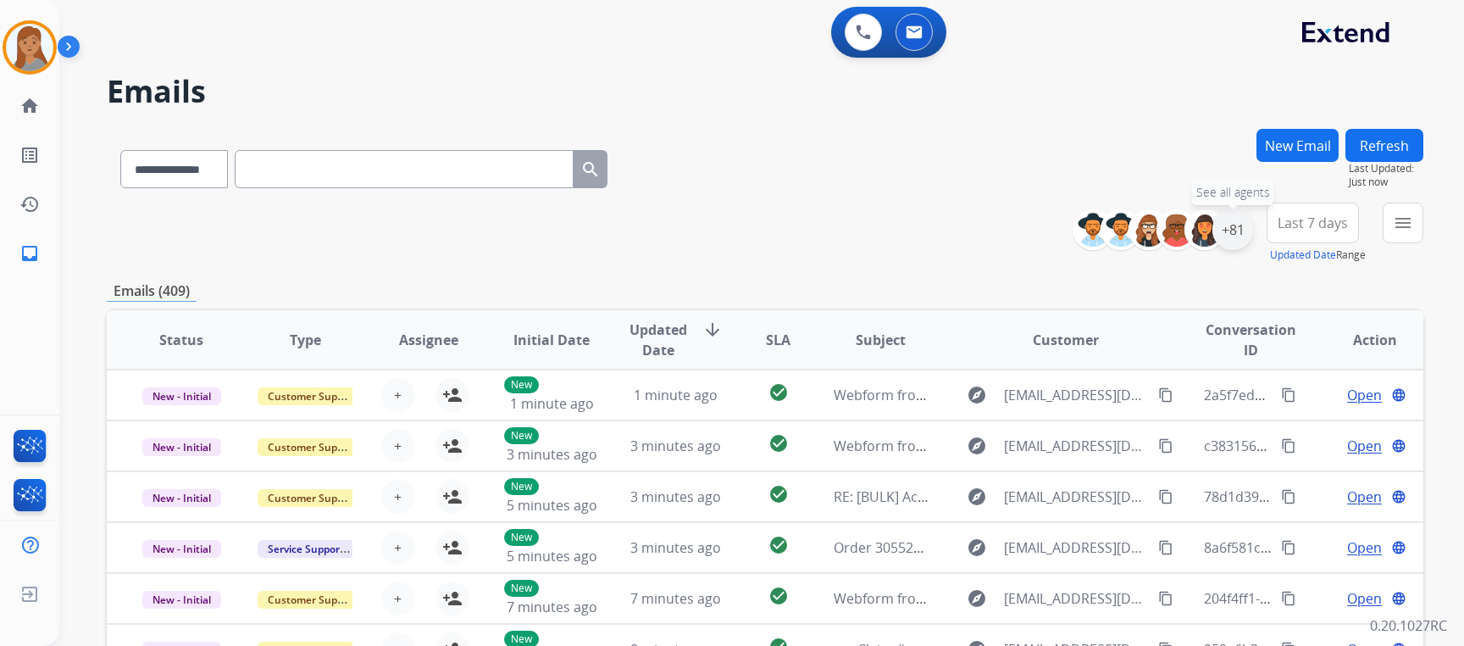
click at [1234, 220] on div "+81" at bounding box center [1233, 229] width 41 height 41
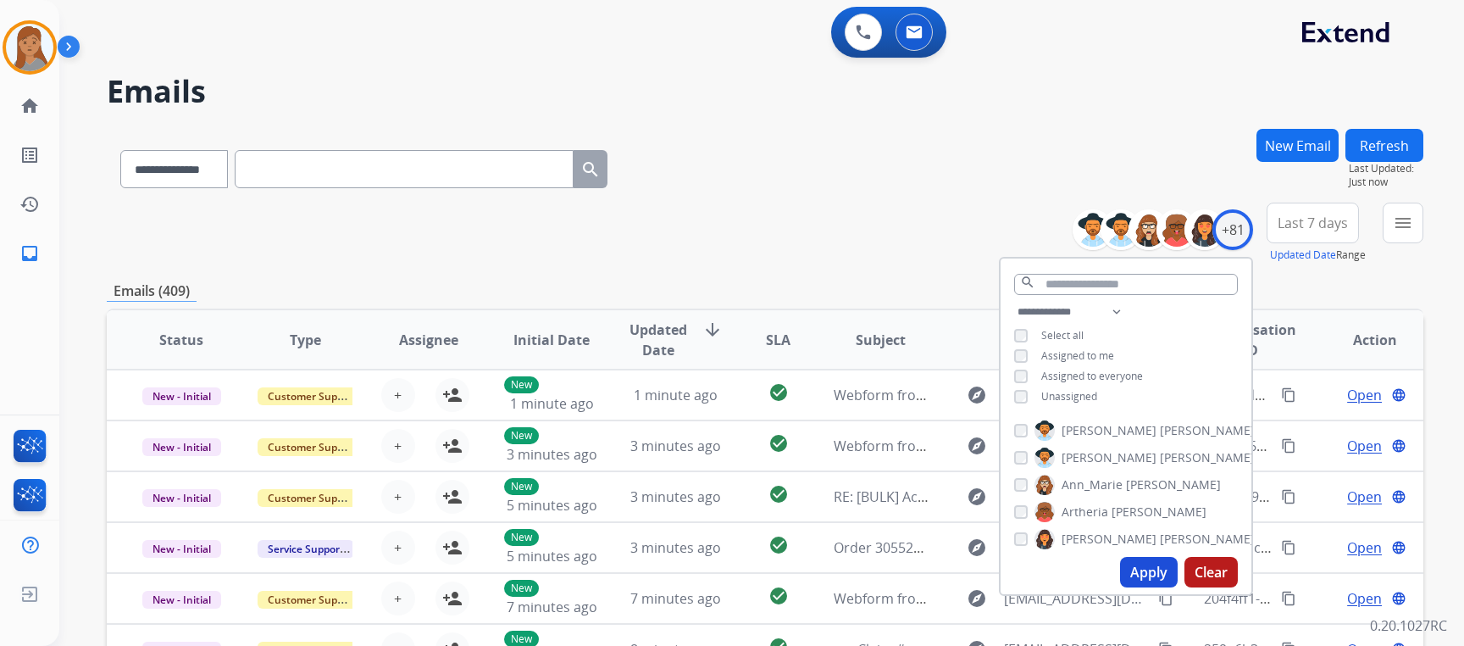
click at [1144, 566] on button "Apply" at bounding box center [1149, 572] width 58 height 31
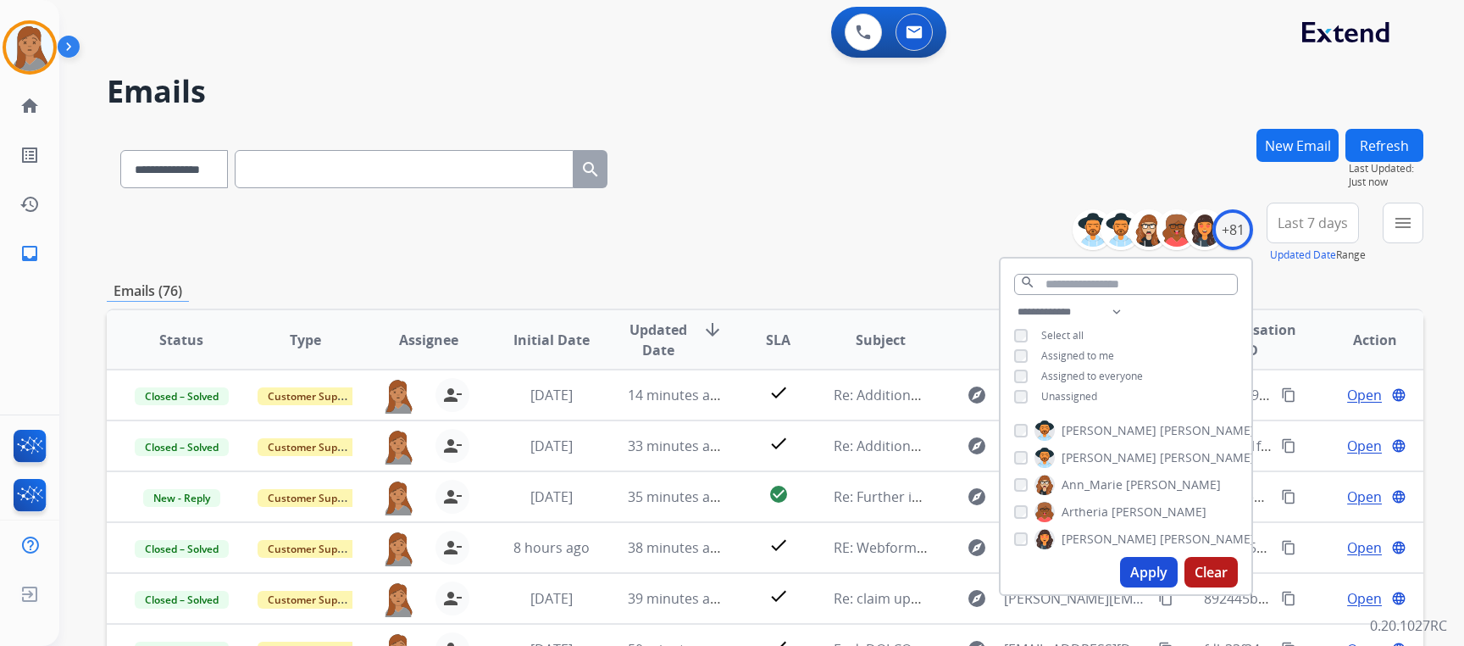
click at [825, 155] on div "**********" at bounding box center [765, 166] width 1317 height 74
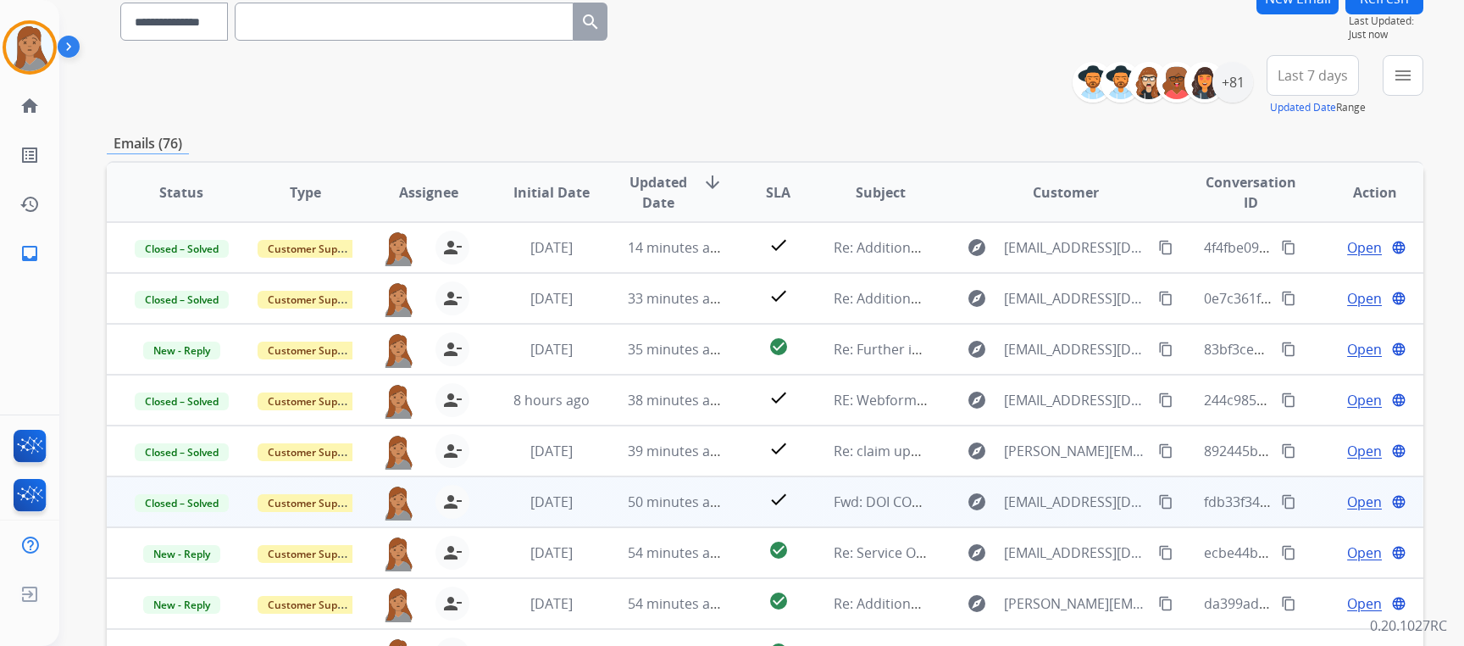
scroll to position [319, 0]
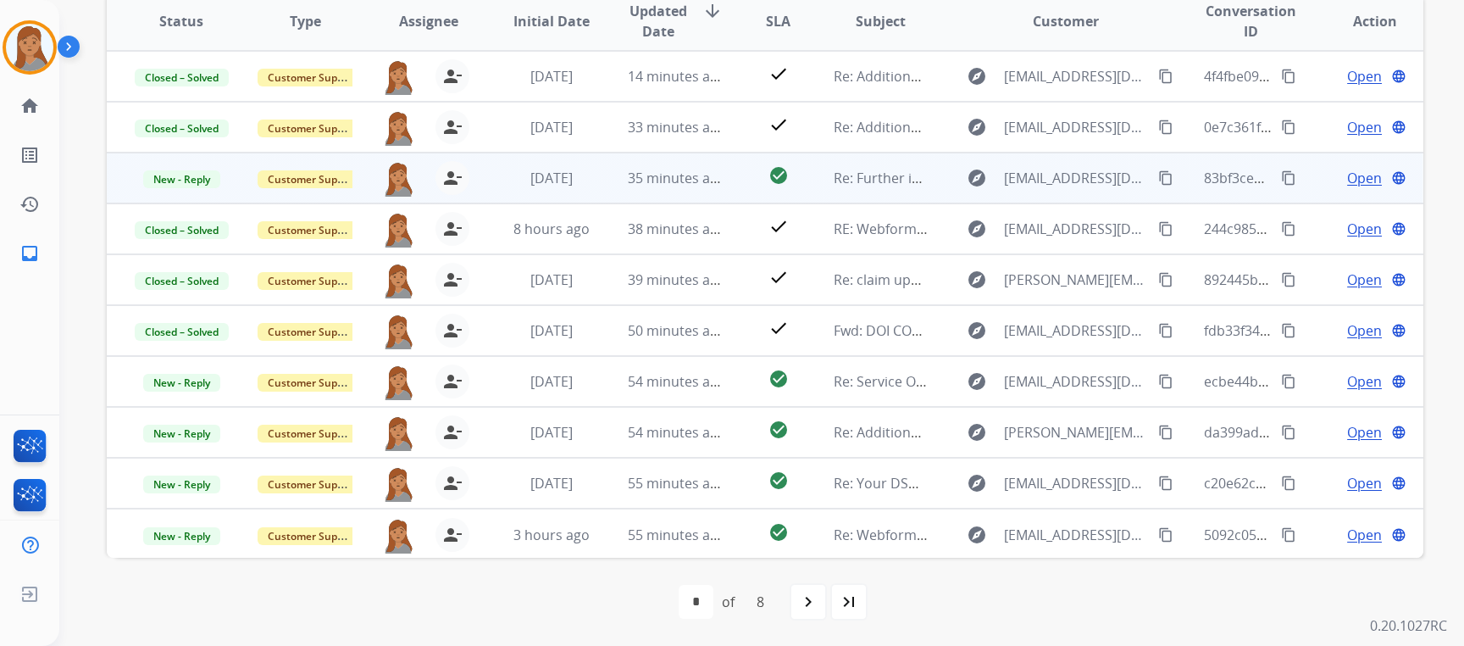
click at [1347, 172] on span "Open" at bounding box center [1364, 178] width 35 height 20
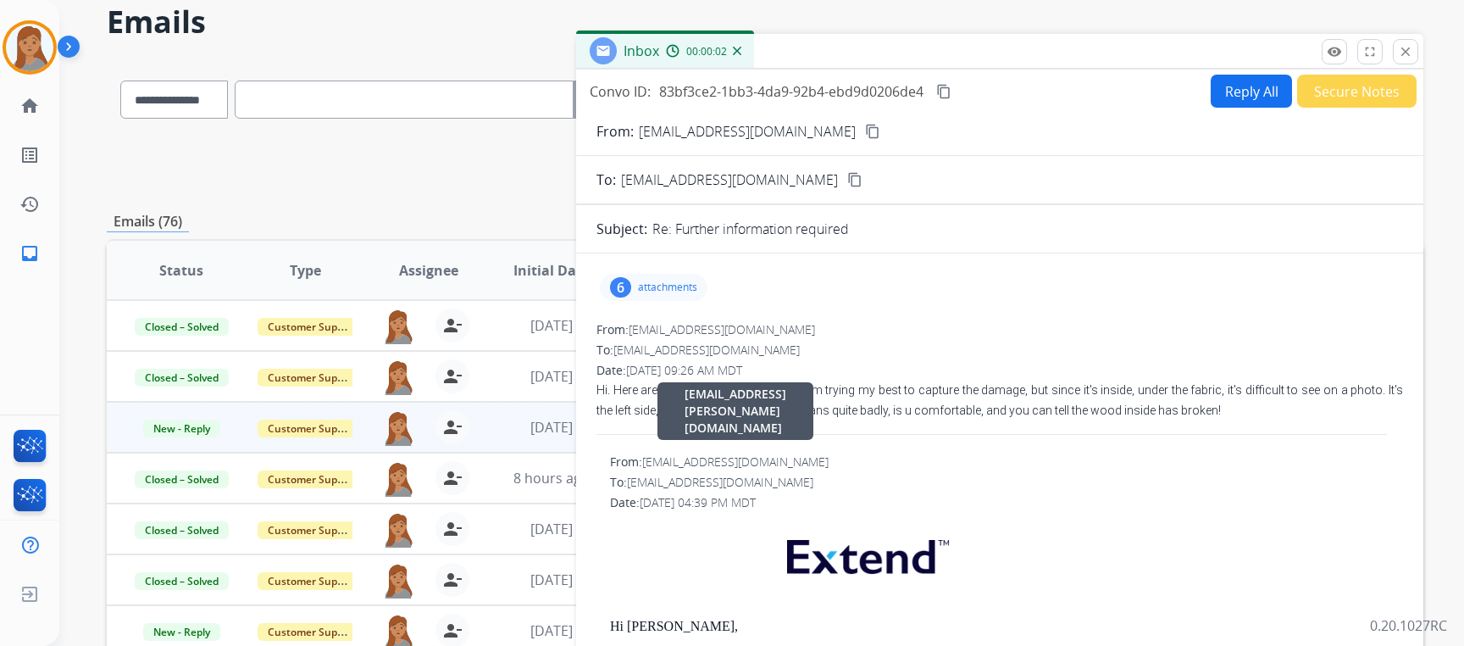
scroll to position [64, 0]
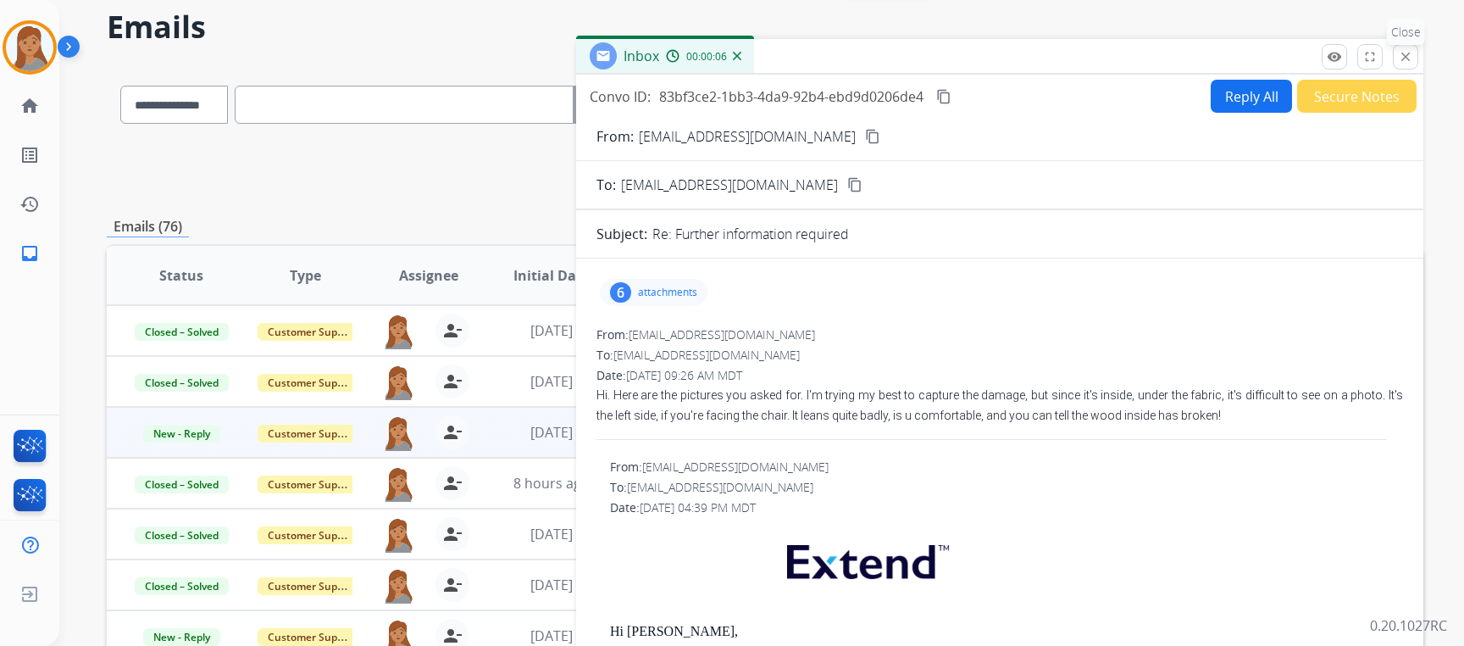
click at [1403, 53] on mat-icon "close" at bounding box center [1405, 56] width 15 height 15
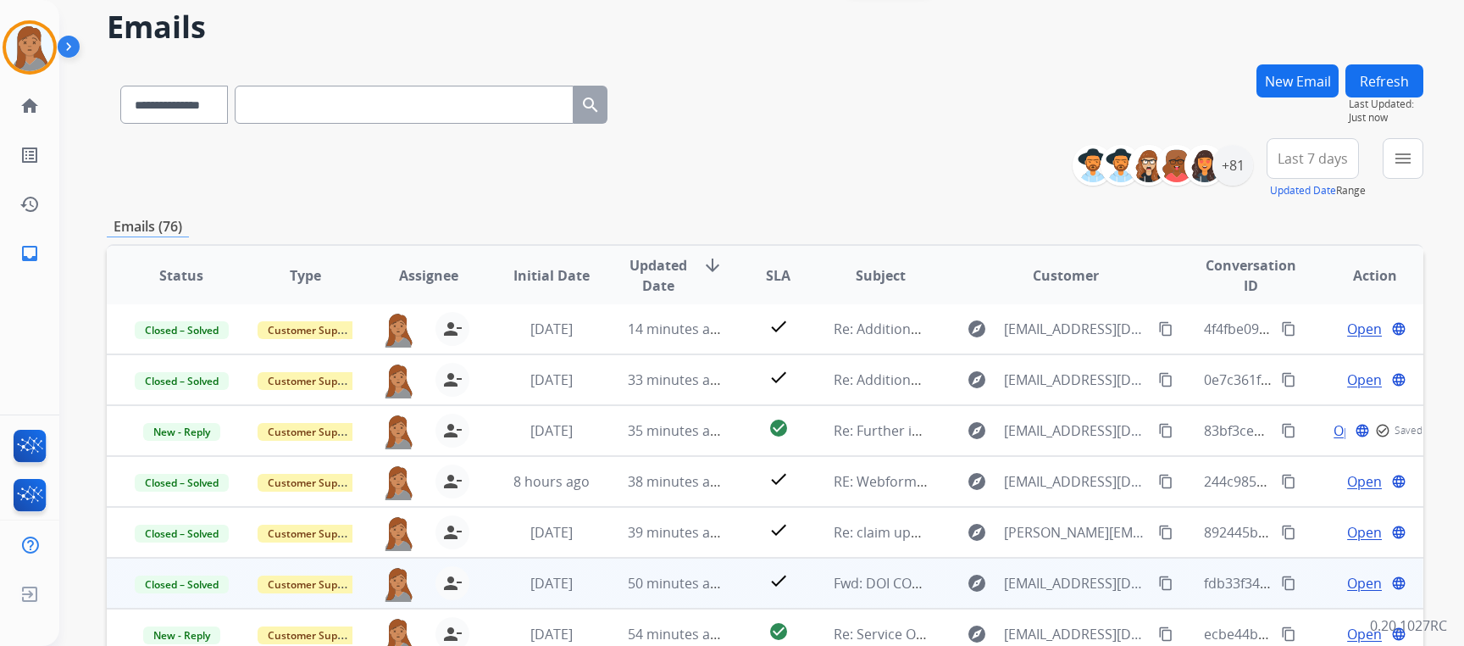
scroll to position [319, 0]
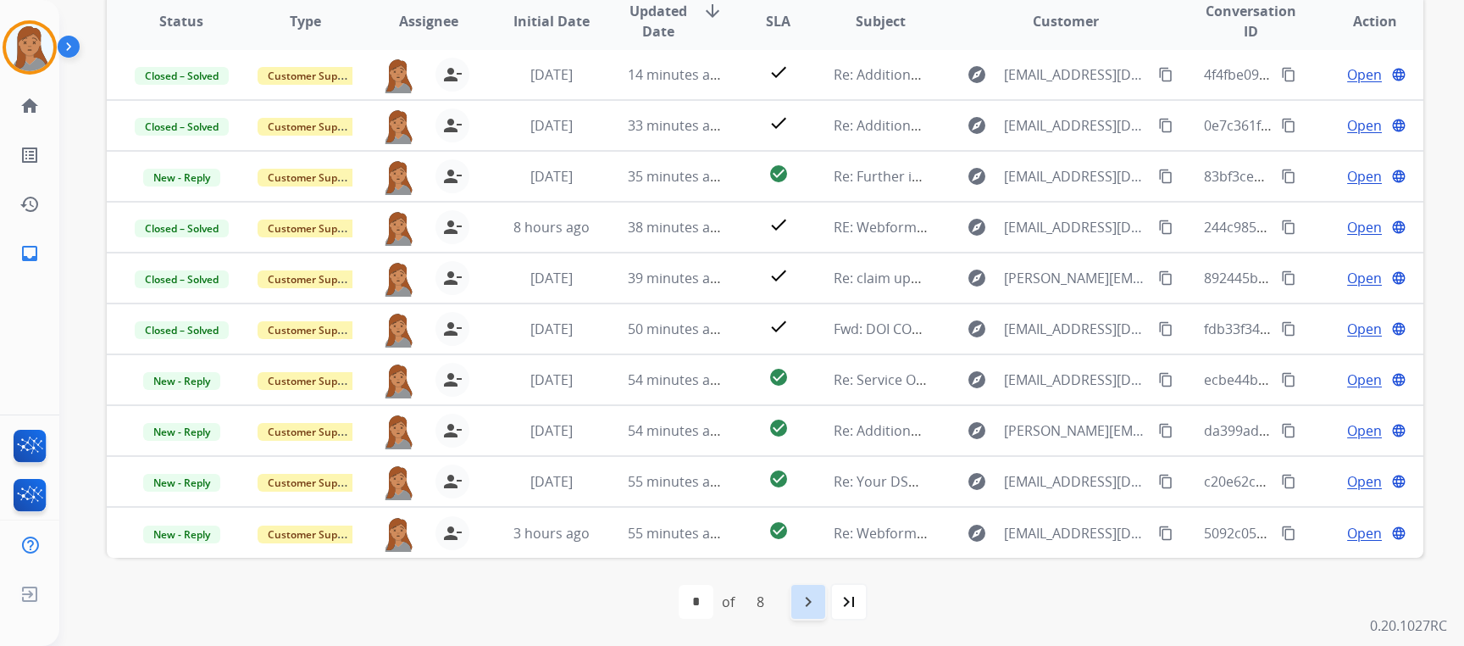
click at [797, 596] on div "navigate_next" at bounding box center [808, 601] width 37 height 37
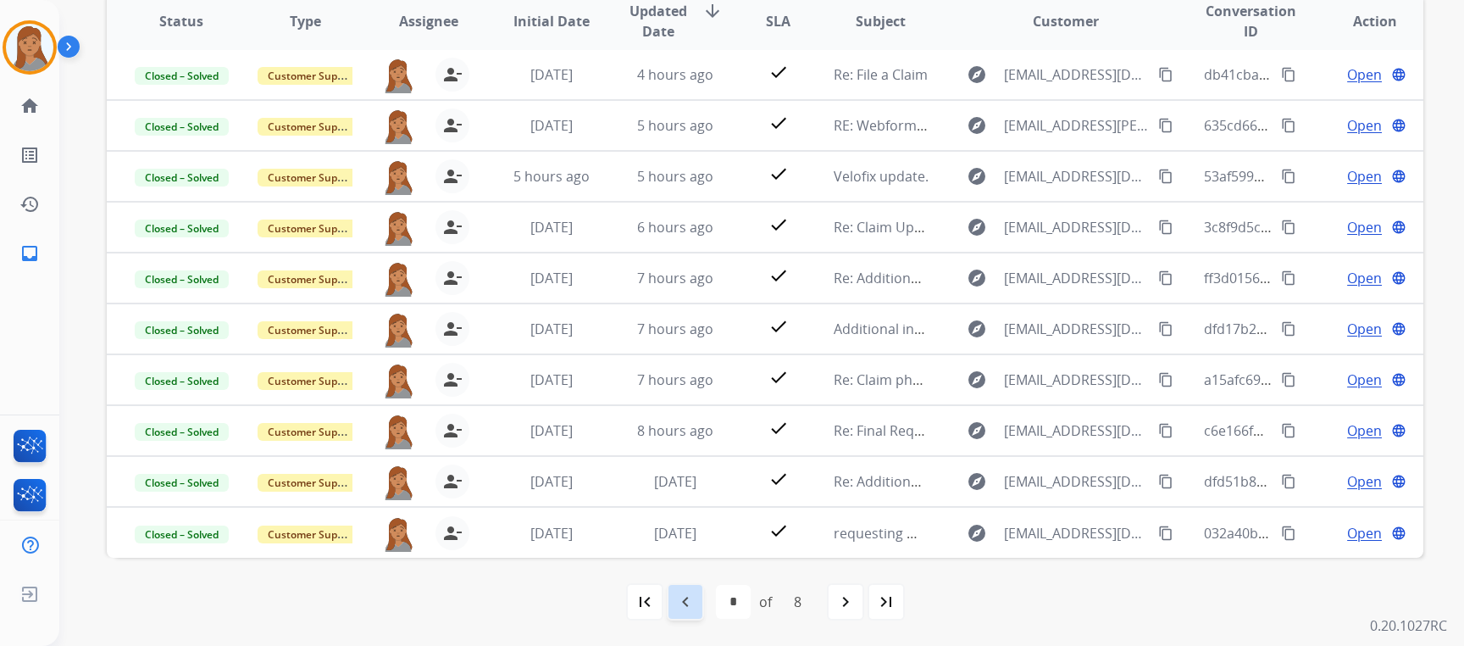
click at [685, 595] on mat-icon "navigate_before" at bounding box center [685, 601] width 20 height 20
select select "*"
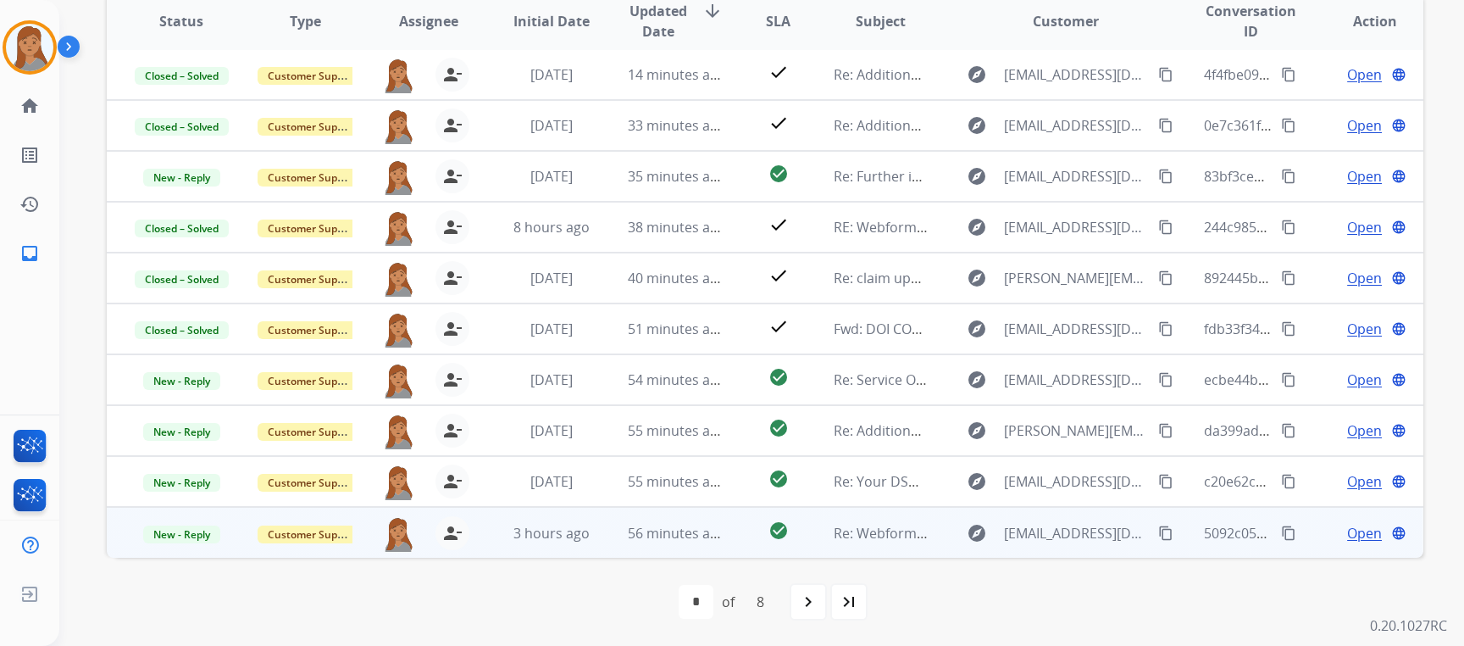
click at [1350, 526] on span "Open" at bounding box center [1364, 533] width 35 height 20
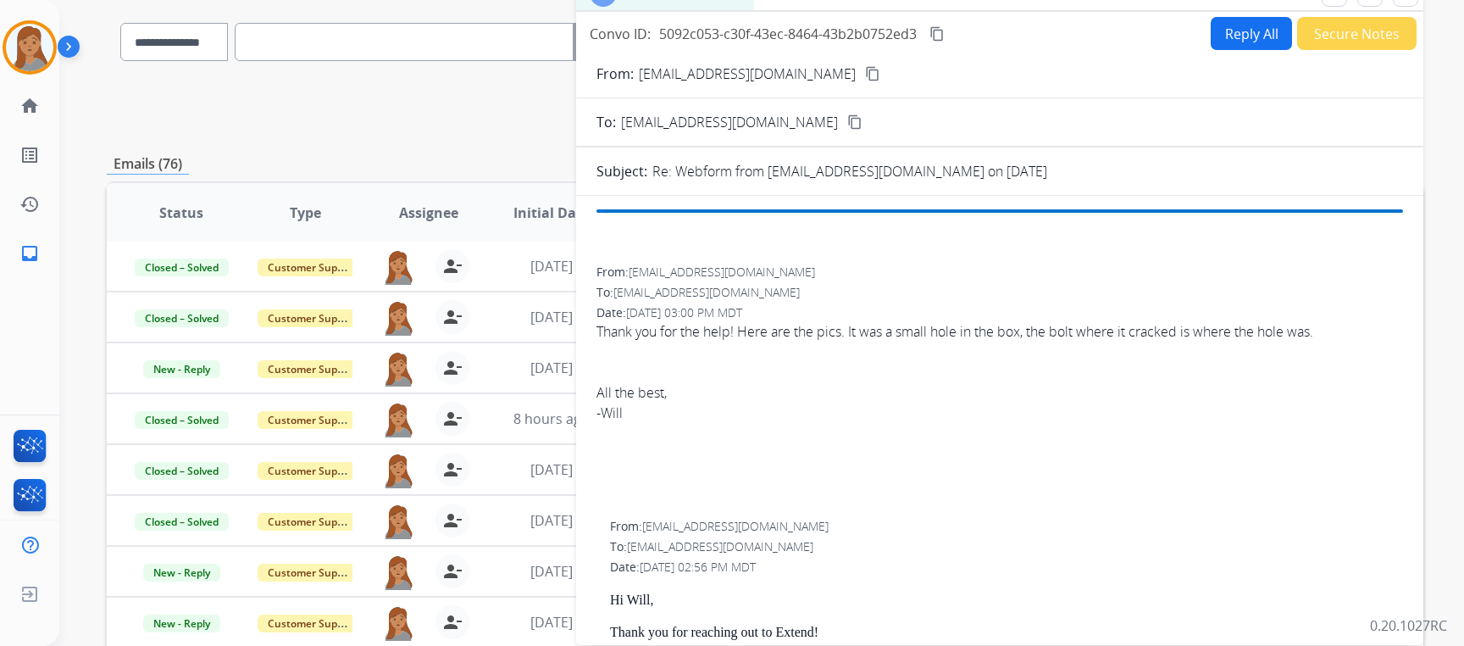
scroll to position [0, 0]
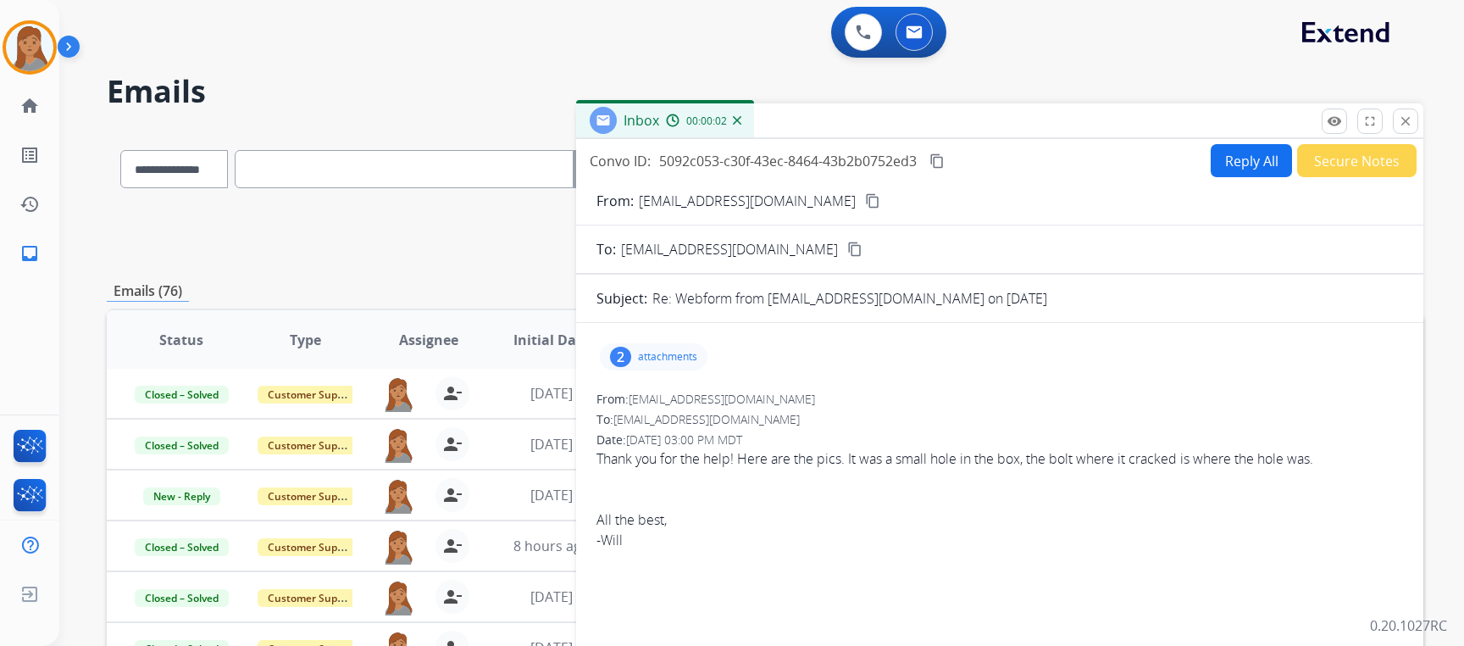
click at [943, 160] on mat-icon "content_copy" at bounding box center [937, 160] width 15 height 15
click at [1218, 159] on button "Reply All" at bounding box center [1251, 160] width 81 height 33
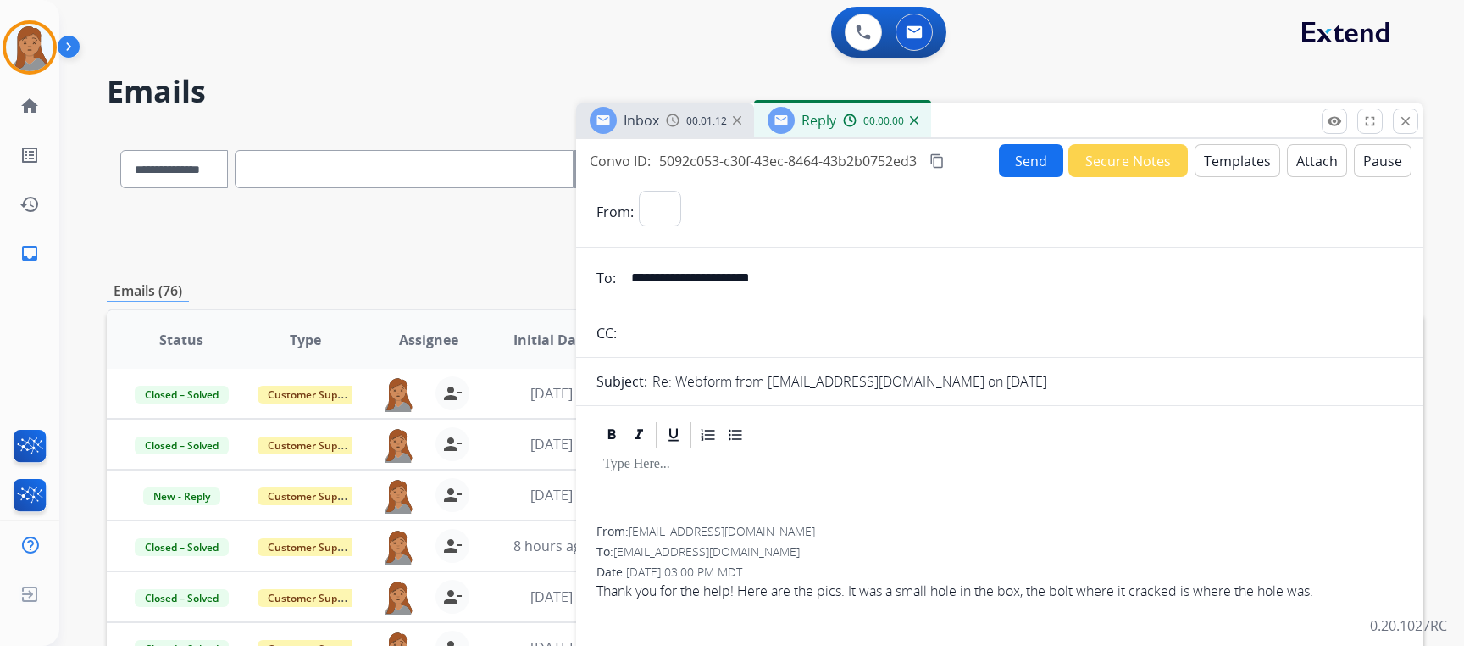
click at [1218, 159] on button "Templates" at bounding box center [1238, 160] width 86 height 33
select select "**********"
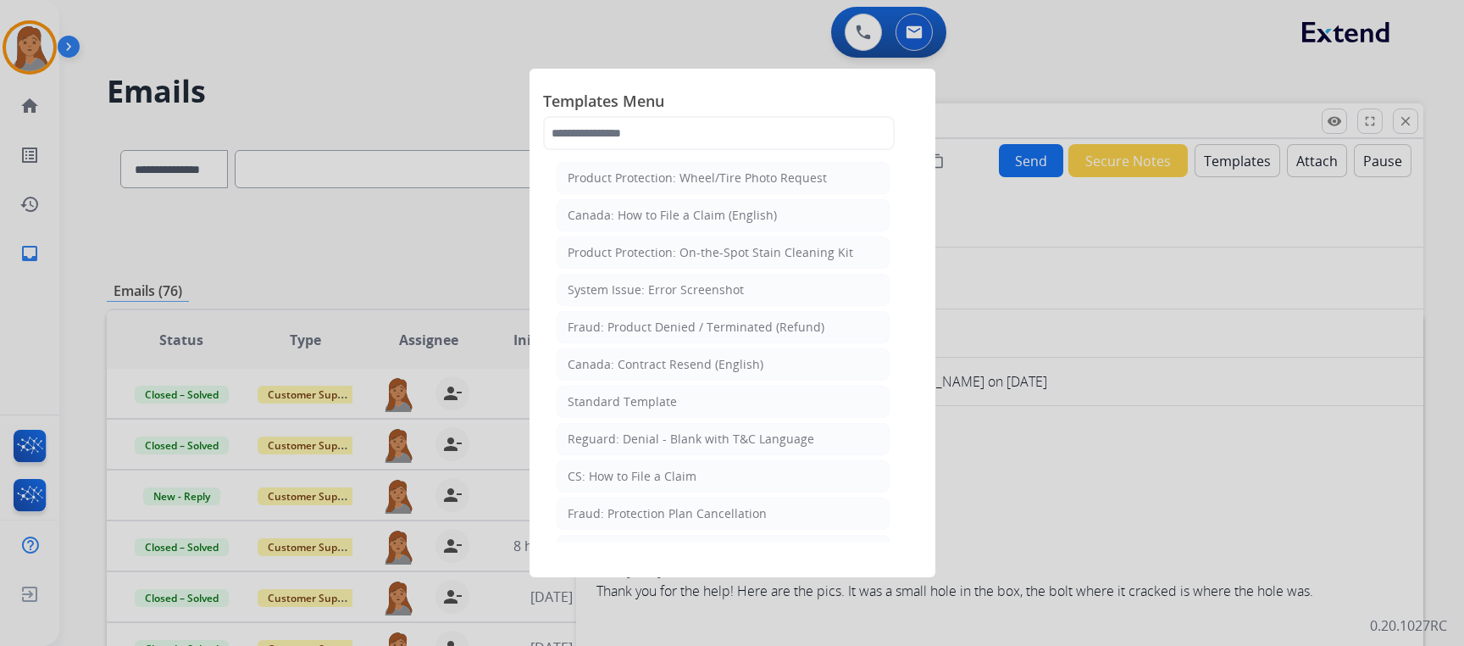
click at [663, 403] on div "Standard Template" at bounding box center [622, 401] width 109 height 17
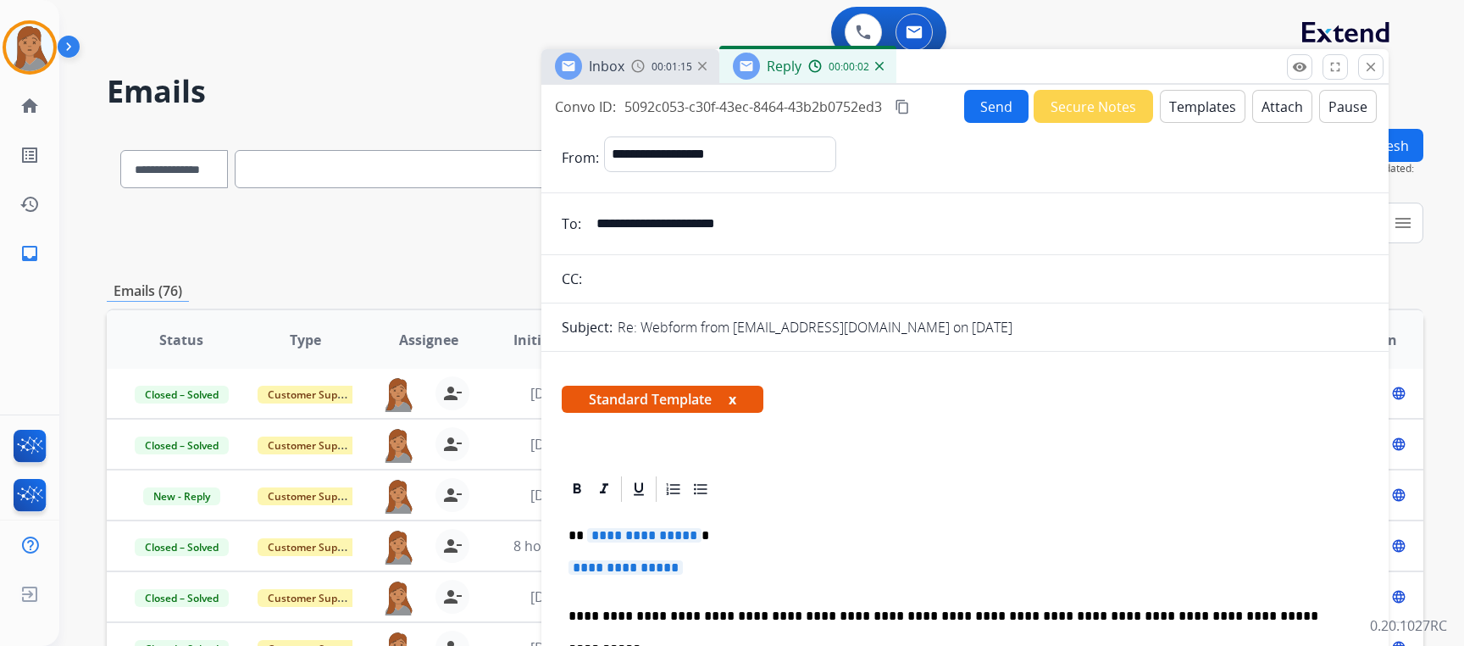
drag, startPoint x: 1043, startPoint y: 134, endPoint x: 1008, endPoint y: 80, distance: 64.4
click at [1008, 80] on div "Inbox 00:01:15 Reply 00:00:02" at bounding box center [964, 67] width 847 height 36
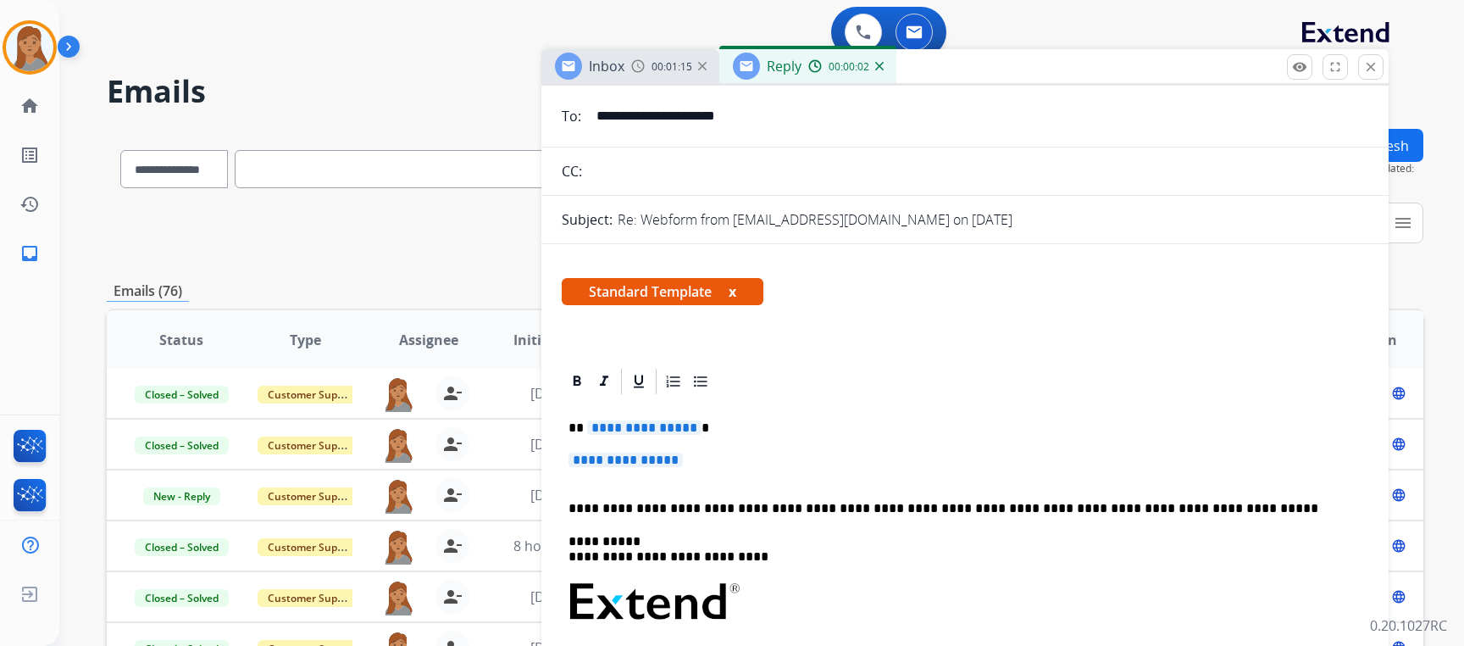
scroll to position [339, 0]
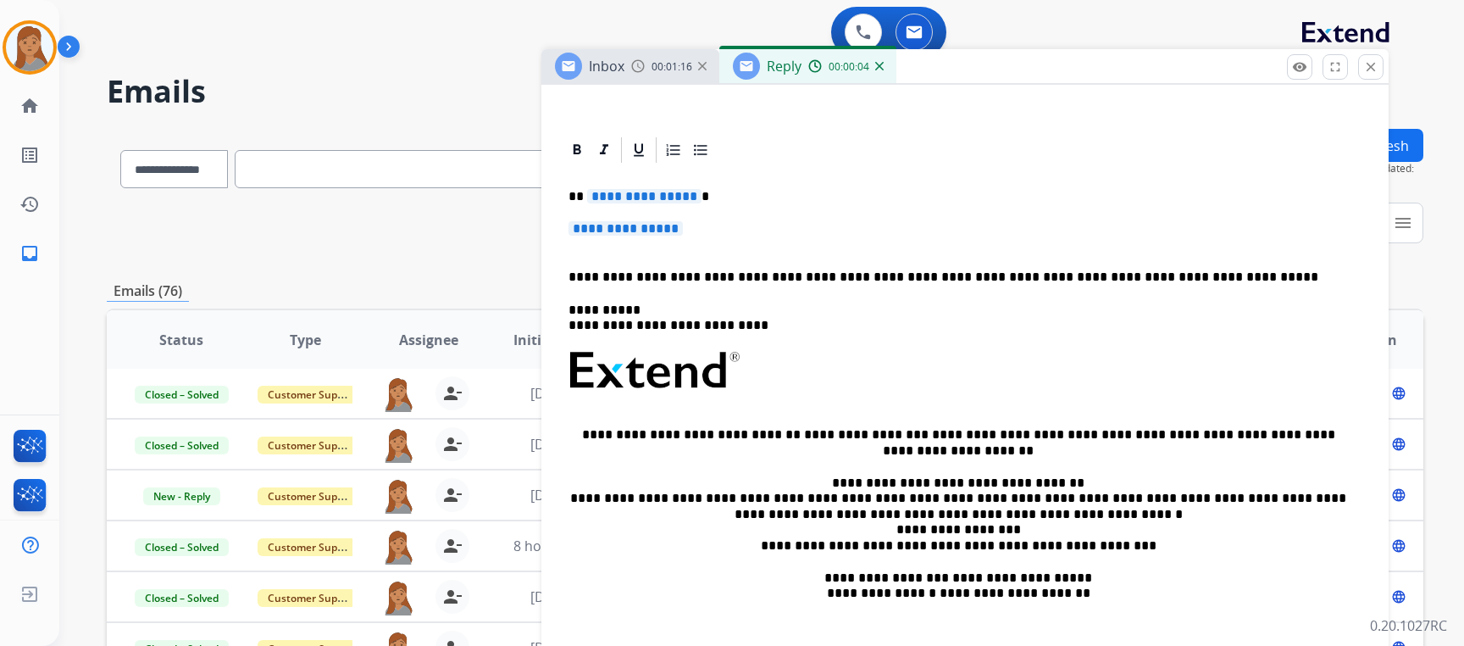
click at [703, 222] on p "**********" at bounding box center [965, 236] width 793 height 31
drag, startPoint x: 702, startPoint y: 228, endPoint x: 618, endPoint y: 212, distance: 86.3
click at [594, 200] on div "**********" at bounding box center [965, 410] width 807 height 491
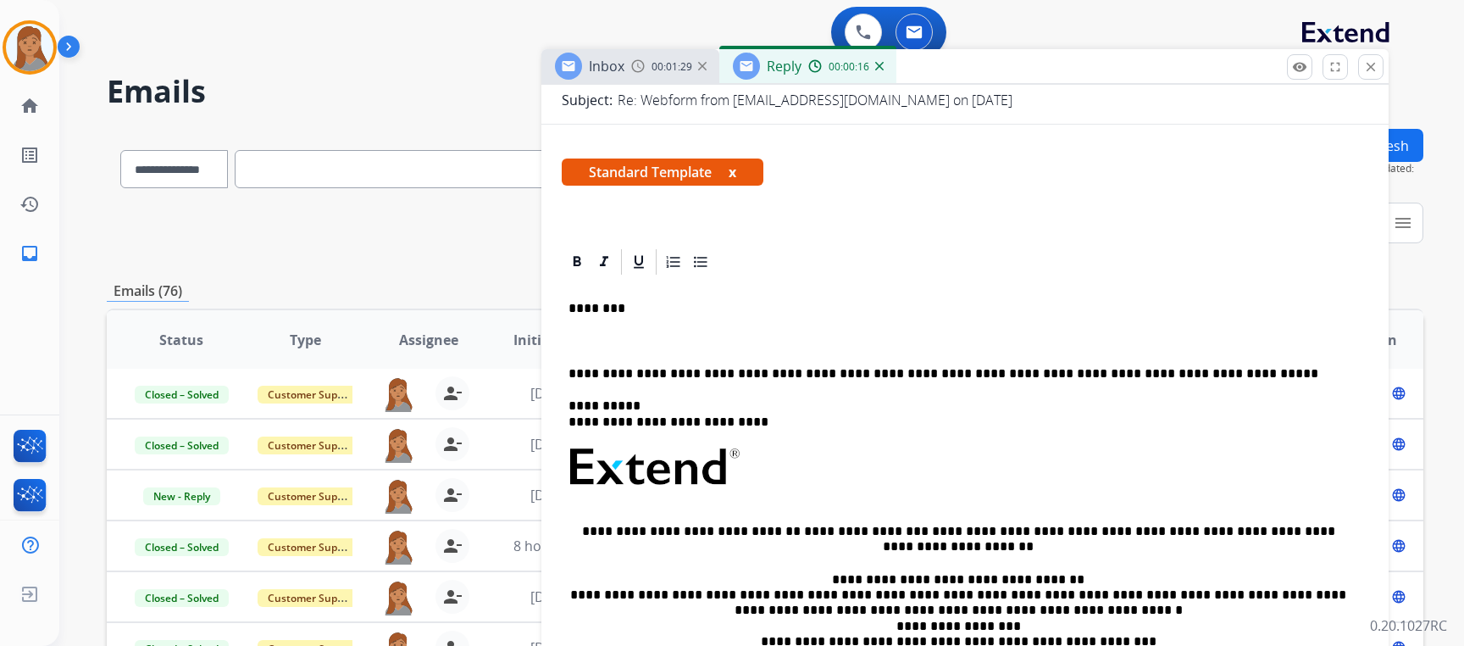
scroll to position [219, 0]
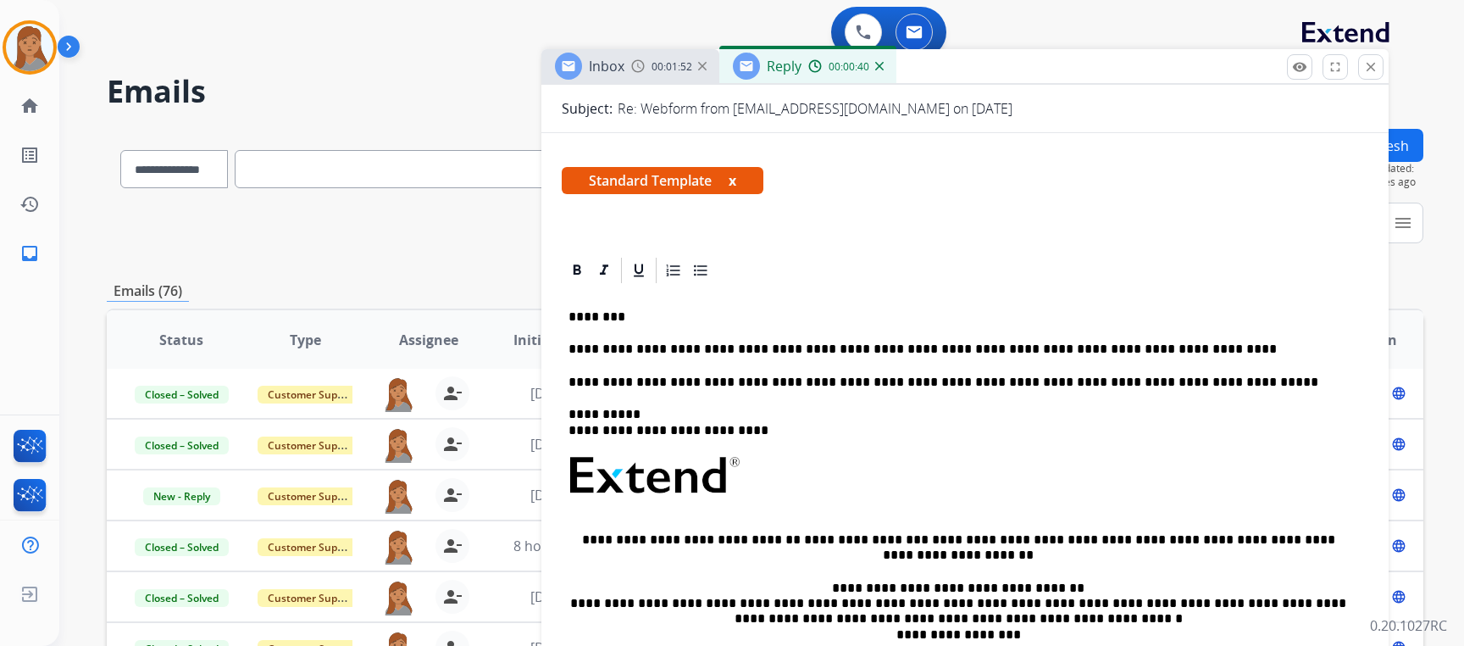
click at [1108, 347] on p "**********" at bounding box center [959, 348] width 780 height 15
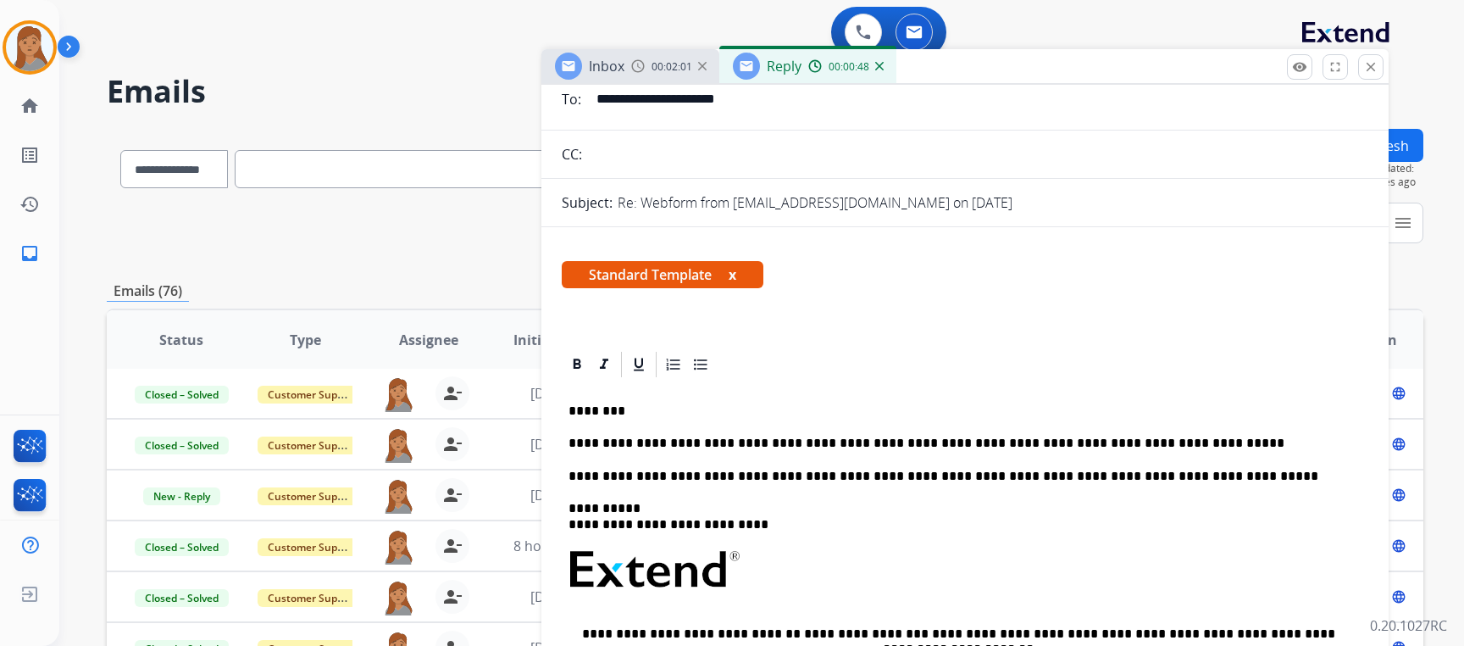
scroll to position [0, 0]
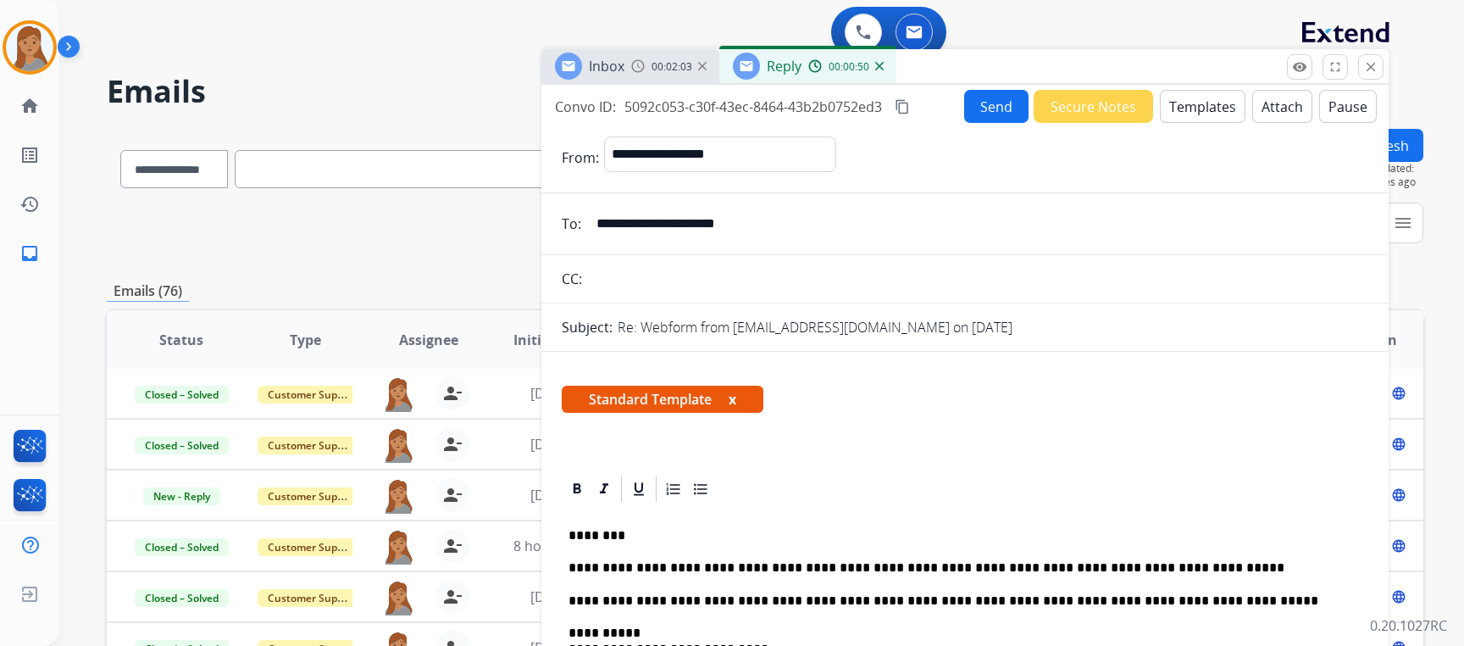
click at [997, 110] on button "Send" at bounding box center [996, 106] width 64 height 33
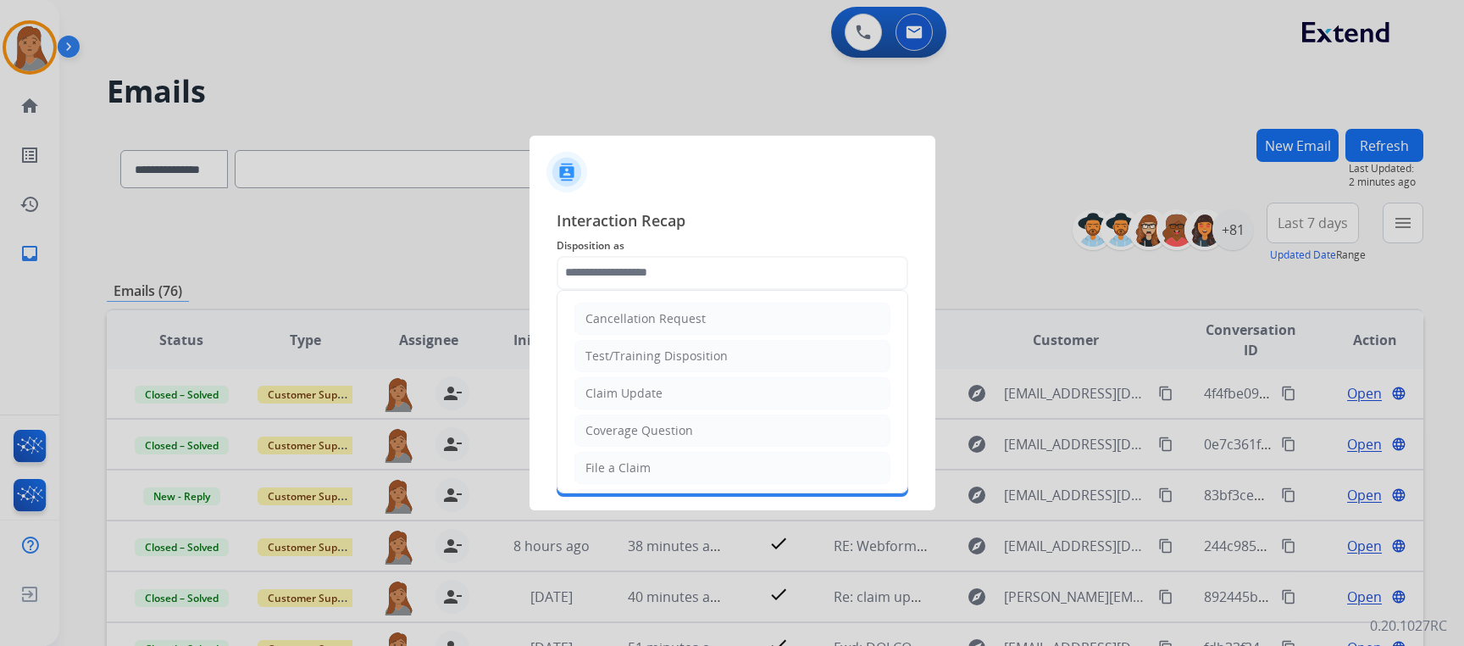
click at [599, 273] on input "text" at bounding box center [733, 273] width 352 height 34
click at [604, 269] on input "text" at bounding box center [733, 273] width 352 height 34
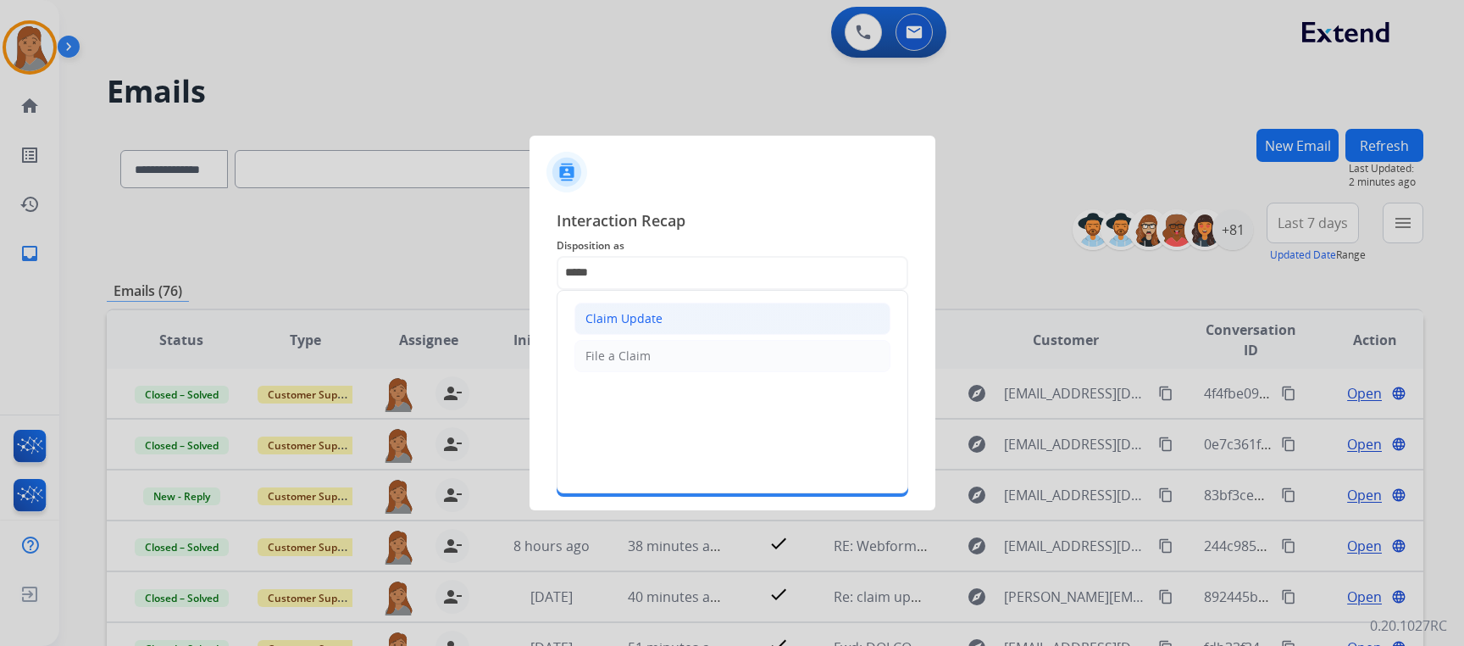
click at [616, 322] on div "Claim Update" at bounding box center [624, 318] width 77 height 17
type input "**********"
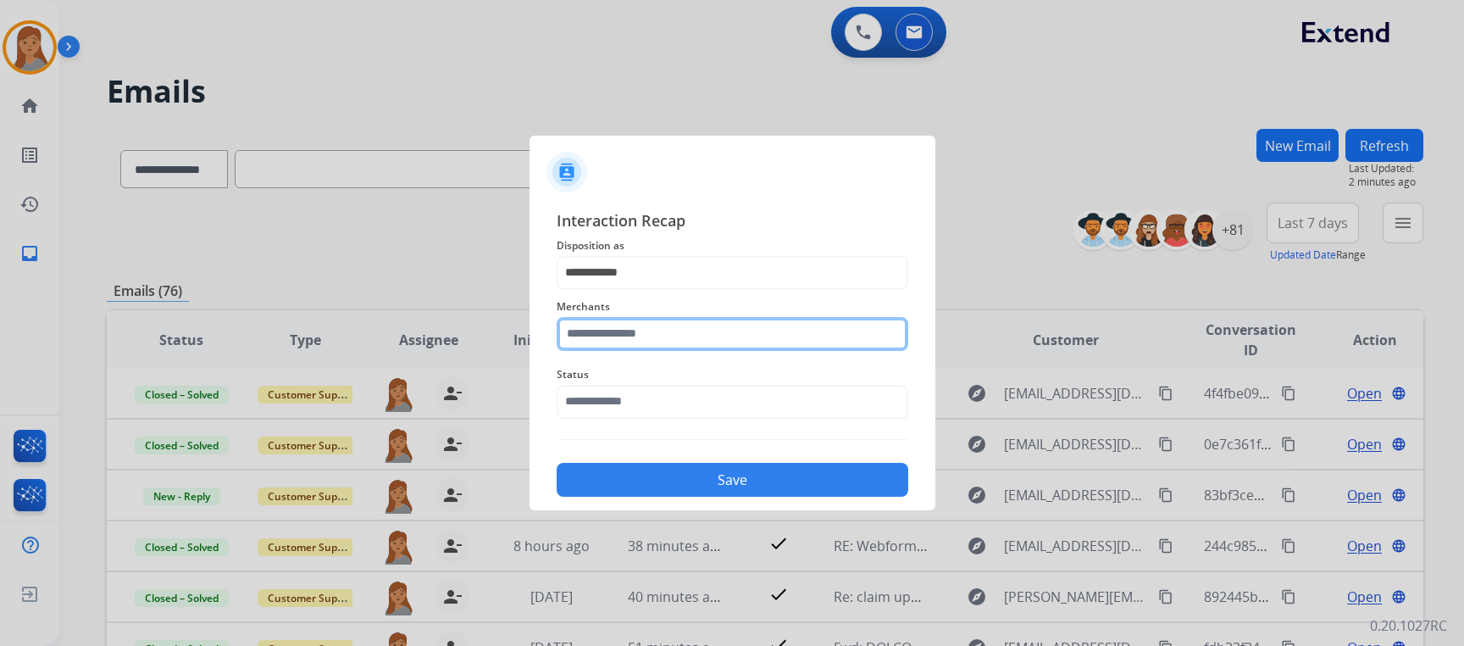
click at [614, 319] on input "text" at bounding box center [733, 334] width 352 height 34
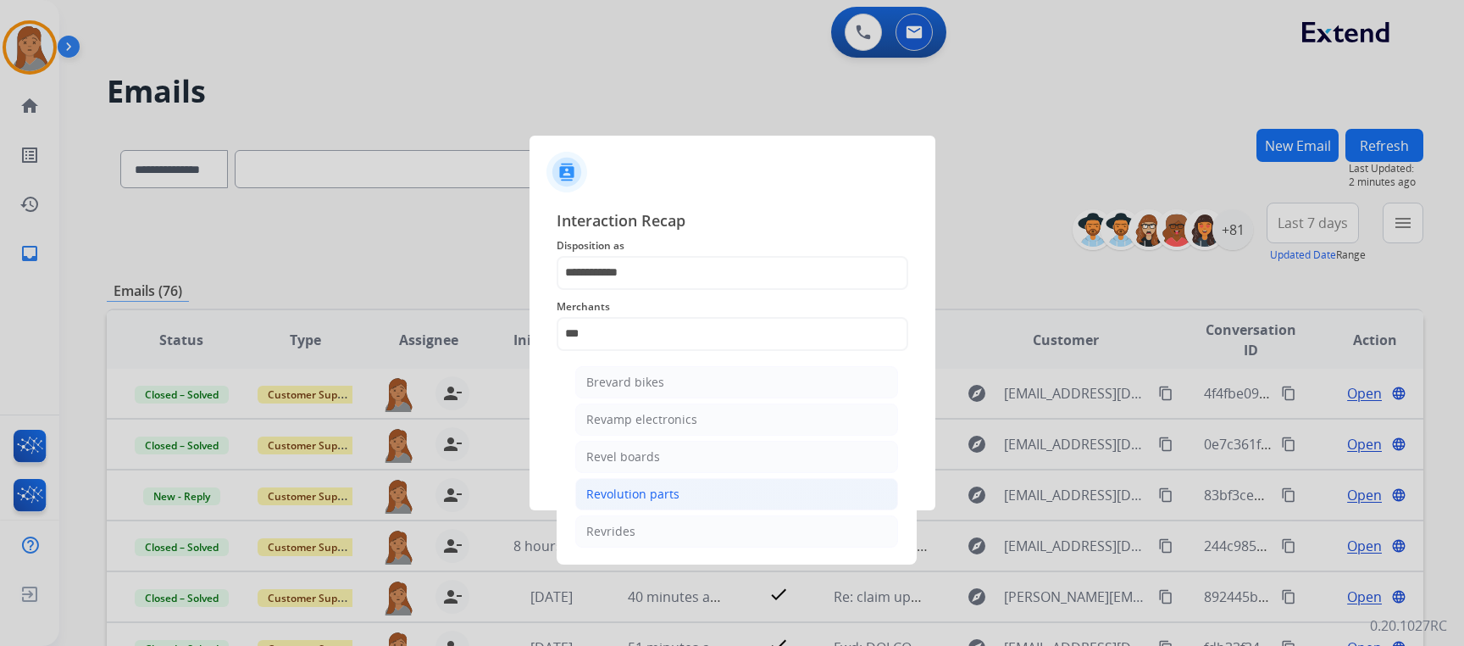
click at [696, 482] on li "Revolution parts" at bounding box center [736, 494] width 323 height 32
type input "**********"
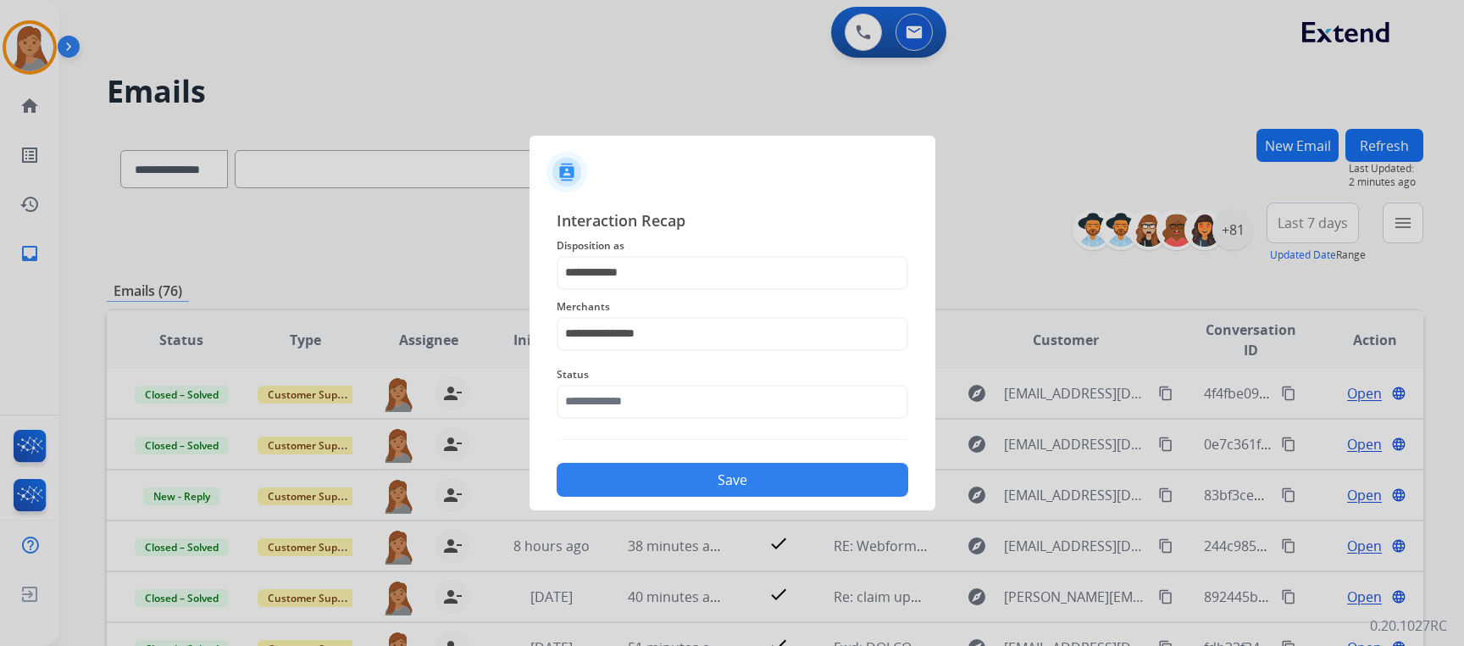
click at [685, 441] on div "**********" at bounding box center [733, 352] width 352 height 289
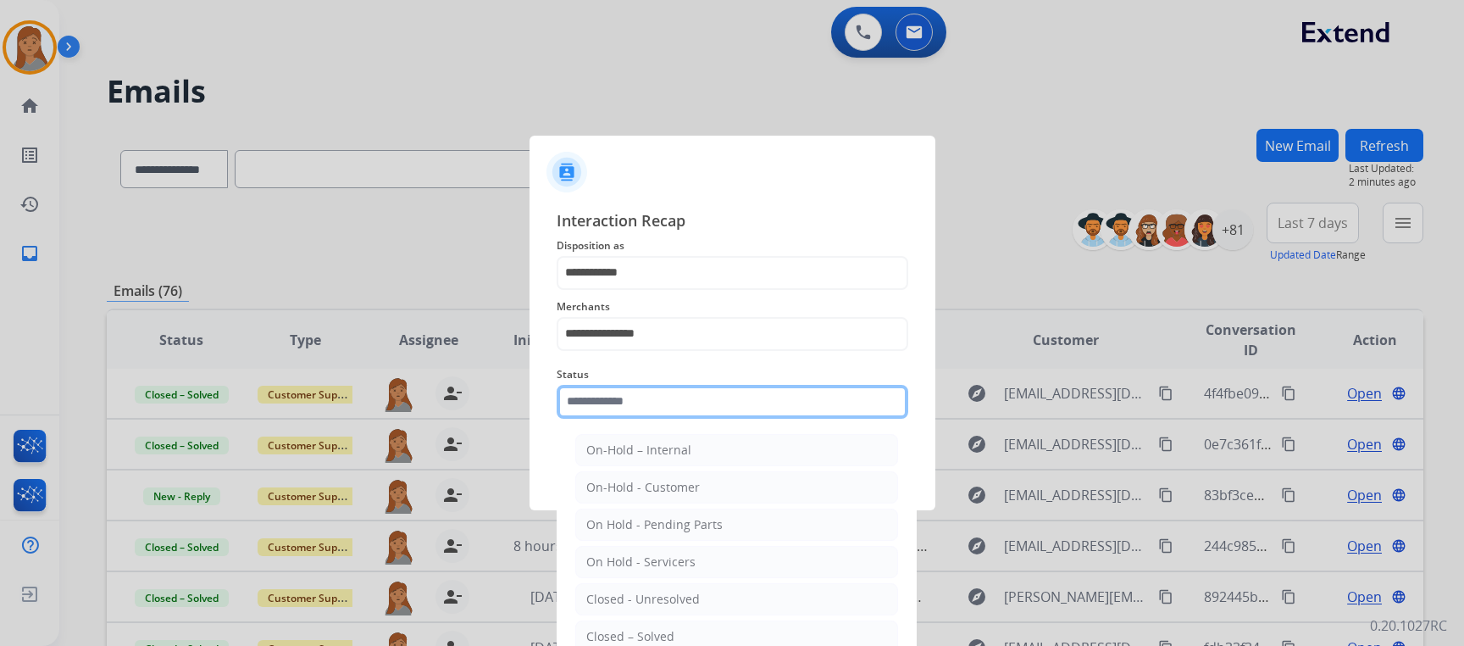
click at [670, 402] on input "text" at bounding box center [733, 402] width 352 height 34
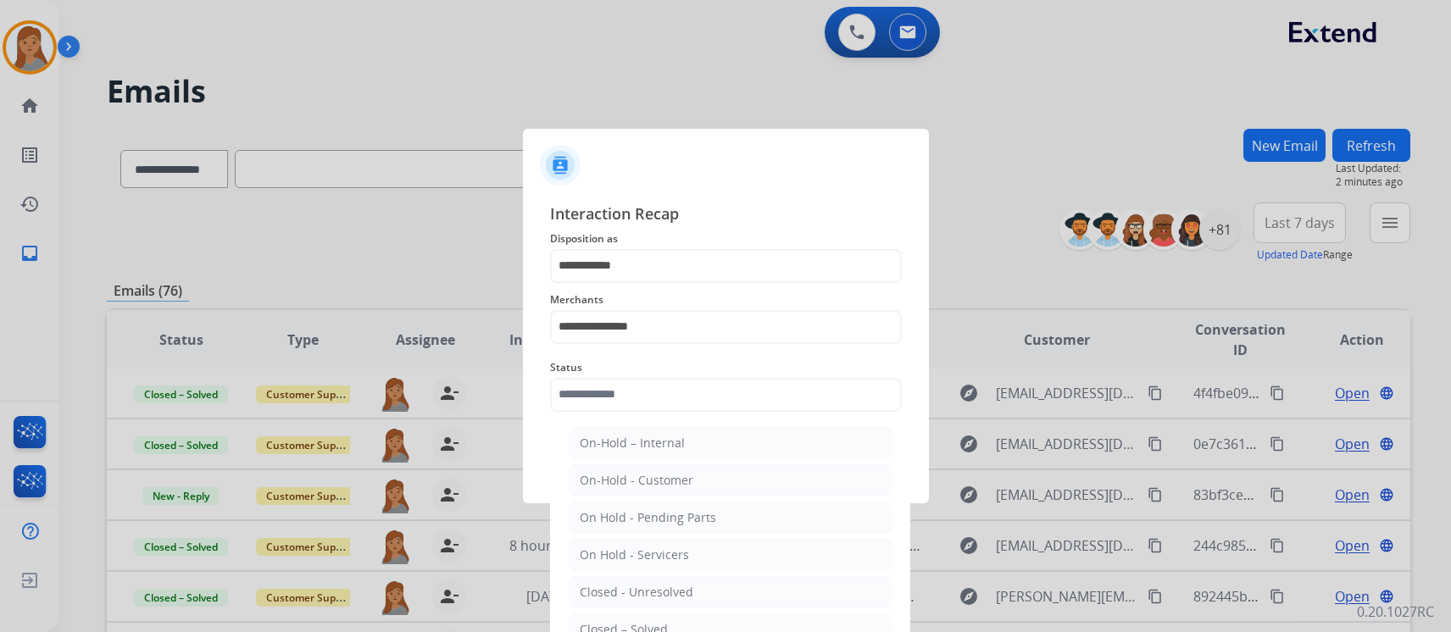
click at [690, 614] on li "Closed – Solved" at bounding box center [730, 630] width 323 height 32
type input "**********"
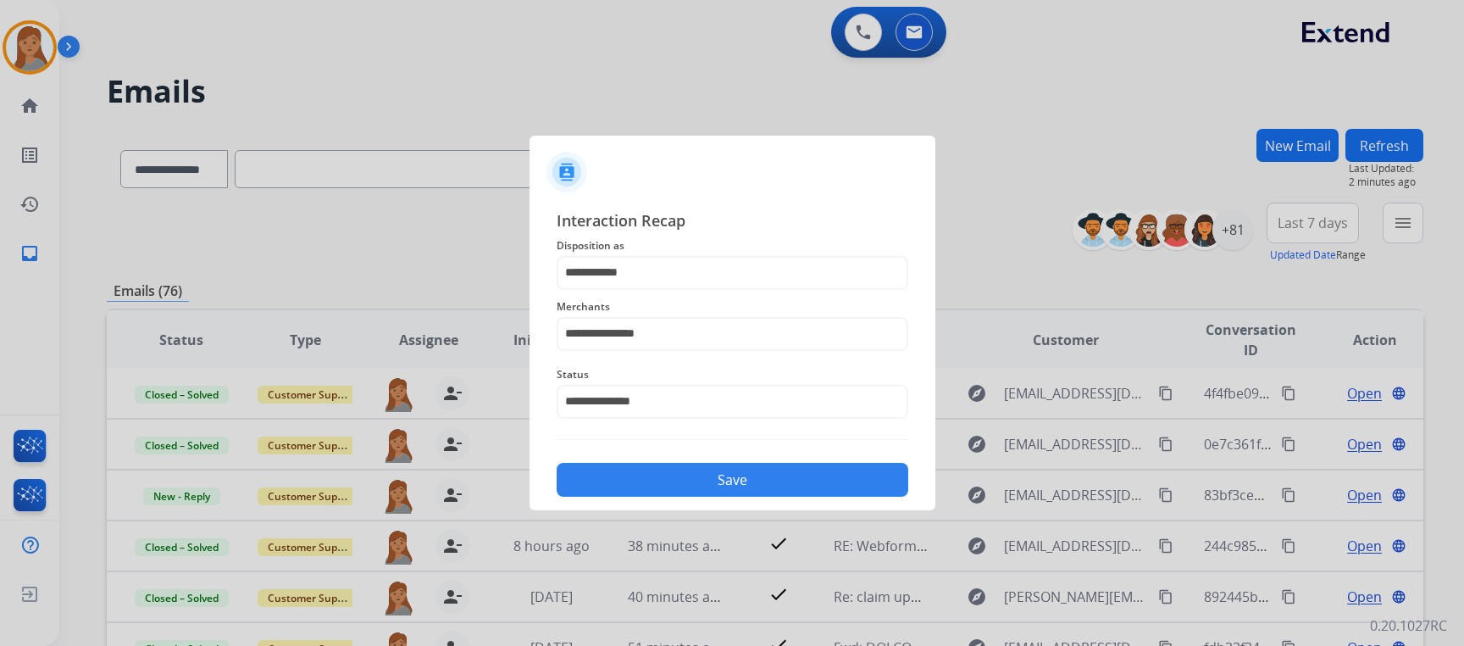
click at [691, 476] on button "Save" at bounding box center [733, 480] width 352 height 34
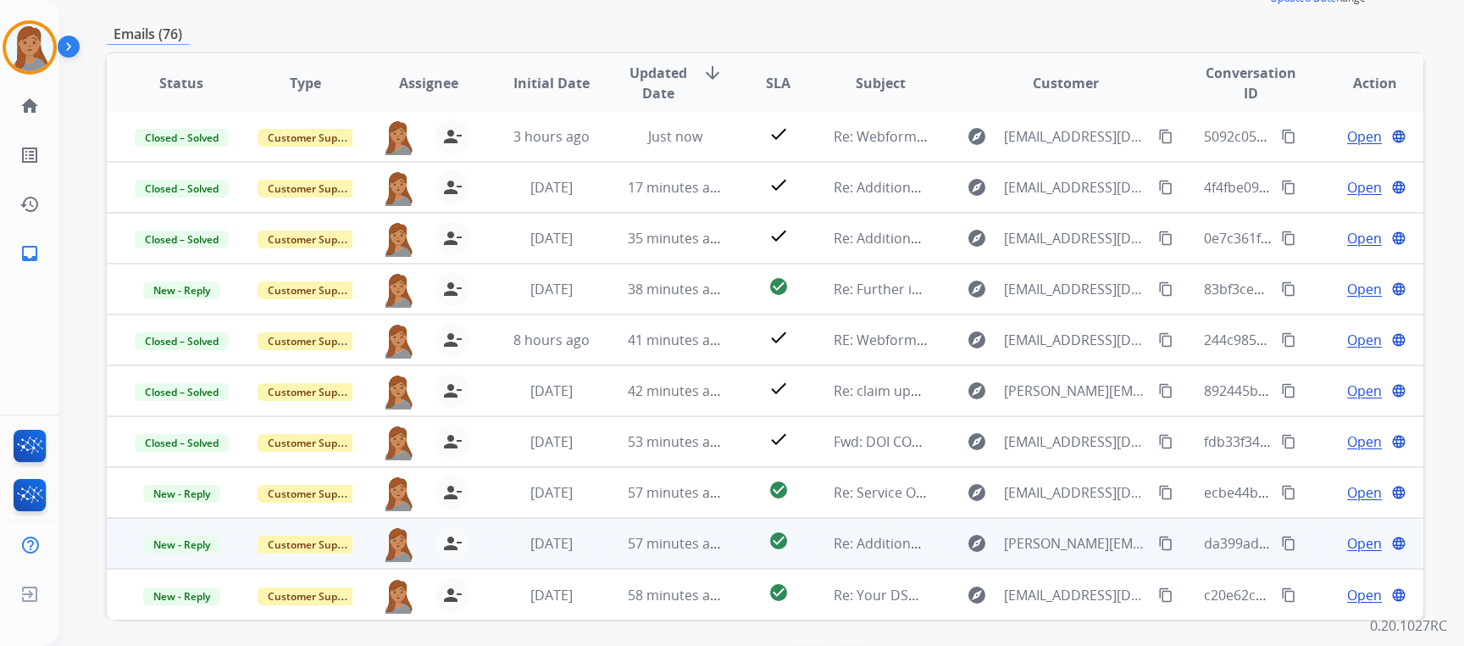
scroll to position [319, 0]
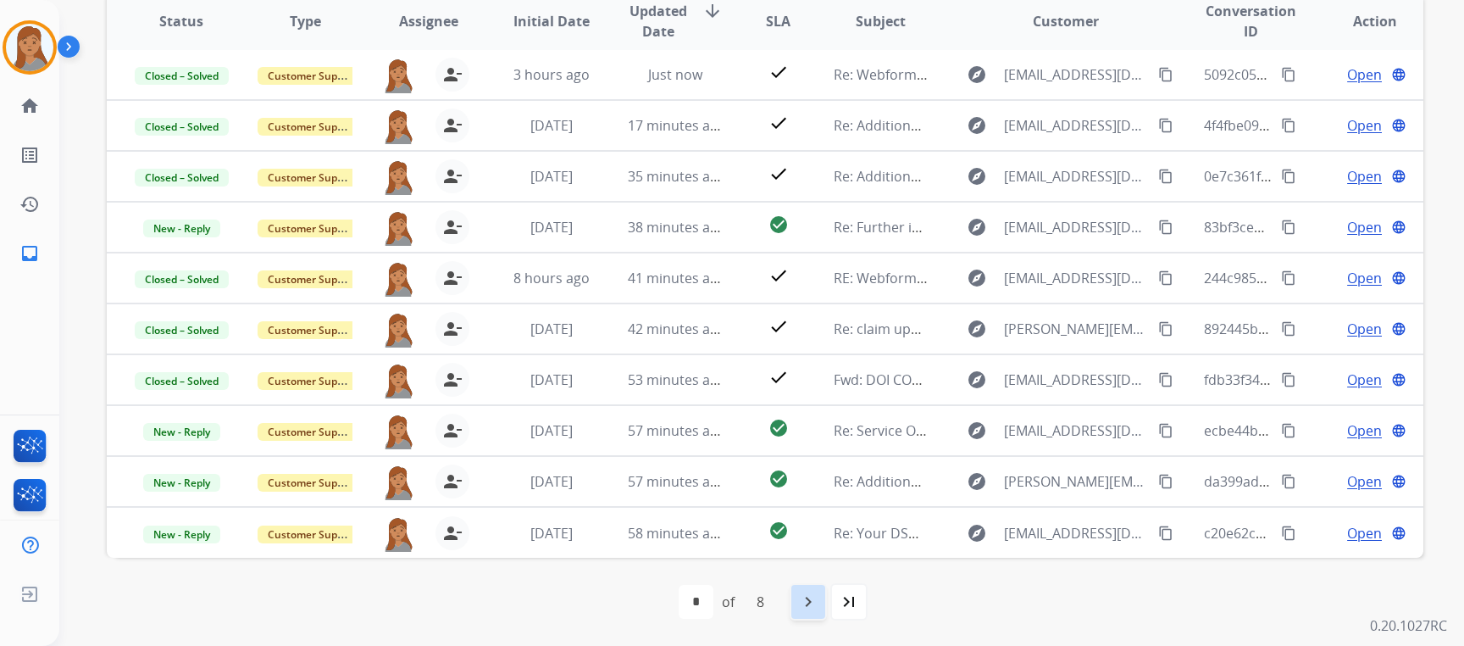
drag, startPoint x: 816, startPoint y: 595, endPoint x: 849, endPoint y: 552, distance: 54.4
click at [815, 595] on mat-icon "navigate_next" at bounding box center [808, 601] width 20 height 20
drag, startPoint x: 674, startPoint y: 594, endPoint x: 1091, endPoint y: 524, distance: 422.8
click at [675, 595] on mat-icon "navigate_before" at bounding box center [685, 601] width 20 height 20
select select "*"
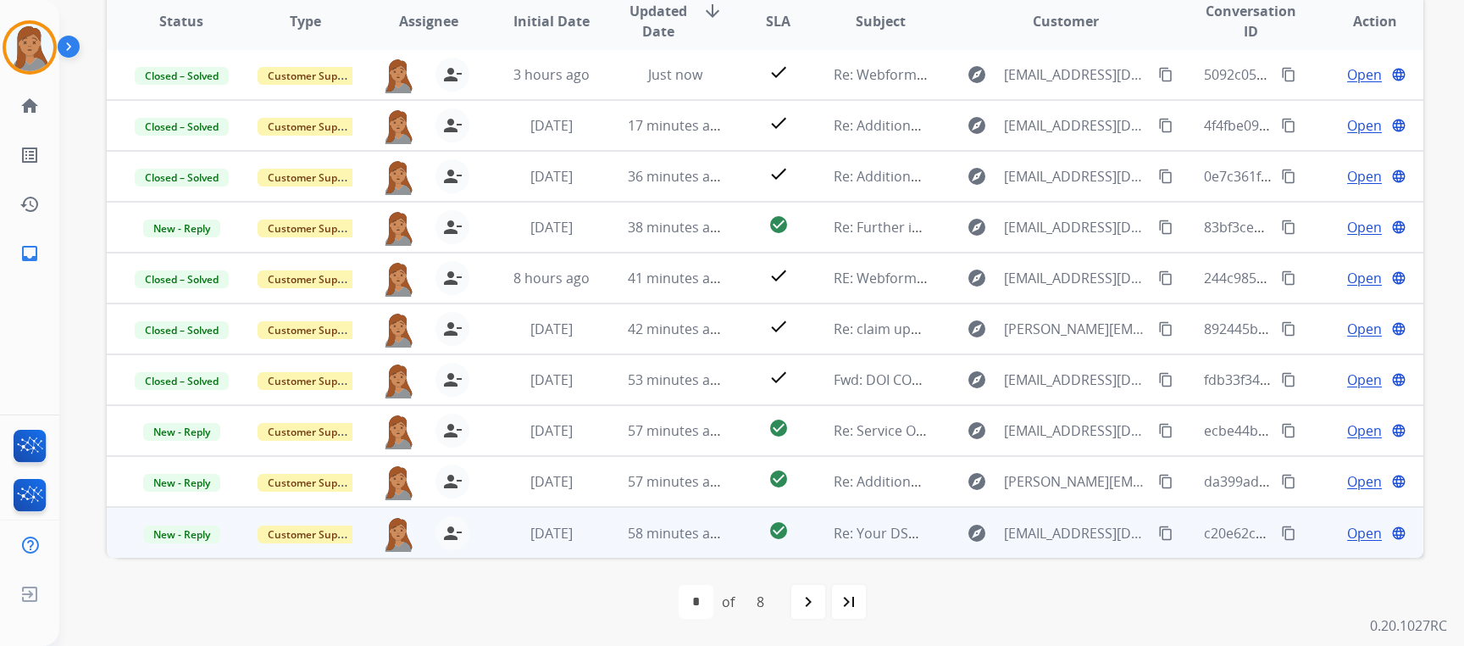
click at [1347, 531] on span "Open" at bounding box center [1364, 533] width 35 height 20
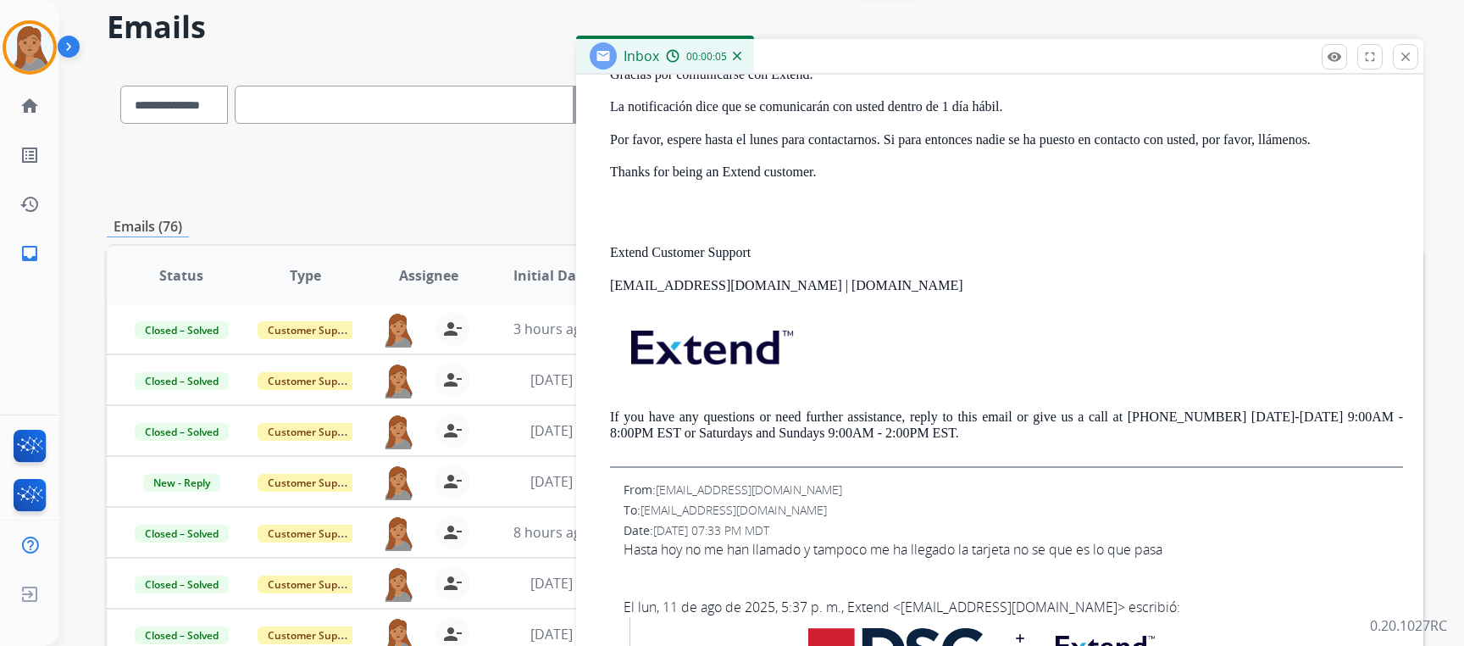
scroll to position [98, 0]
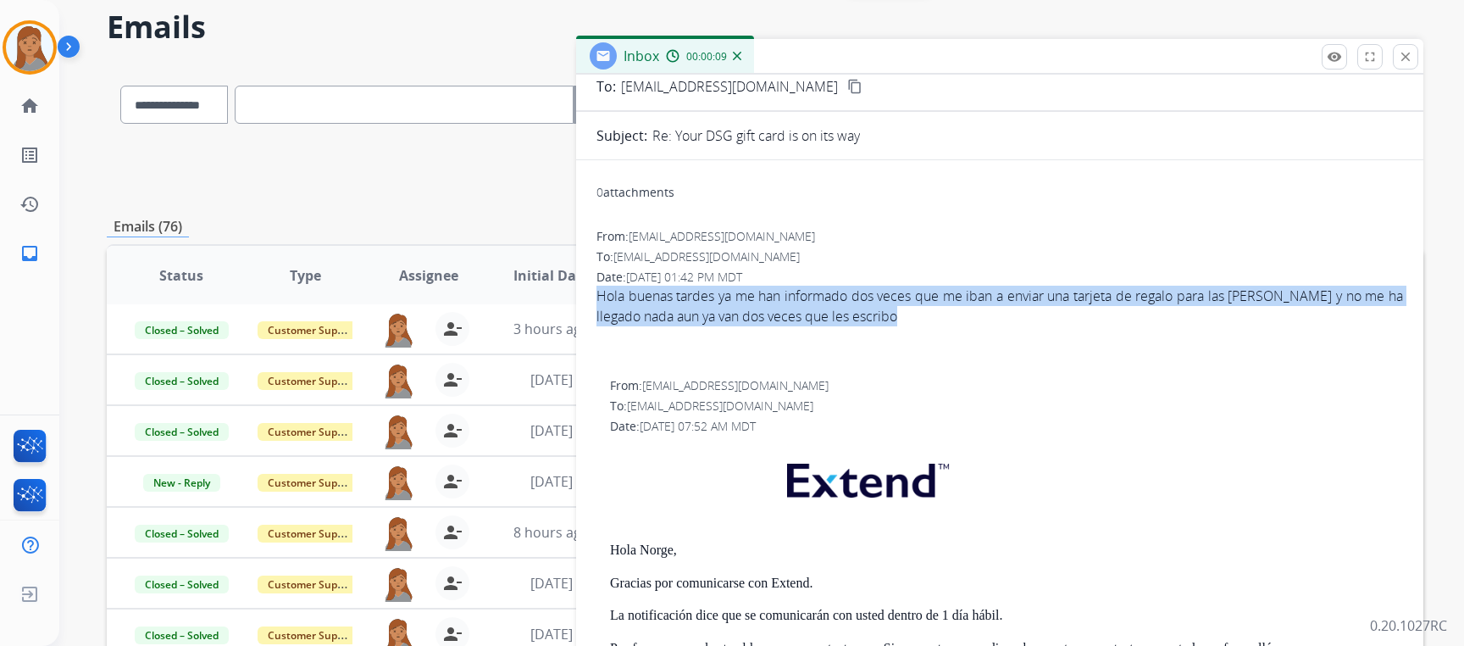
drag, startPoint x: 869, startPoint y: 327, endPoint x: 584, endPoint y: 290, distance: 288.0
copy p "Hola buenas tardes ya me han informado dos veces que me iban a enviar una tarje…"
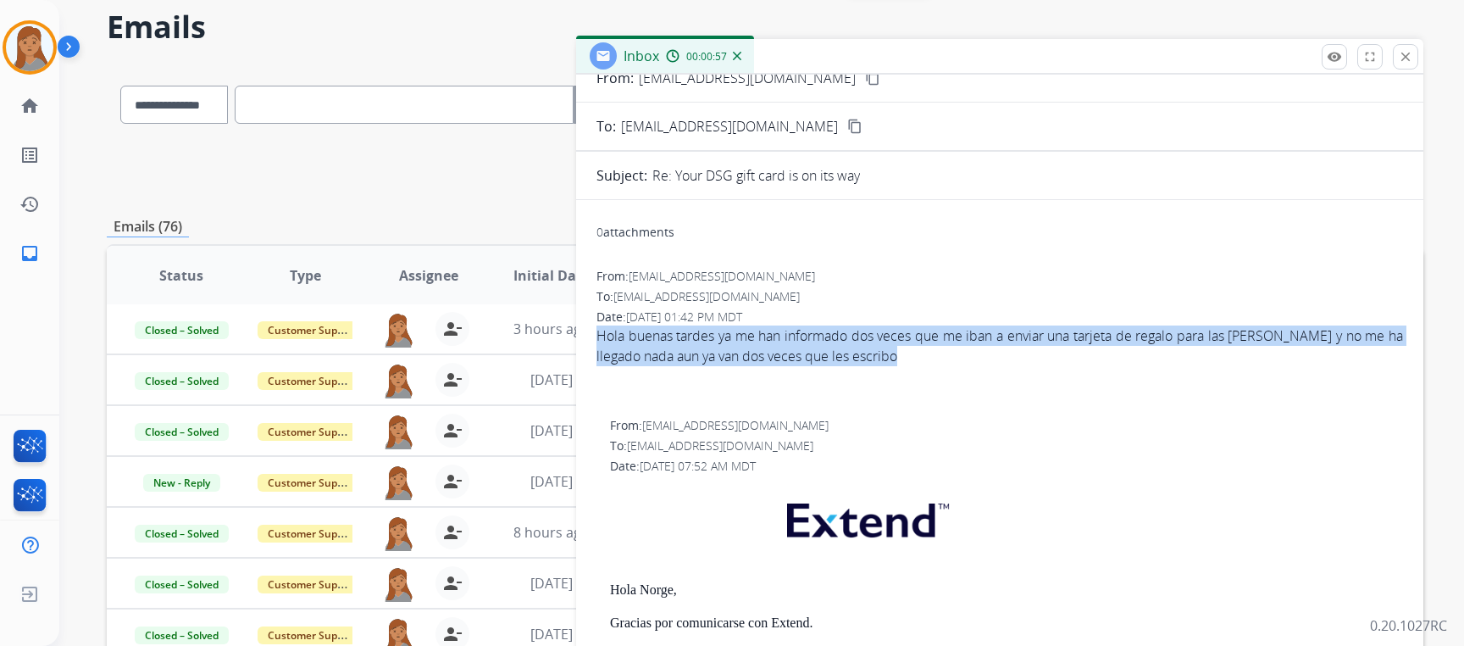
scroll to position [0, 0]
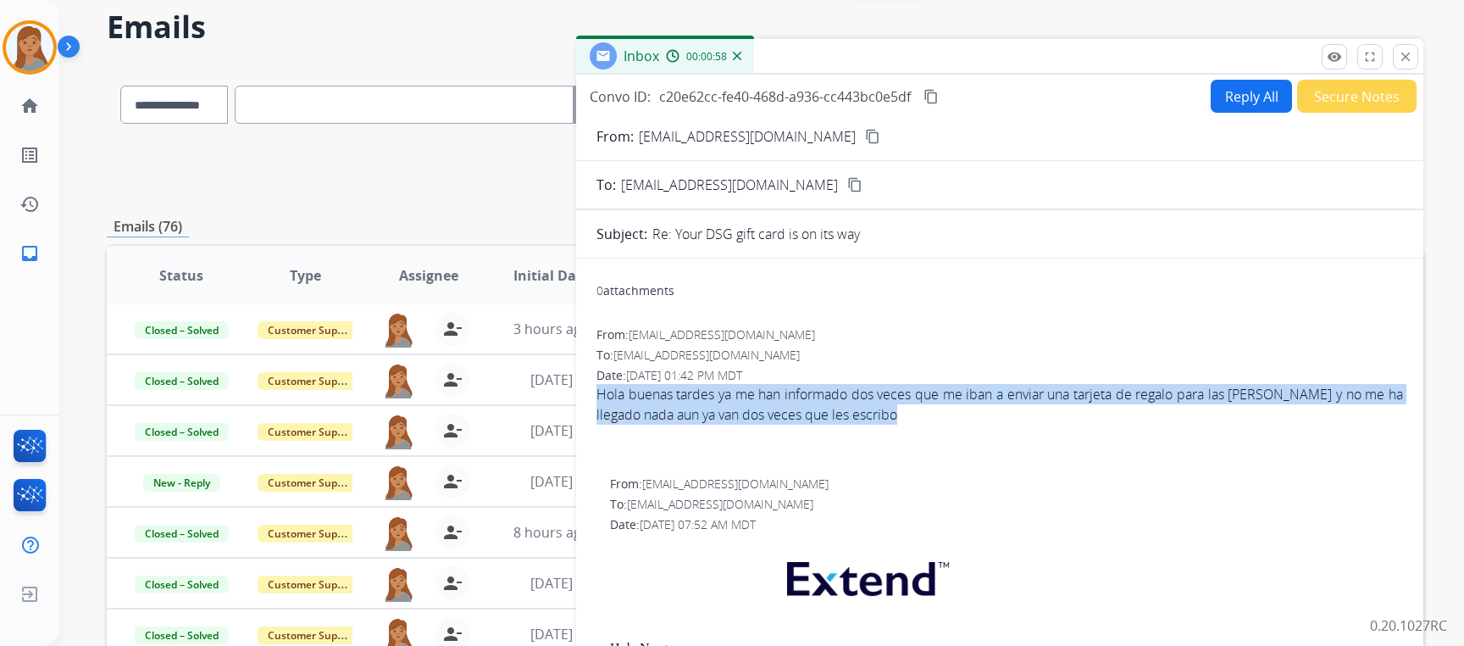
click at [865, 134] on mat-icon "content_copy" at bounding box center [872, 136] width 15 height 15
click at [1213, 89] on button "Reply All" at bounding box center [1251, 96] width 81 height 33
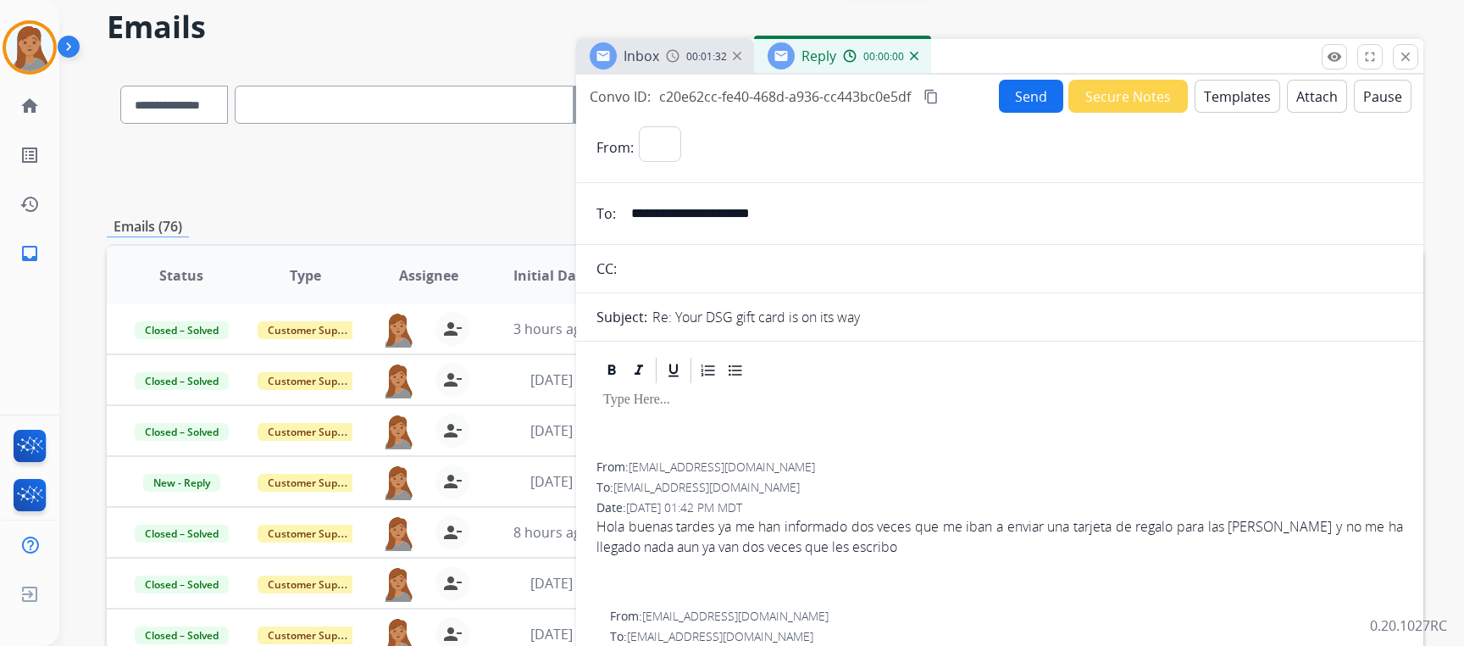
click at [1213, 89] on button "Templates" at bounding box center [1238, 96] width 86 height 33
select select "**********"
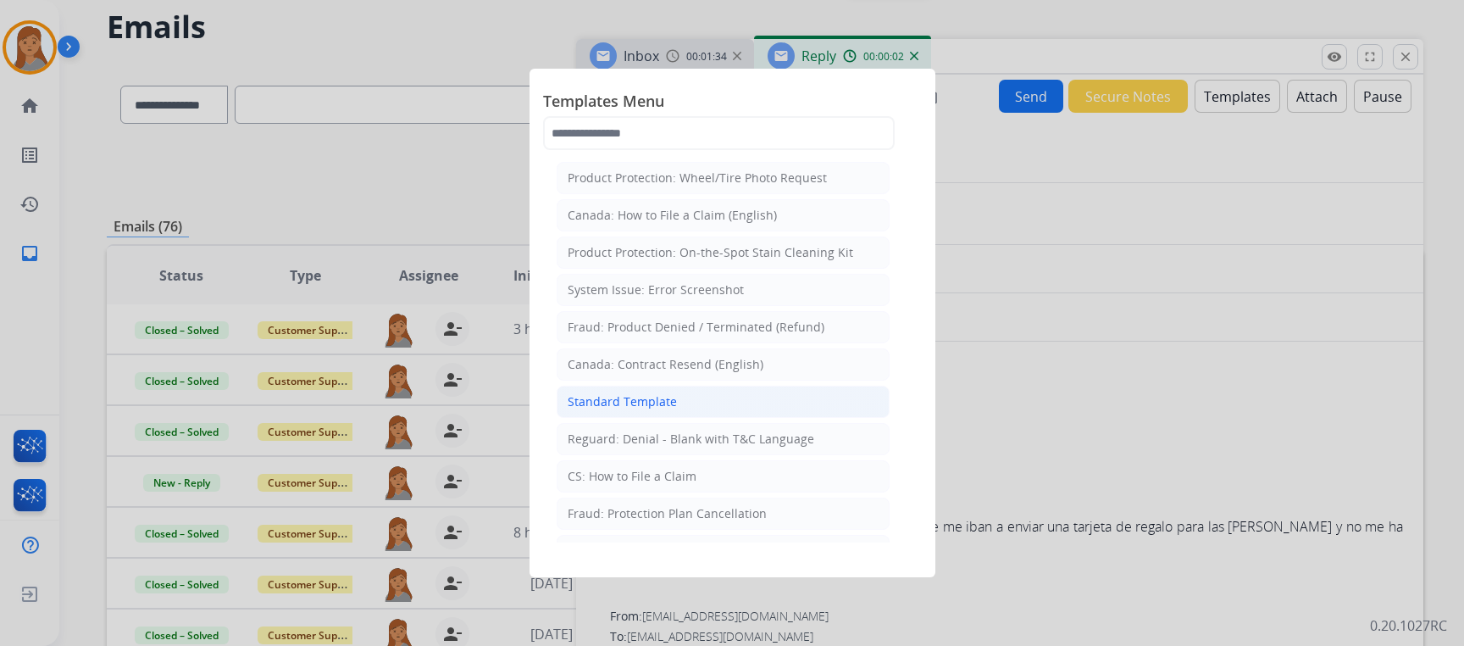
click at [647, 405] on div "Standard Template" at bounding box center [622, 401] width 109 height 17
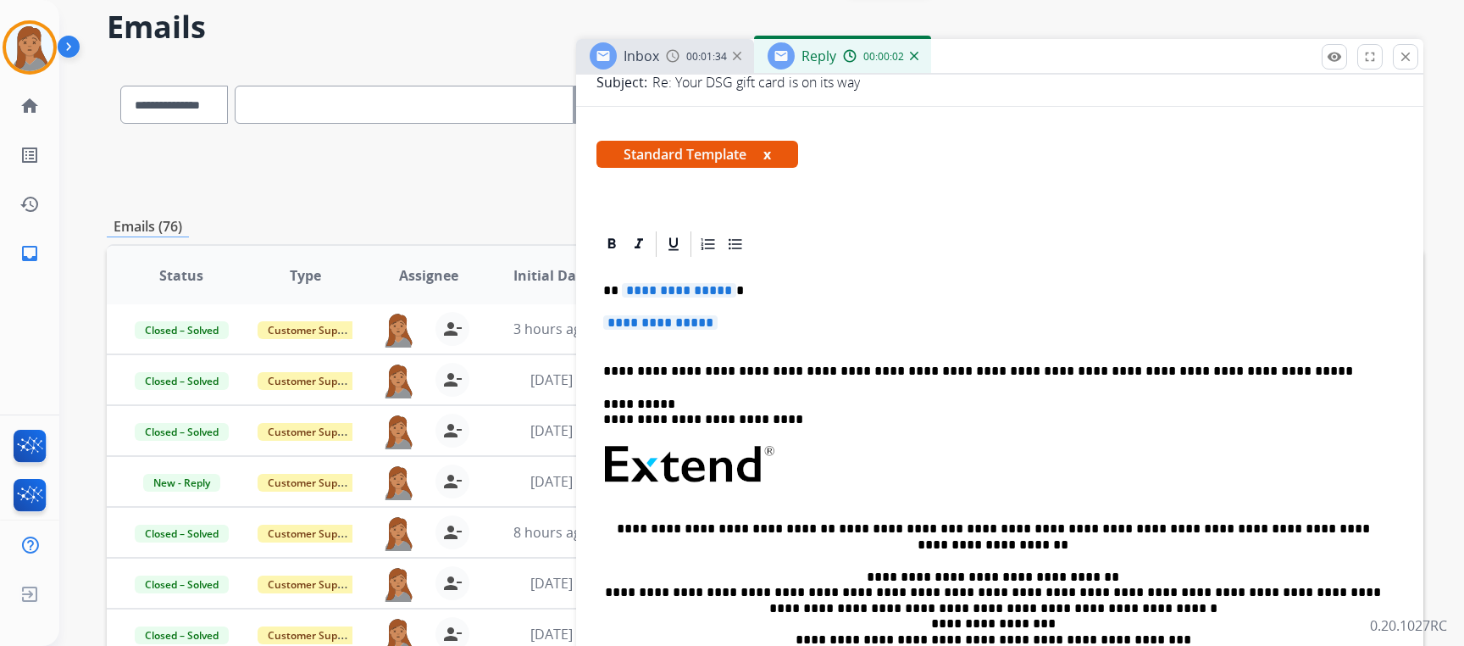
scroll to position [254, 0]
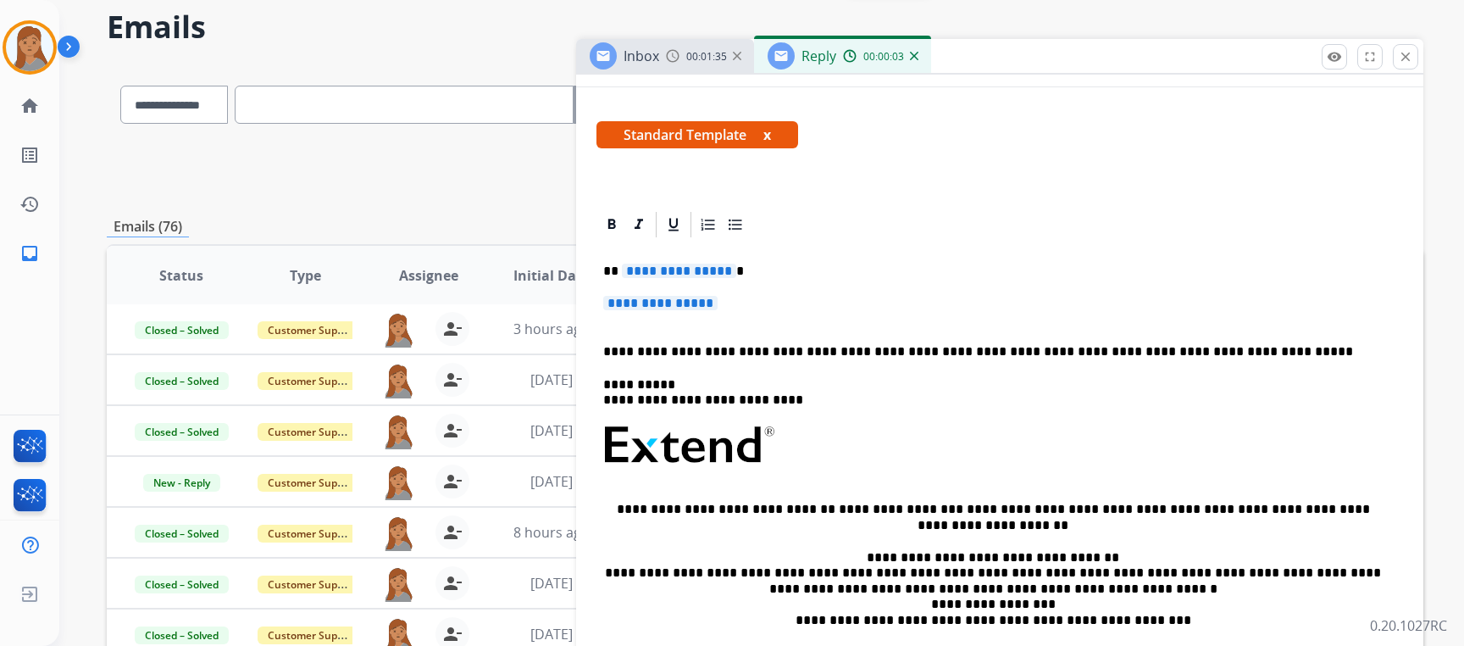
click at [747, 297] on p "**********" at bounding box center [999, 311] width 793 height 31
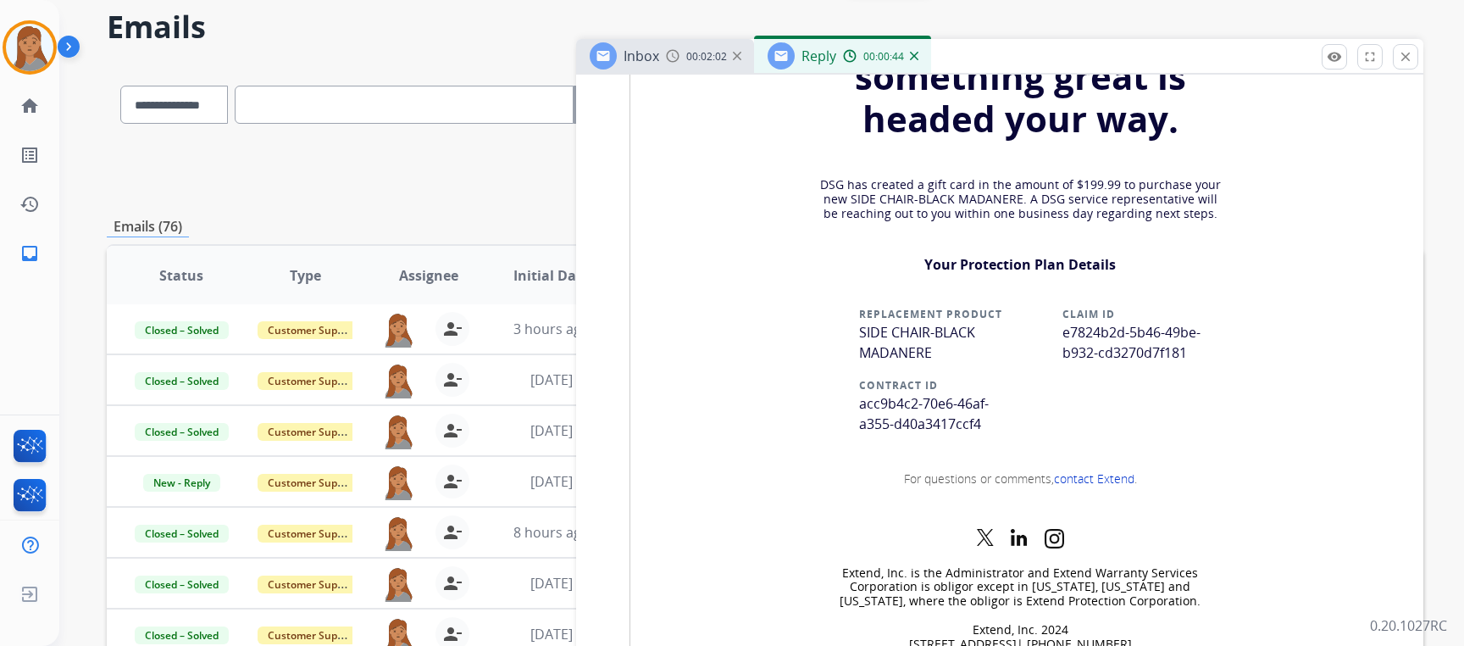
scroll to position [1891, 0]
drag, startPoint x: 1101, startPoint y: 344, endPoint x: 1138, endPoint y: 348, distance: 37.5
click at [1101, 344] on span "e7824b2d-5b46-49be-b932-cd3270d7f181" at bounding box center [1132, 340] width 138 height 39
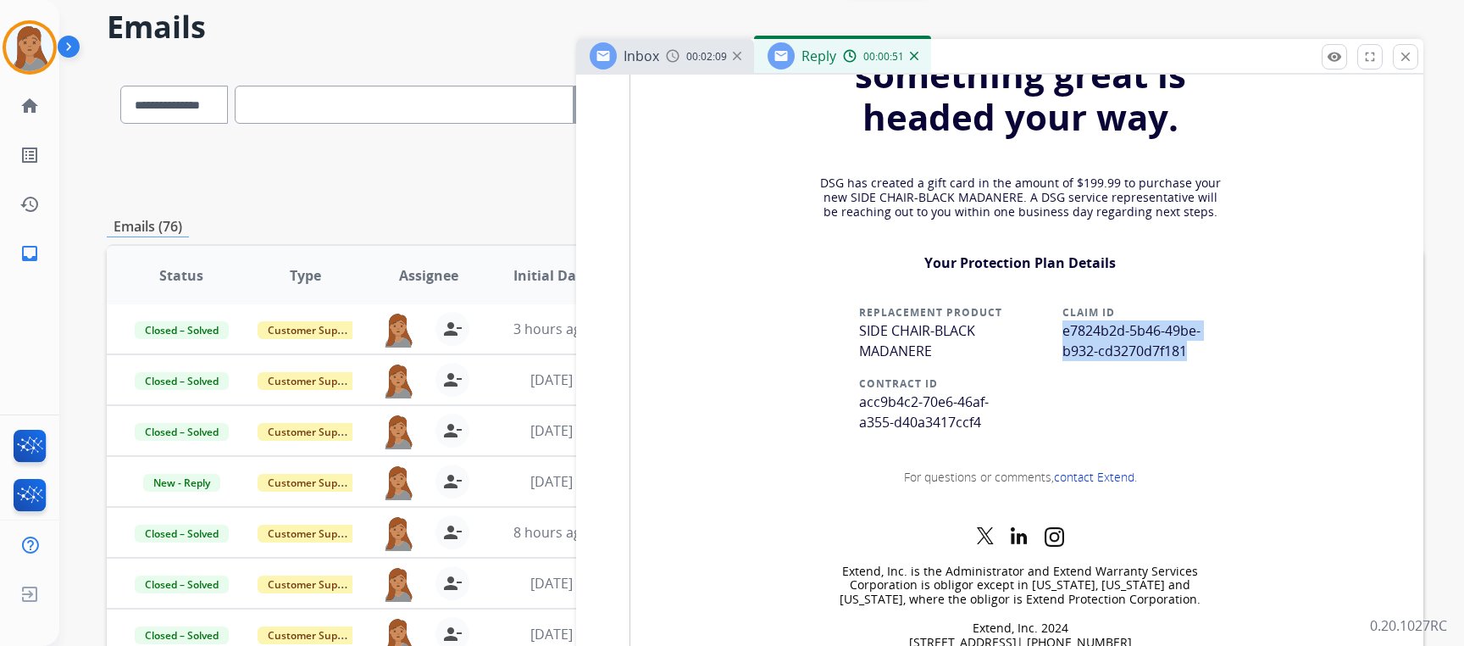
drag, startPoint x: 1183, startPoint y: 347, endPoint x: 1056, endPoint y: 325, distance: 129.0
click at [1063, 325] on p "e7824b2d-5b46-49be-b932-cd3270d7f181" at bounding box center [1147, 340] width 169 height 41
drag, startPoint x: 1056, startPoint y: 325, endPoint x: 1097, endPoint y: 339, distance: 42.9
copy span "e7824b2d-5b46-49be-b932-cd3270d7f181"
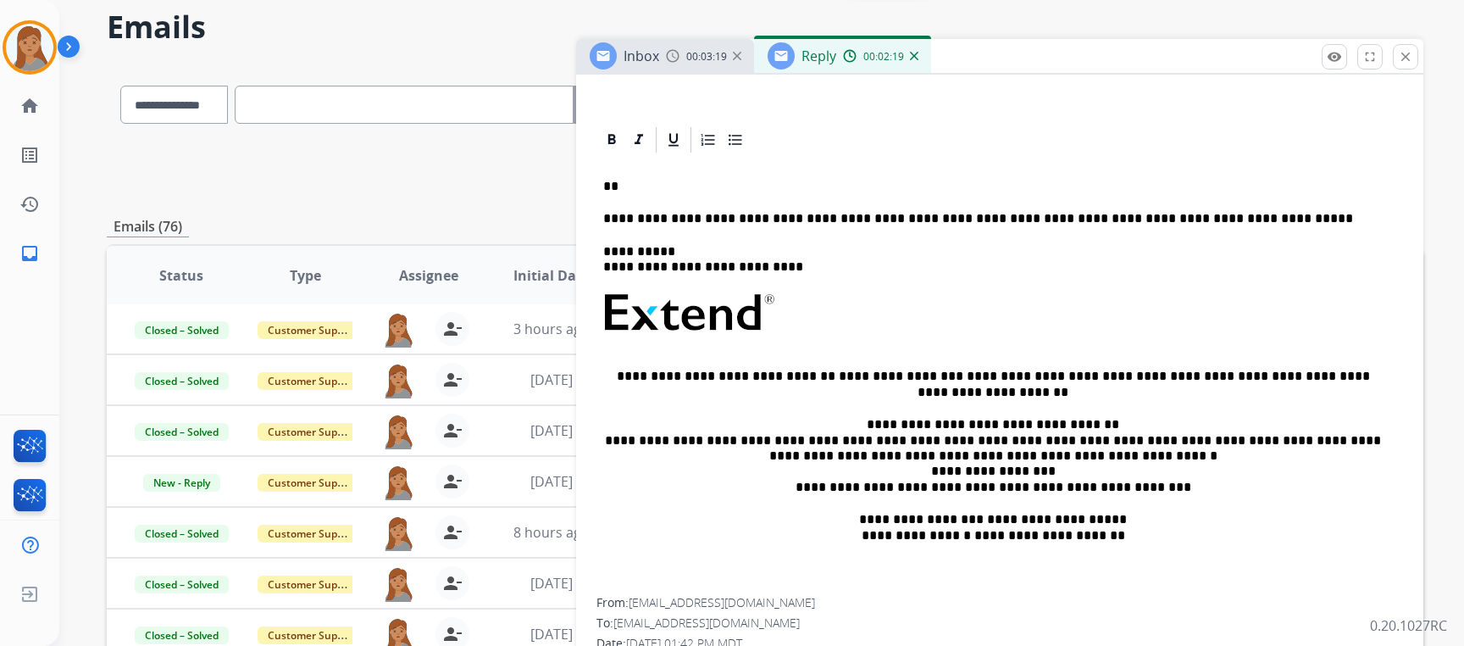
scroll to position [169, 0]
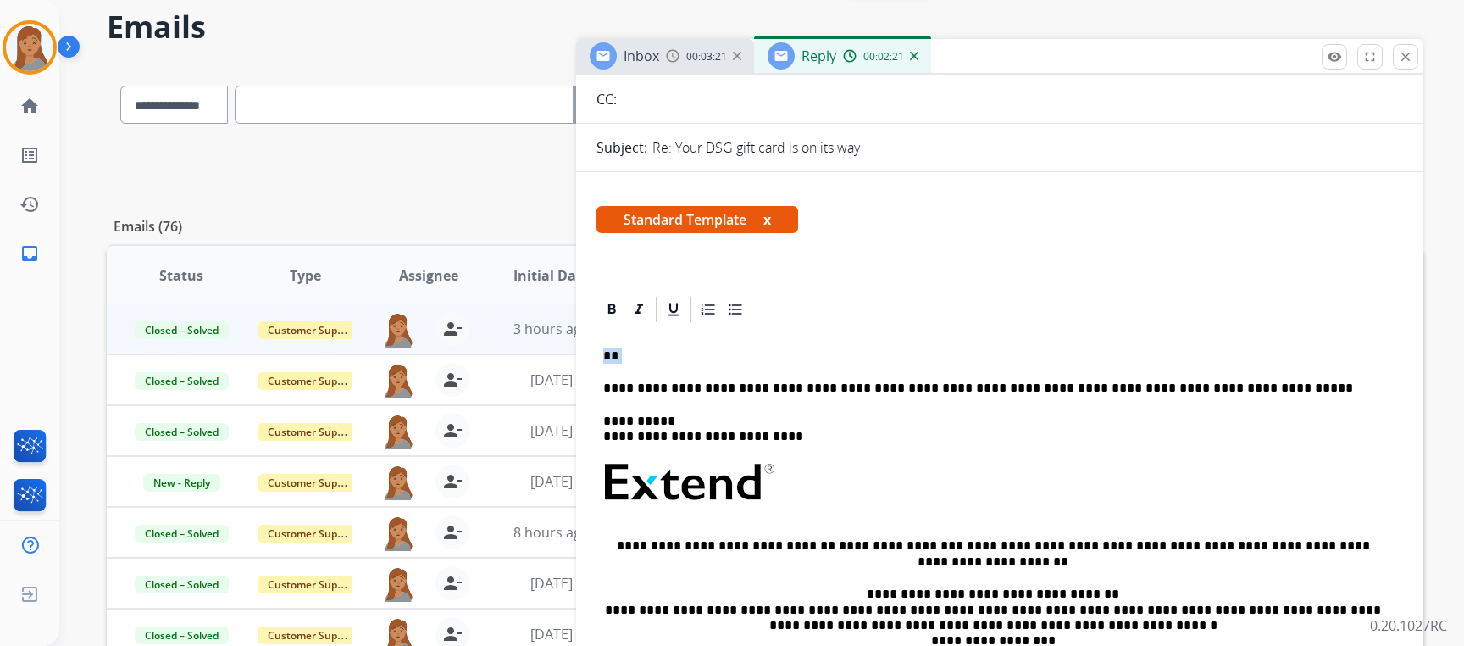
click at [551, 348] on div "**********" at bounding box center [765, 482] width 1317 height 836
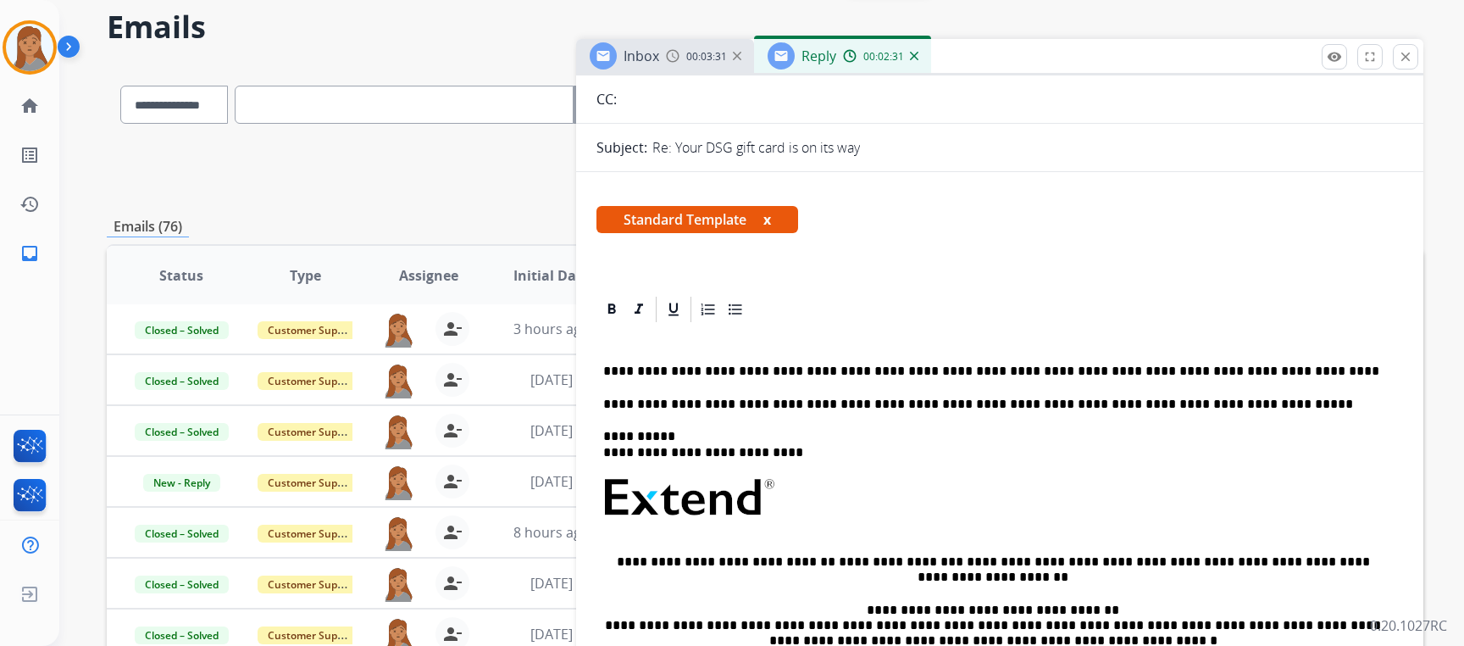
click at [671, 366] on p "**********" at bounding box center [993, 363] width 780 height 31
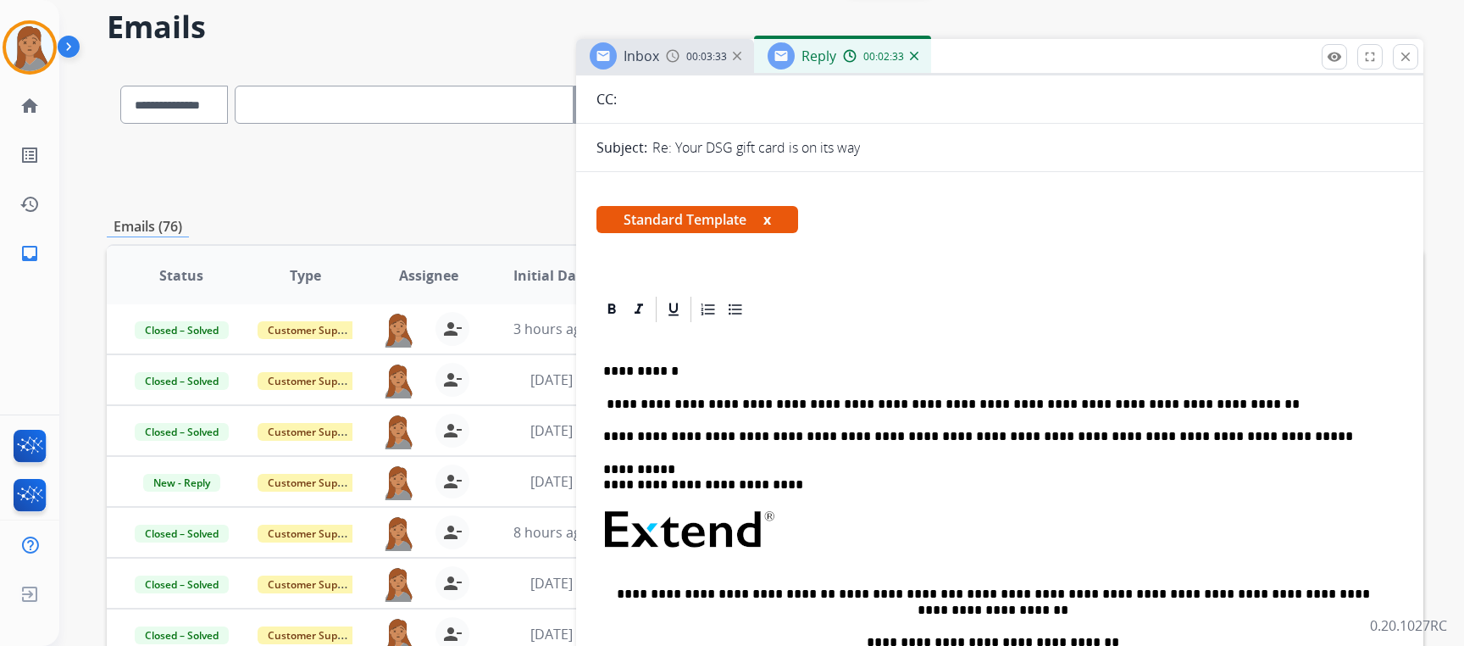
drag, startPoint x: 617, startPoint y: 402, endPoint x: 639, endPoint y: 417, distance: 26.8
click at [619, 402] on p "**********" at bounding box center [993, 404] width 780 height 15
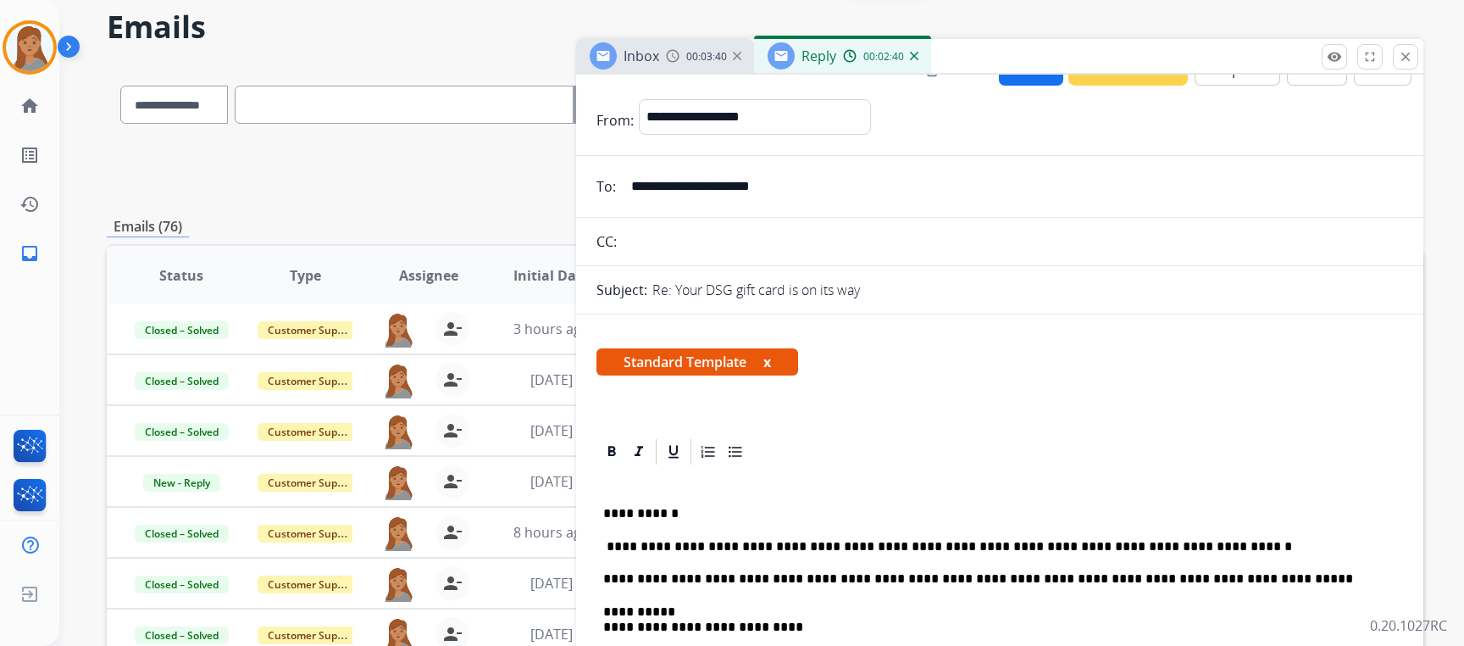
scroll to position [0, 0]
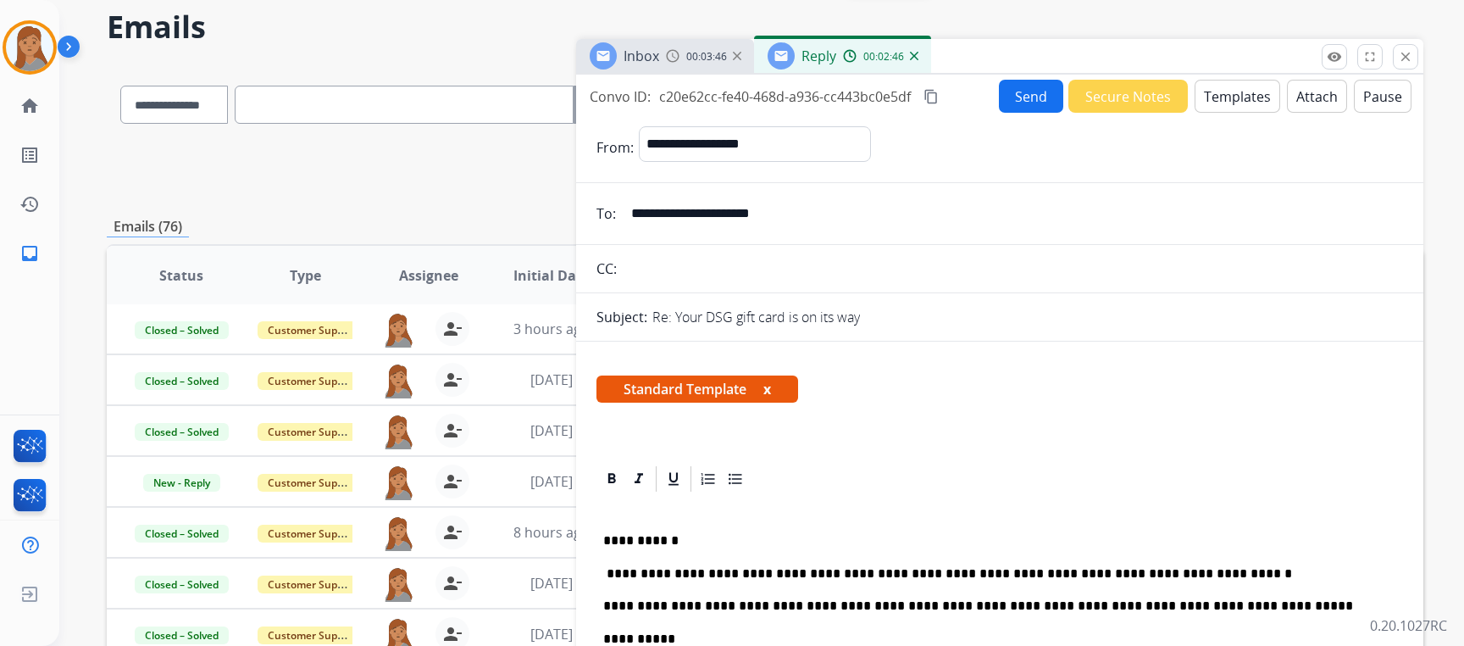
click at [932, 95] on mat-icon "content_copy" at bounding box center [931, 96] width 15 height 15
click at [1029, 103] on button "Send" at bounding box center [1031, 96] width 64 height 33
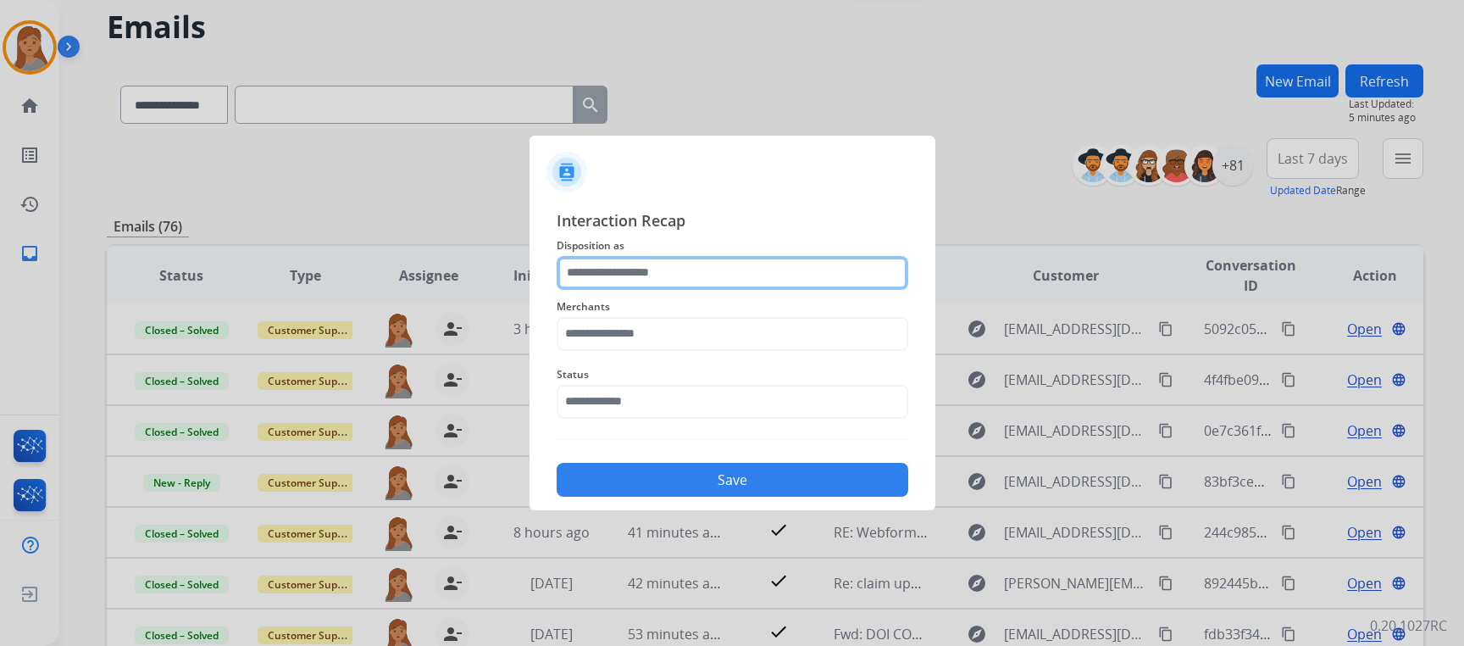
click at [669, 289] on div at bounding box center [733, 273] width 352 height 34
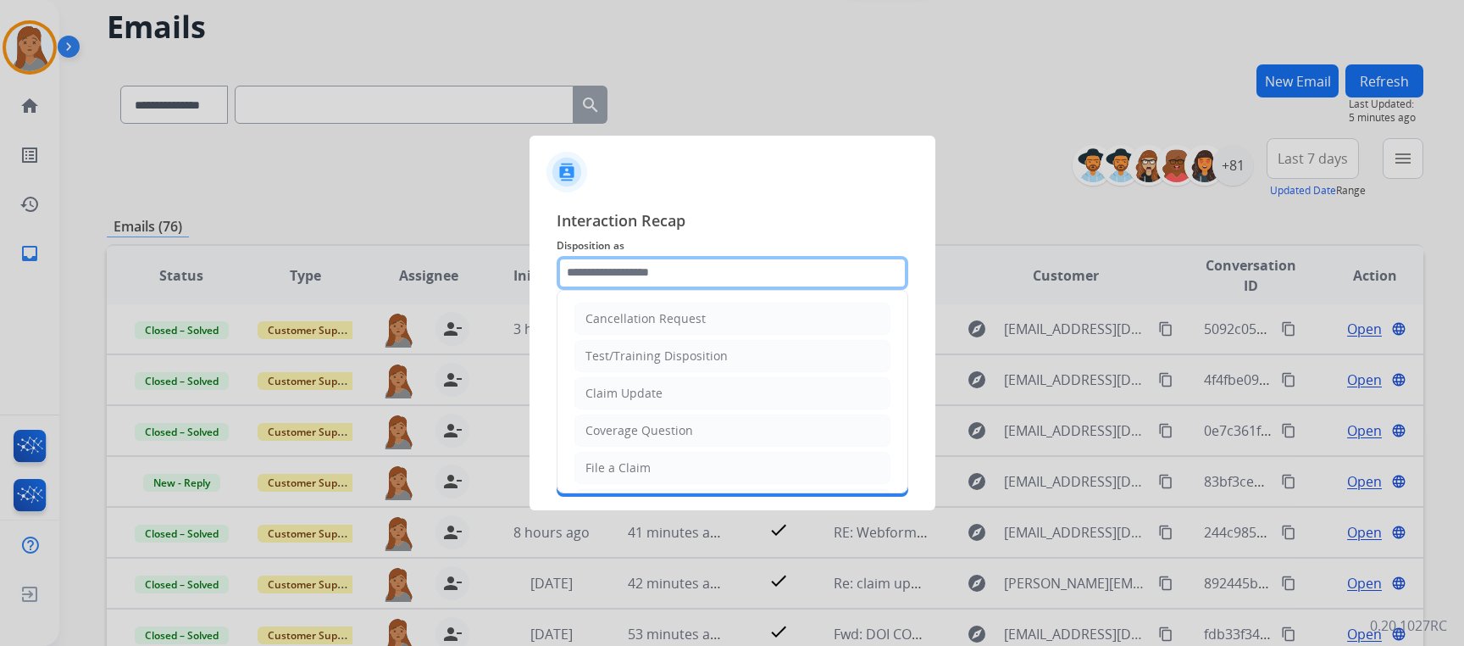
type input "**********"
type input "***"
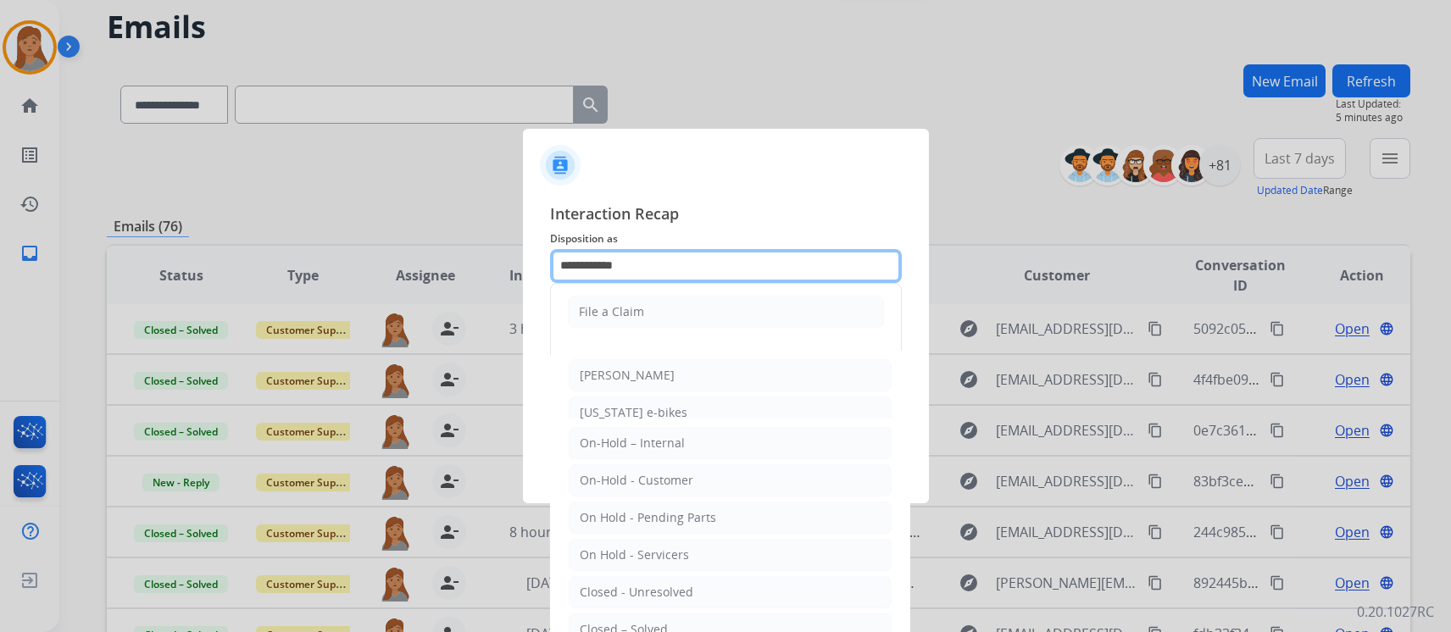
drag, startPoint x: 658, startPoint y: 273, endPoint x: 491, endPoint y: 257, distance: 168.6
click at [0, 257] on app-contact-recap-modal "**********" at bounding box center [0, 316] width 0 height 632
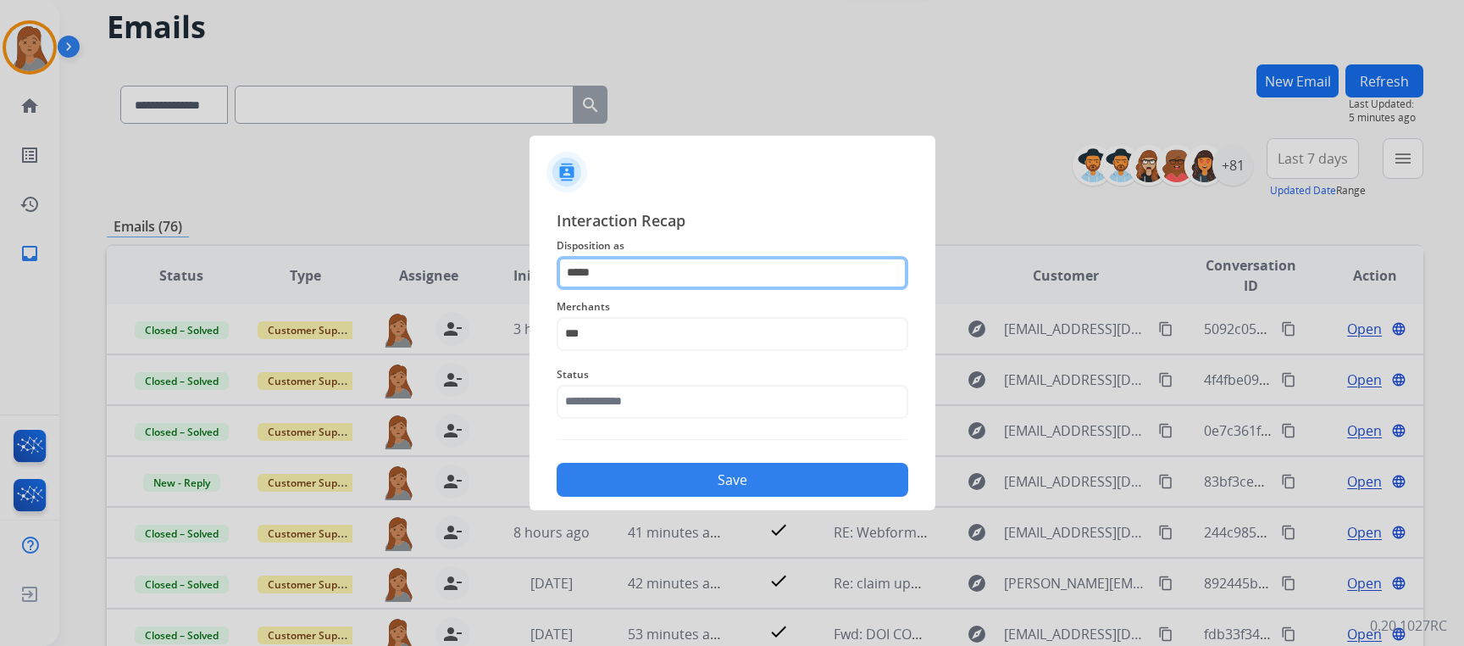
type input "*****"
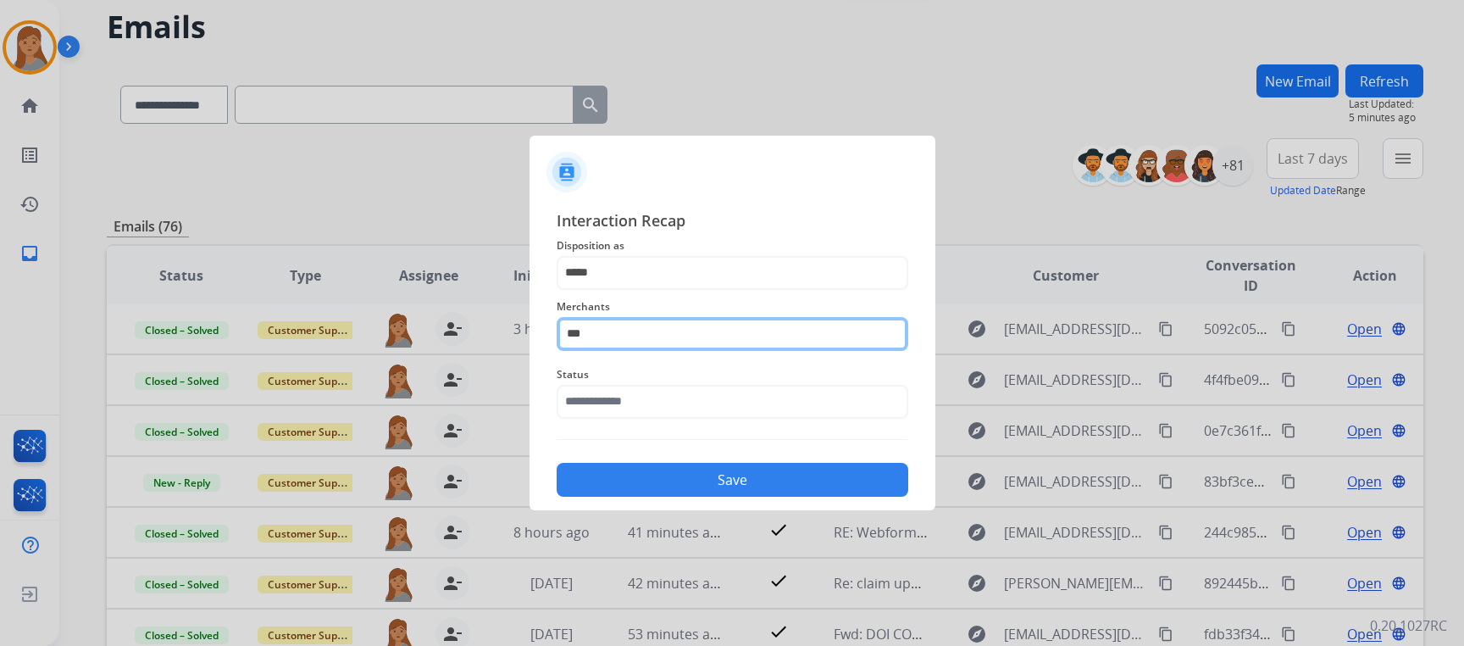
drag, startPoint x: 514, startPoint y: 330, endPoint x: 503, endPoint y: 329, distance: 11.0
click at [0, 330] on app-contact-recap-modal "Interaction Recap Disposition as ***** Merchants *** Status Save" at bounding box center [0, 323] width 0 height 646
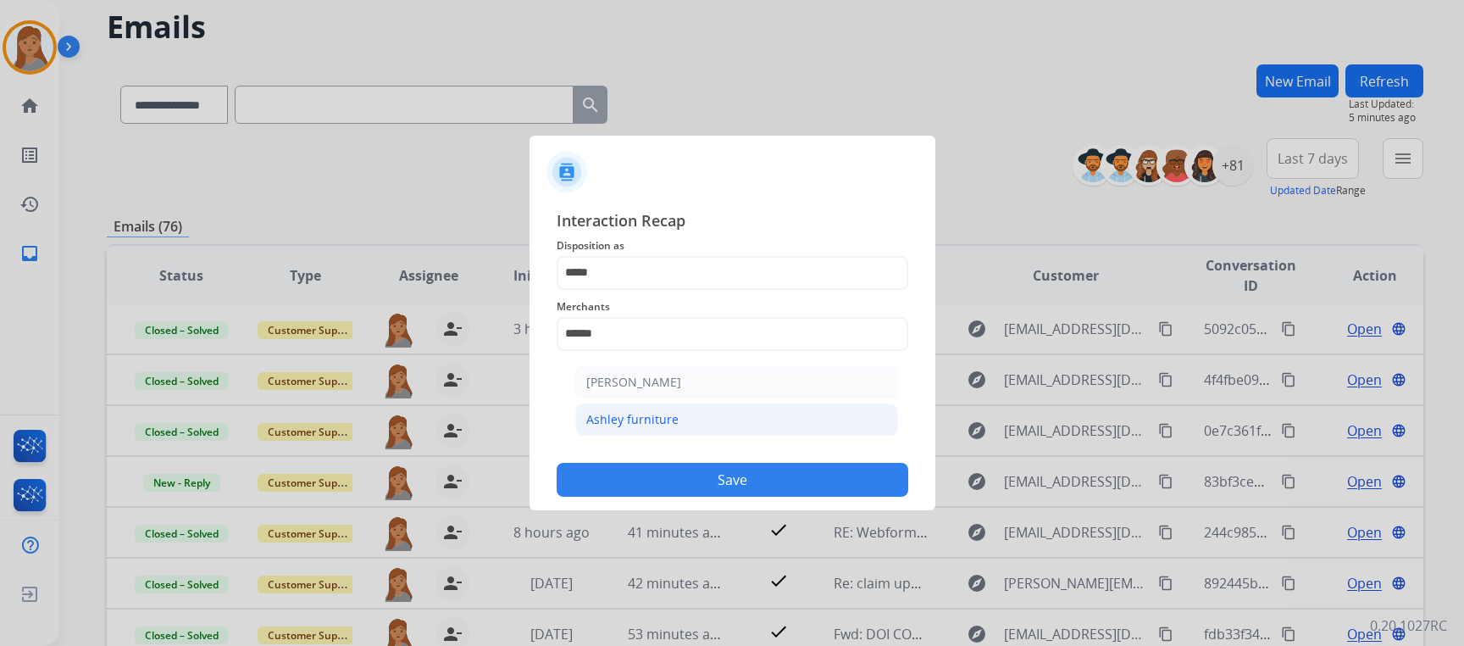
click at [669, 424] on div "Ashley furniture" at bounding box center [632, 419] width 92 height 17
type input "**********"
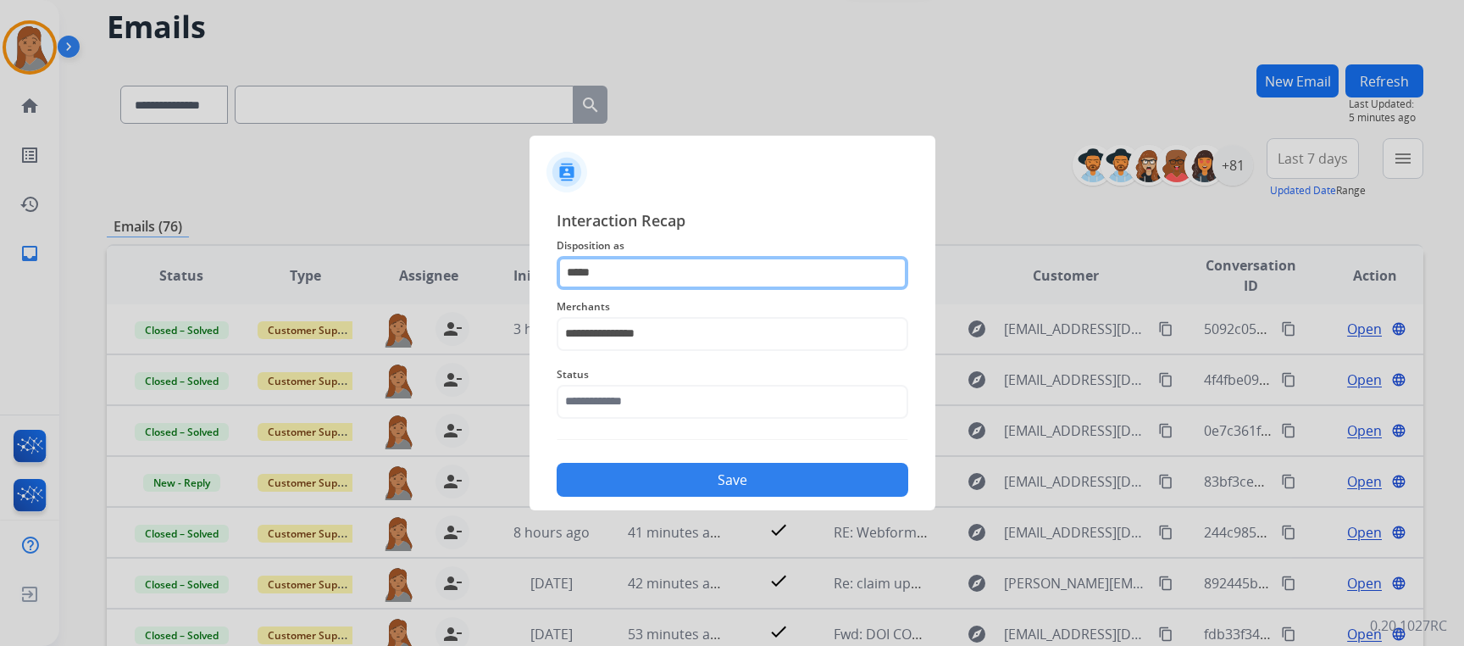
click at [664, 279] on input "*****" at bounding box center [733, 273] width 352 height 34
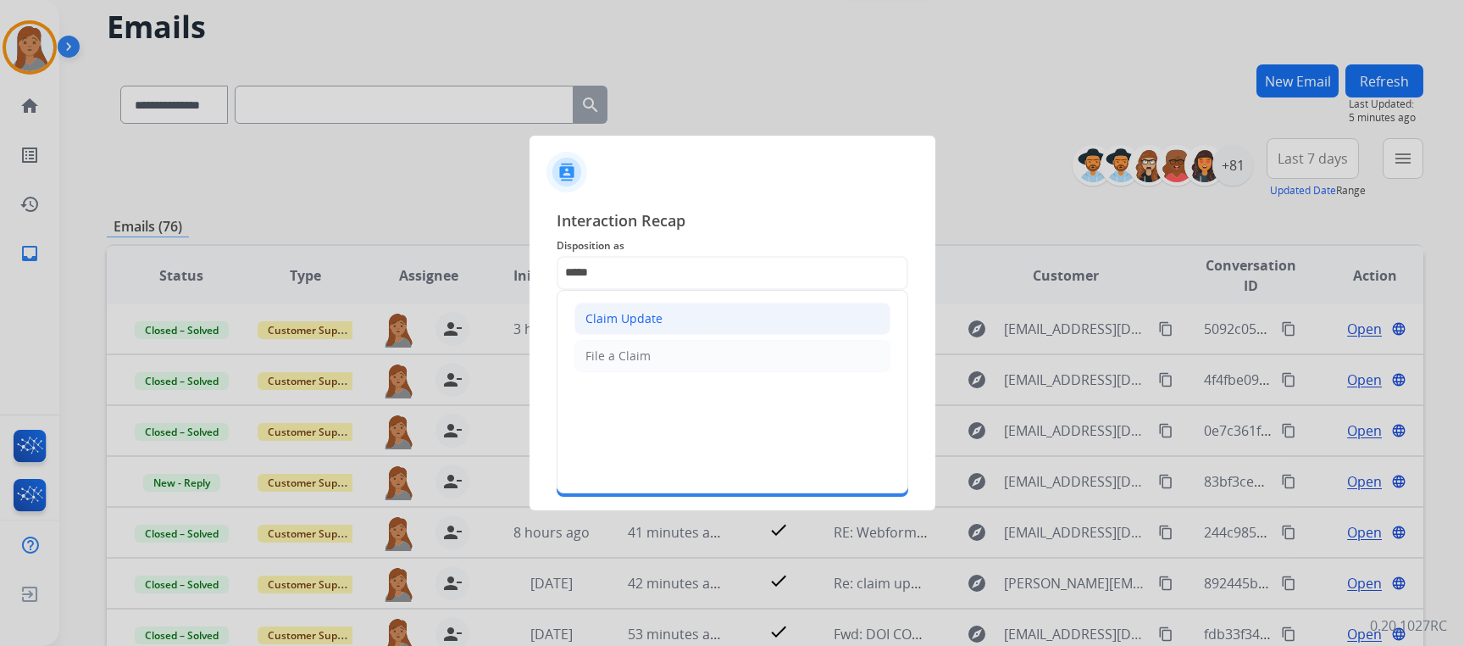
click at [705, 319] on li "Claim Update" at bounding box center [733, 319] width 316 height 32
type input "**********"
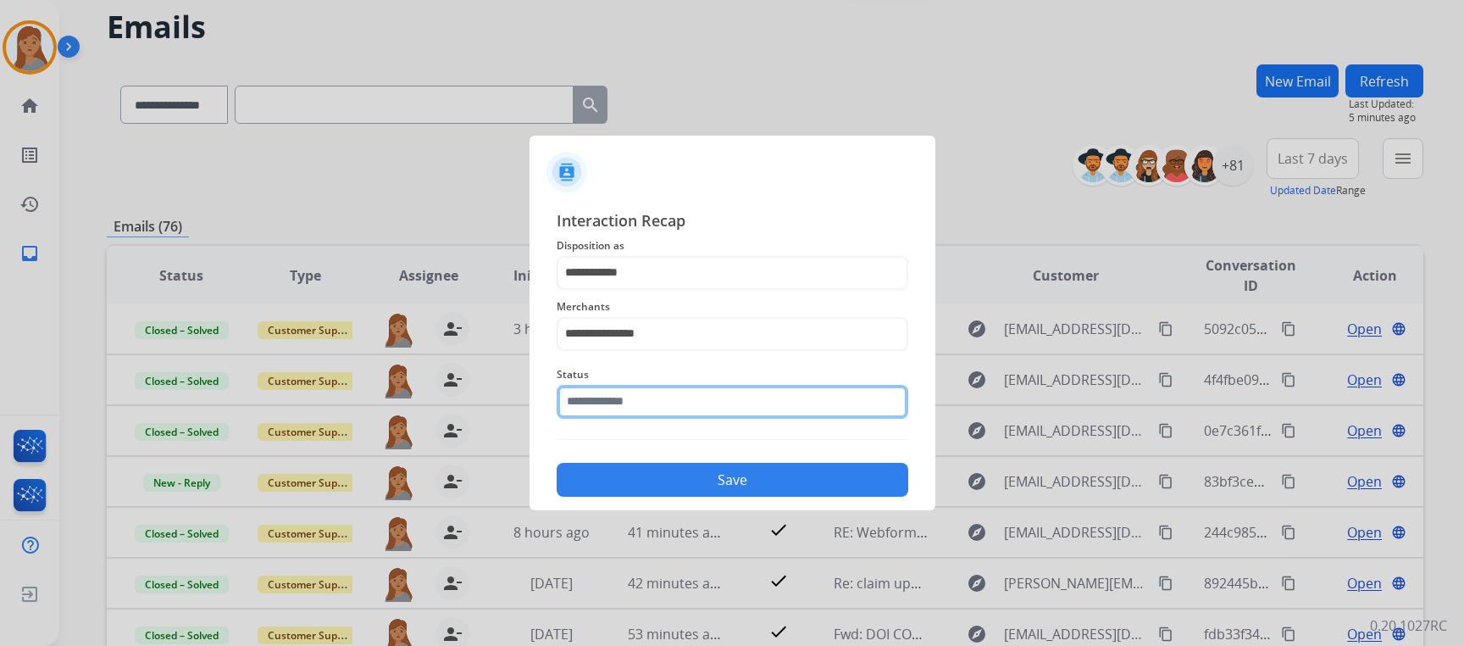
click at [591, 400] on input "text" at bounding box center [733, 402] width 352 height 34
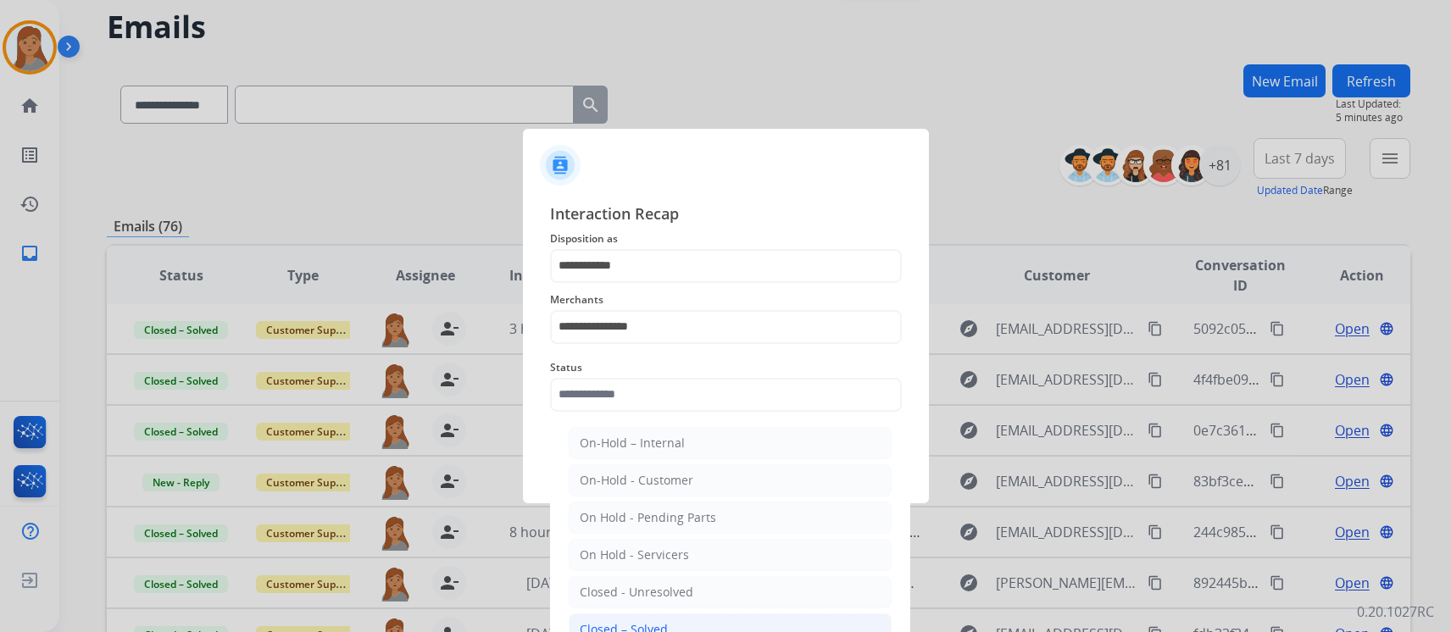
click at [638, 621] on div "Closed – Solved" at bounding box center [624, 629] width 88 height 17
type input "**********"
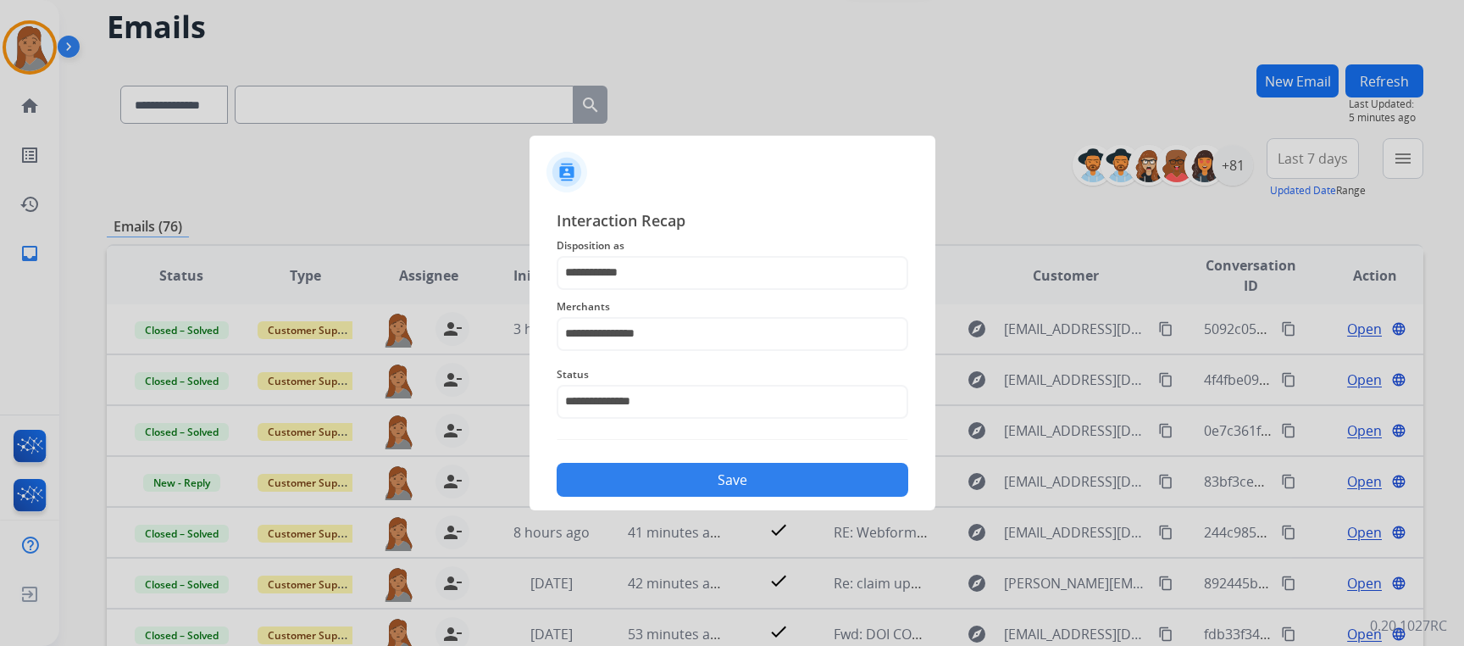
click at [631, 483] on button "Save" at bounding box center [733, 480] width 352 height 34
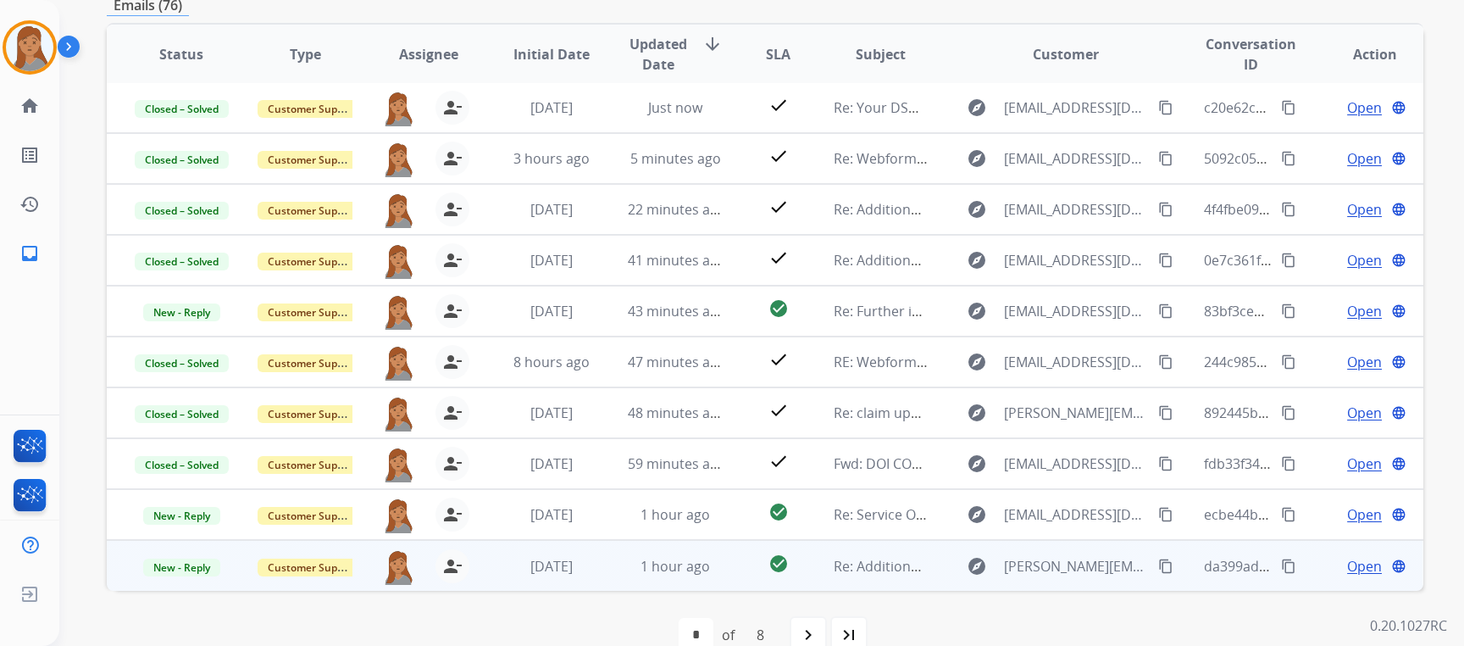
scroll to position [319, 0]
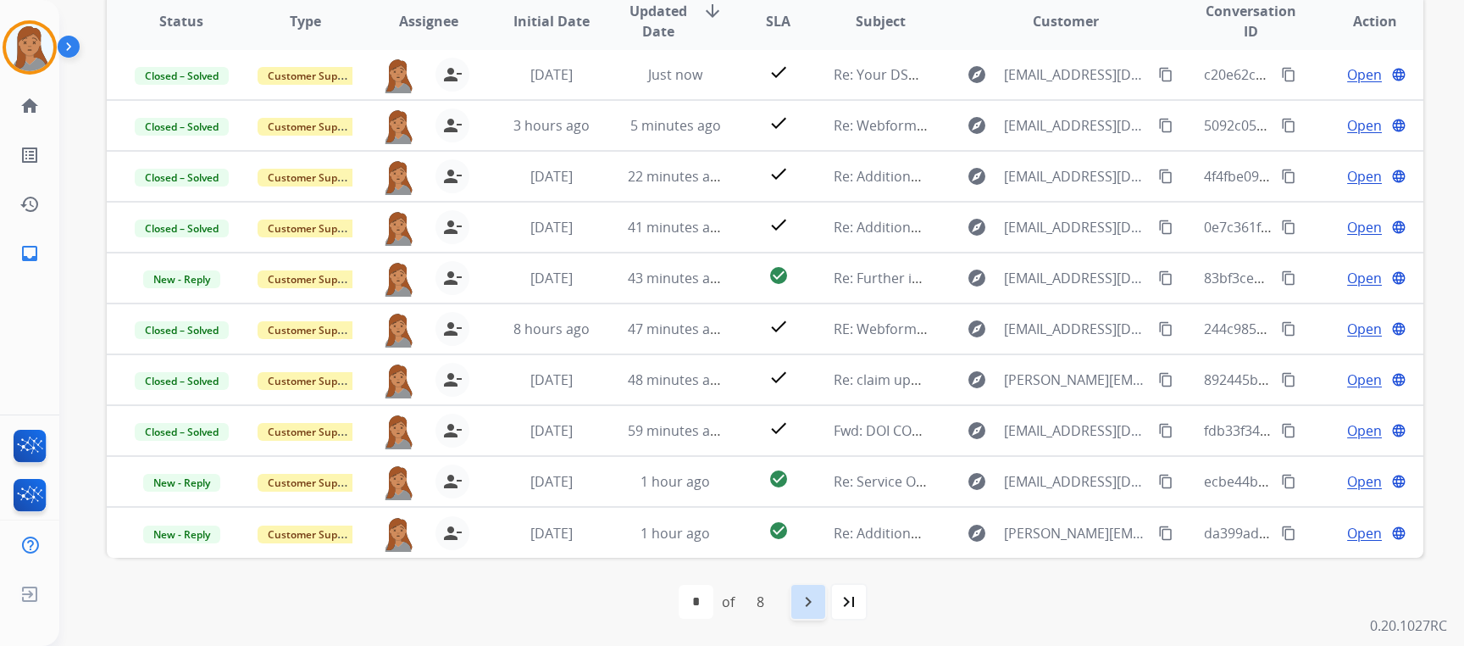
click at [810, 604] on mat-icon "navigate_next" at bounding box center [808, 601] width 20 height 20
click at [684, 592] on mat-icon "navigate_before" at bounding box center [685, 601] width 20 height 20
select select "*"
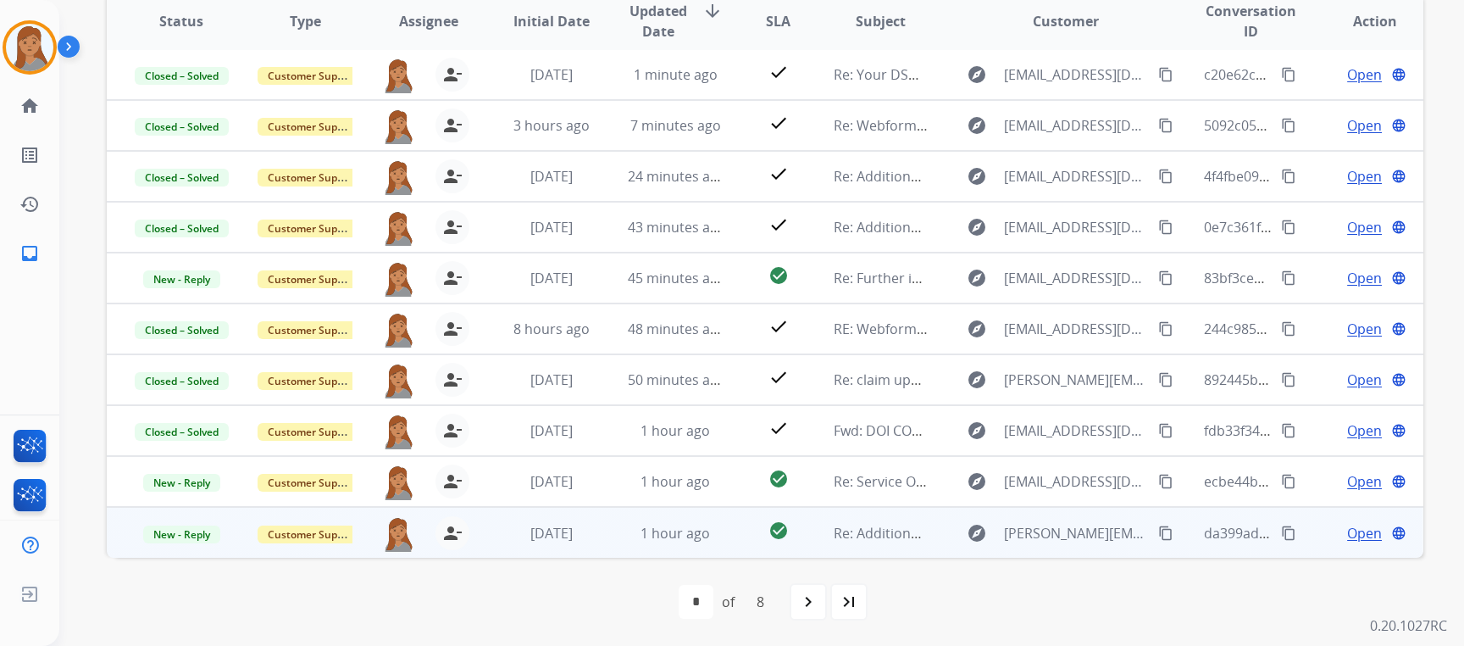
click at [1347, 536] on span "Open" at bounding box center [1364, 533] width 35 height 20
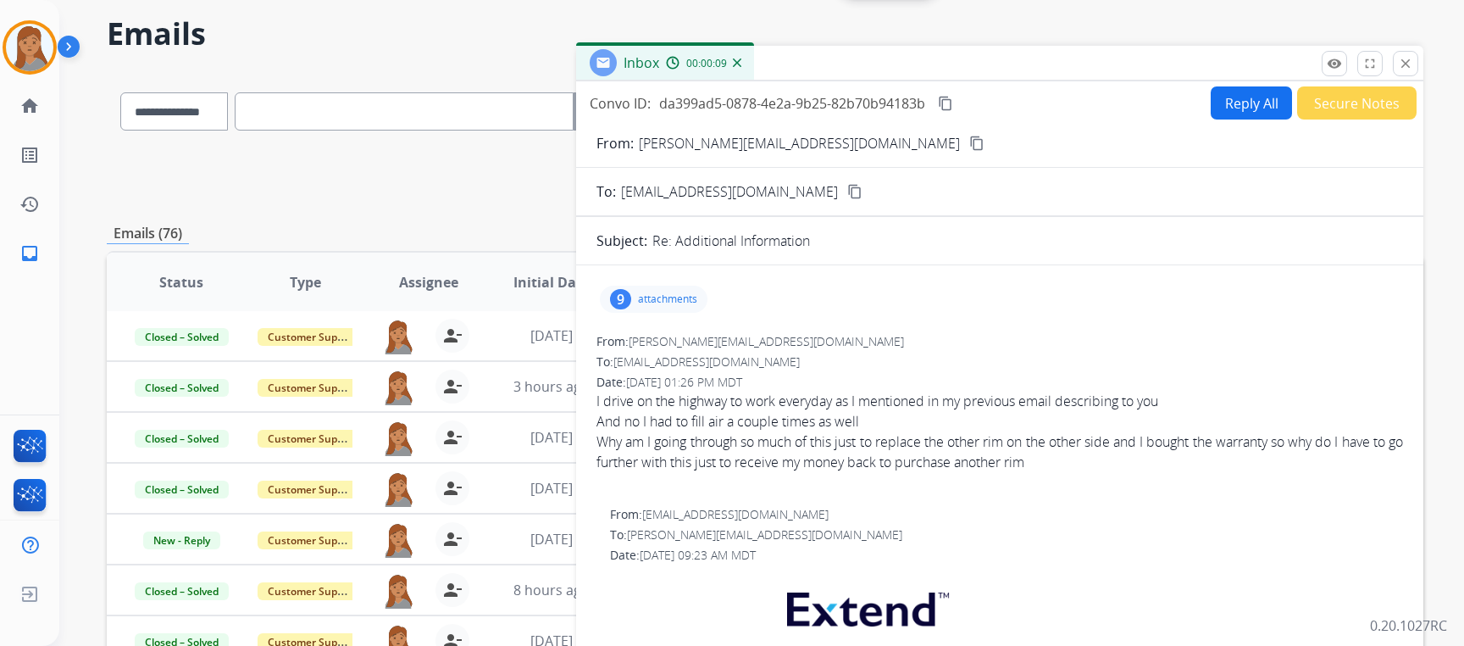
scroll to position [0, 0]
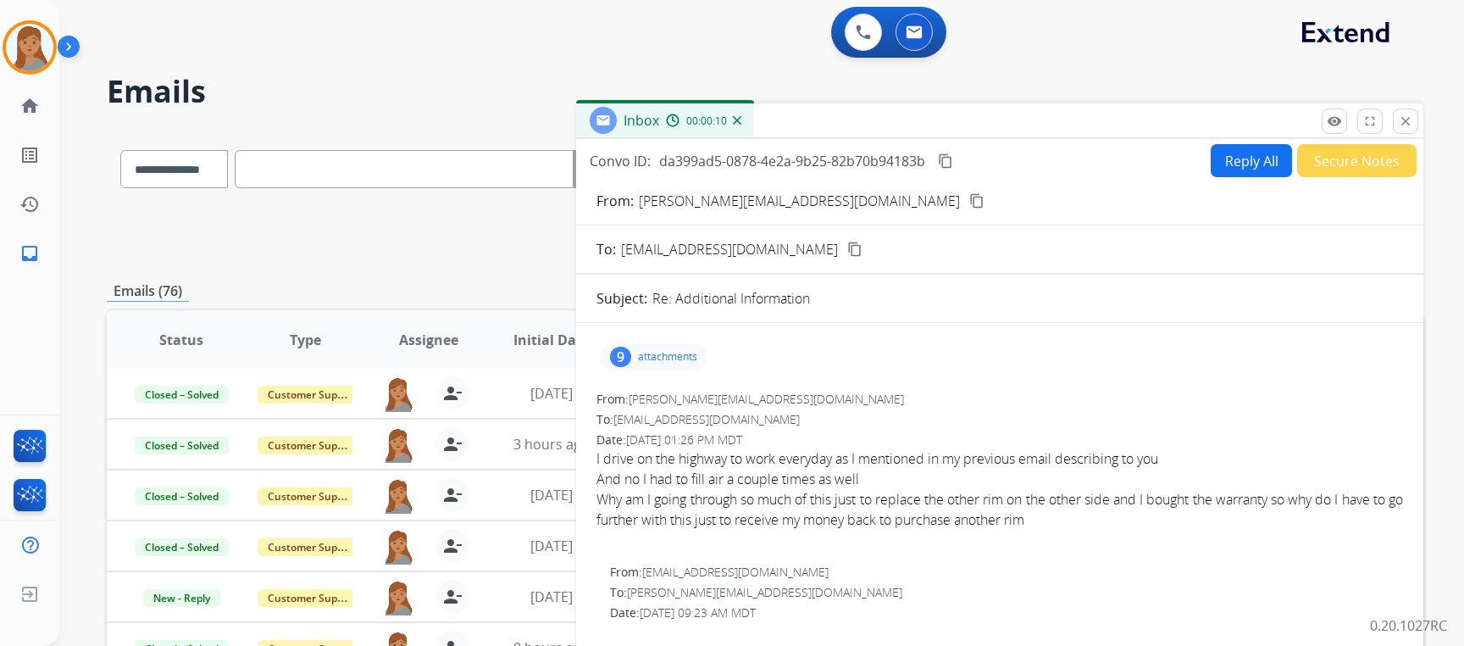
click at [969, 206] on mat-icon "content_copy" at bounding box center [976, 200] width 15 height 15
drag, startPoint x: 1100, startPoint y: 520, endPoint x: 587, endPoint y: 456, distance: 516.7
drag, startPoint x: 587, startPoint y: 456, endPoint x: 719, endPoint y: 489, distance: 135.4
copy span "I drive on the highway to work everyday as I mentioned in my previous email des…"
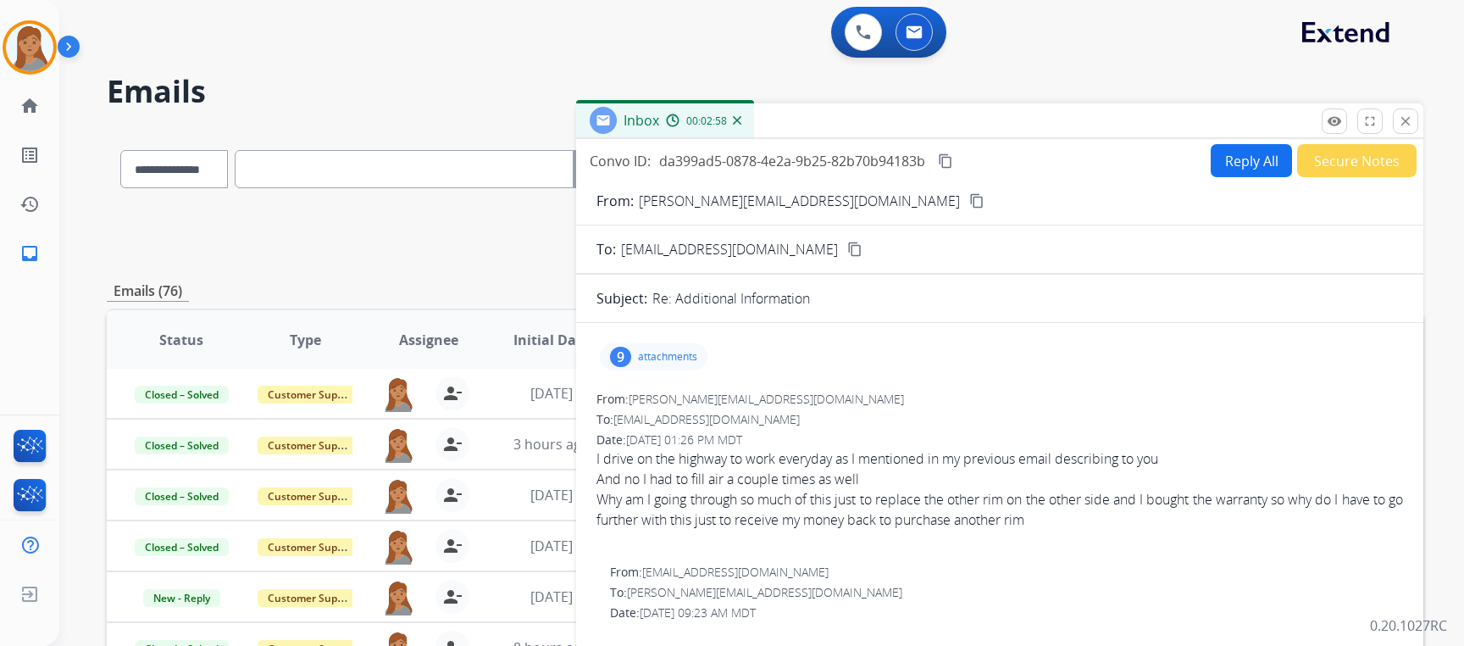
click at [861, 462] on div "I drive on the highway to work everyday as I mentioned in my previous email des…" at bounding box center [1000, 458] width 807 height 20
drag, startPoint x: 865, startPoint y: 477, endPoint x: 578, endPoint y: 453, distance: 288.3
drag, startPoint x: 578, startPoint y: 453, endPoint x: 748, endPoint y: 455, distance: 170.3
click at [951, 156] on mat-icon "content_copy" at bounding box center [945, 160] width 15 height 15
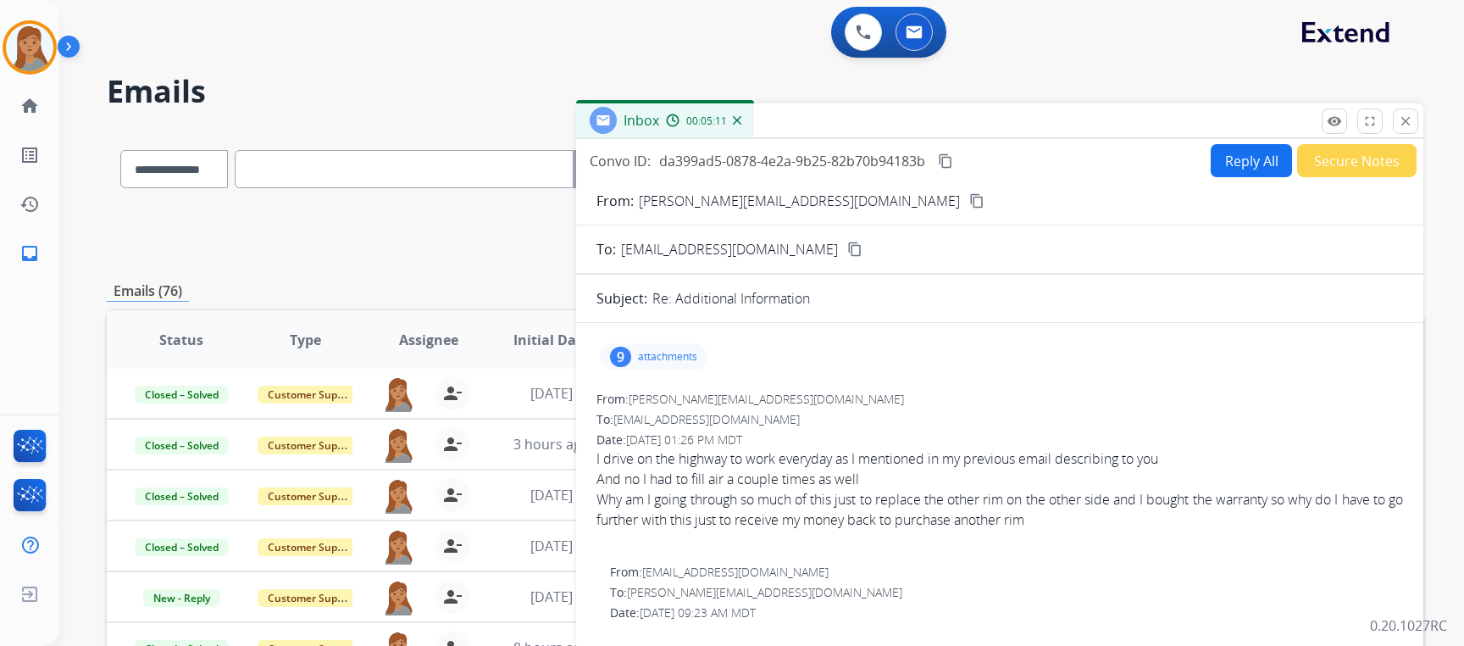
click at [1233, 160] on button "Reply All" at bounding box center [1251, 160] width 81 height 33
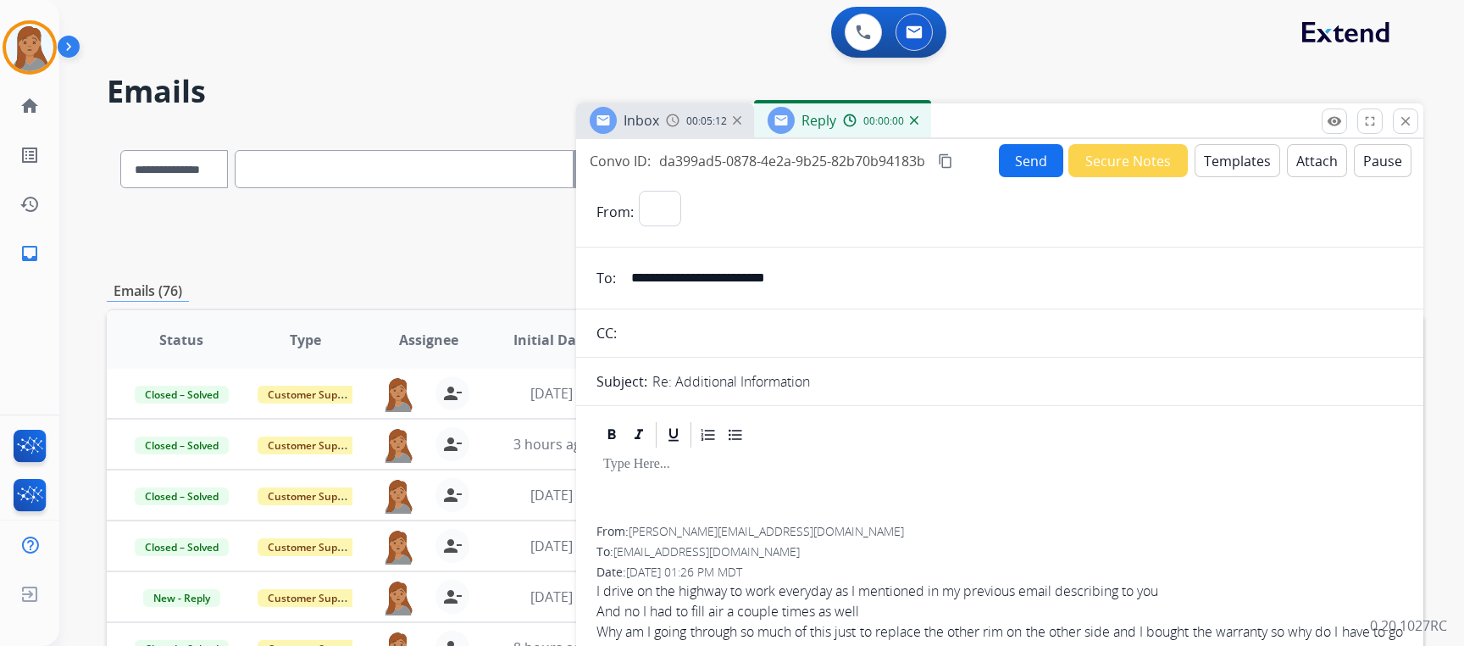
click at [1233, 160] on button "Templates" at bounding box center [1238, 160] width 86 height 33
select select "**********"
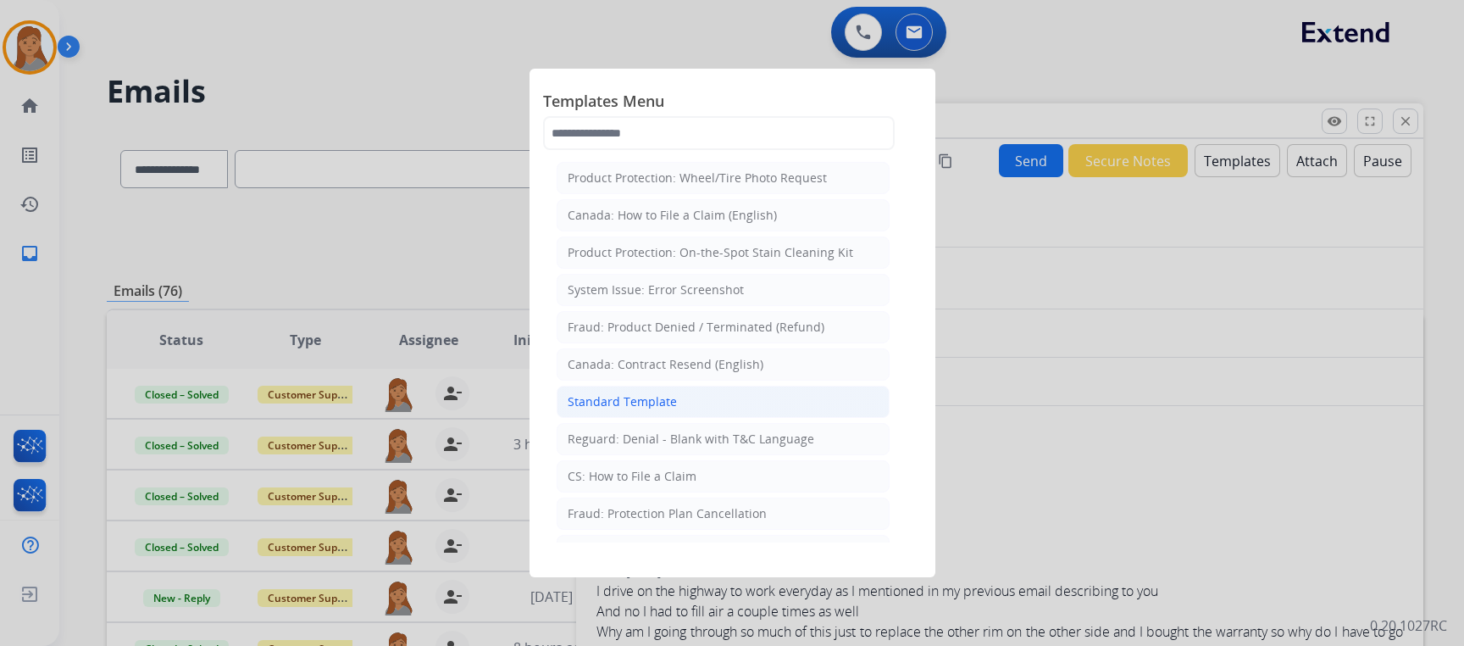
click at [713, 399] on li "Standard Template" at bounding box center [723, 402] width 333 height 32
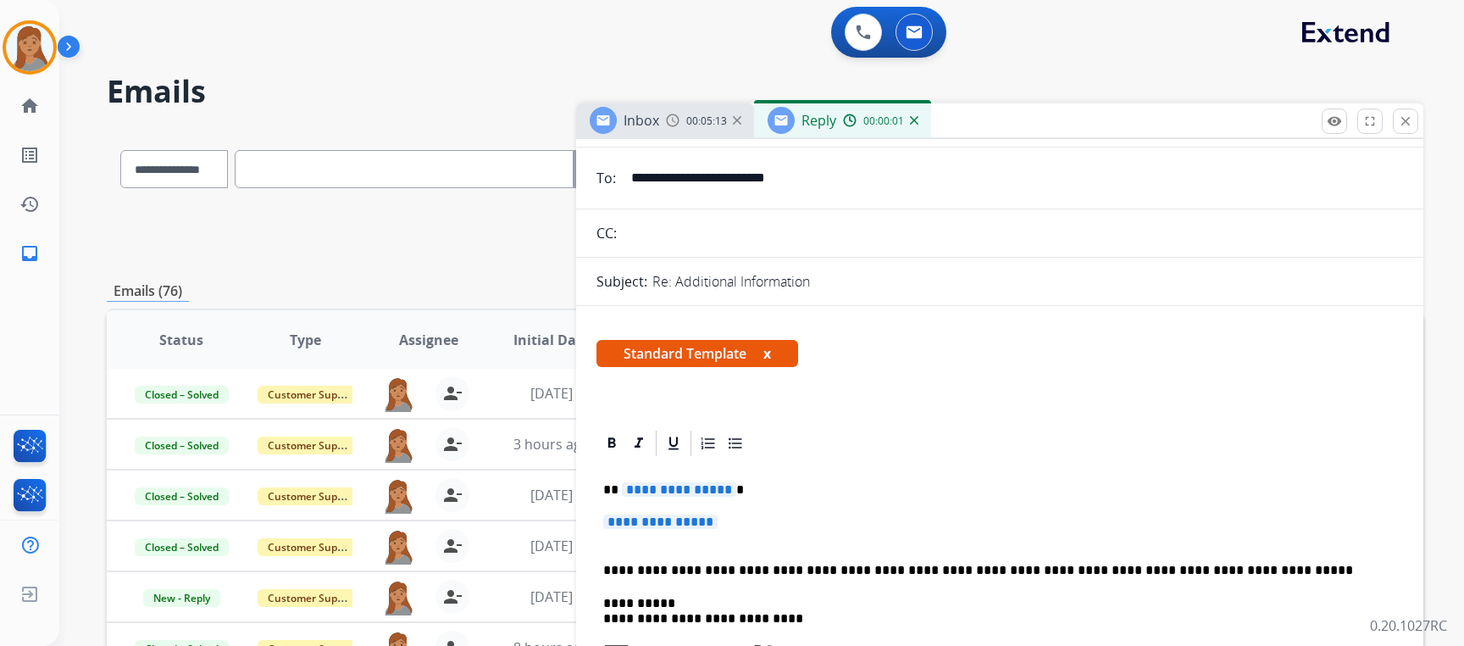
scroll to position [254, 0]
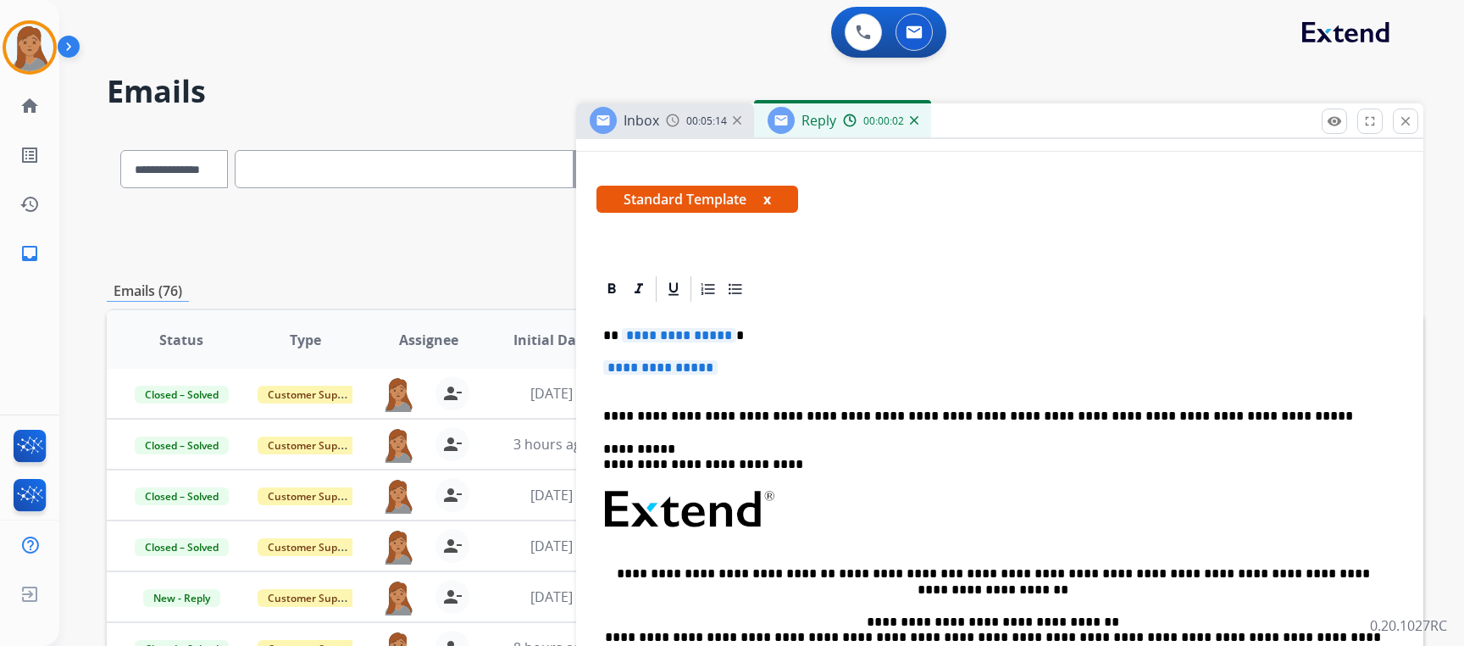
click at [737, 374] on p "**********" at bounding box center [999, 375] width 793 height 31
drag, startPoint x: 744, startPoint y: 364, endPoint x: 611, endPoint y: 341, distance: 135.0
click at [611, 341] on div "**********" at bounding box center [1000, 549] width 807 height 491
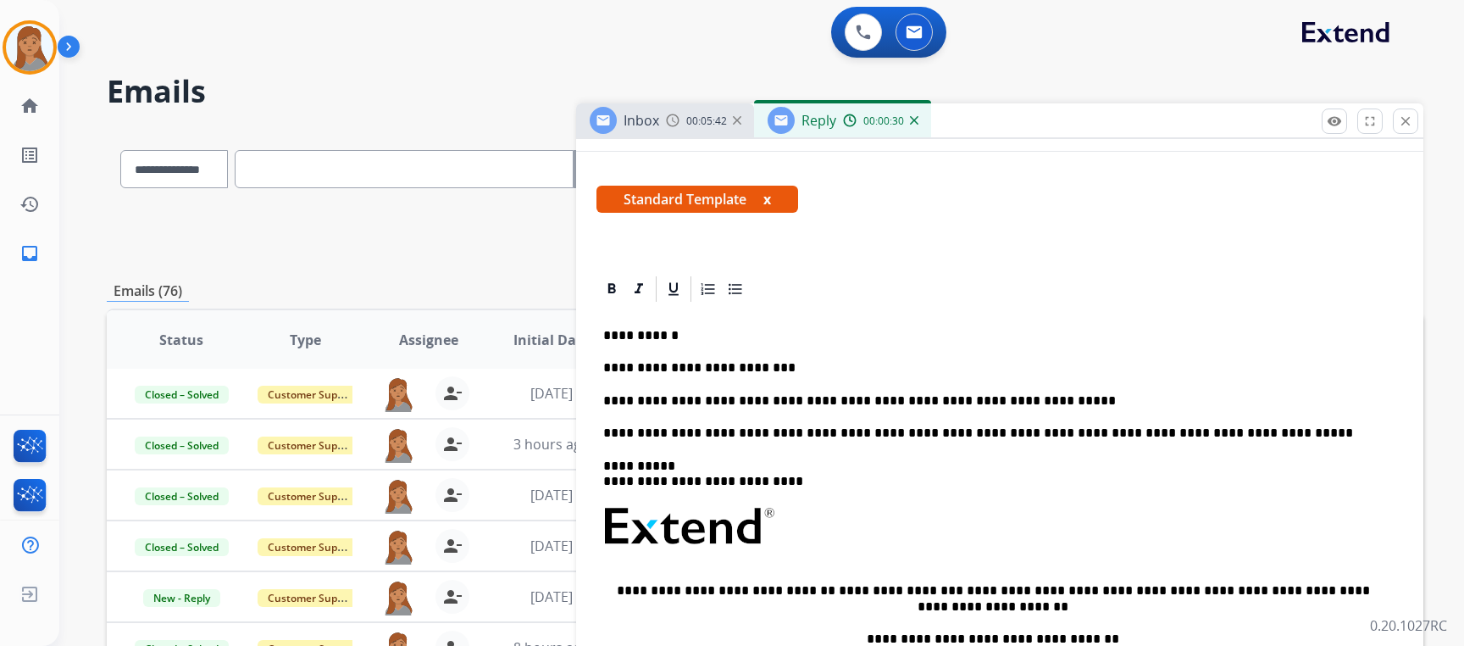
click at [908, 395] on p "**********" at bounding box center [993, 400] width 780 height 15
click at [941, 401] on p "**********" at bounding box center [993, 400] width 780 height 15
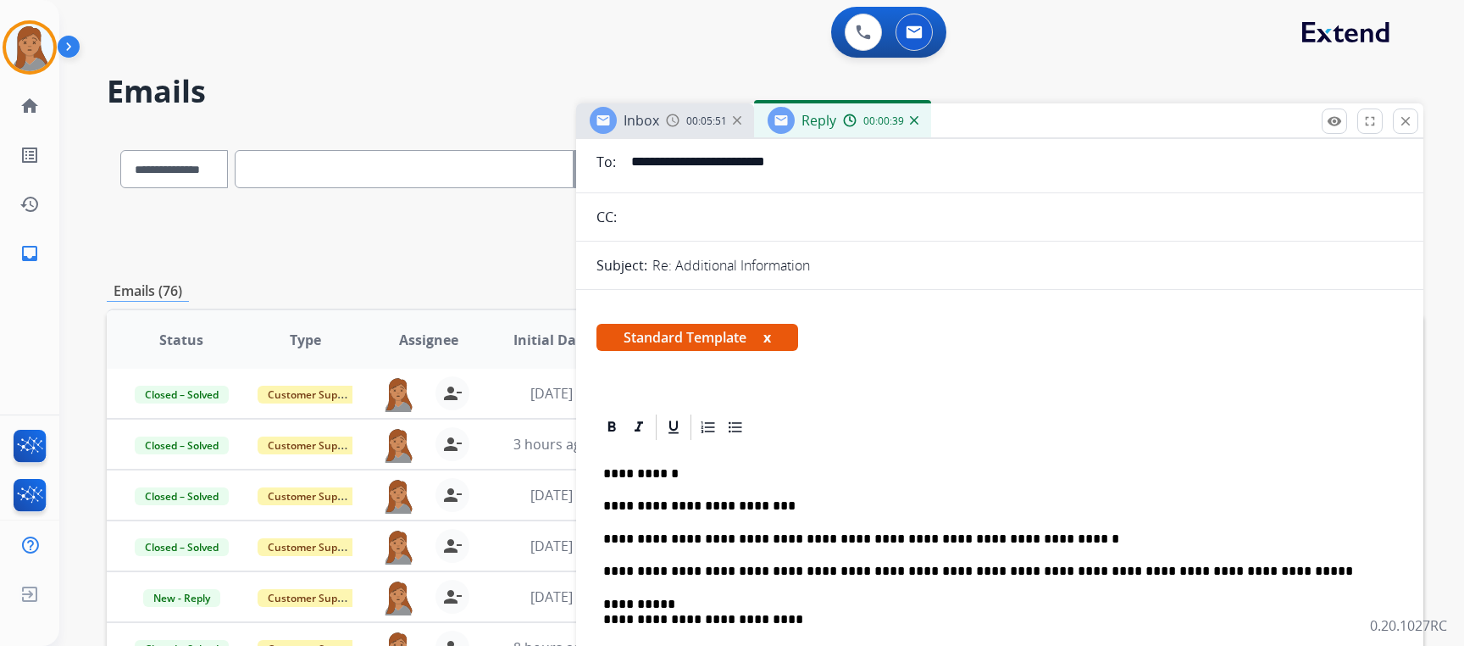
scroll to position [0, 0]
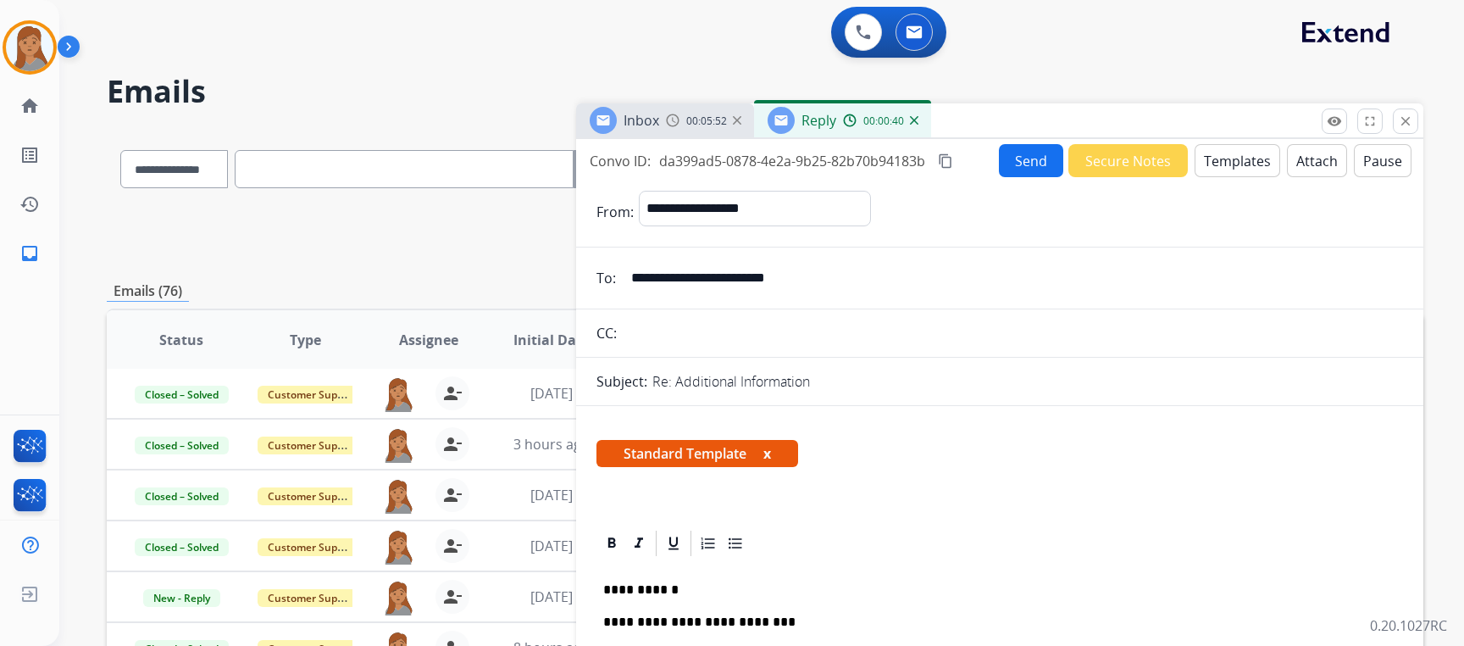
click at [1030, 169] on button "Send" at bounding box center [1031, 160] width 64 height 33
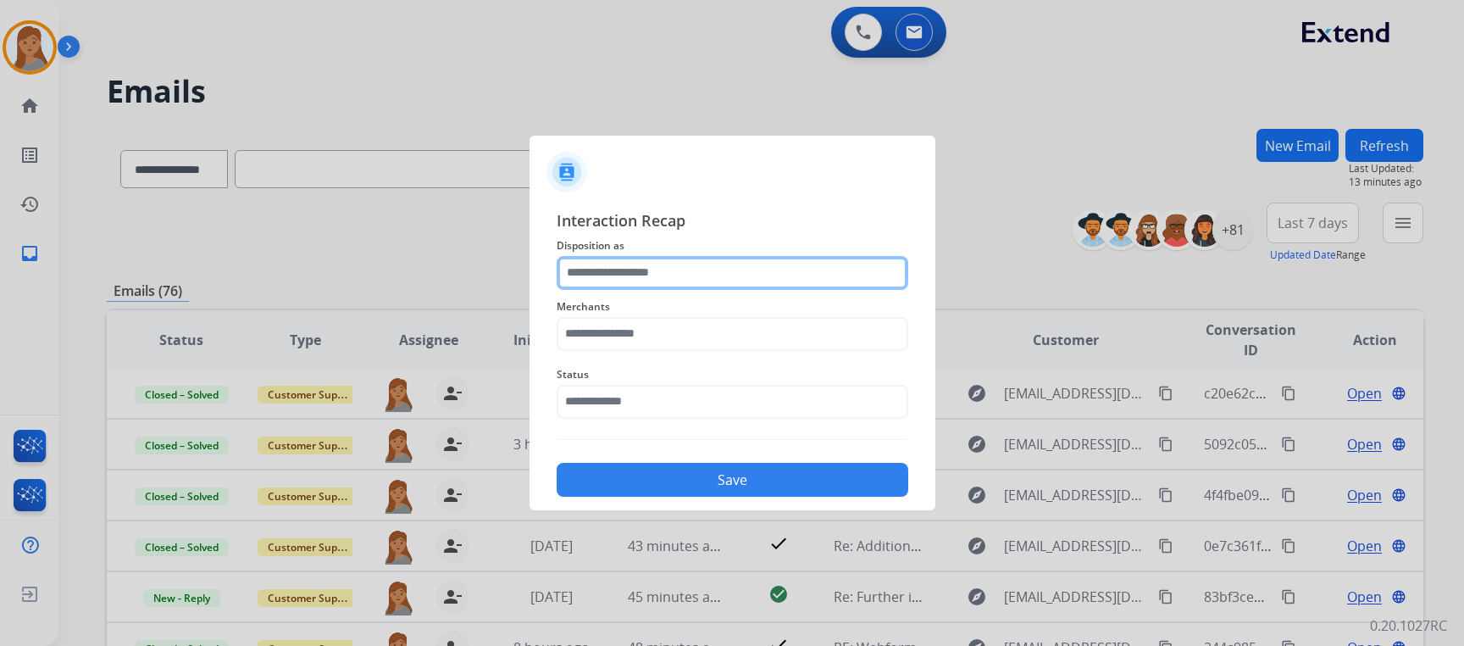
click at [605, 275] on input "text" at bounding box center [733, 273] width 352 height 34
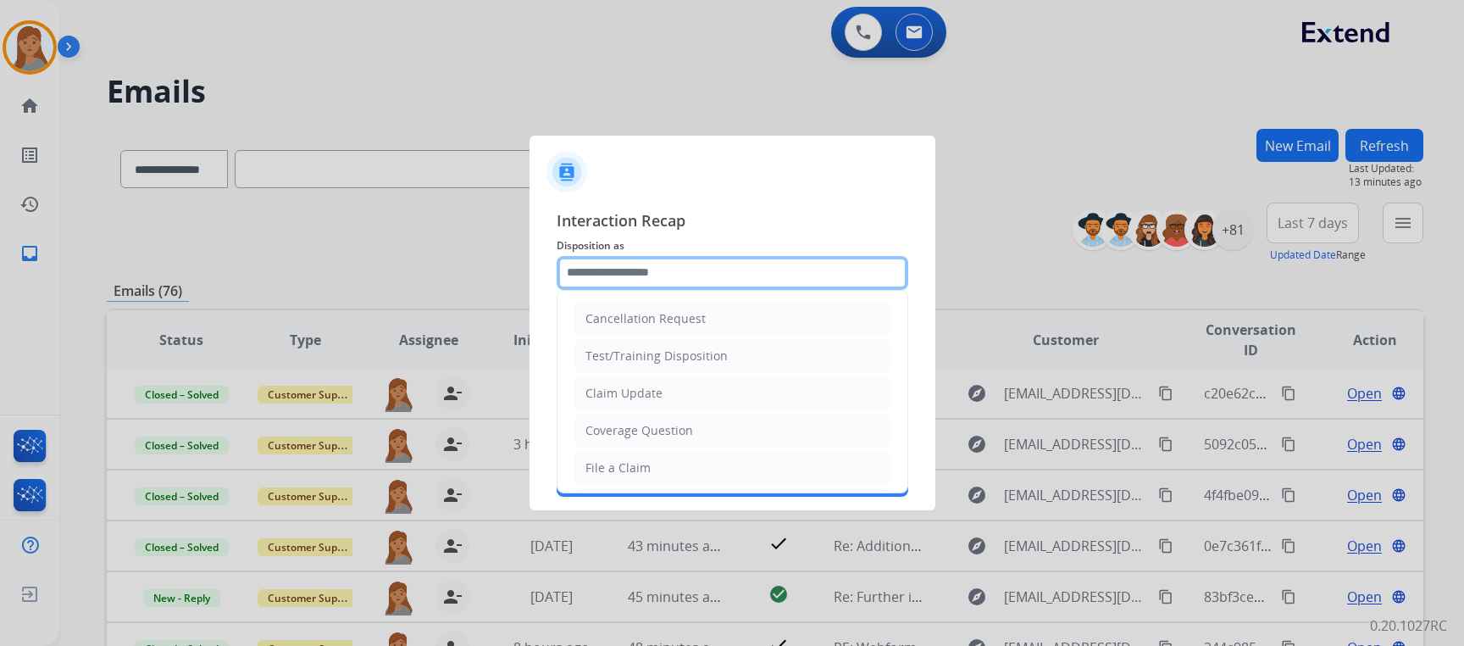
type input "**********"
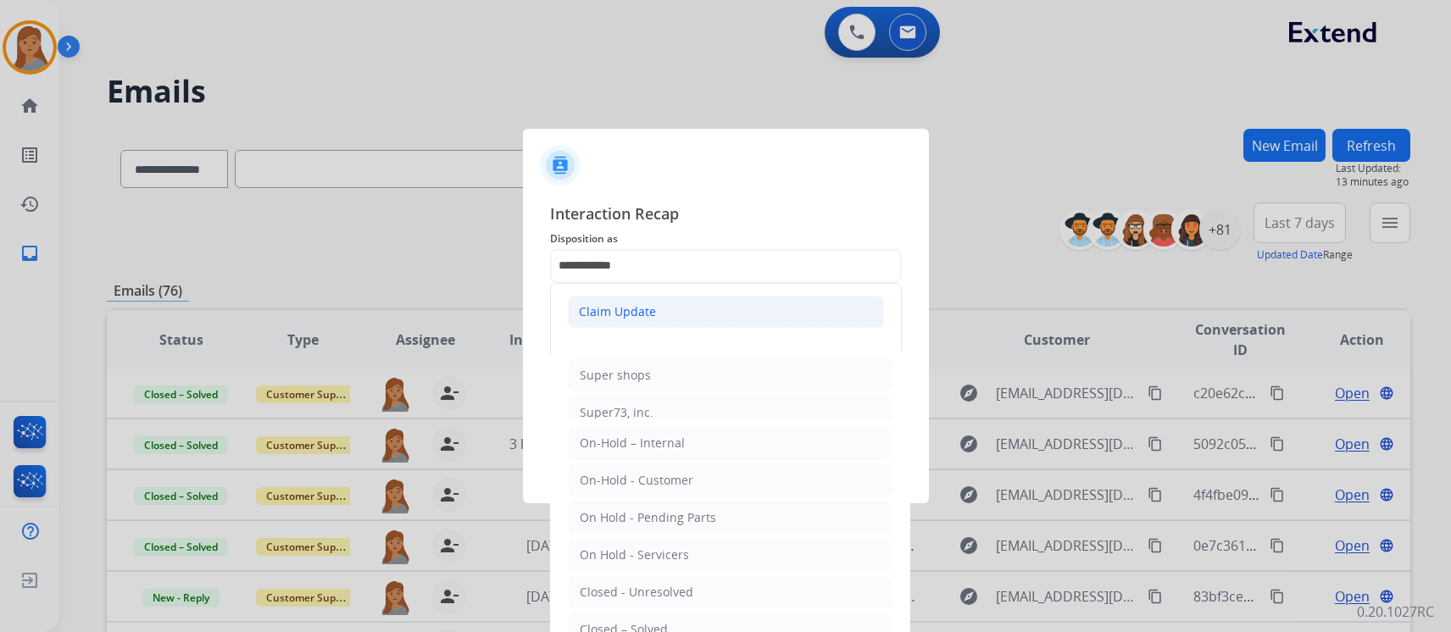
click at [630, 313] on div "Claim Update" at bounding box center [617, 311] width 77 height 17
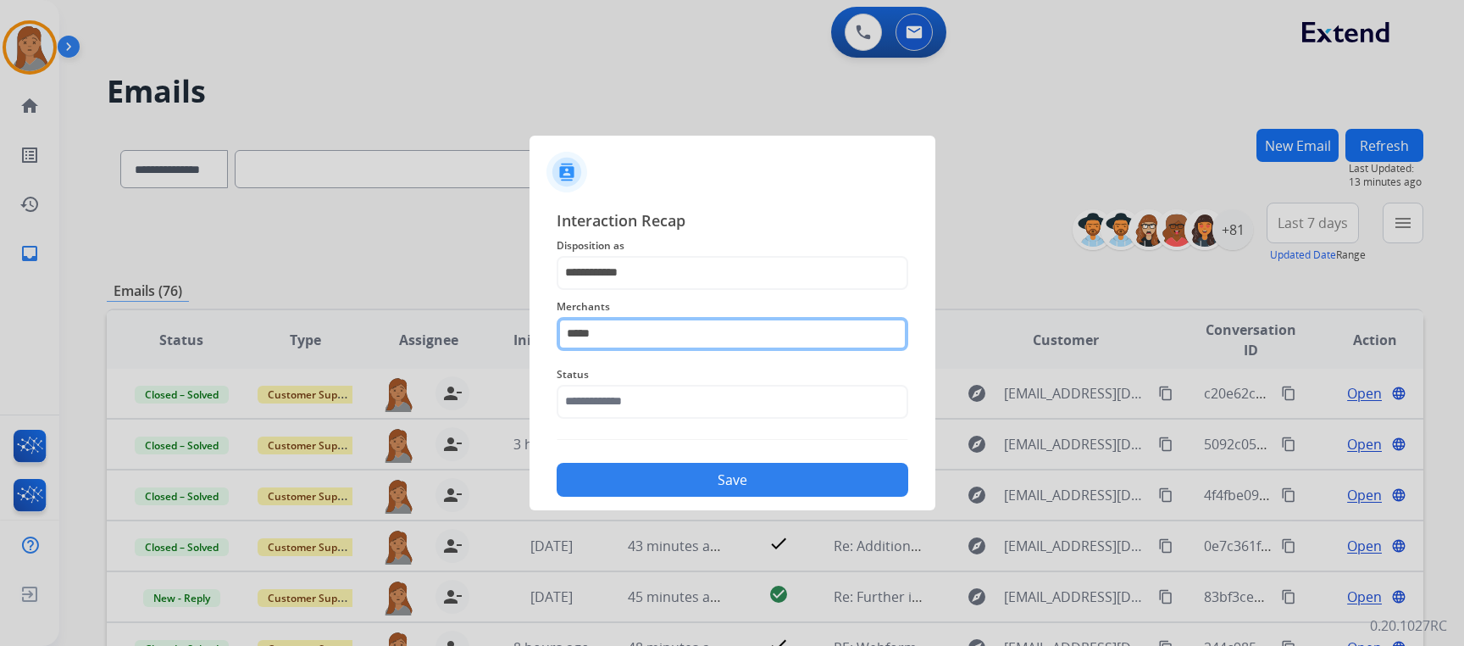
drag, startPoint x: 554, startPoint y: 329, endPoint x: 525, endPoint y: 329, distance: 28.8
click at [530, 329] on div "**********" at bounding box center [733, 353] width 406 height 316
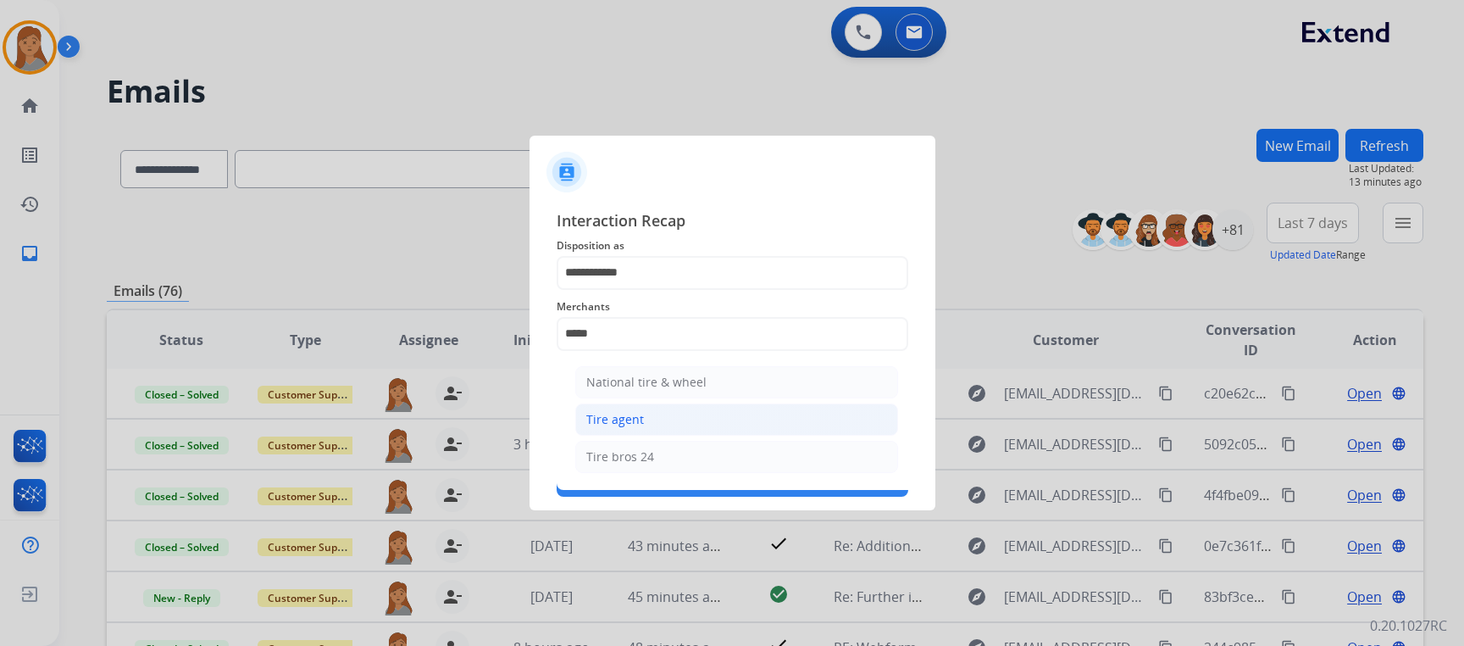
click at [652, 419] on li "Tire agent" at bounding box center [736, 419] width 323 height 32
type input "**********"
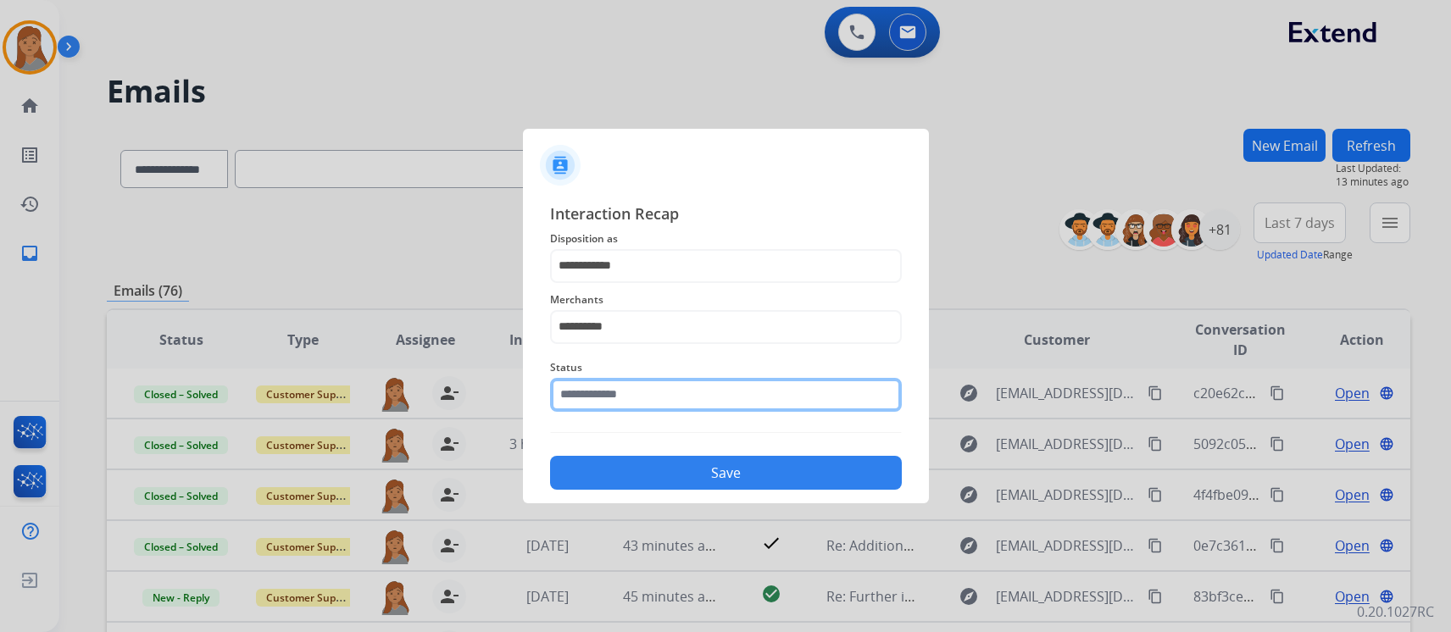
click at [636, 388] on input "text" at bounding box center [726, 395] width 352 height 34
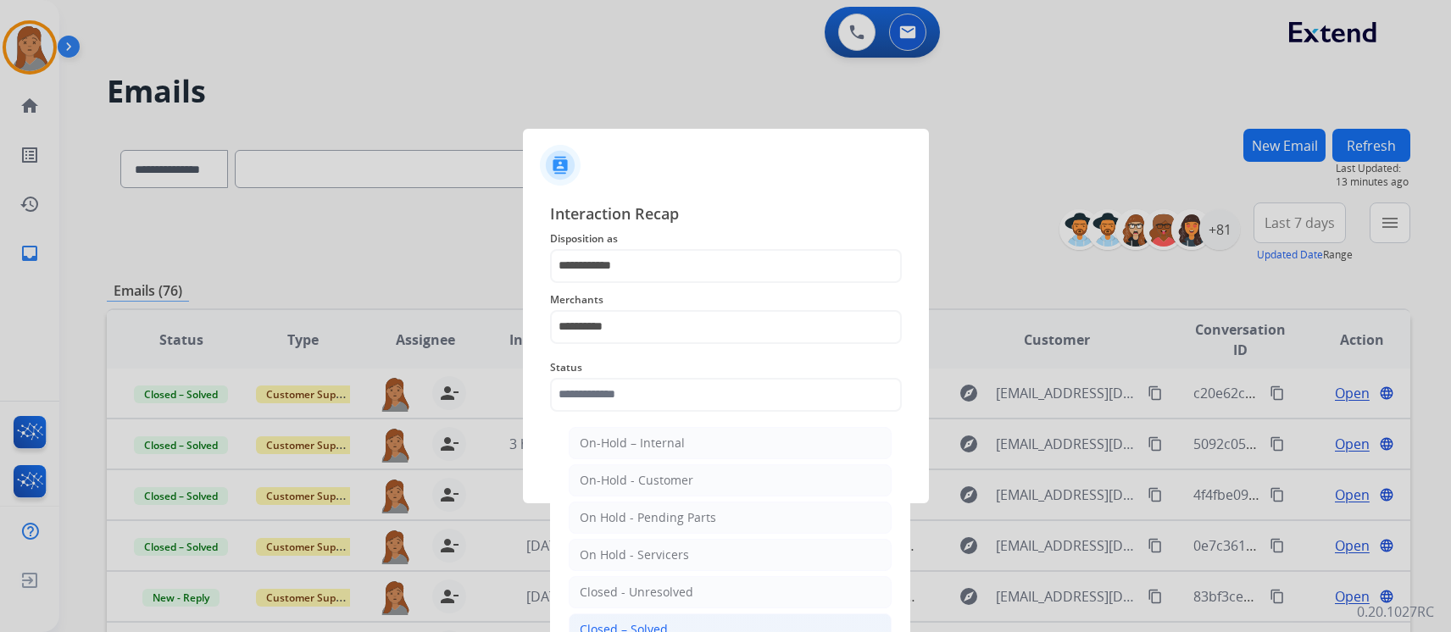
click at [656, 615] on li "Closed – Solved" at bounding box center [730, 630] width 323 height 32
type input "**********"
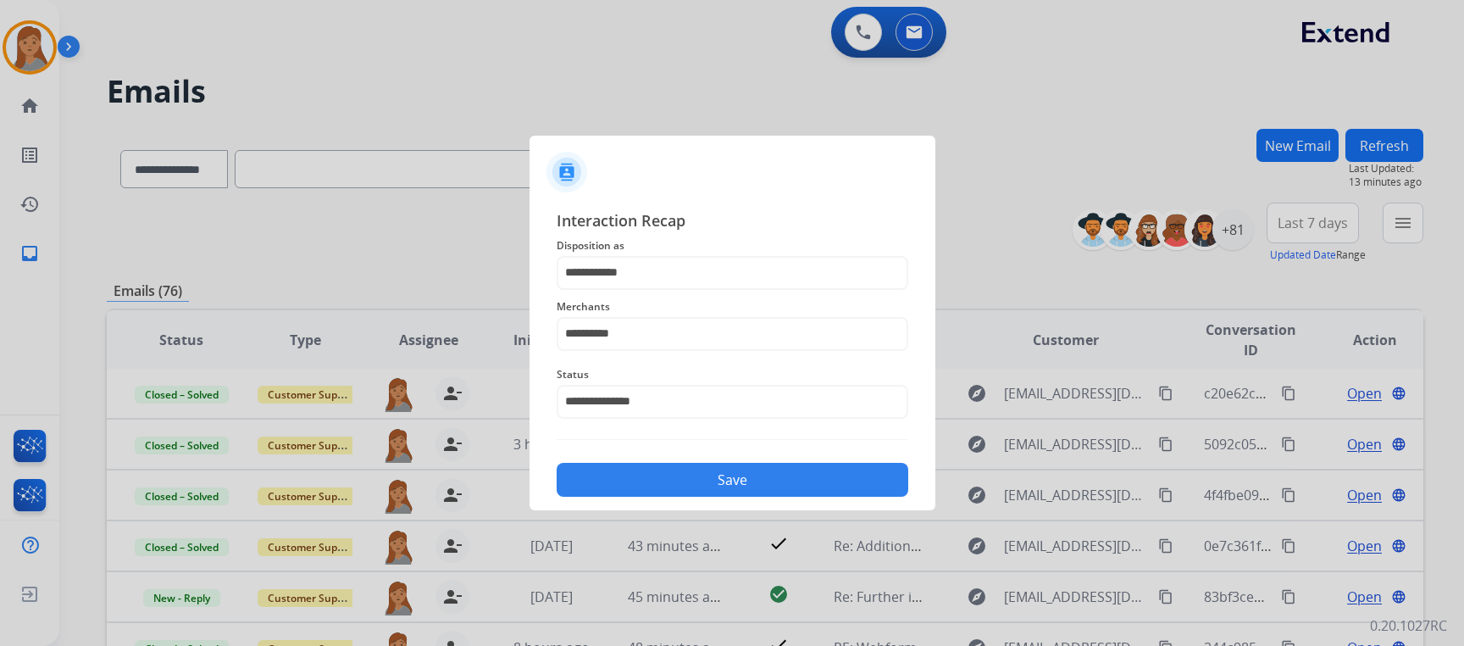
click at [660, 472] on button "Save" at bounding box center [733, 480] width 352 height 34
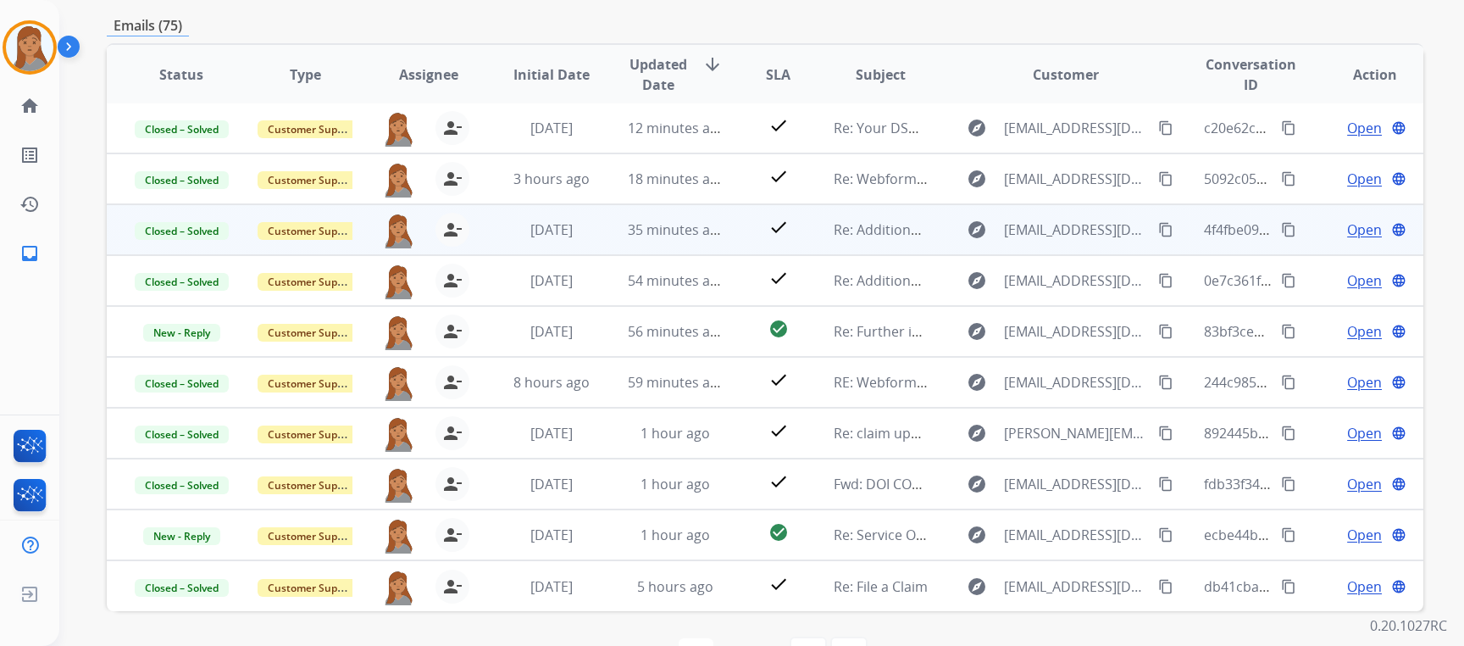
scroll to position [319, 0]
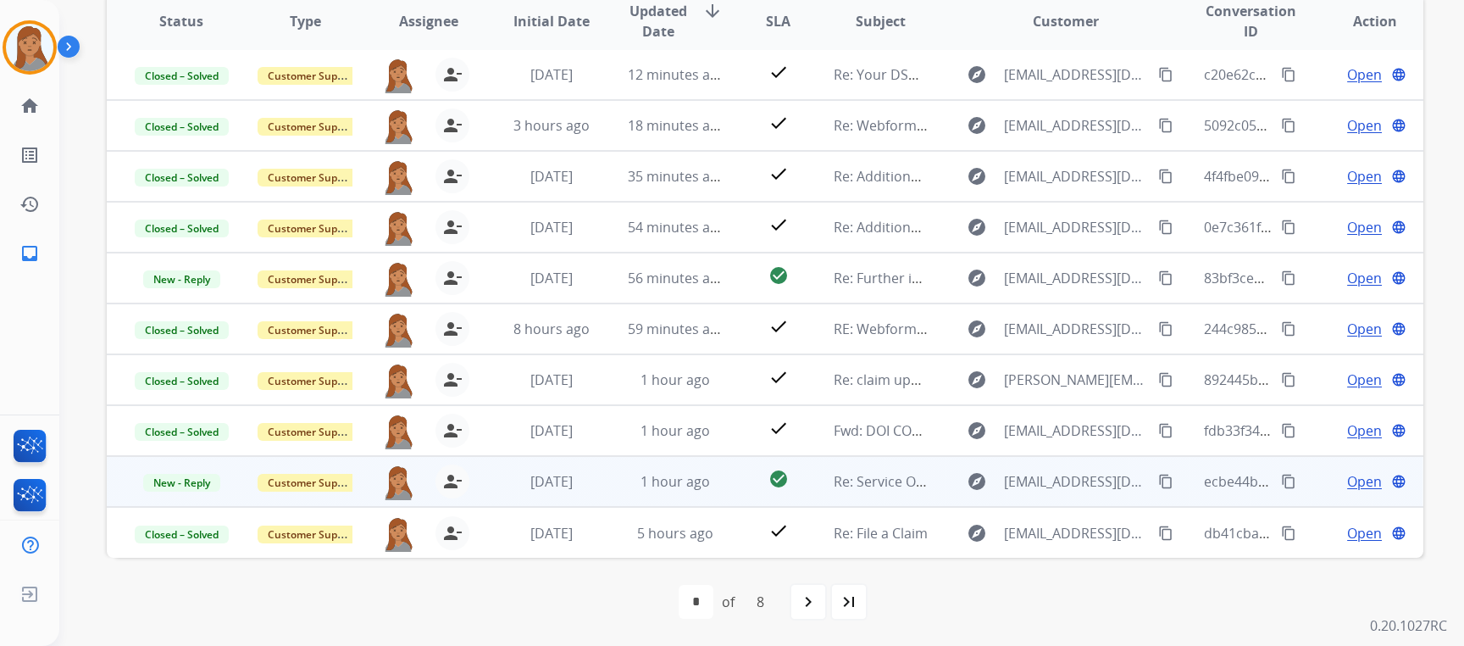
click at [1347, 480] on span "Open" at bounding box center [1364, 481] width 35 height 20
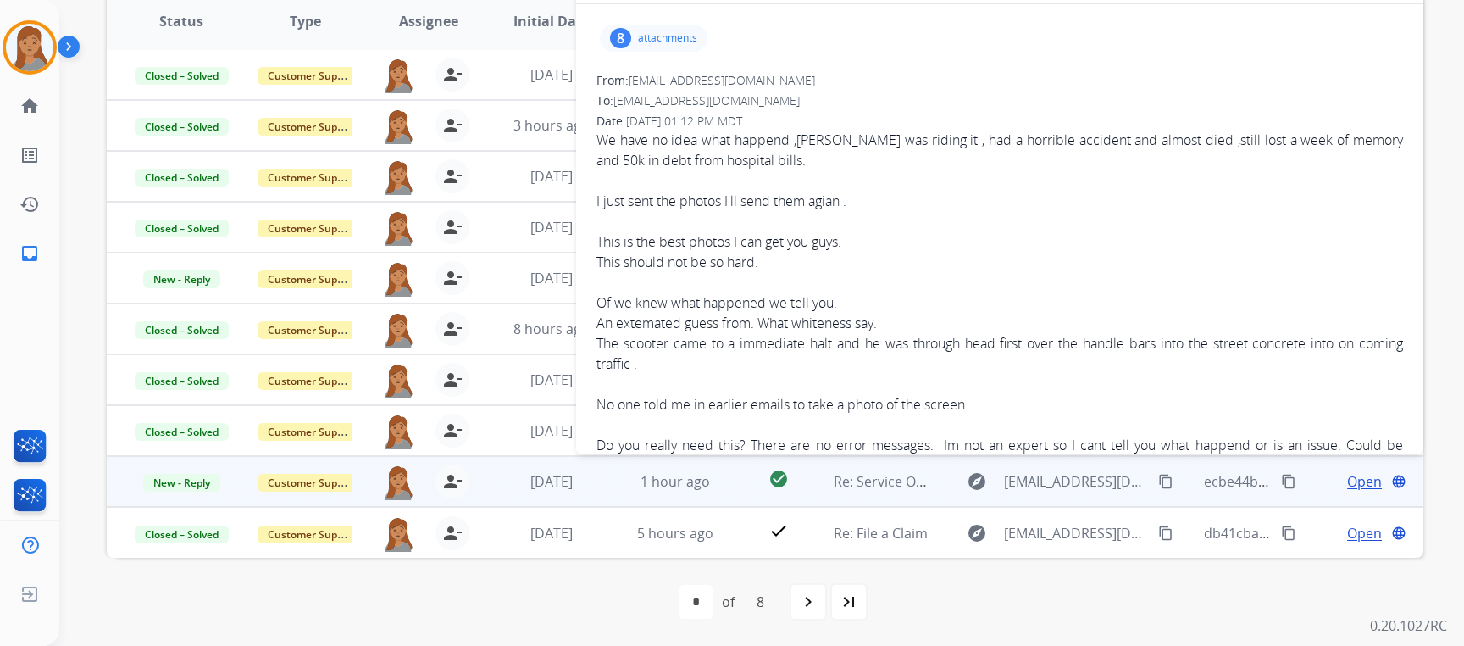
scroll to position [0, 0]
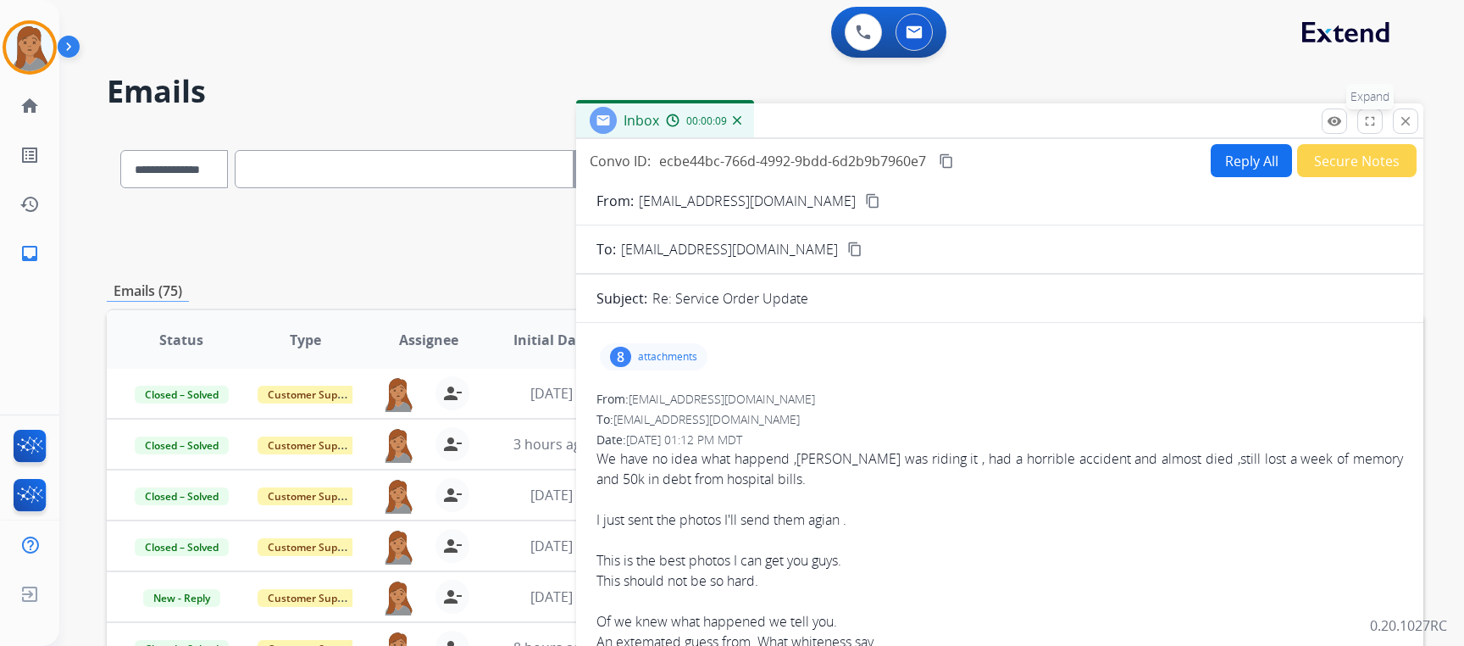
click at [1365, 119] on mat-icon "fullscreen" at bounding box center [1370, 121] width 15 height 15
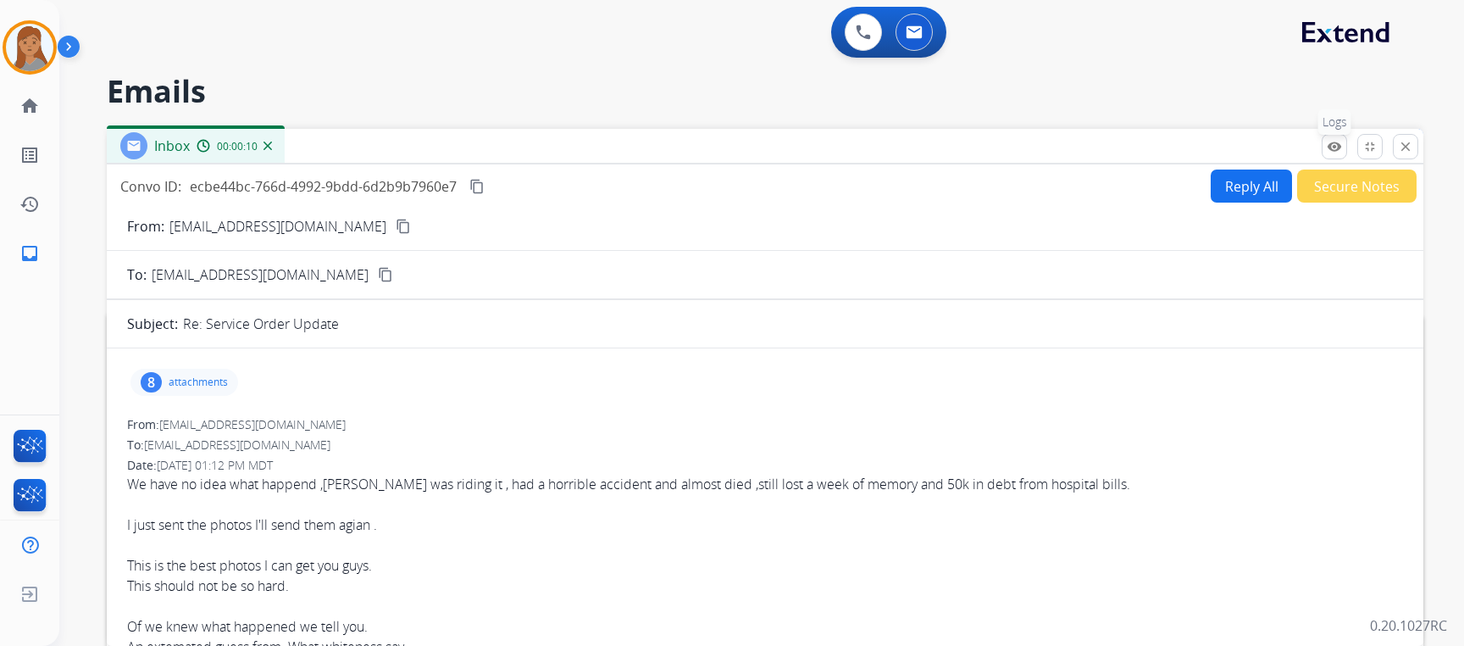
click at [1333, 142] on mat-icon "remove_red_eye" at bounding box center [1334, 146] width 15 height 15
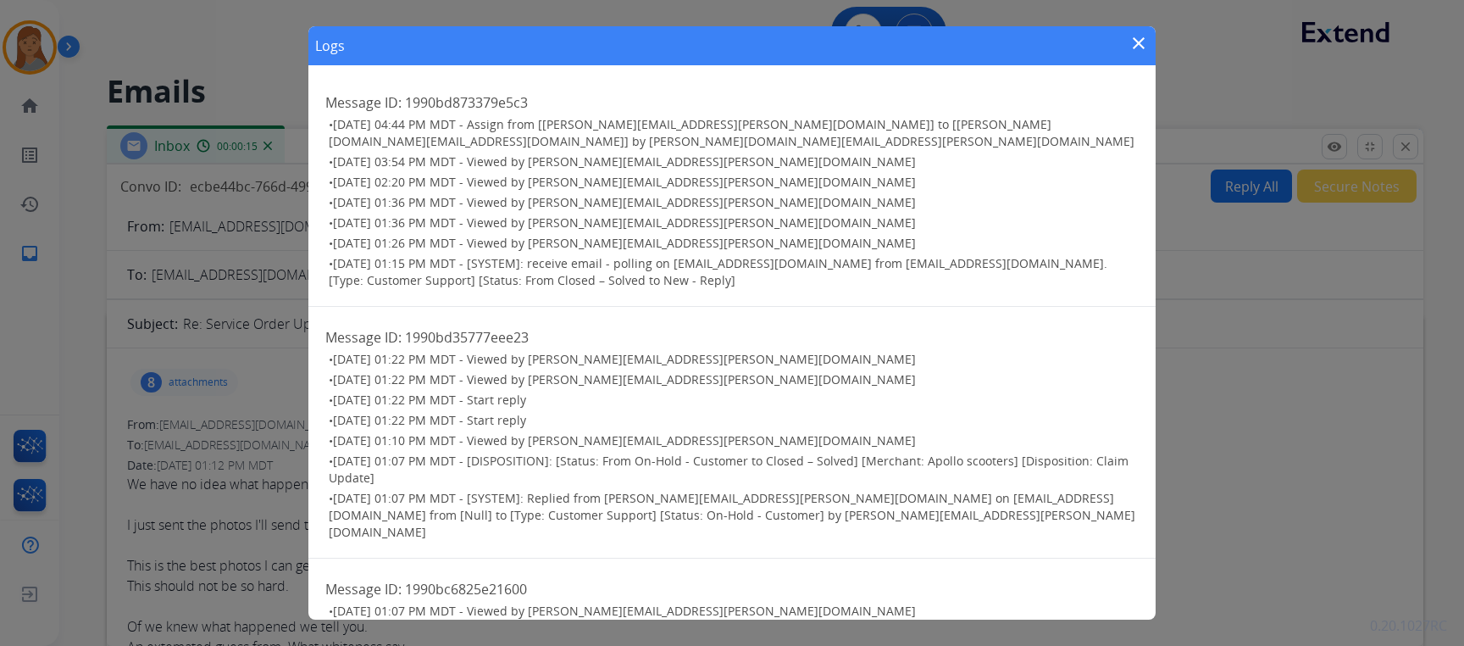
click at [1142, 42] on mat-icon "close" at bounding box center [1139, 43] width 20 height 20
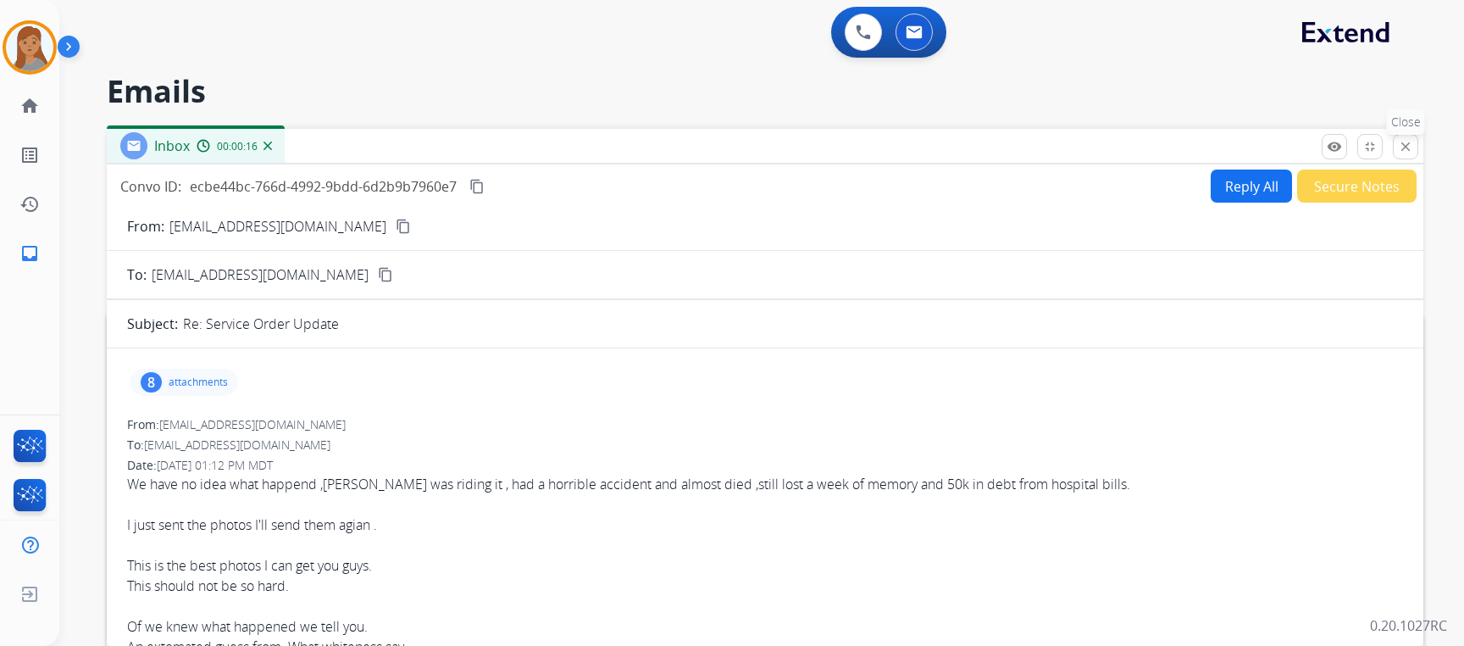
click at [1399, 142] on mat-icon "close" at bounding box center [1405, 146] width 15 height 15
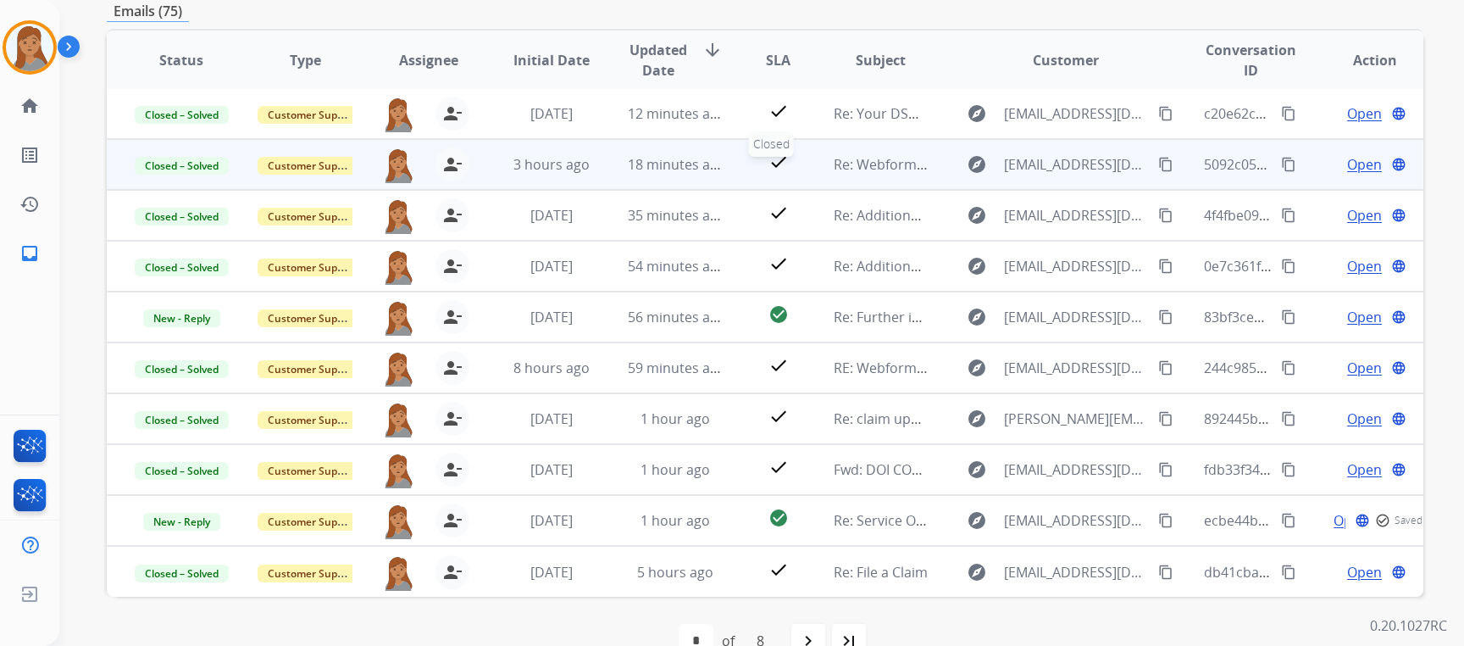
scroll to position [319, 0]
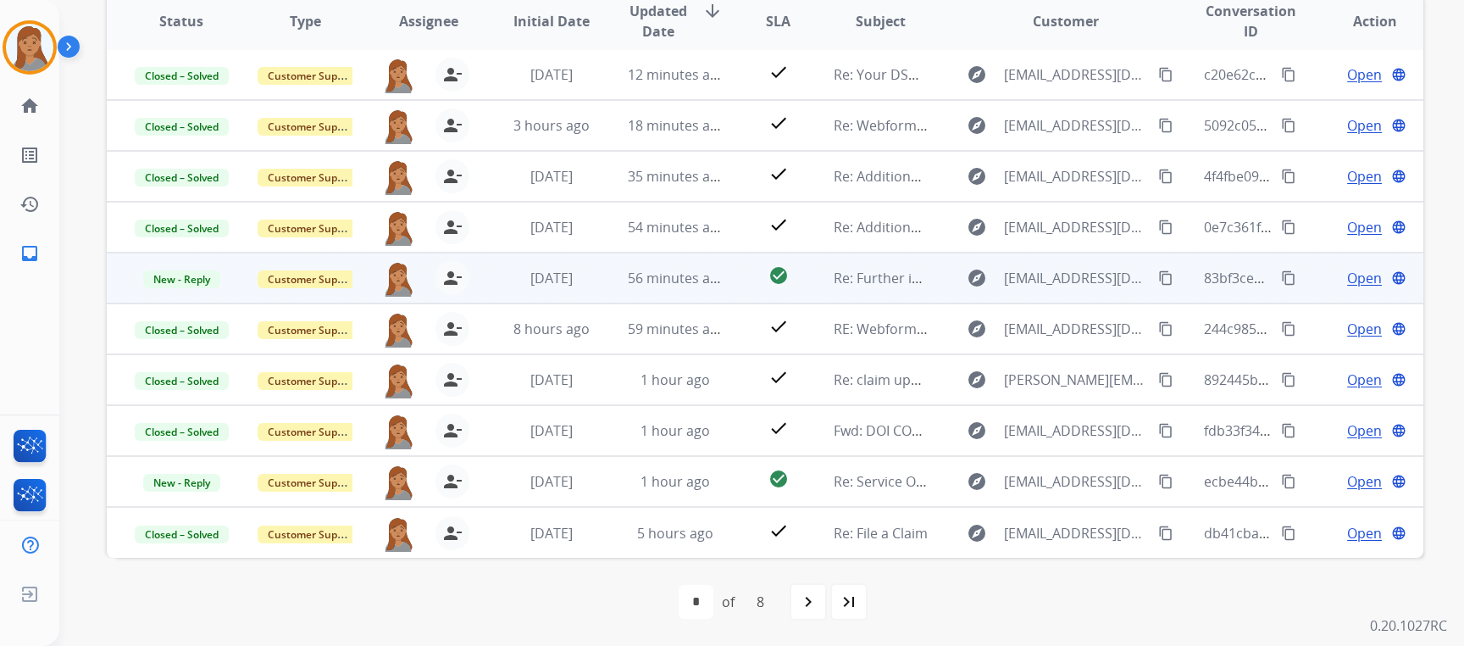
click at [1353, 275] on span "Open" at bounding box center [1364, 278] width 35 height 20
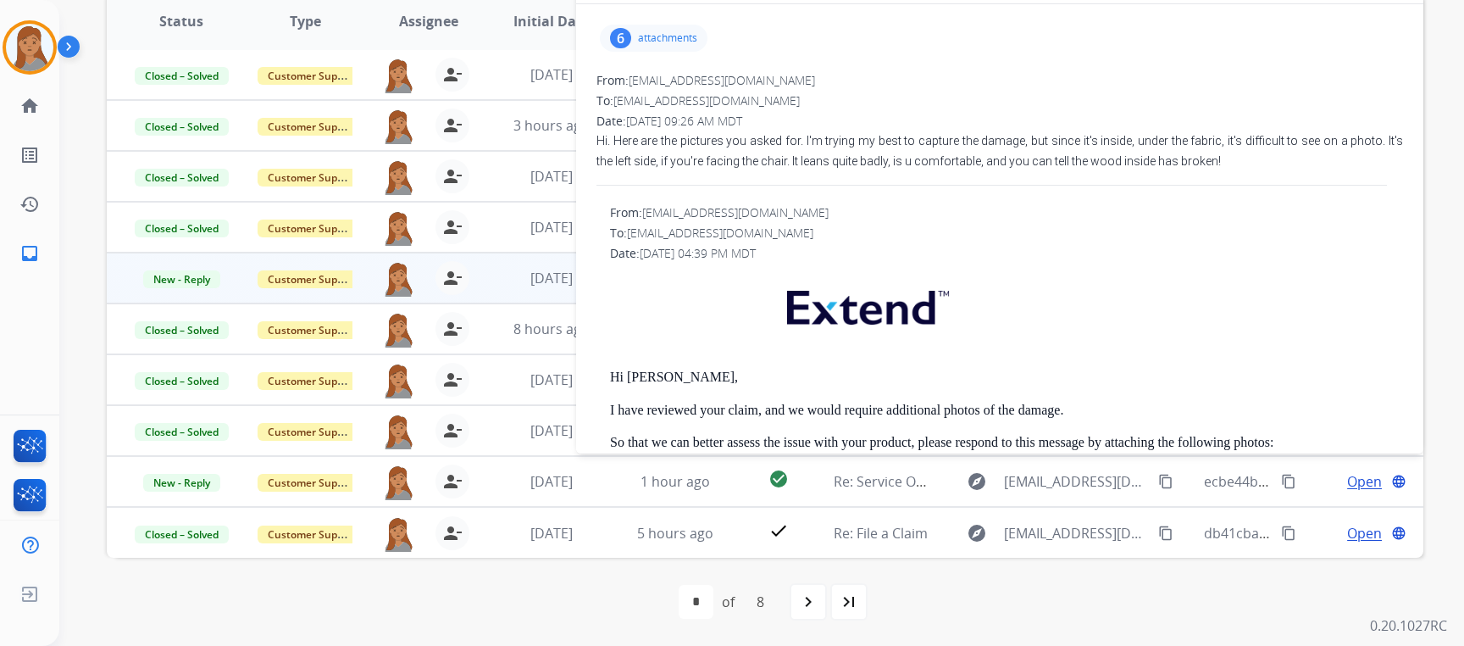
scroll to position [0, 0]
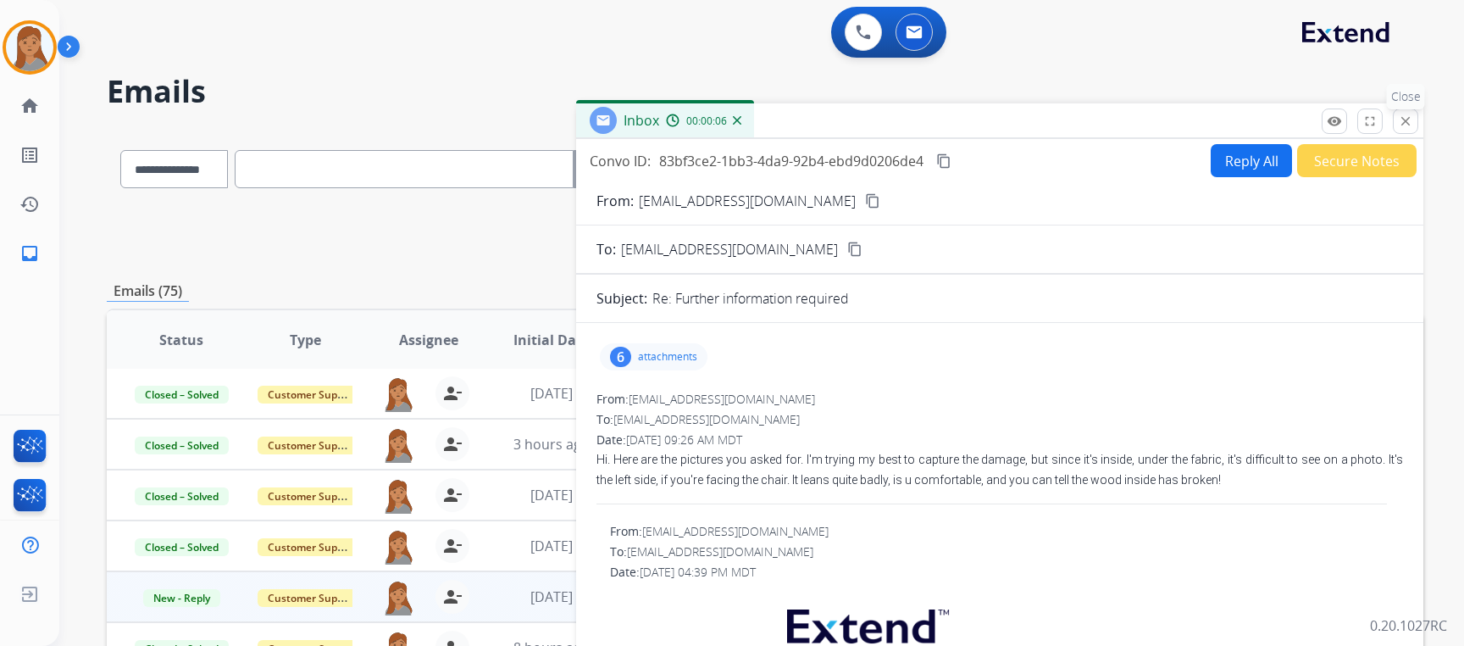
click at [1405, 118] on mat-icon "close" at bounding box center [1405, 121] width 15 height 15
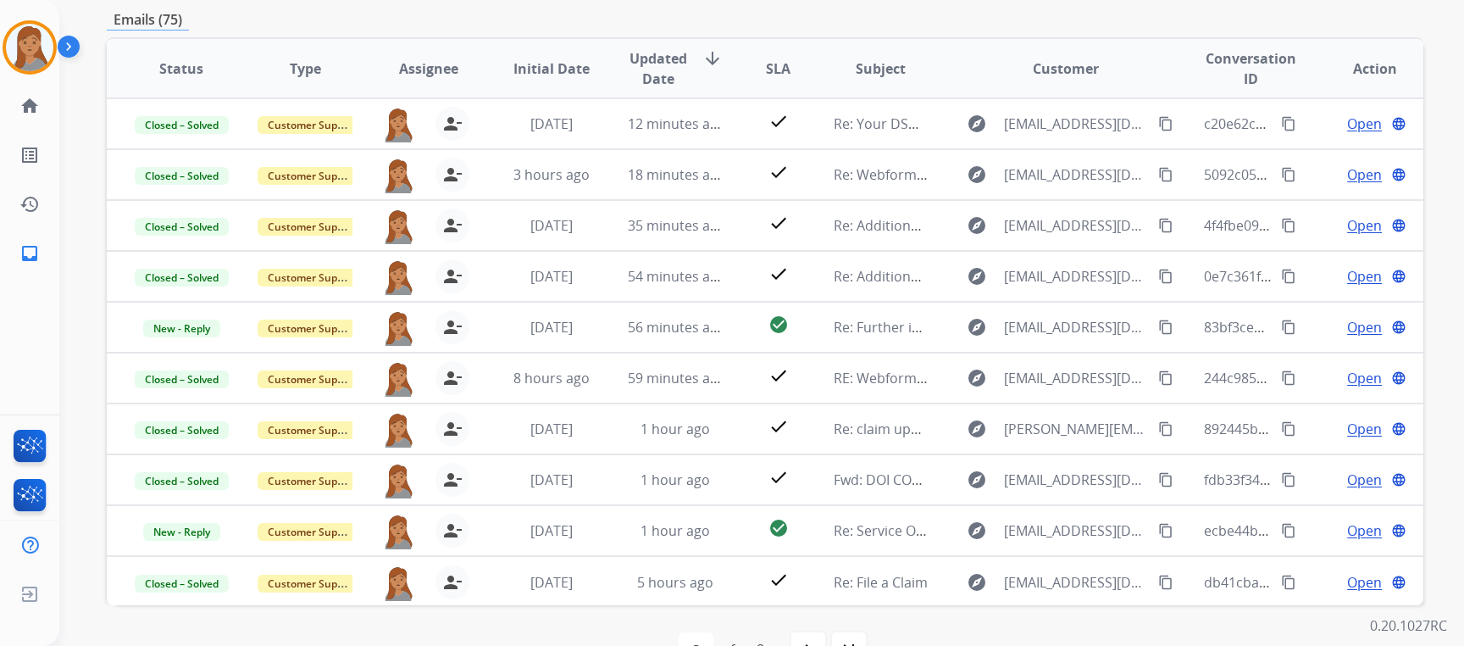
scroll to position [234, 0]
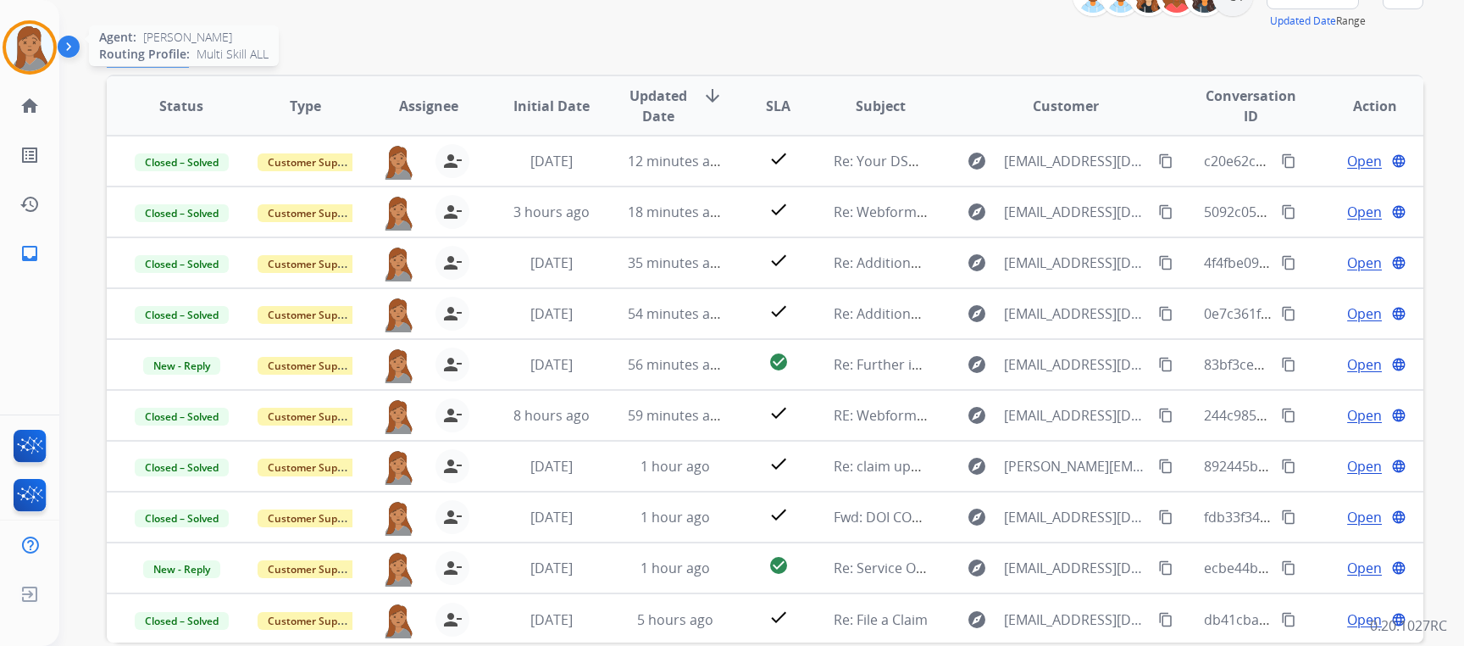
click at [38, 51] on img at bounding box center [29, 47] width 47 height 47
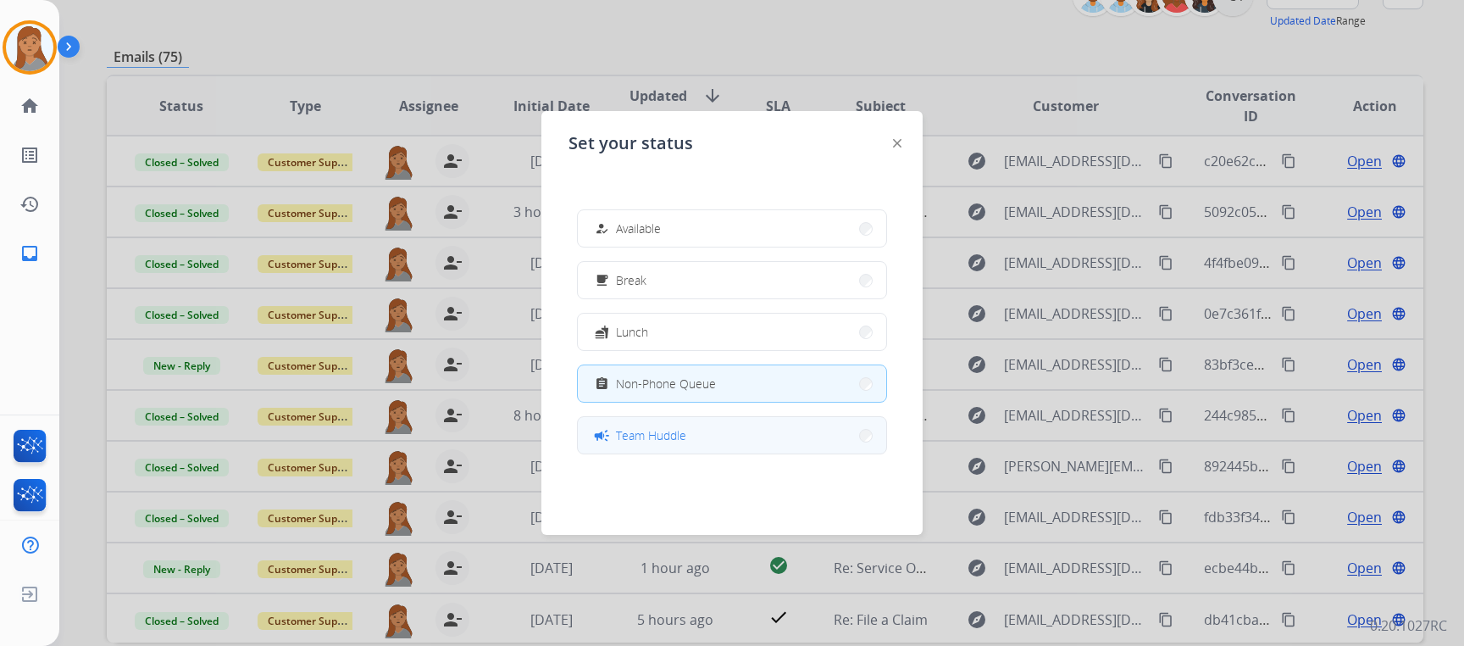
scroll to position [268, 0]
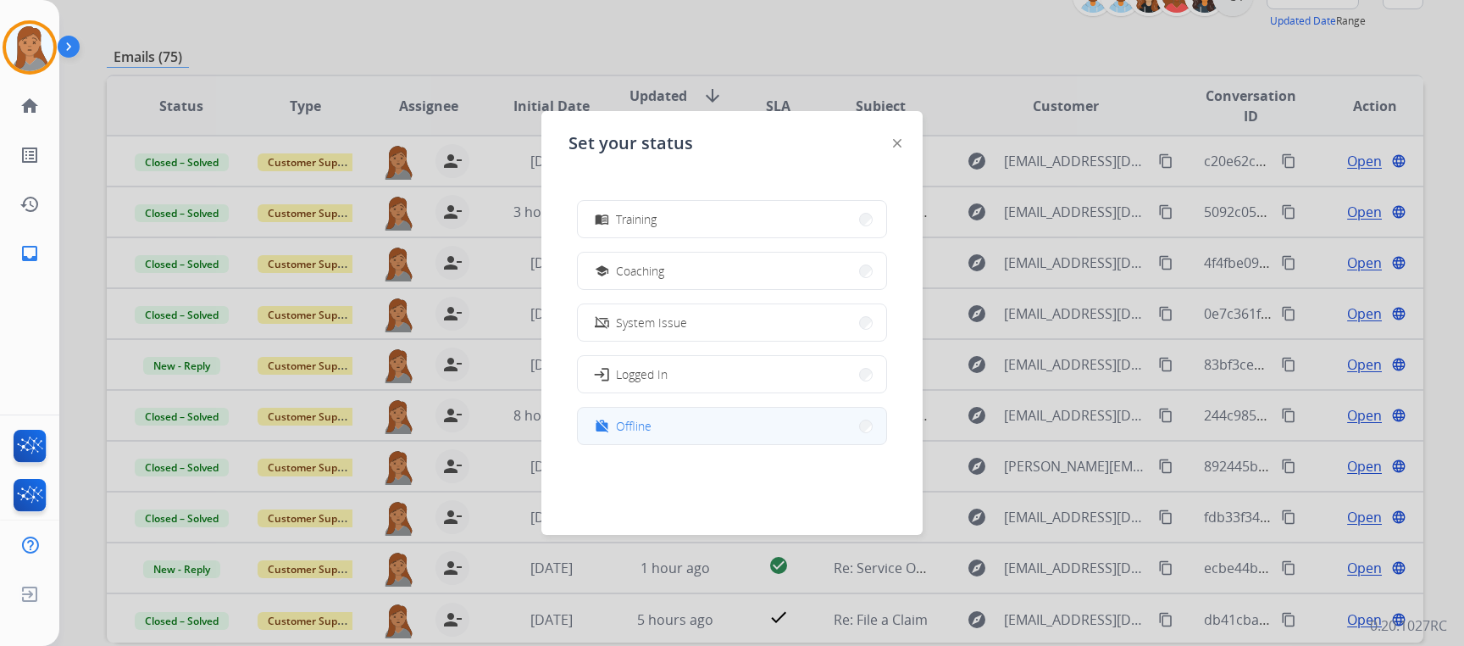
click at [721, 429] on button "work_off Offline" at bounding box center [732, 426] width 308 height 36
